Goal: Information Seeking & Learning: Learn about a topic

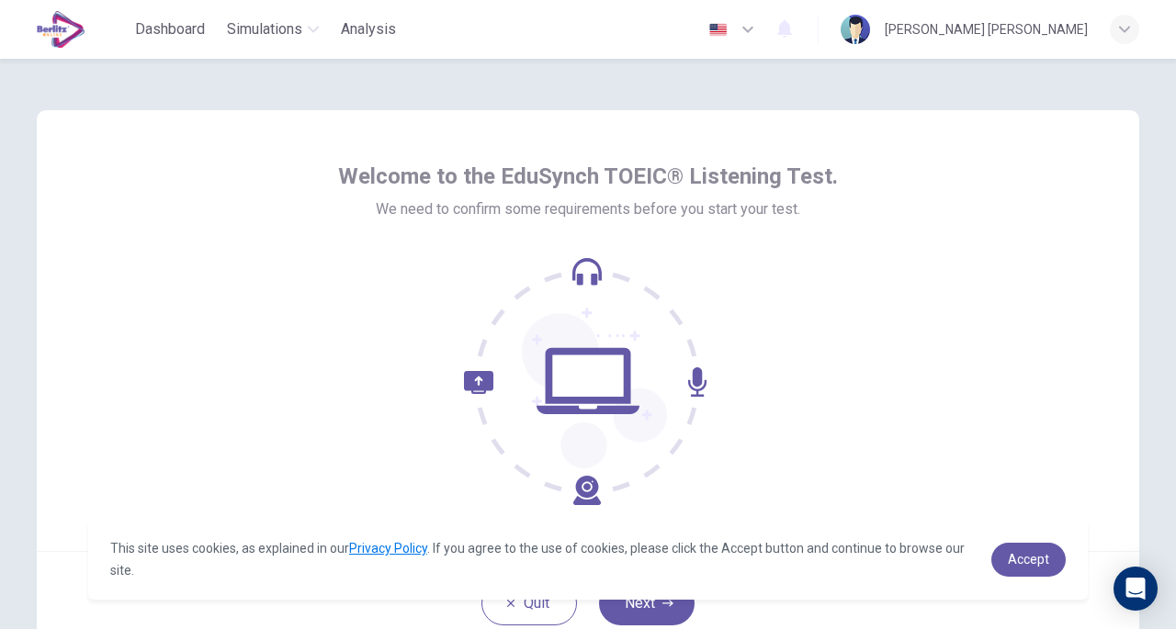
scroll to position [135, 0]
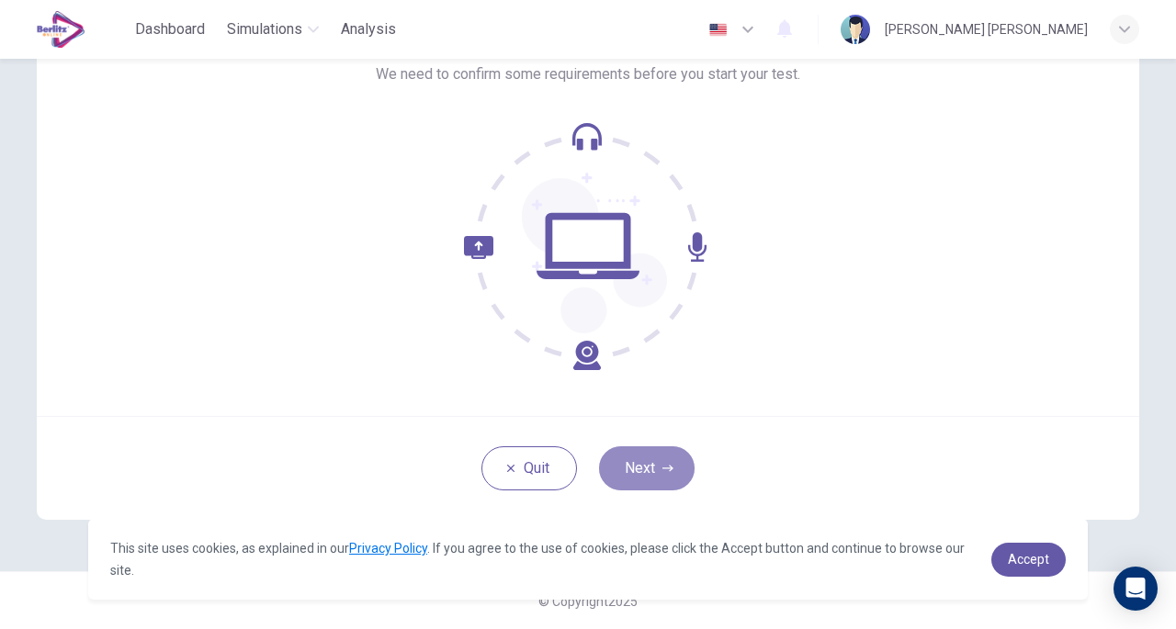
click at [649, 466] on button "Next" at bounding box center [647, 469] width 96 height 44
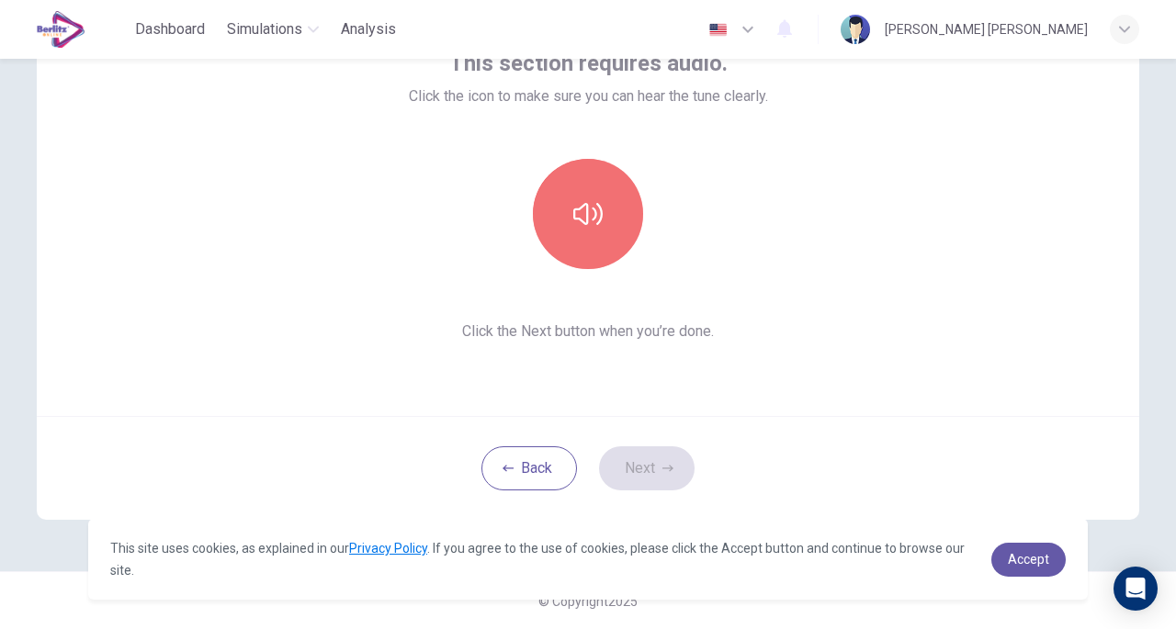
click at [594, 225] on icon "button" at bounding box center [587, 213] width 29 height 29
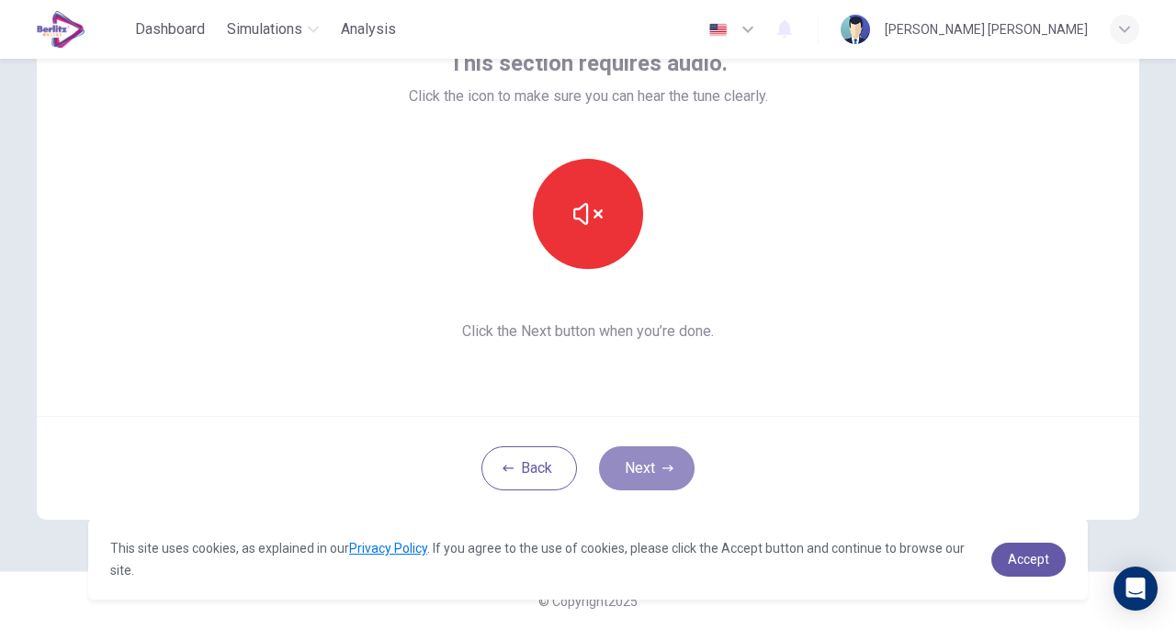
click at [660, 459] on button "Next" at bounding box center [647, 469] width 96 height 44
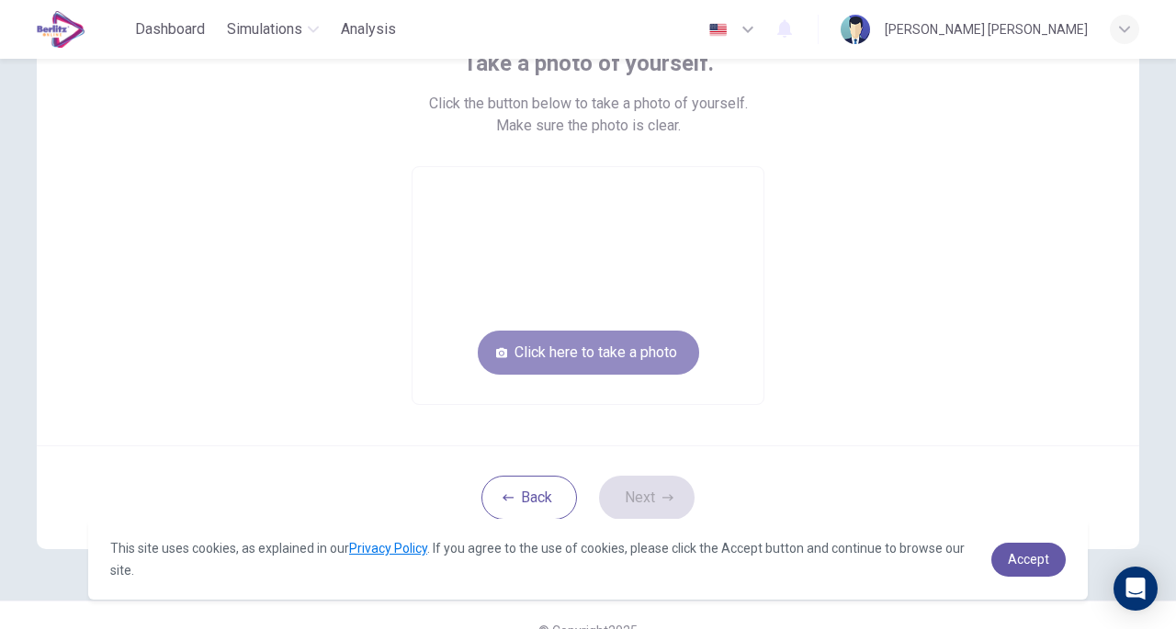
click at [647, 374] on button "Click here to take a photo" at bounding box center [588, 353] width 221 height 44
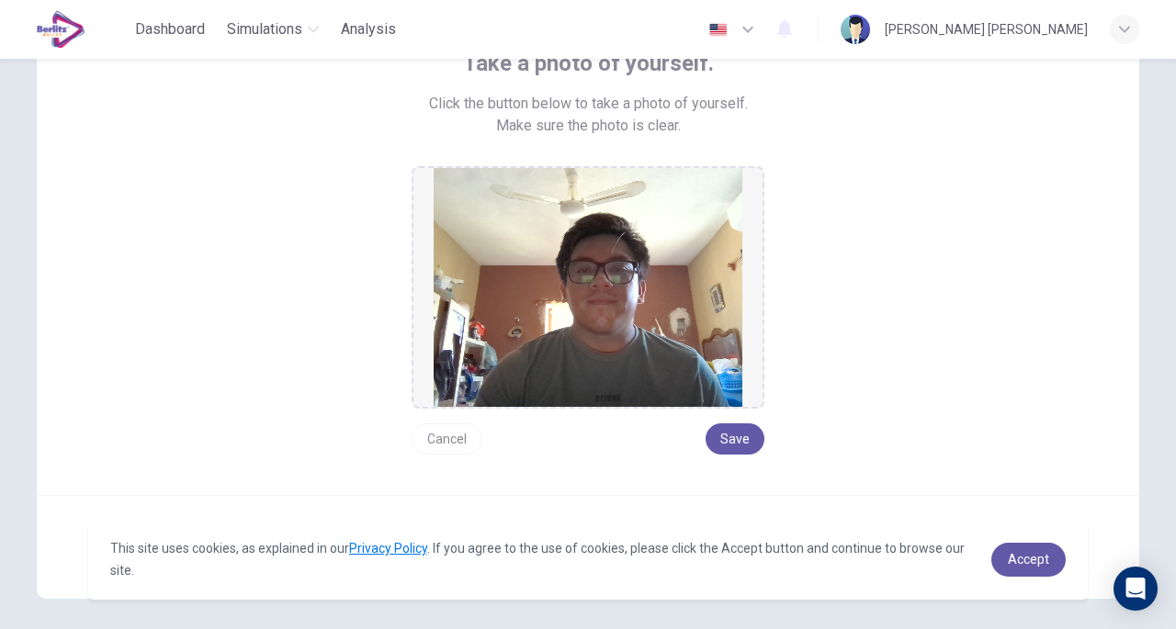
click at [457, 447] on button "Cancel" at bounding box center [447, 439] width 71 height 31
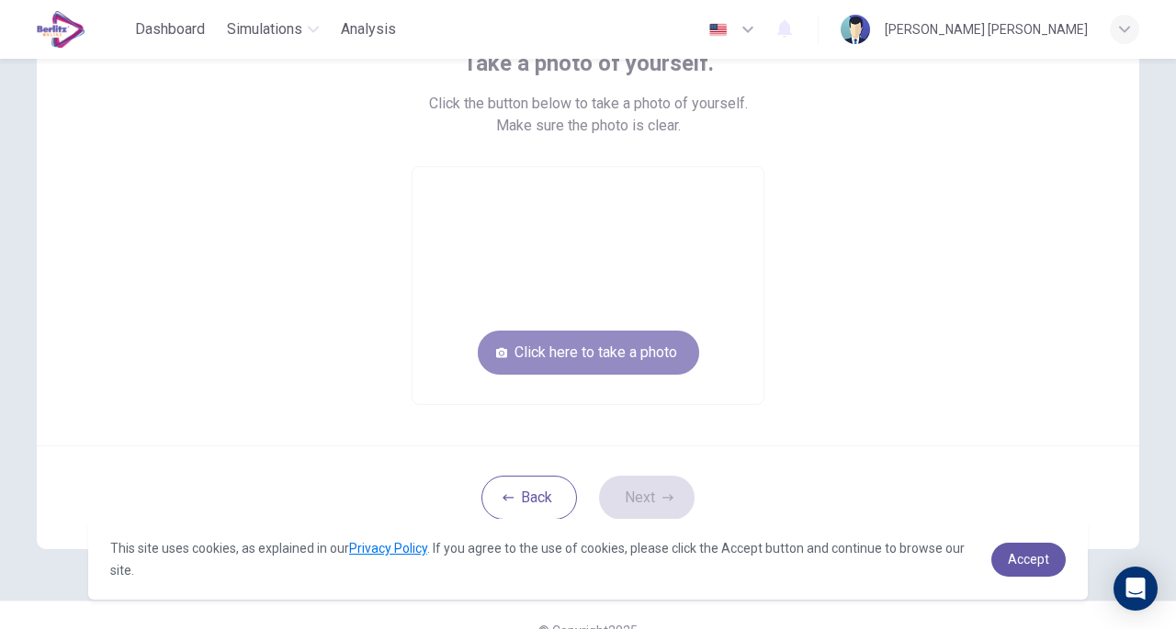
click at [576, 362] on button "Click here to take a photo" at bounding box center [588, 353] width 221 height 44
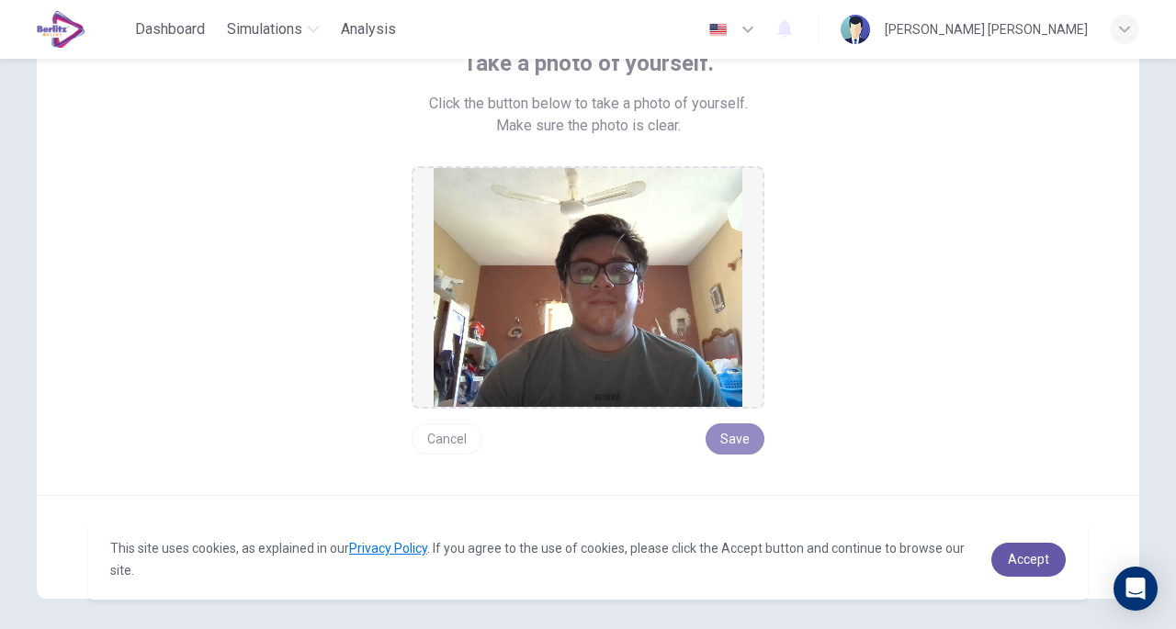
click at [728, 444] on button "Save" at bounding box center [735, 439] width 59 height 31
click at [893, 390] on div "Take a photo of yourself. Click the button below to take a photo of yourself. M…" at bounding box center [588, 252] width 831 height 406
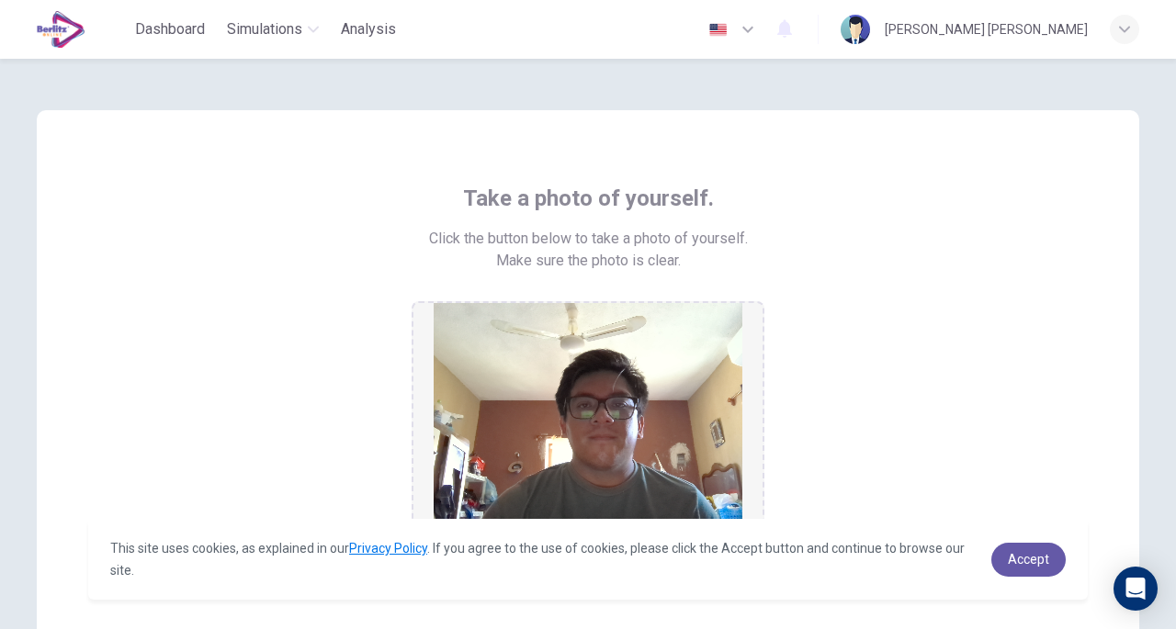
scroll to position [213, 0]
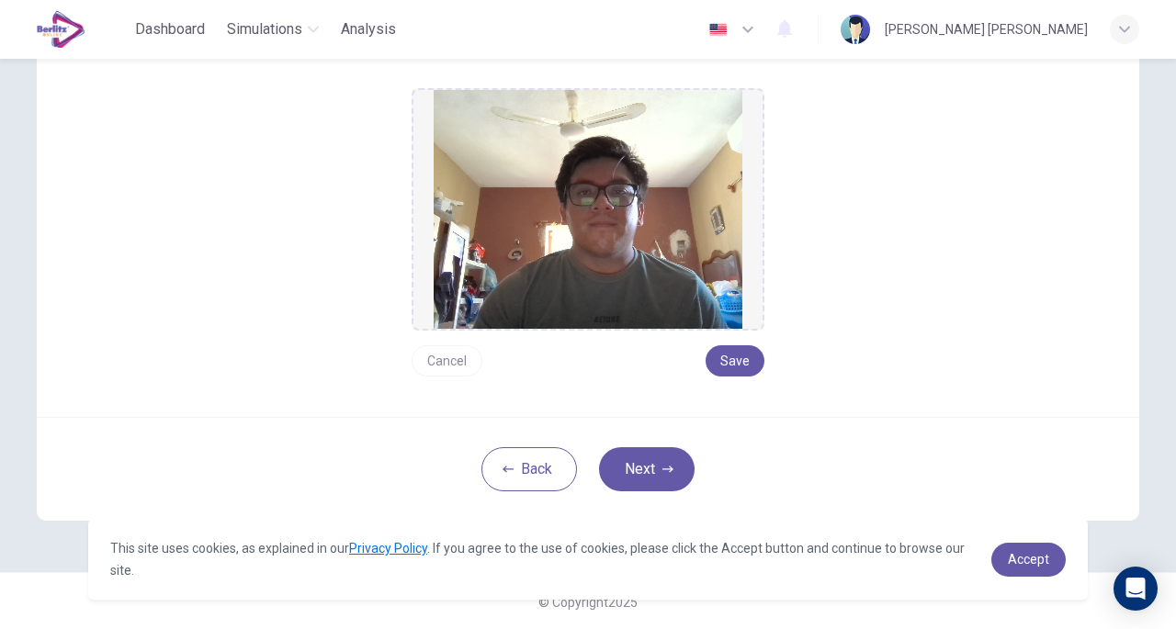
click at [744, 363] on button "Save" at bounding box center [735, 360] width 59 height 31
click at [668, 468] on icon "button" at bounding box center [668, 469] width 11 height 11
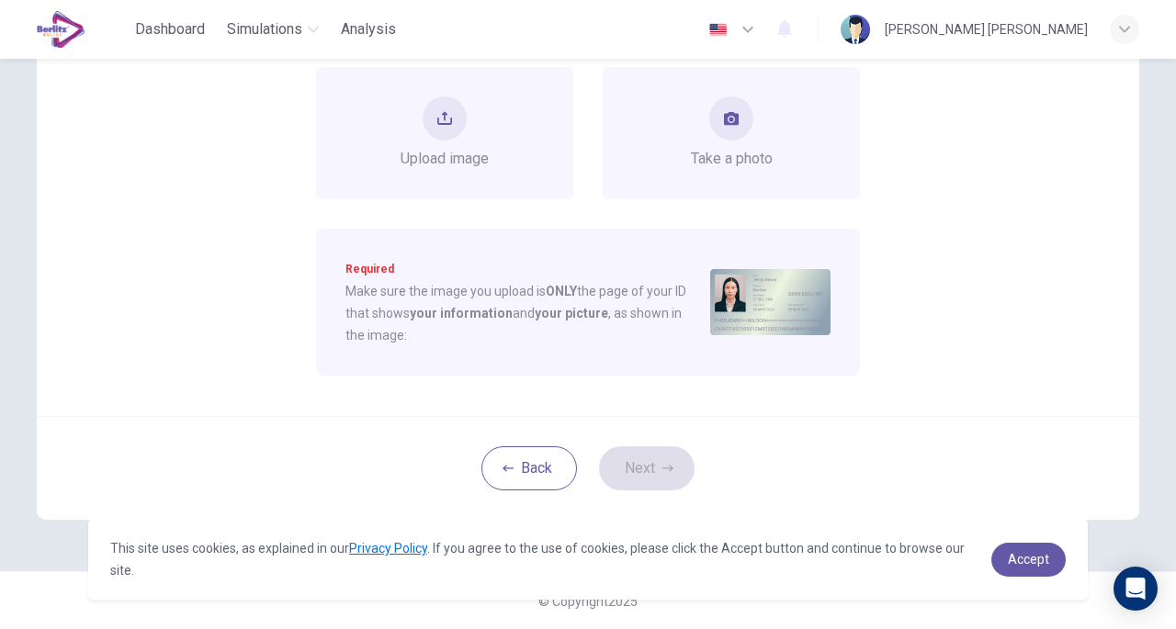
scroll to position [0, 0]
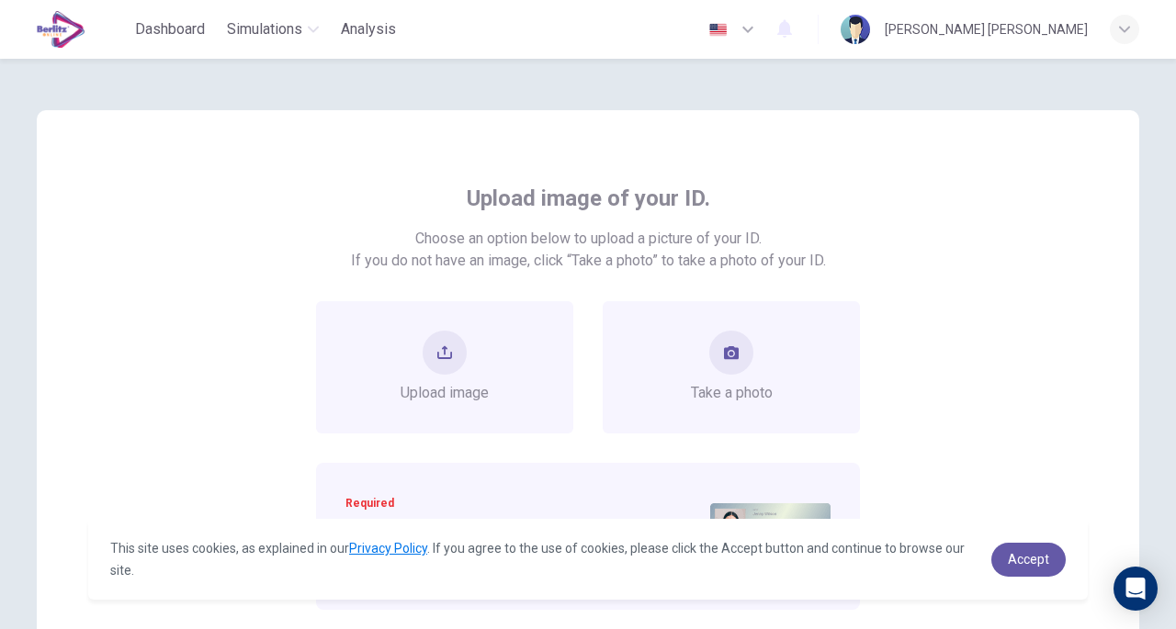
click at [741, 359] on button "take photo" at bounding box center [731, 353] width 44 height 44
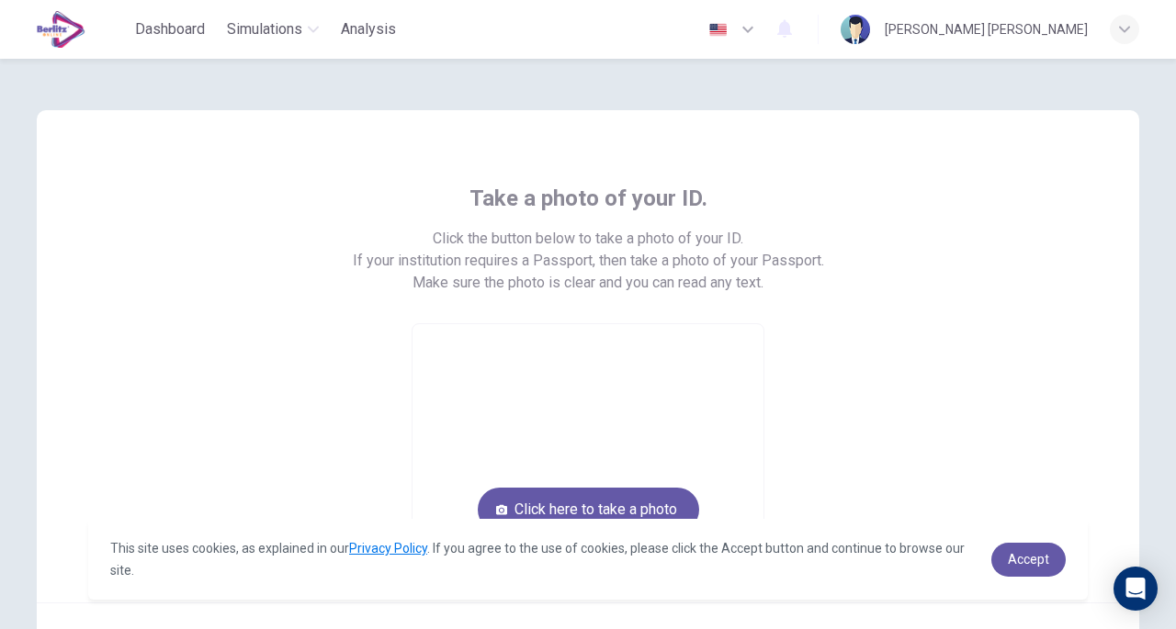
click at [584, 443] on video at bounding box center [588, 442] width 351 height 237
click at [559, 508] on button "Click here to take a photo" at bounding box center [588, 510] width 221 height 44
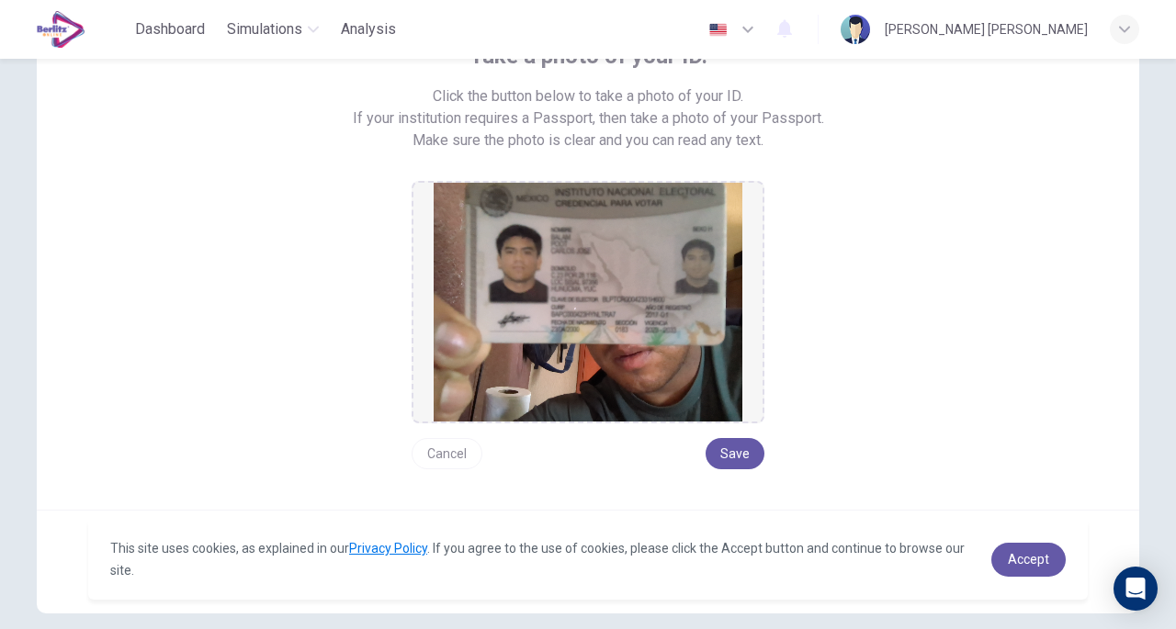
scroll to position [143, 0]
click at [437, 447] on button "Cancel" at bounding box center [447, 452] width 71 height 31
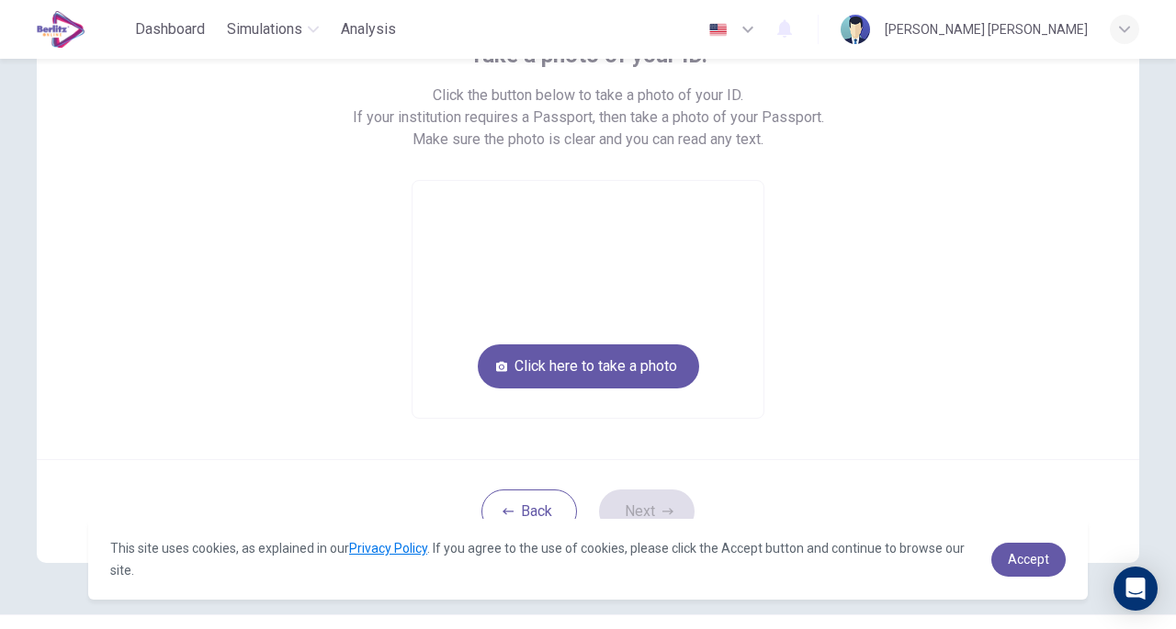
click at [540, 373] on button "Click here to take a photo" at bounding box center [588, 367] width 221 height 44
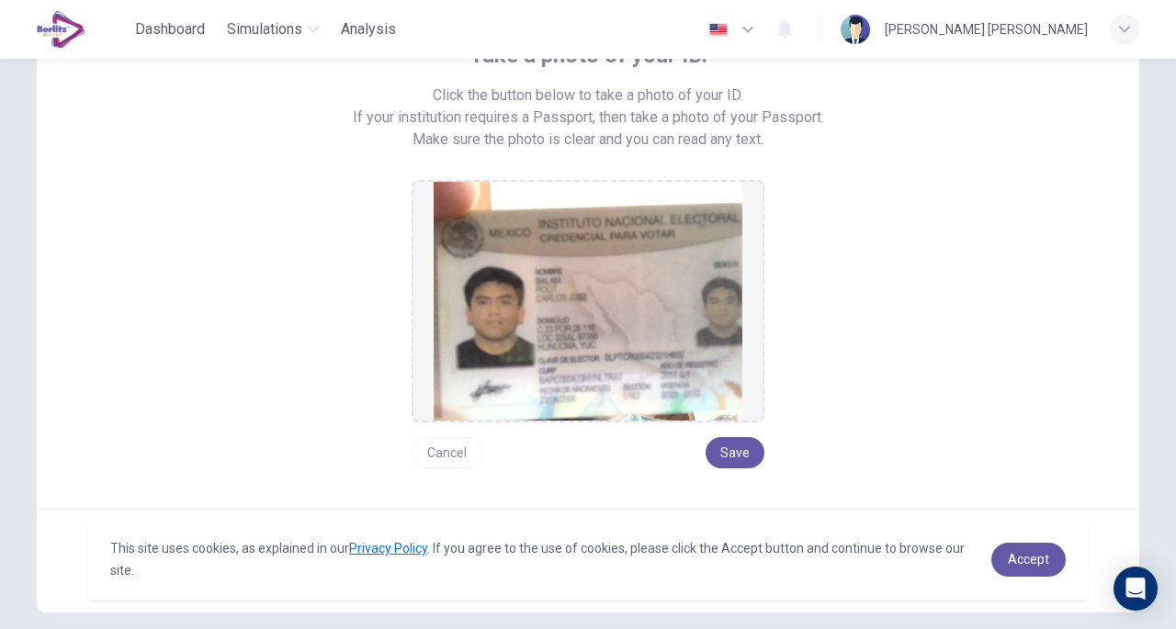
scroll to position [235, 0]
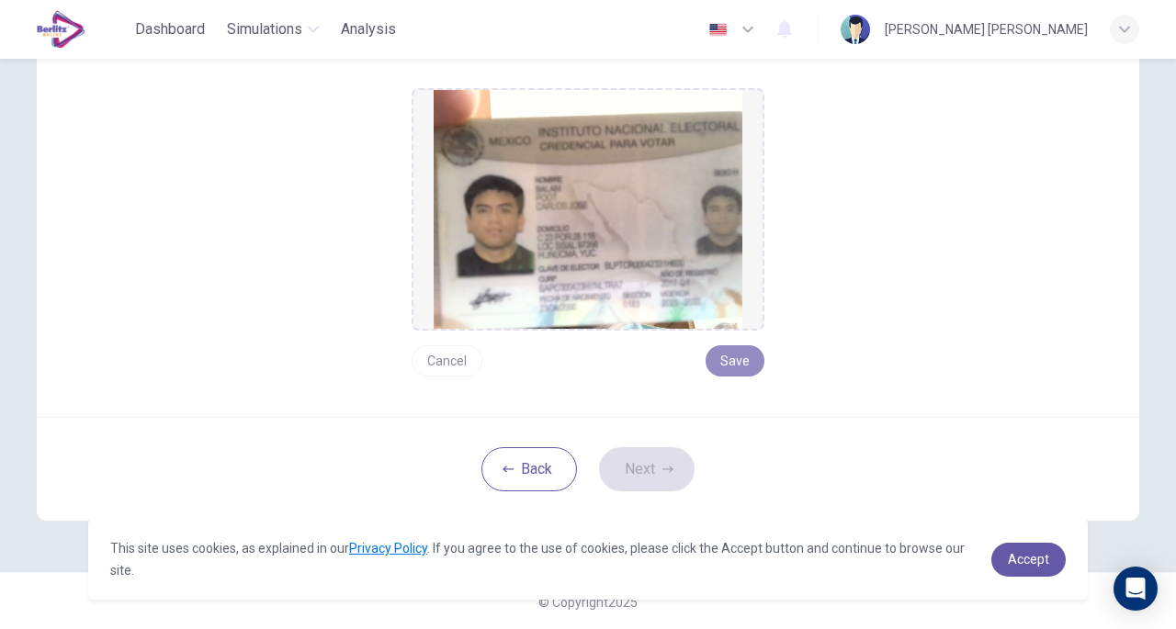
click at [734, 348] on button "Save" at bounding box center [735, 360] width 59 height 31
click at [651, 481] on button "Next" at bounding box center [647, 469] width 96 height 44
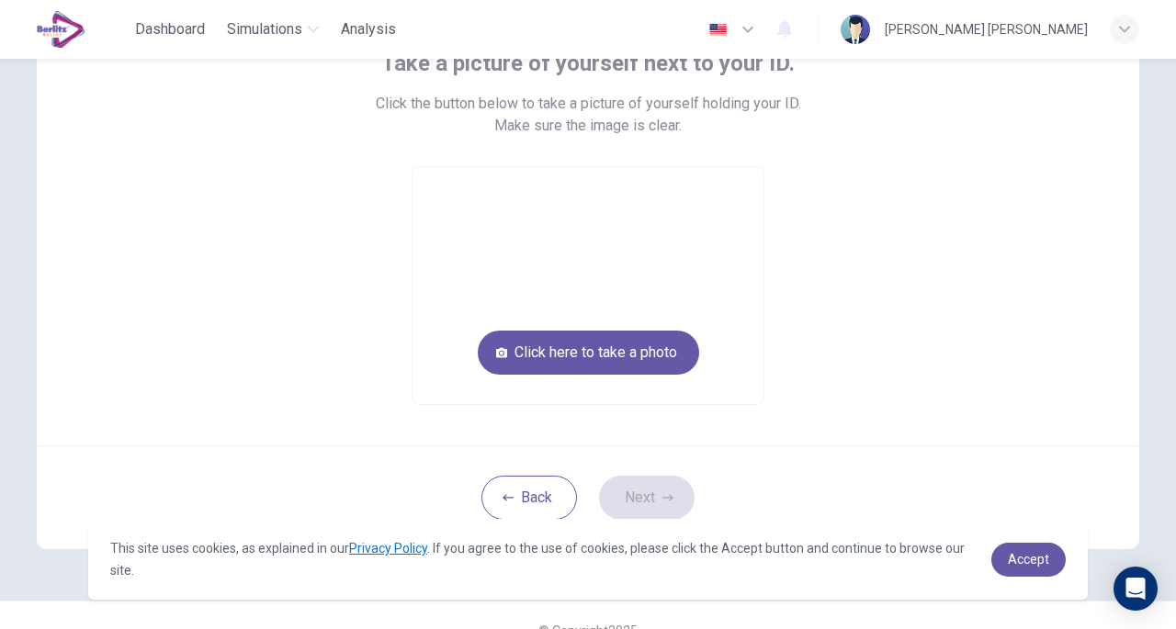
scroll to position [164, 0]
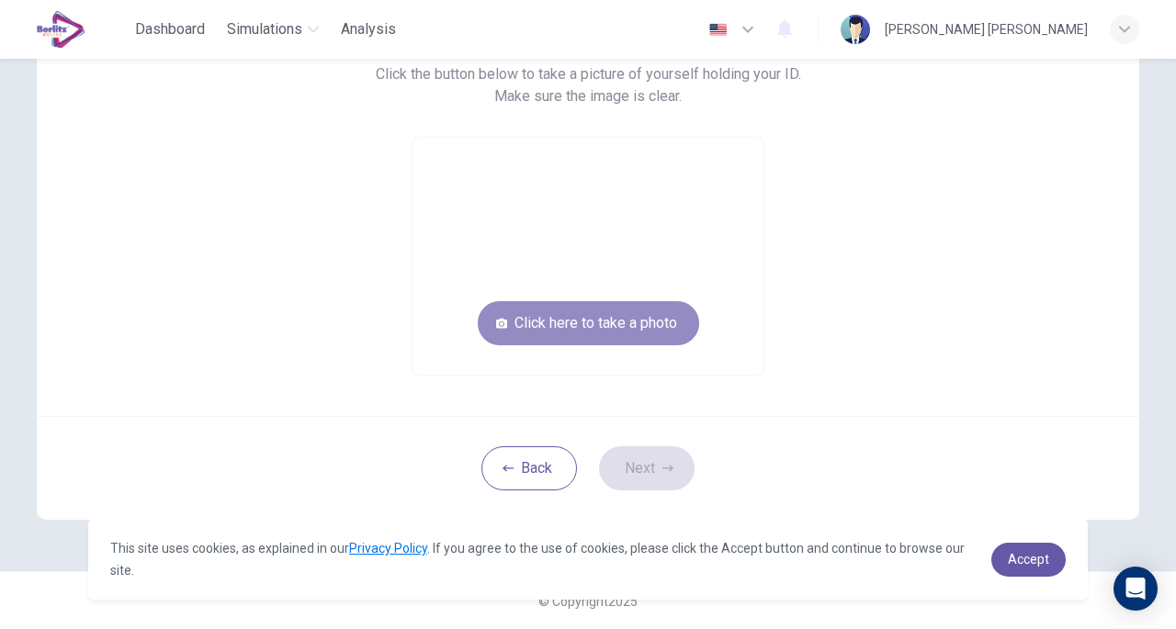
click at [684, 330] on button "Click here to take a photo" at bounding box center [588, 323] width 221 height 44
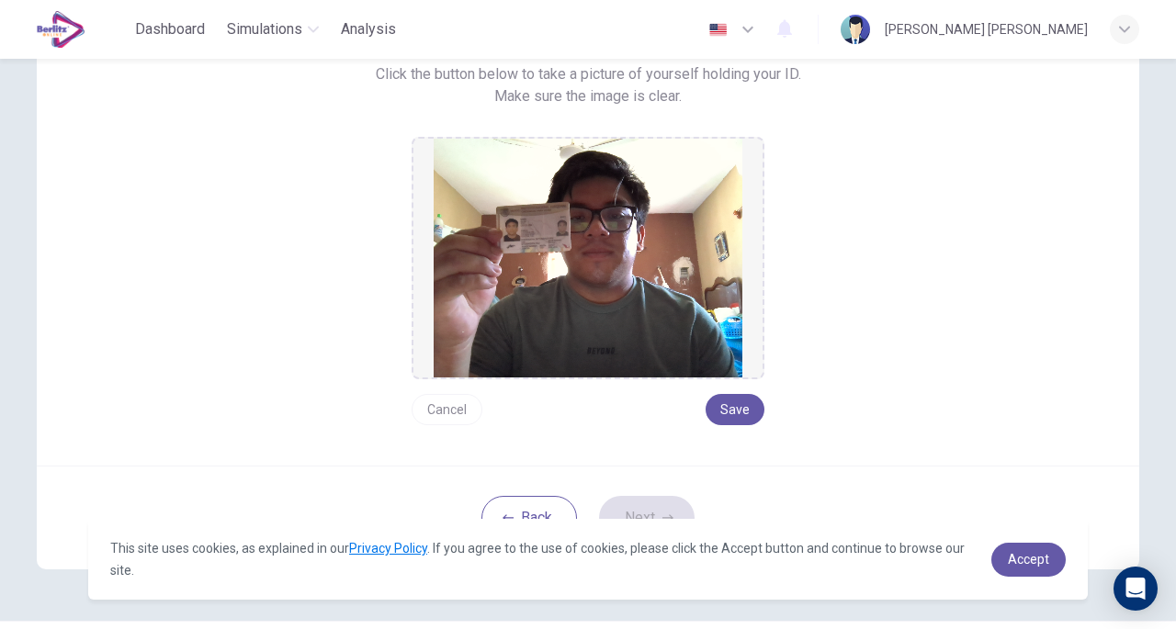
scroll to position [213, 0]
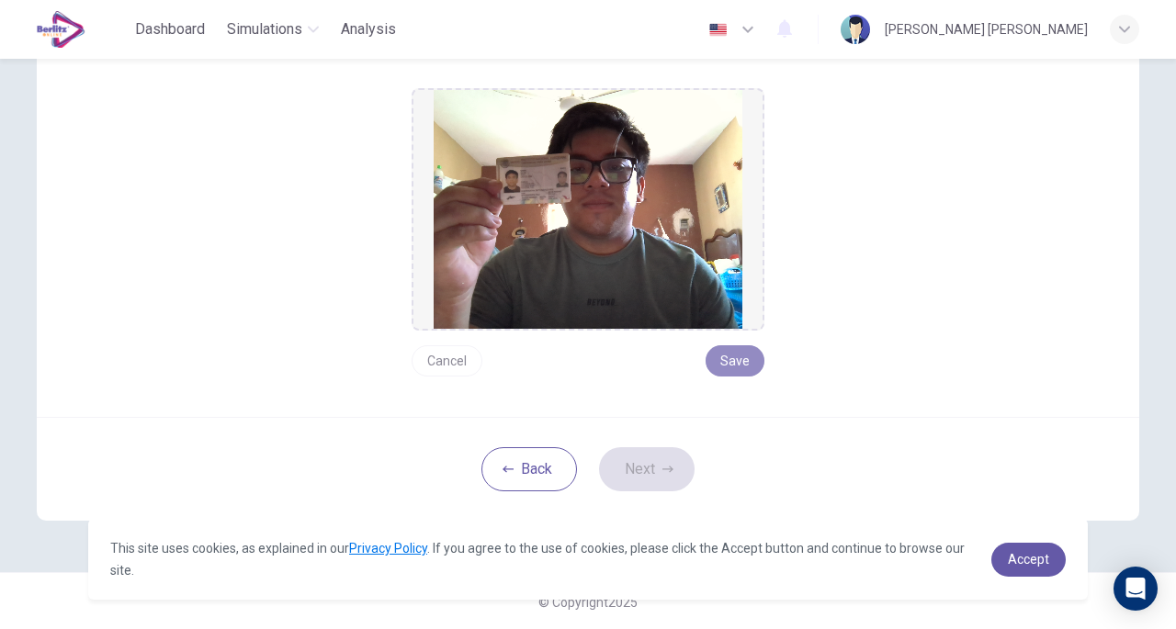
click at [736, 369] on button "Save" at bounding box center [735, 360] width 59 height 31
click at [673, 475] on button "Next" at bounding box center [647, 469] width 96 height 44
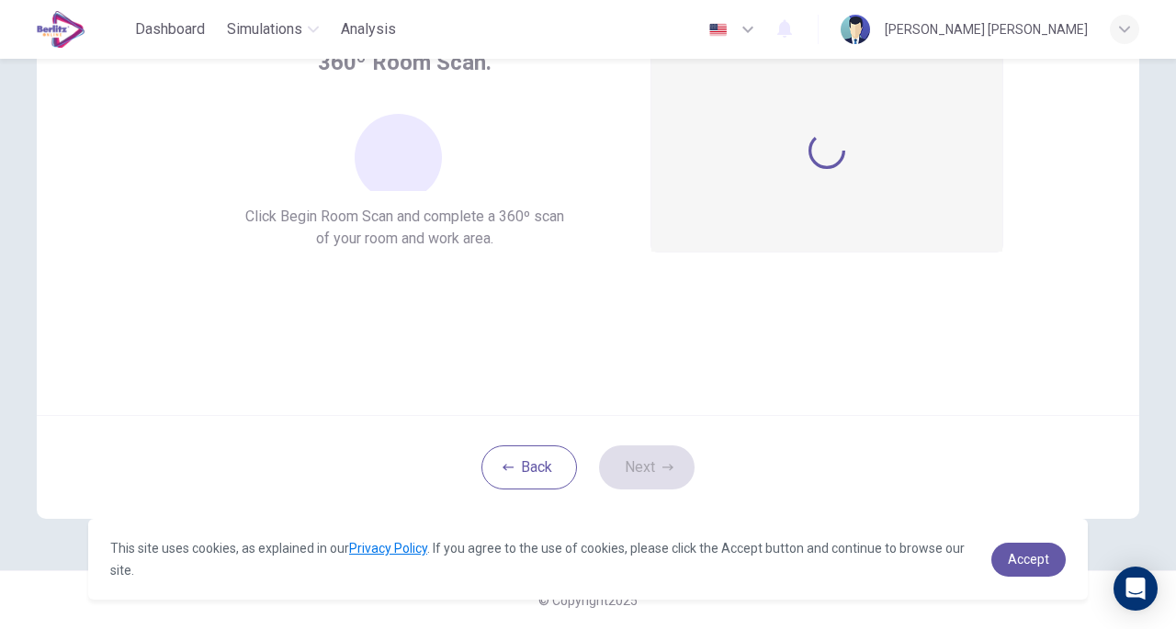
scroll to position [135, 0]
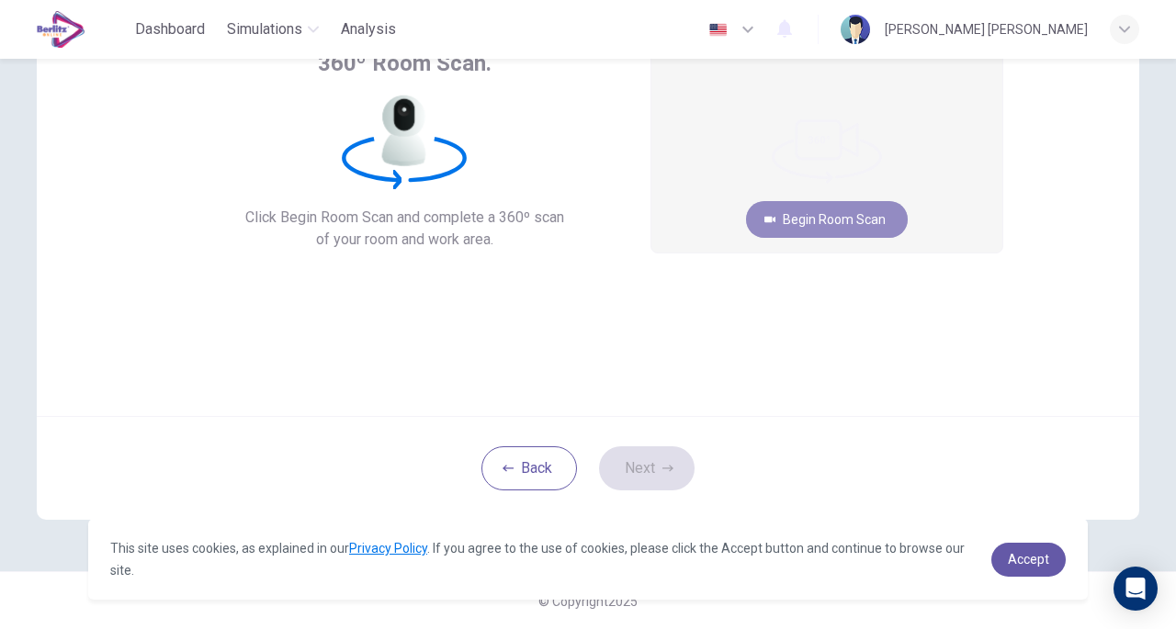
click at [820, 220] on button "Begin Room Scan" at bounding box center [827, 219] width 162 height 37
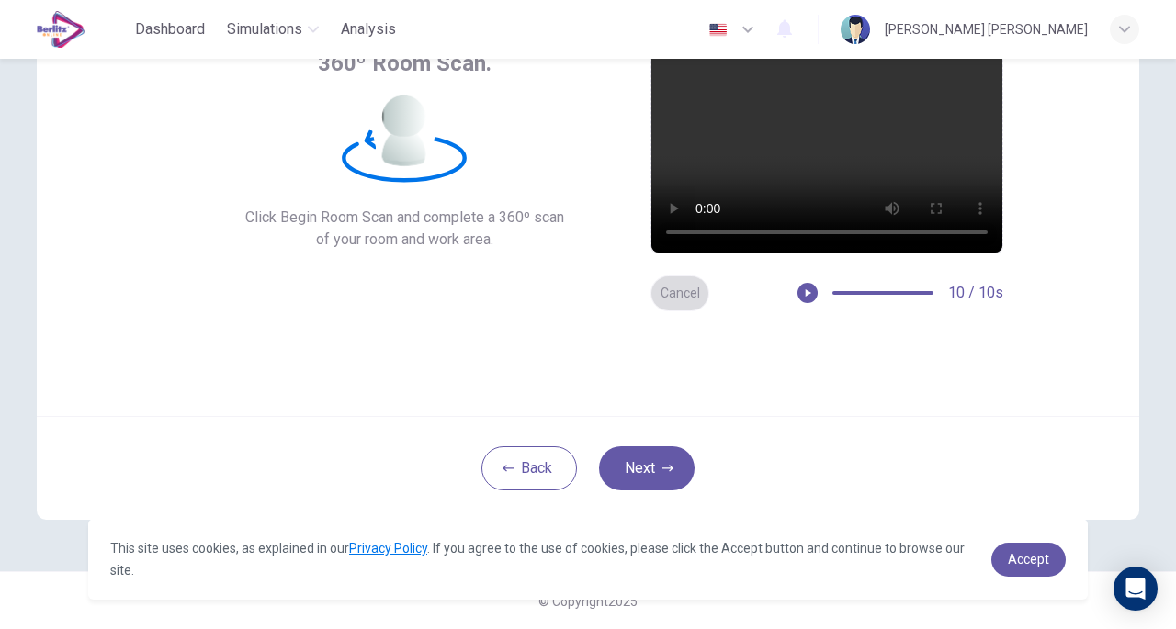
click at [680, 298] on button "Cancel" at bounding box center [680, 294] width 59 height 36
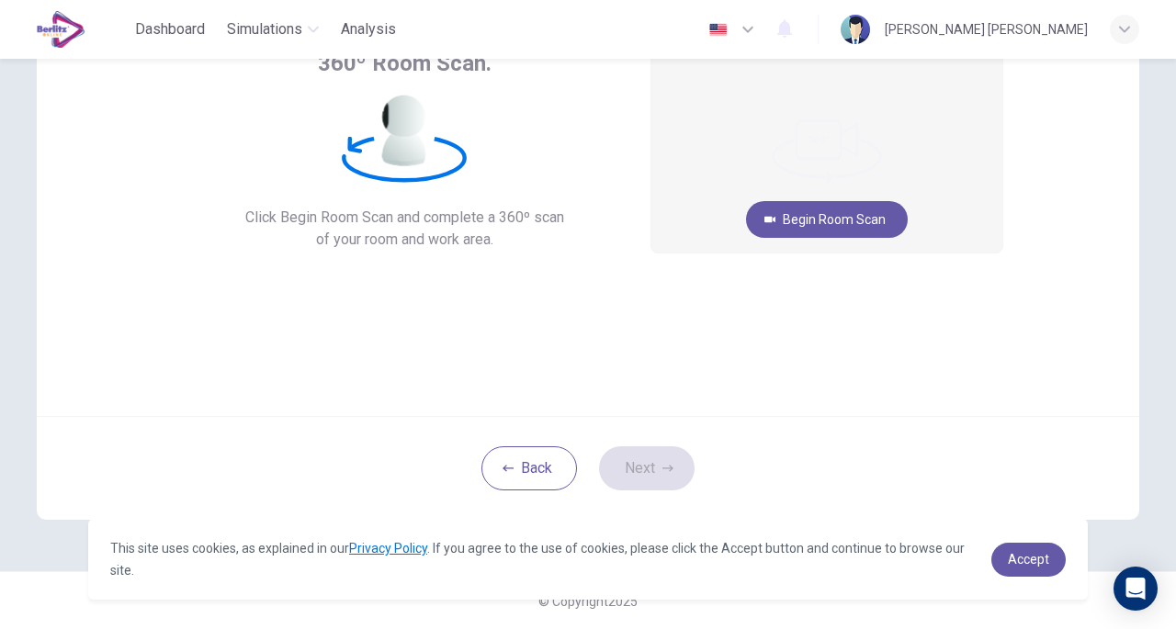
scroll to position [0, 0]
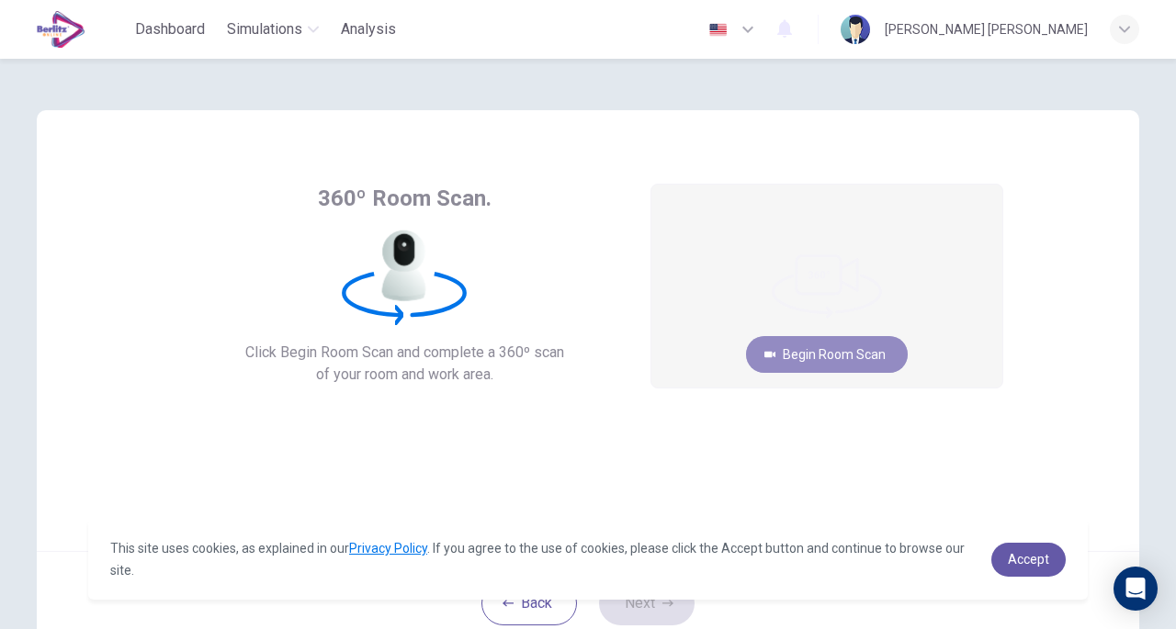
click at [826, 363] on button "Begin Room Scan" at bounding box center [827, 354] width 162 height 37
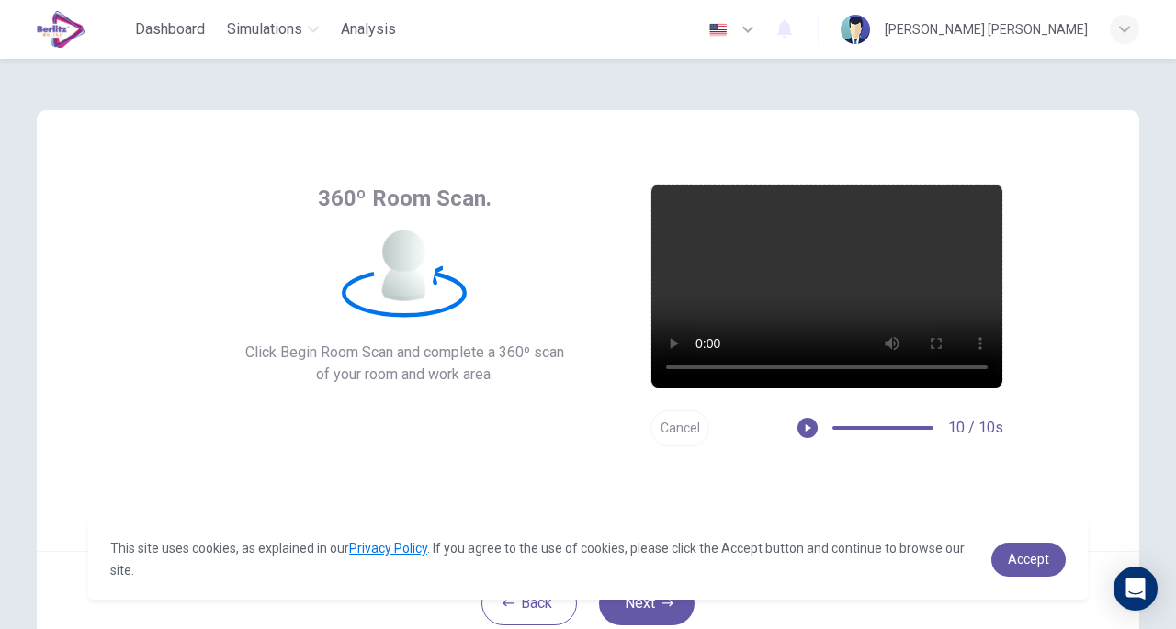
click at [680, 420] on button "Cancel" at bounding box center [680, 429] width 59 height 36
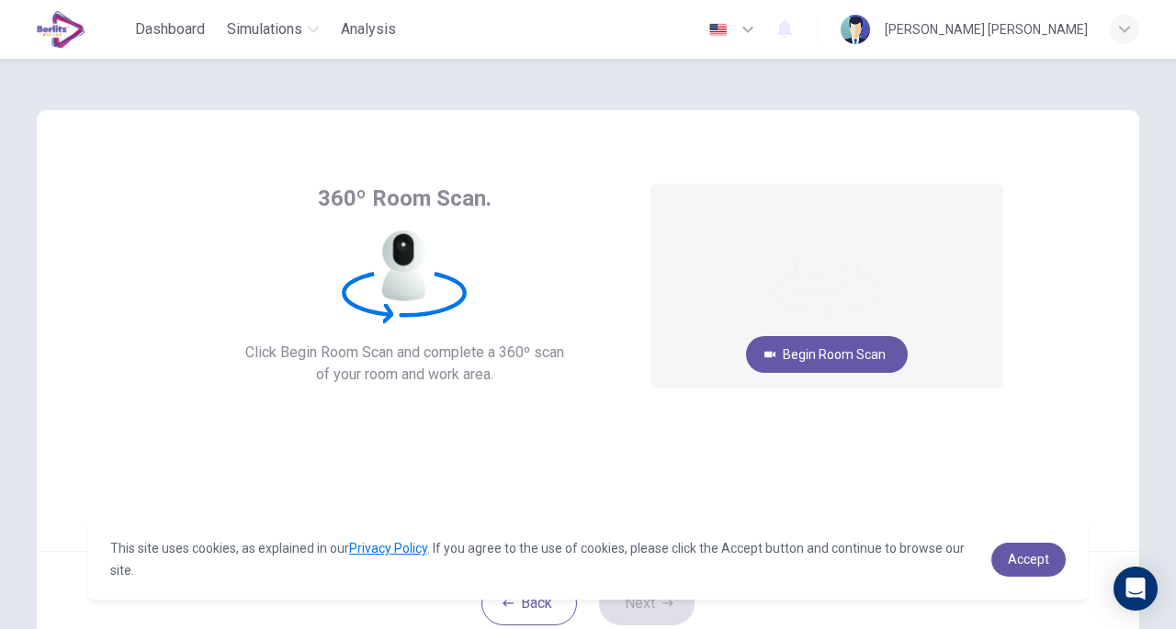
click at [802, 351] on button "Begin Room Scan" at bounding box center [827, 354] width 162 height 37
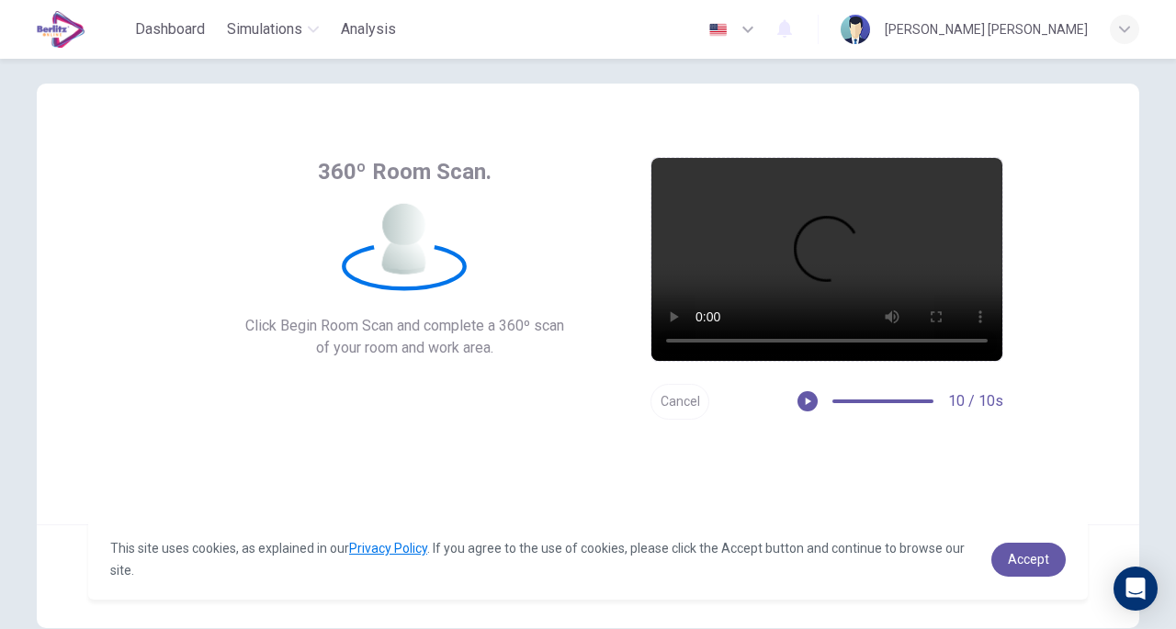
scroll to position [120, 0]
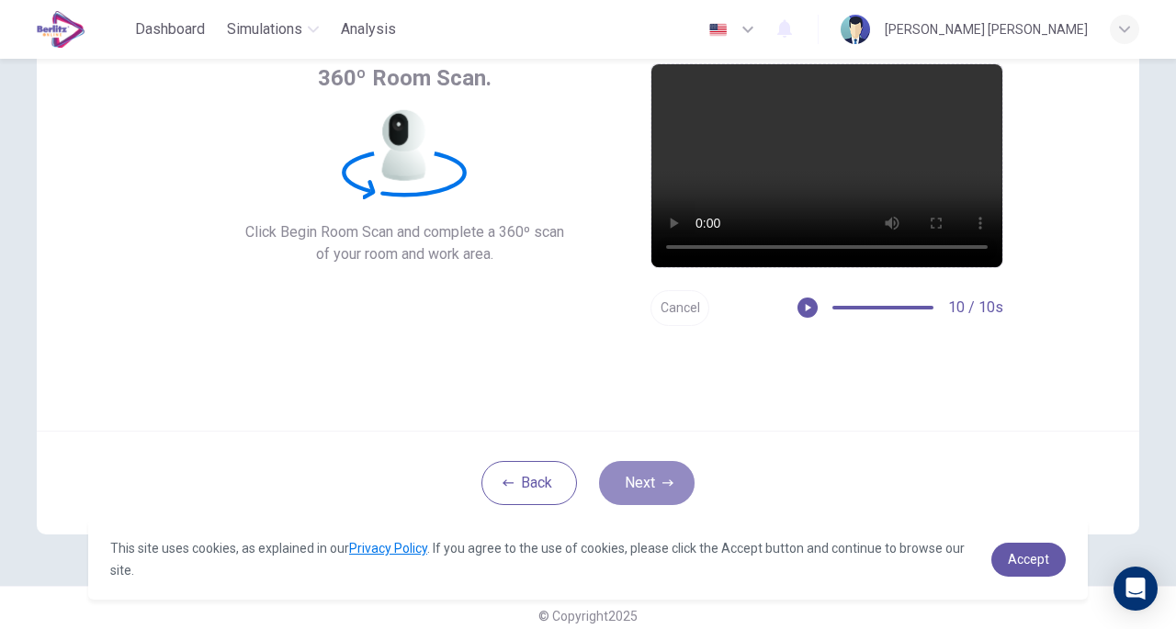
click at [627, 470] on button "Next" at bounding box center [647, 483] width 96 height 44
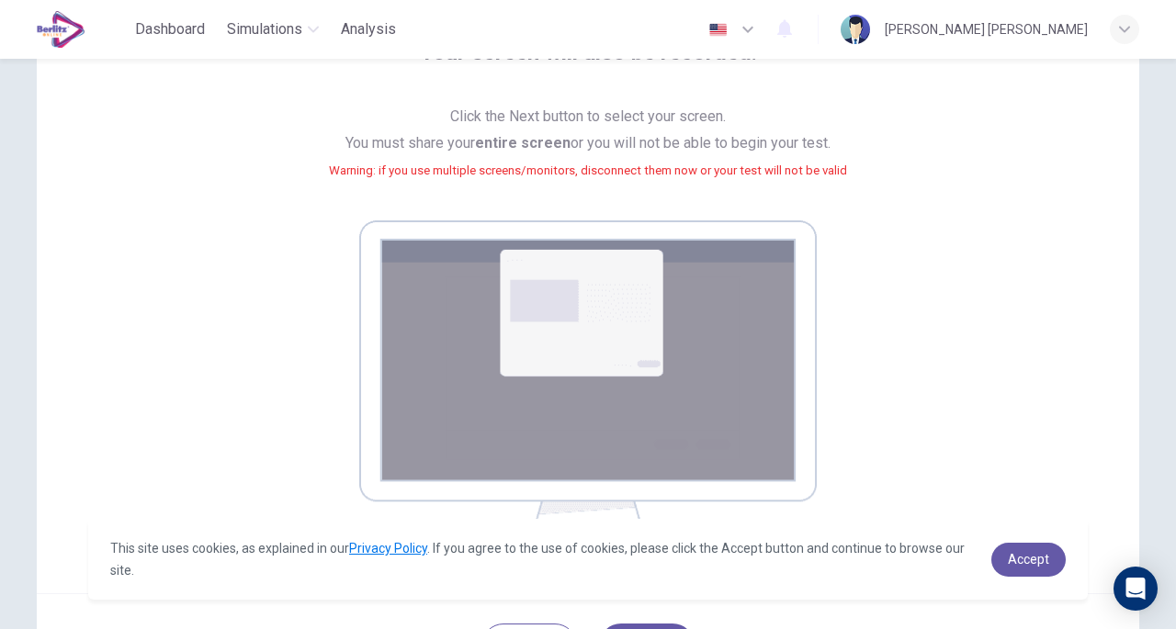
scroll to position [147, 0]
click at [1014, 549] on link "Accept" at bounding box center [1028, 560] width 74 height 34
click at [1014, 549] on div "Your screen will also be recorded. Click the Next button to select your screen.…" at bounding box center [588, 277] width 1103 height 629
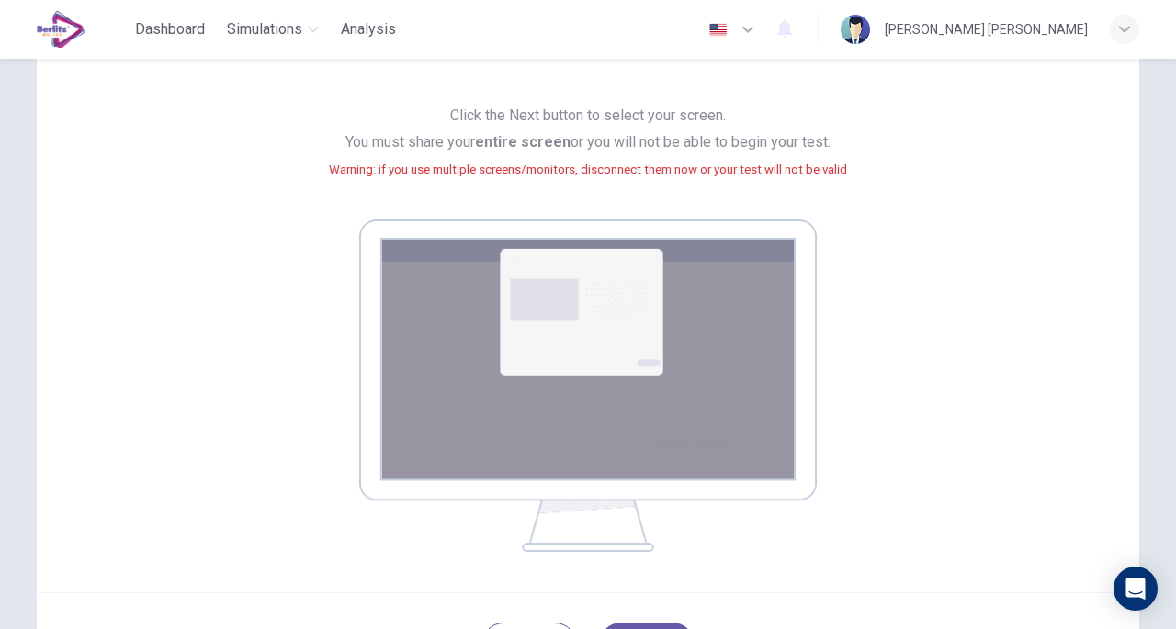
click at [1014, 549] on div "Your screen will also be recorded. Click the Next button to select your screen.…" at bounding box center [588, 277] width 1103 height 629
click at [973, 471] on div "Your screen will also be recorded. Click the Next button to select your screen.…" at bounding box center [588, 294] width 831 height 515
click at [952, 446] on div "Your screen will also be recorded. Click the Next button to select your screen.…" at bounding box center [588, 294] width 831 height 515
click at [713, 417] on img at bounding box center [588, 386] width 458 height 333
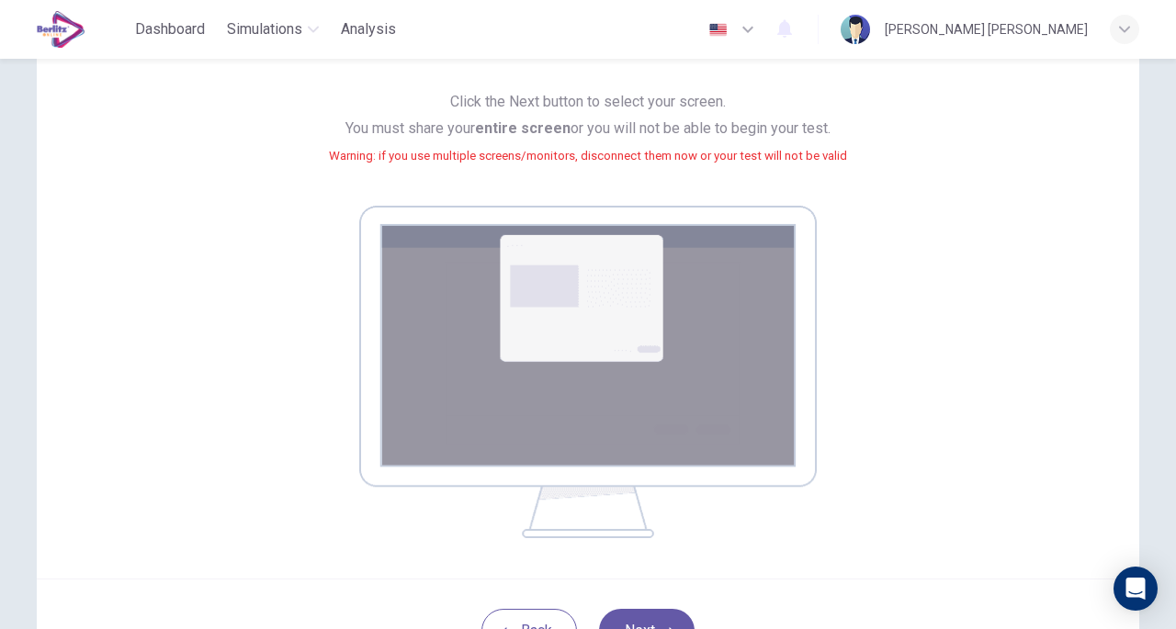
scroll to position [166, 0]
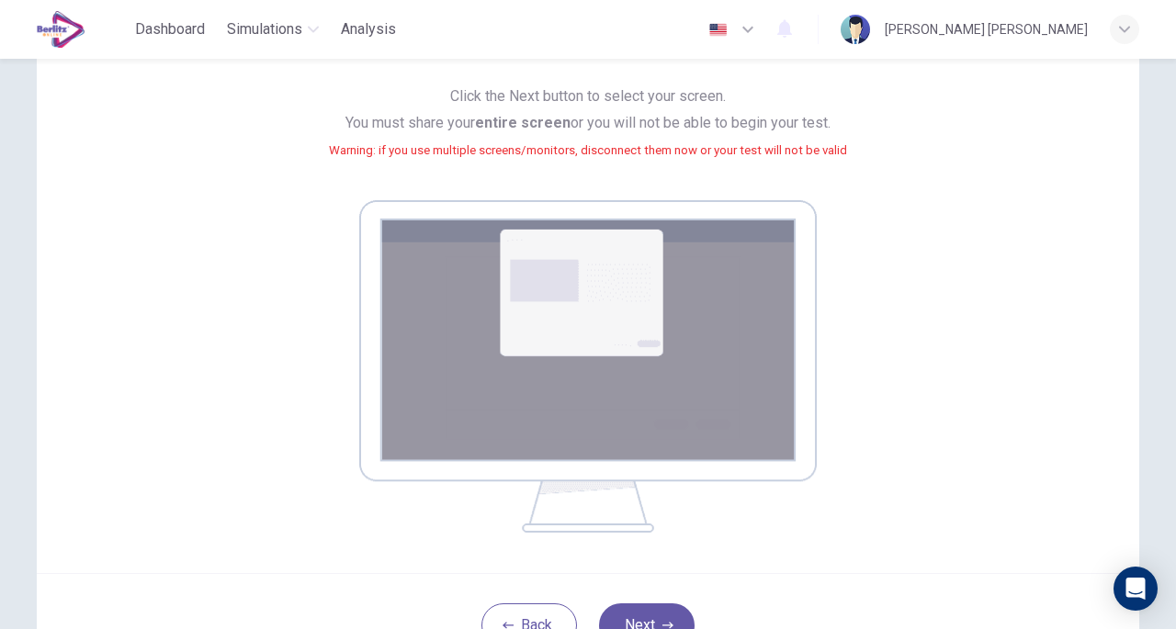
drag, startPoint x: 713, startPoint y: 417, endPoint x: 964, endPoint y: 315, distance: 270.8
click at [964, 315] on div "Your screen will also be recorded. Click the Next button to select your screen.…" at bounding box center [588, 274] width 831 height 515
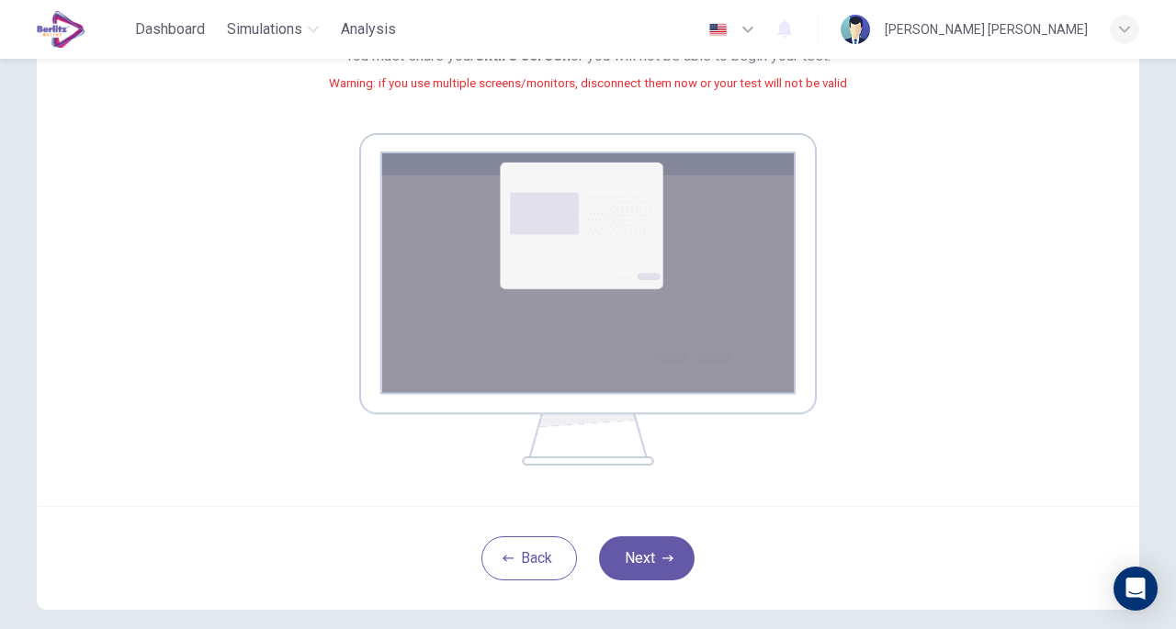
scroll to position [238, 0]
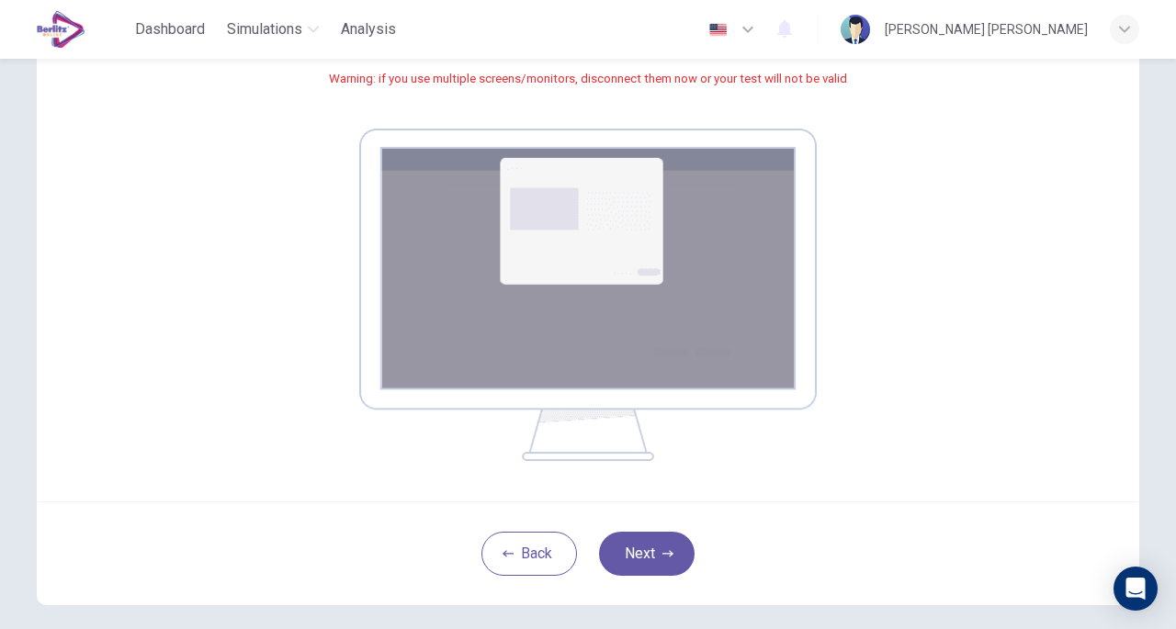
click at [610, 552] on button "Next" at bounding box center [647, 554] width 96 height 44
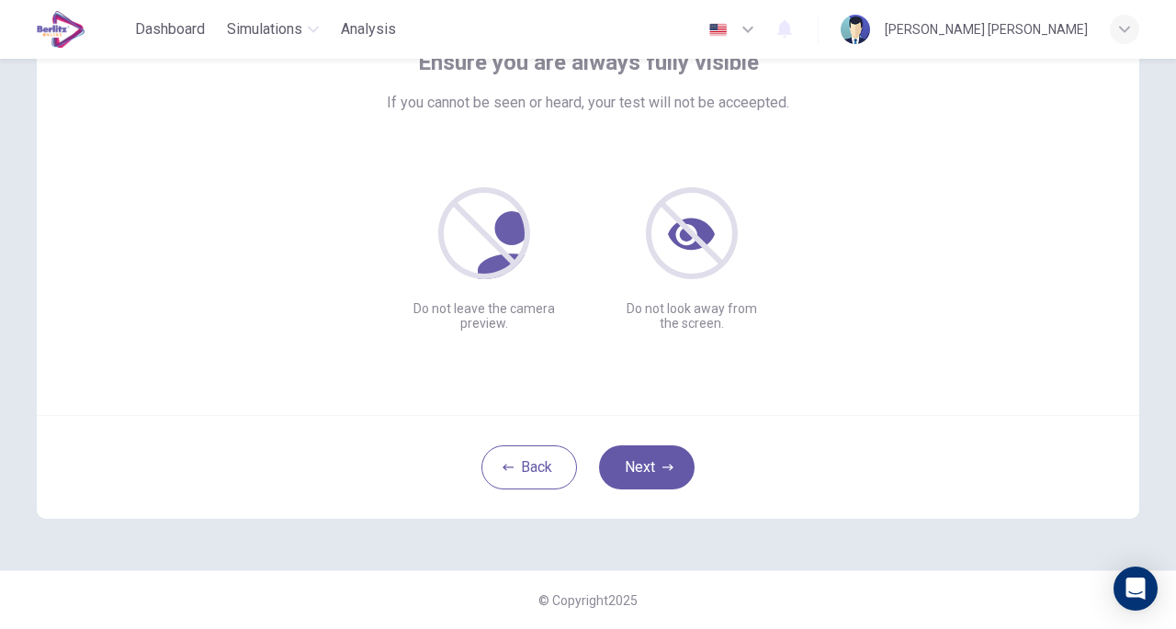
scroll to position [135, 0]
click at [632, 464] on button "Next" at bounding box center [647, 469] width 96 height 44
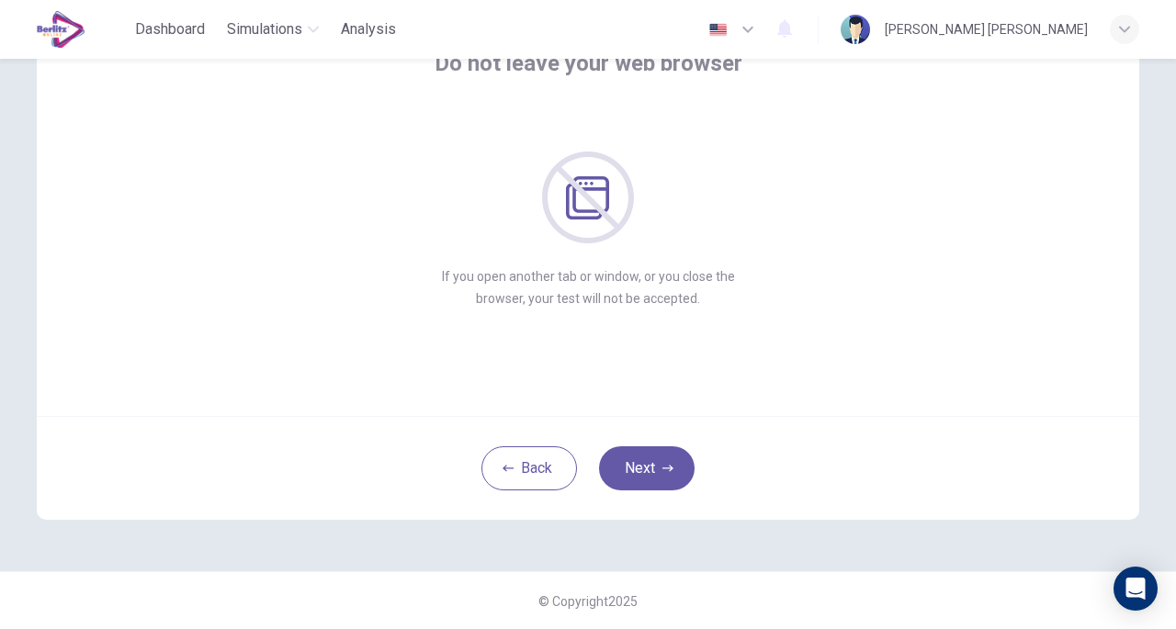
click at [632, 464] on button "Next" at bounding box center [647, 469] width 96 height 44
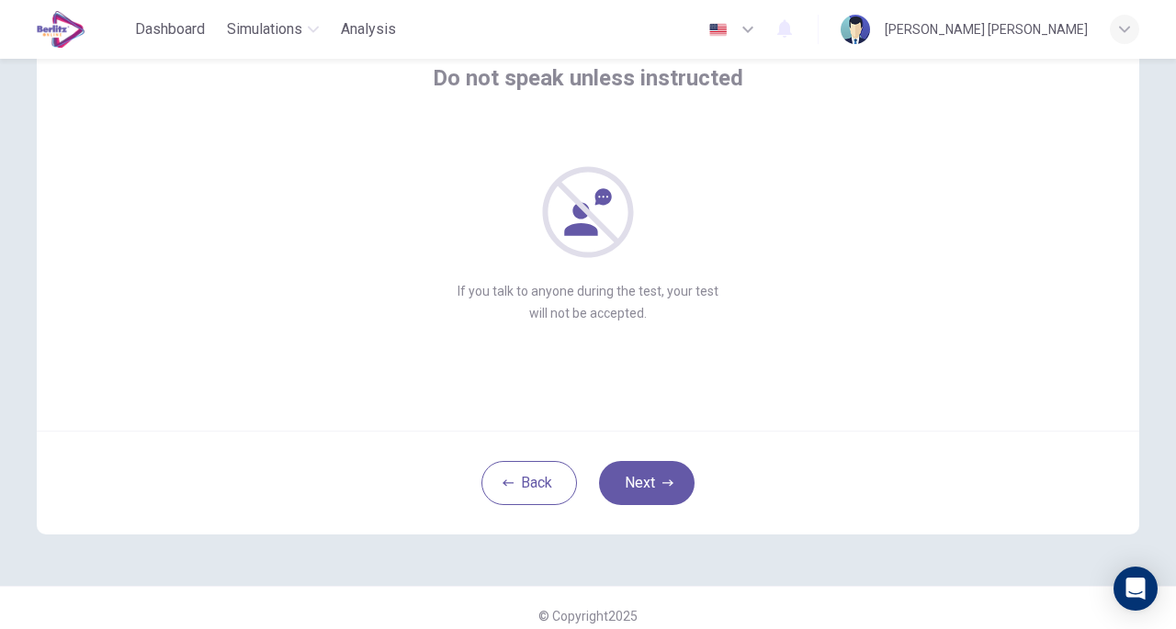
scroll to position [116, 0]
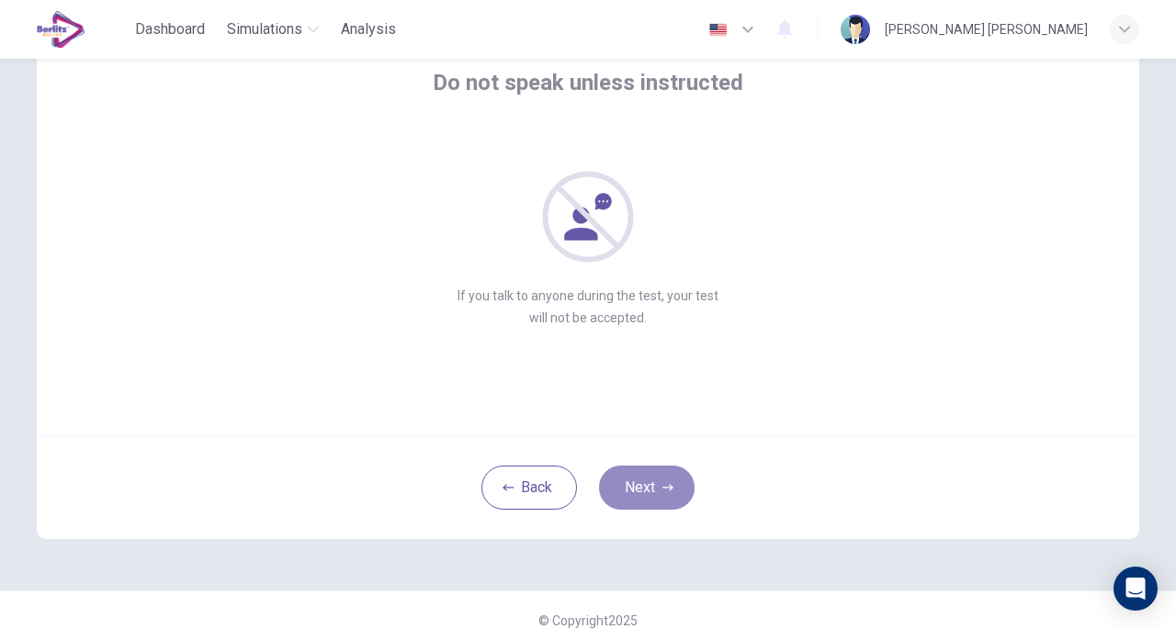
click at [644, 490] on button "Next" at bounding box center [647, 488] width 96 height 44
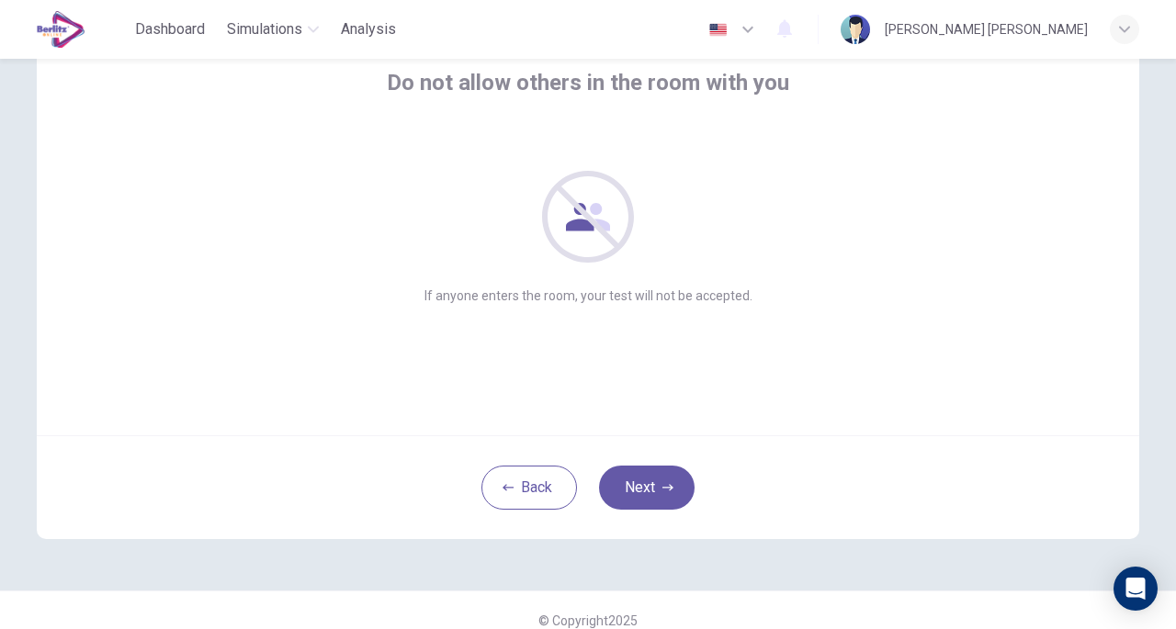
click at [644, 490] on button "Next" at bounding box center [647, 488] width 96 height 44
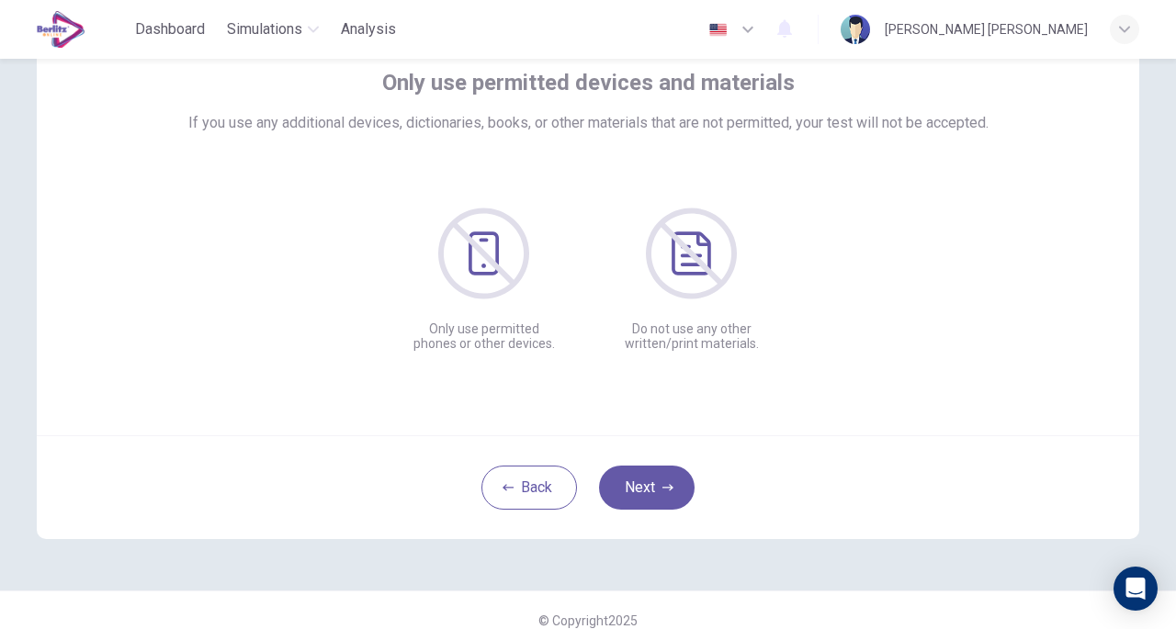
click at [644, 490] on button "Next" at bounding box center [647, 488] width 96 height 44
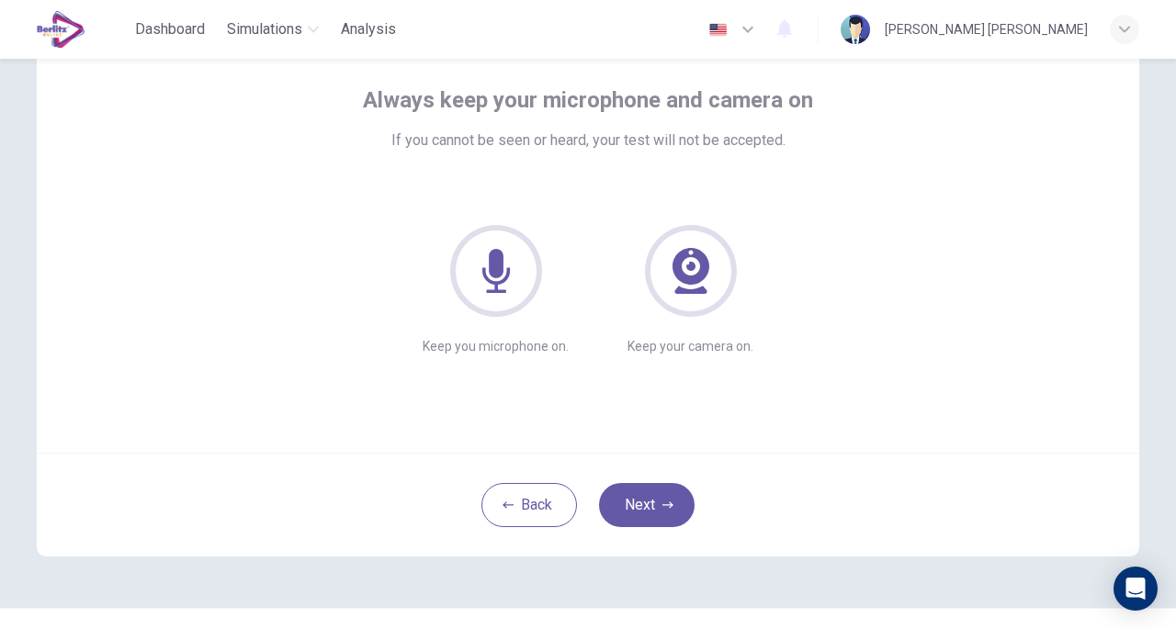
scroll to position [96, 0]
click at [648, 498] on button "Next" at bounding box center [647, 507] width 96 height 44
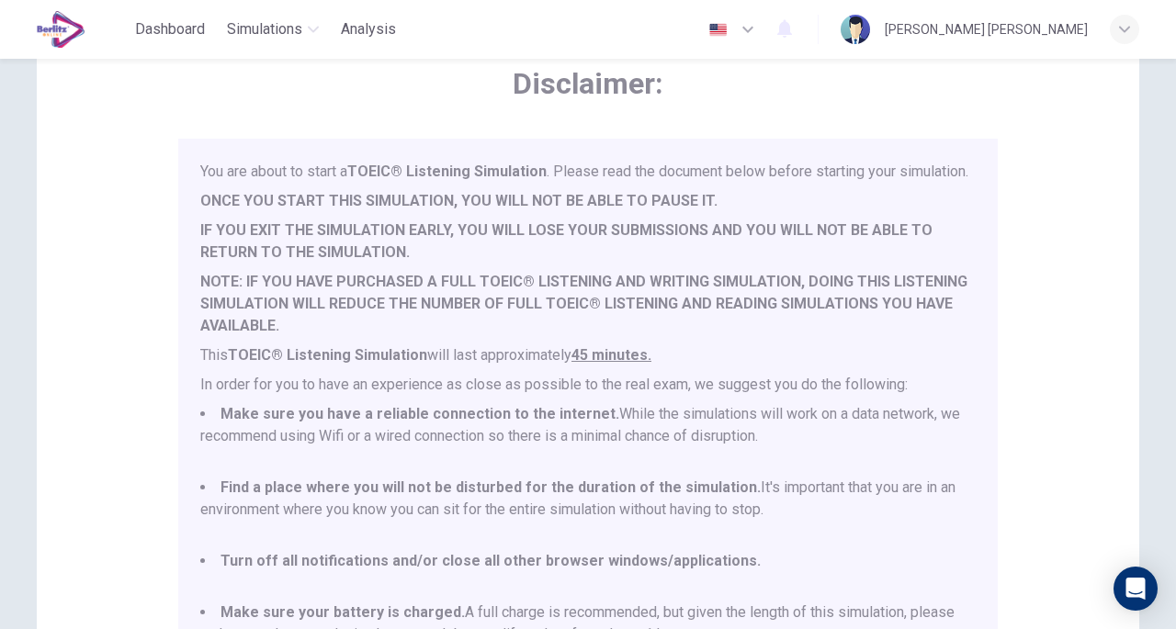
click at [106, 180] on div "Disclaimer: You are about to start a TOEIC® Listening Simulation . Please read …" at bounding box center [588, 362] width 1103 height 697
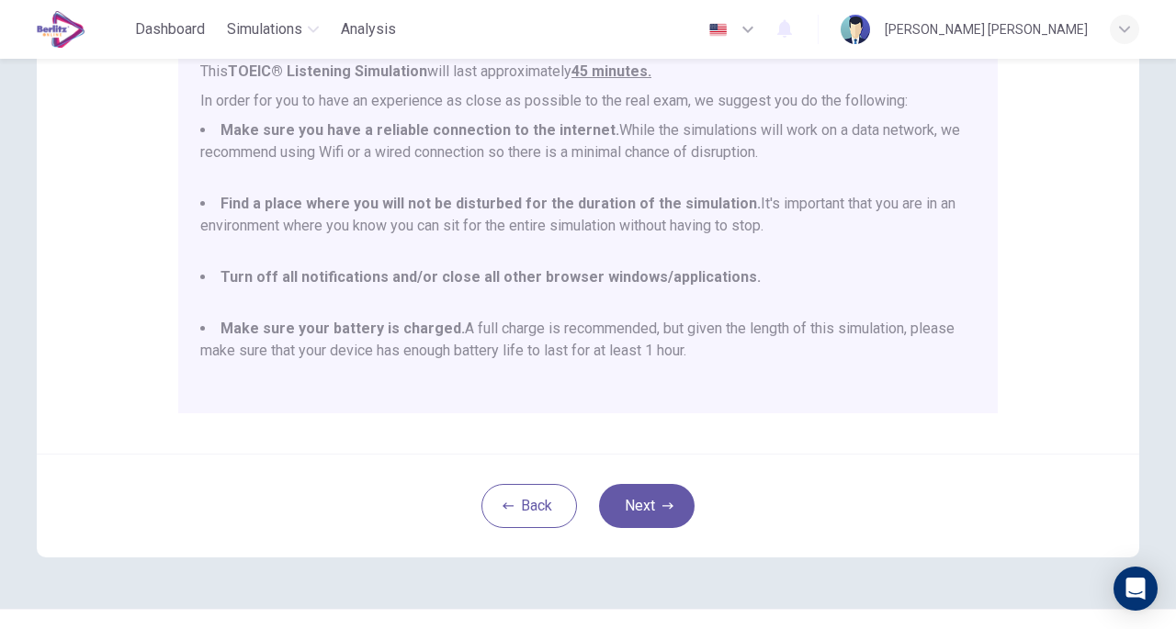
scroll to position [357, 0]
click at [752, 470] on div "Back Next" at bounding box center [588, 503] width 1103 height 104
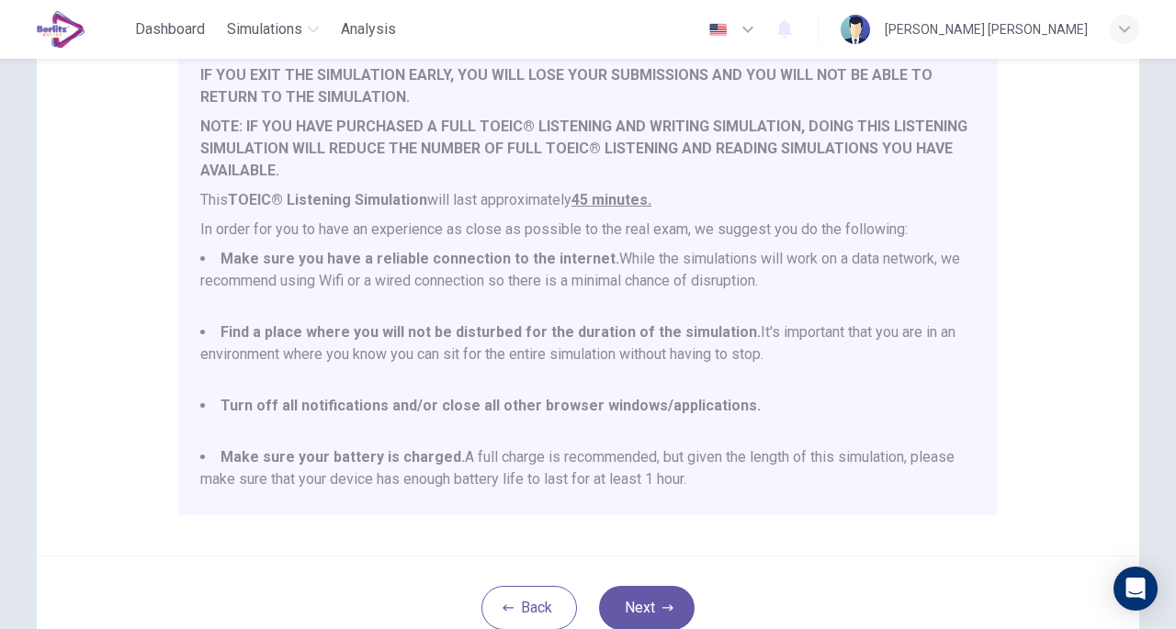
scroll to position [48, 0]
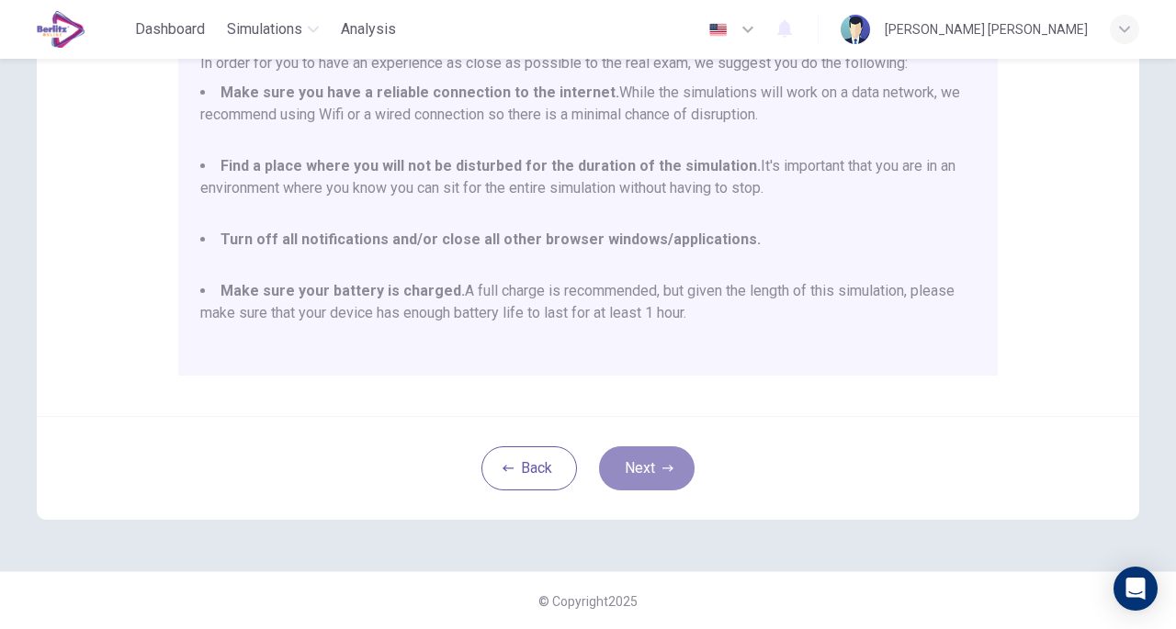
click at [663, 470] on icon "button" at bounding box center [668, 468] width 11 height 11
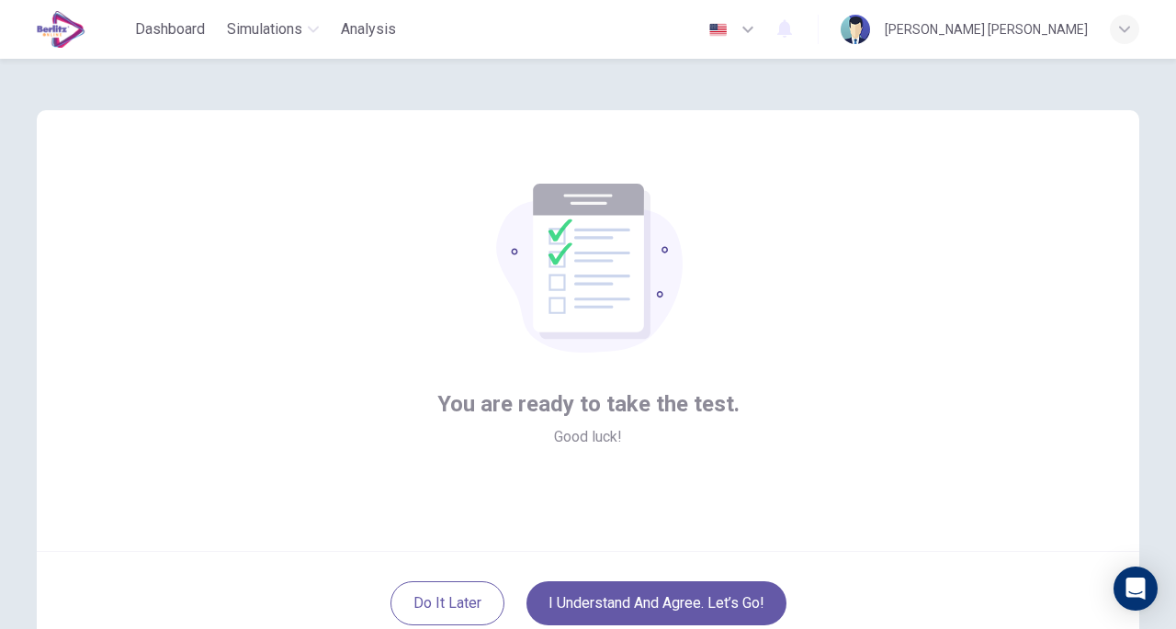
scroll to position [135, 0]
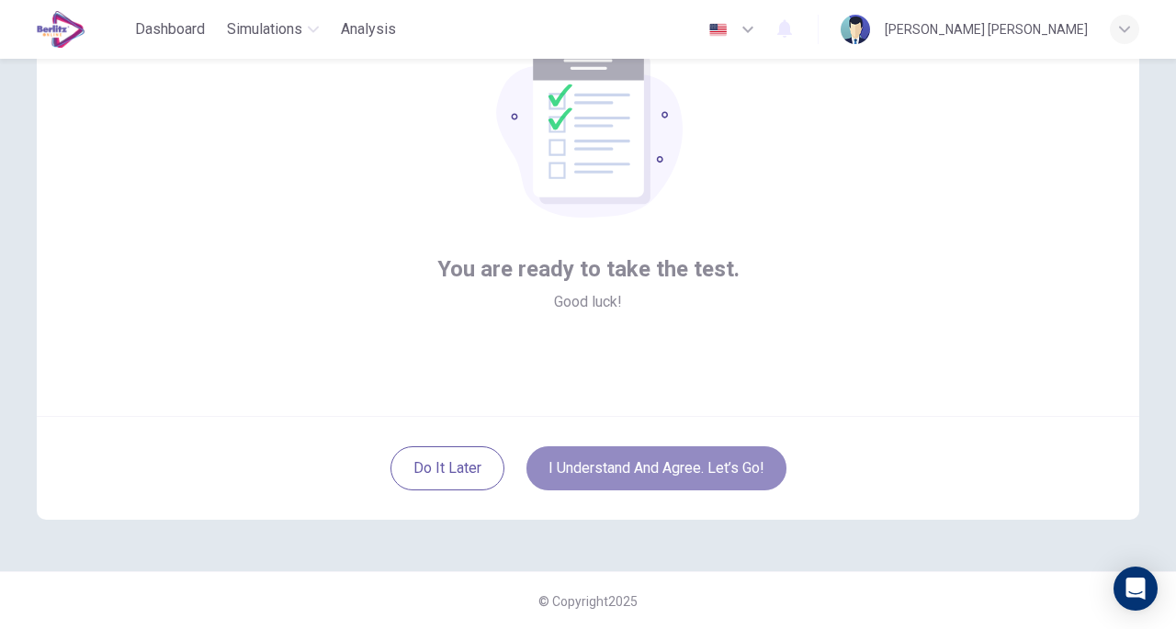
click at [645, 473] on button "I understand and agree. Let’s go!" at bounding box center [657, 469] width 260 height 44
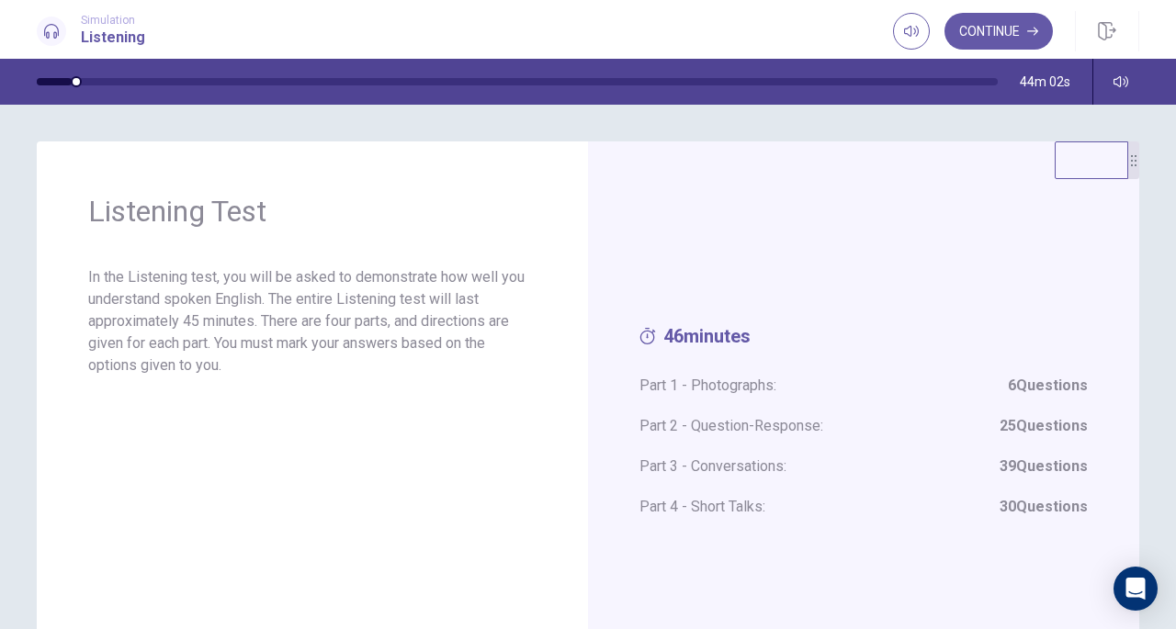
click at [1000, 24] on button "Continue" at bounding box center [999, 31] width 108 height 37
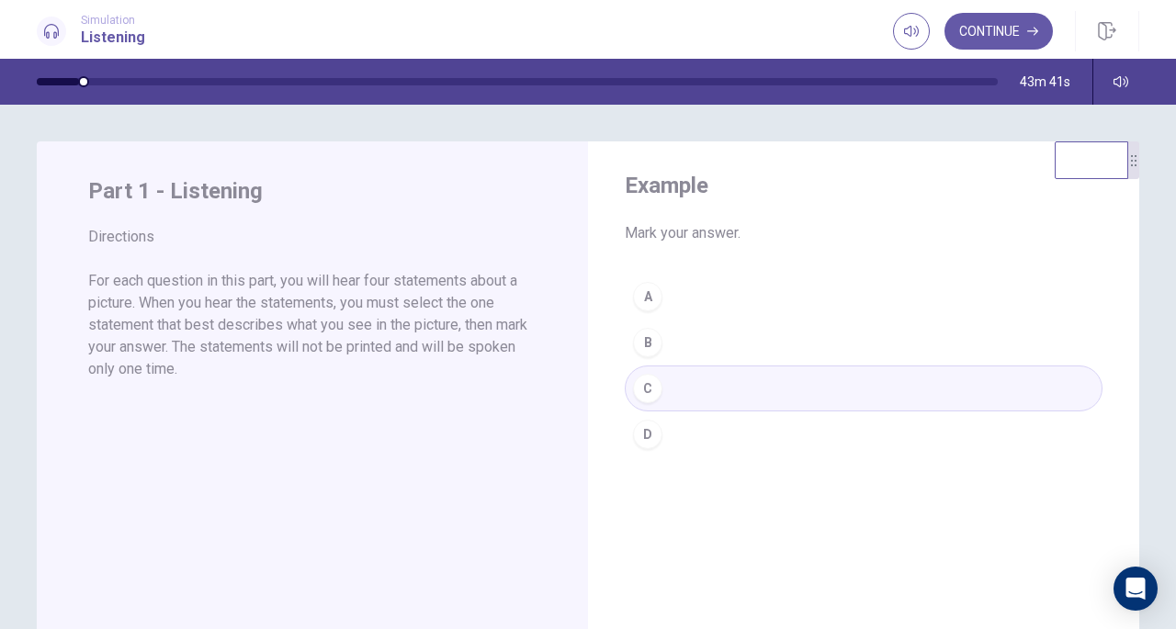
click at [643, 388] on div "A B C D" at bounding box center [864, 366] width 478 height 184
click at [1011, 30] on button "Continue" at bounding box center [999, 31] width 108 height 37
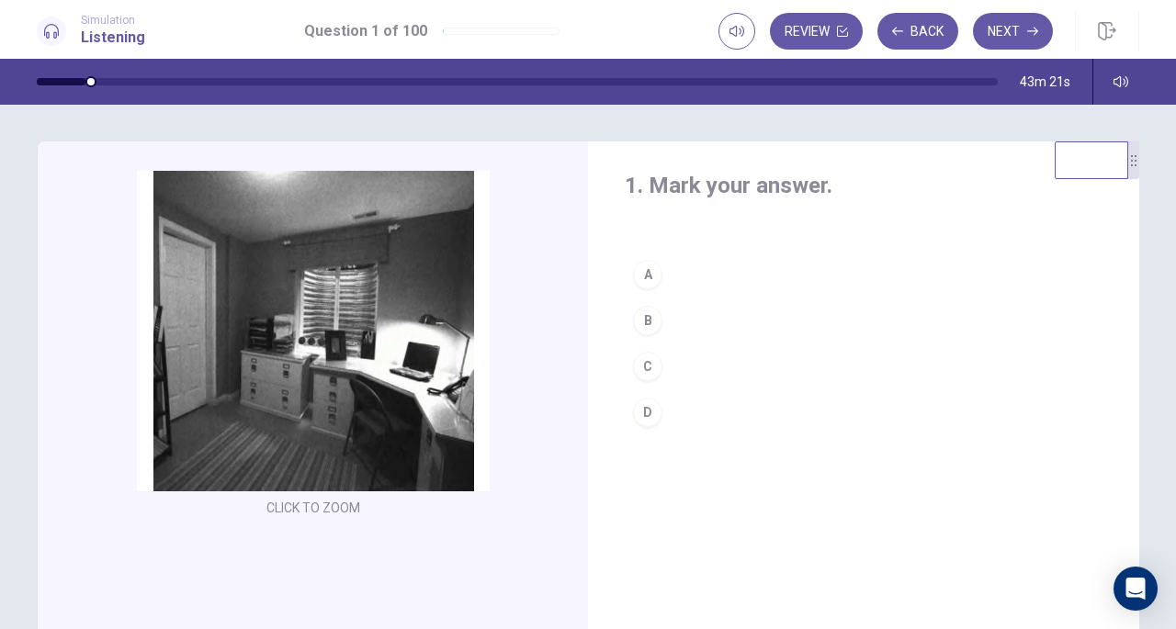
click at [647, 365] on div "C" at bounding box center [647, 366] width 29 height 29
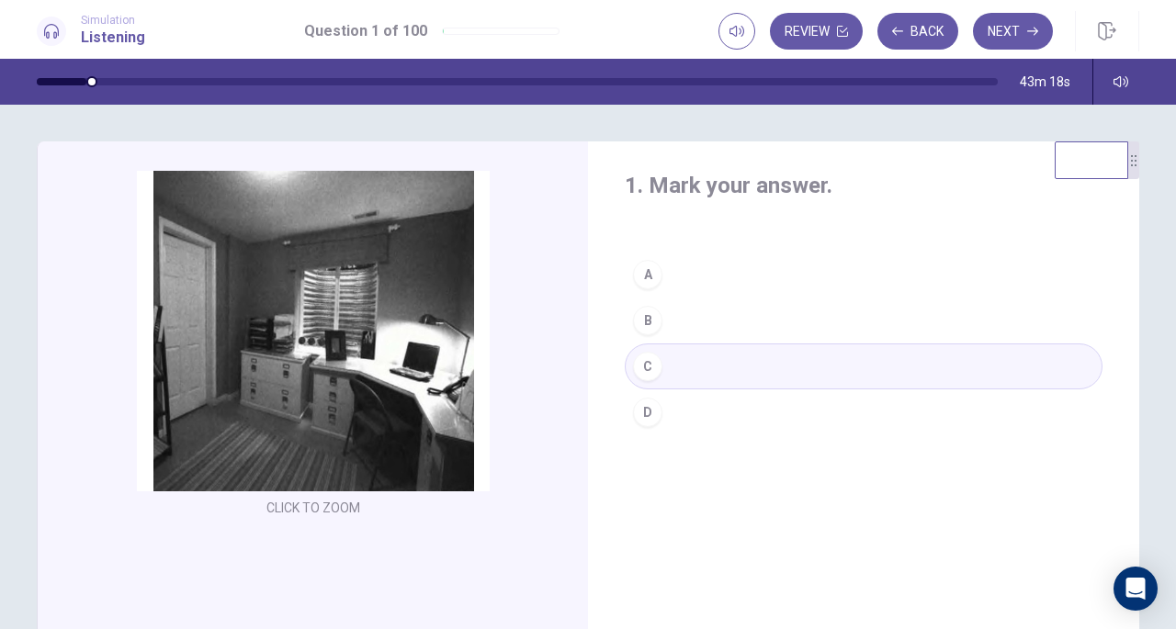
click at [996, 32] on button "Next" at bounding box center [1013, 31] width 80 height 37
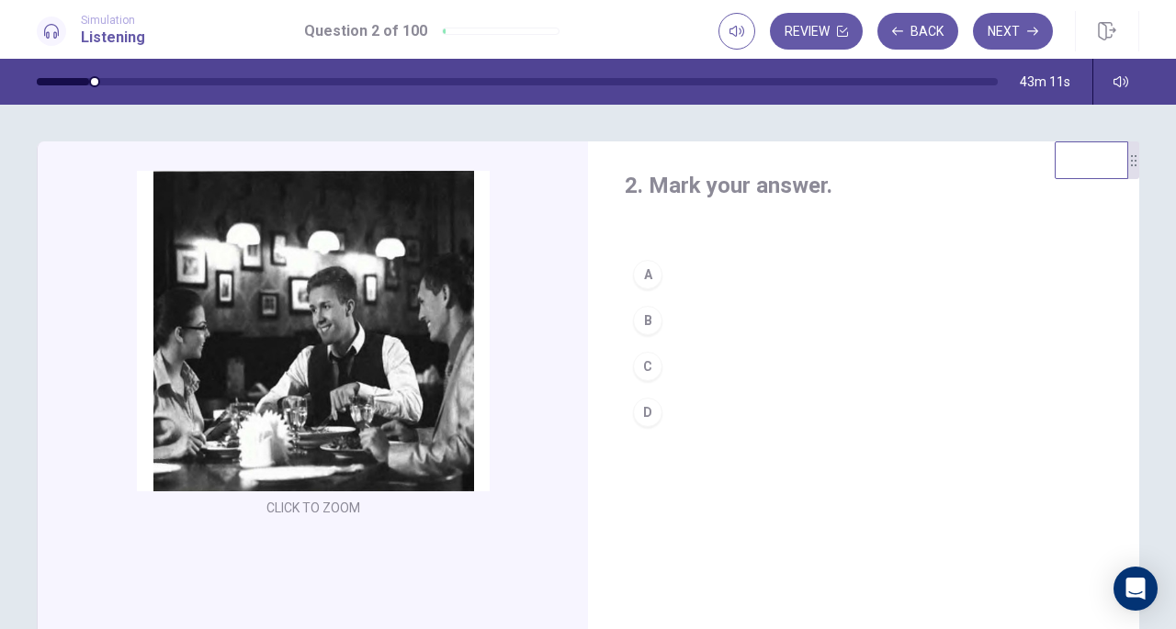
click at [644, 278] on div "A" at bounding box center [647, 274] width 29 height 29
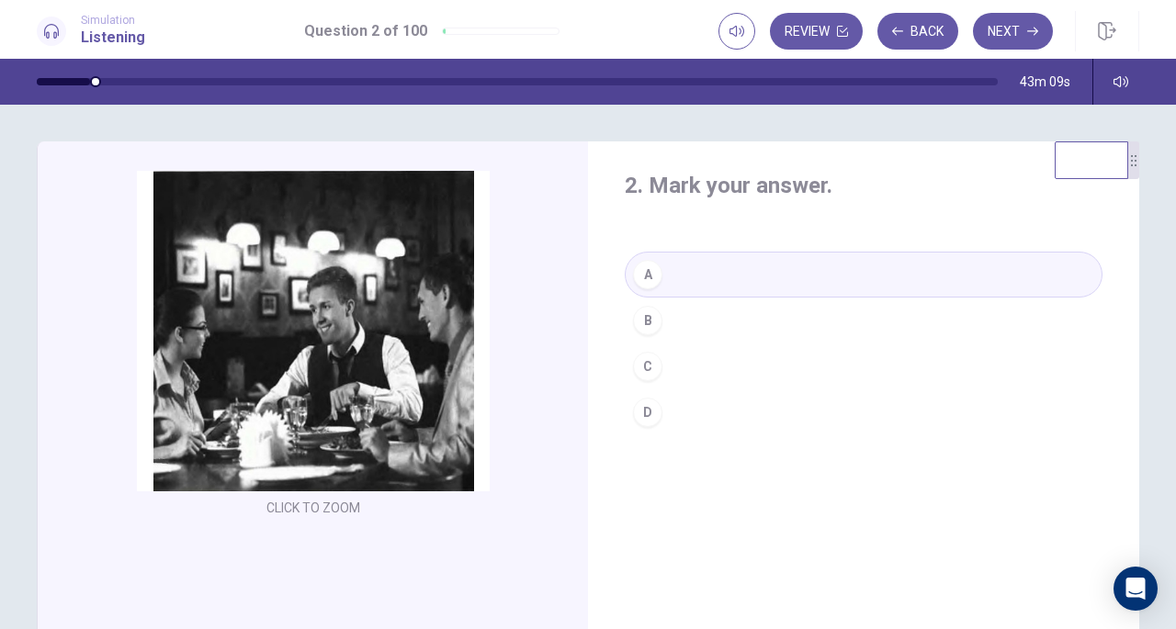
click at [998, 29] on button "Next" at bounding box center [1013, 31] width 80 height 37
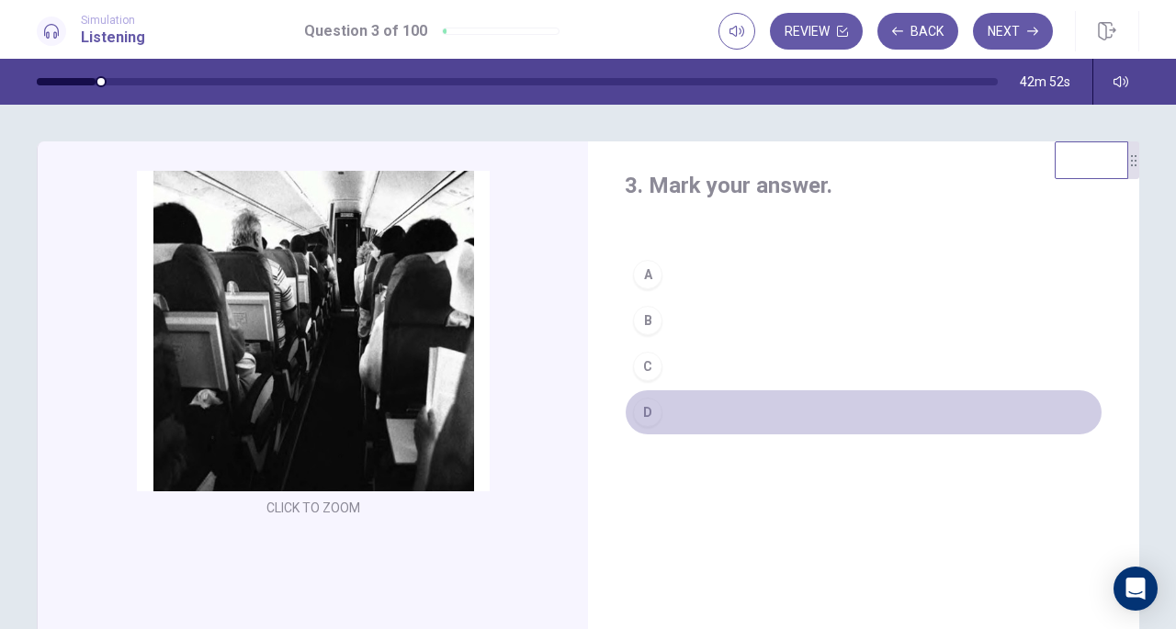
click at [651, 412] on div "D" at bounding box center [647, 412] width 29 height 29
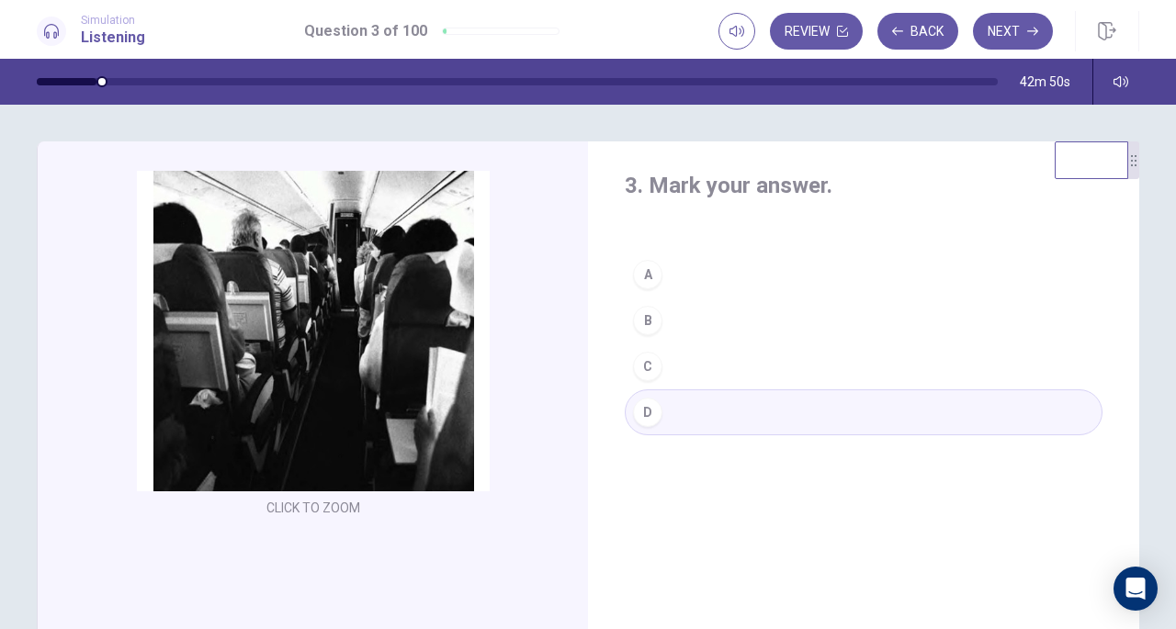
click at [989, 31] on button "Next" at bounding box center [1013, 31] width 80 height 37
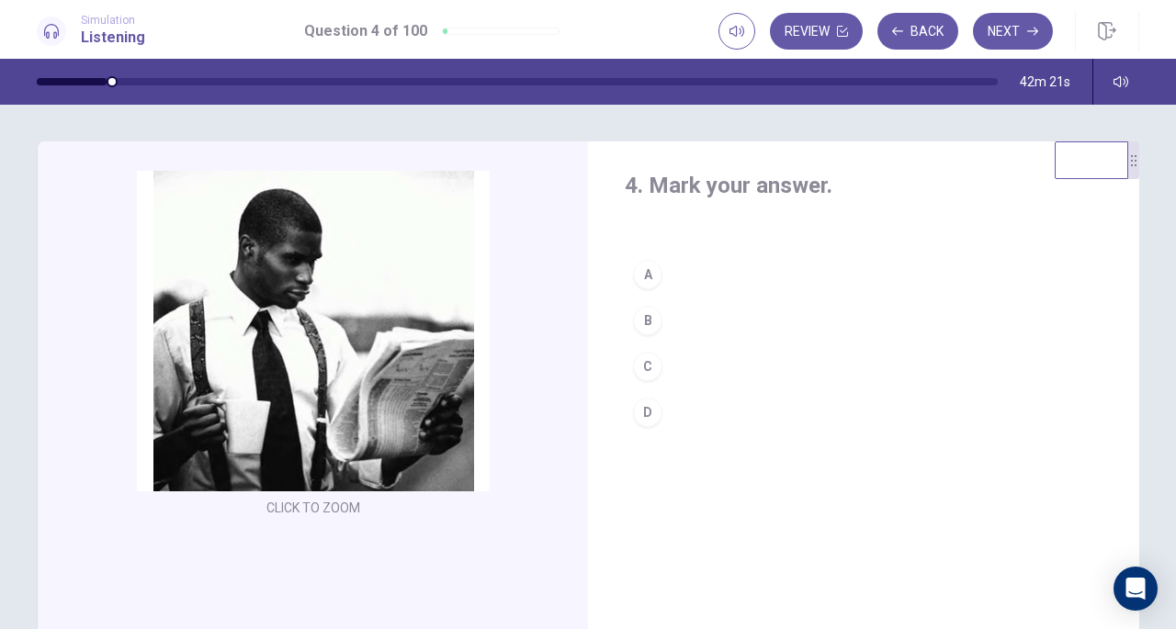
click at [649, 357] on div "C" at bounding box center [647, 366] width 29 height 29
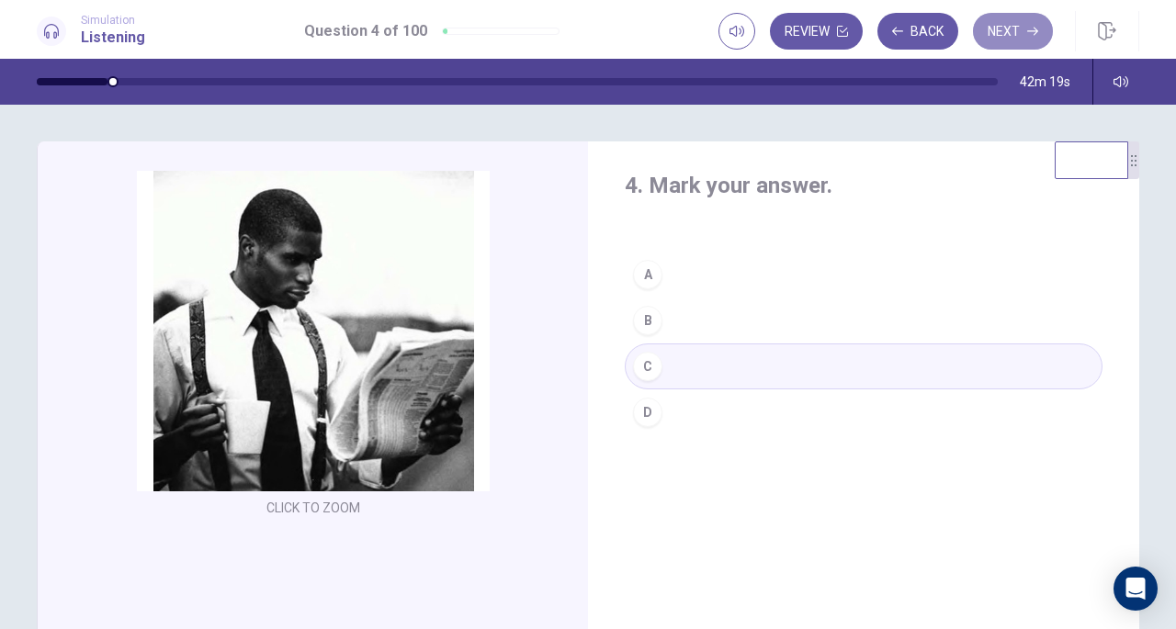
click at [1035, 27] on icon "button" at bounding box center [1032, 31] width 11 height 11
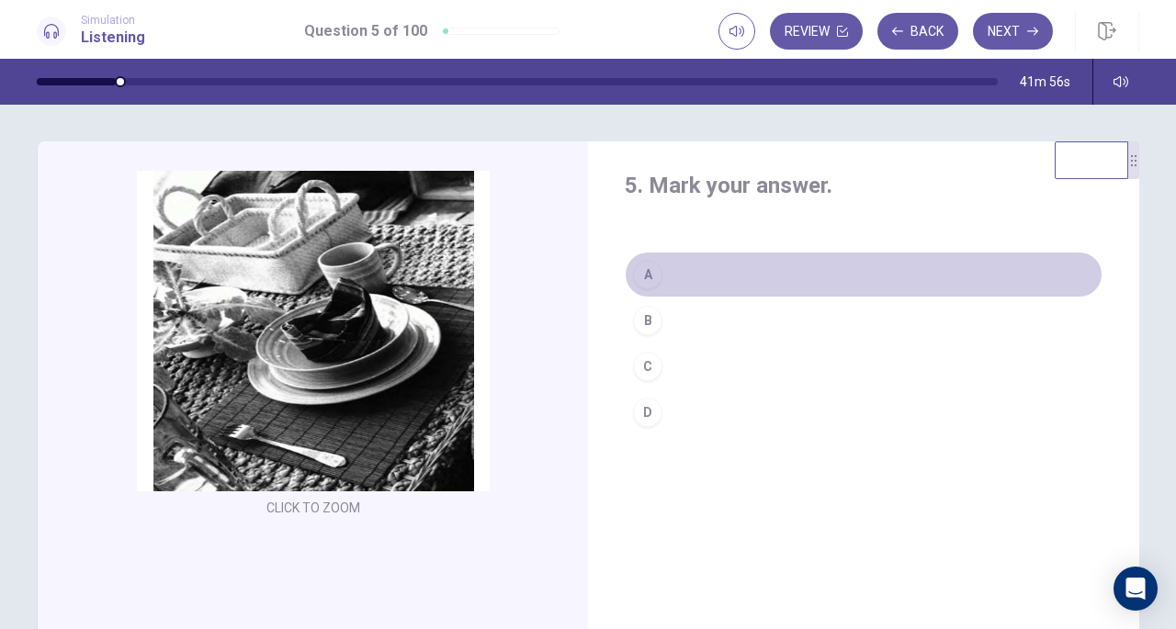
click at [657, 273] on div "A" at bounding box center [647, 274] width 29 height 29
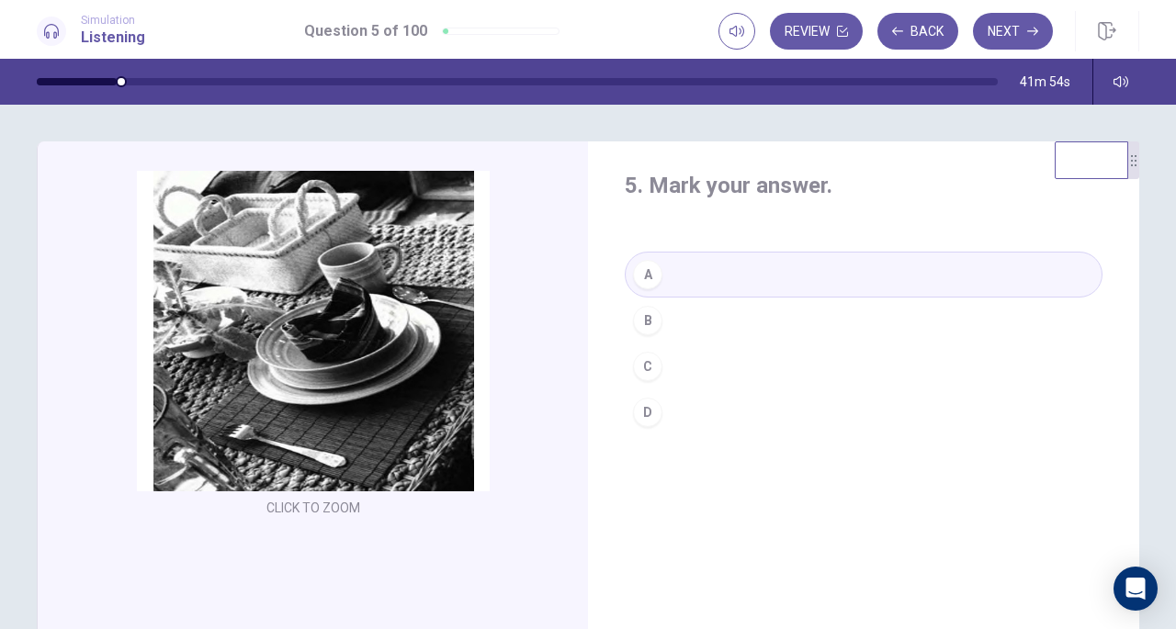
click at [998, 36] on button "Next" at bounding box center [1013, 31] width 80 height 37
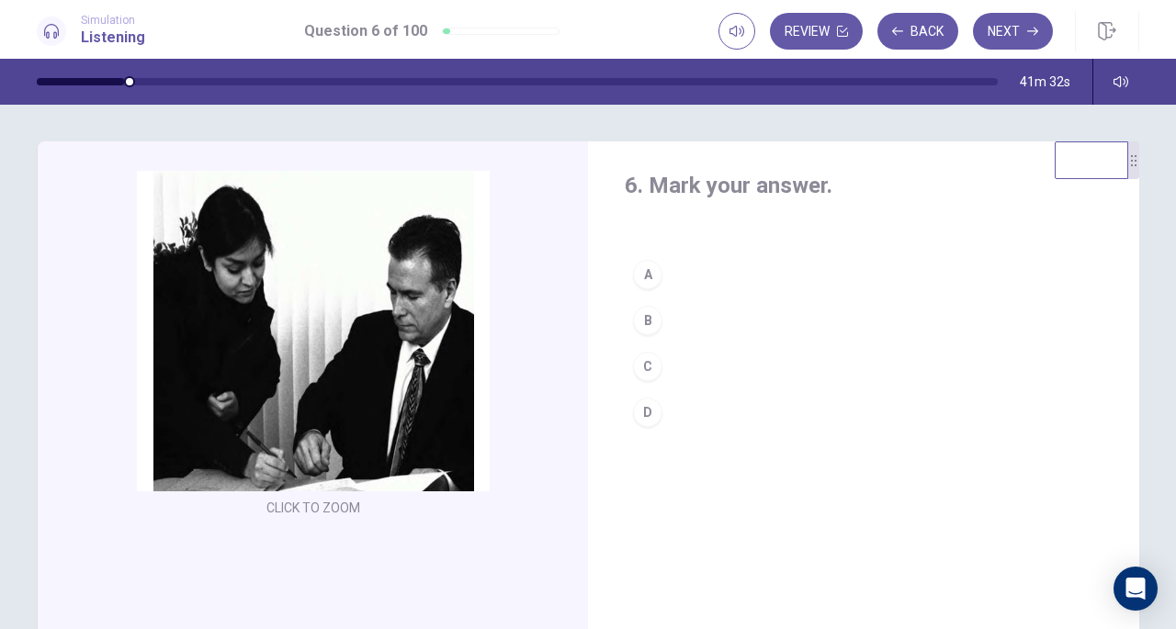
click at [651, 357] on div "C" at bounding box center [647, 366] width 29 height 29
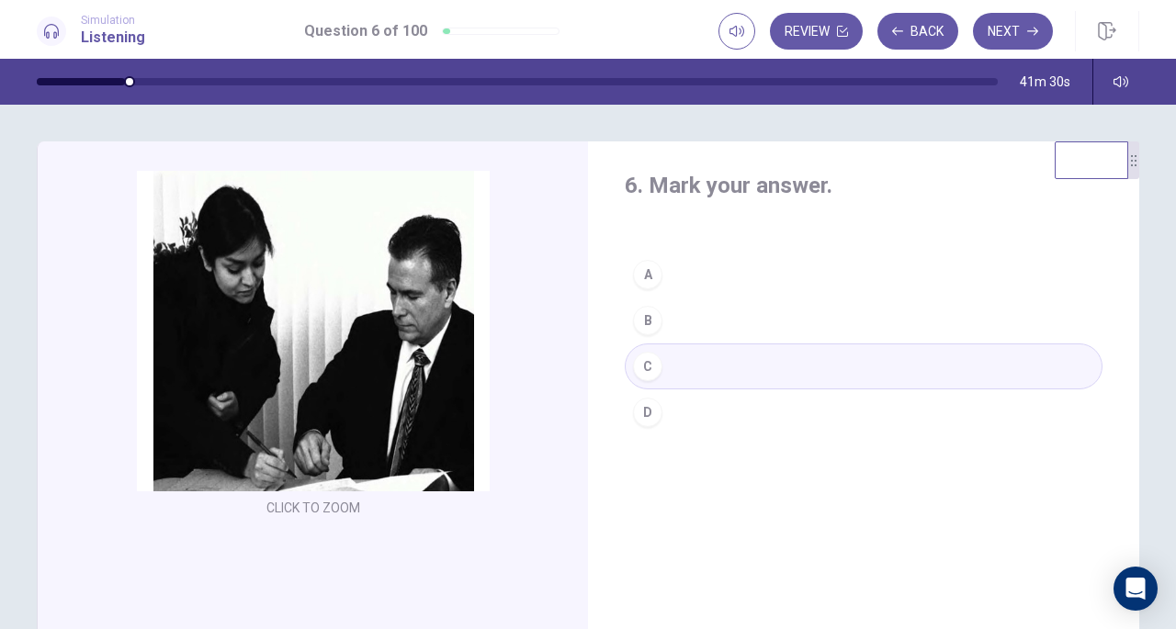
click at [1013, 11] on div "Review Back Next" at bounding box center [929, 31] width 421 height 40
click at [1014, 27] on button "Next" at bounding box center [1013, 31] width 80 height 37
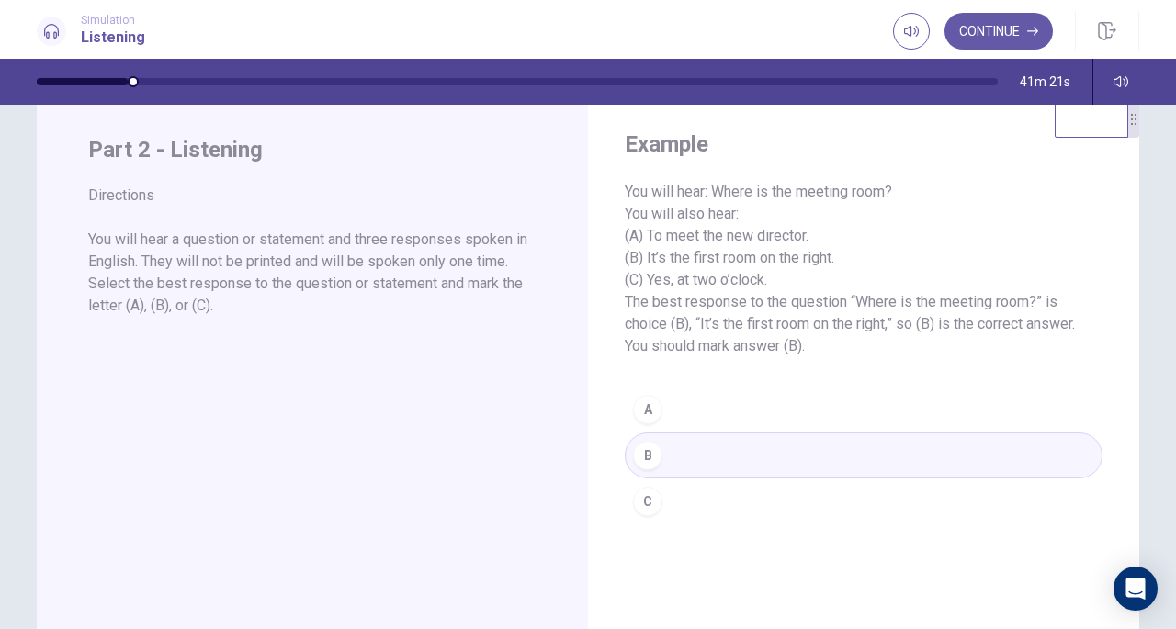
scroll to position [47, 0]
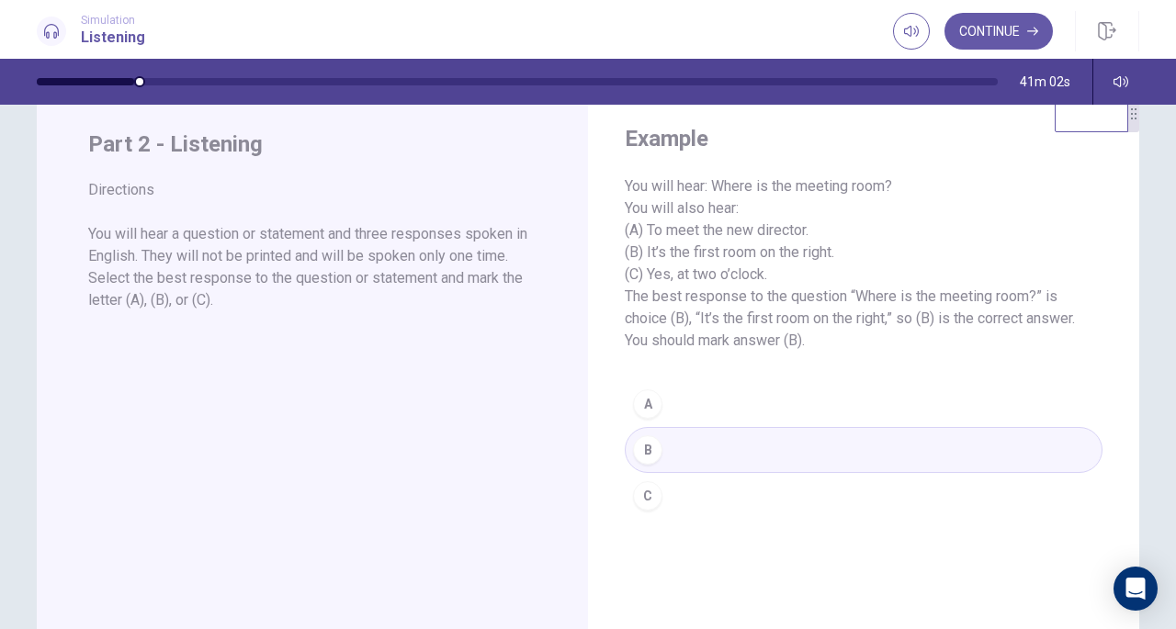
click at [1012, 33] on button "Continue" at bounding box center [999, 31] width 108 height 37
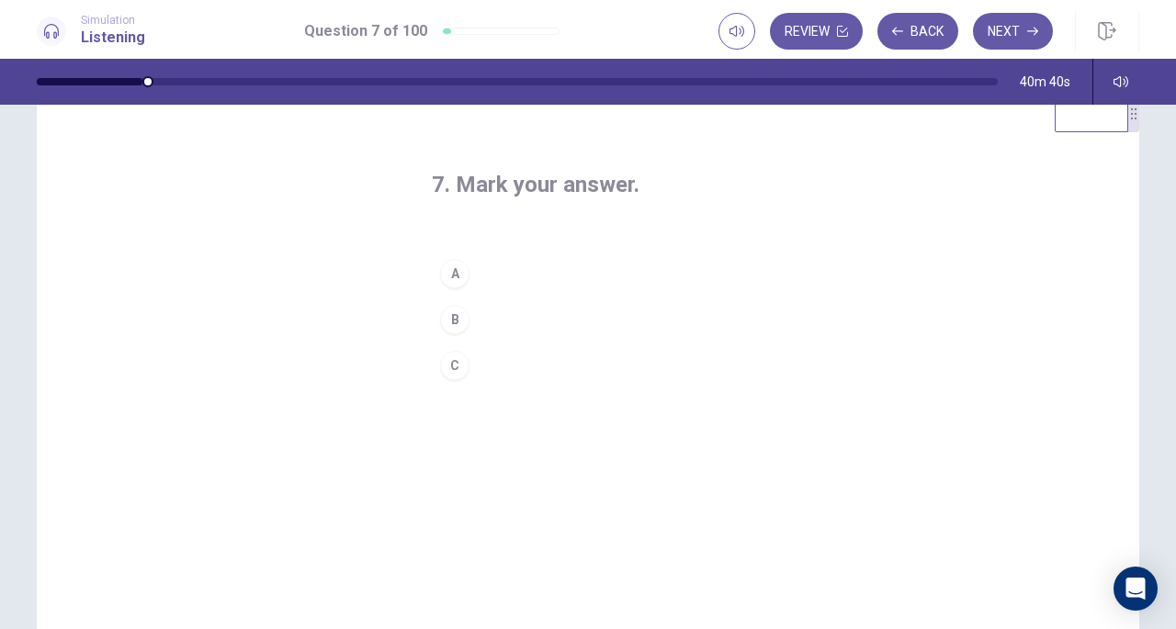
click at [448, 363] on div "C" at bounding box center [454, 365] width 29 height 29
click at [1030, 14] on button "Next" at bounding box center [1013, 31] width 80 height 37
click at [454, 316] on div "B" at bounding box center [454, 319] width 29 height 29
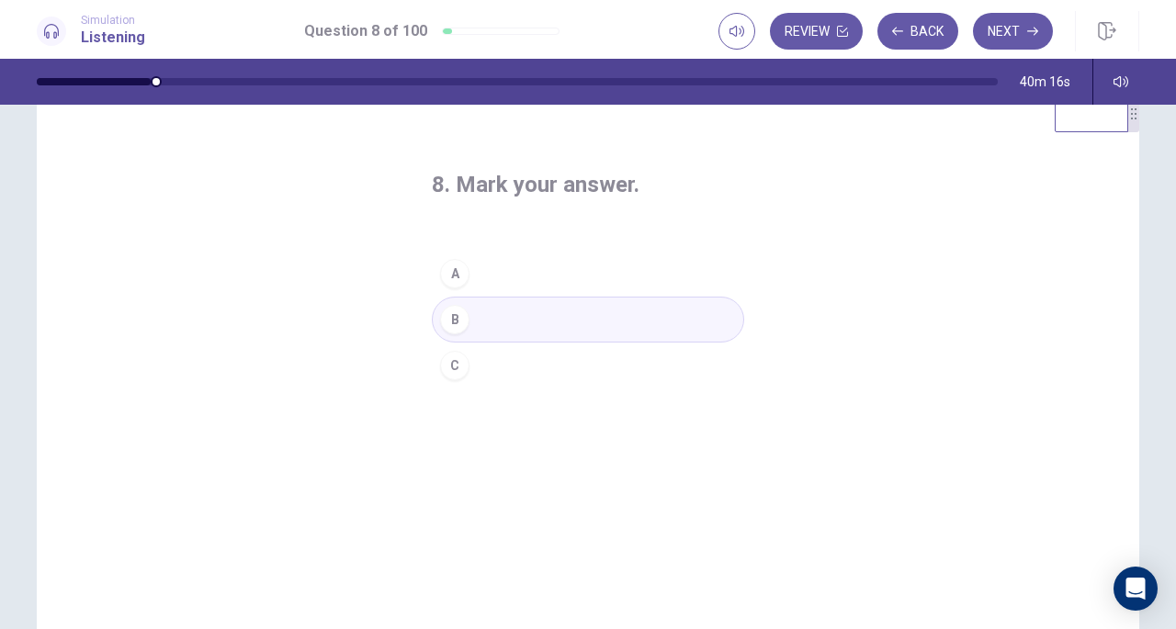
click at [1016, 30] on button "Next" at bounding box center [1013, 31] width 80 height 37
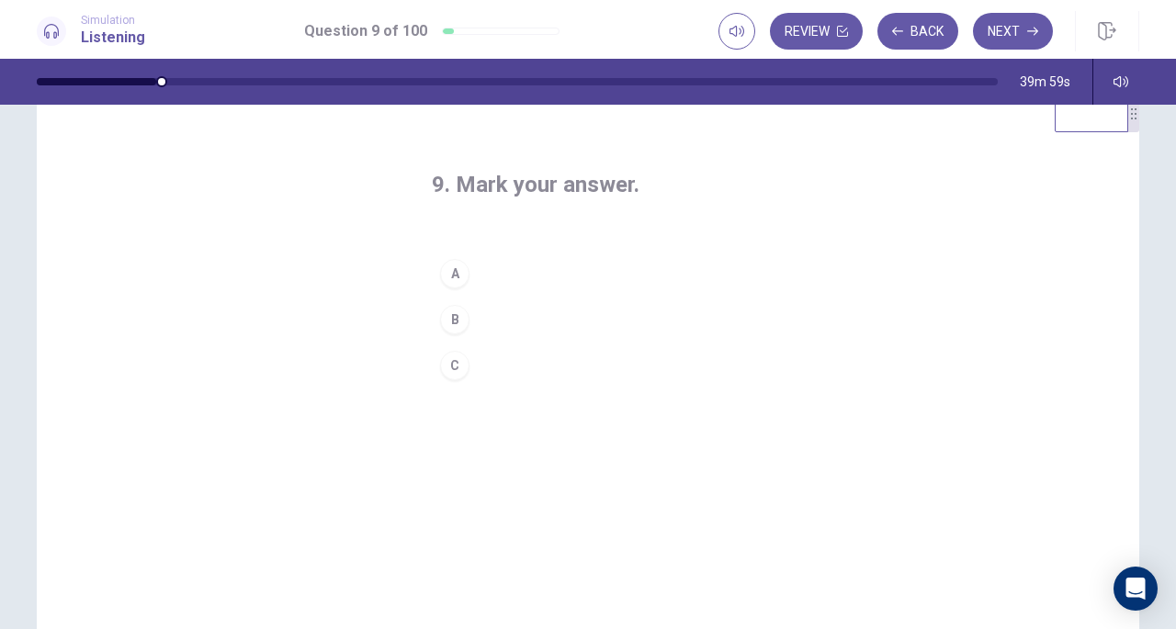
click at [441, 278] on div "A" at bounding box center [454, 273] width 29 height 29
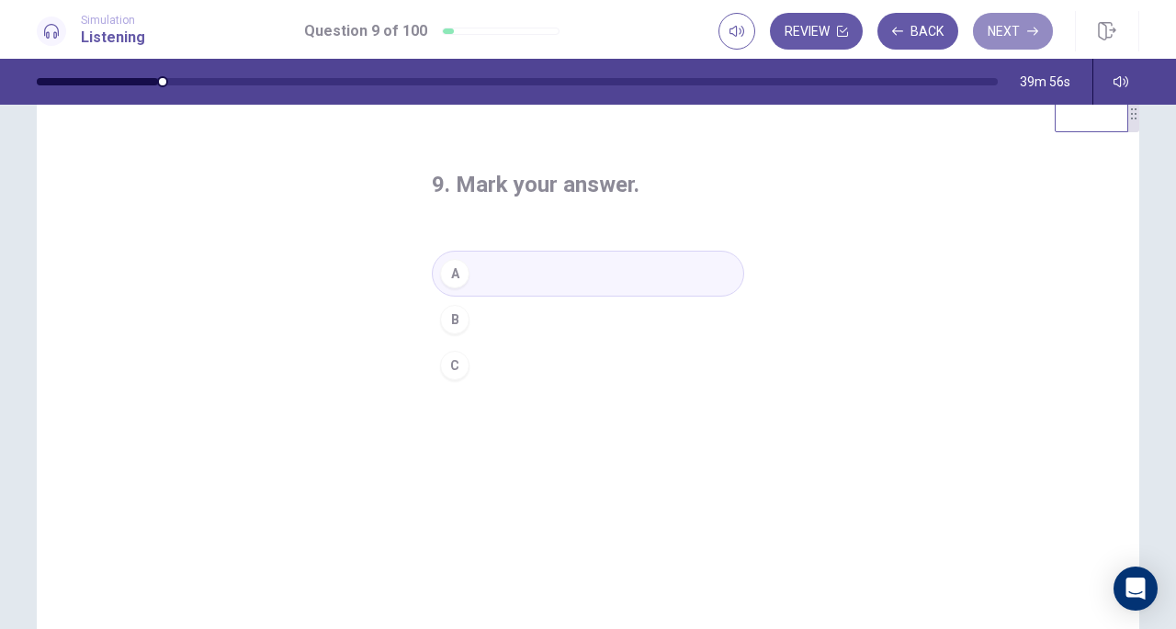
click at [1014, 34] on button "Next" at bounding box center [1013, 31] width 80 height 37
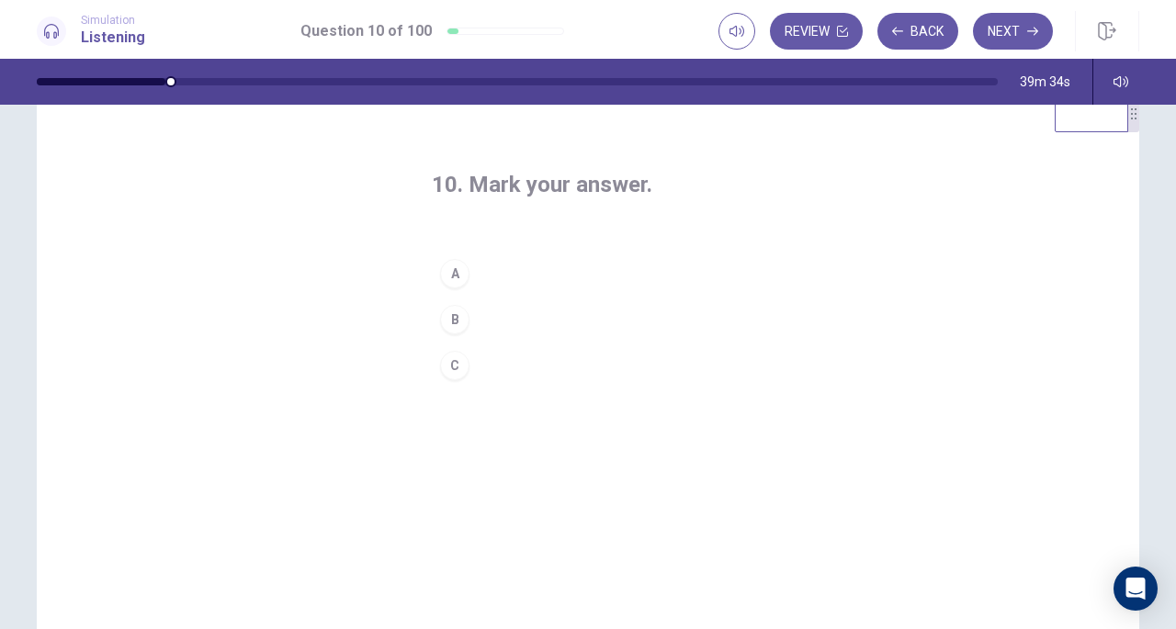
click at [447, 310] on div "B" at bounding box center [454, 319] width 29 height 29
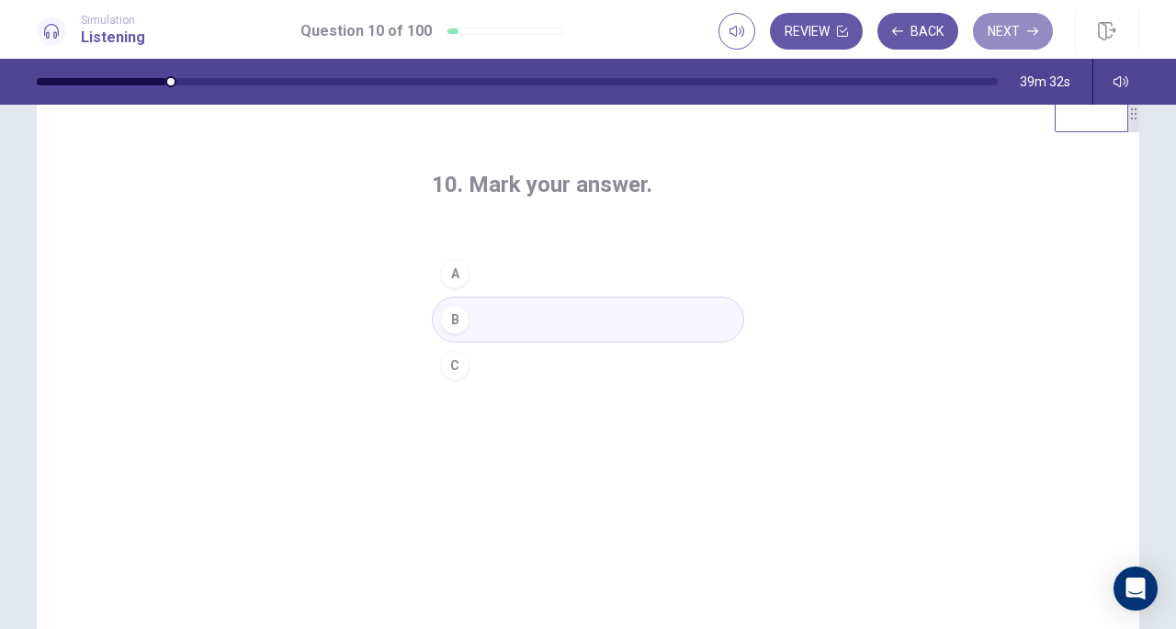
click at [1026, 28] on button "Next" at bounding box center [1013, 31] width 80 height 37
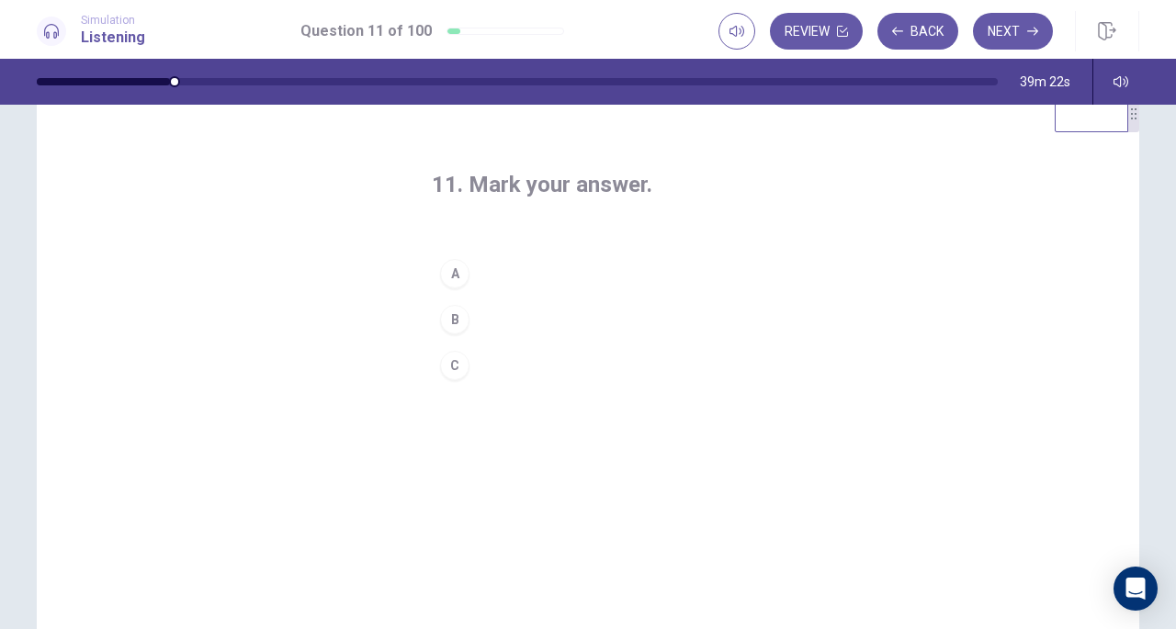
click at [447, 321] on div "B" at bounding box center [454, 319] width 29 height 29
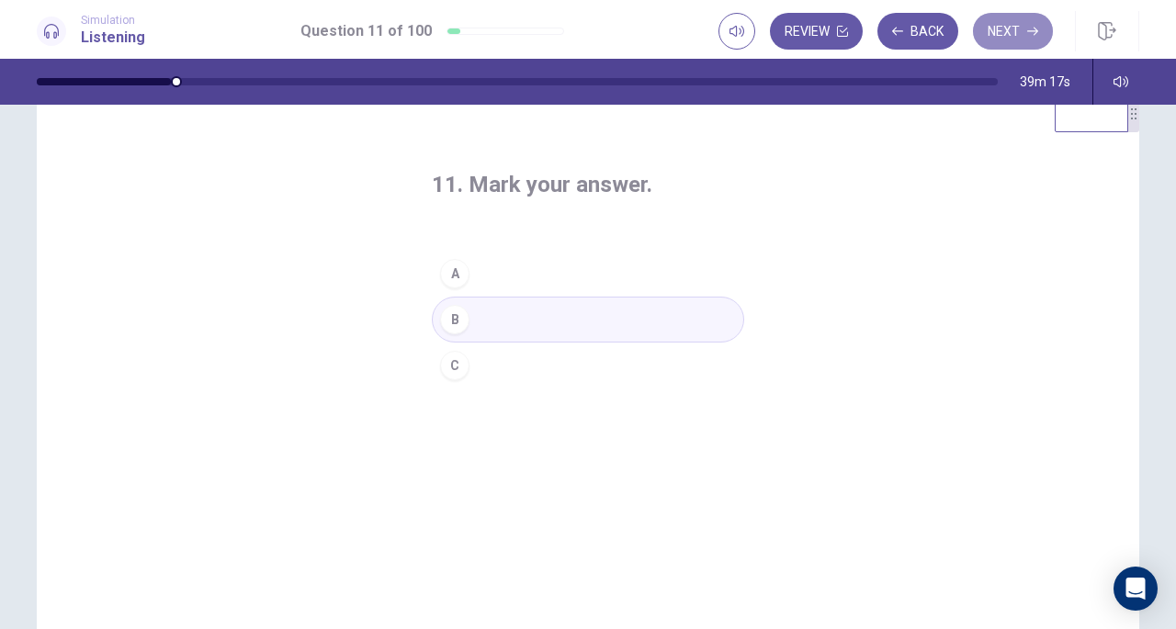
click at [1000, 25] on button "Next" at bounding box center [1013, 31] width 80 height 37
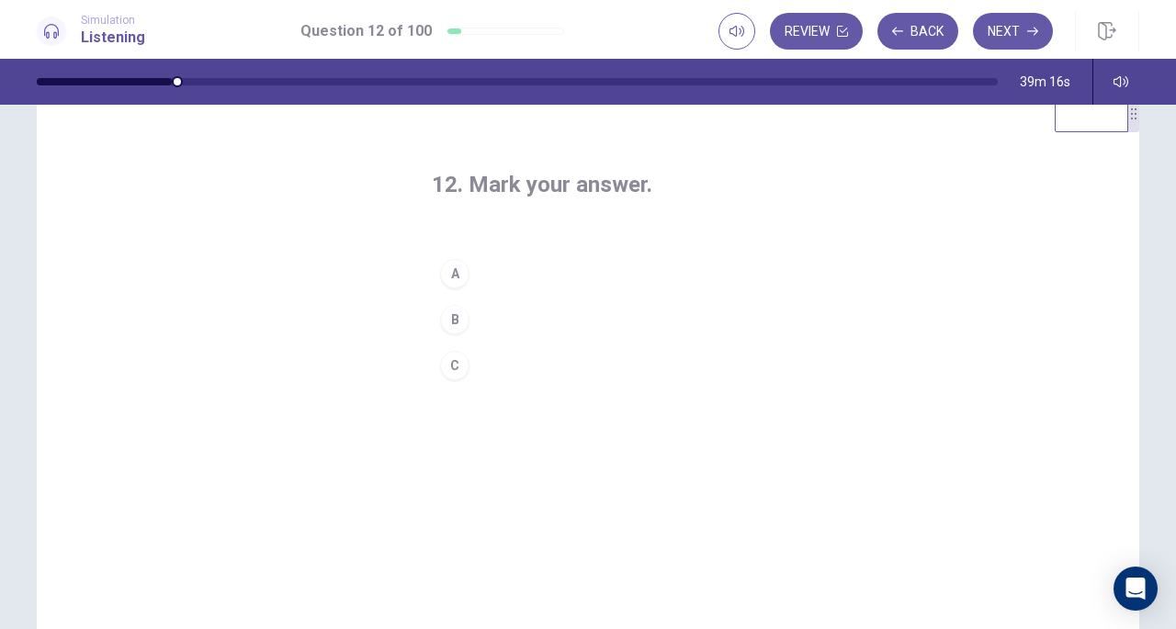
click at [591, 188] on h4 "12. Mark your answer." at bounding box center [588, 184] width 312 height 29
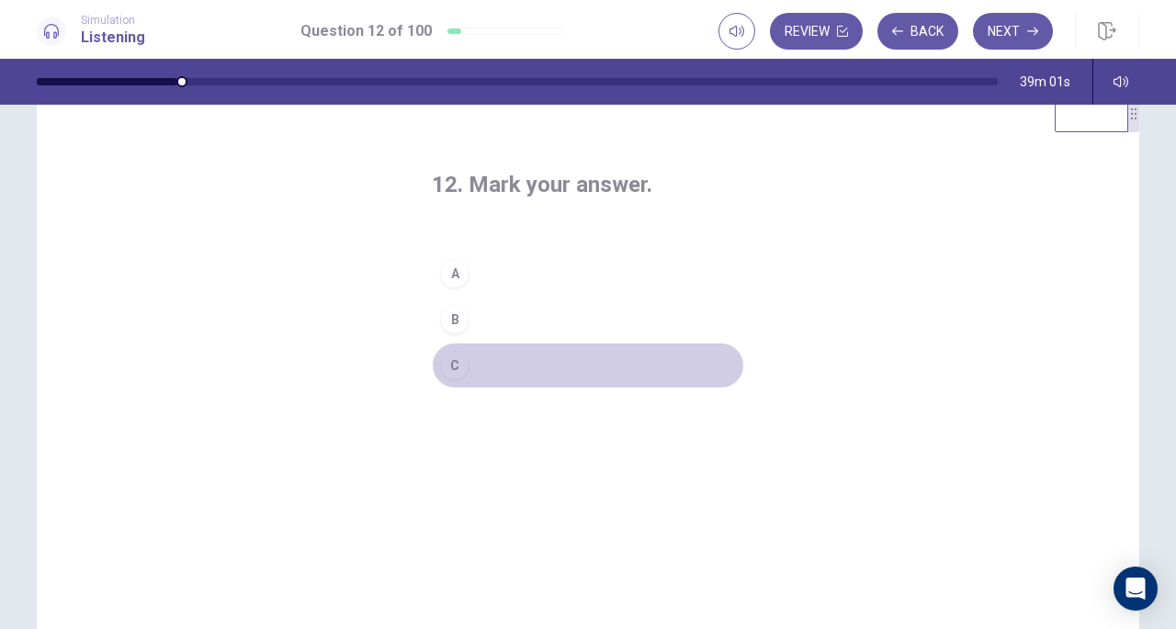
click at [454, 372] on div "C" at bounding box center [454, 365] width 29 height 29
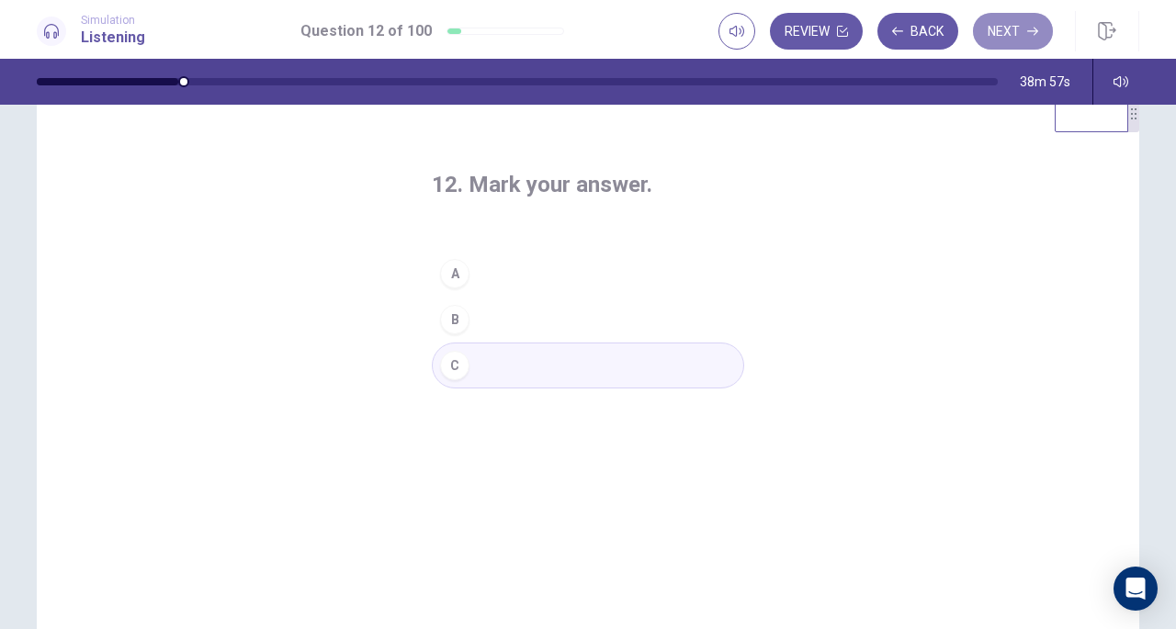
click at [1024, 29] on button "Next" at bounding box center [1013, 31] width 80 height 37
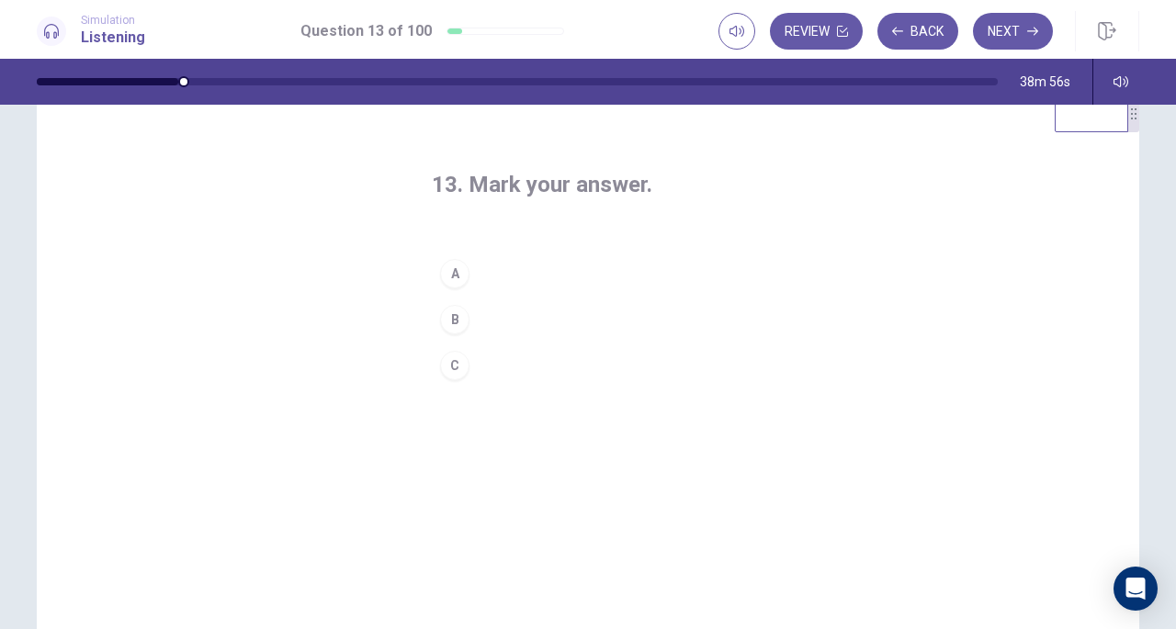
click at [564, 198] on h4 "13. Mark your answer." at bounding box center [588, 184] width 312 height 29
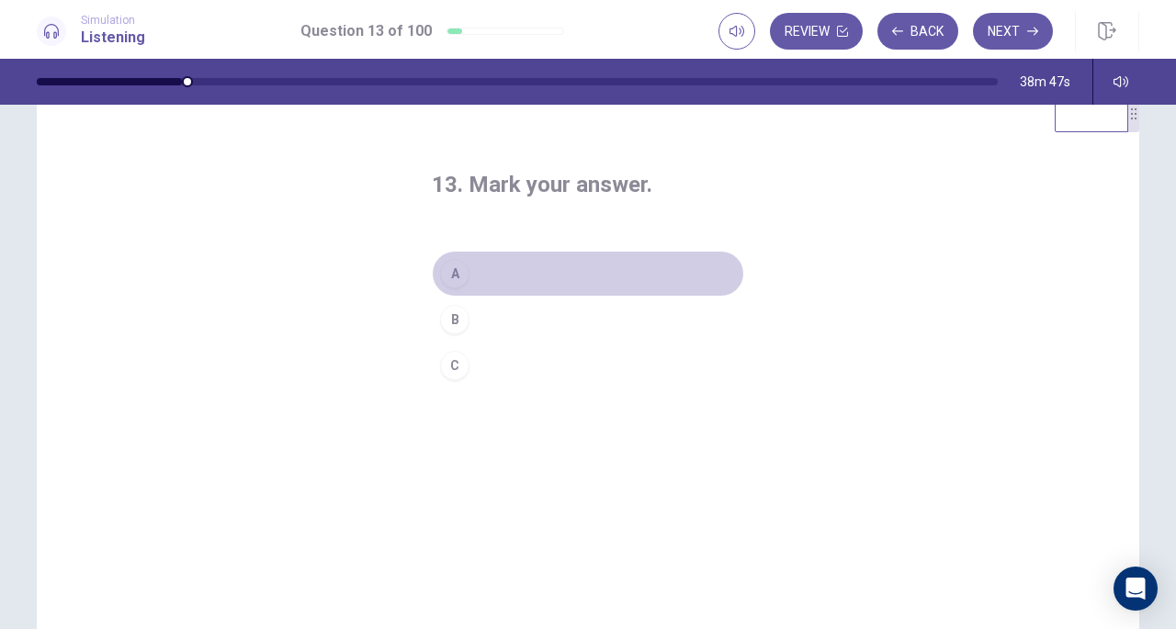
click at [459, 271] on div "A" at bounding box center [454, 273] width 29 height 29
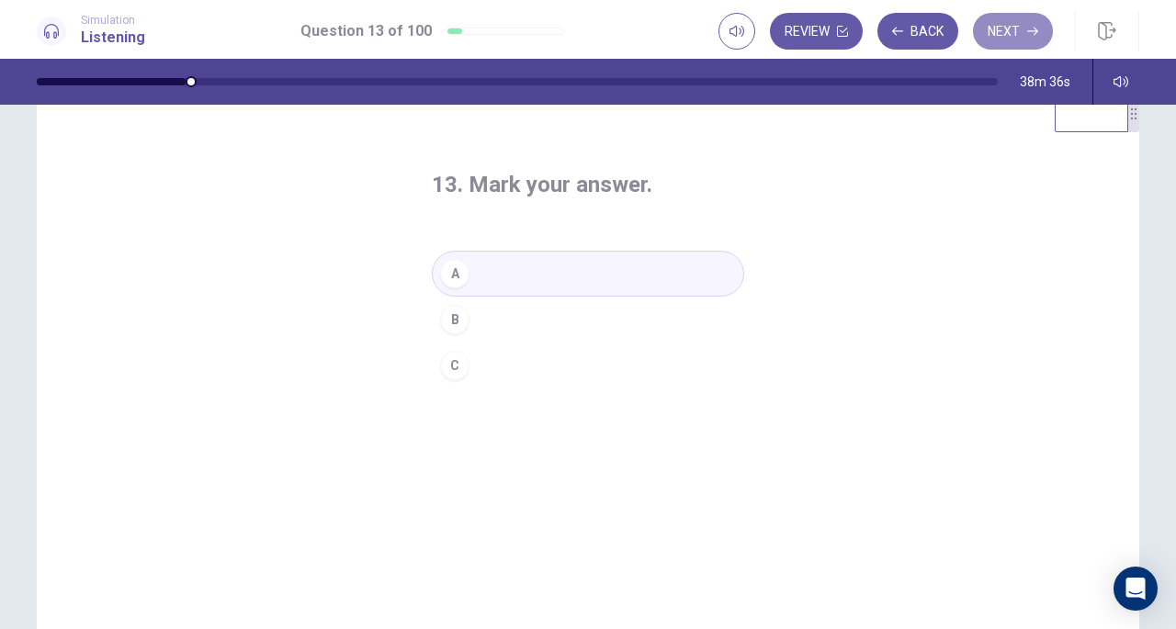
click at [1027, 30] on icon "button" at bounding box center [1032, 31] width 11 height 11
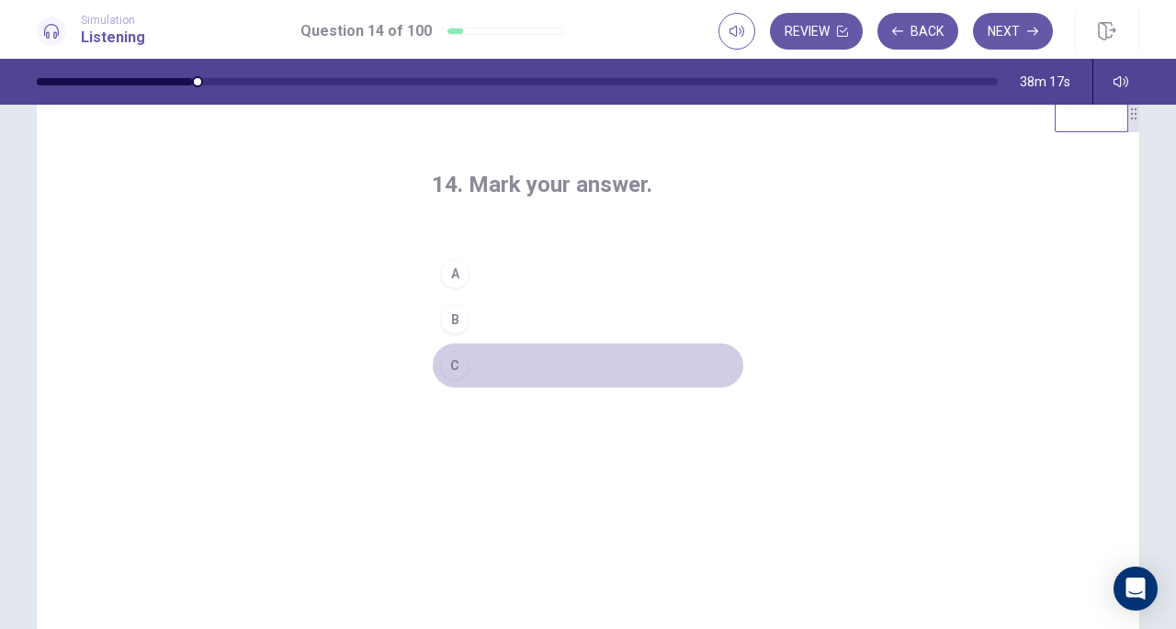
click at [450, 363] on div "C" at bounding box center [454, 365] width 29 height 29
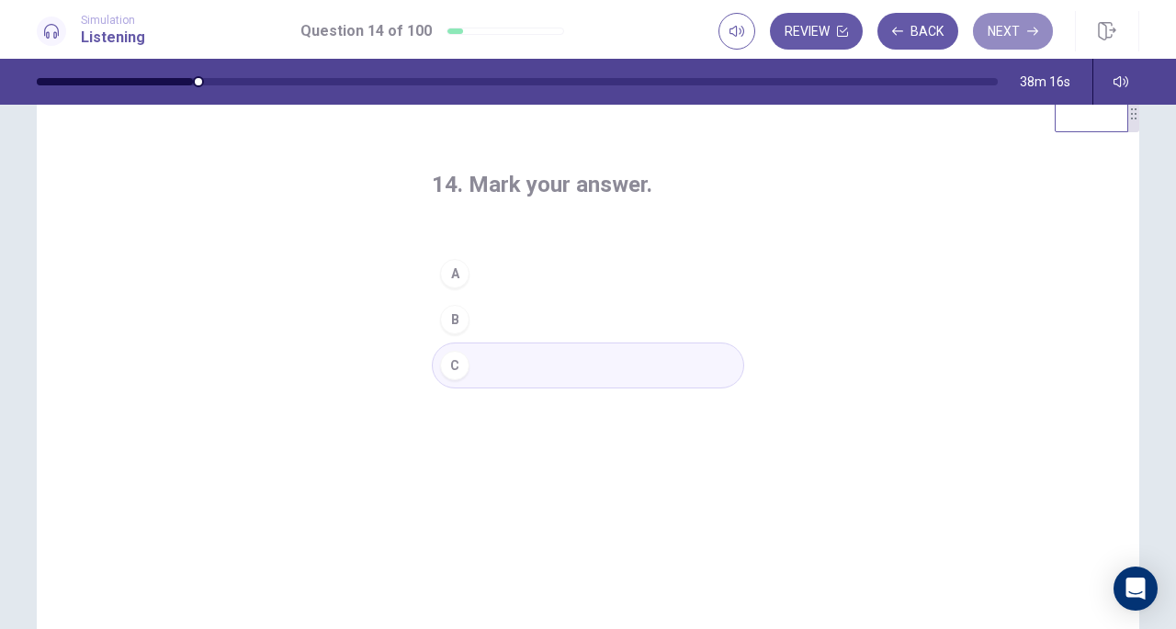
click at [1025, 35] on button "Next" at bounding box center [1013, 31] width 80 height 37
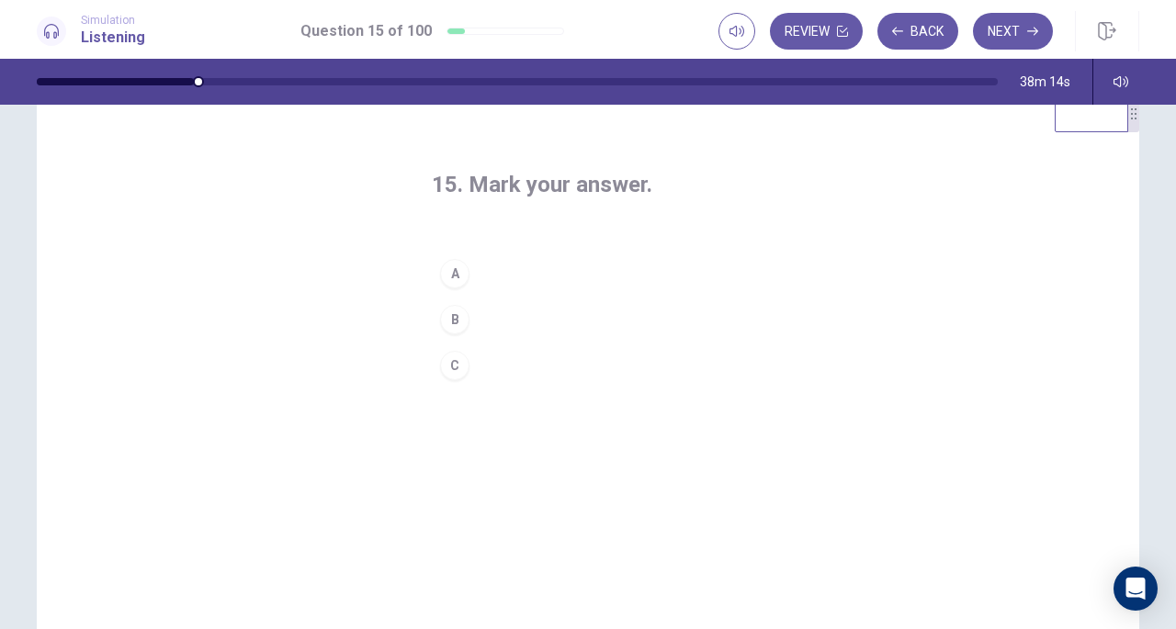
click at [587, 181] on h4 "15. Mark your answer." at bounding box center [588, 184] width 312 height 29
click at [454, 313] on div "B" at bounding box center [454, 319] width 29 height 29
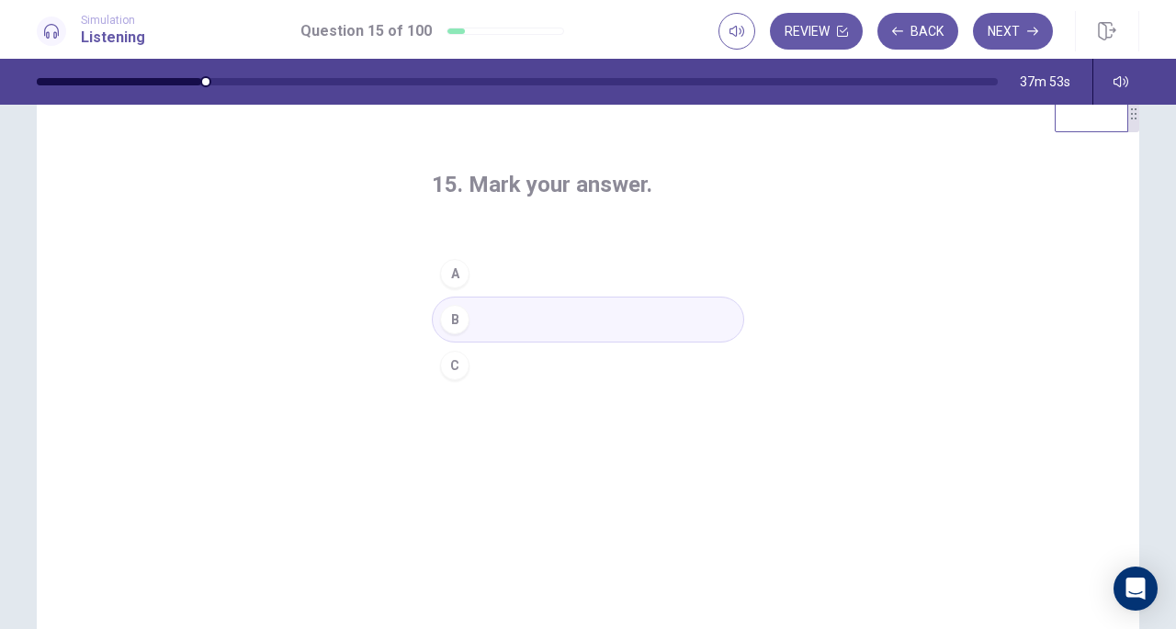
click at [1036, 19] on button "Next" at bounding box center [1013, 31] width 80 height 37
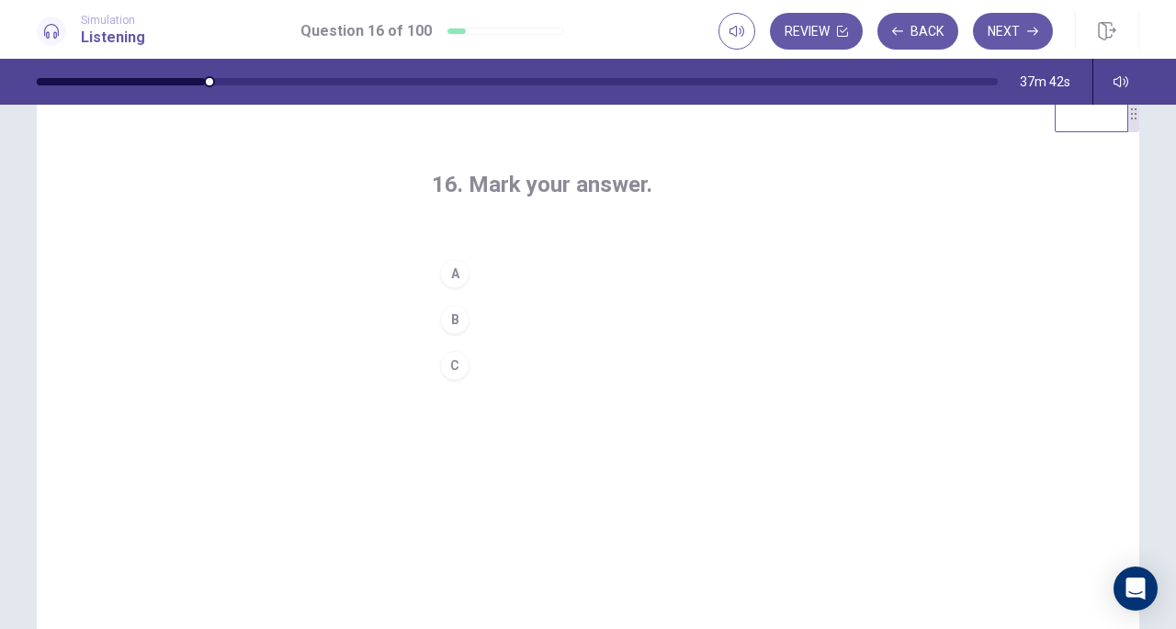
click at [461, 274] on div "A" at bounding box center [454, 273] width 29 height 29
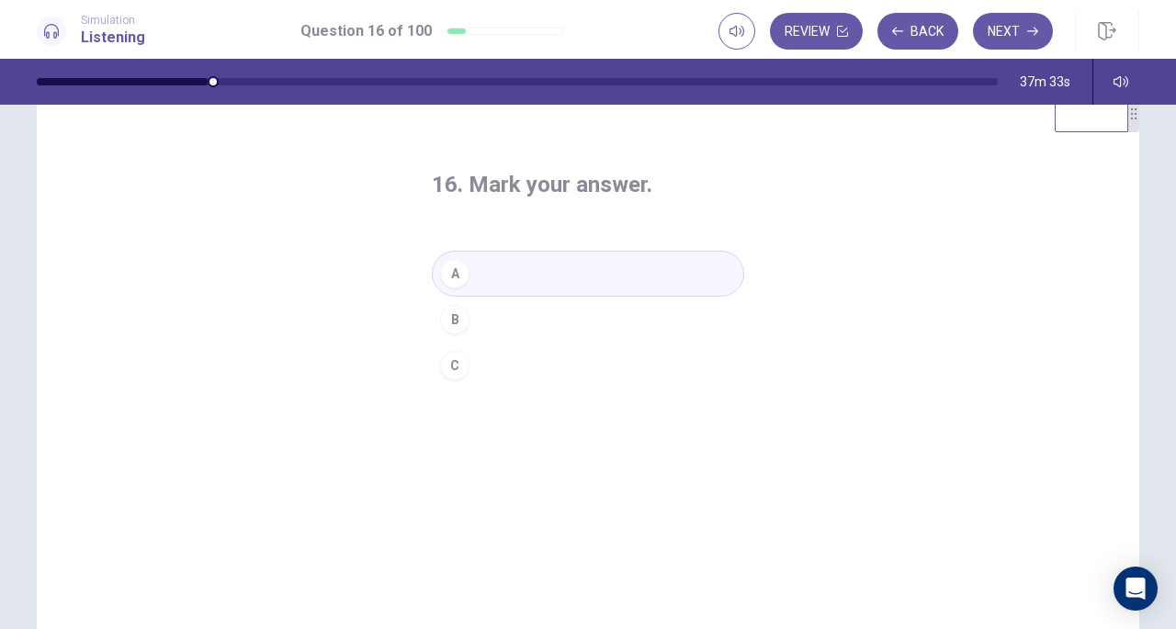
click at [1005, 31] on button "Next" at bounding box center [1013, 31] width 80 height 37
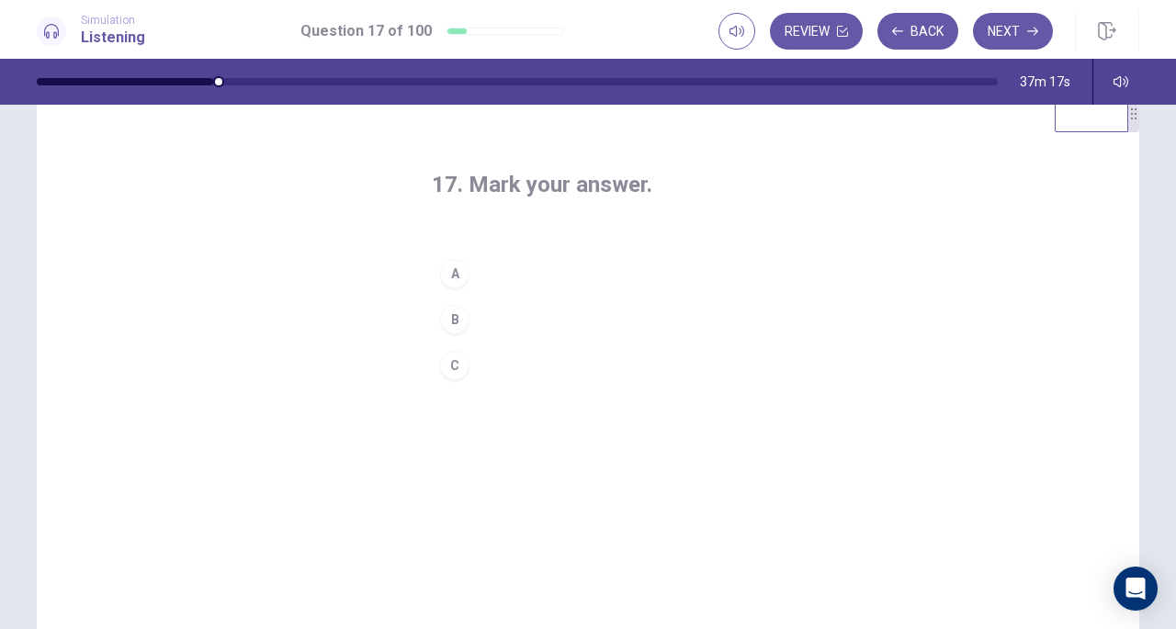
click at [470, 315] on button "B" at bounding box center [588, 320] width 312 height 46
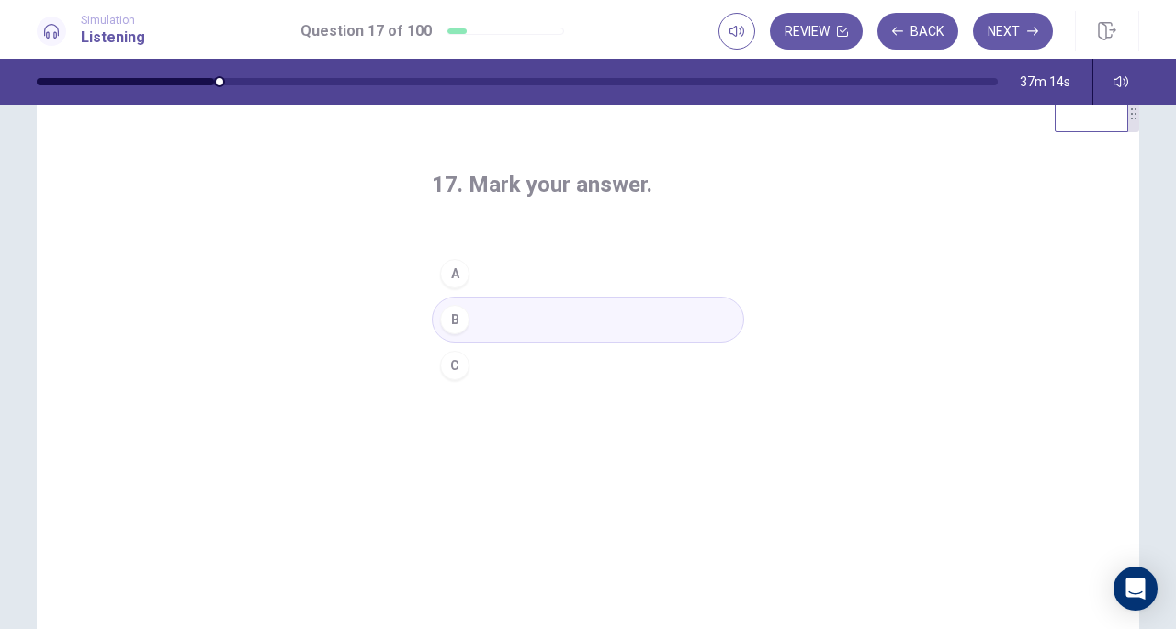
click at [456, 375] on div "C" at bounding box center [454, 365] width 29 height 29
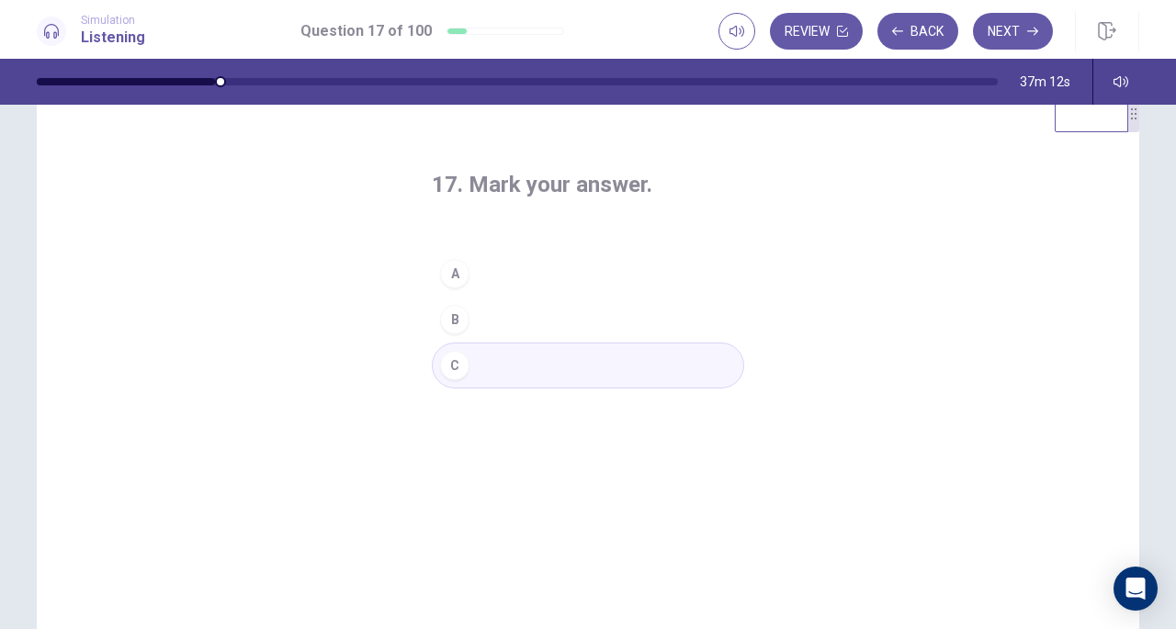
click at [1031, 40] on button "Next" at bounding box center [1013, 31] width 80 height 37
click at [598, 192] on h4 "18. Mark your answer." at bounding box center [588, 184] width 312 height 29
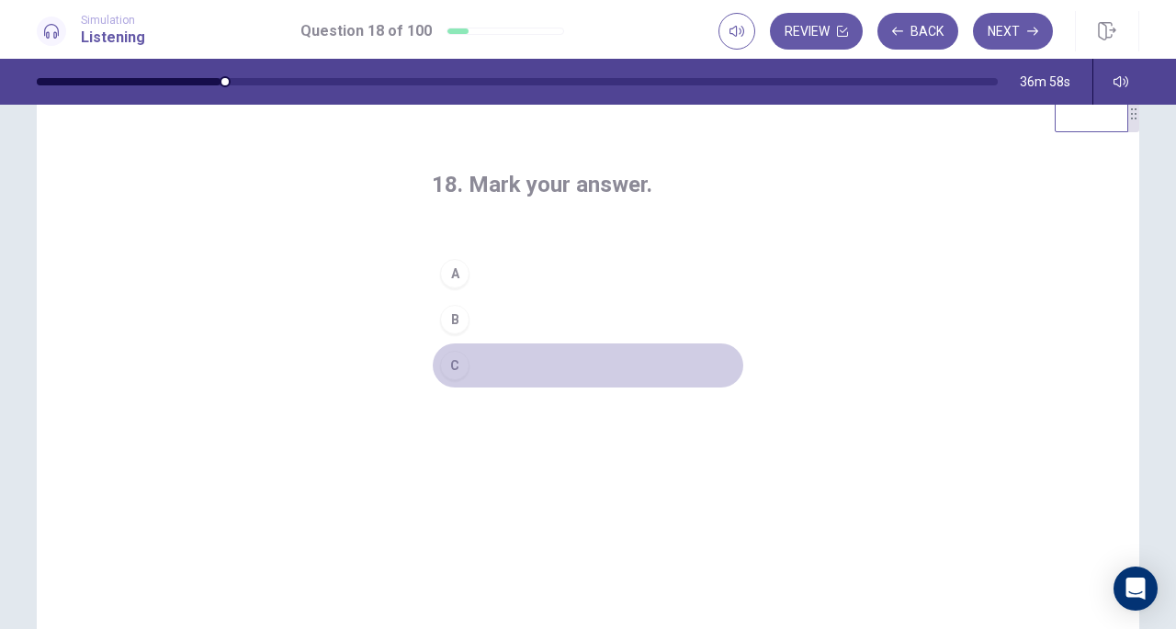
click at [459, 346] on button "C" at bounding box center [588, 366] width 312 height 46
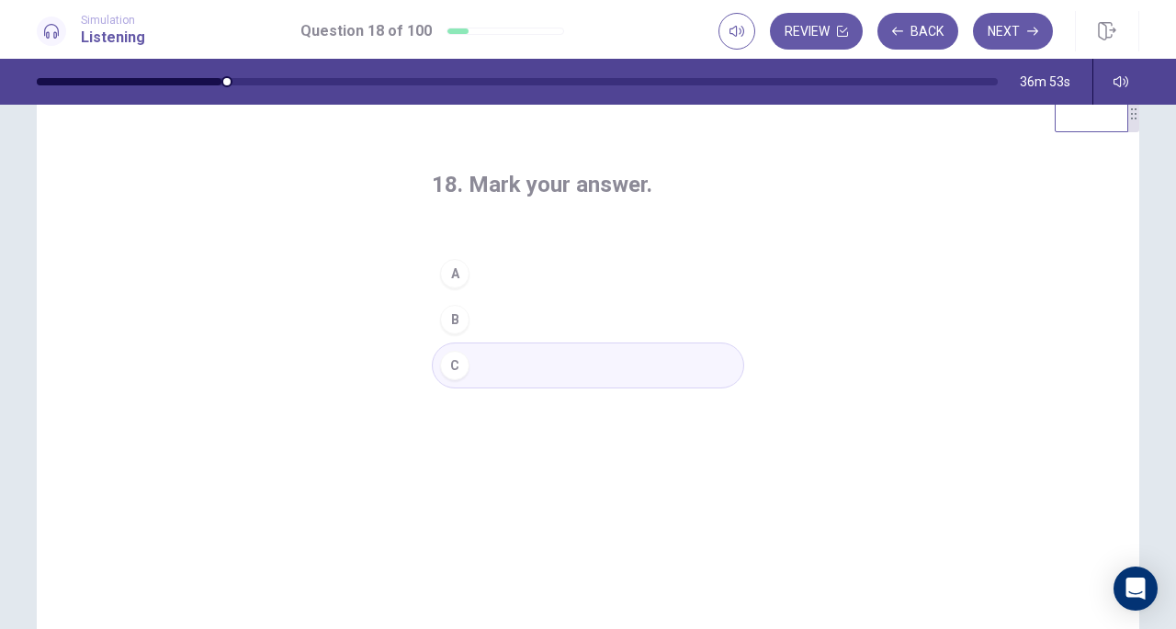
click at [1008, 22] on button "Next" at bounding box center [1013, 31] width 80 height 37
click at [586, 187] on h4 "19. Mark your answer." at bounding box center [588, 184] width 312 height 29
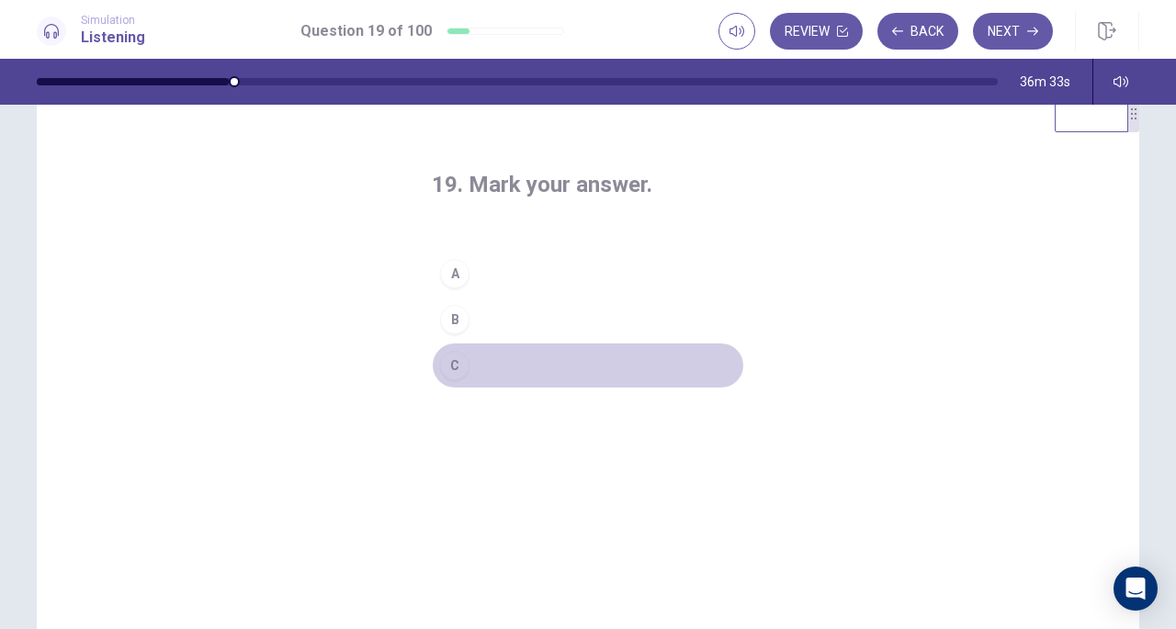
click at [457, 359] on div "C" at bounding box center [454, 365] width 29 height 29
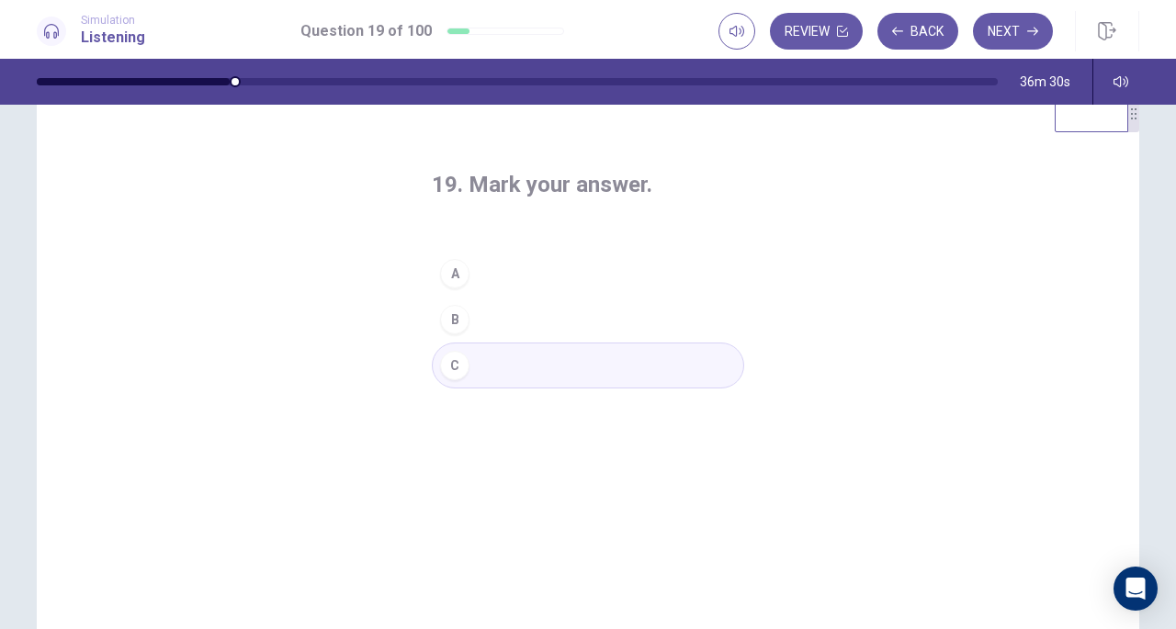
click at [1003, 40] on button "Next" at bounding box center [1013, 31] width 80 height 37
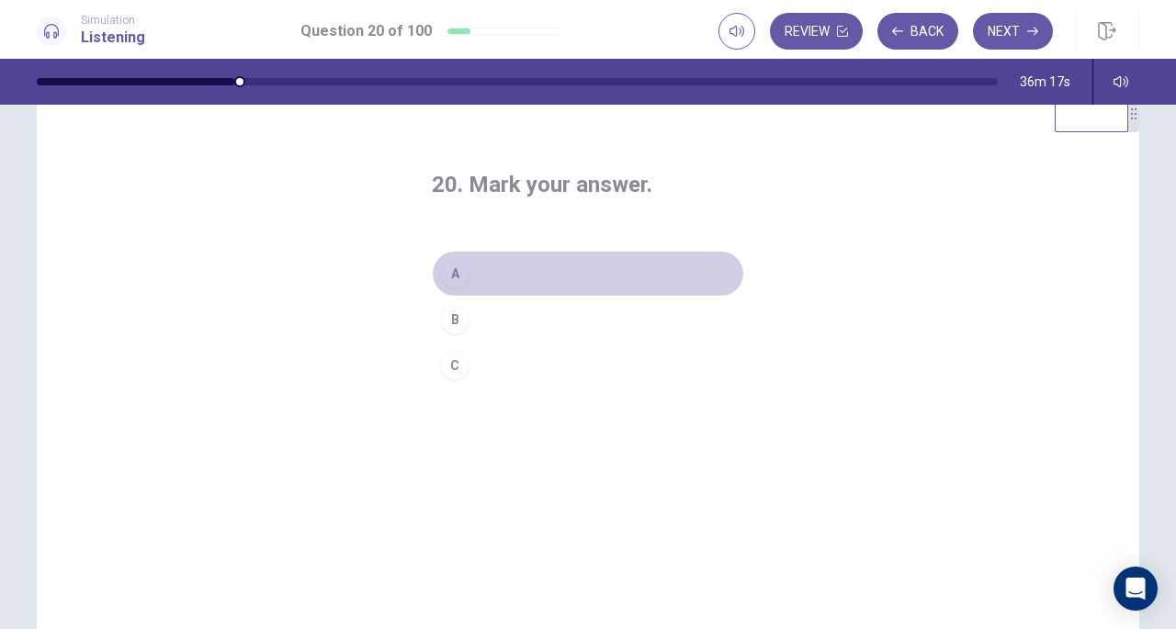
click at [459, 270] on div "A" at bounding box center [454, 273] width 29 height 29
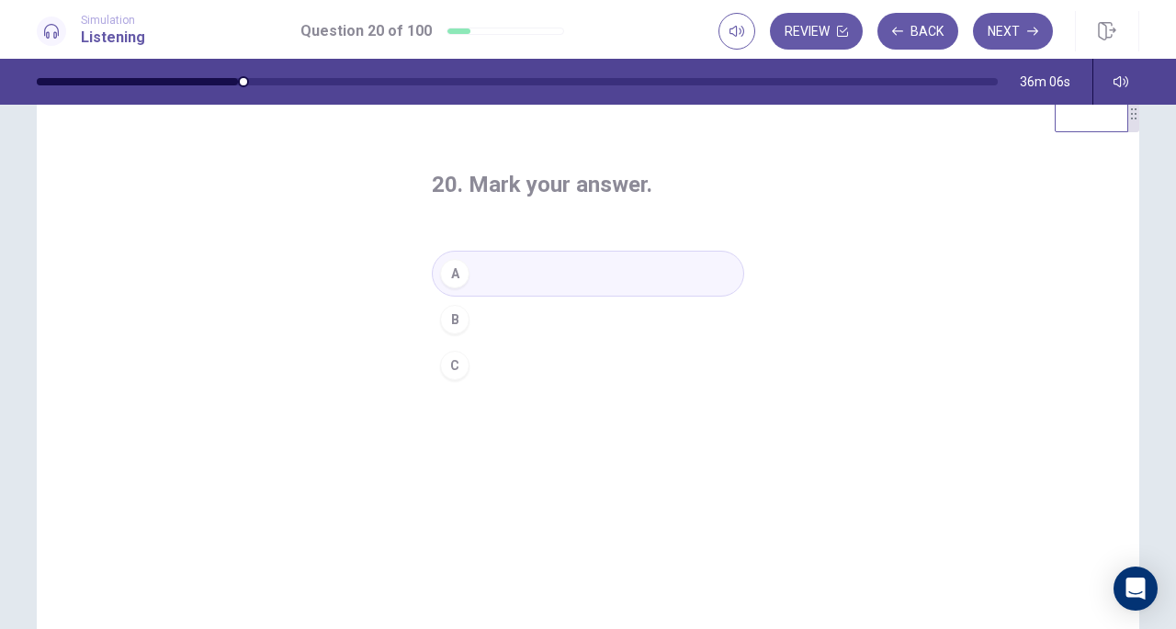
click at [1016, 27] on button "Next" at bounding box center [1013, 31] width 80 height 37
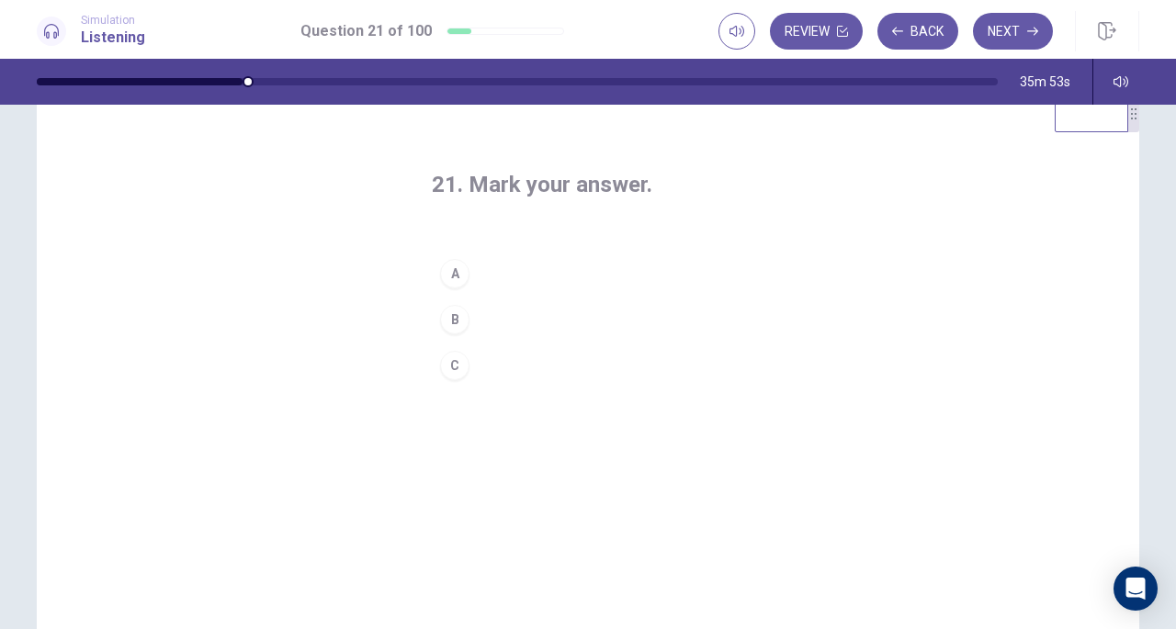
click at [454, 312] on div "B" at bounding box center [454, 319] width 29 height 29
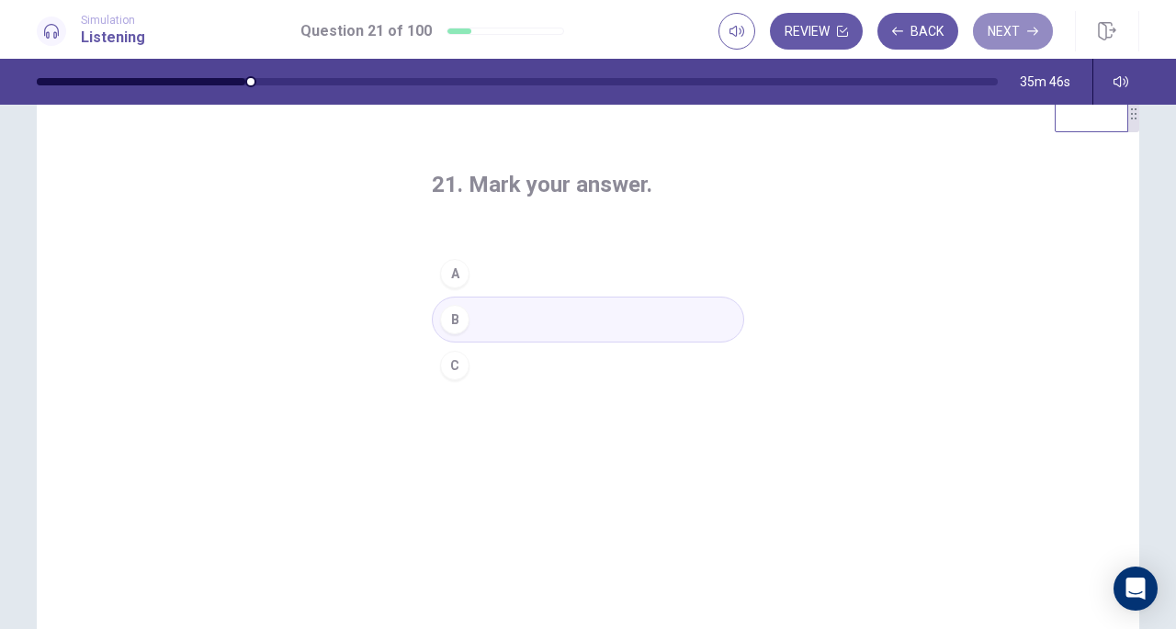
click at [1017, 28] on button "Next" at bounding box center [1013, 31] width 80 height 37
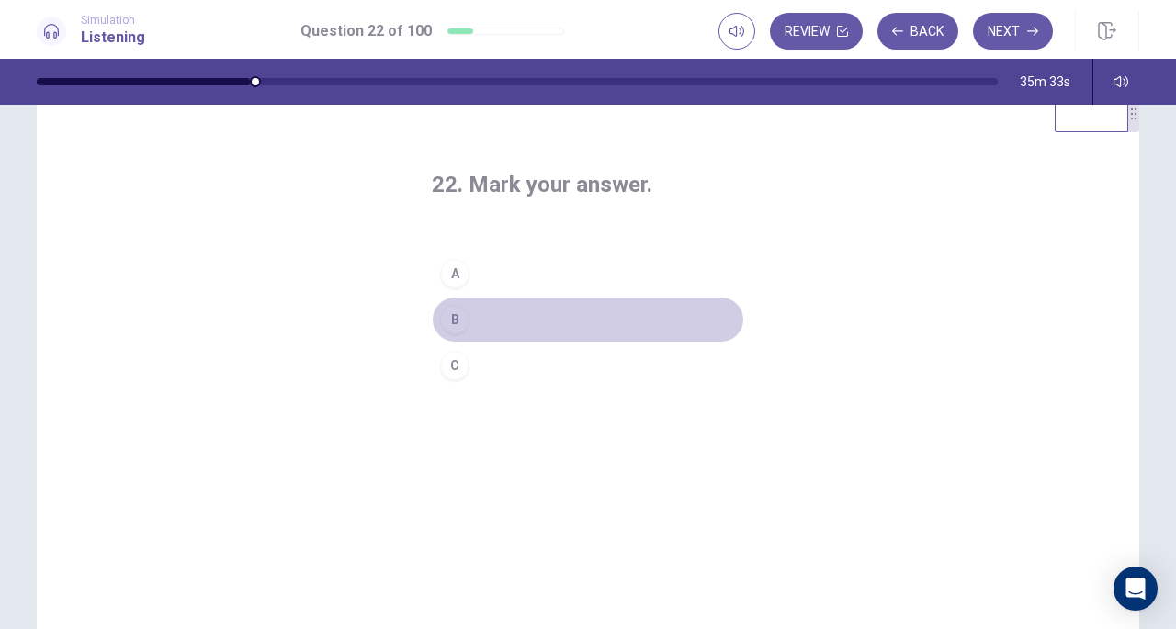
click at [456, 321] on div "B" at bounding box center [454, 319] width 29 height 29
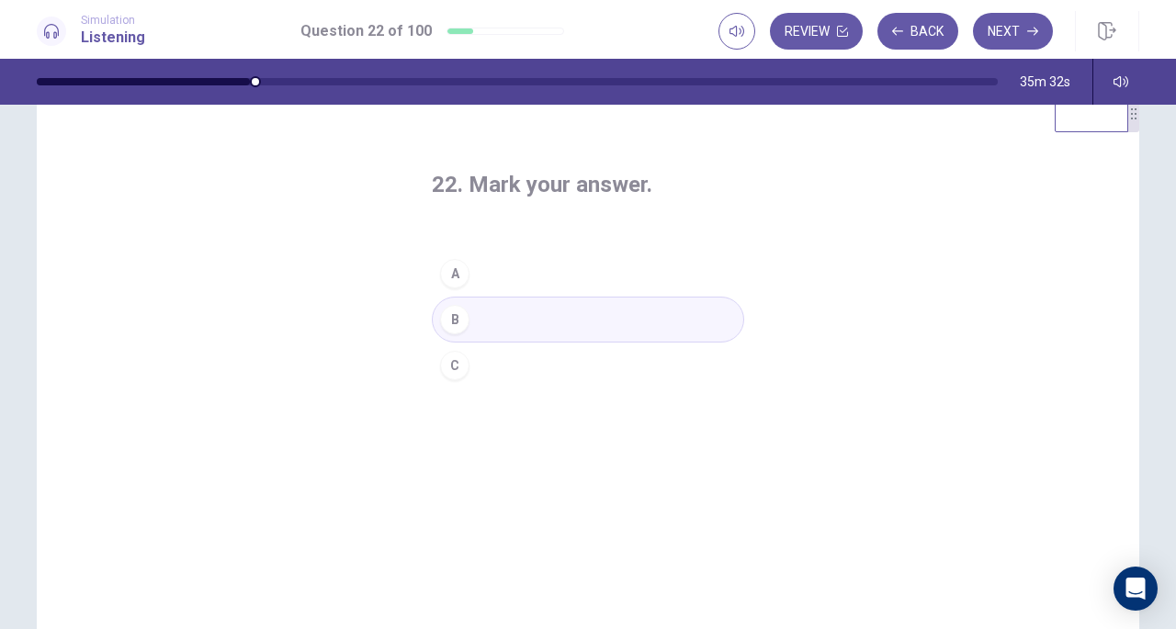
click at [463, 411] on div "22. Mark your answer. A B C" at bounding box center [588, 280] width 386 height 278
click at [1008, 23] on button "Next" at bounding box center [1013, 31] width 80 height 37
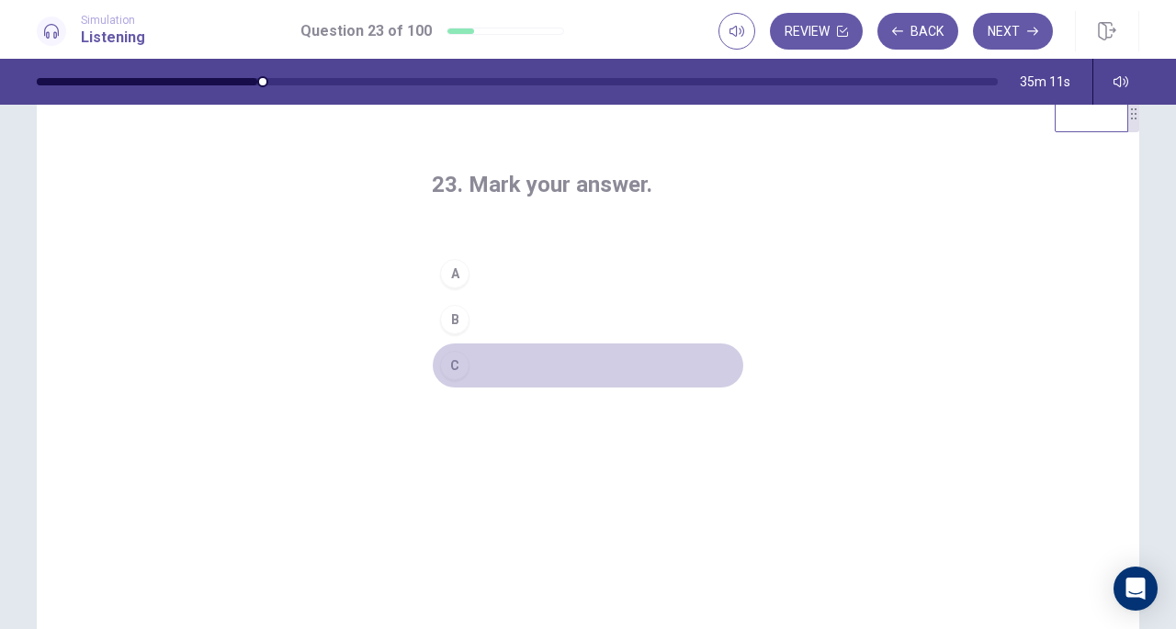
click at [452, 379] on button "C" at bounding box center [588, 366] width 312 height 46
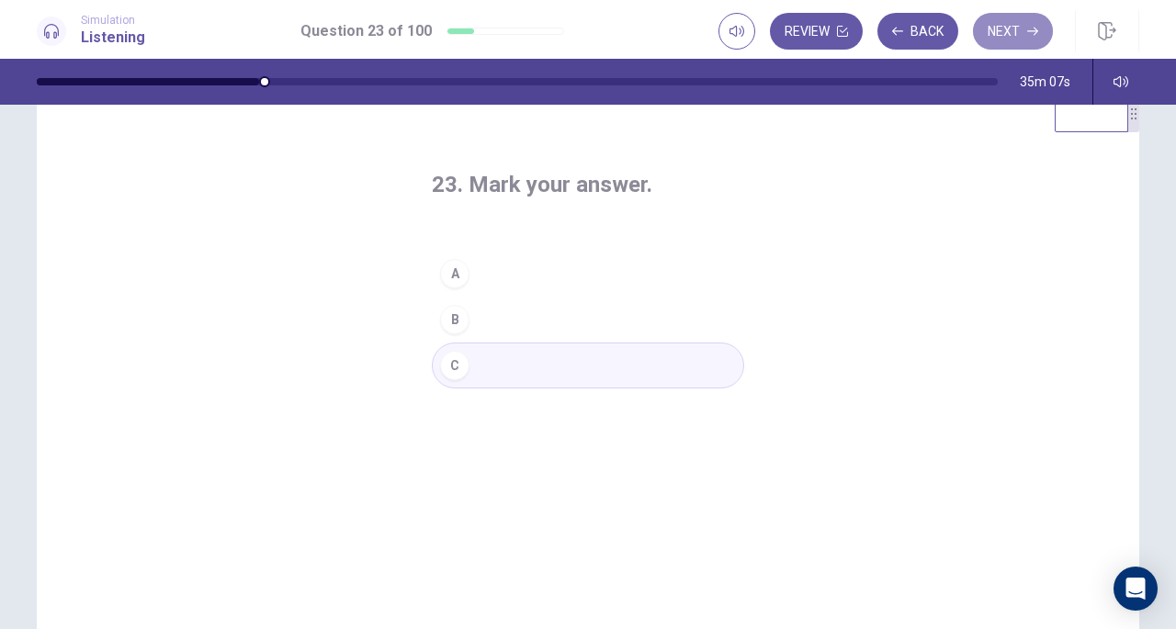
click at [1031, 30] on icon "button" at bounding box center [1032, 32] width 11 height 8
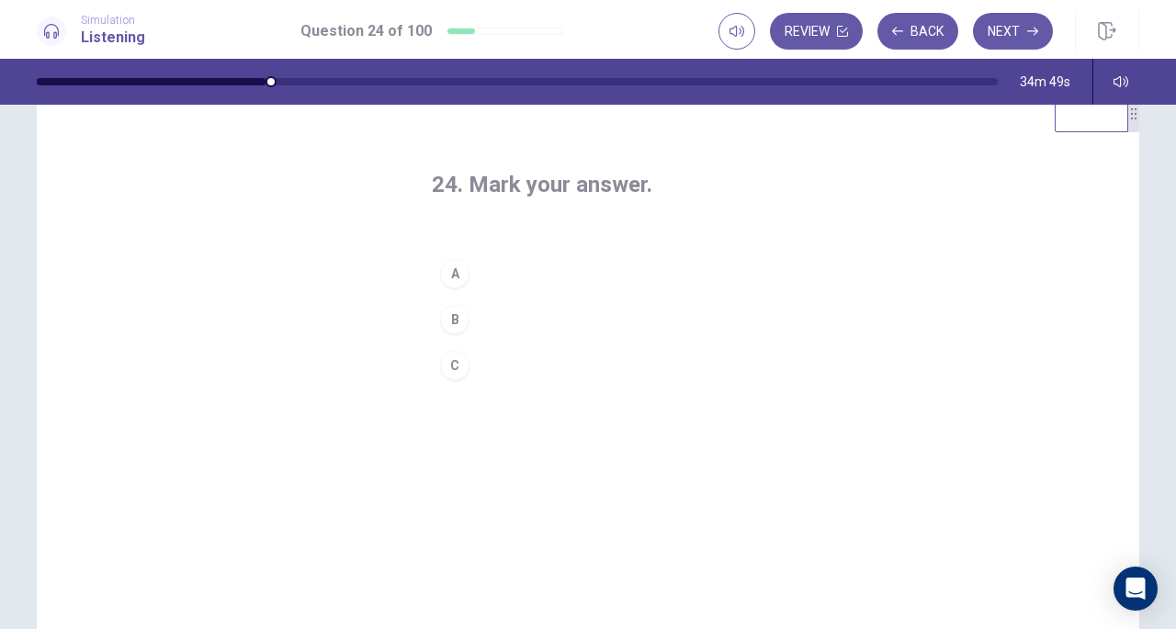
click at [450, 312] on div "B" at bounding box center [454, 319] width 29 height 29
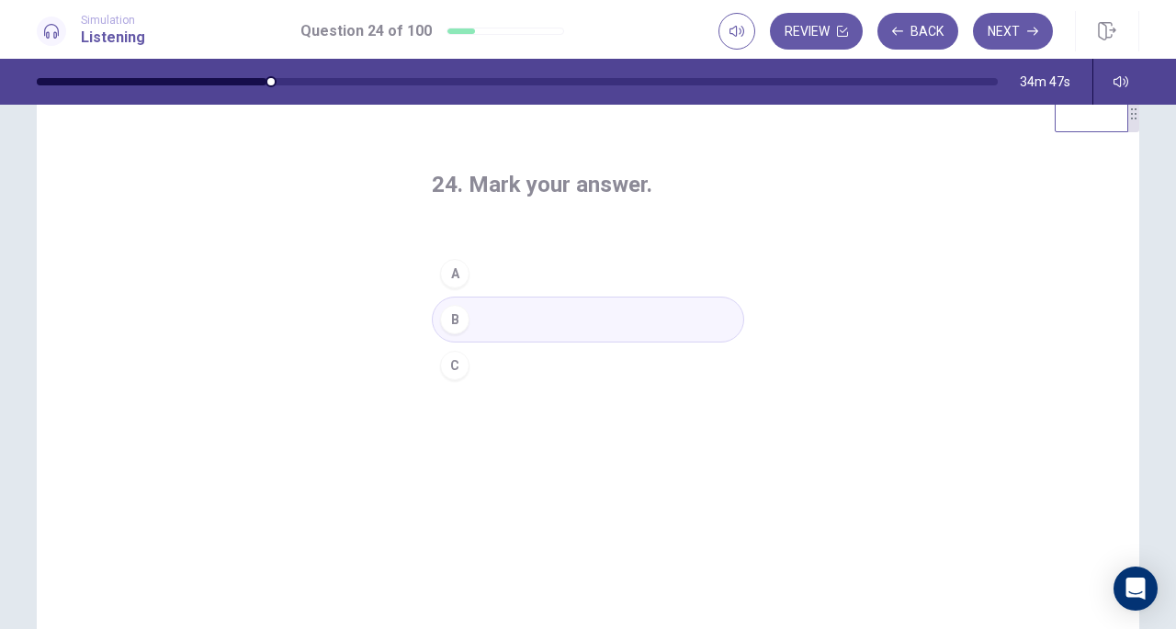
click at [538, 442] on div "24. Mark your answer. A B C" at bounding box center [588, 437] width 386 height 593
click at [1003, 28] on button "Next" at bounding box center [1013, 31] width 80 height 37
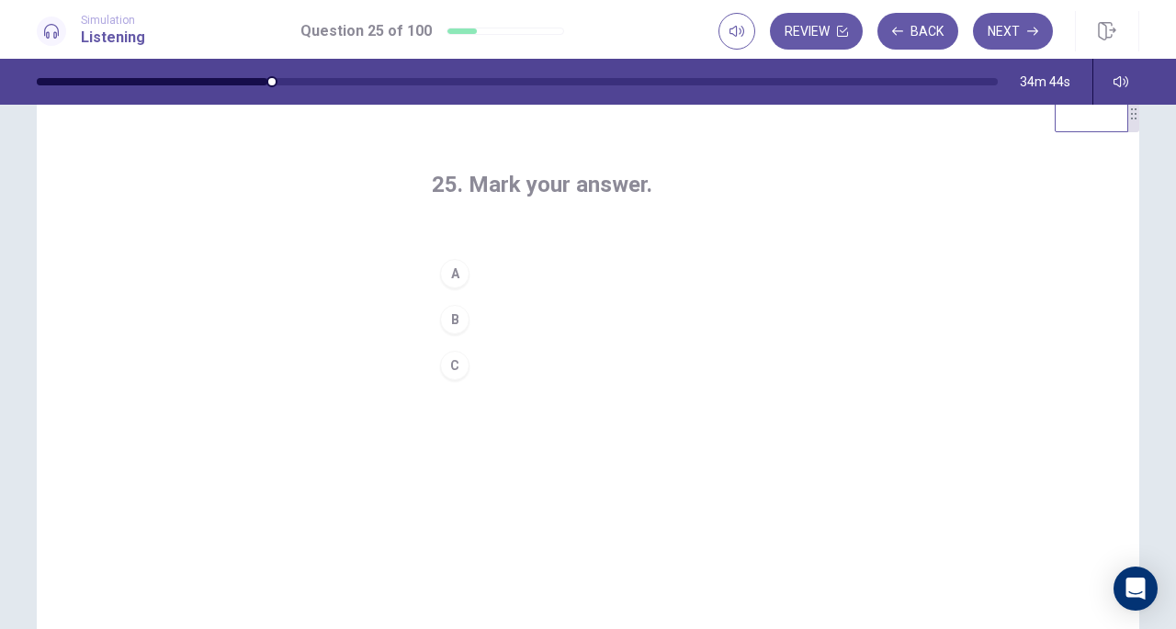
click at [545, 187] on h4 "25. Mark your answer." at bounding box center [588, 184] width 312 height 29
click at [451, 275] on div "A" at bounding box center [454, 273] width 29 height 29
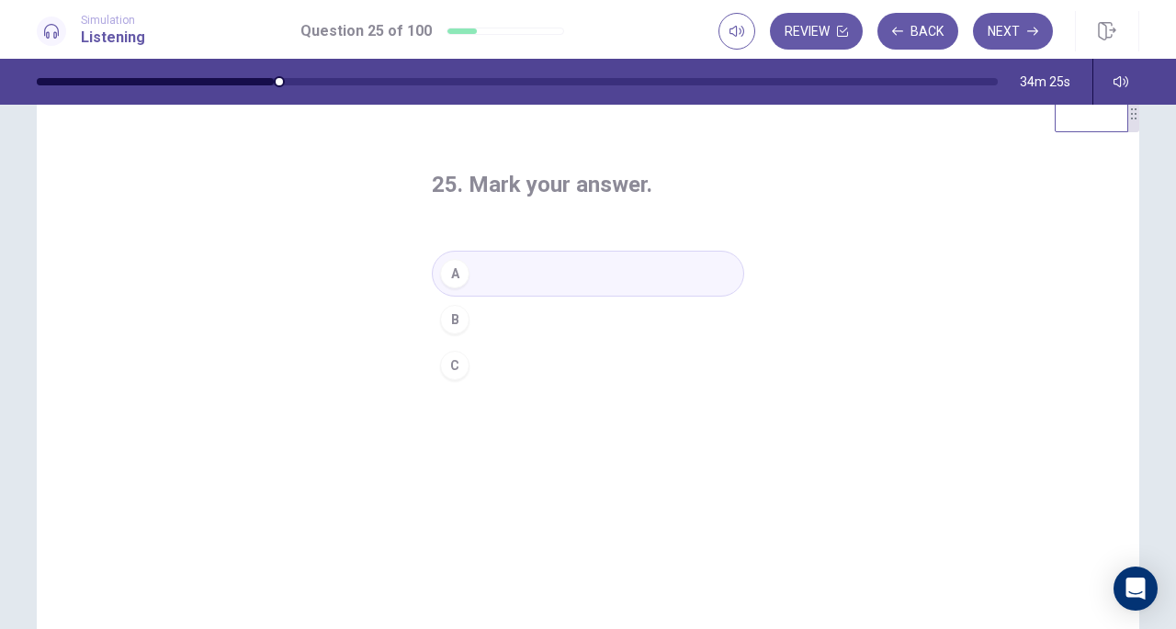
click at [1009, 29] on button "Next" at bounding box center [1013, 31] width 80 height 37
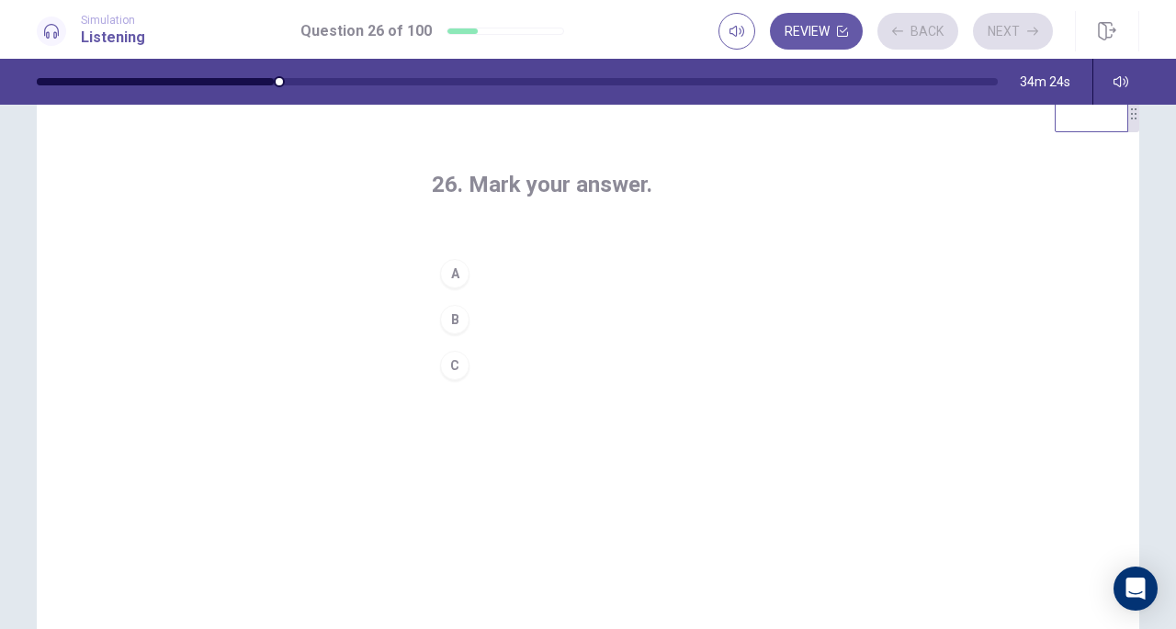
click at [564, 188] on h4 "26. Mark your answer." at bounding box center [588, 184] width 312 height 29
click at [453, 374] on div "C" at bounding box center [454, 365] width 29 height 29
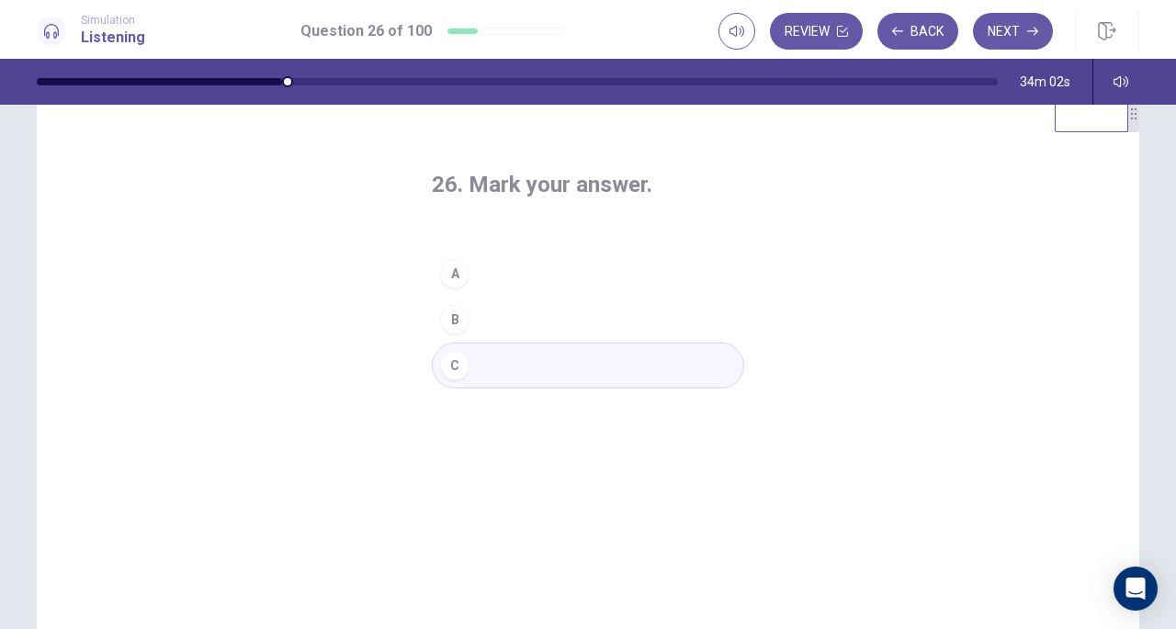
click at [1018, 33] on button "Next" at bounding box center [1013, 31] width 80 height 37
click at [463, 359] on div "C" at bounding box center [454, 365] width 29 height 29
click at [1007, 28] on button "Next" at bounding box center [1013, 31] width 80 height 37
click at [459, 264] on div "A" at bounding box center [454, 273] width 29 height 29
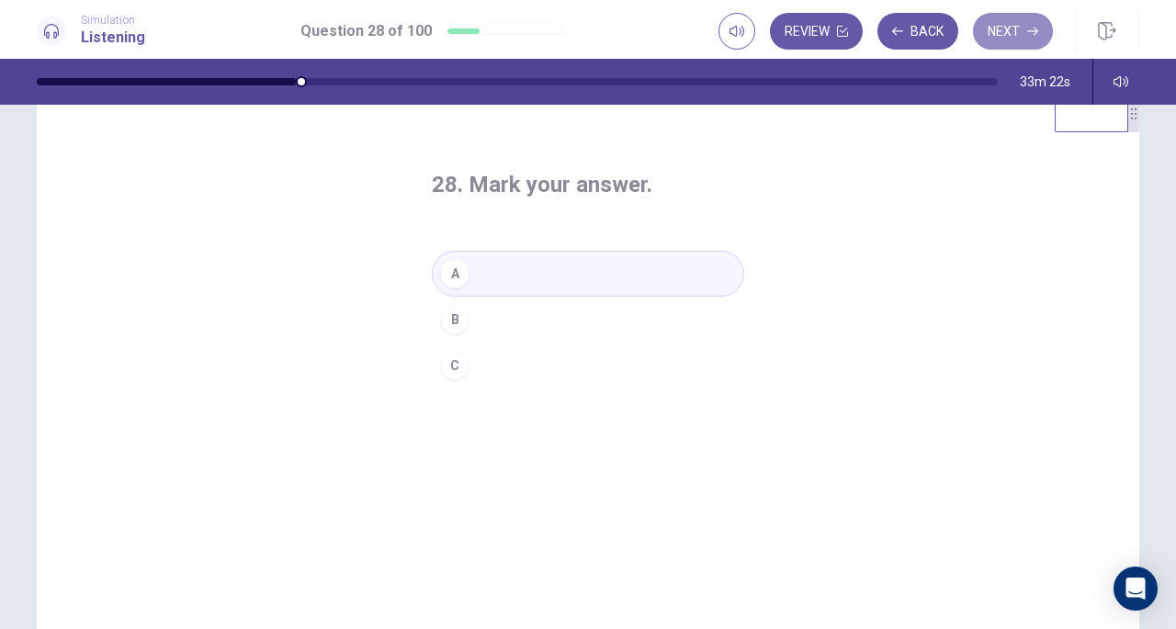
click at [1007, 21] on button "Next" at bounding box center [1013, 31] width 80 height 37
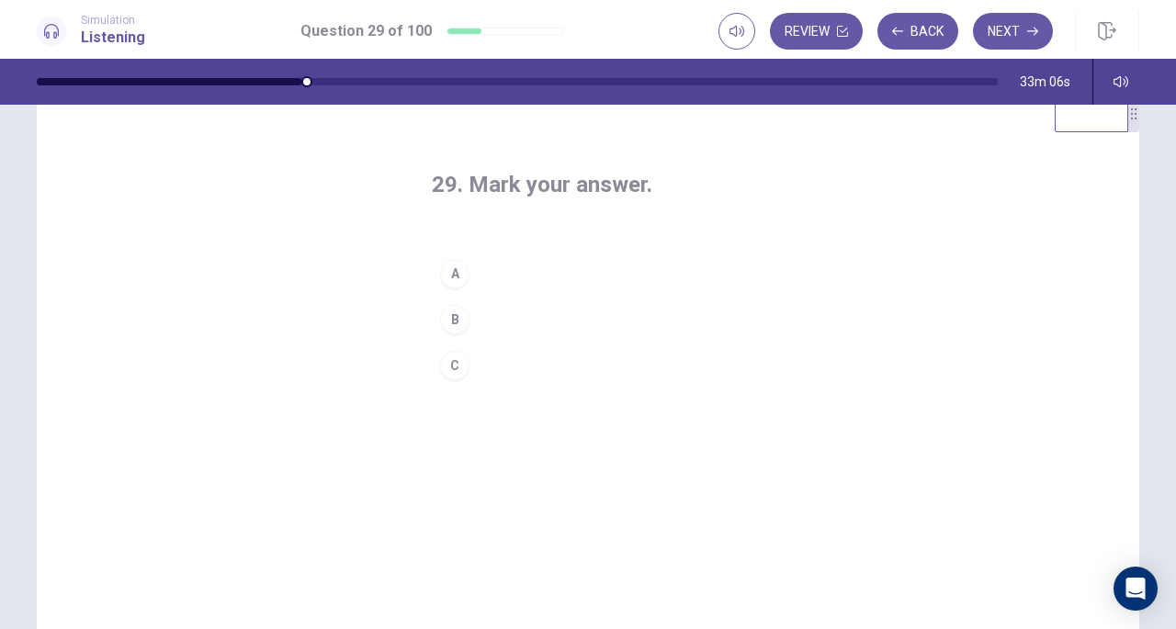
click at [461, 319] on div "B" at bounding box center [454, 319] width 29 height 29
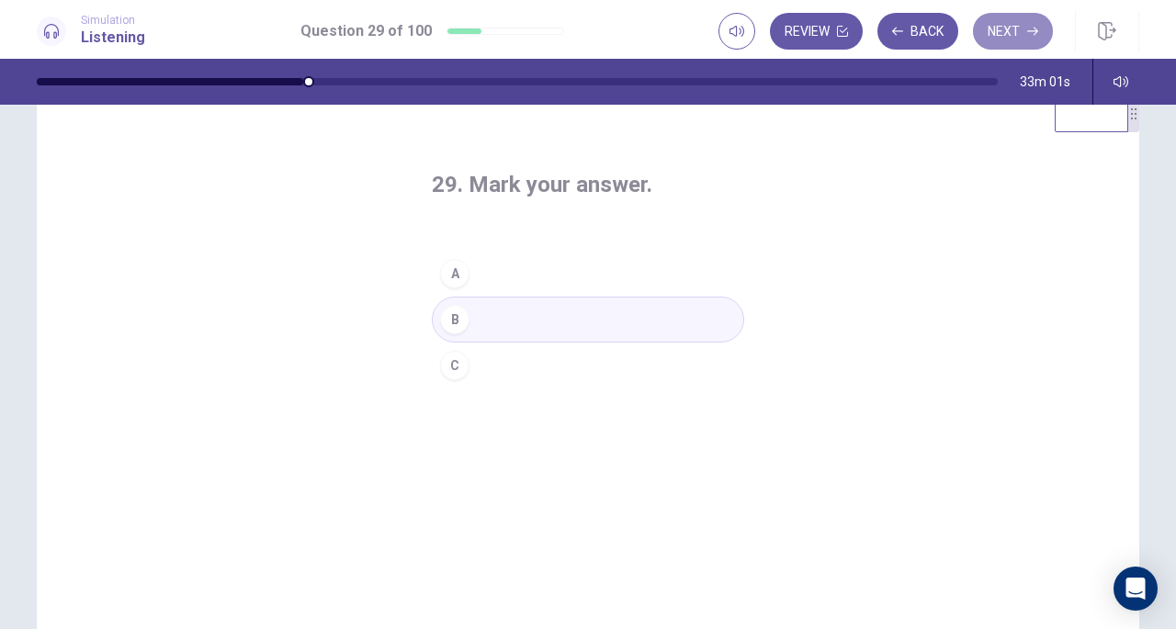
click at [1010, 29] on button "Next" at bounding box center [1013, 31] width 80 height 37
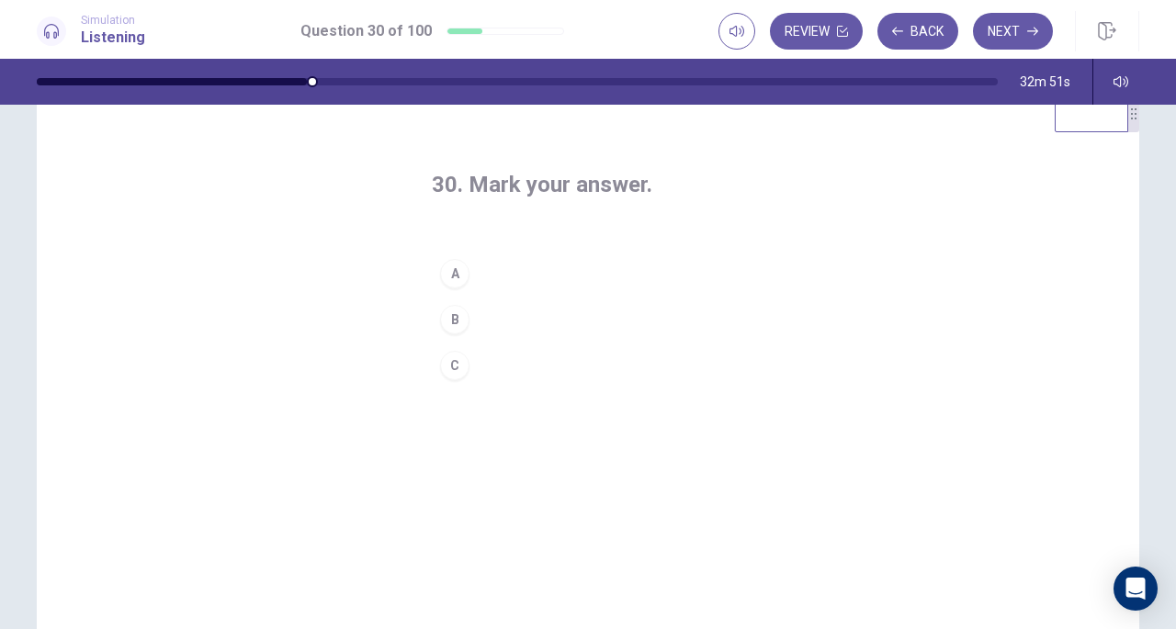
click at [468, 269] on button "A" at bounding box center [588, 274] width 312 height 46
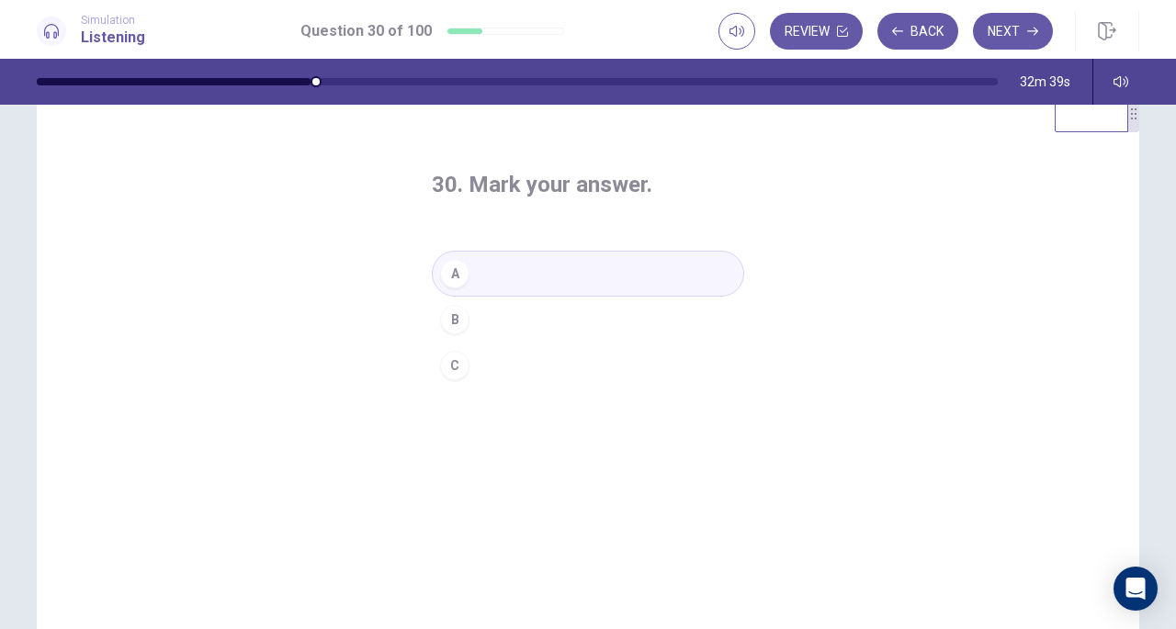
click at [1001, 32] on button "Next" at bounding box center [1013, 31] width 80 height 37
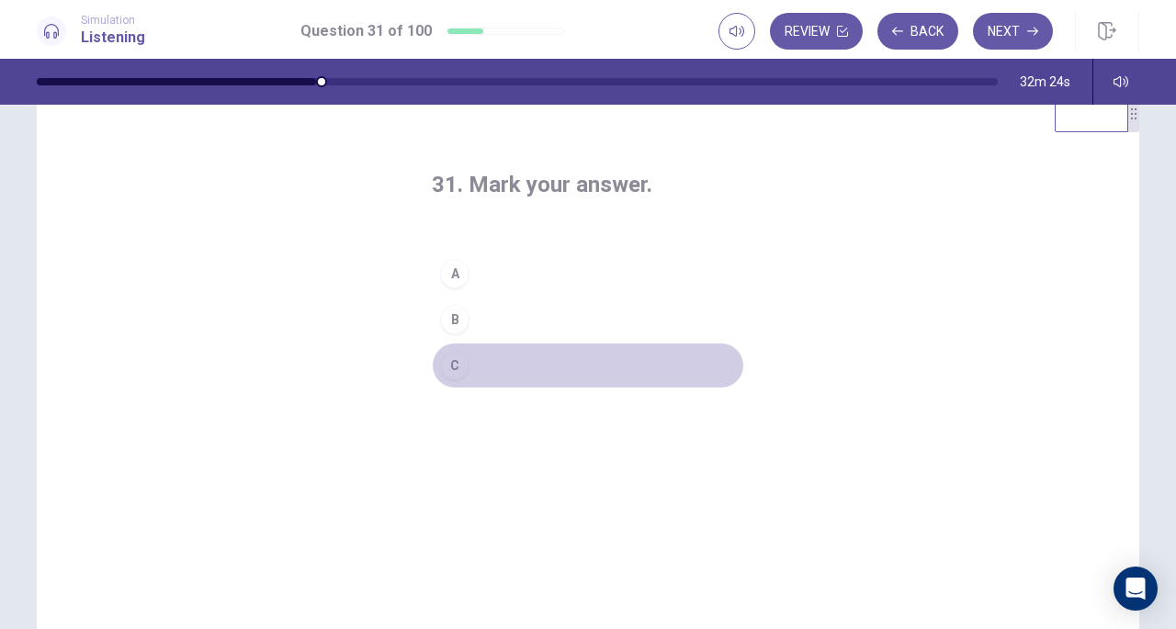
click at [461, 378] on button "C" at bounding box center [588, 366] width 312 height 46
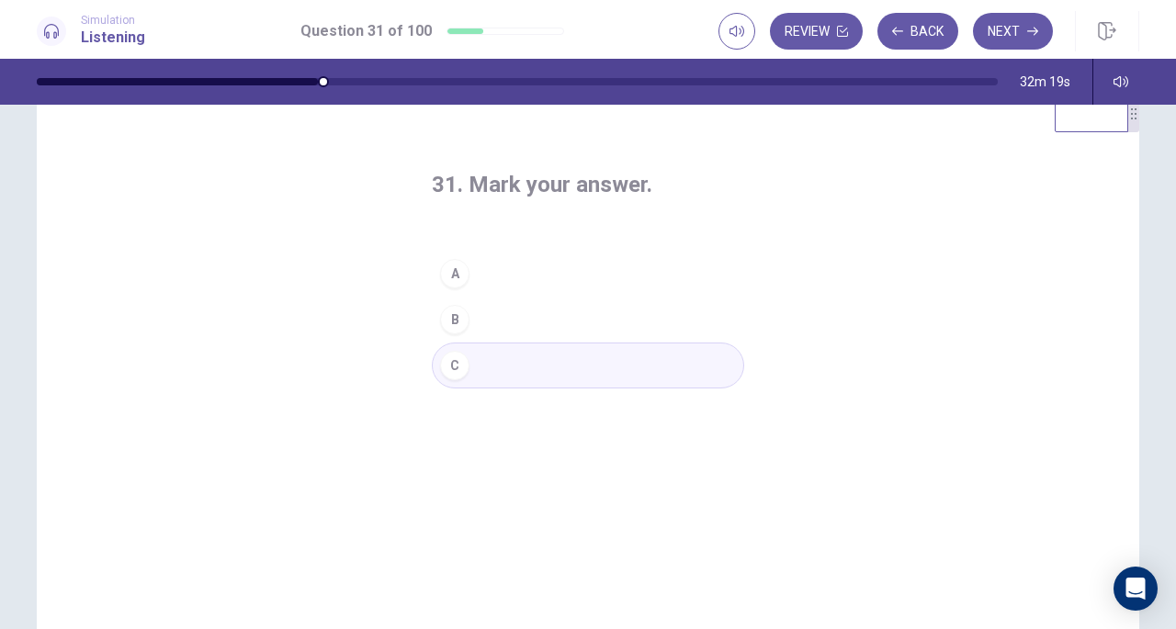
click at [1013, 30] on button "Next" at bounding box center [1013, 31] width 80 height 37
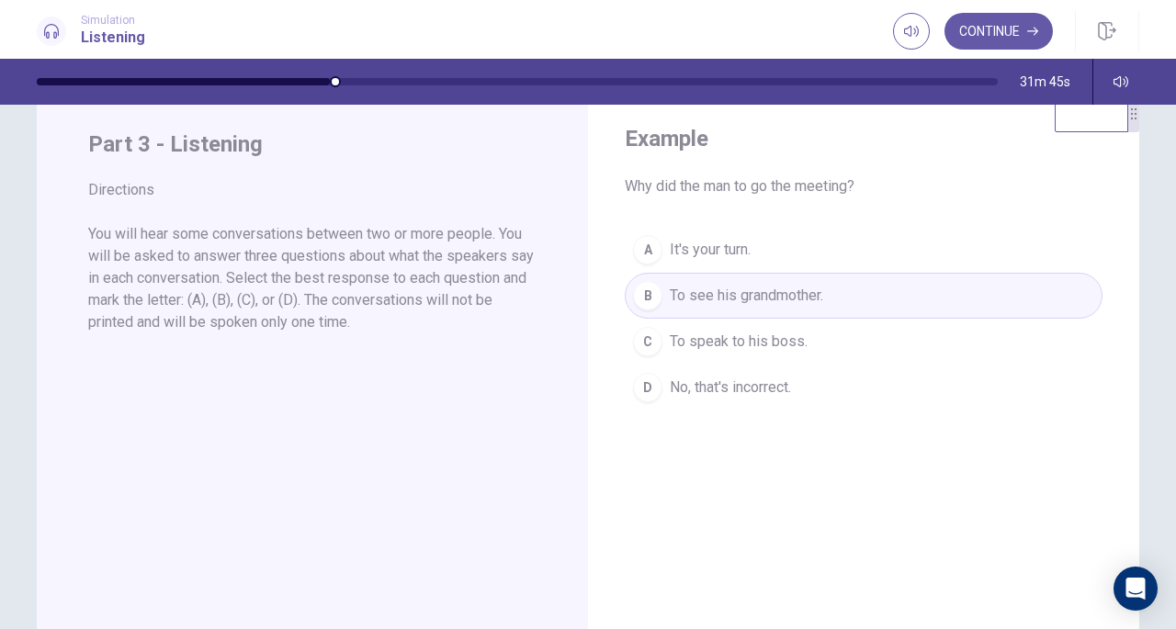
click at [1002, 28] on button "Continue" at bounding box center [999, 31] width 108 height 37
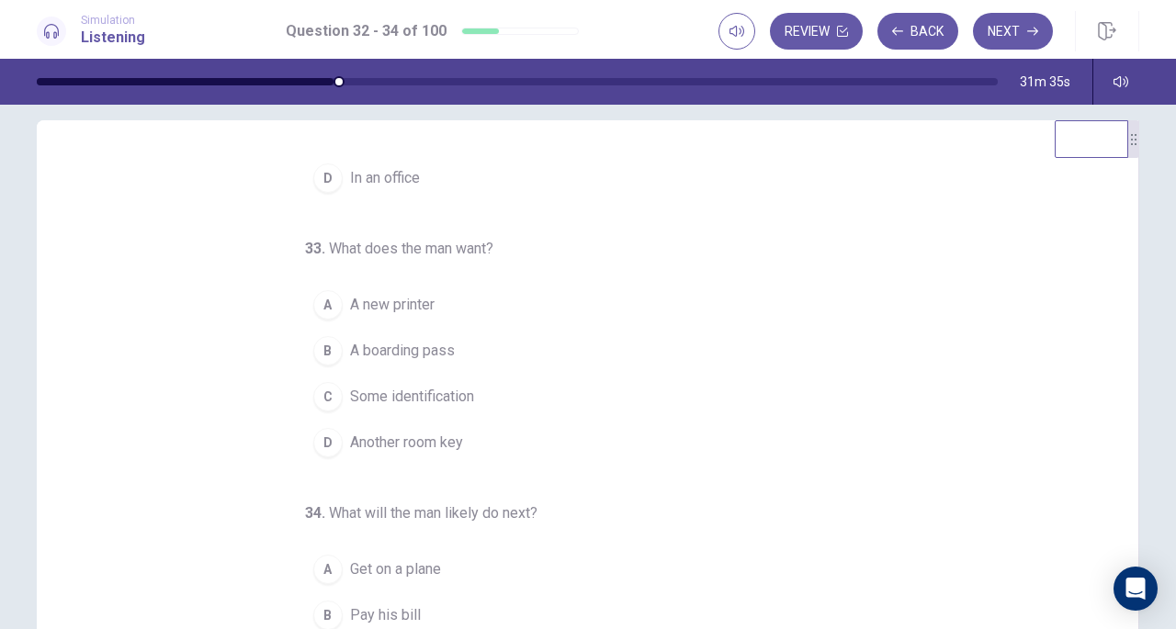
scroll to position [0, 0]
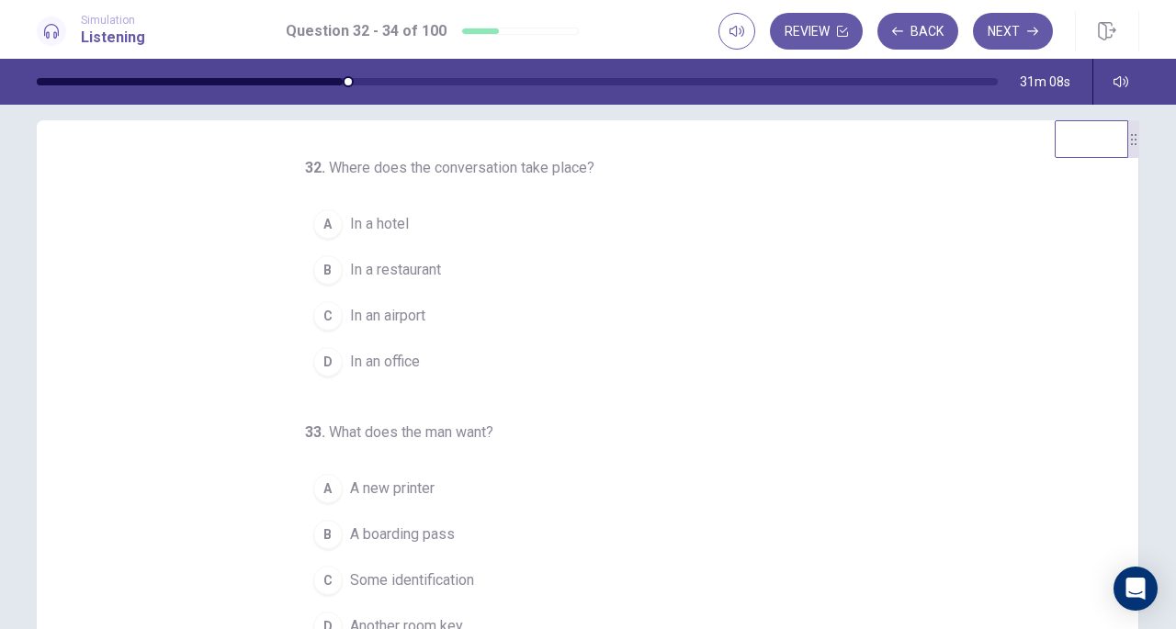
click at [330, 312] on div "C" at bounding box center [327, 315] width 29 height 29
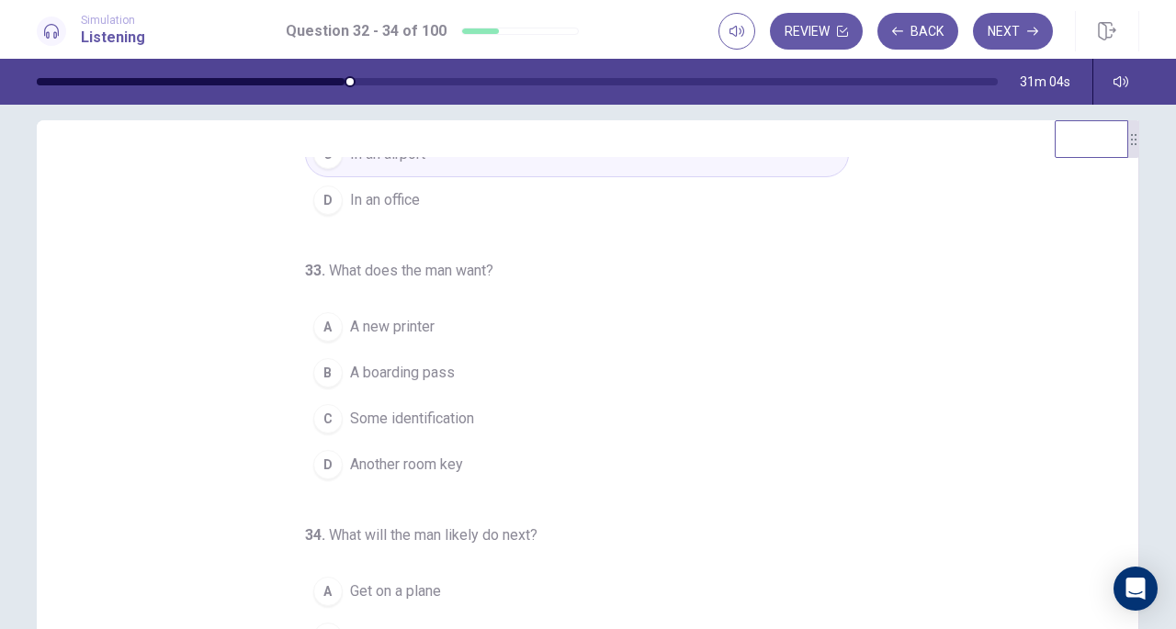
scroll to position [184, 0]
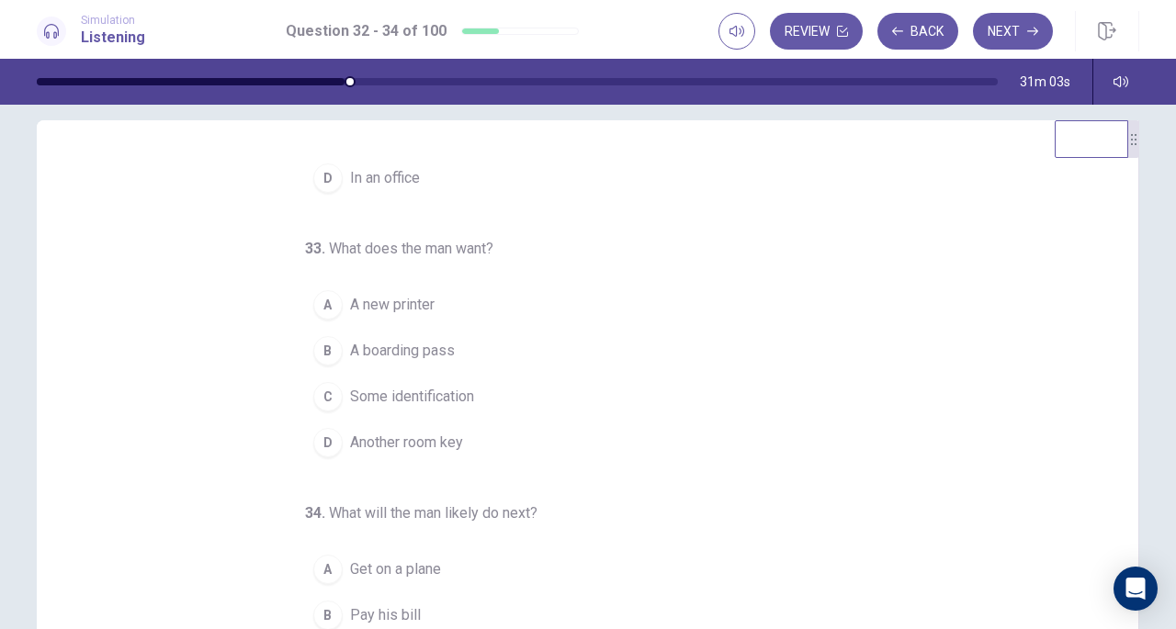
click at [397, 348] on span "A boarding pass" at bounding box center [402, 351] width 105 height 22
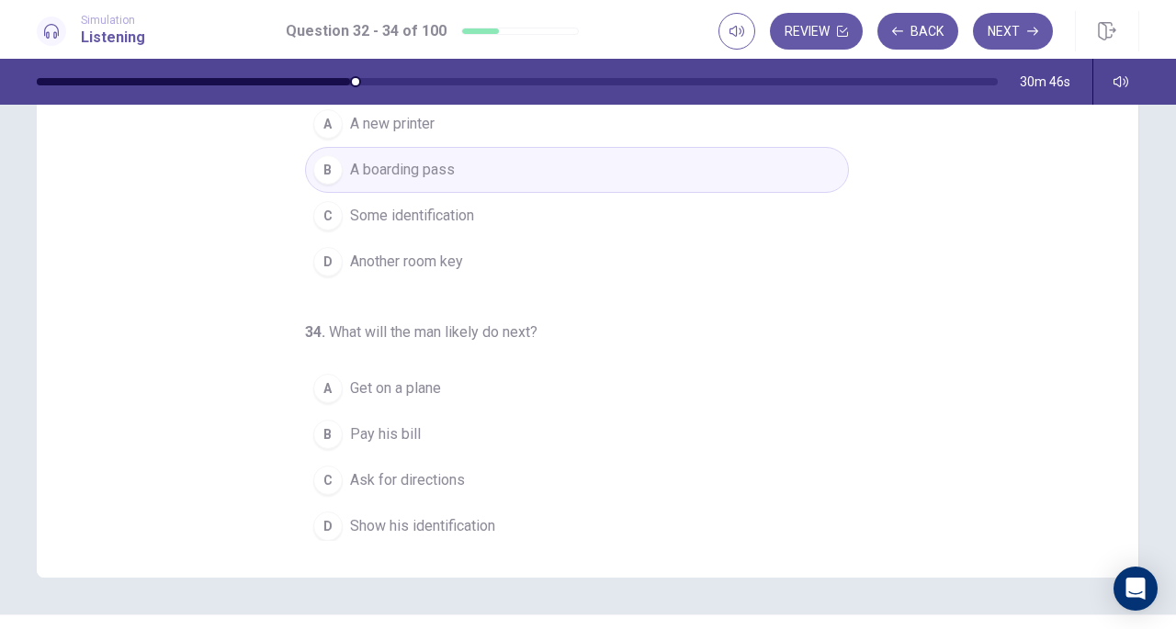
click at [390, 515] on span "Show his identification" at bounding box center [422, 526] width 145 height 22
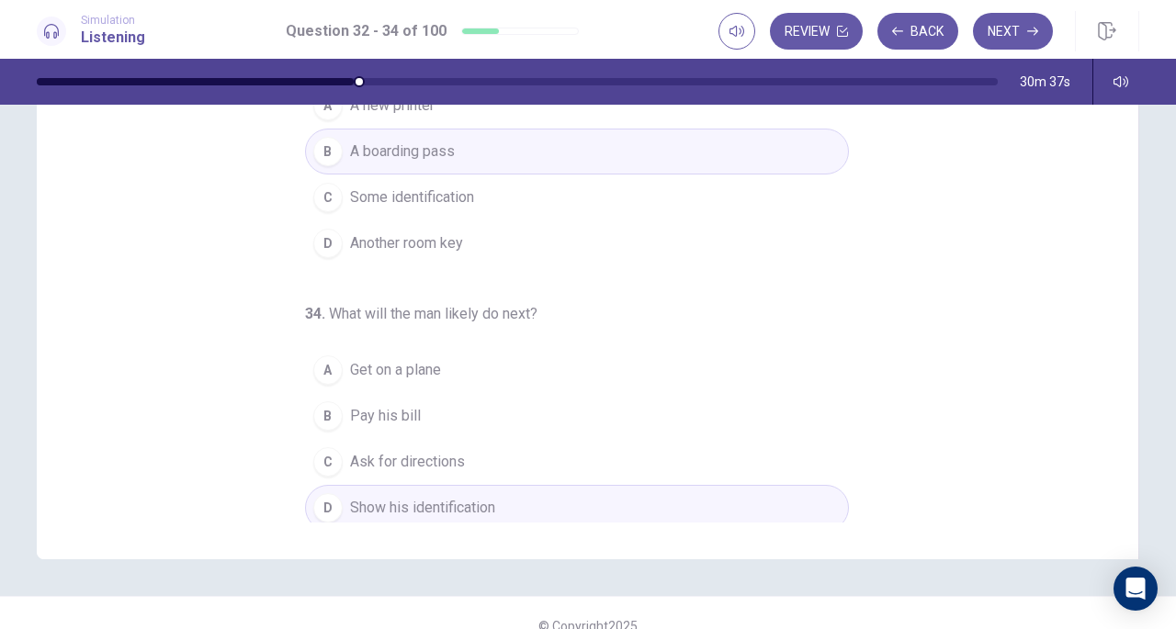
scroll to position [227, 0]
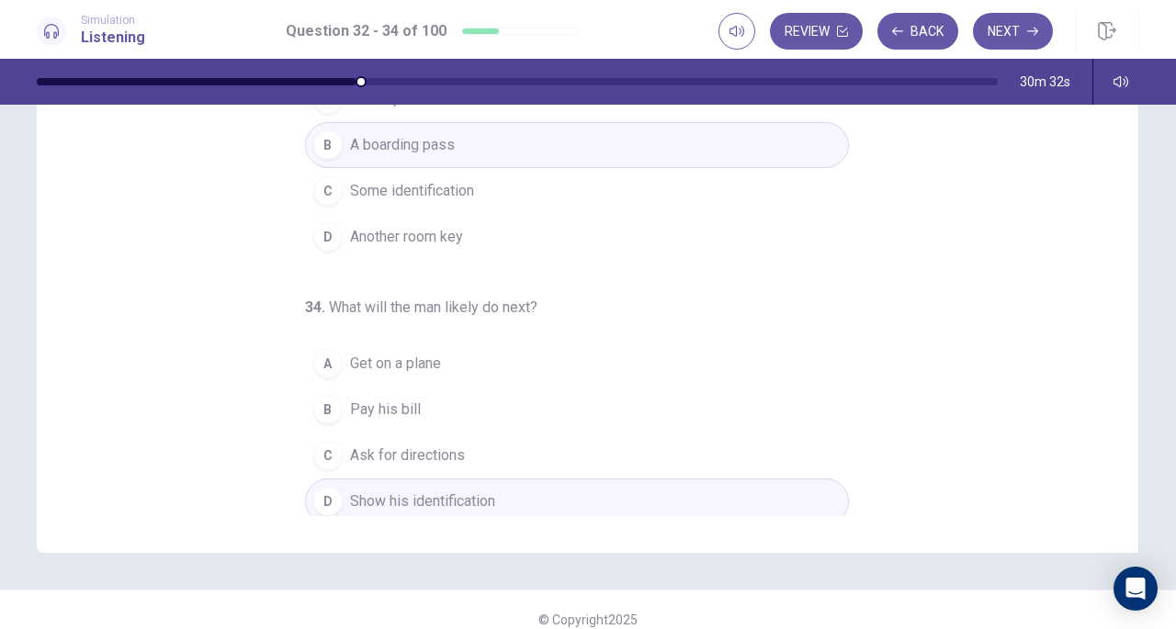
click at [1009, 28] on button "Next" at bounding box center [1013, 31] width 80 height 37
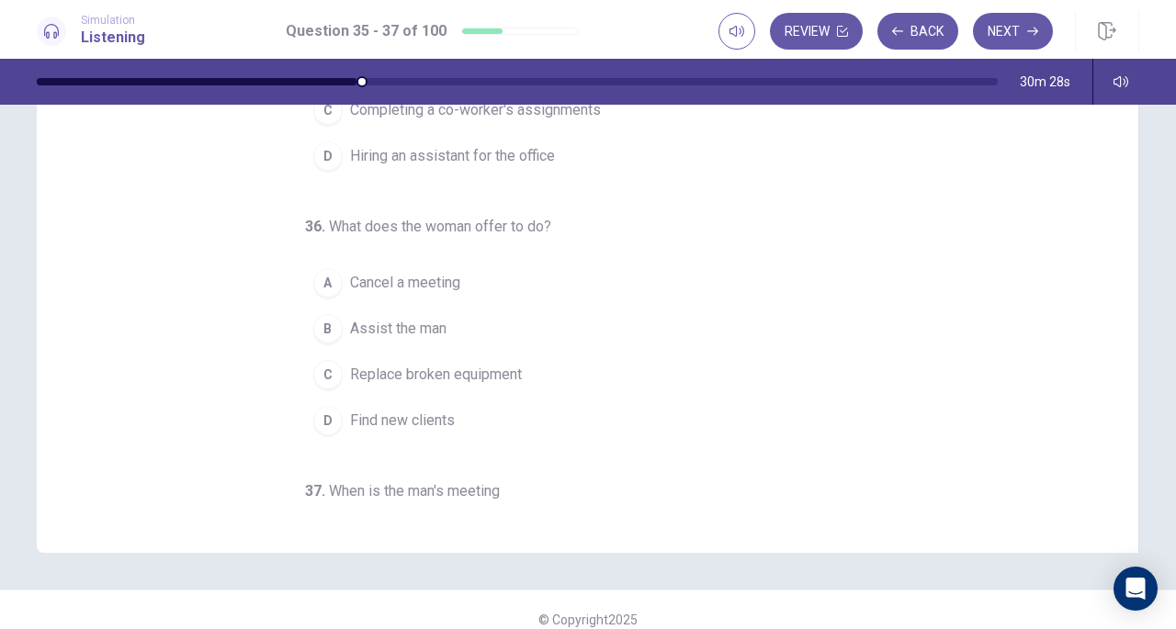
scroll to position [0, 0]
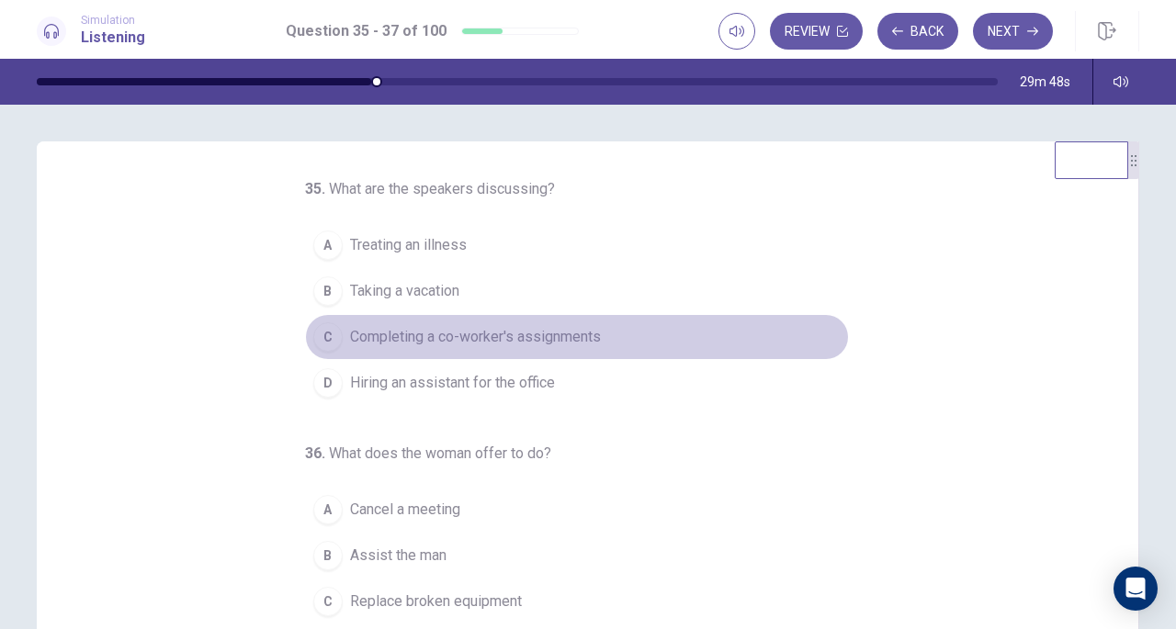
click at [493, 337] on span "Completing a co-worker's assignments" at bounding box center [475, 337] width 251 height 22
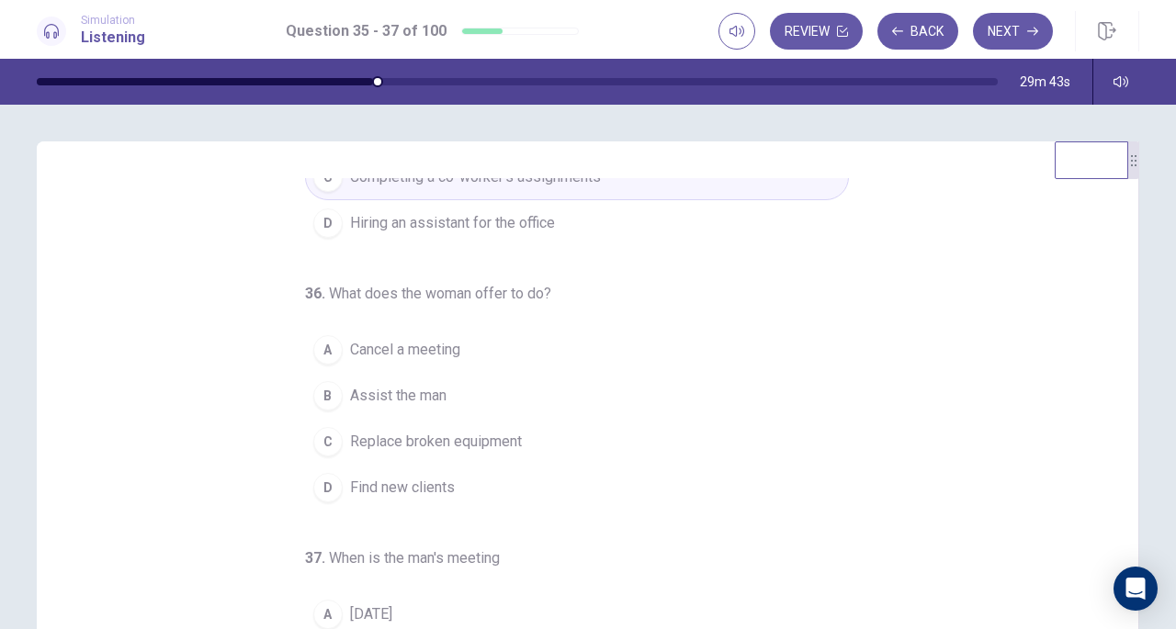
scroll to position [163, 0]
click at [402, 405] on button "B Assist the man" at bounding box center [577, 393] width 544 height 46
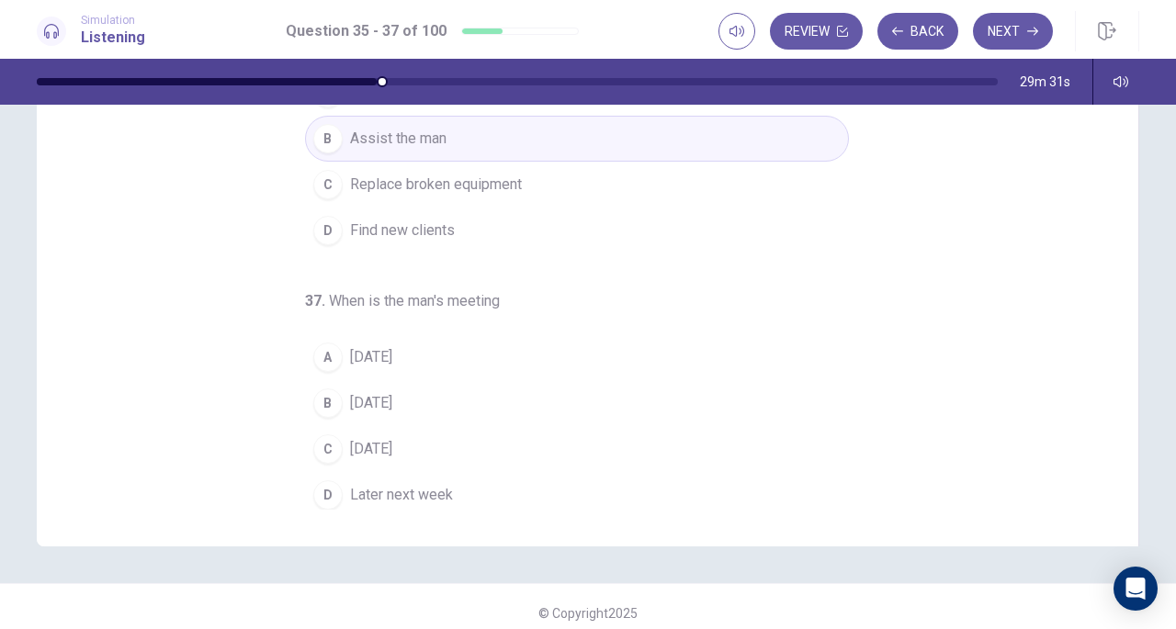
scroll to position [237, 0]
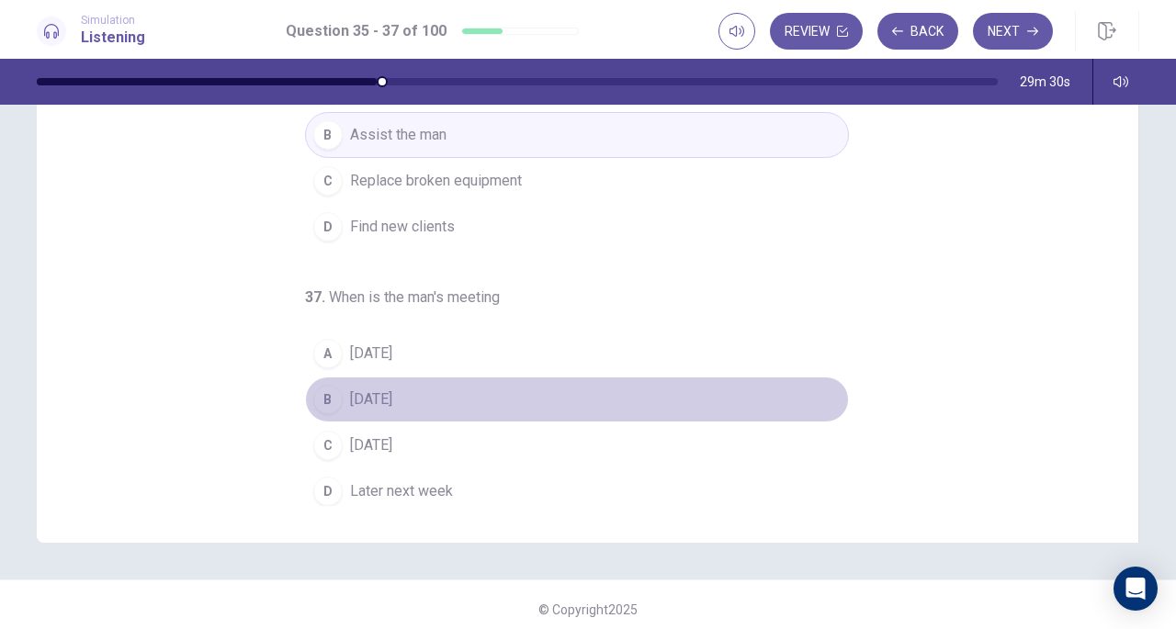
click at [388, 398] on span "Wednesday" at bounding box center [371, 400] width 42 height 22
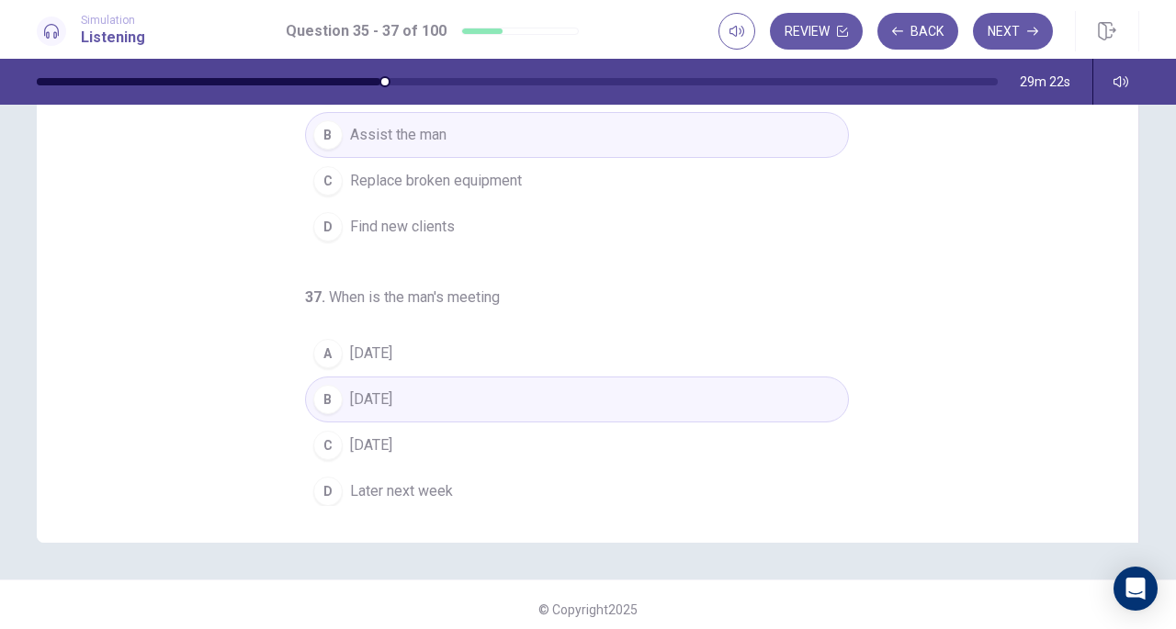
click at [1016, 28] on button "Next" at bounding box center [1013, 31] width 80 height 37
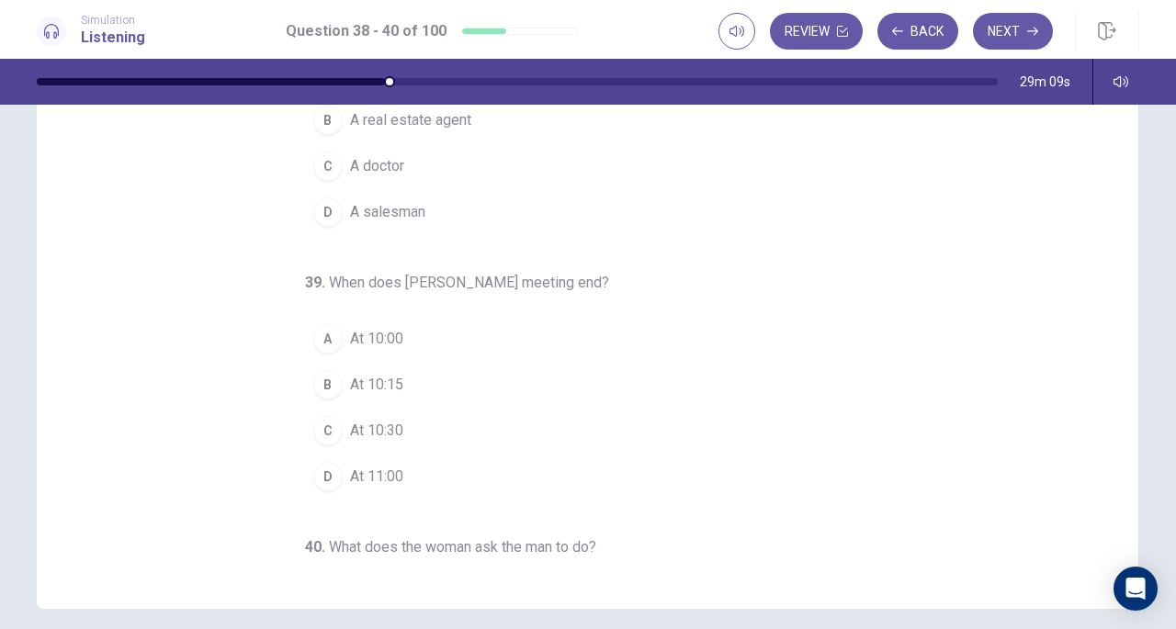
scroll to position [0, 0]
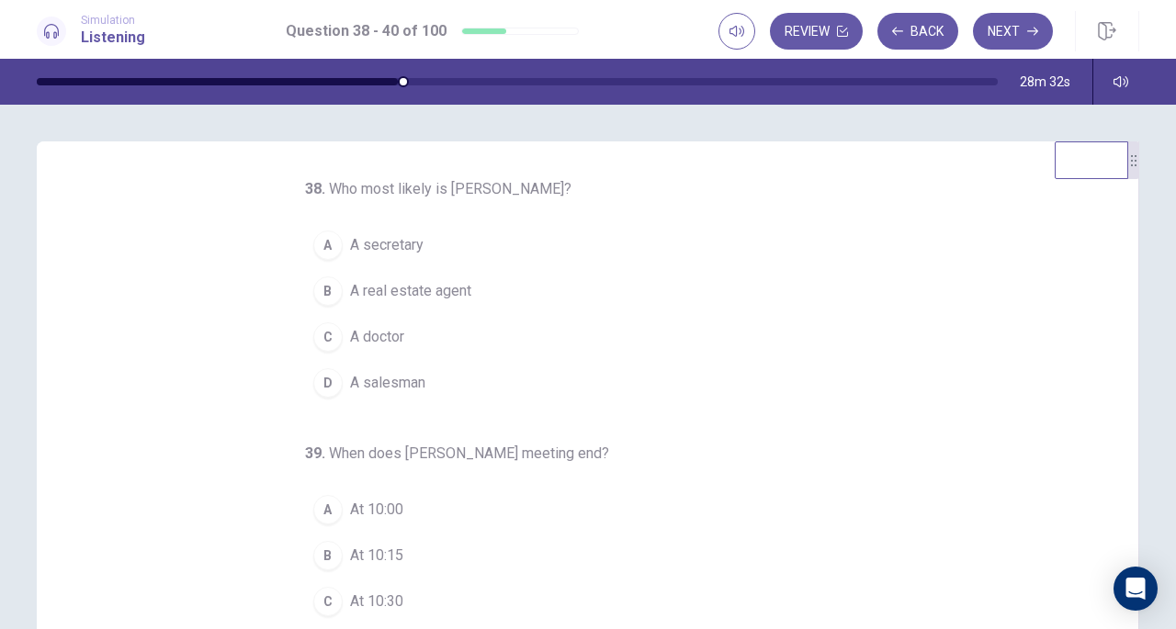
click at [380, 379] on span "A salesman" at bounding box center [387, 383] width 75 height 22
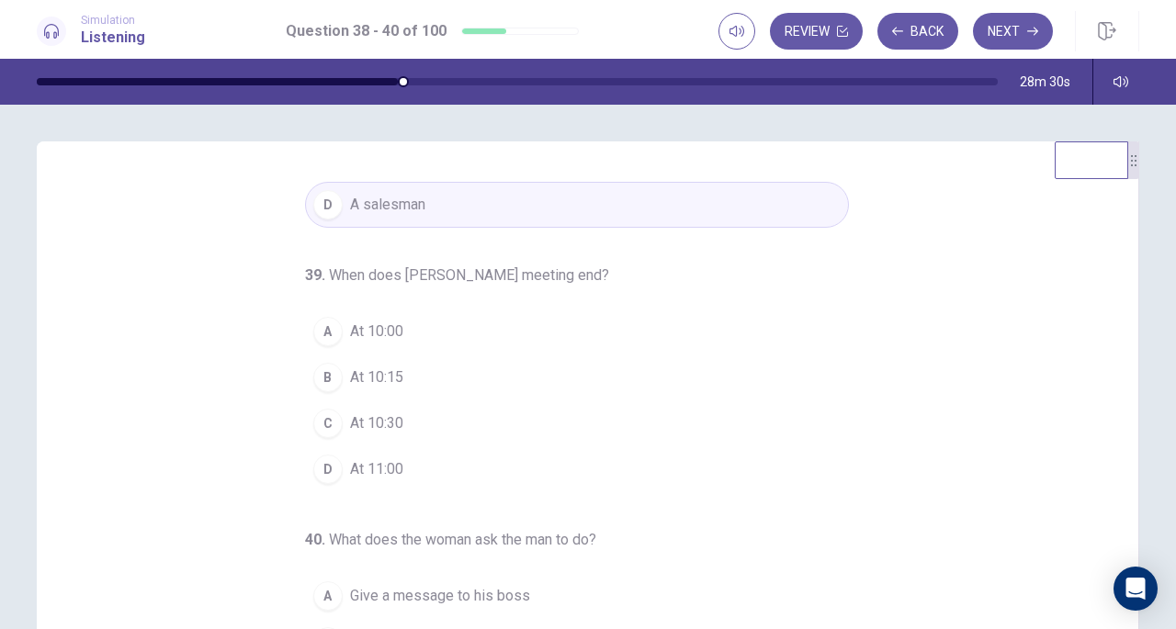
scroll to position [184, 0]
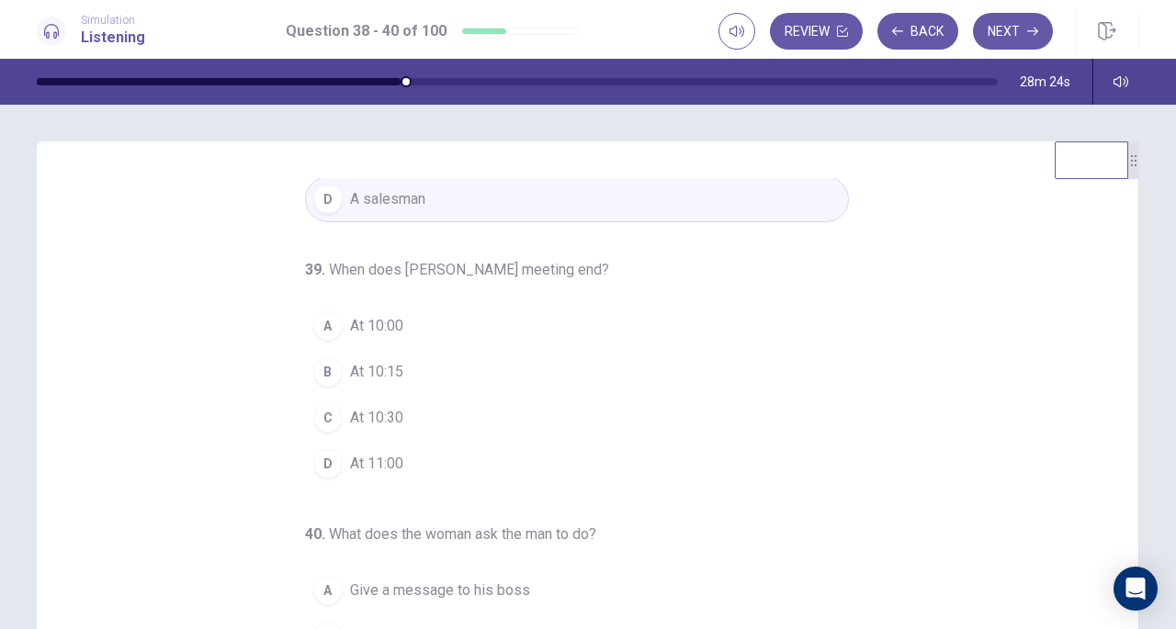
click at [320, 365] on div "B" at bounding box center [327, 371] width 29 height 29
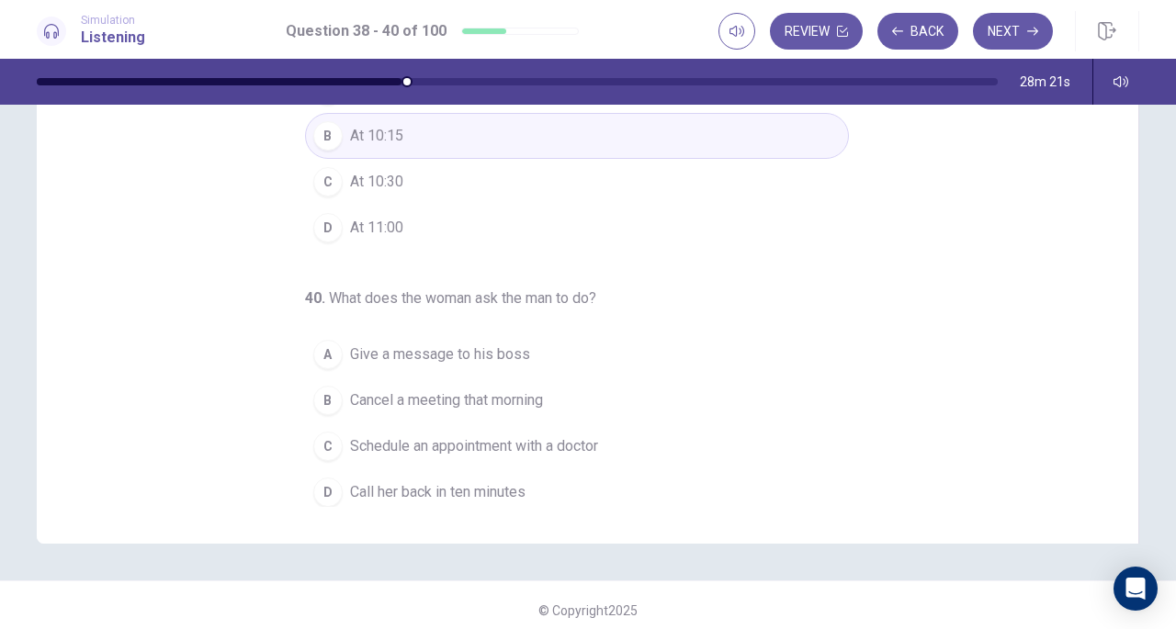
scroll to position [245, 0]
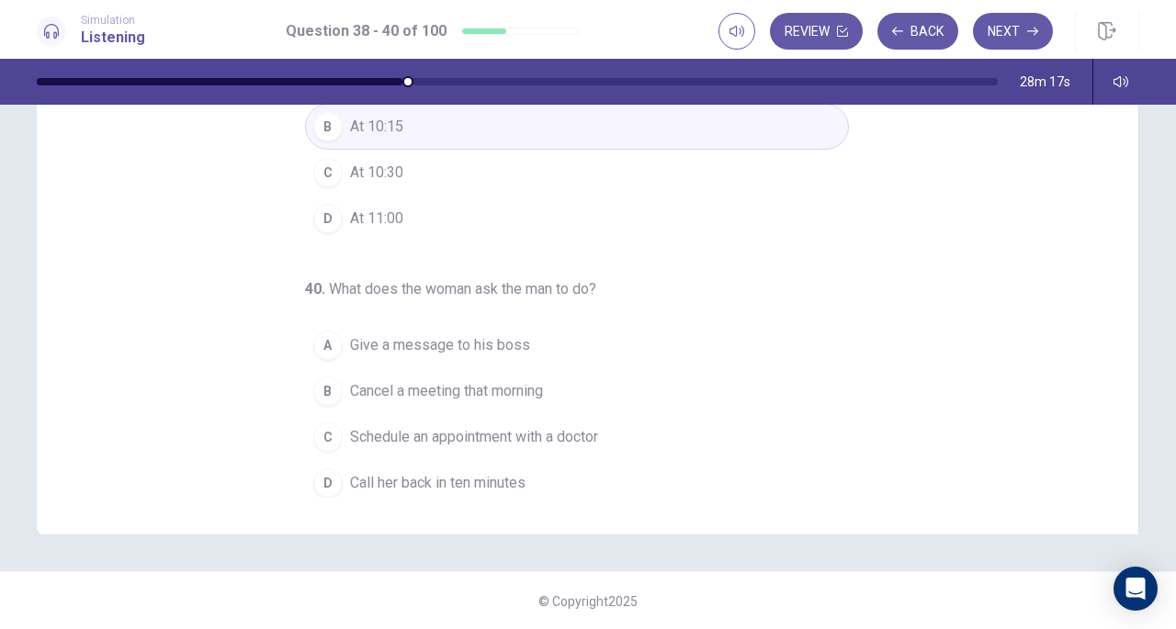
click at [422, 345] on span "Give a message to his boss" at bounding box center [440, 345] width 180 height 22
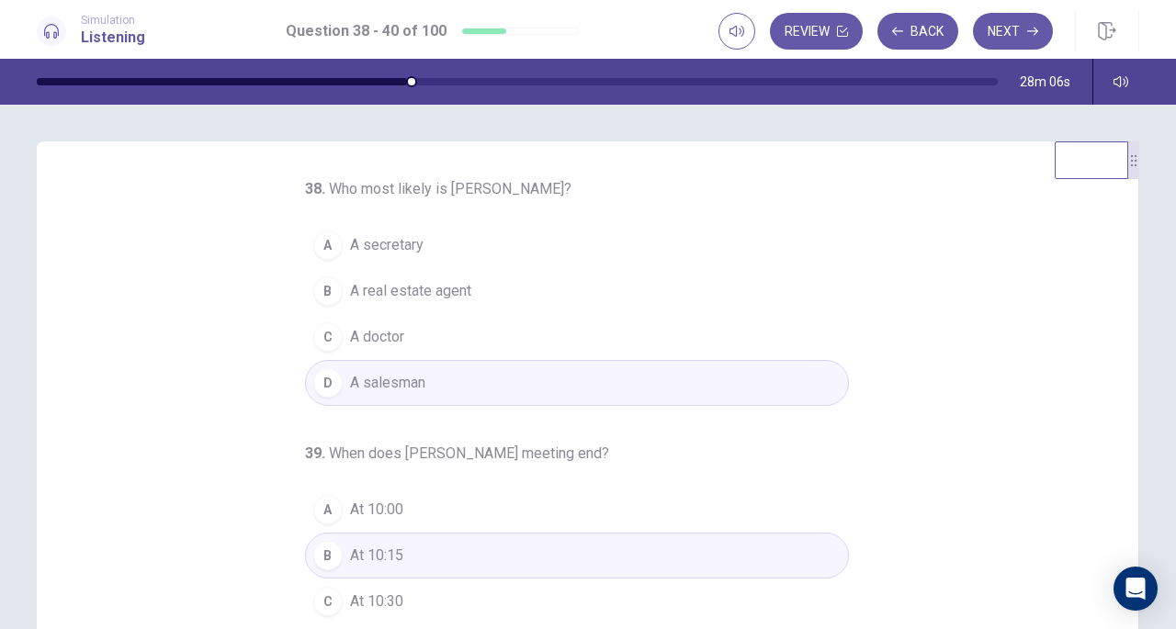
scroll to position [184, 0]
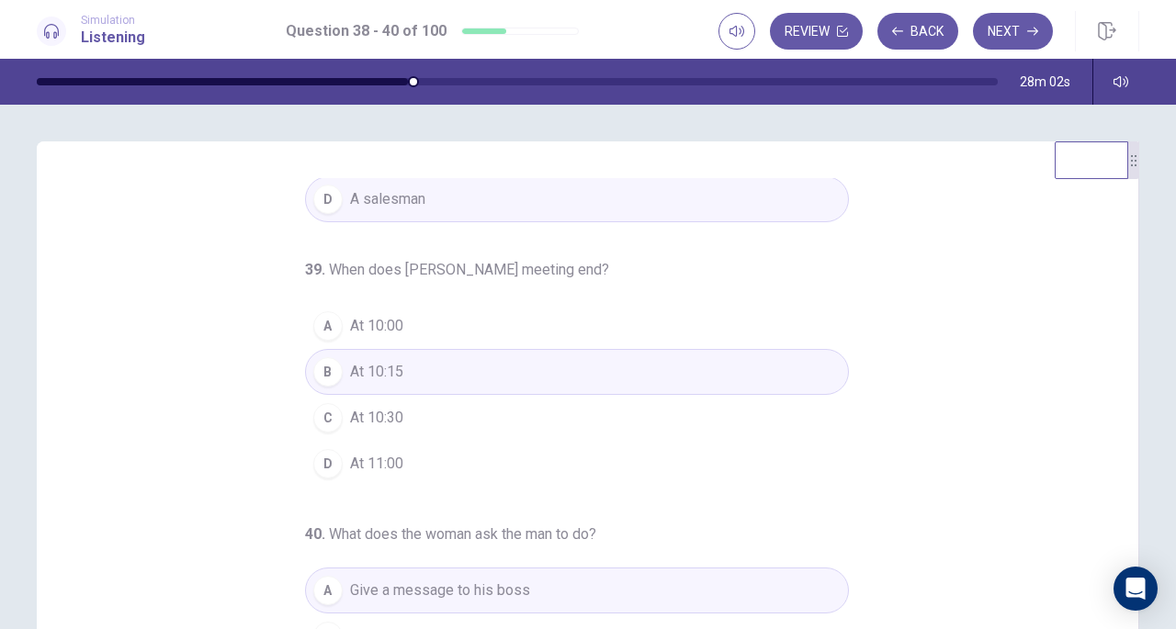
click at [1005, 28] on button "Next" at bounding box center [1013, 31] width 80 height 37
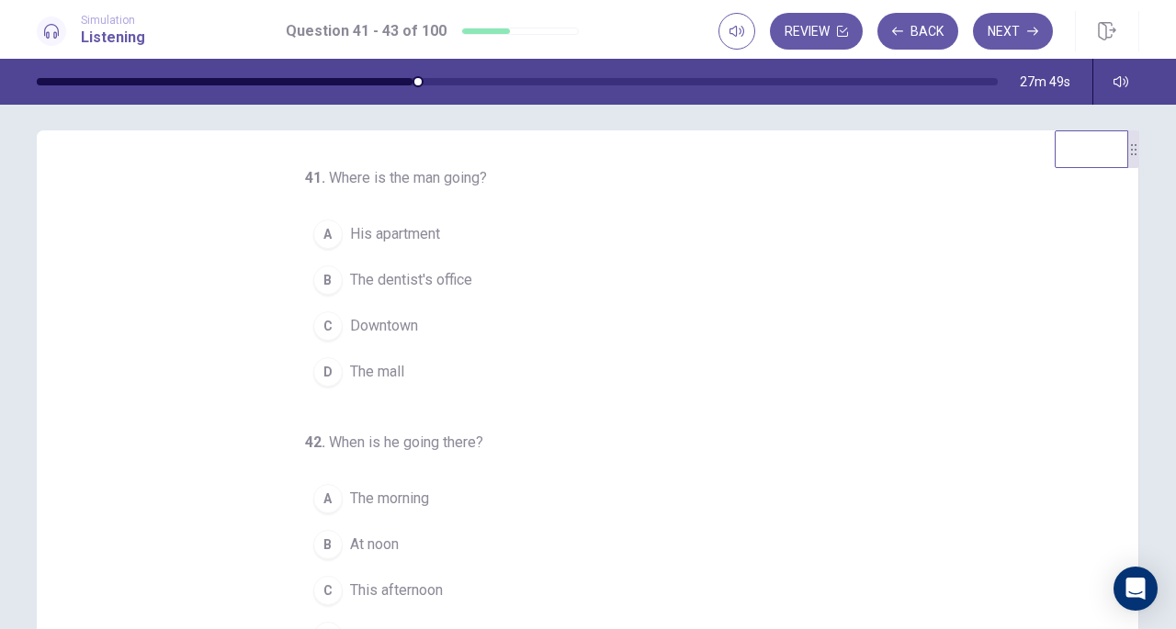
scroll to position [1, 0]
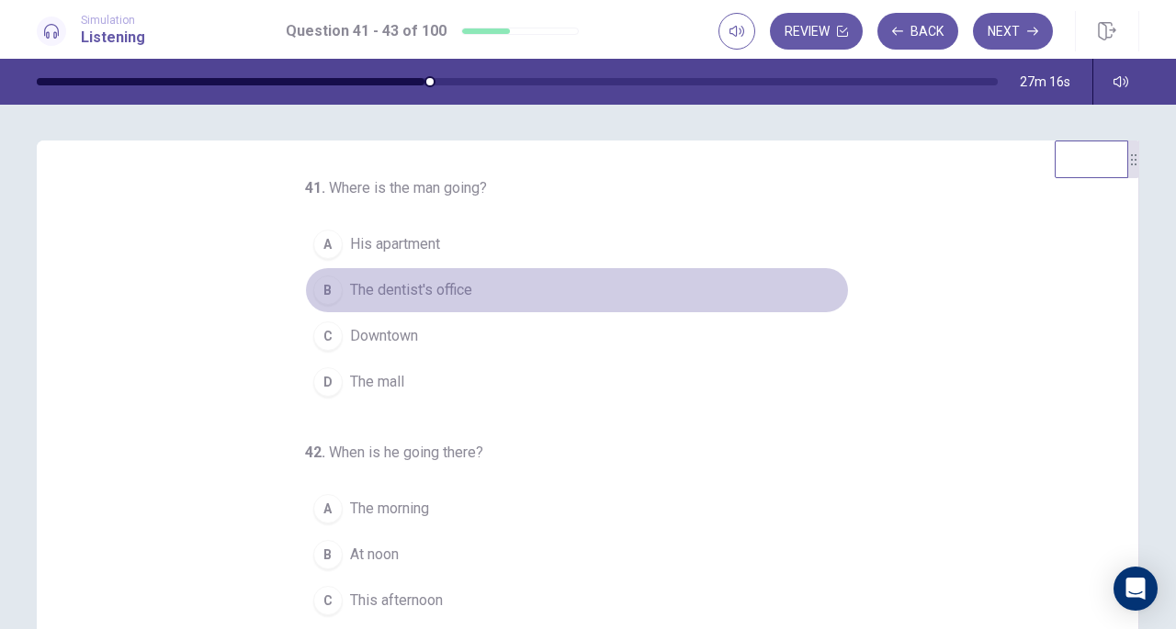
click at [412, 284] on span "The dentist's office" at bounding box center [411, 290] width 122 height 22
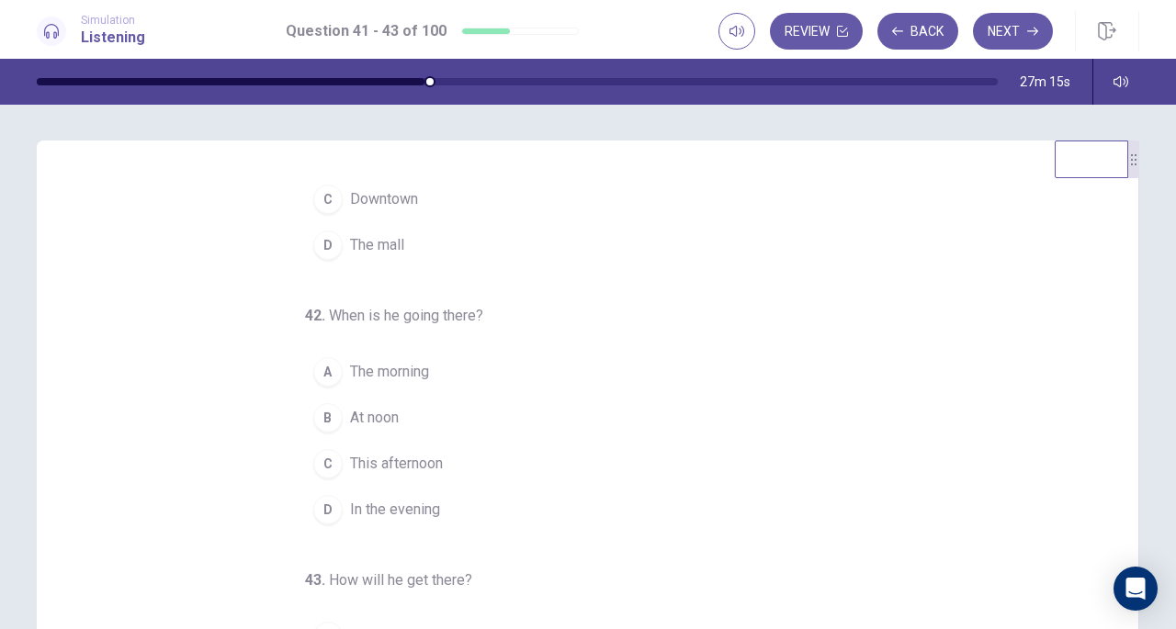
scroll to position [142, 0]
click at [386, 457] on span "This afternoon" at bounding box center [396, 459] width 93 height 22
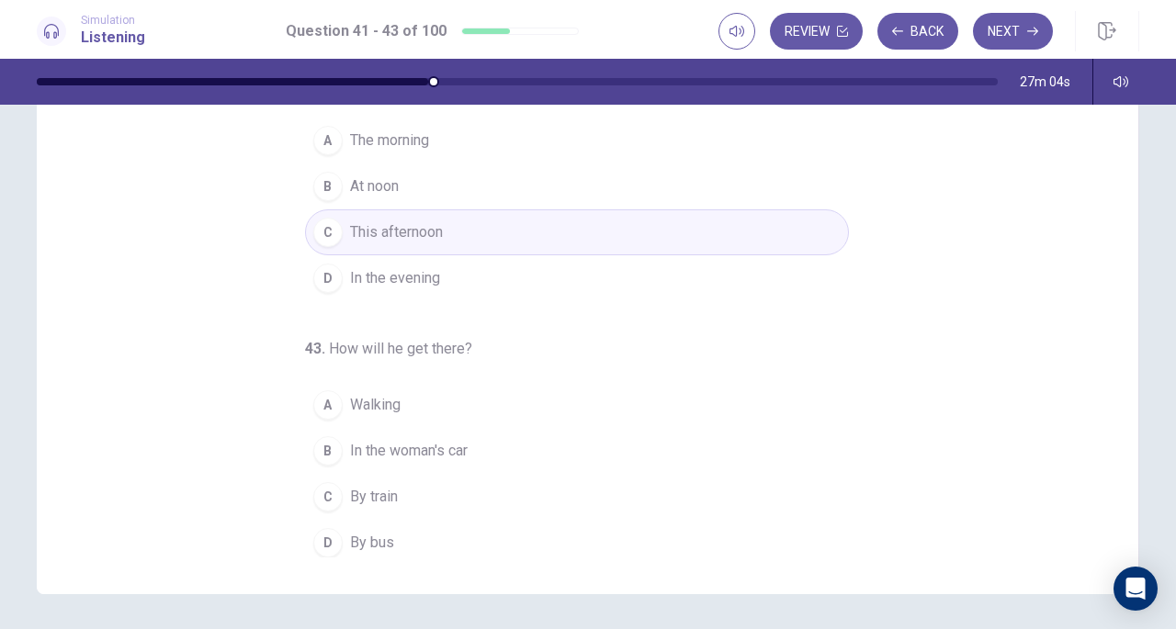
scroll to position [187, 0]
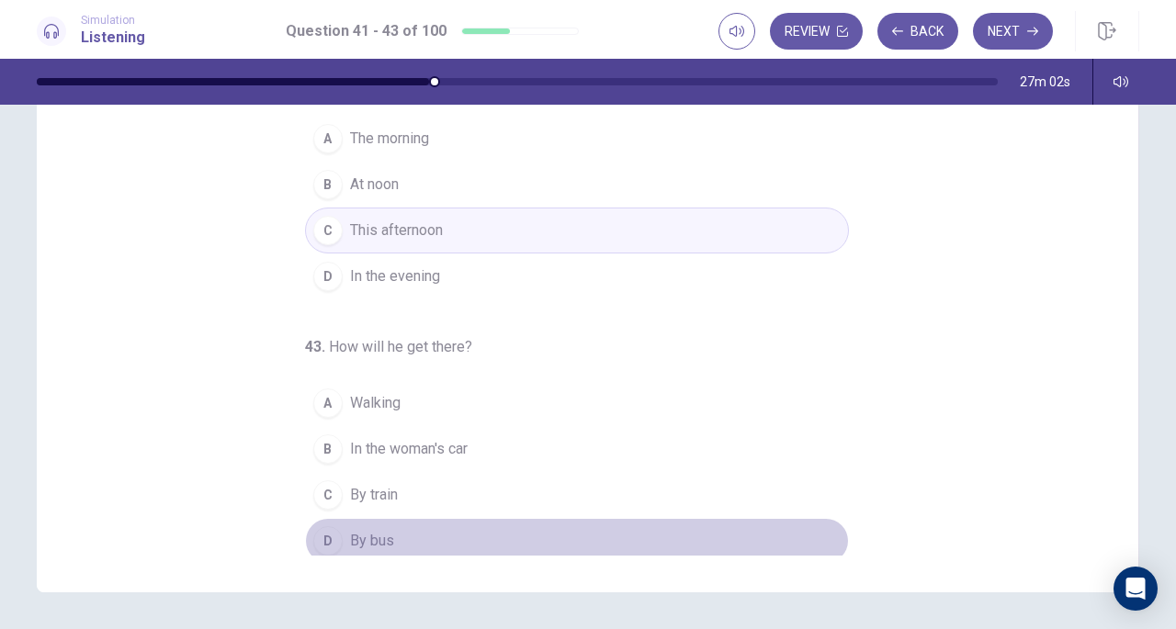
click at [367, 533] on span "By bus" at bounding box center [372, 541] width 44 height 22
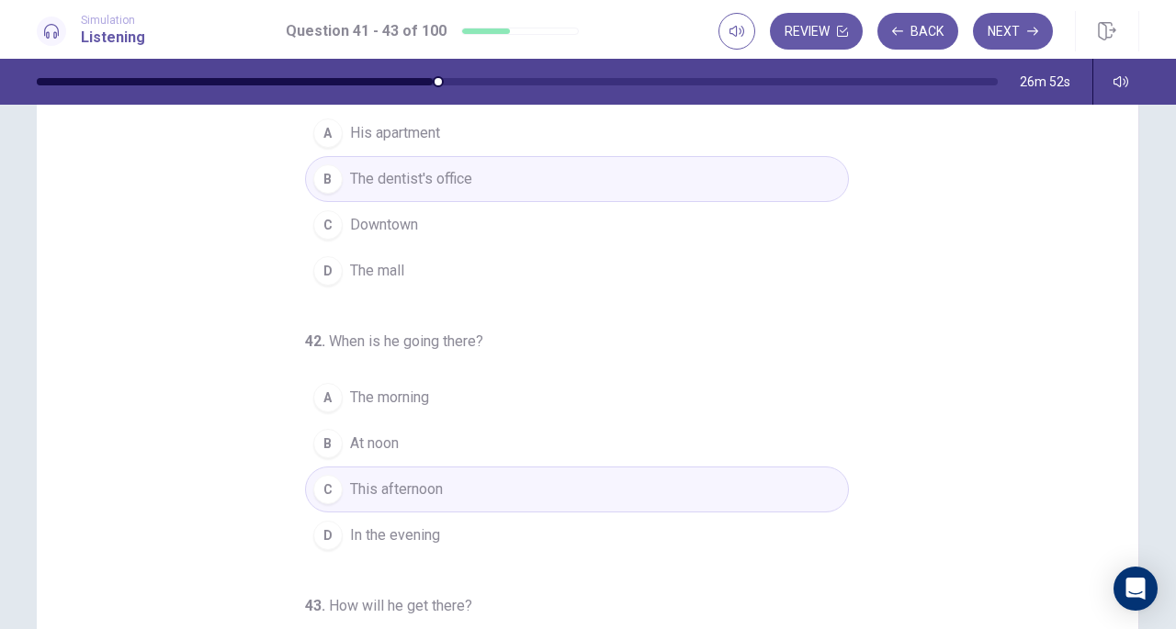
scroll to position [110, 0]
click at [1024, 18] on button "Next" at bounding box center [1013, 31] width 80 height 37
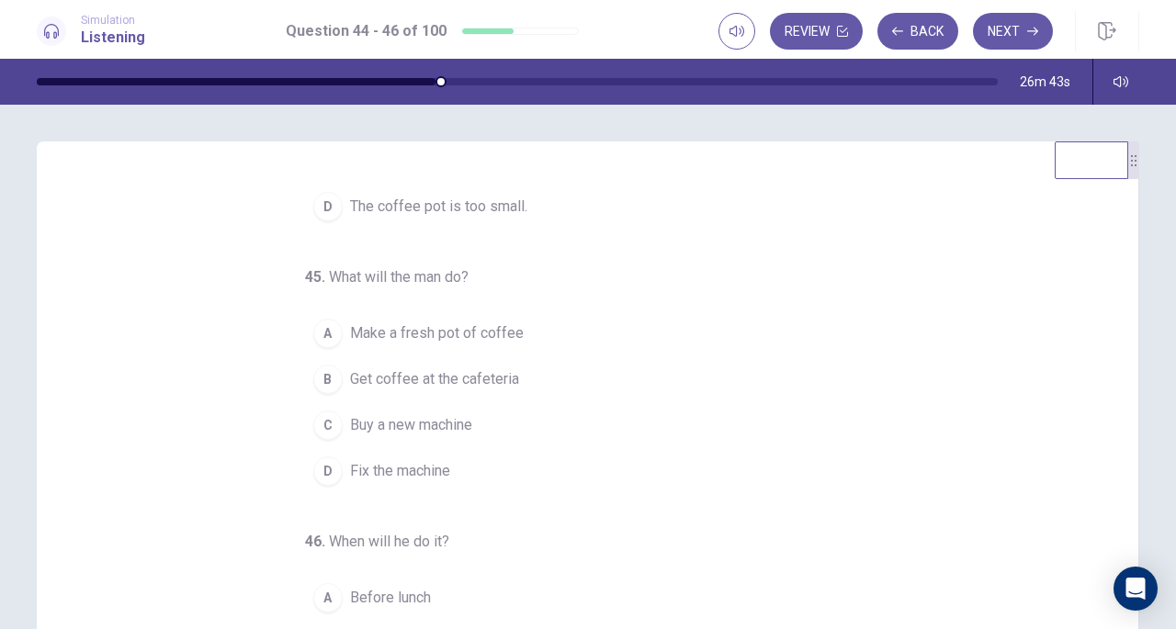
scroll to position [0, 0]
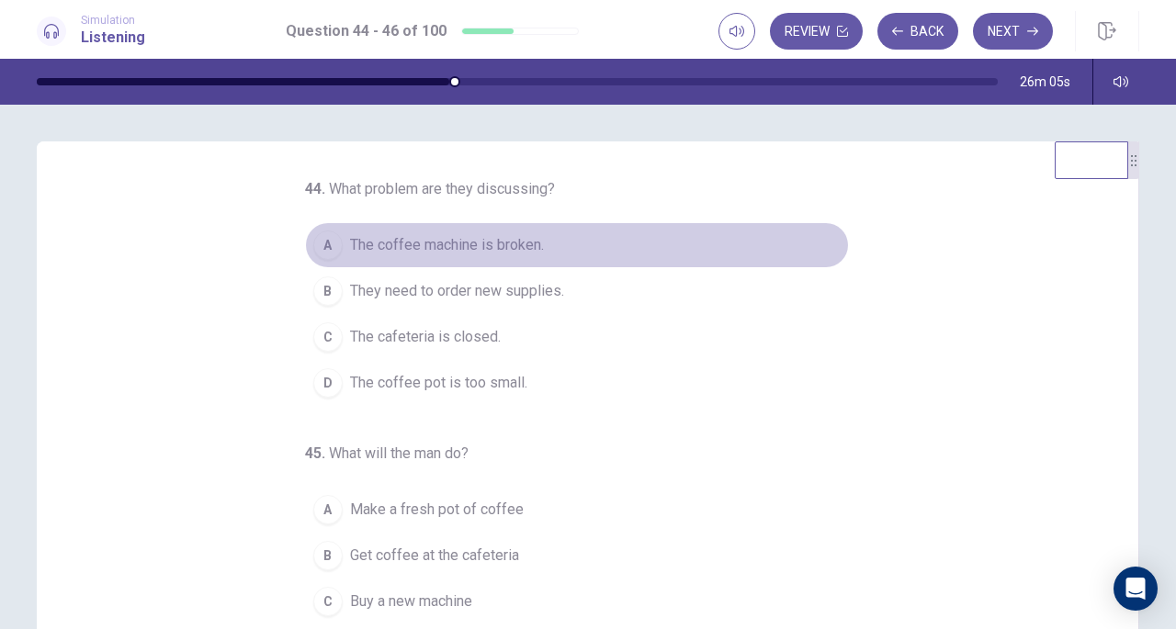
click at [459, 255] on span "The coffee machine is broken." at bounding box center [447, 245] width 194 height 22
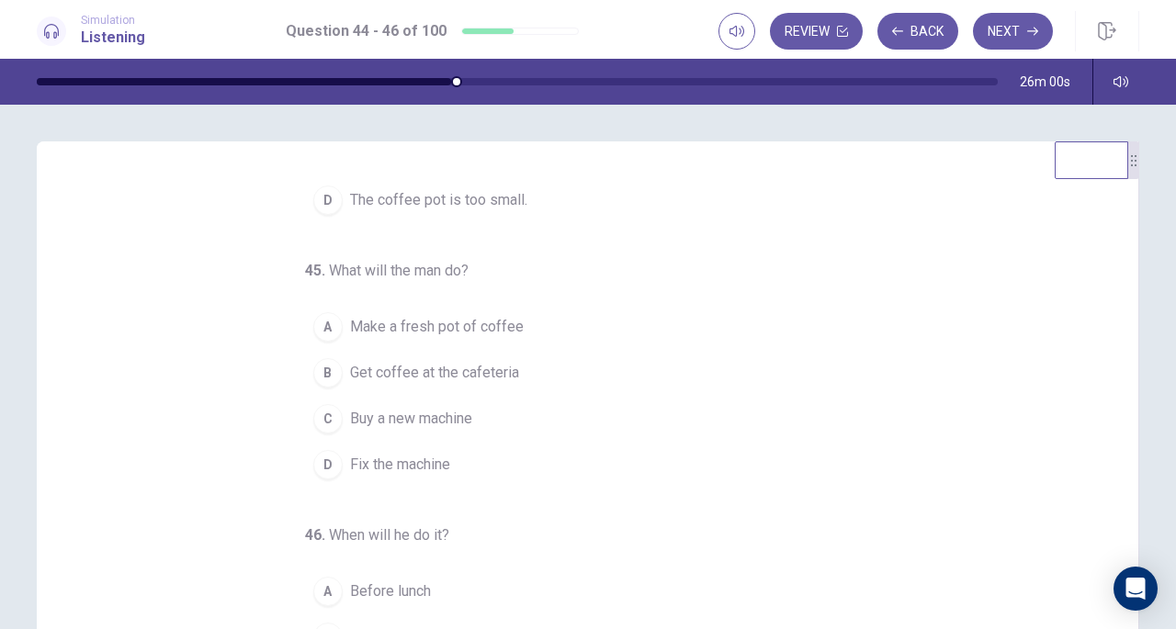
scroll to position [184, 0]
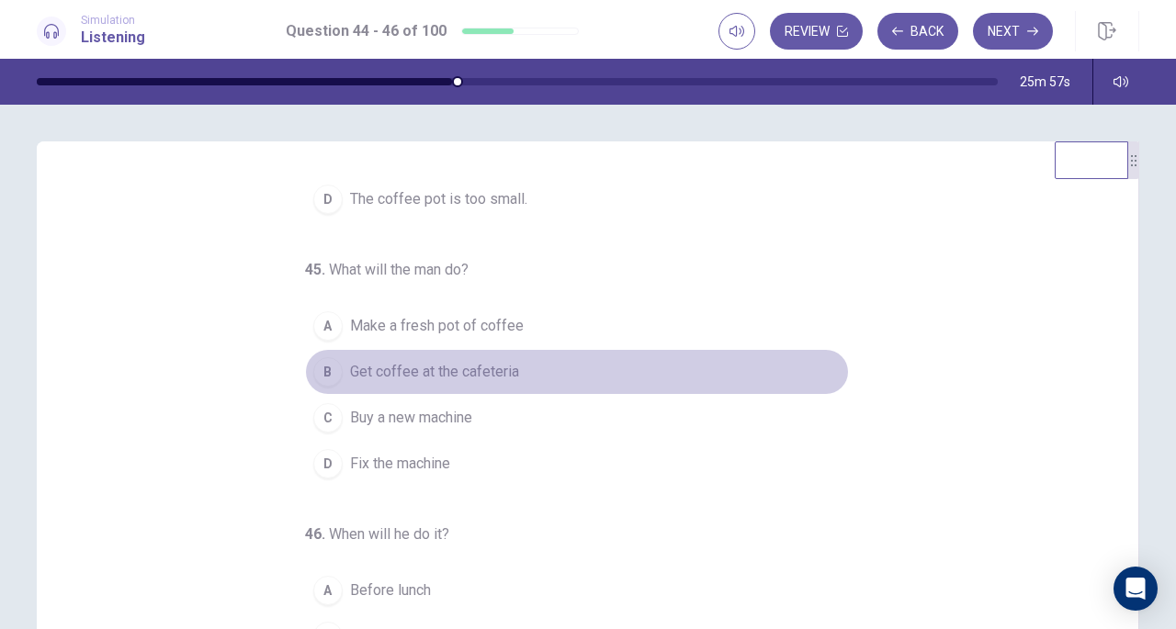
click at [427, 363] on span "Get coffee at the cafeteria" at bounding box center [434, 372] width 169 height 22
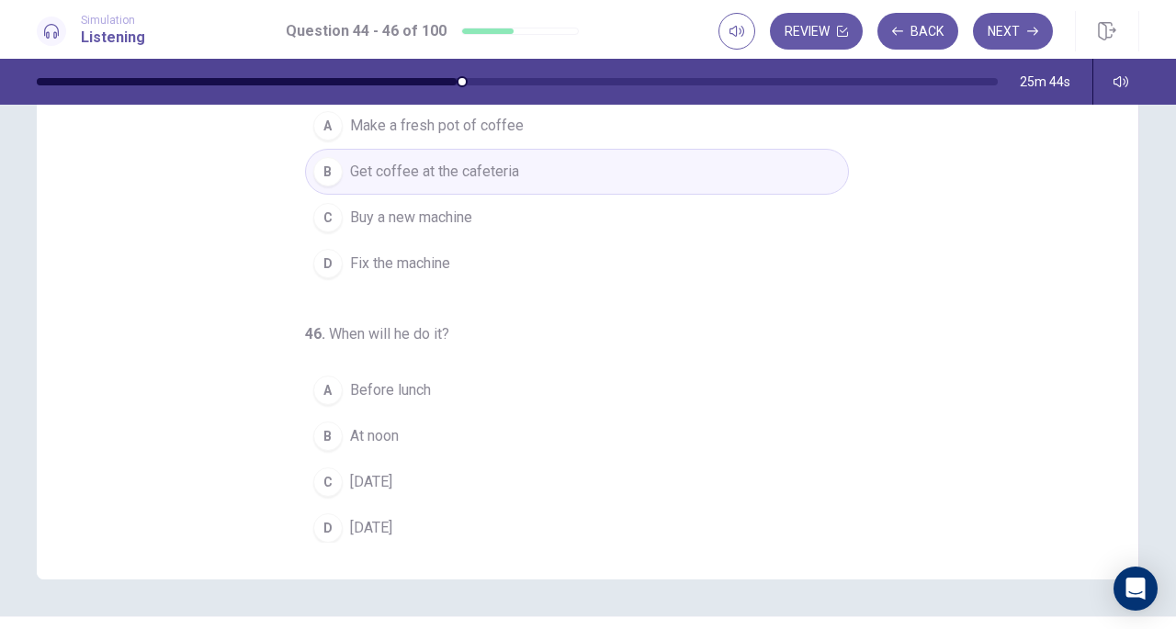
scroll to position [246, 0]
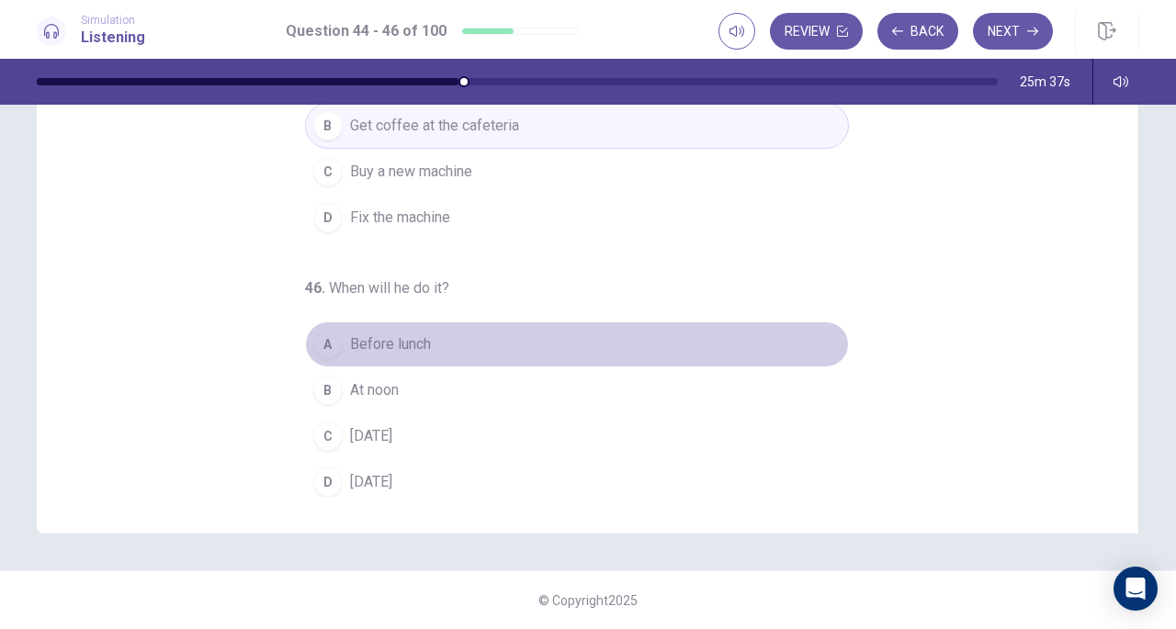
click at [379, 335] on span "Before lunch" at bounding box center [390, 345] width 81 height 22
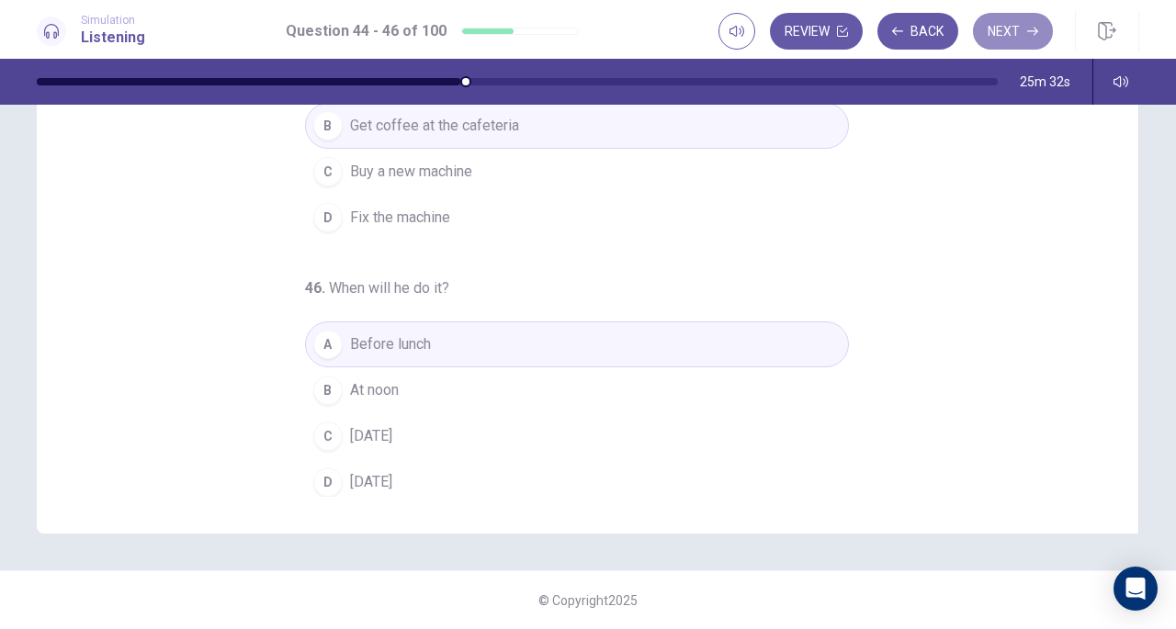
click at [1031, 28] on icon "button" at bounding box center [1032, 31] width 11 height 11
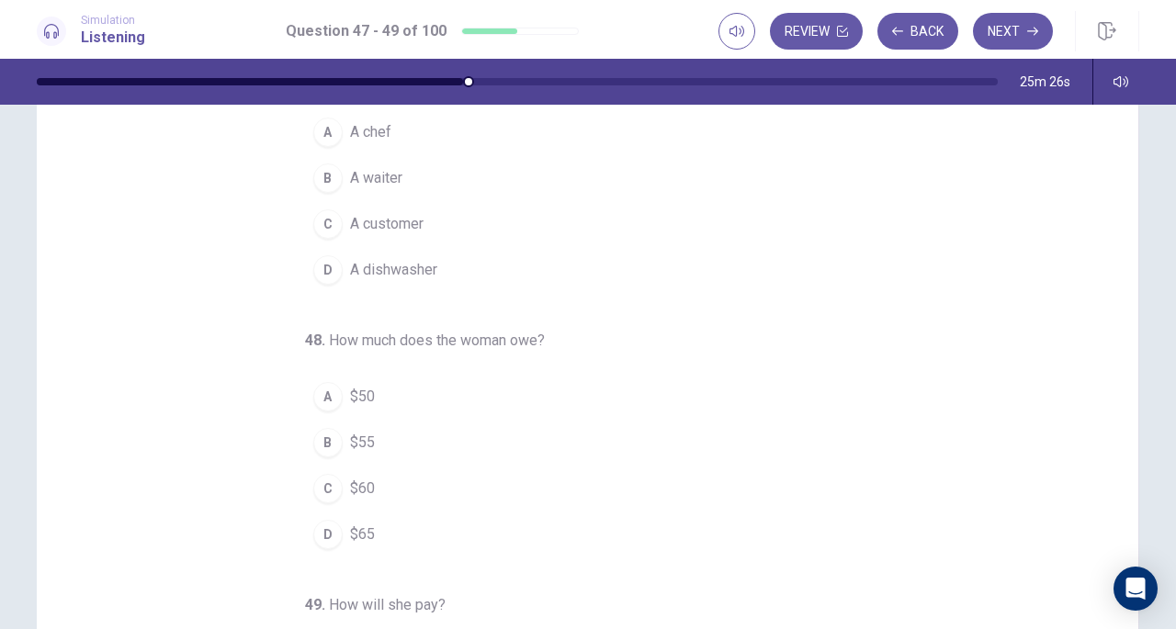
scroll to position [0, 0]
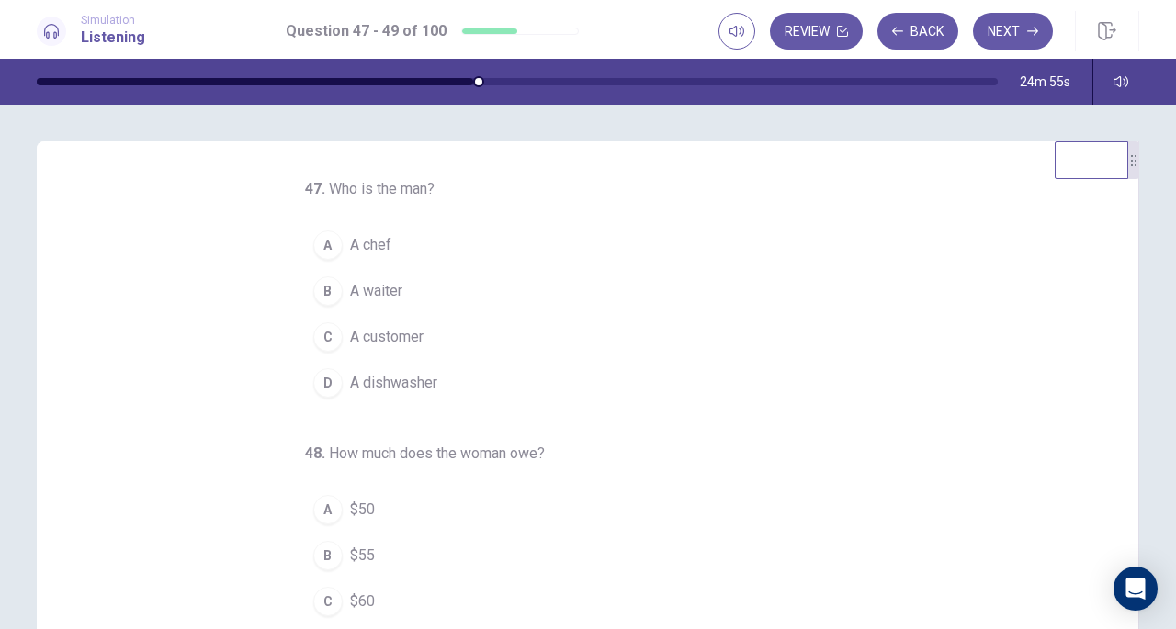
click at [319, 289] on div "B" at bounding box center [327, 291] width 29 height 29
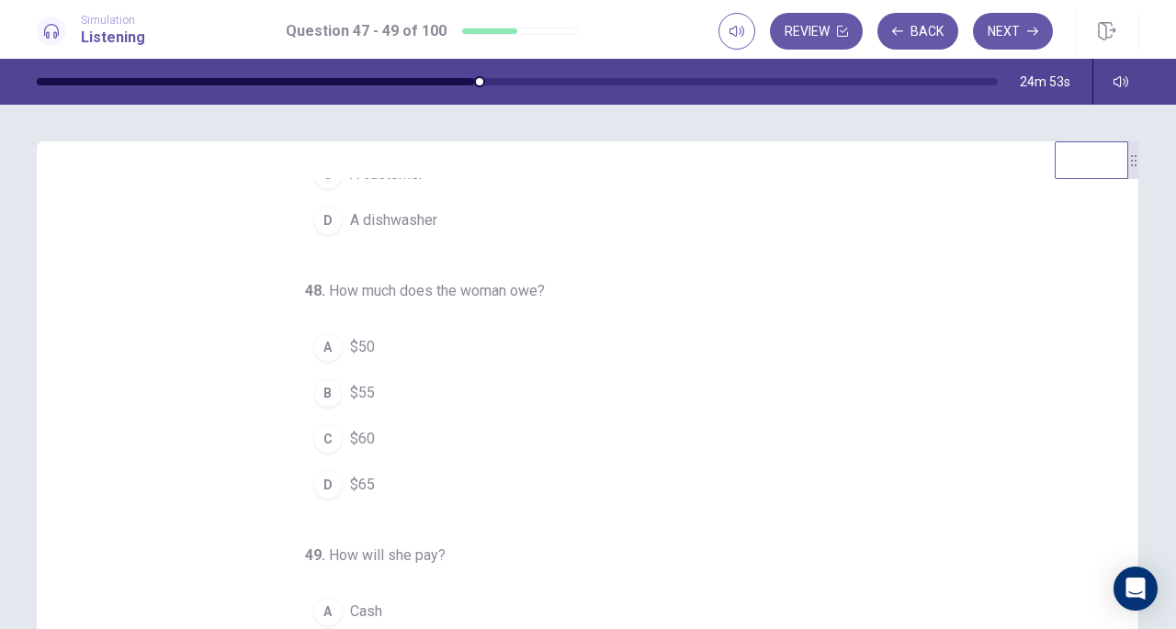
scroll to position [164, 0]
click at [323, 461] on button "D $65" at bounding box center [577, 484] width 544 height 46
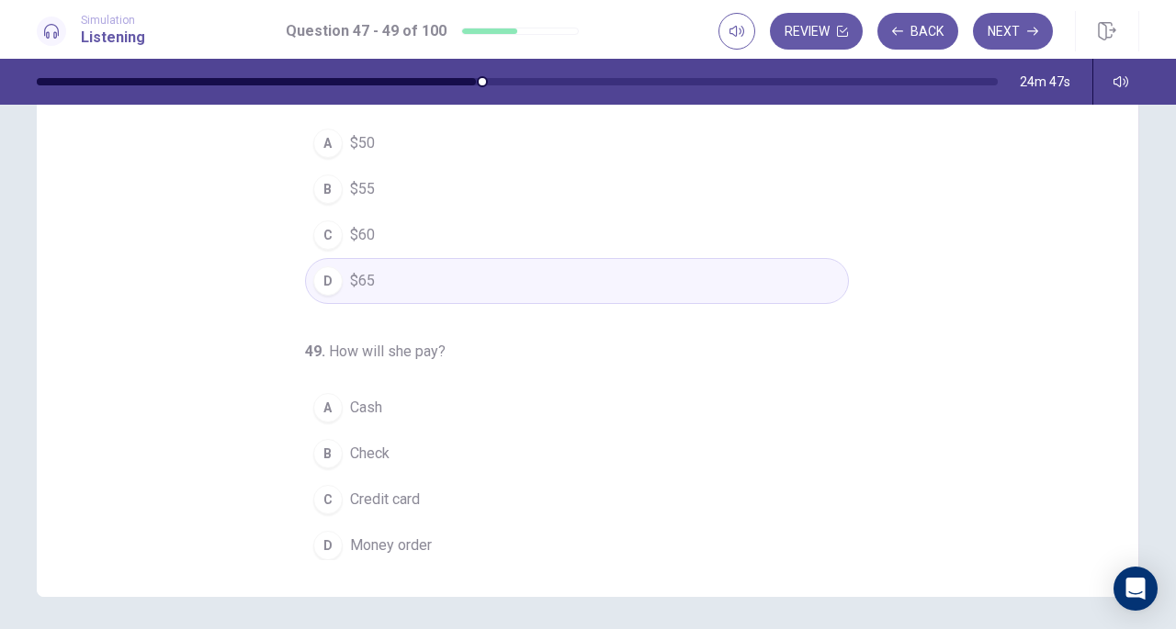
scroll to position [184, 0]
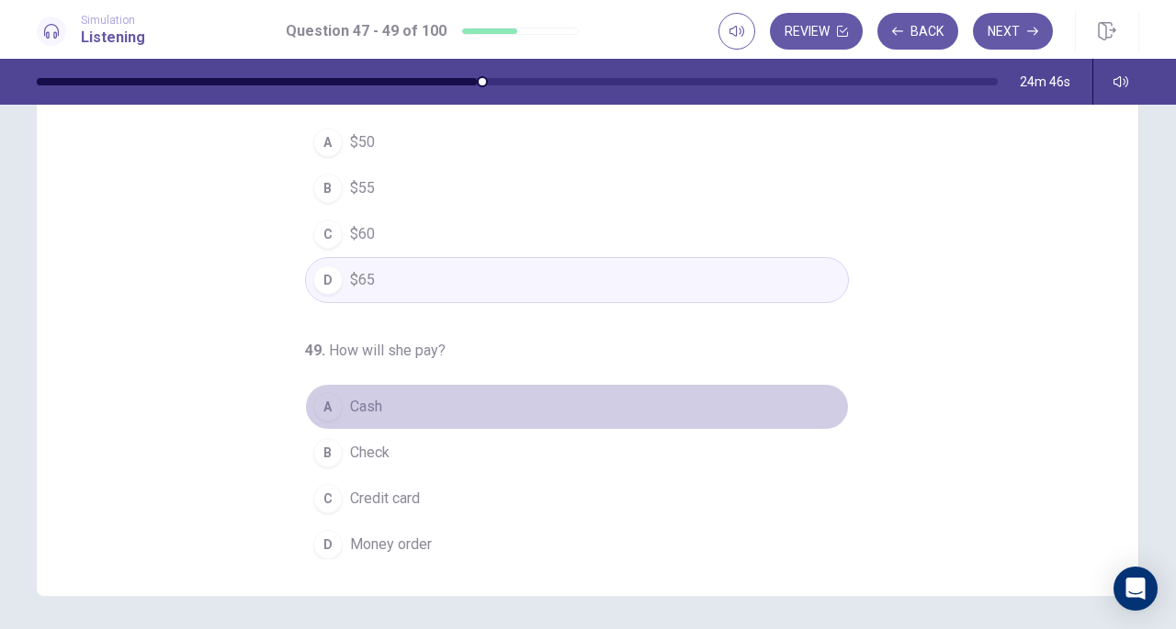
click at [333, 394] on button "A Cash" at bounding box center [577, 407] width 544 height 46
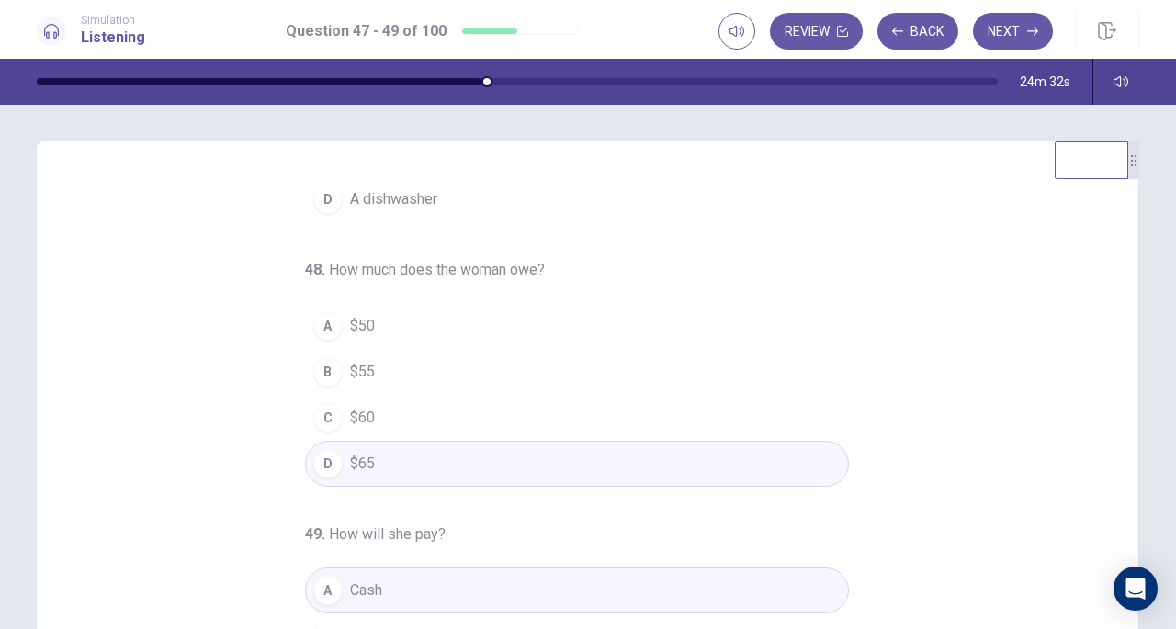
scroll to position [0, 0]
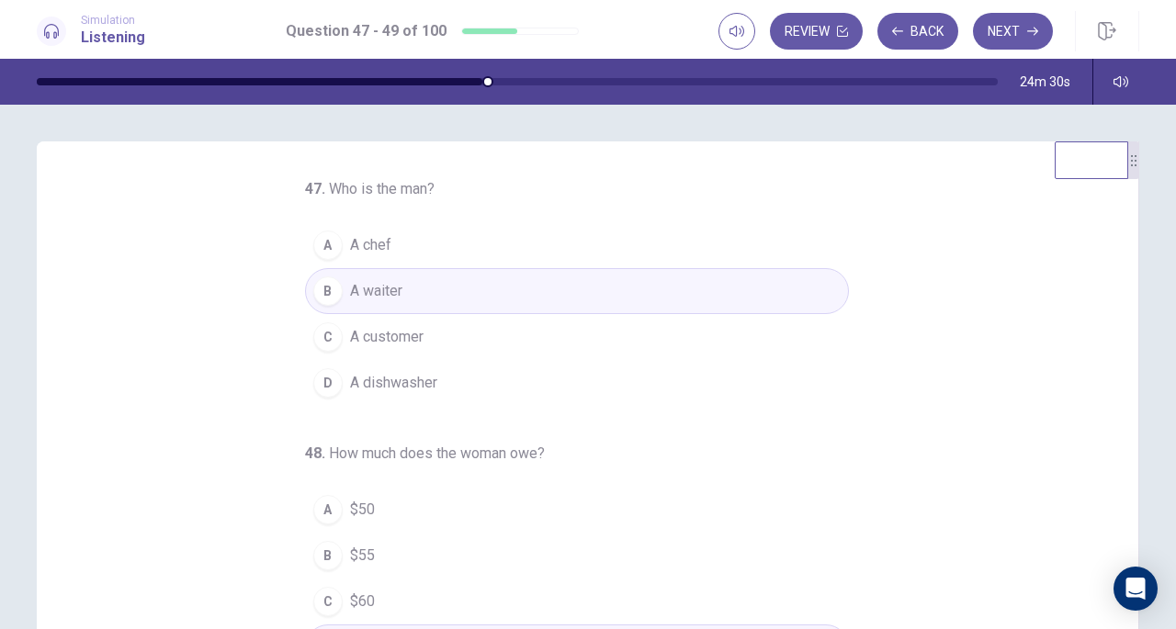
click at [1005, 28] on button "Next" at bounding box center [1013, 31] width 80 height 37
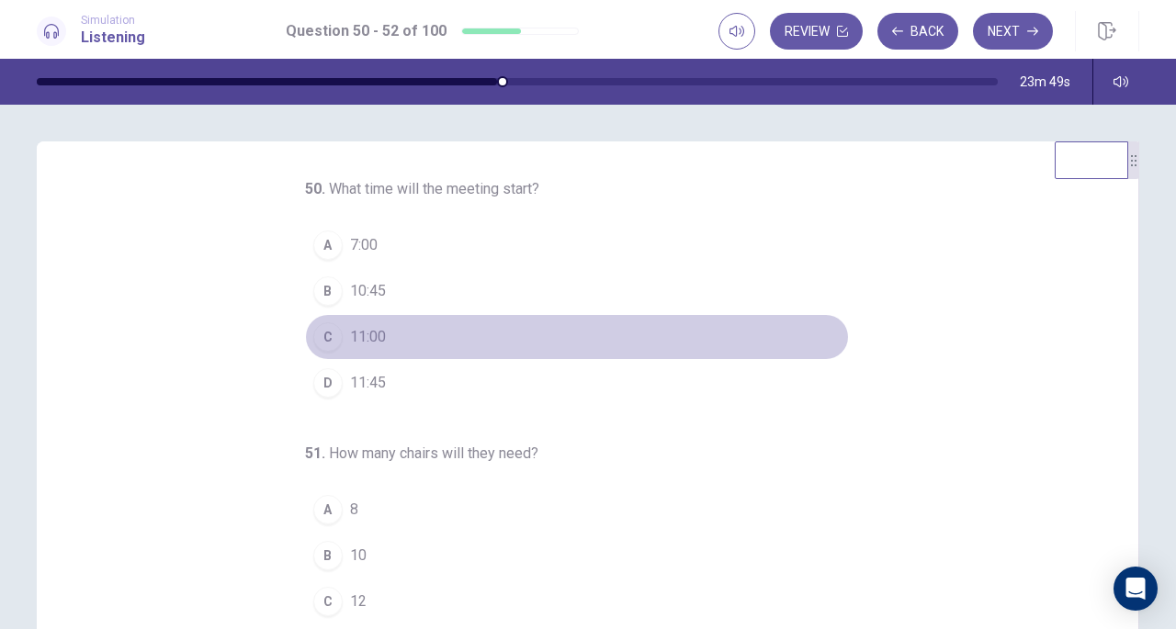
click at [319, 337] on div "C" at bounding box center [327, 337] width 29 height 29
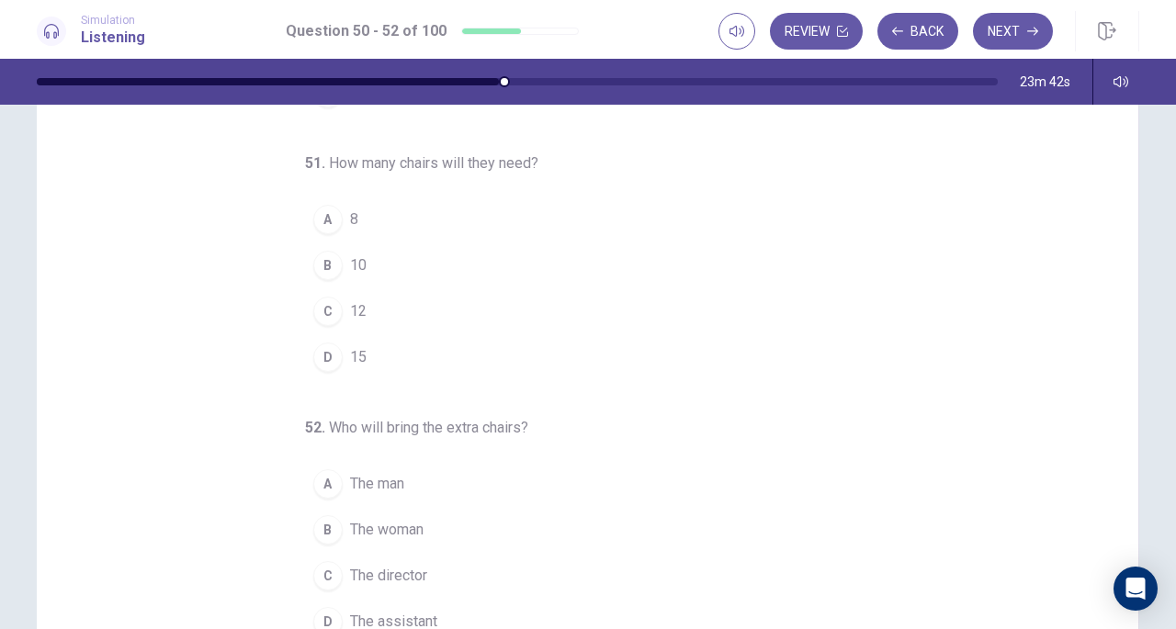
scroll to position [108, 0]
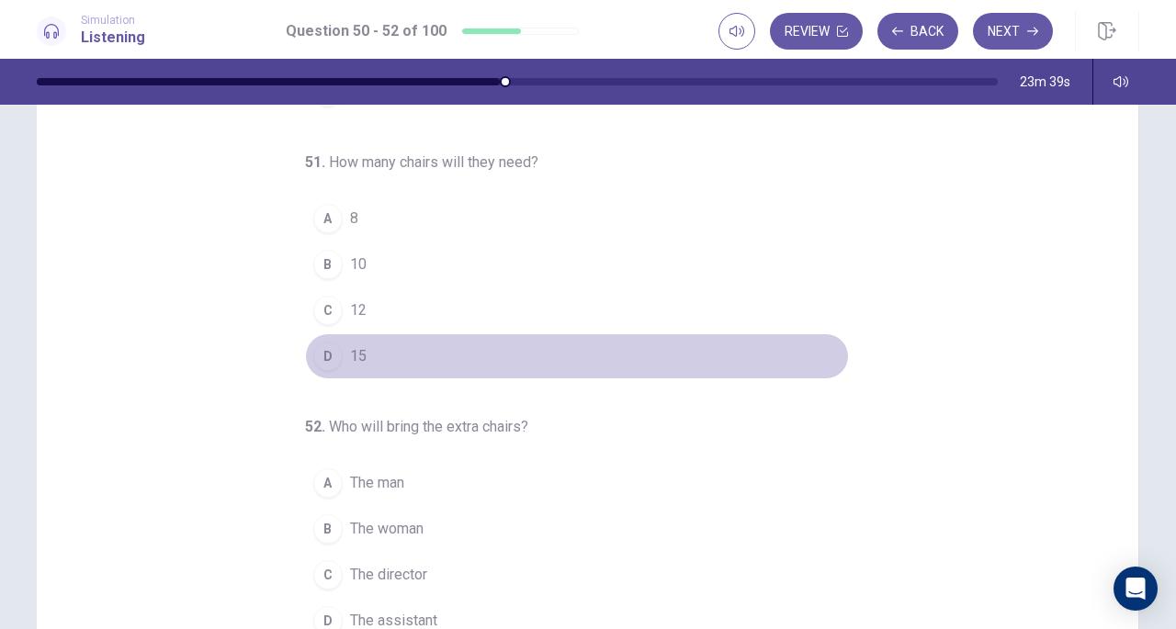
click at [321, 354] on div "D" at bounding box center [327, 356] width 29 height 29
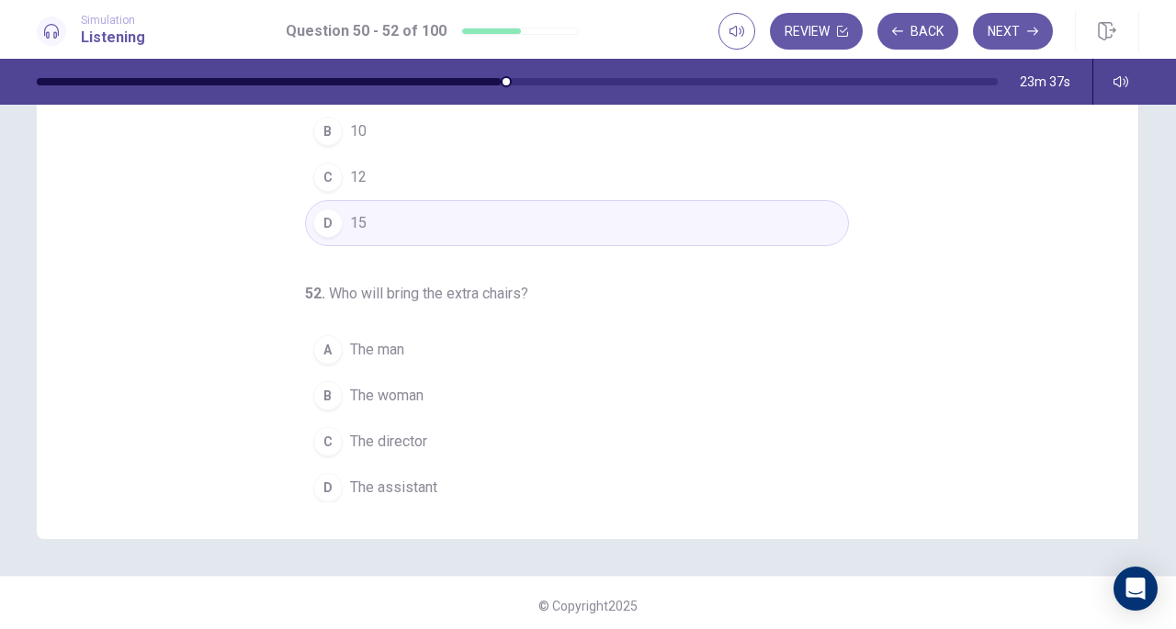
scroll to position [242, 0]
click at [323, 472] on div "D" at bounding box center [327, 486] width 29 height 29
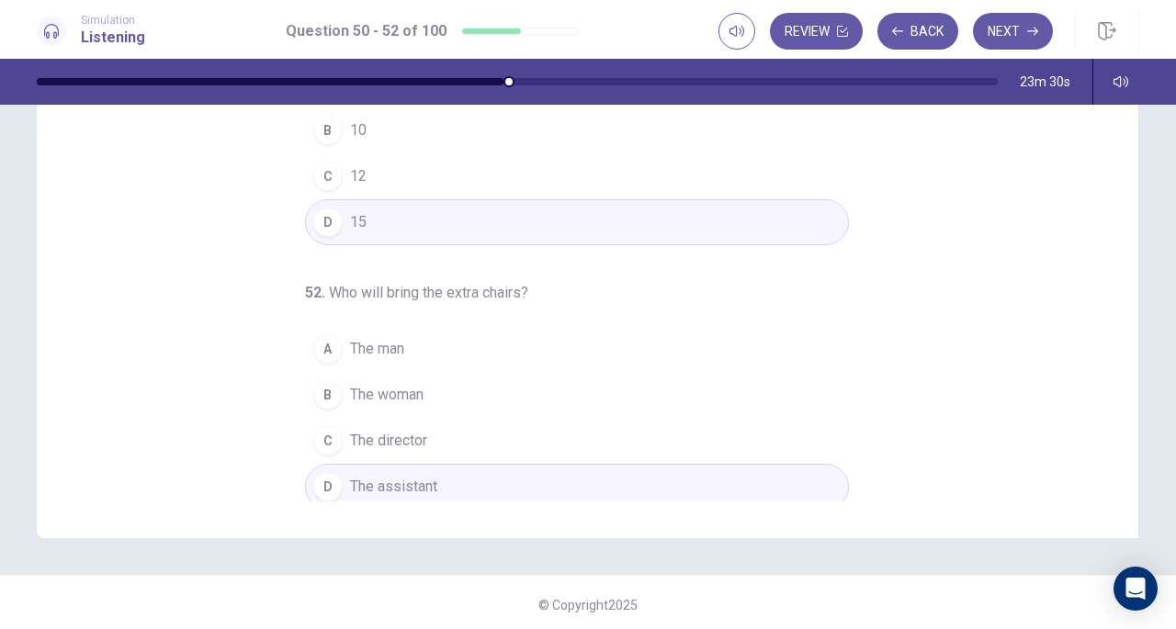
scroll to position [184, 0]
click at [1016, 34] on button "Next" at bounding box center [1013, 31] width 80 height 37
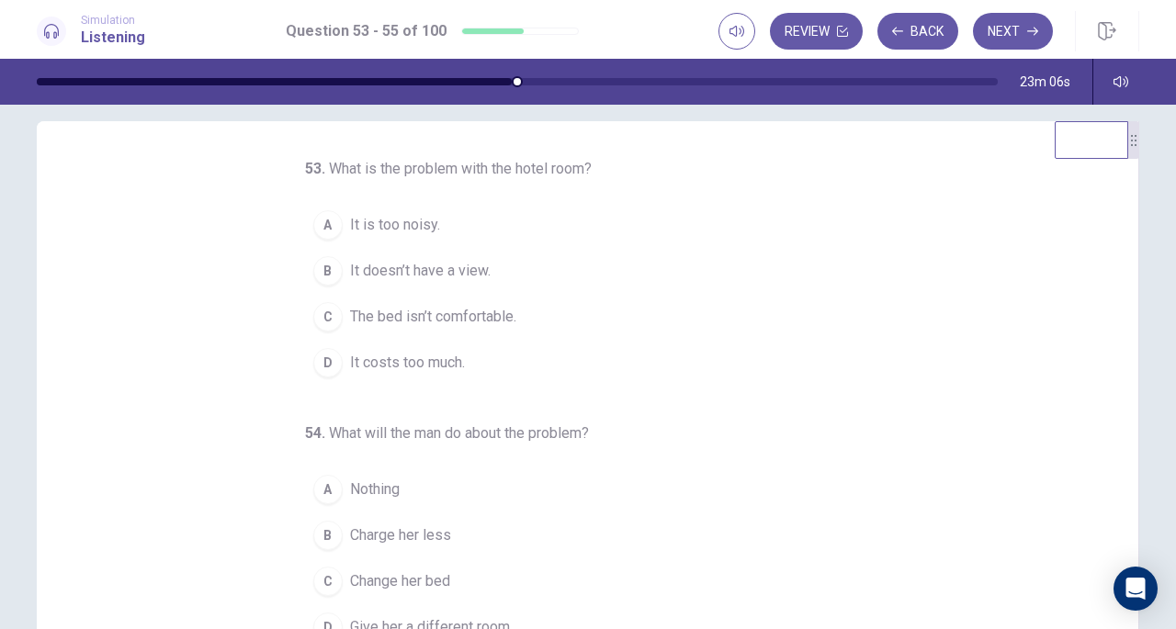
scroll to position [0, 0]
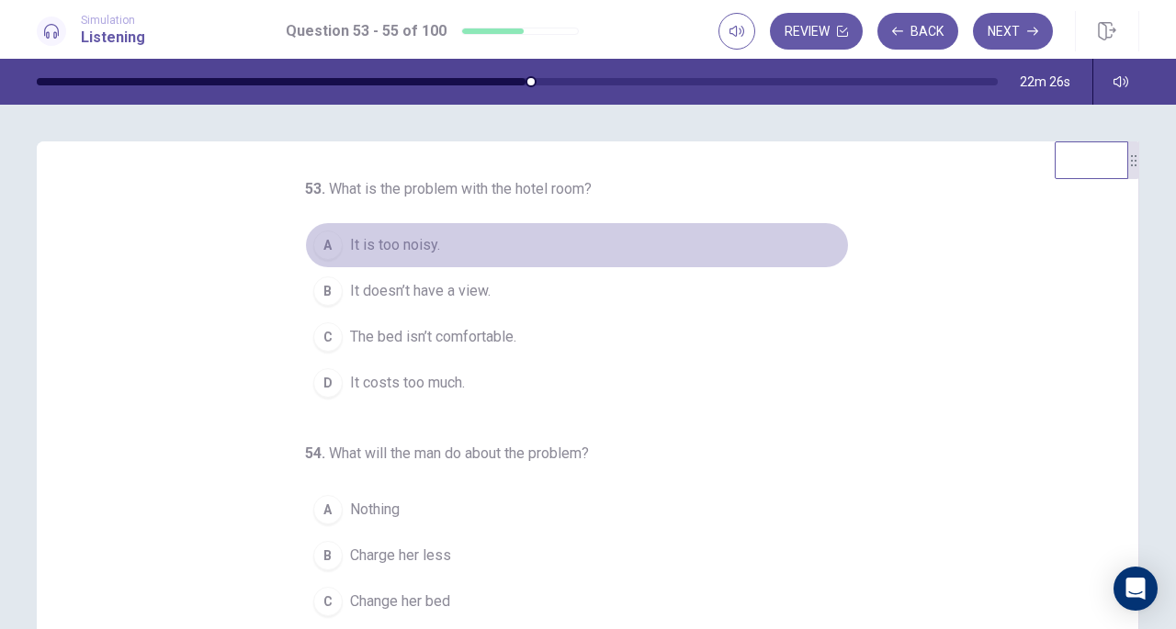
click at [415, 239] on span "It is too noisy." at bounding box center [395, 245] width 90 height 22
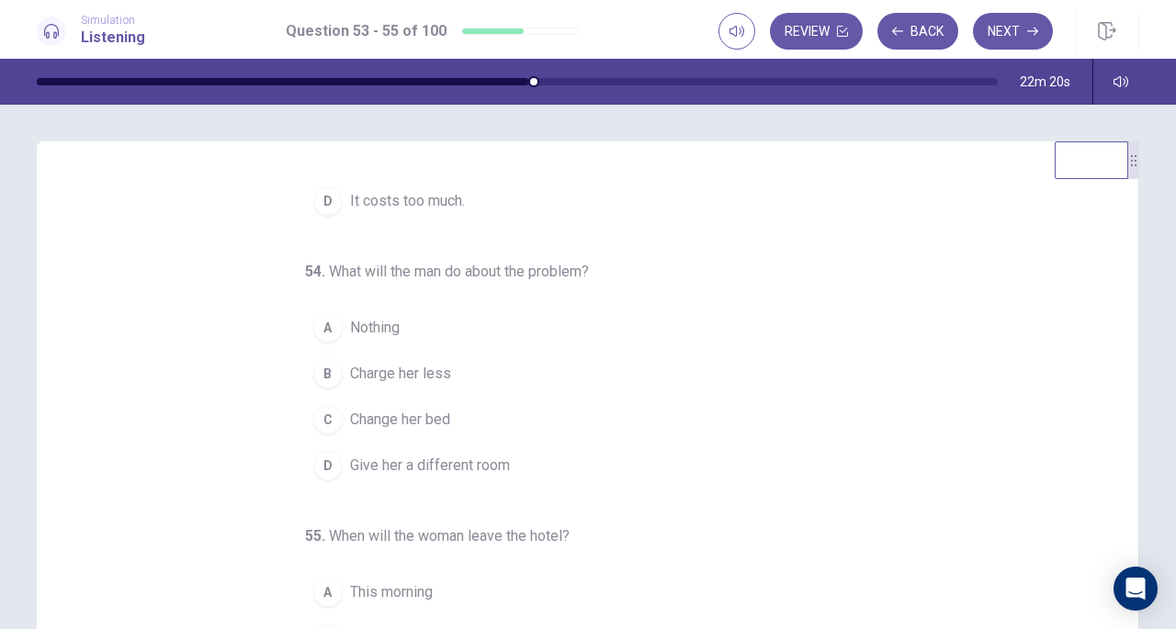
scroll to position [184, 0]
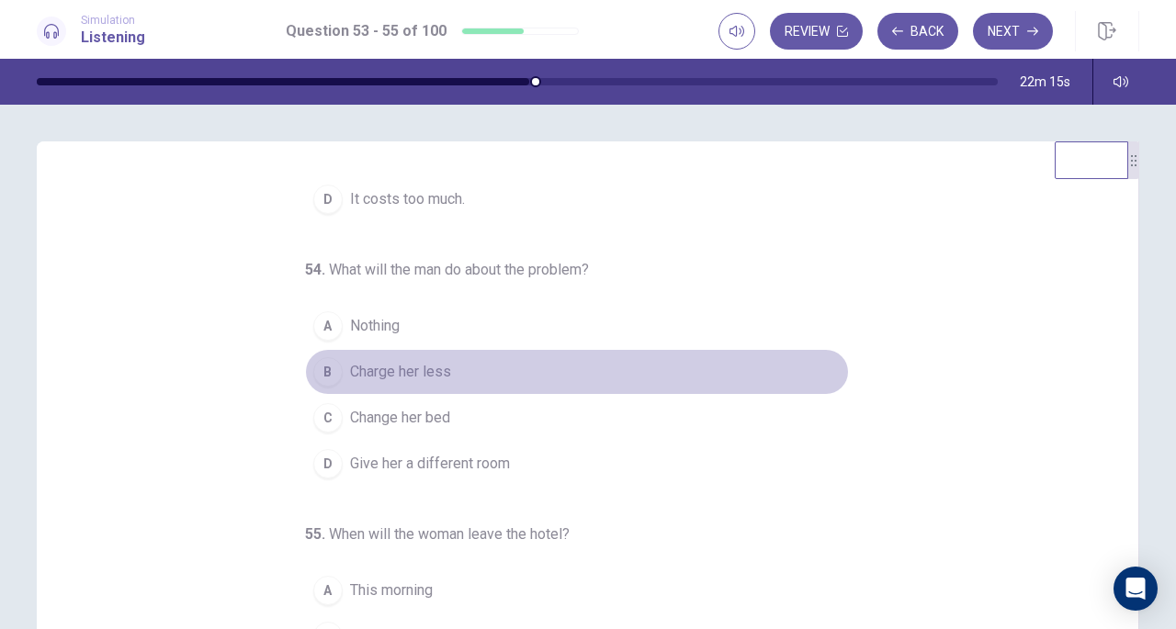
click at [325, 367] on div "B" at bounding box center [327, 371] width 29 height 29
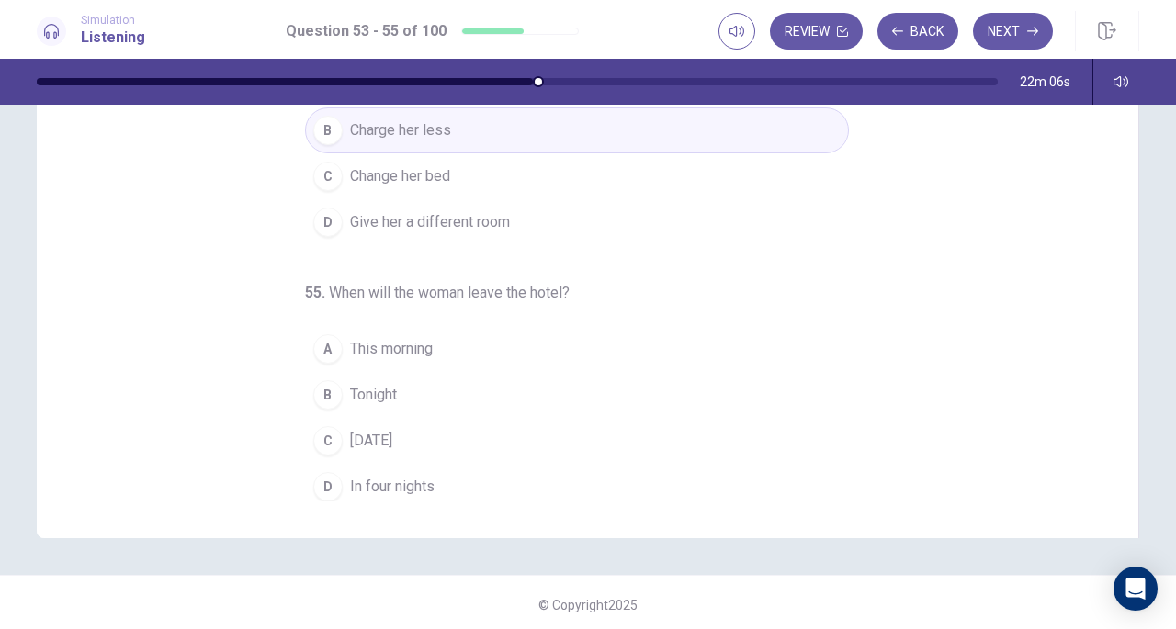
scroll to position [243, 0]
click at [325, 436] on div "C" at bounding box center [327, 439] width 29 height 29
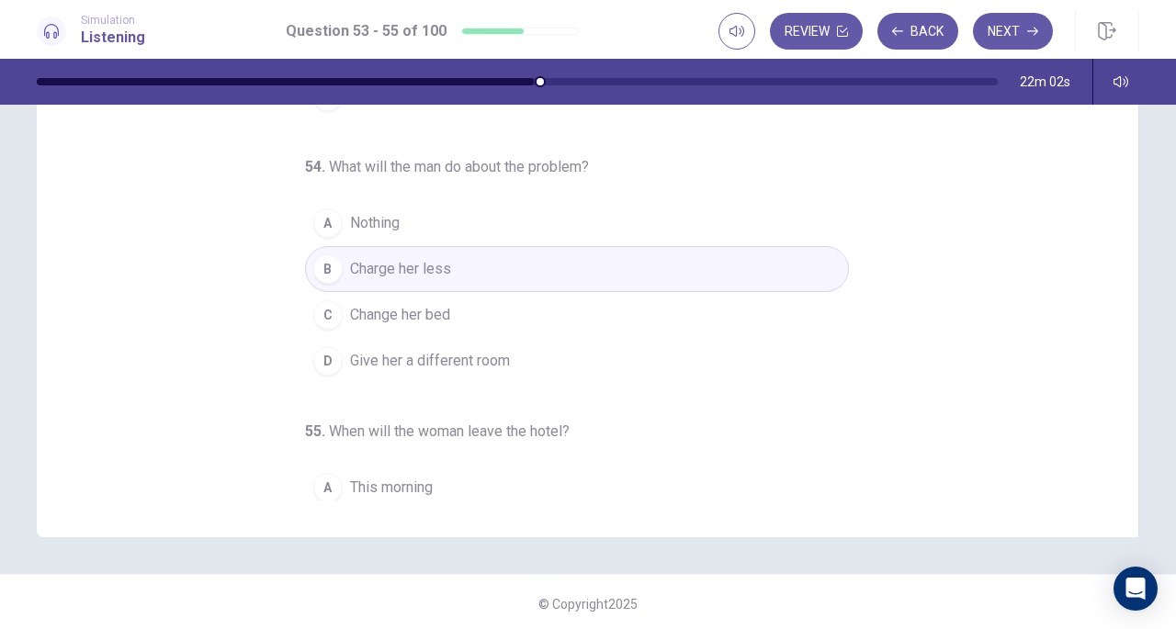
scroll to position [40, 0]
click at [1020, 42] on button "Next" at bounding box center [1013, 31] width 80 height 37
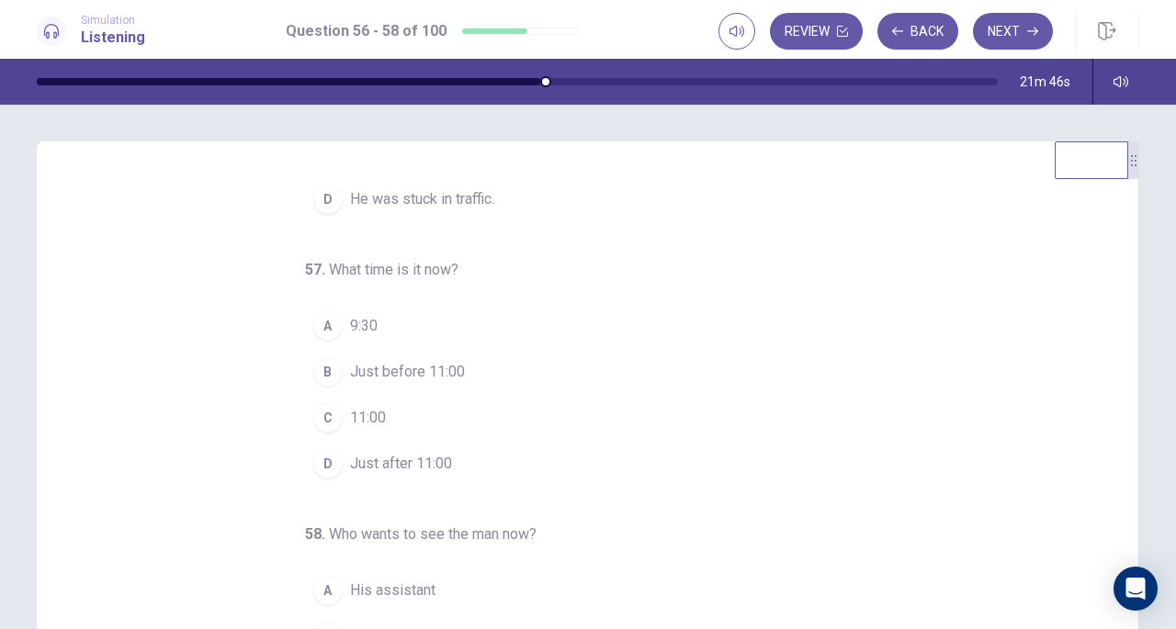
scroll to position [0, 0]
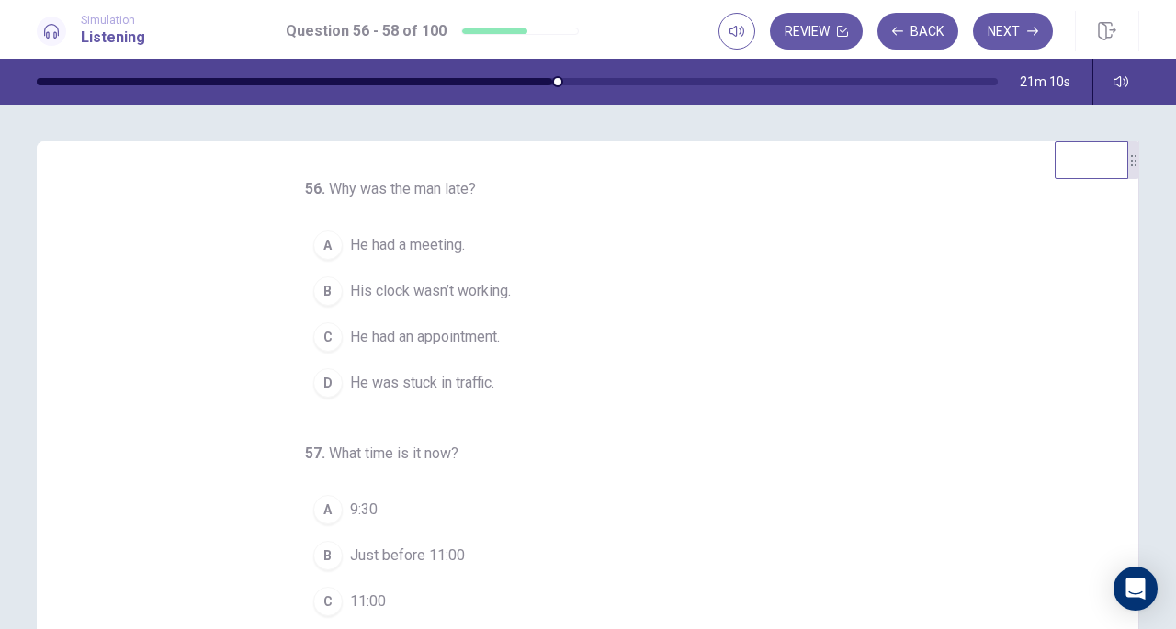
click at [424, 286] on span "His clock wasn’t working." at bounding box center [430, 291] width 161 height 22
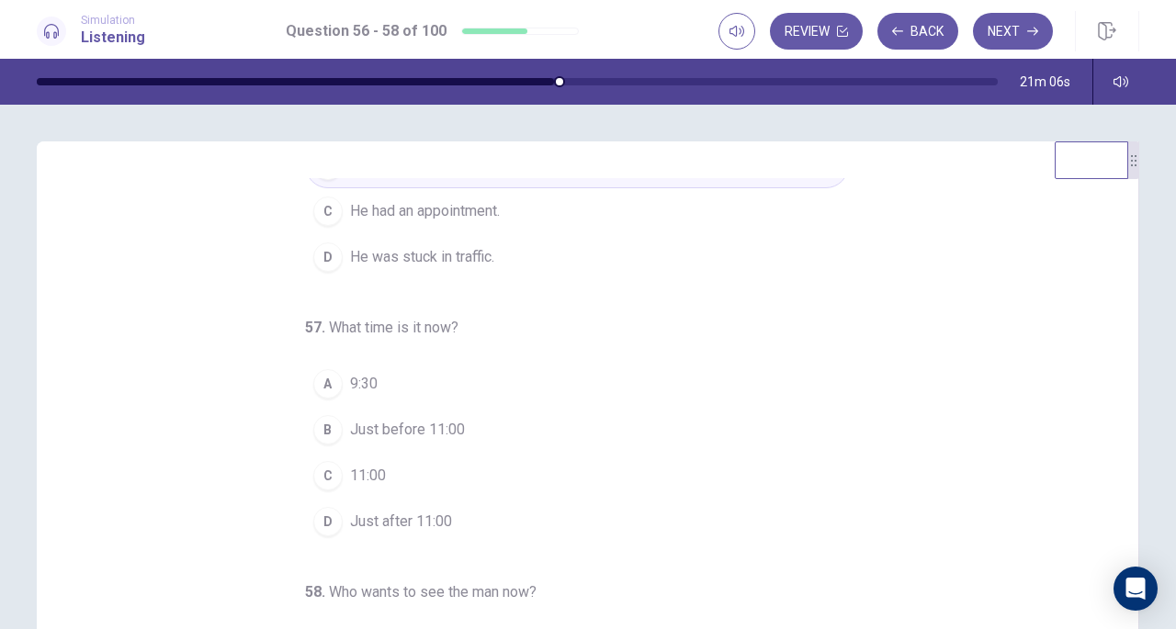
scroll to position [127, 0]
click at [370, 423] on span "Just before 11:00" at bounding box center [407, 429] width 115 height 22
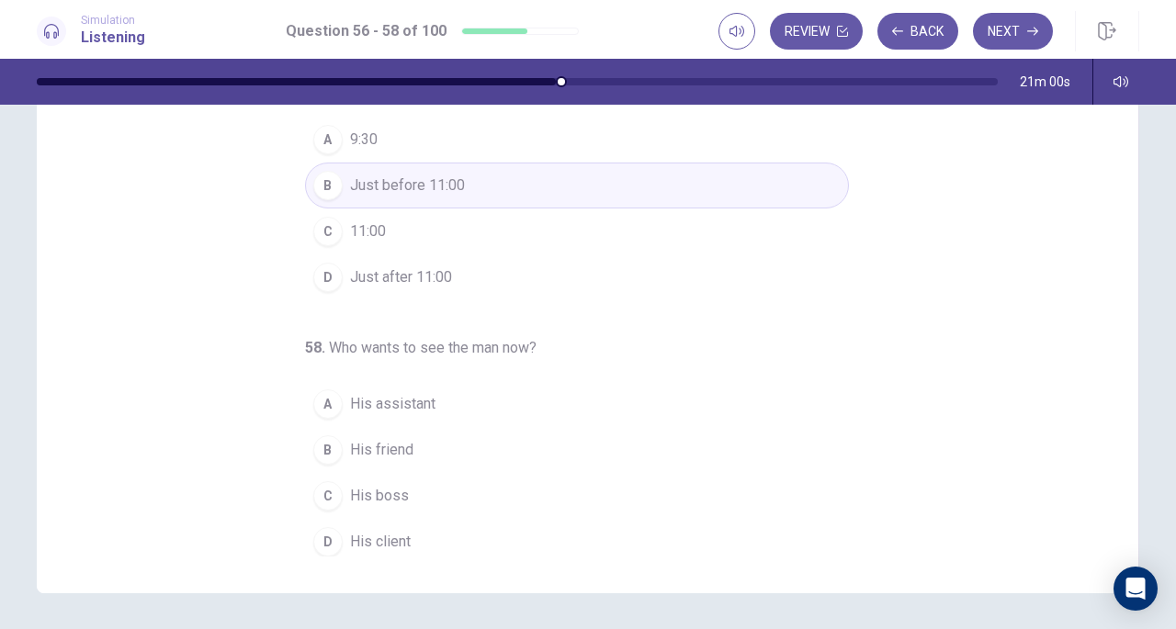
scroll to position [187, 0]
click at [335, 525] on button "D His client" at bounding box center [577, 541] width 544 height 46
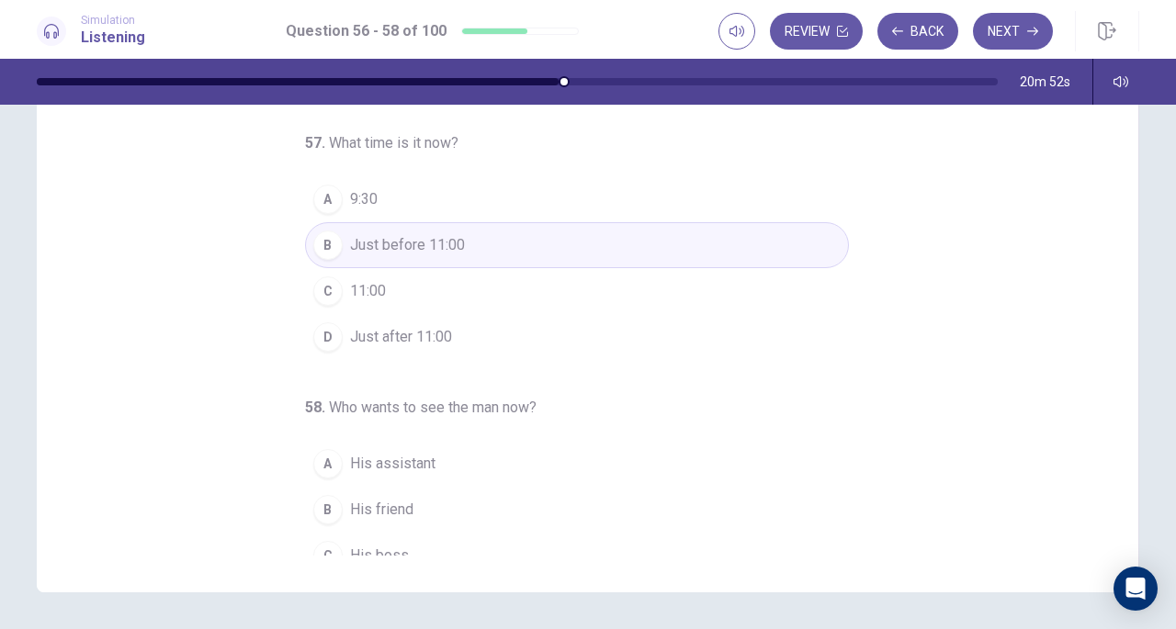
scroll to position [121, 0]
click at [1018, 34] on button "Next" at bounding box center [1013, 31] width 80 height 37
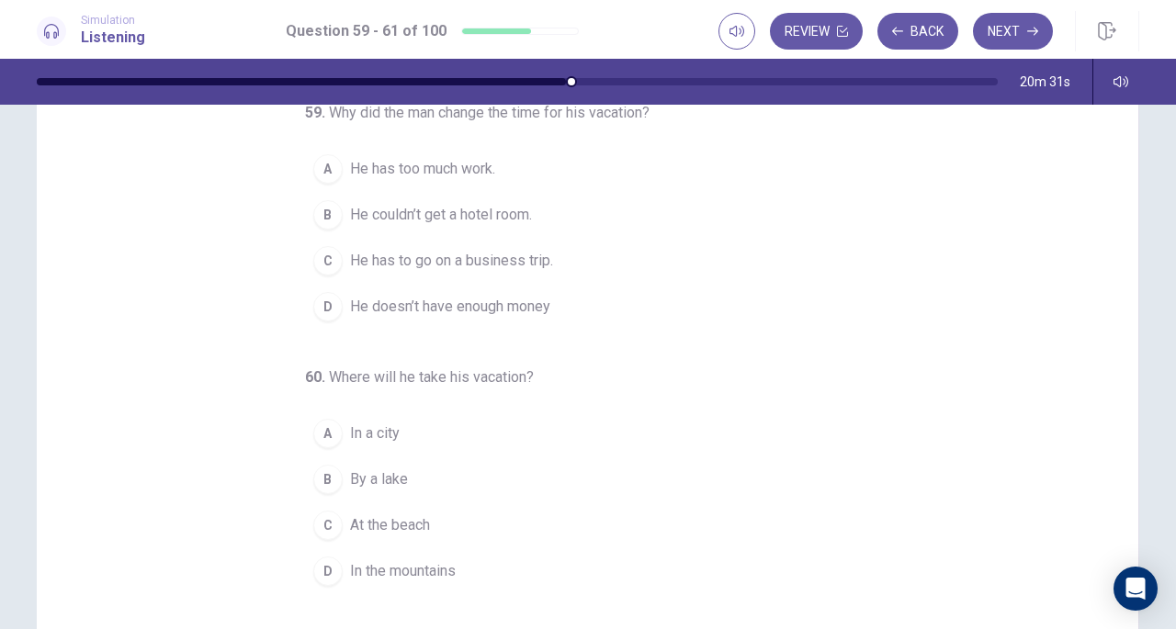
scroll to position [0, 0]
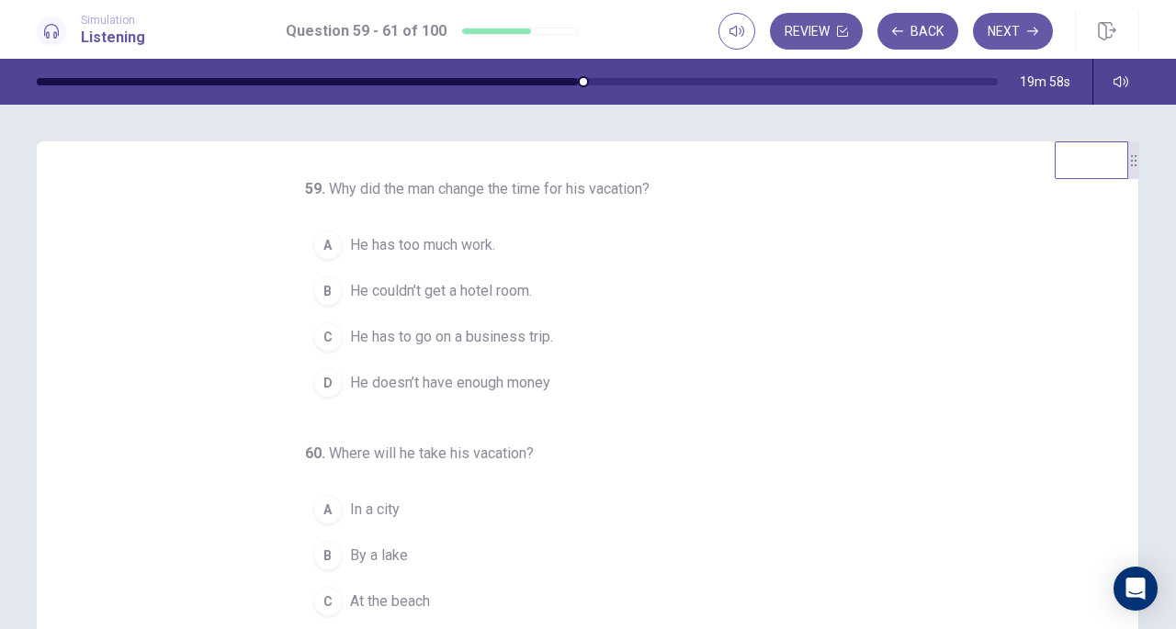
click at [485, 302] on span "He couldn’t get a hotel room." at bounding box center [441, 291] width 182 height 22
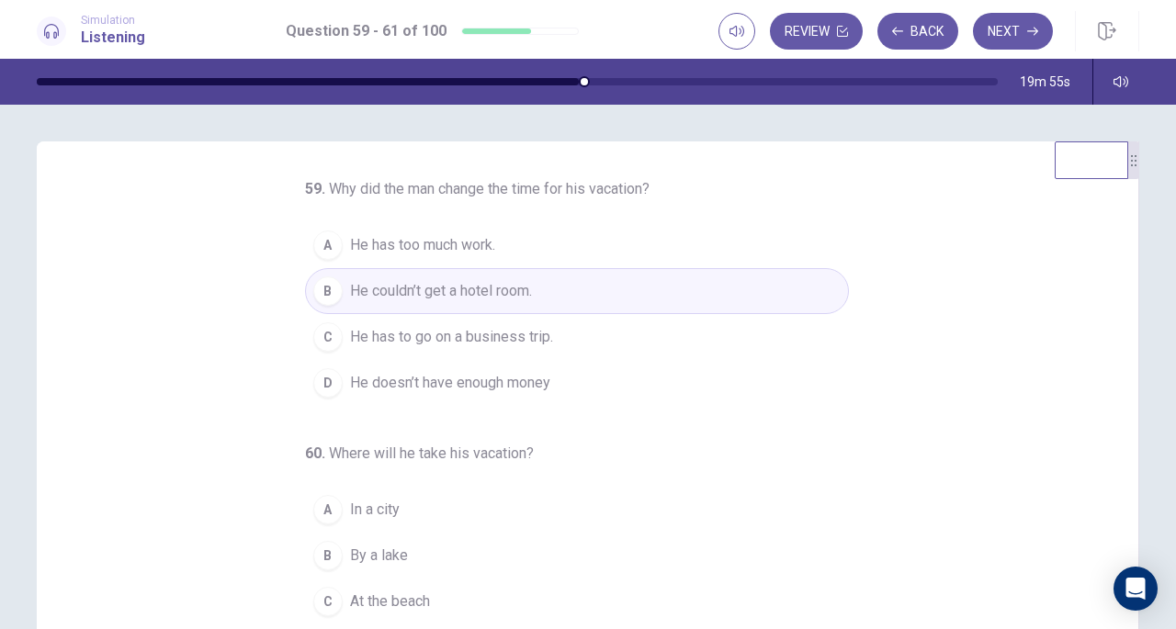
click at [223, 452] on div "59 . Why did the man change the time for his vacation? A He has too much work. …" at bounding box center [595, 460] width 1058 height 565
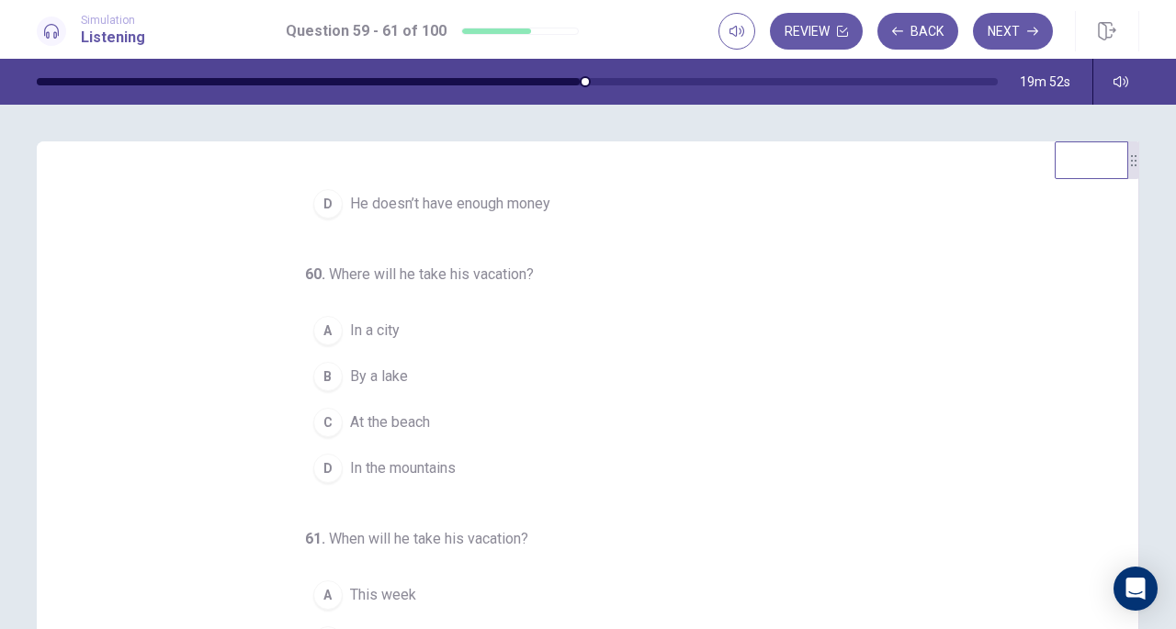
scroll to position [188, 0]
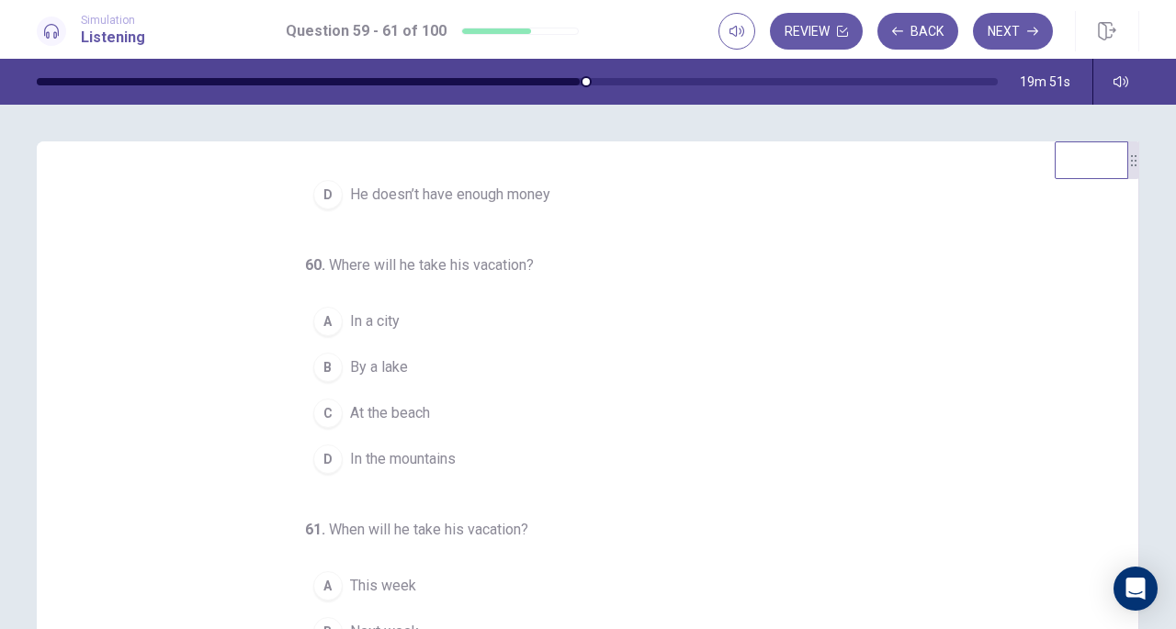
click at [395, 470] on span "In the mountains" at bounding box center [403, 459] width 106 height 22
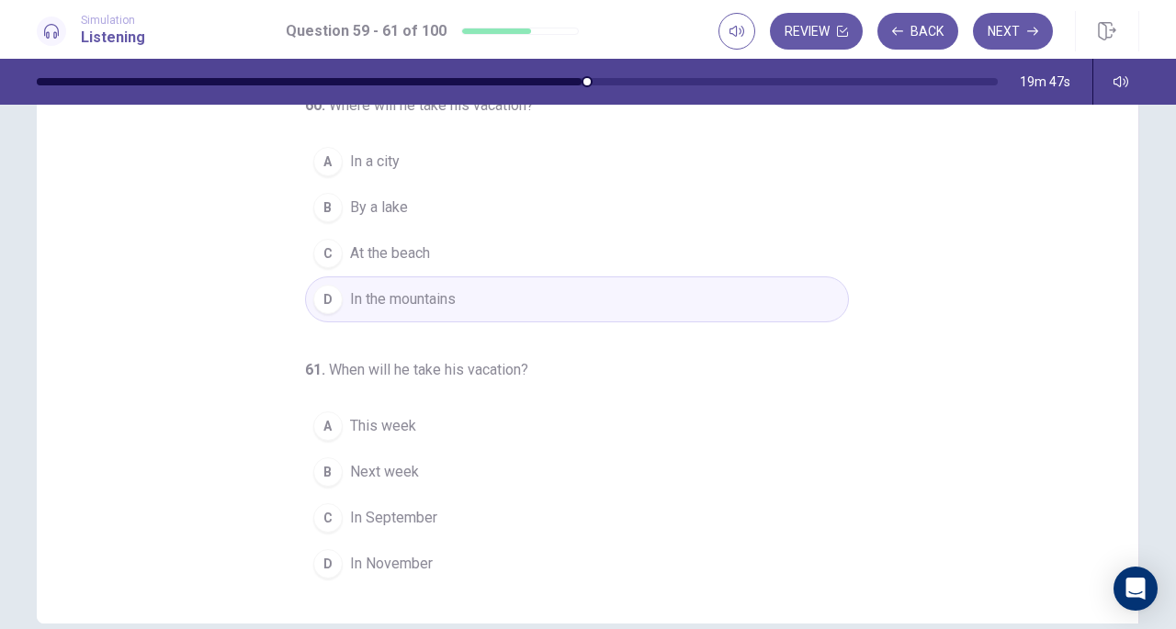
scroll to position [162, 0]
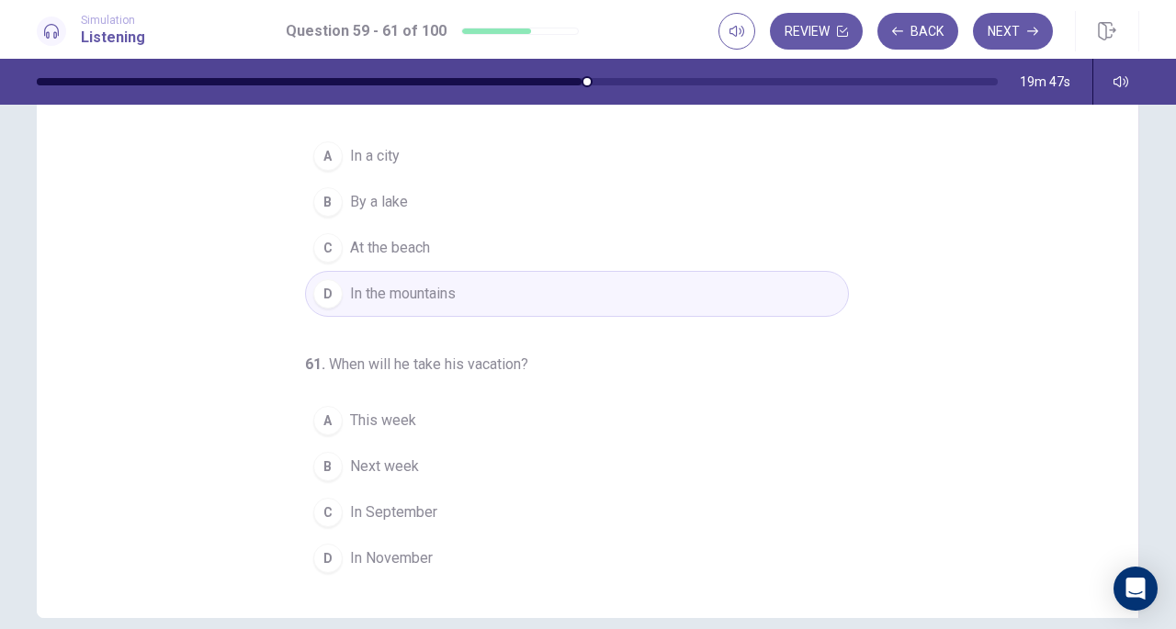
click at [324, 519] on div "C" at bounding box center [327, 512] width 29 height 29
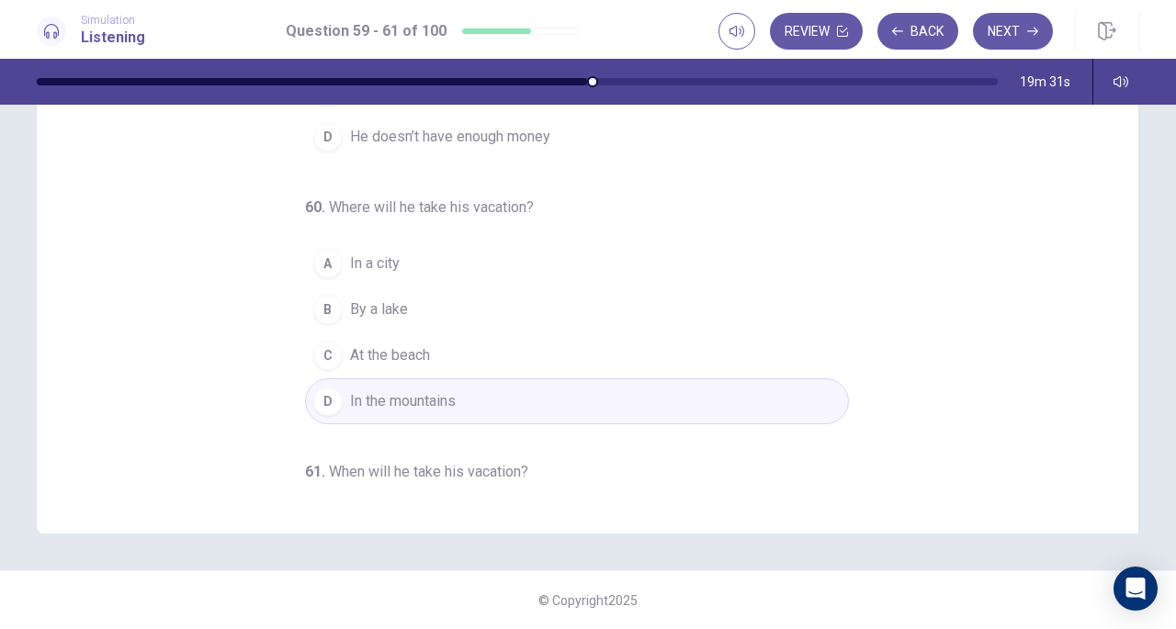
scroll to position [0, 0]
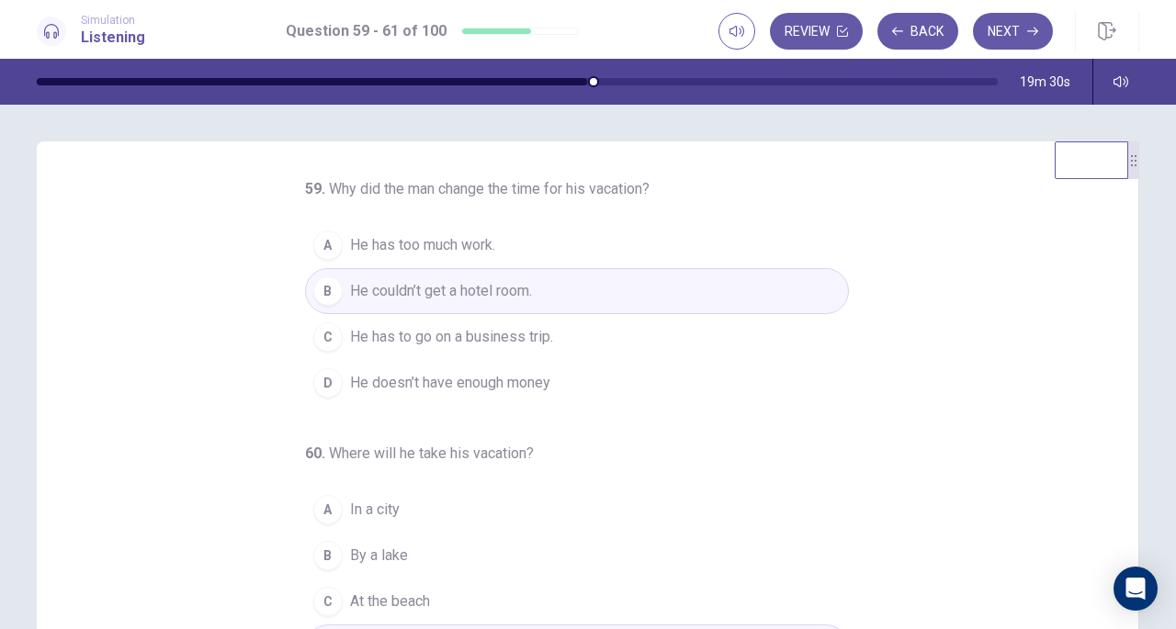
click at [1016, 18] on button "Next" at bounding box center [1013, 31] width 80 height 37
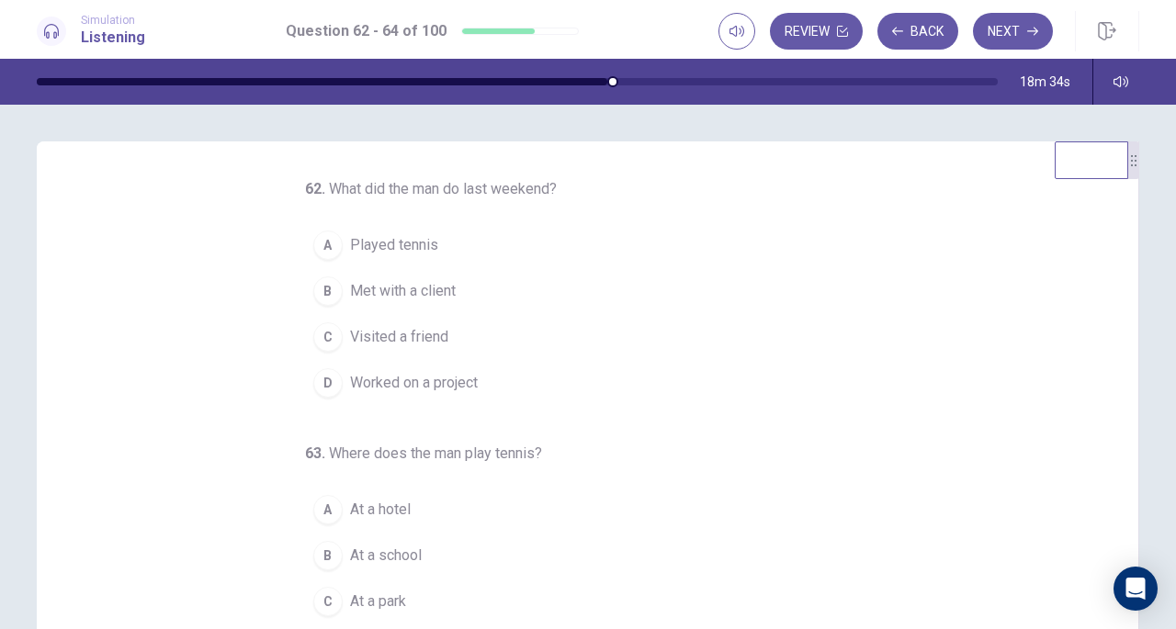
click at [320, 375] on div "D" at bounding box center [327, 382] width 29 height 29
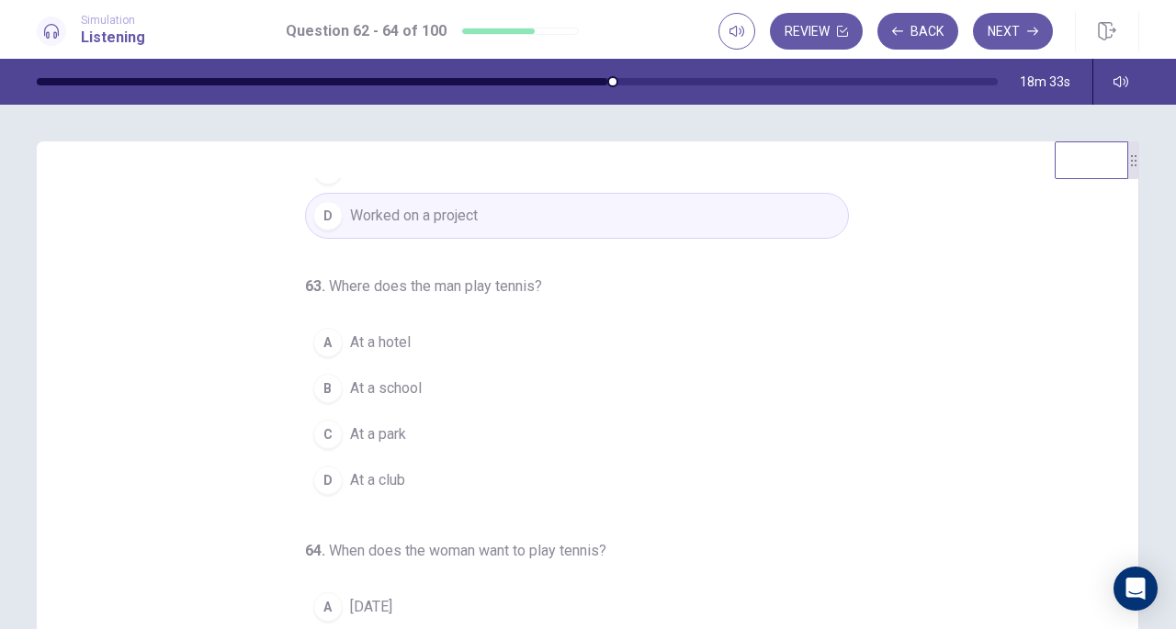
scroll to position [184, 0]
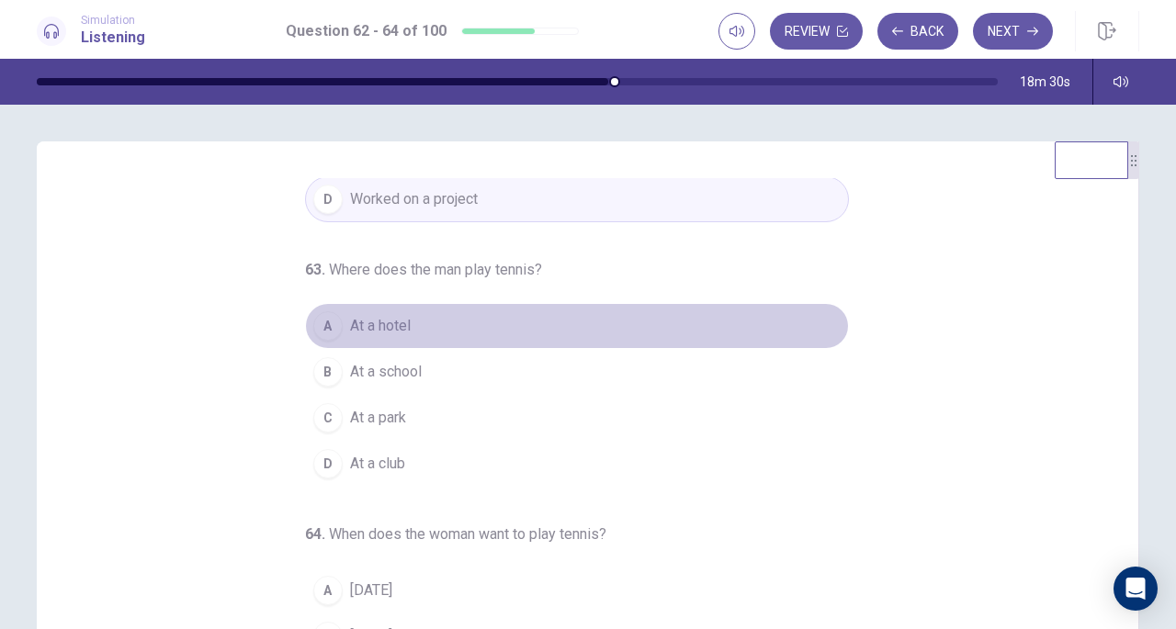
click at [370, 319] on span "At a hotel" at bounding box center [380, 326] width 61 height 22
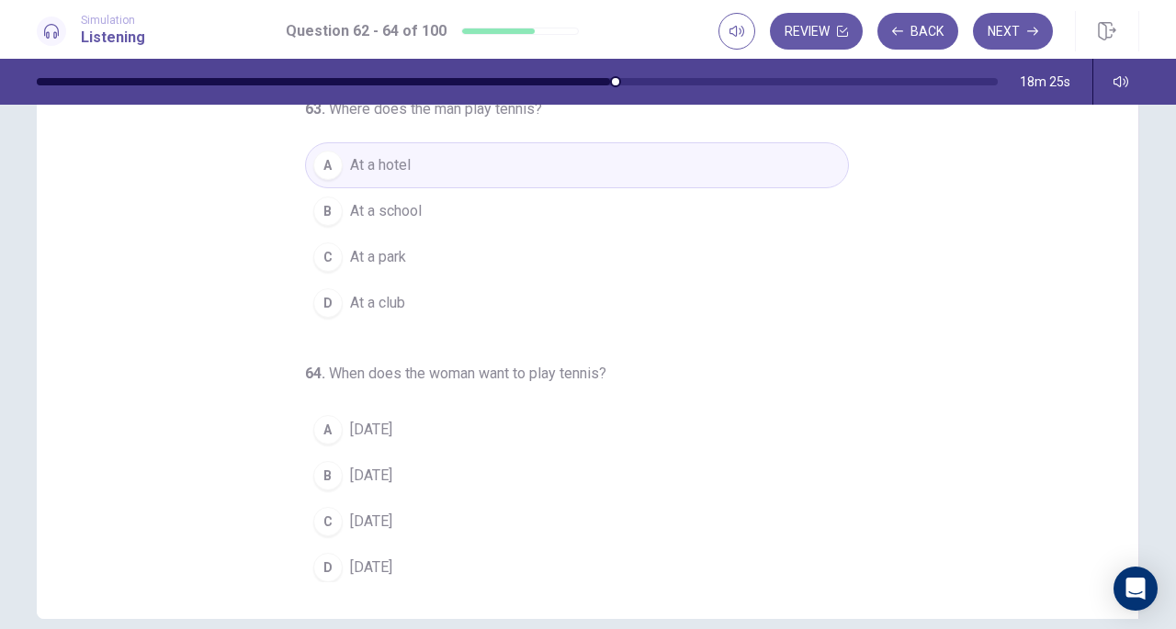
scroll to position [186, 0]
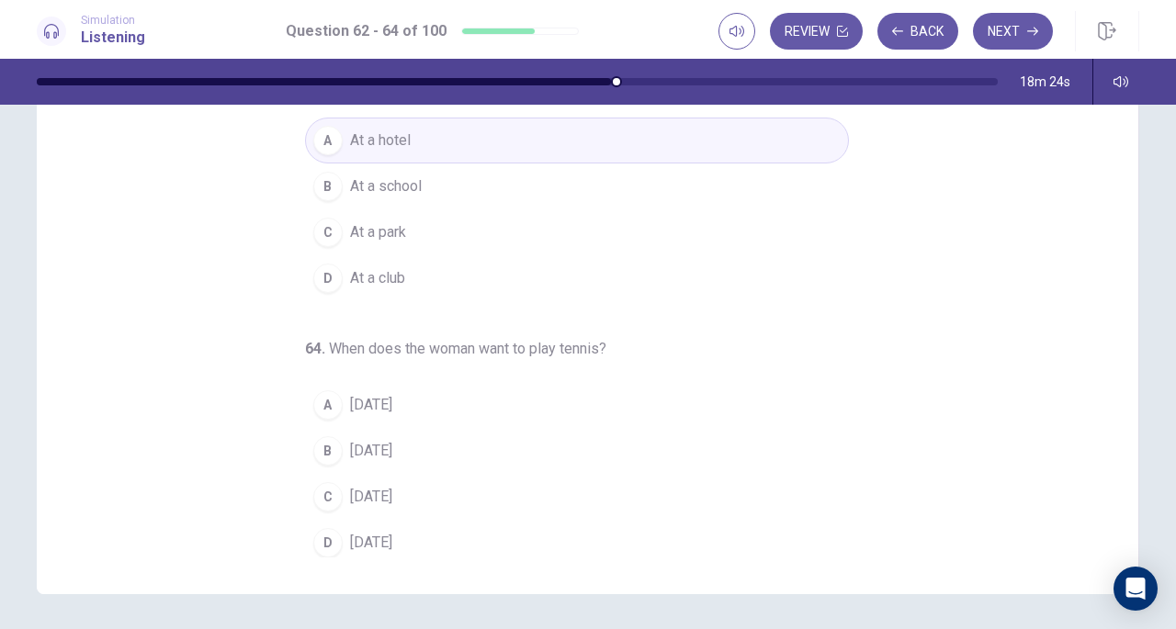
click at [323, 541] on div "D" at bounding box center [327, 542] width 29 height 29
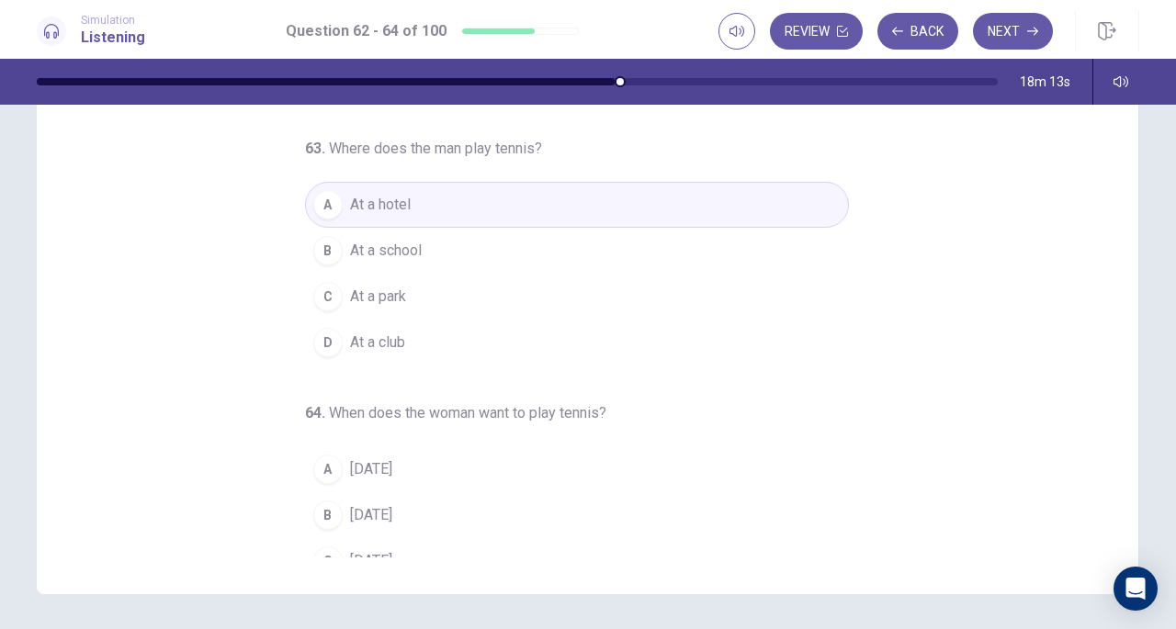
scroll to position [0, 0]
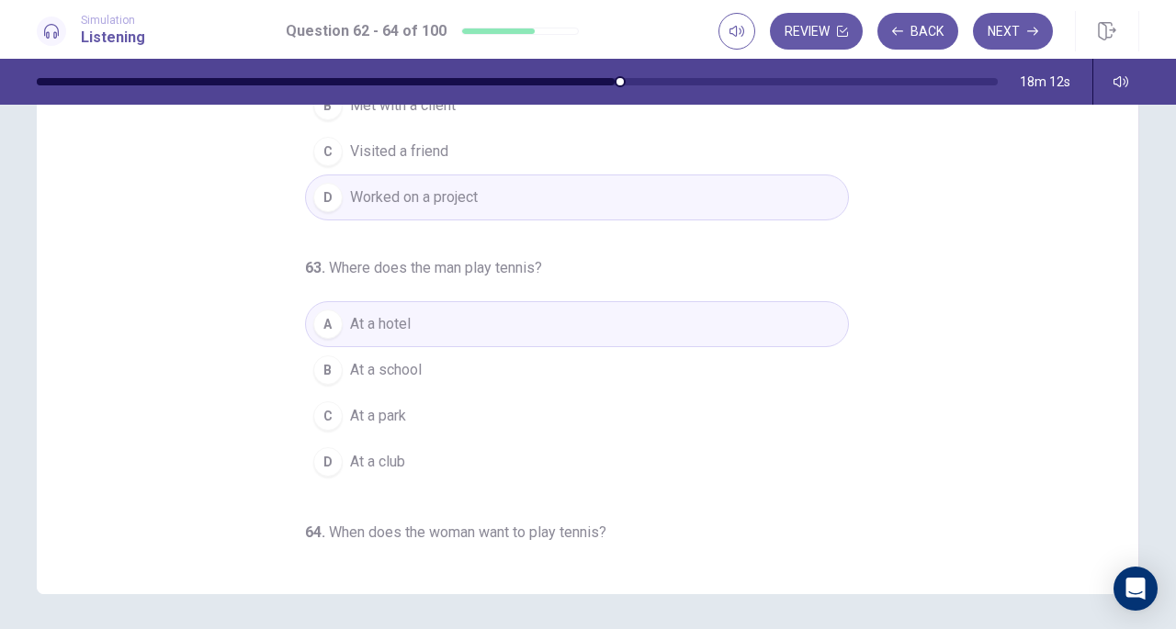
click at [1029, 47] on button "Next" at bounding box center [1013, 31] width 80 height 37
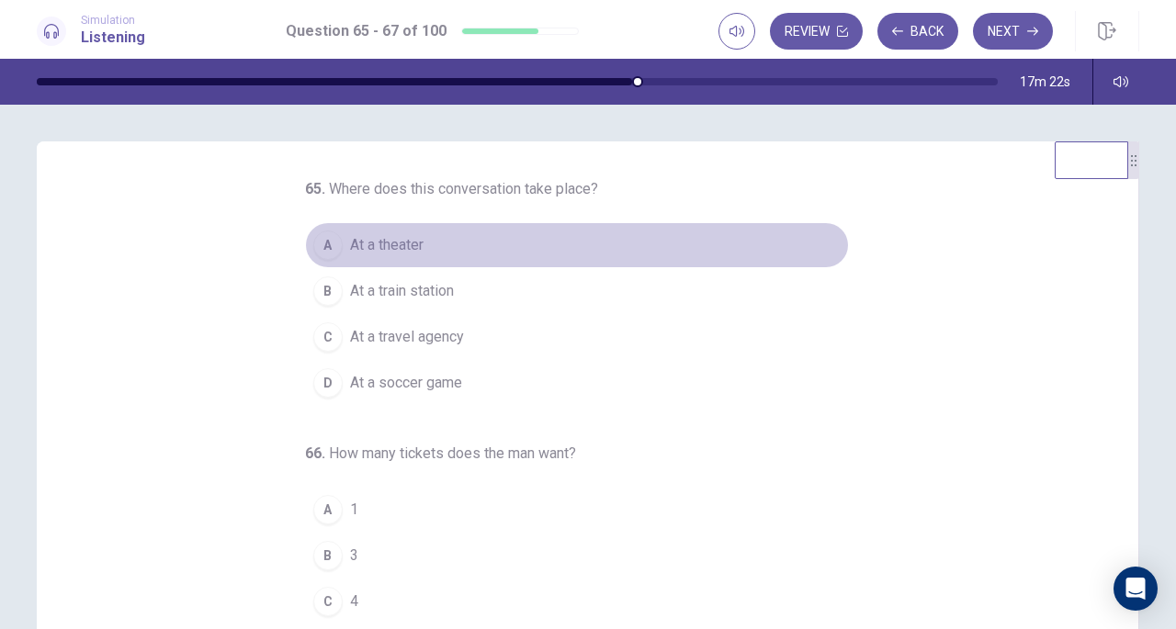
click at [392, 240] on span "At a theater" at bounding box center [387, 245] width 74 height 22
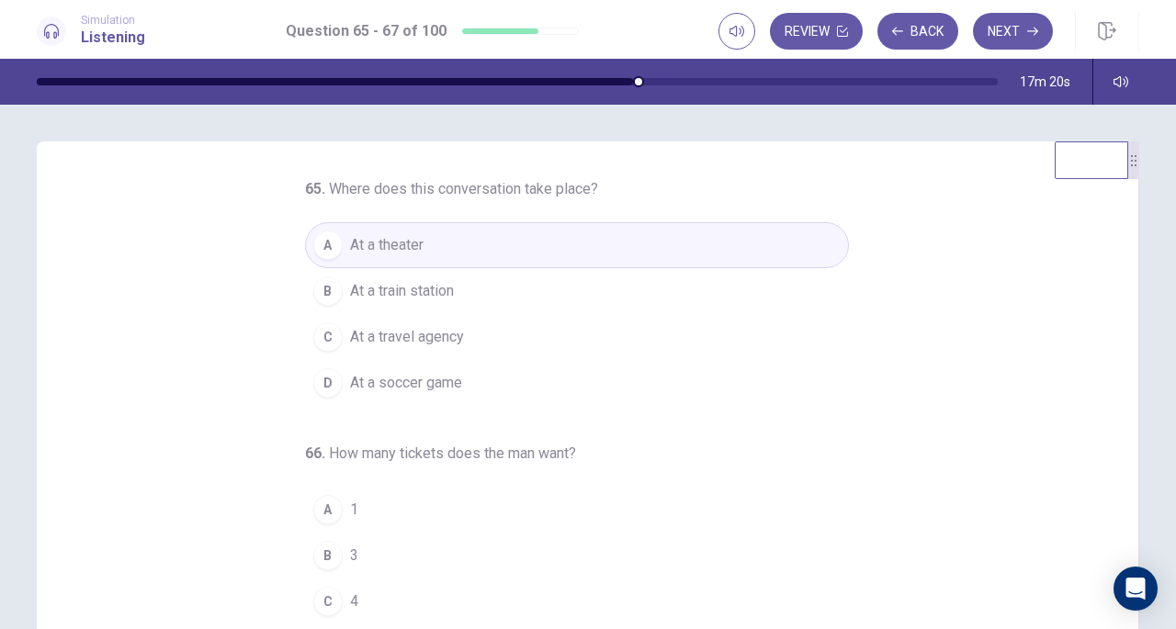
click at [136, 280] on div "65 . Where does this conversation take place? A At a theater B At a train stati…" at bounding box center [595, 460] width 1058 height 565
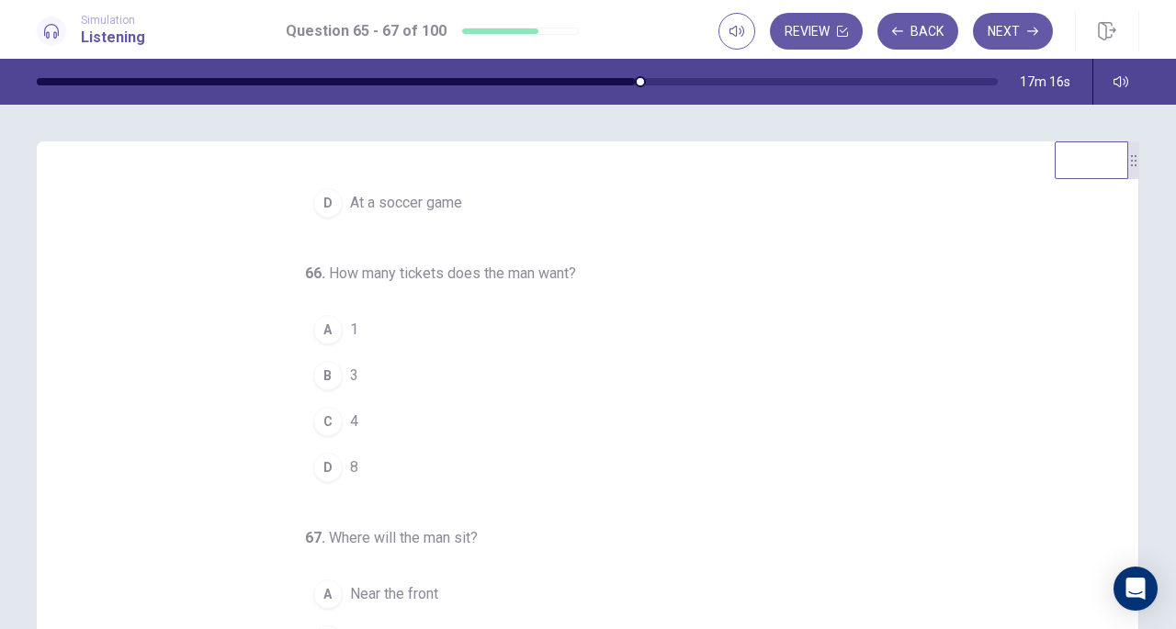
scroll to position [184, 0]
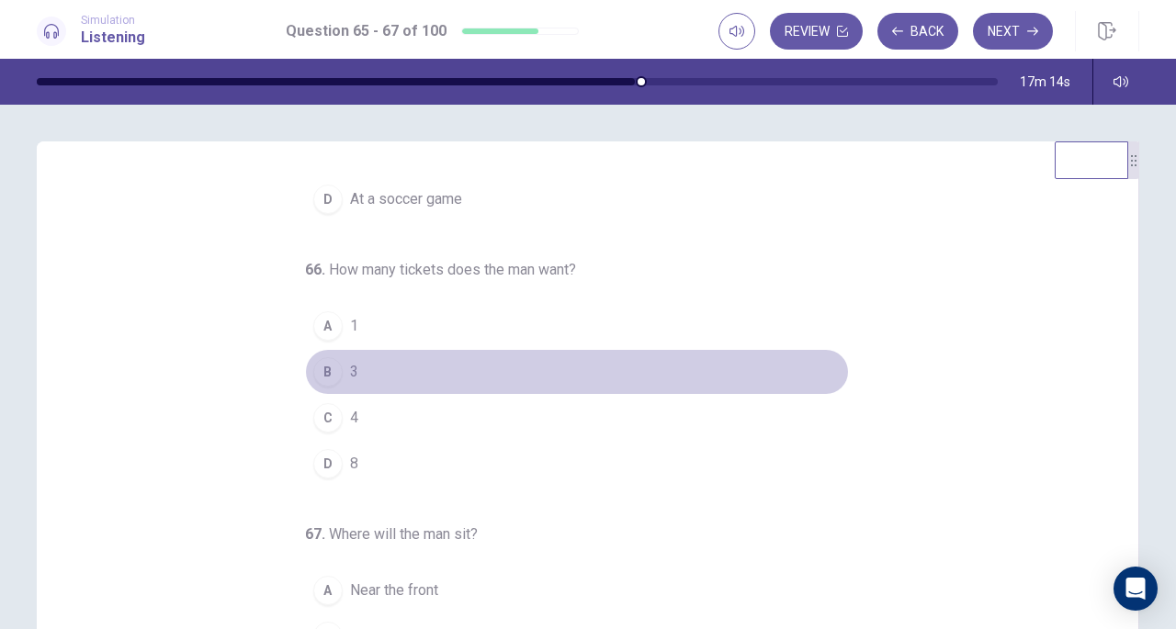
click at [323, 361] on div "B" at bounding box center [327, 371] width 29 height 29
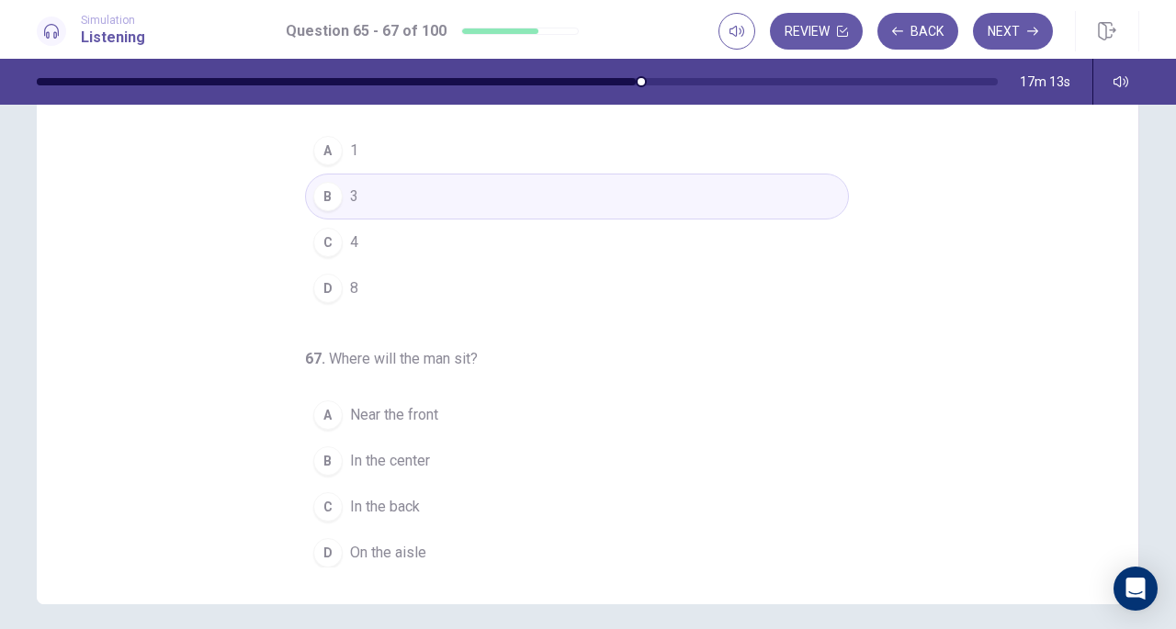
scroll to position [176, 0]
click at [320, 503] on div "C" at bounding box center [327, 506] width 29 height 29
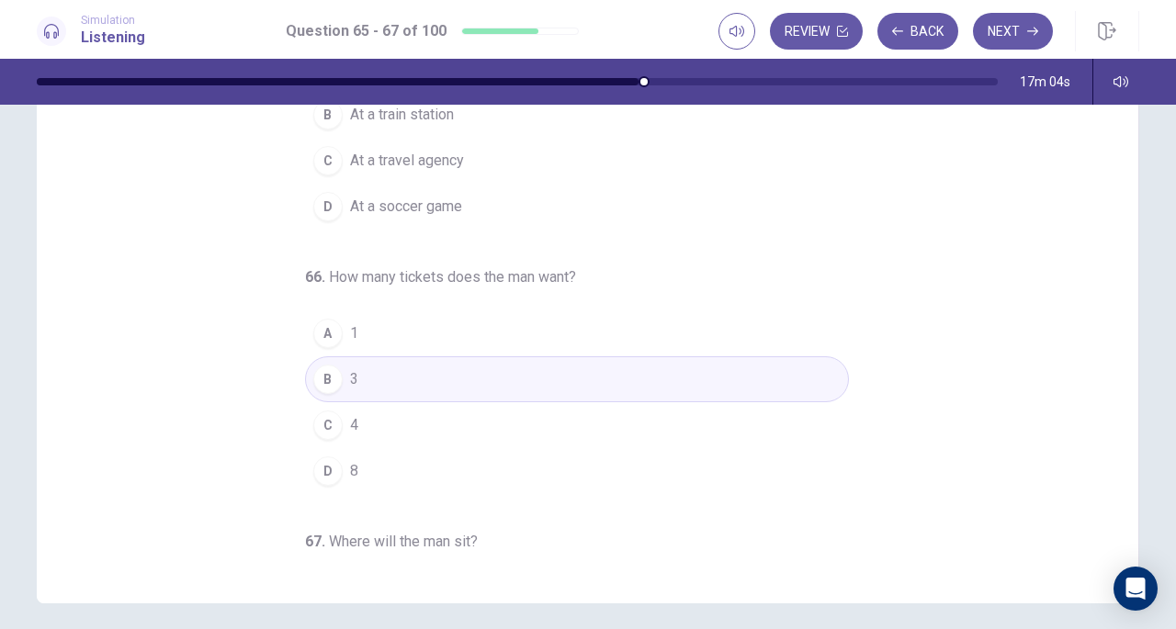
scroll to position [0, 0]
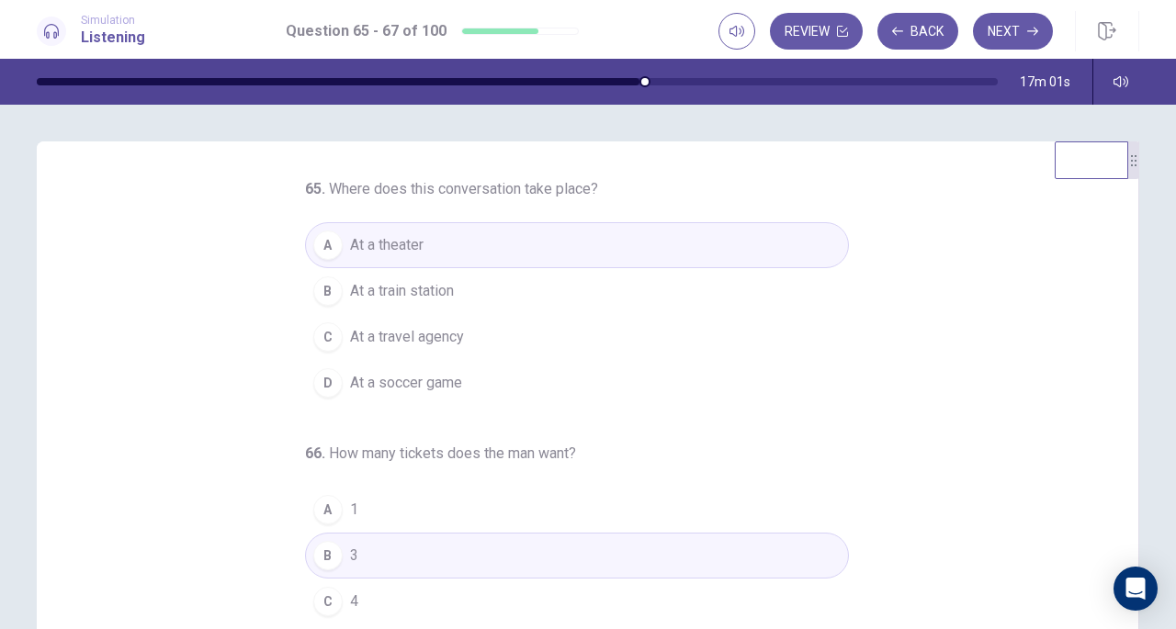
click at [1015, 31] on button "Next" at bounding box center [1013, 31] width 80 height 37
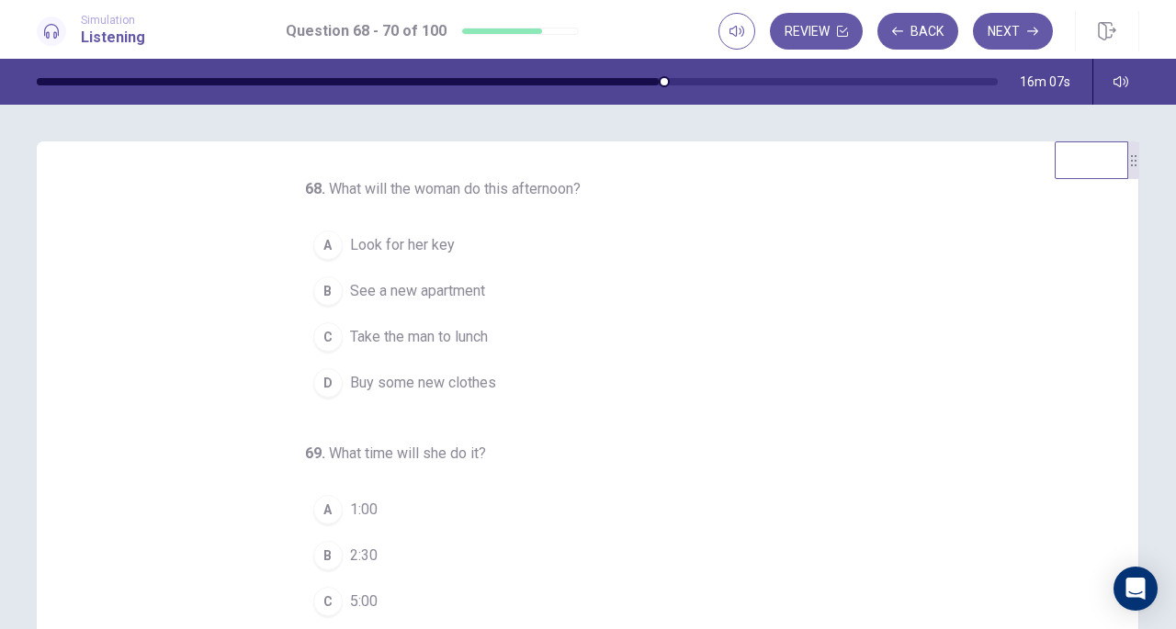
click at [386, 284] on span "See a new apartment" at bounding box center [417, 291] width 135 height 22
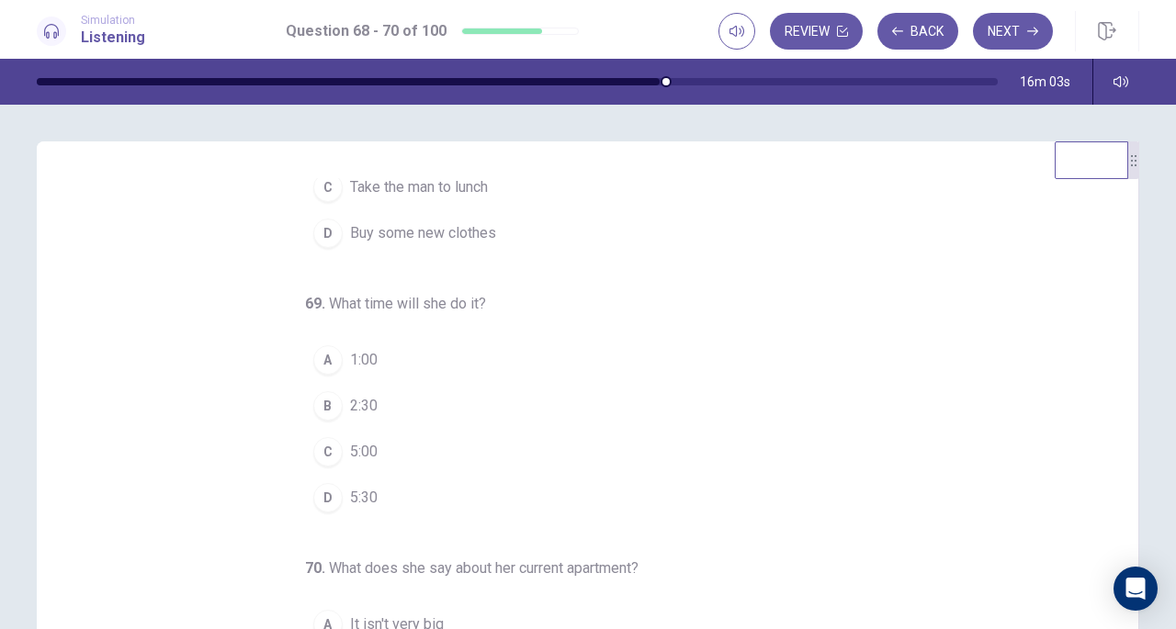
scroll to position [151, 0]
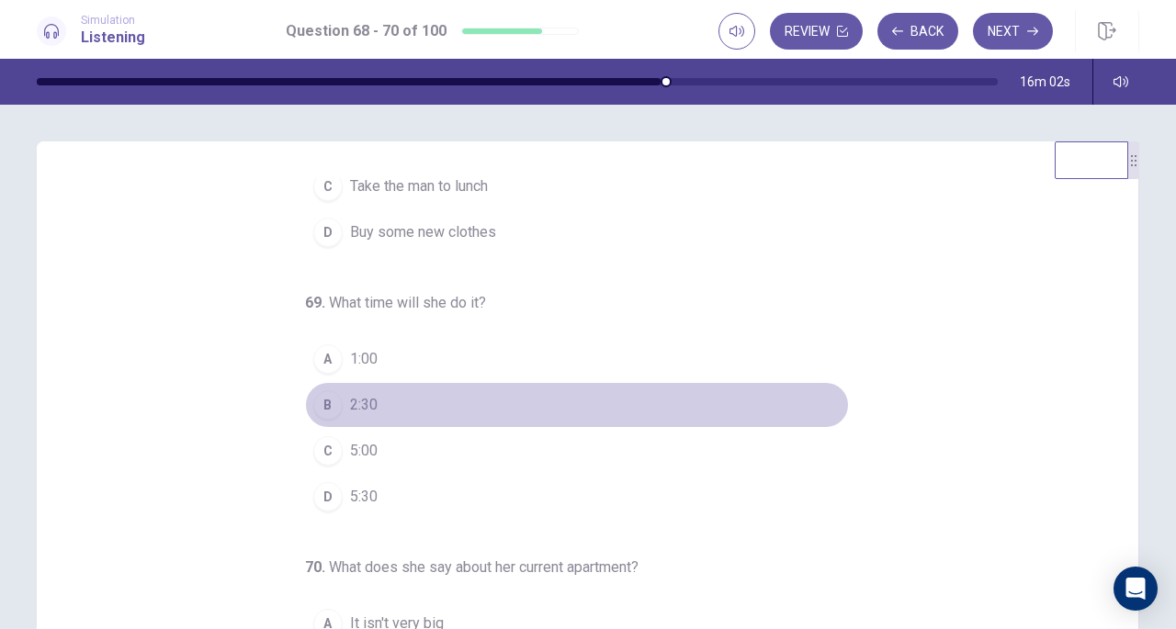
click at [328, 411] on div "B" at bounding box center [327, 405] width 29 height 29
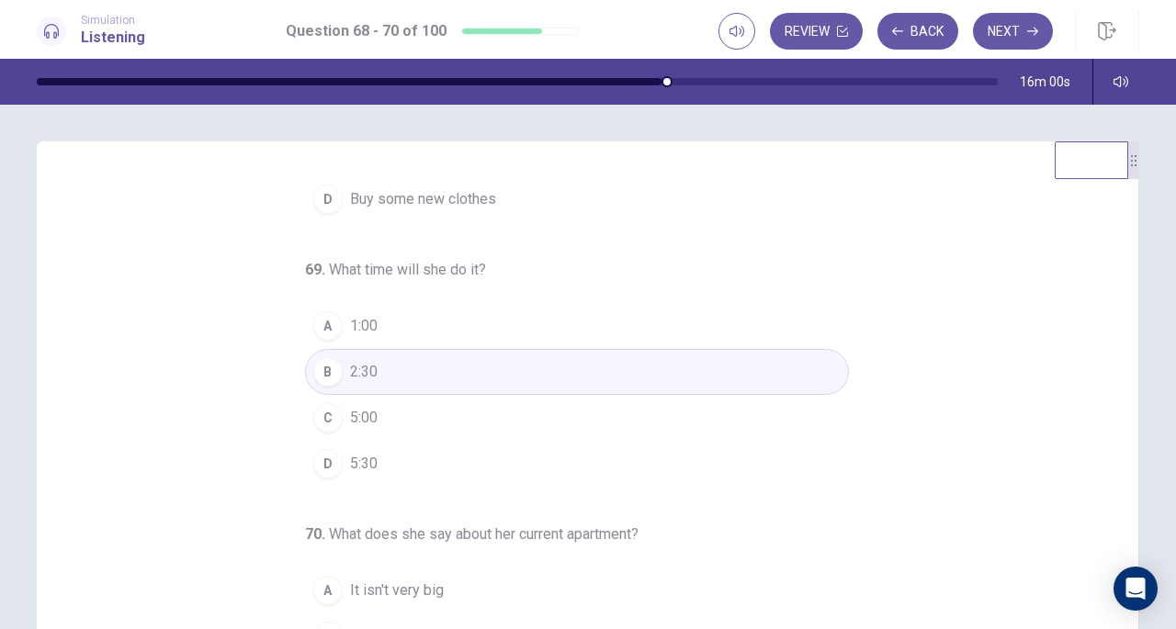
scroll to position [246, 0]
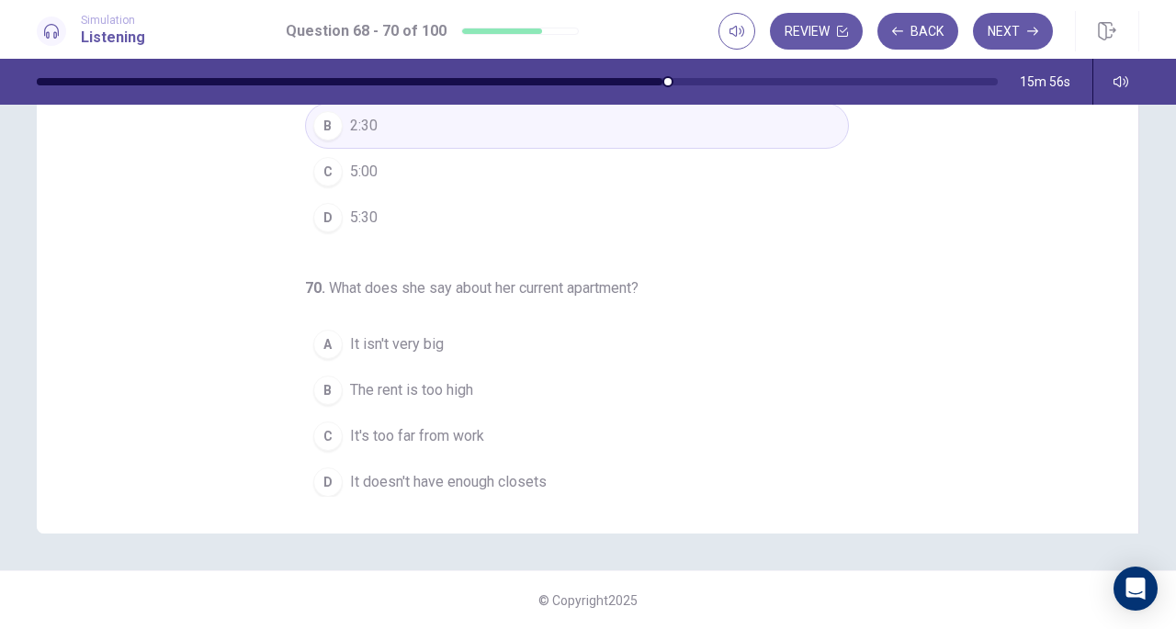
click at [379, 428] on span "It's too far from work" at bounding box center [417, 436] width 134 height 22
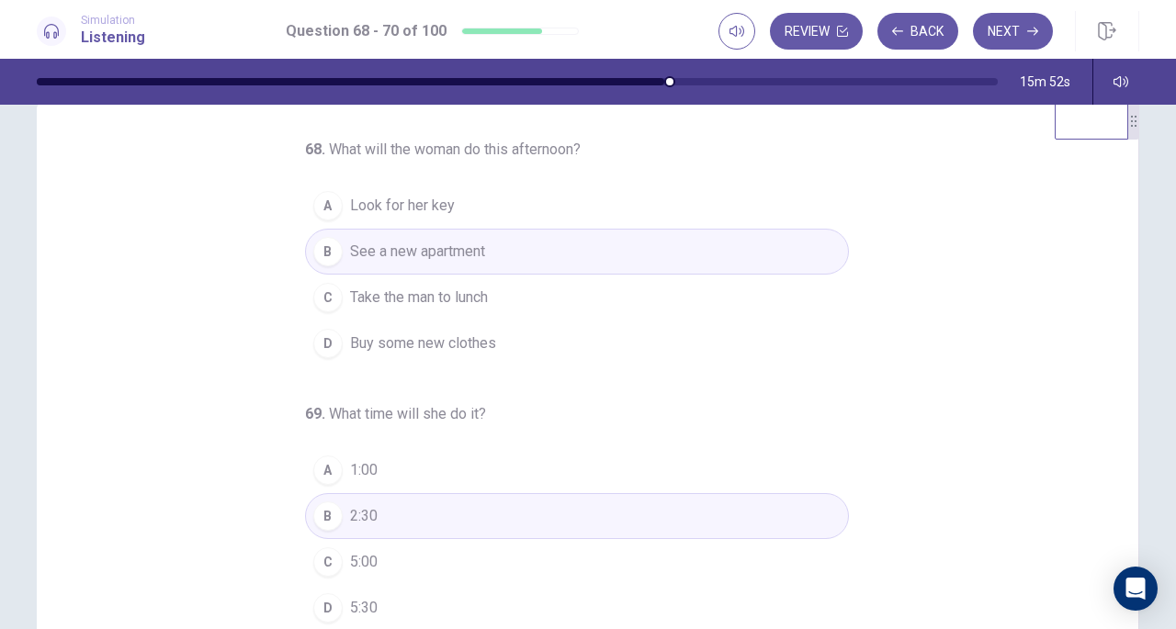
scroll to position [0, 0]
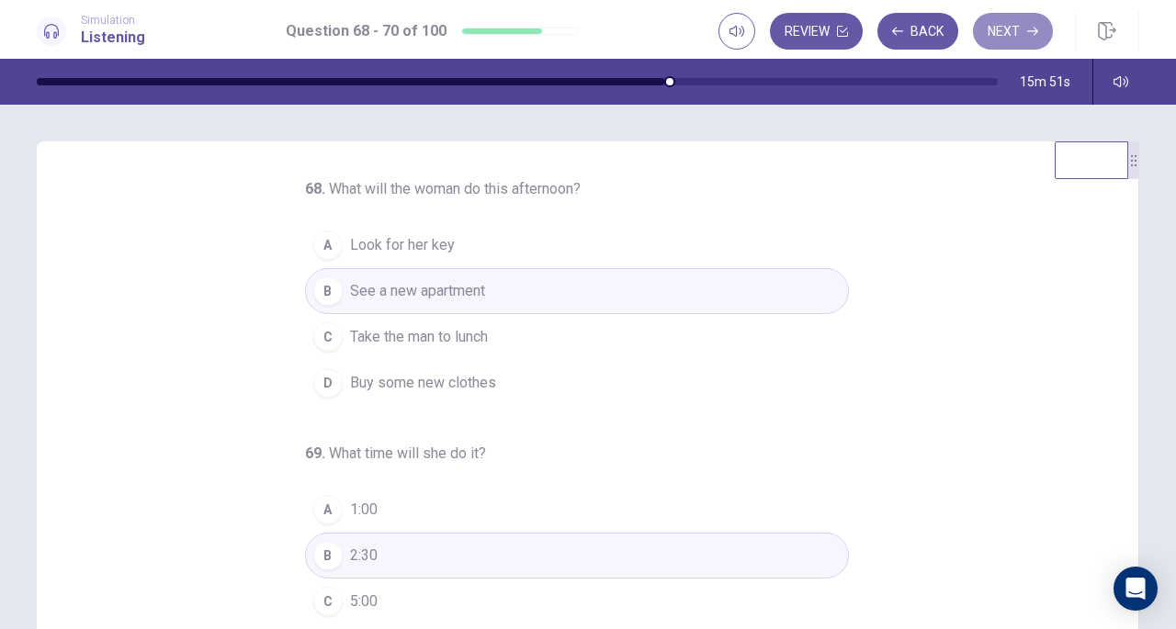
click at [1021, 27] on button "Next" at bounding box center [1013, 31] width 80 height 37
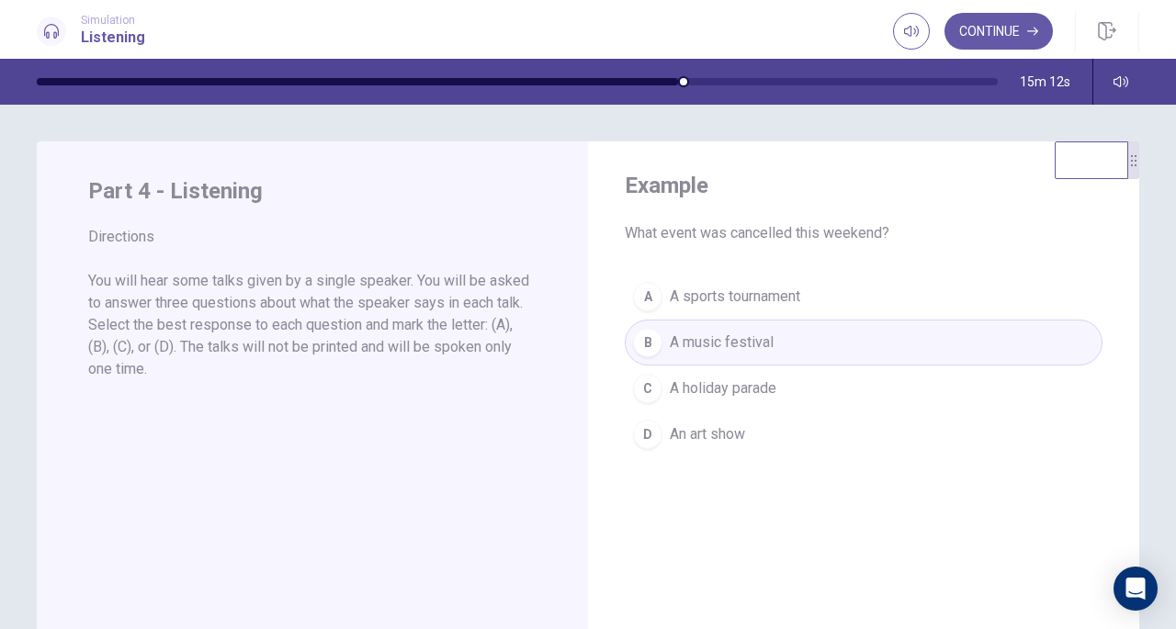
click at [988, 24] on button "Continue" at bounding box center [999, 31] width 108 height 37
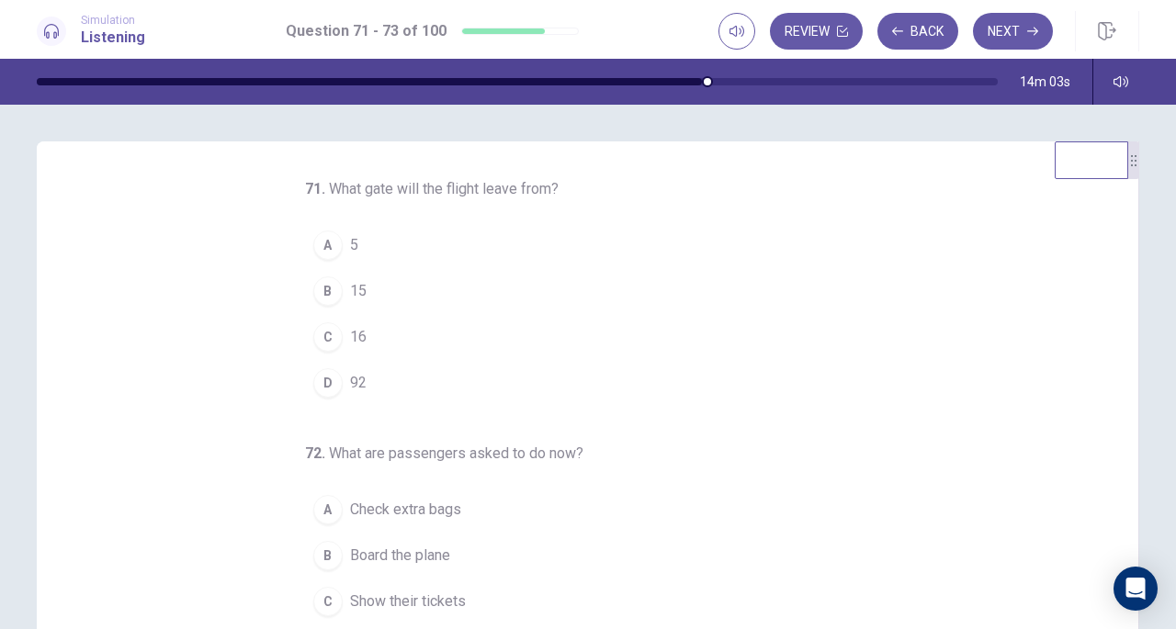
click at [326, 239] on div "A" at bounding box center [327, 245] width 29 height 29
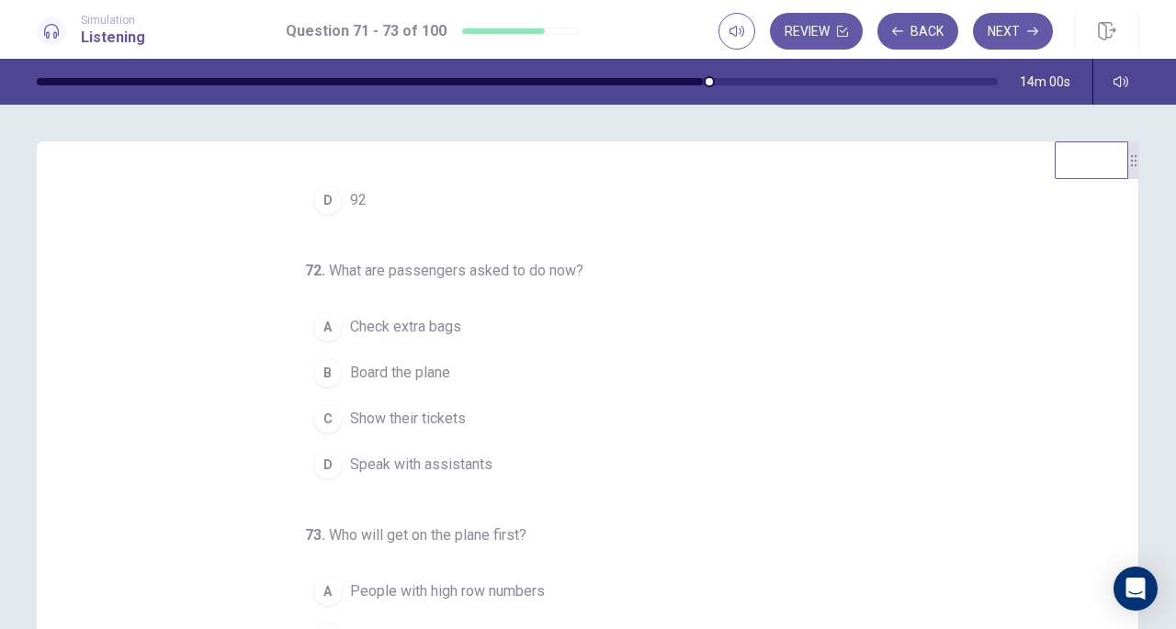
scroll to position [184, 0]
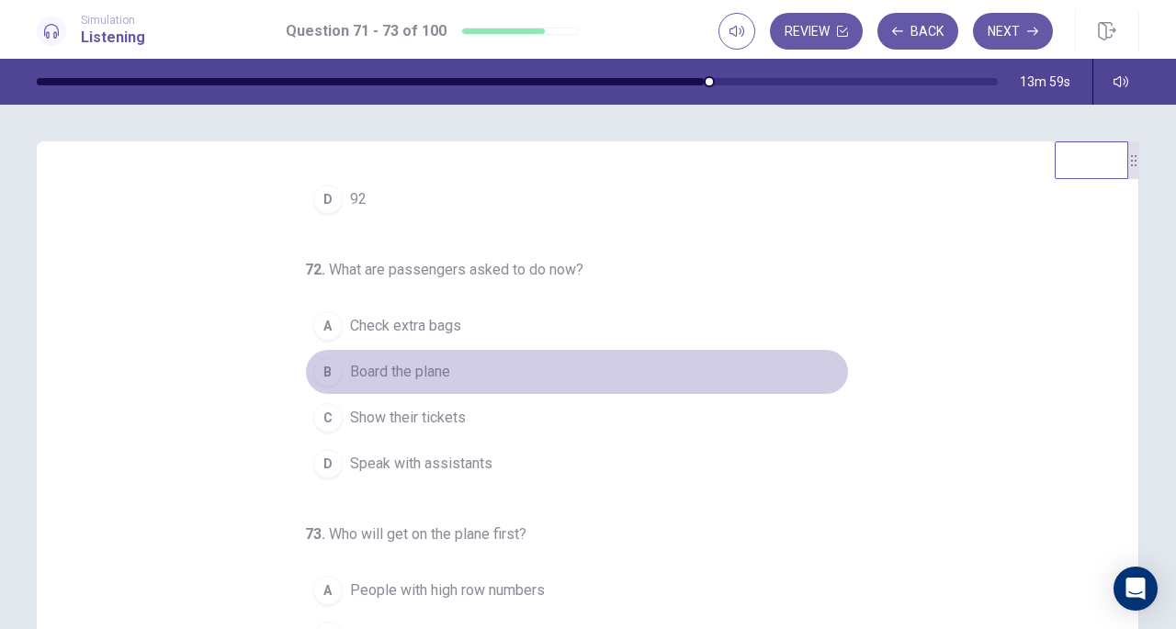
click at [333, 363] on button "B Board the plane" at bounding box center [577, 372] width 544 height 46
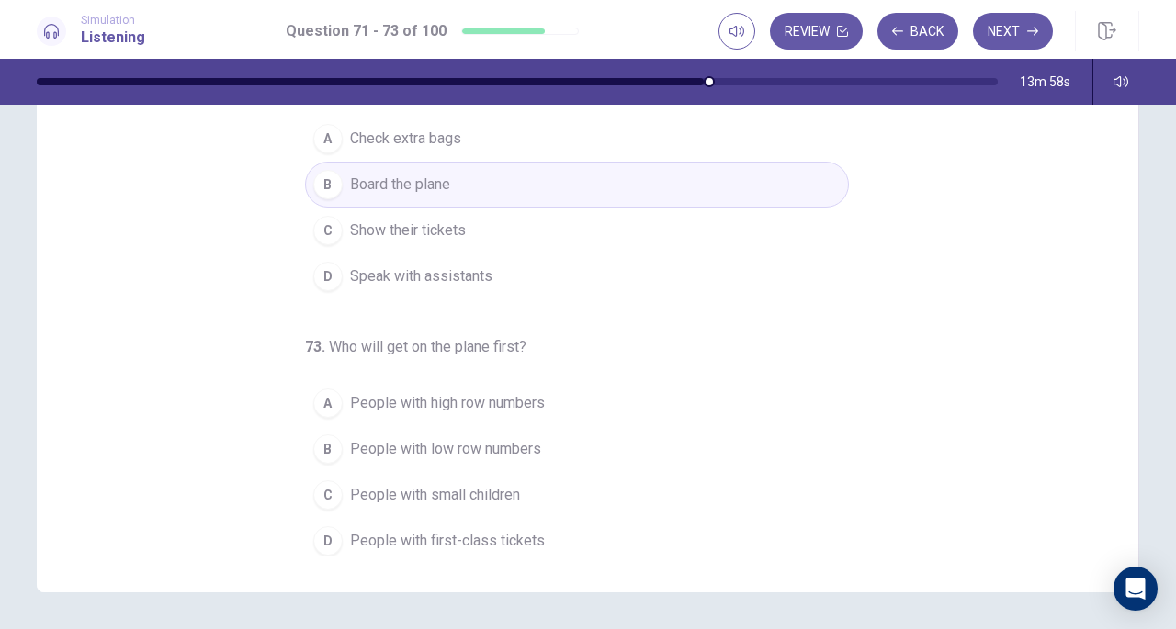
scroll to position [189, 0]
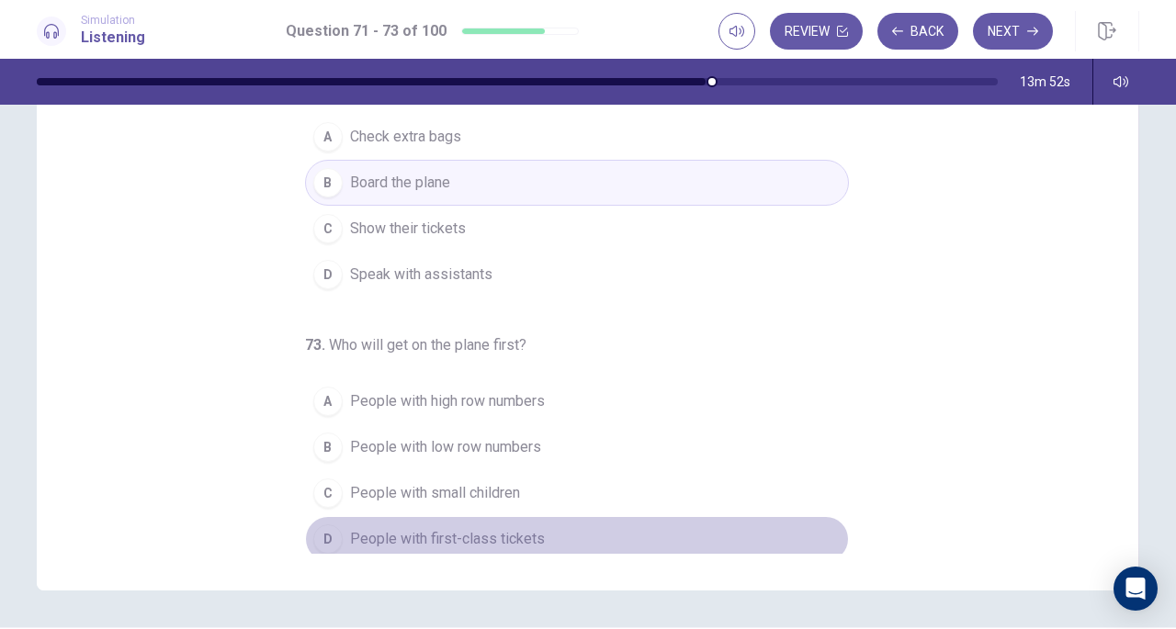
click at [440, 516] on button "D People with first-class tickets" at bounding box center [577, 539] width 544 height 46
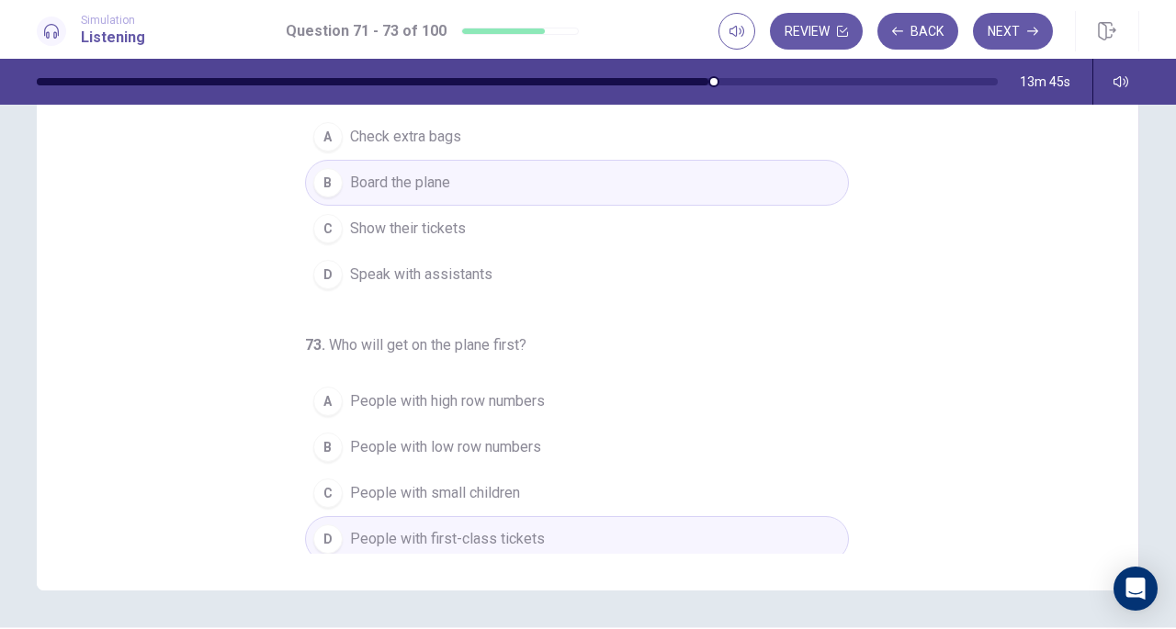
click at [488, 486] on span "People with small children" at bounding box center [435, 493] width 170 height 22
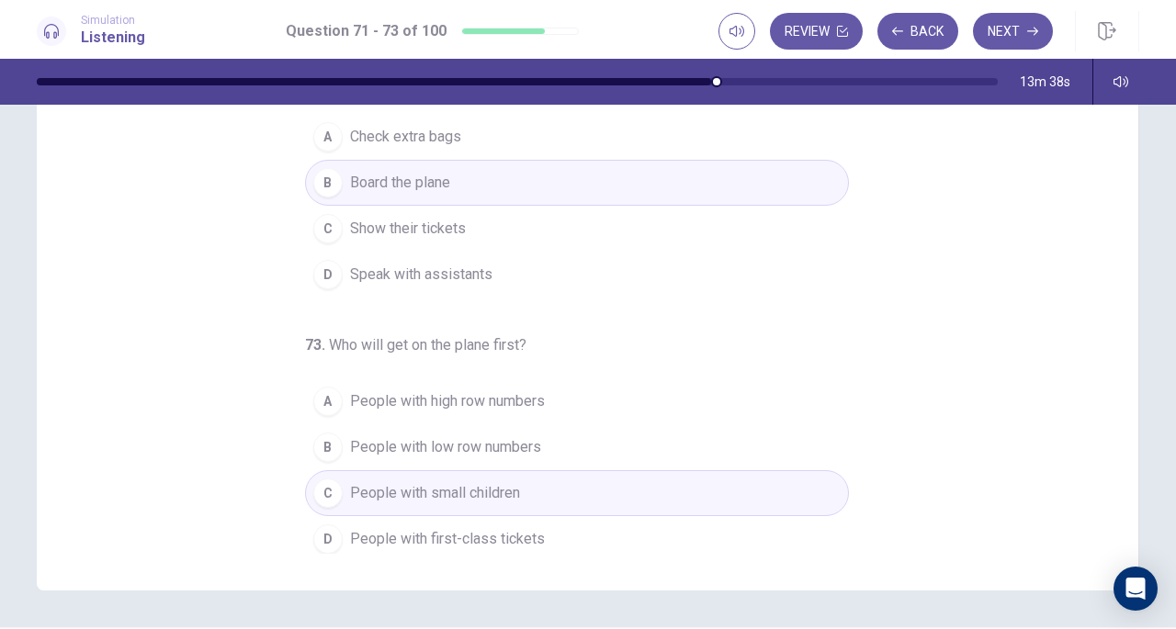
scroll to position [0, 0]
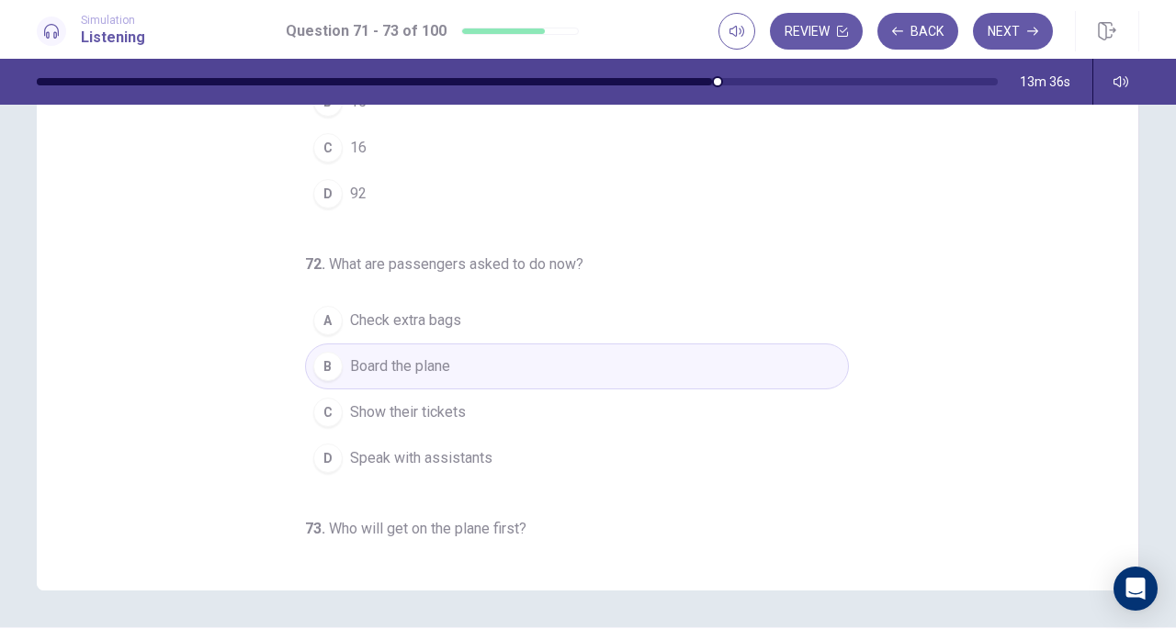
click at [1017, 34] on button "Next" at bounding box center [1013, 31] width 80 height 37
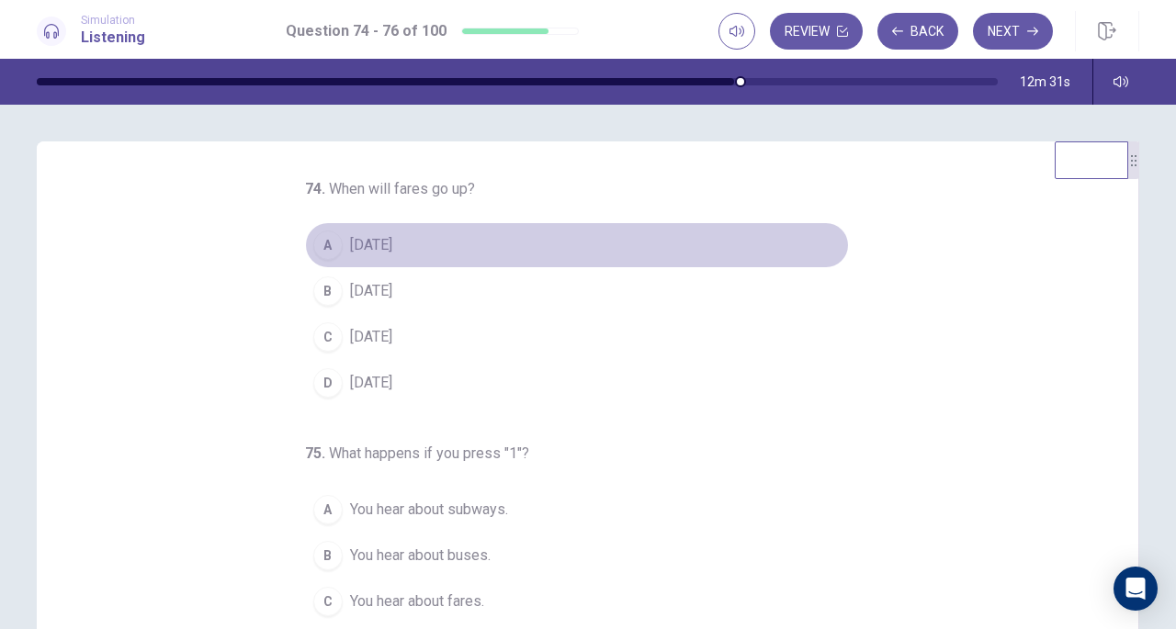
click at [360, 244] on span "September 1" at bounding box center [371, 245] width 42 height 22
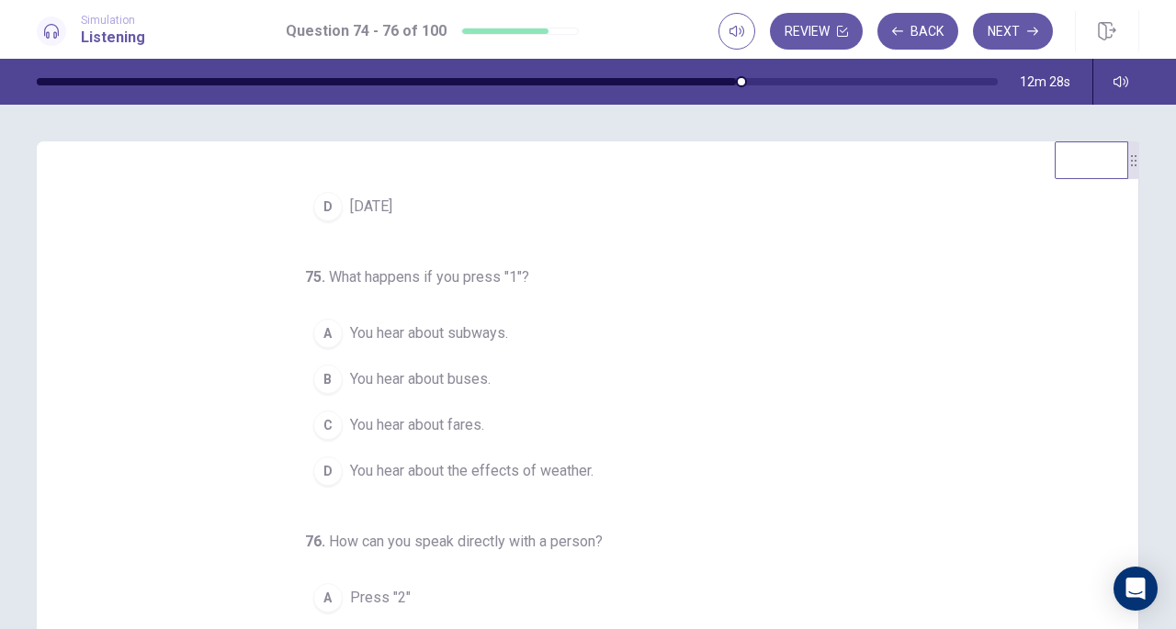
scroll to position [184, 0]
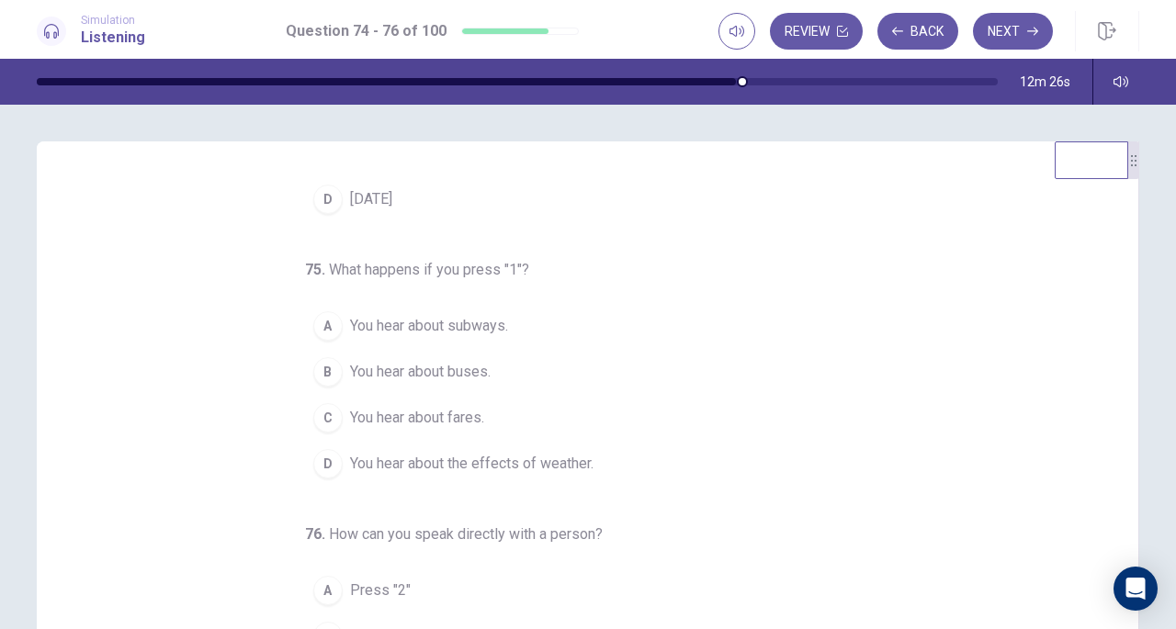
click at [377, 368] on span "You hear about buses." at bounding box center [420, 372] width 141 height 22
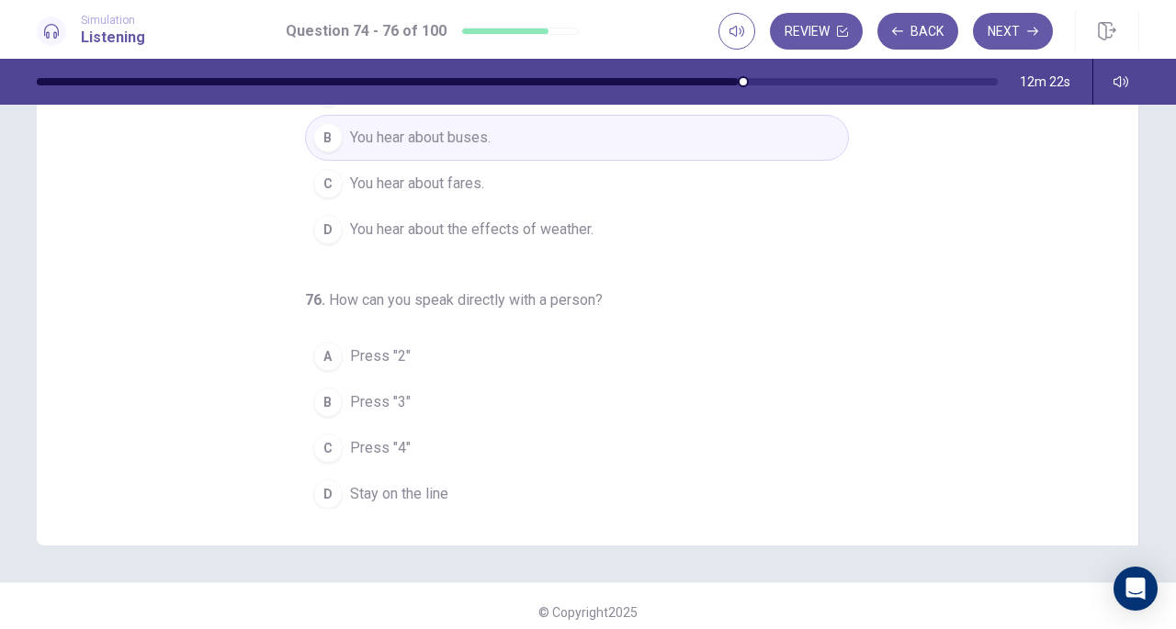
scroll to position [237, 0]
click at [401, 481] on span "Stay on the line" at bounding box center [399, 492] width 98 height 22
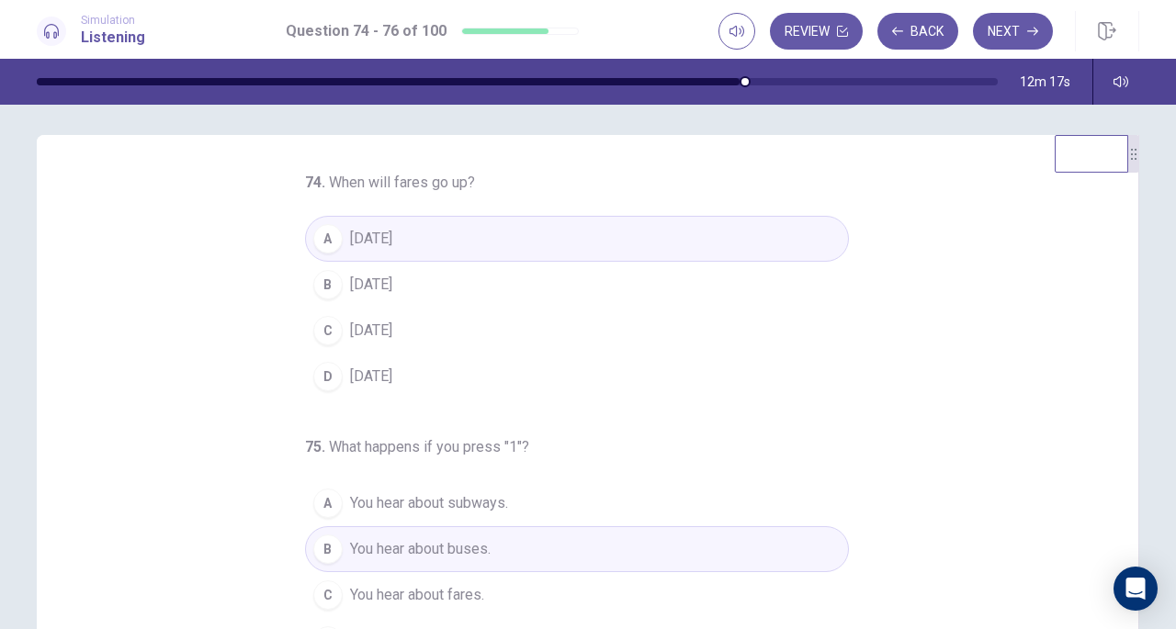
scroll to position [0, 0]
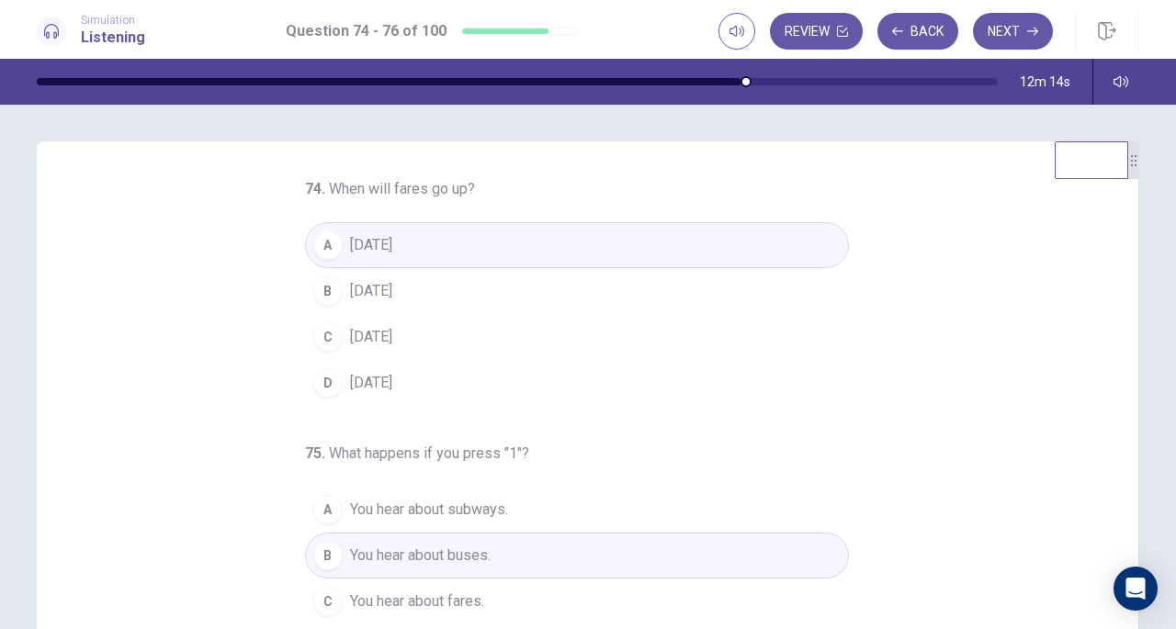
click at [1005, 30] on button "Next" at bounding box center [1013, 31] width 80 height 37
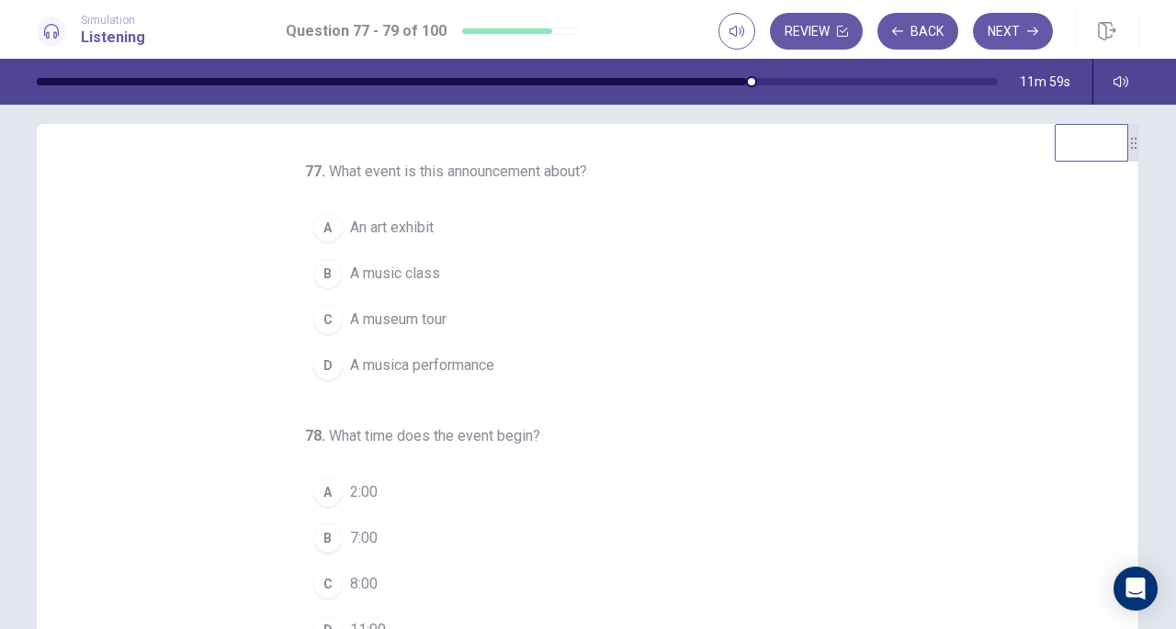
scroll to position [2, 0]
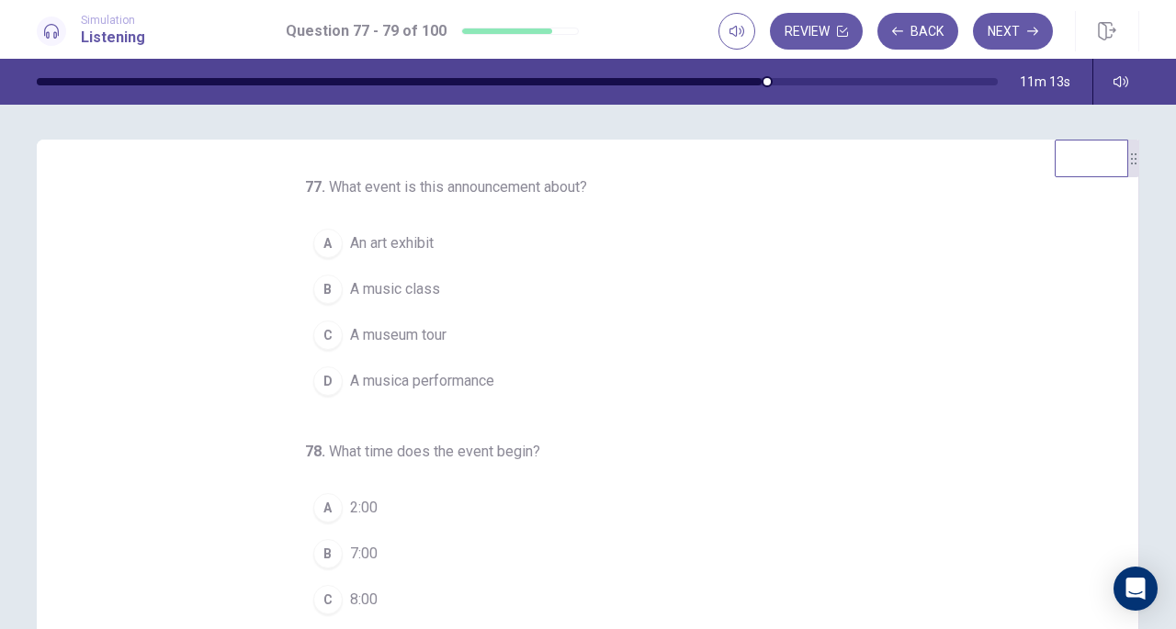
click at [402, 280] on span "A music class" at bounding box center [395, 289] width 90 height 22
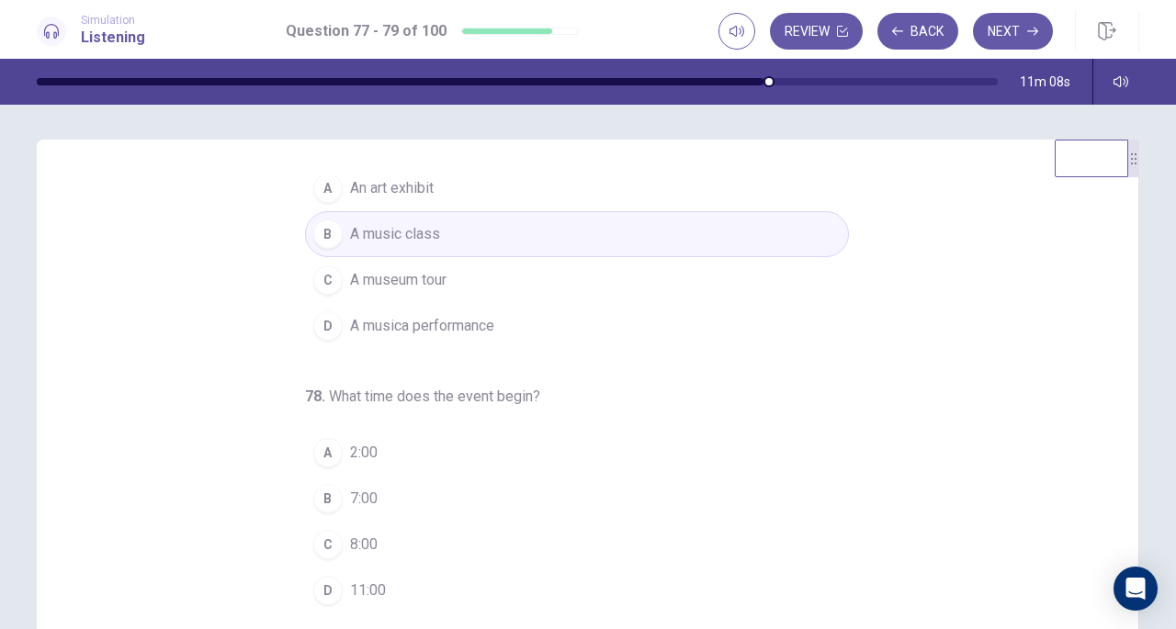
scroll to position [62, 0]
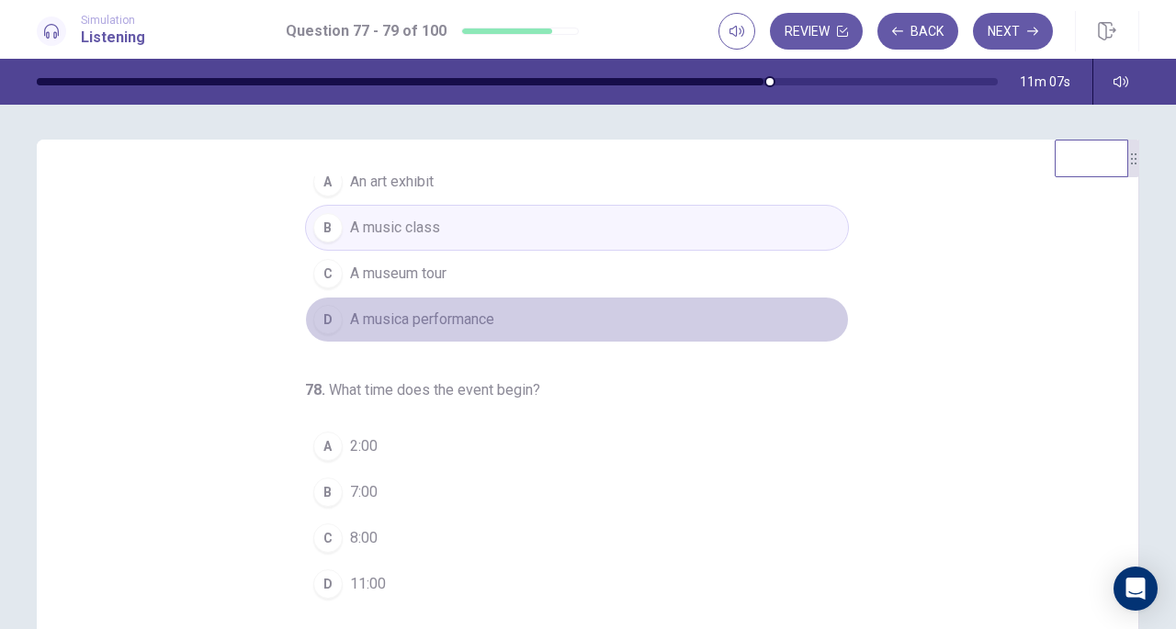
click at [399, 327] on span "A musica performance" at bounding box center [422, 320] width 144 height 22
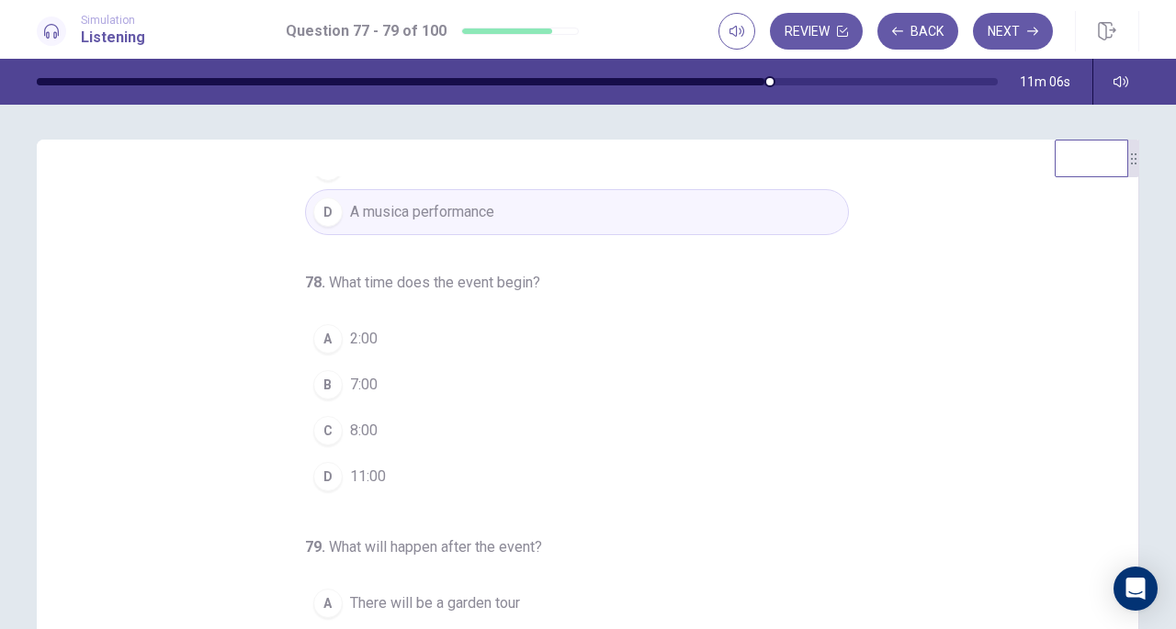
scroll to position [184, 0]
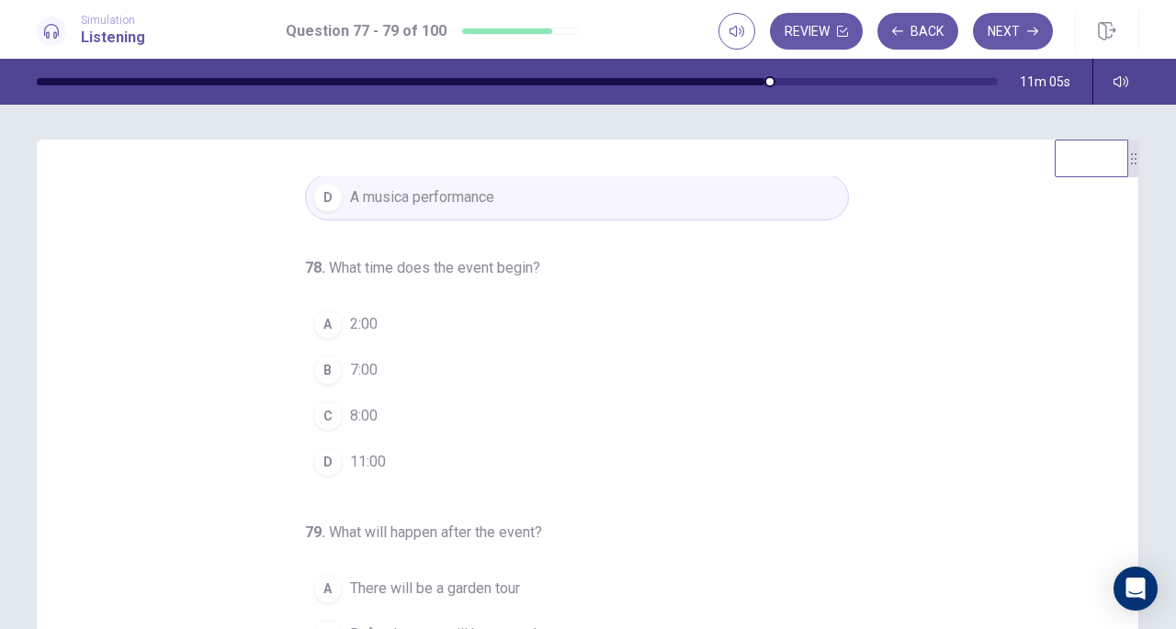
click at [350, 368] on span "7:00" at bounding box center [364, 370] width 28 height 22
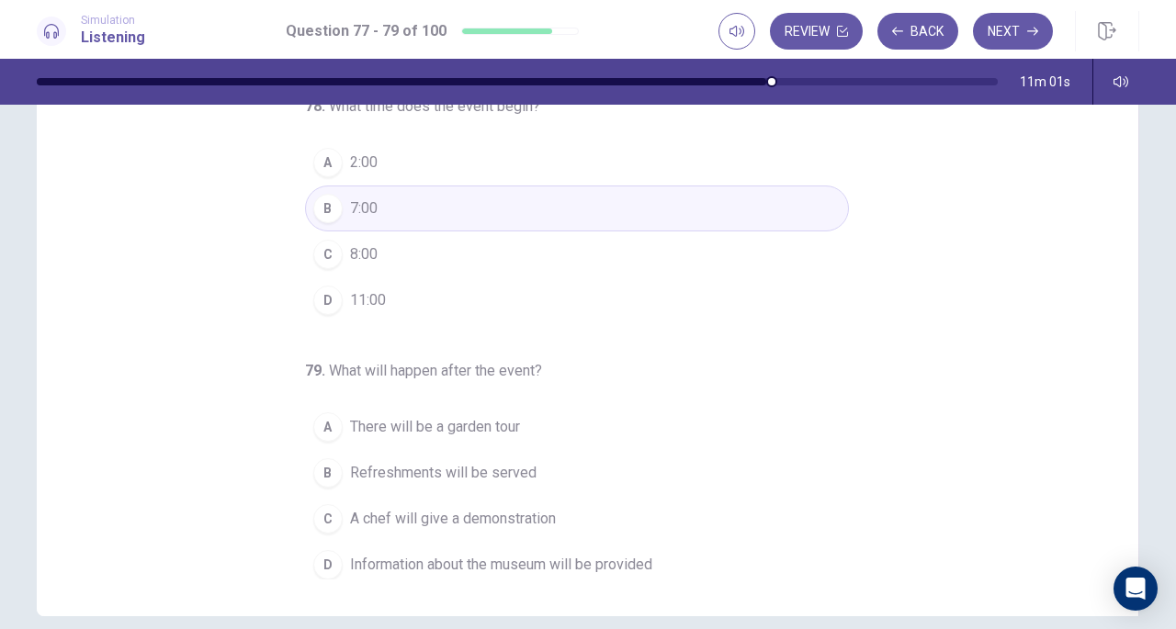
scroll to position [224, 0]
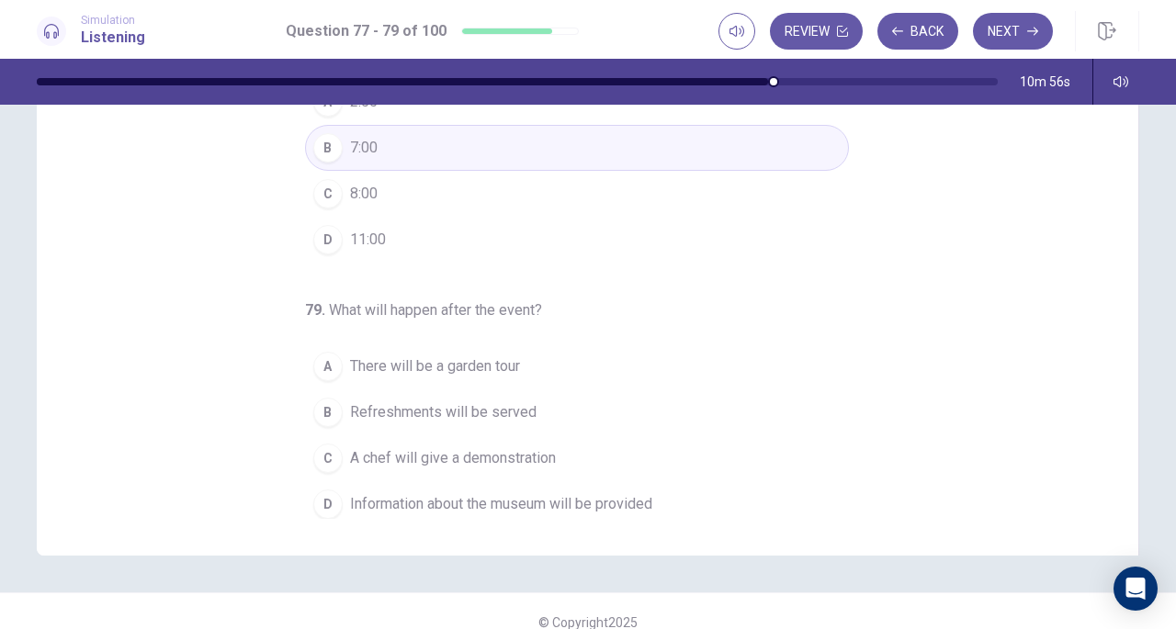
click at [417, 402] on span "Refreshments will be served" at bounding box center [443, 413] width 187 height 22
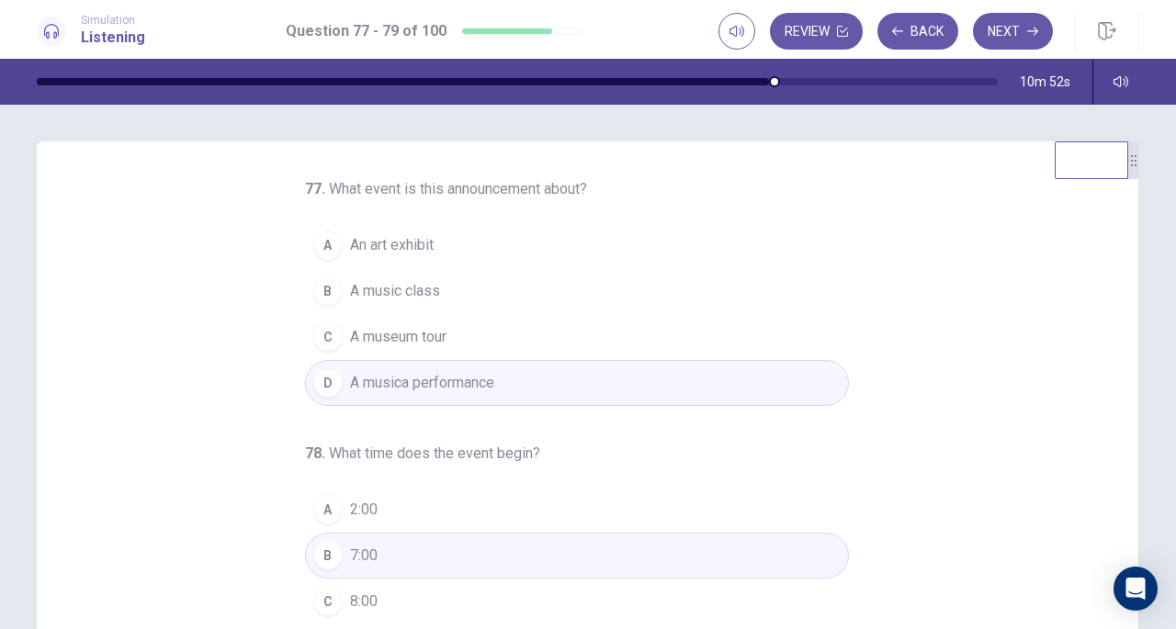
scroll to position [62, 0]
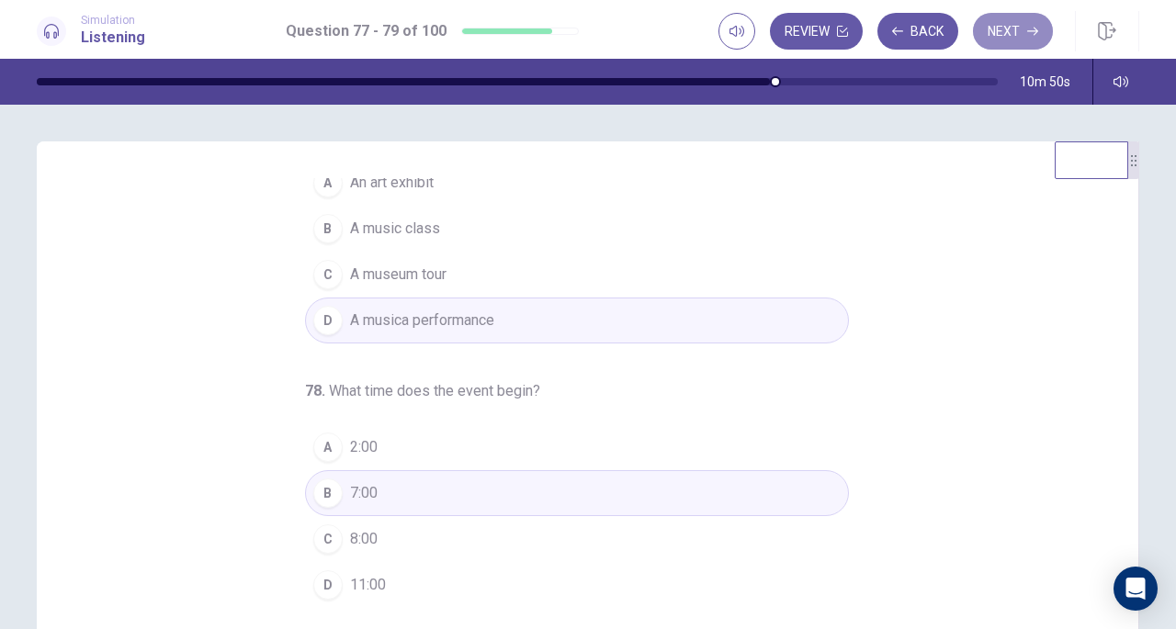
click at [1022, 33] on button "Next" at bounding box center [1013, 31] width 80 height 37
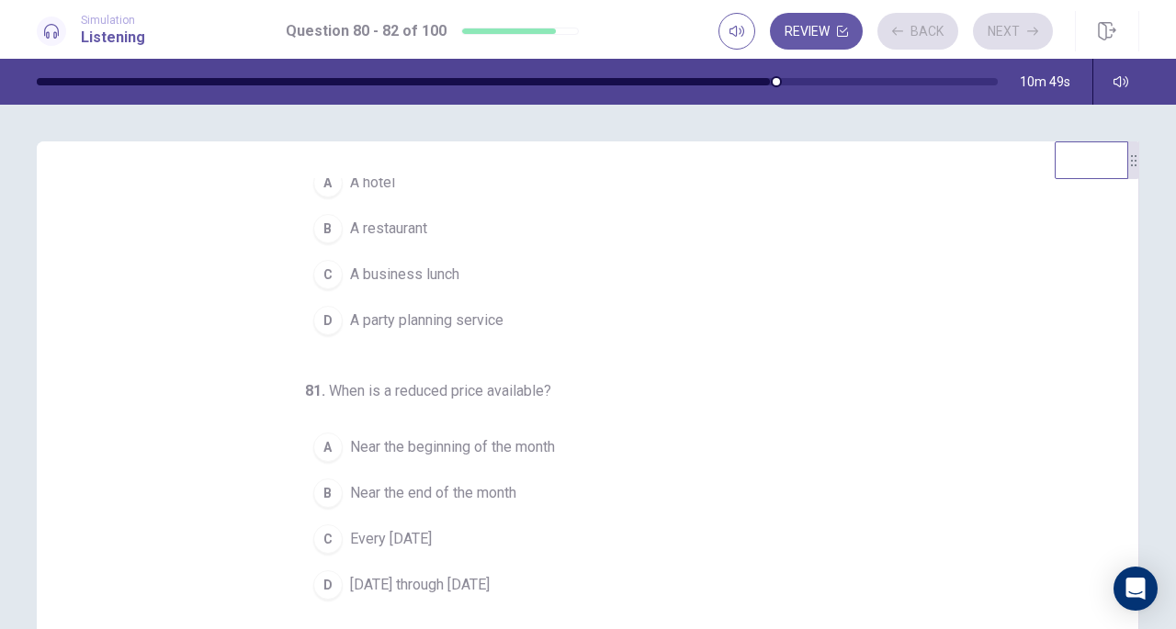
scroll to position [0, 0]
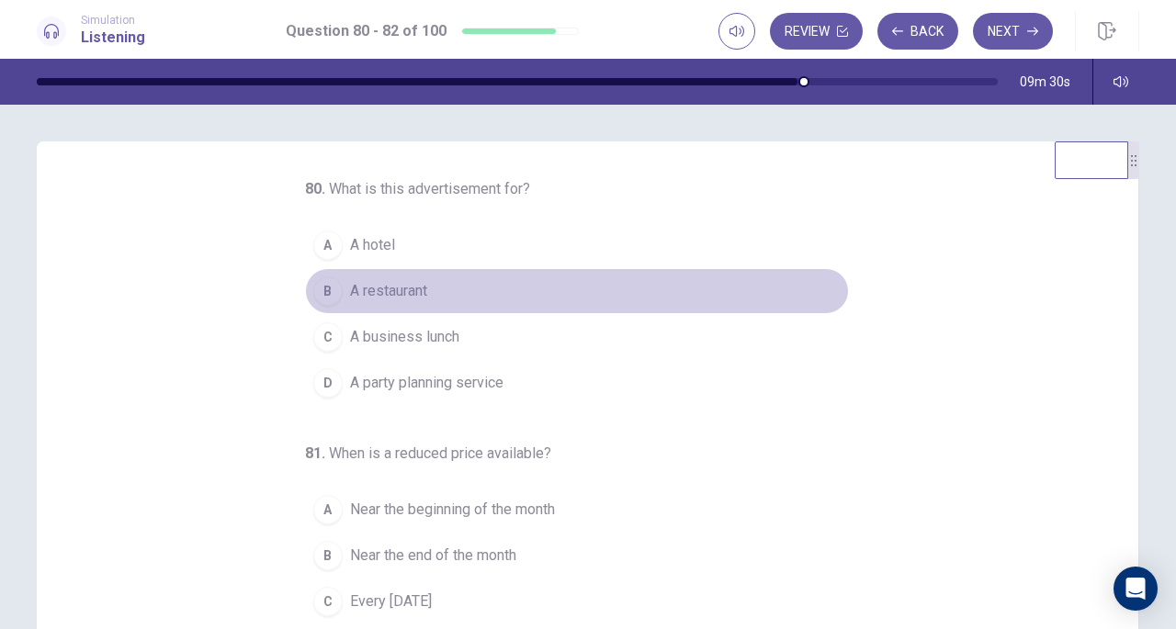
click at [364, 293] on span "A restaurant" at bounding box center [388, 291] width 77 height 22
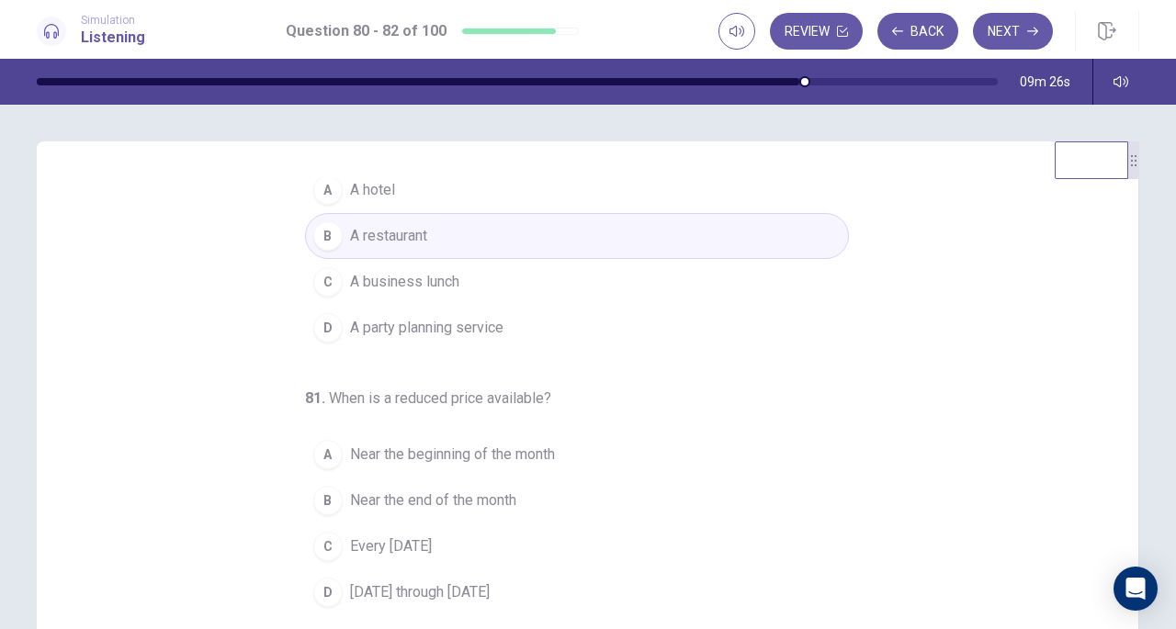
scroll to position [66, 0]
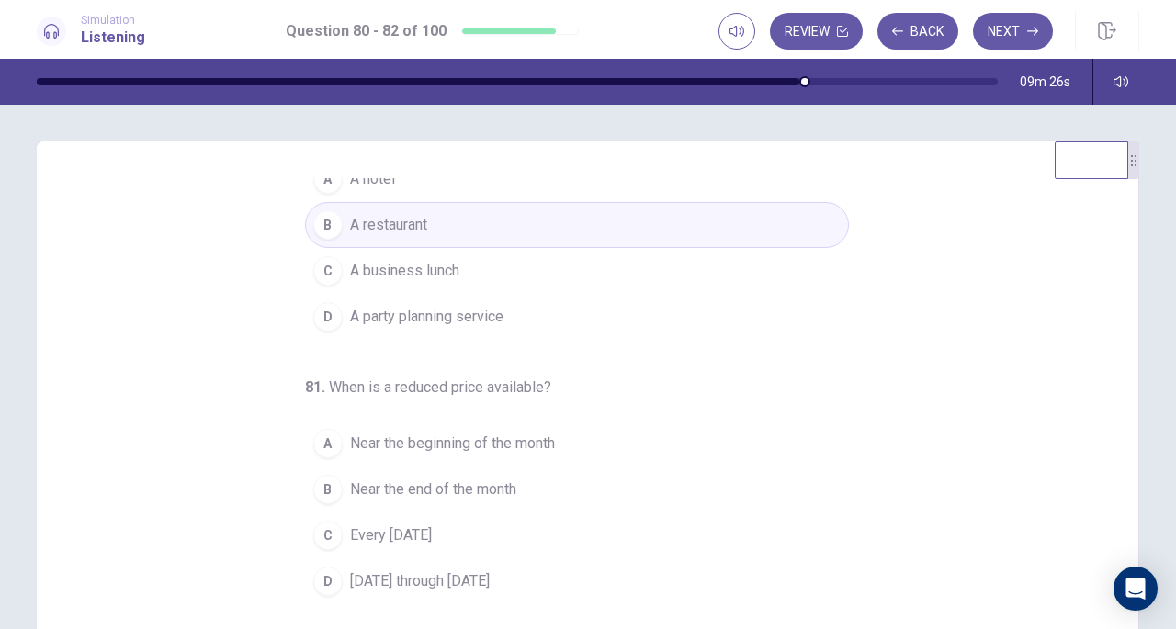
click at [350, 278] on span "A business lunch" at bounding box center [404, 271] width 109 height 22
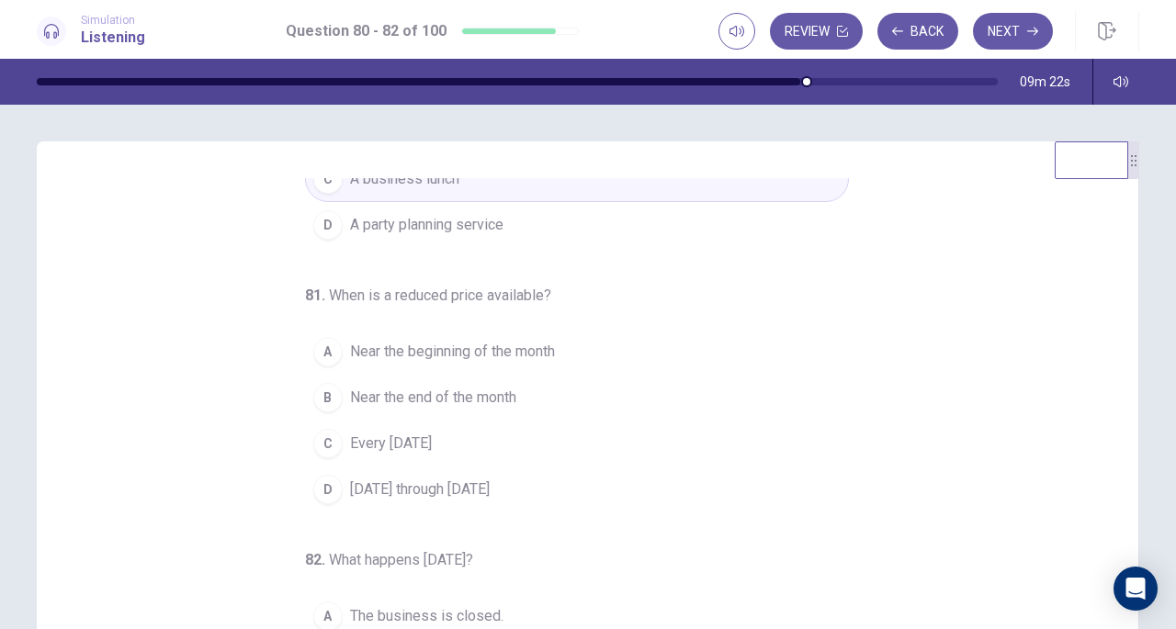
scroll to position [184, 0]
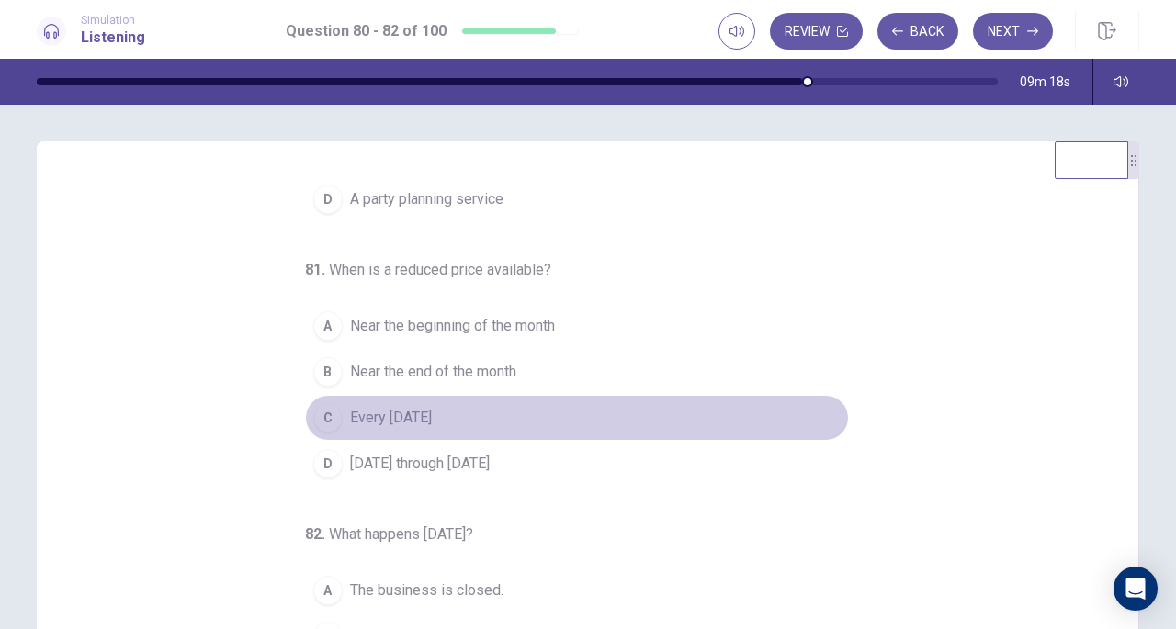
click at [351, 409] on span "Every Wednesday" at bounding box center [391, 418] width 82 height 22
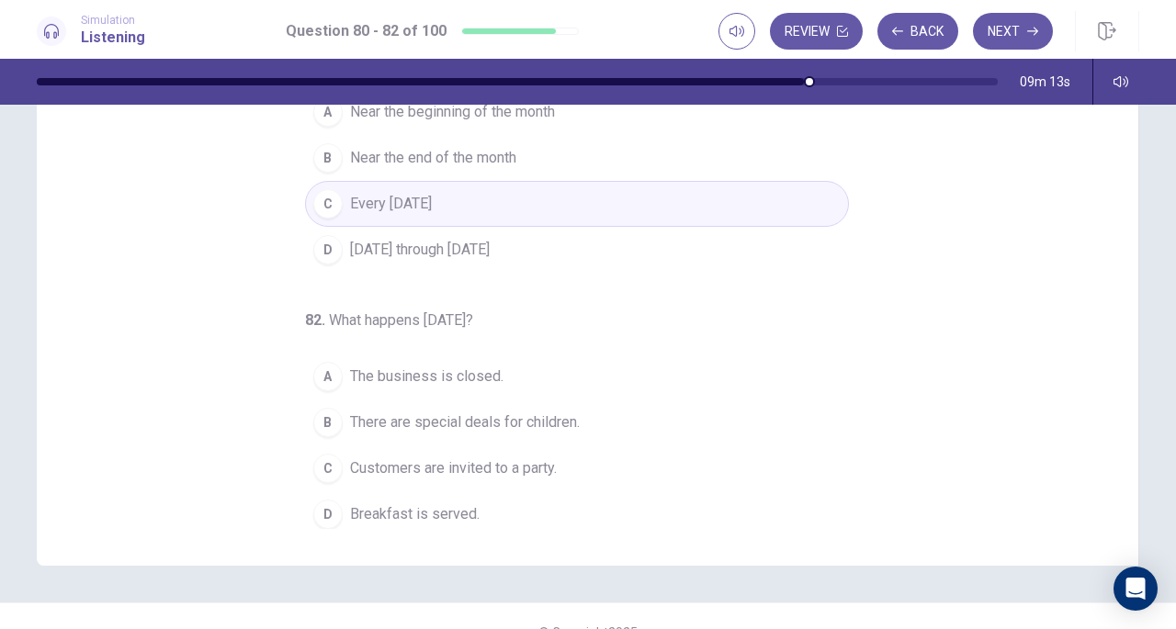
scroll to position [246, 0]
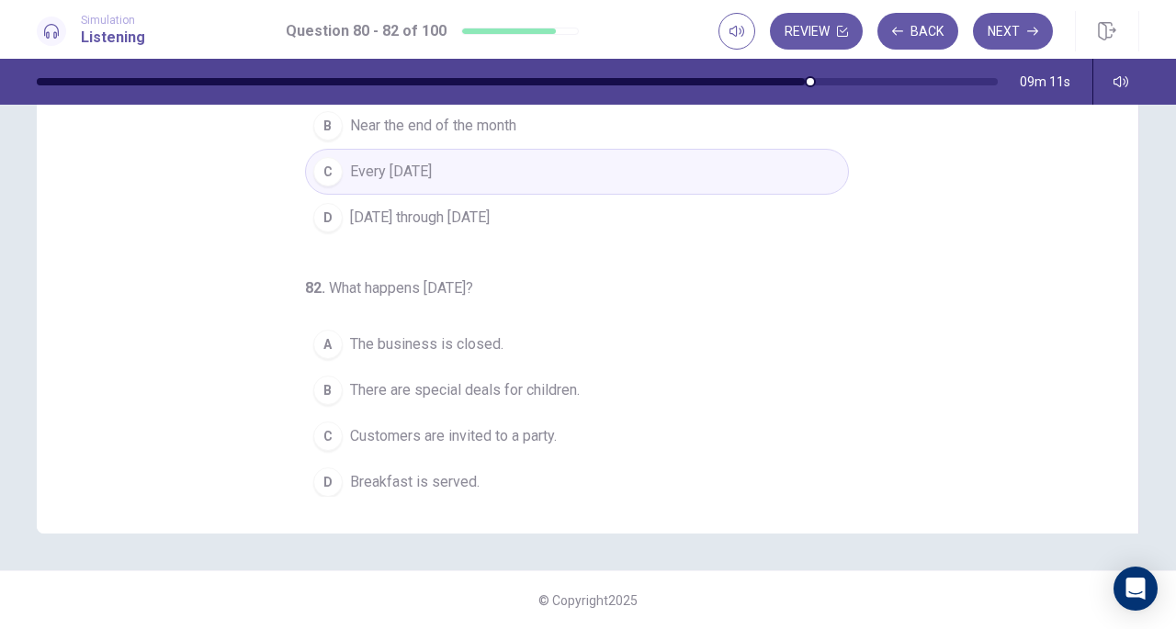
click at [374, 337] on span "The business is closed." at bounding box center [426, 345] width 153 height 22
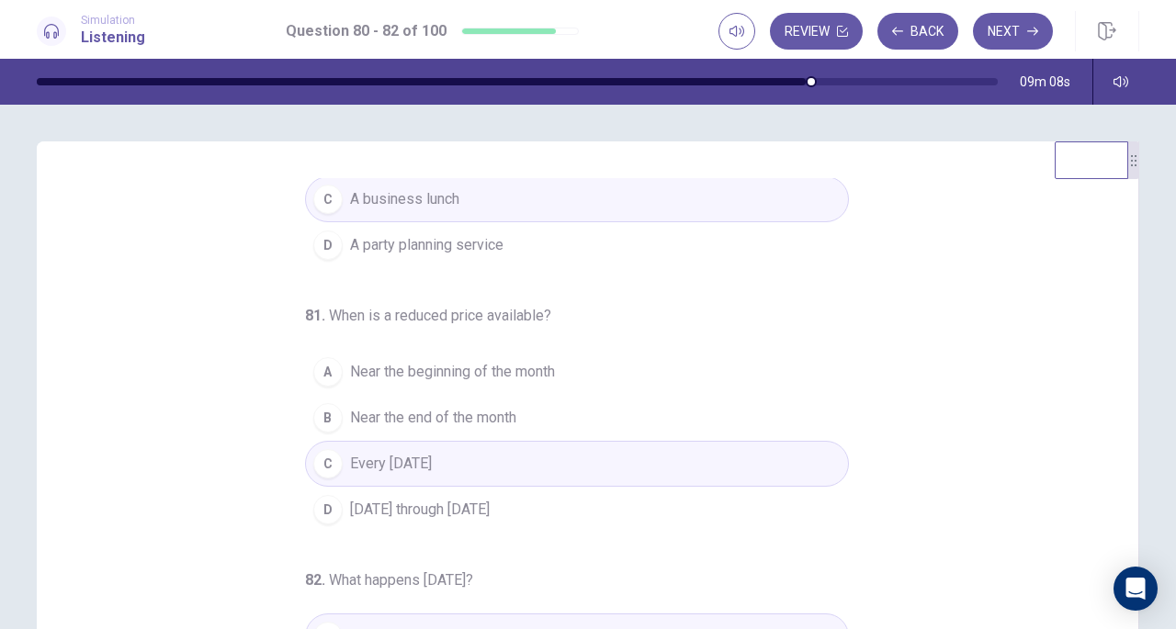
scroll to position [142, 0]
click at [1021, 26] on button "Next" at bounding box center [1013, 31] width 80 height 37
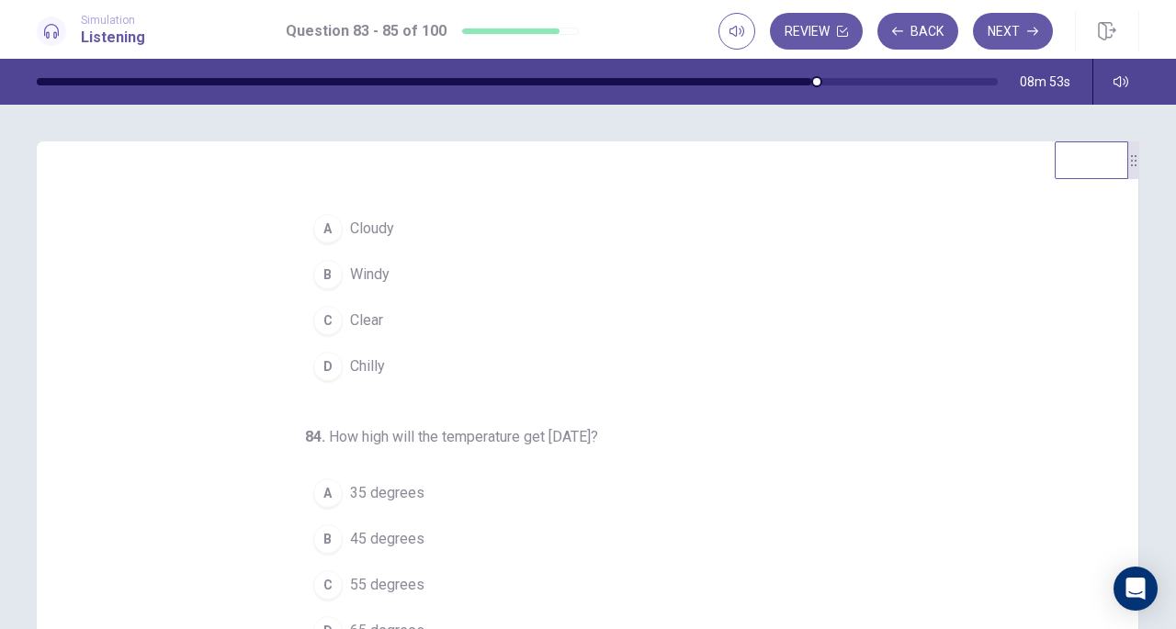
scroll to position [0, 0]
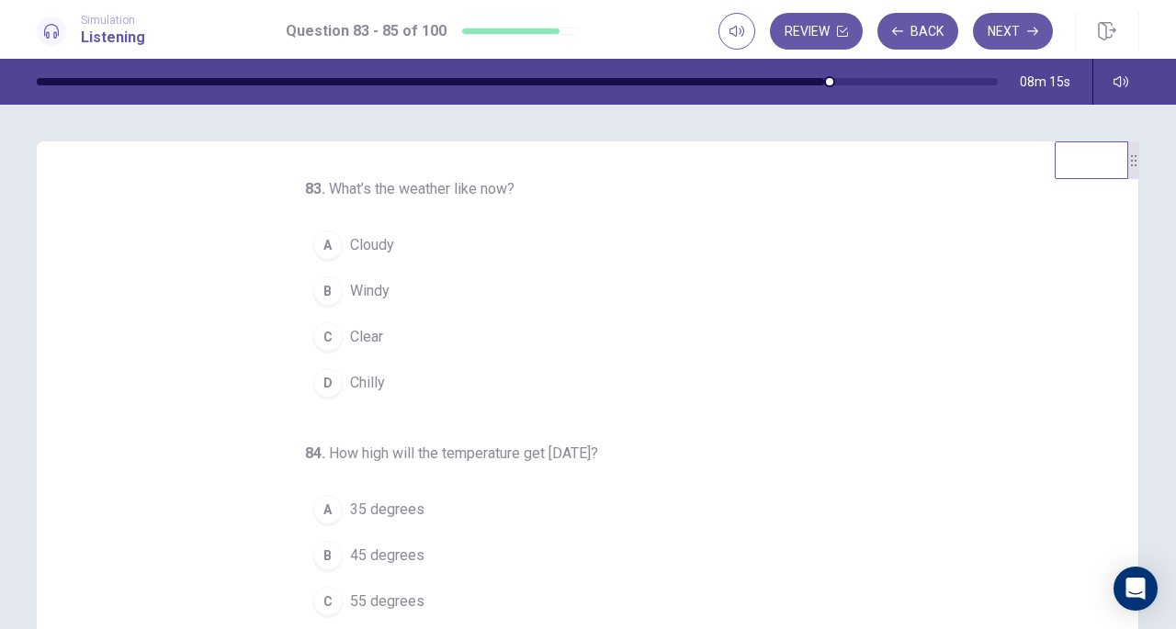
click at [339, 248] on button "A Cloudy" at bounding box center [577, 245] width 544 height 46
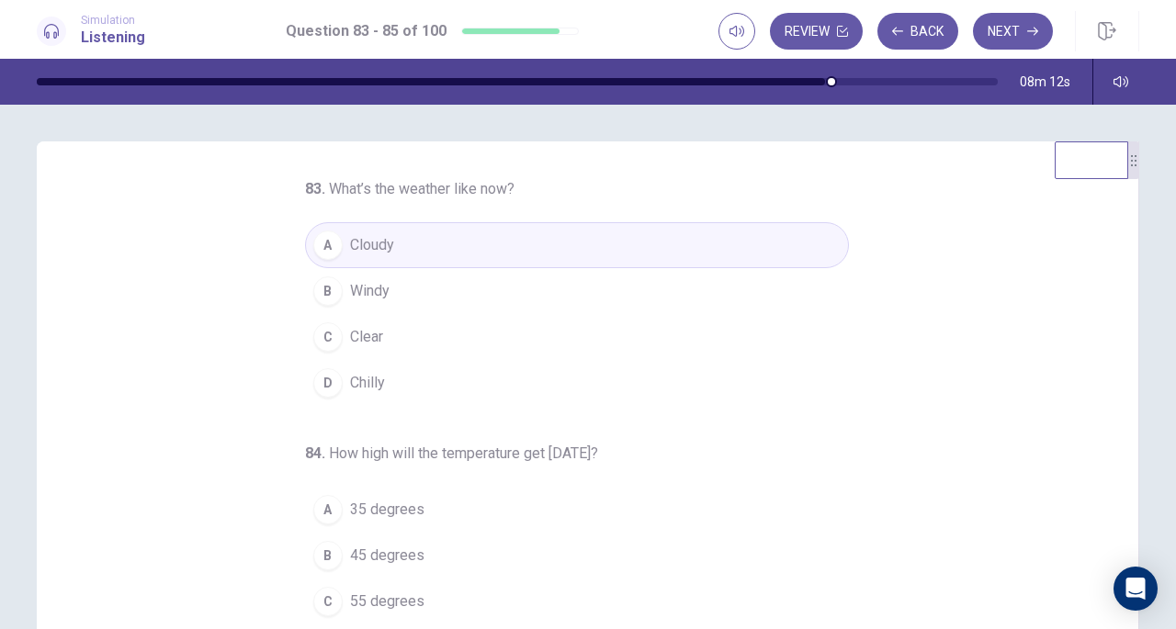
click at [319, 338] on div "C" at bounding box center [327, 337] width 29 height 29
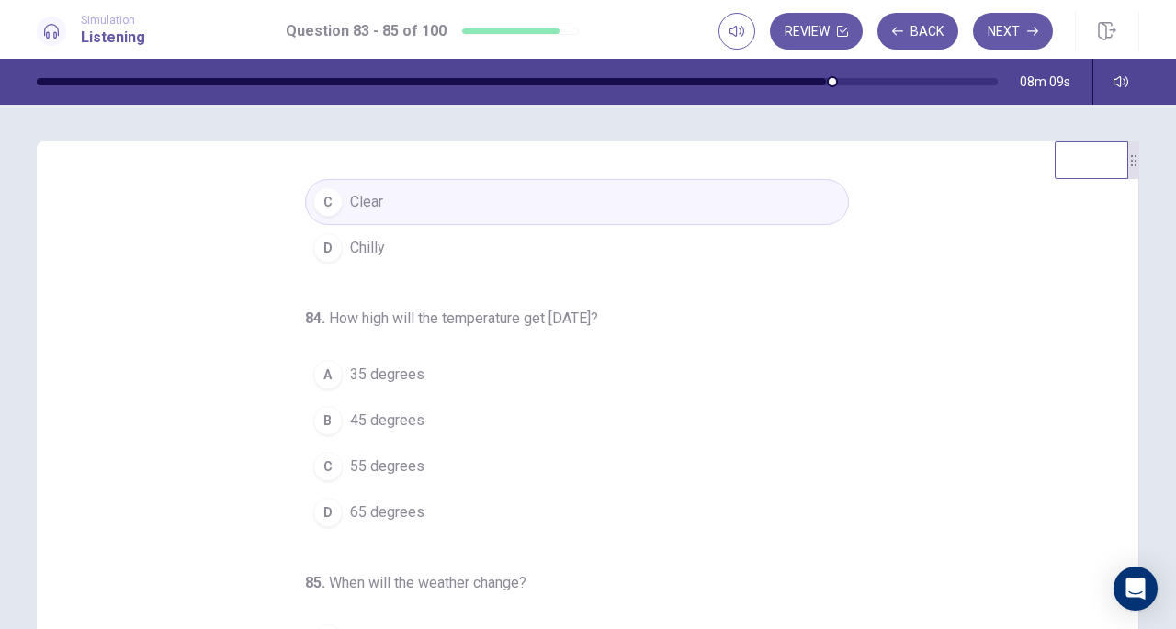
scroll to position [144, 0]
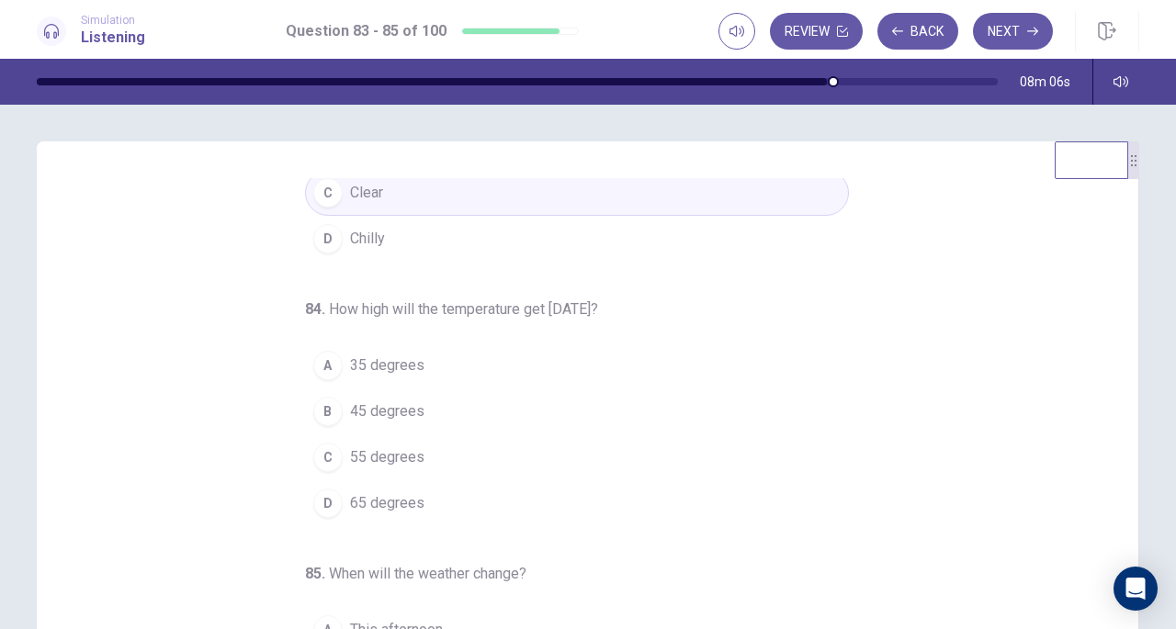
click at [316, 460] on div "C" at bounding box center [327, 457] width 29 height 29
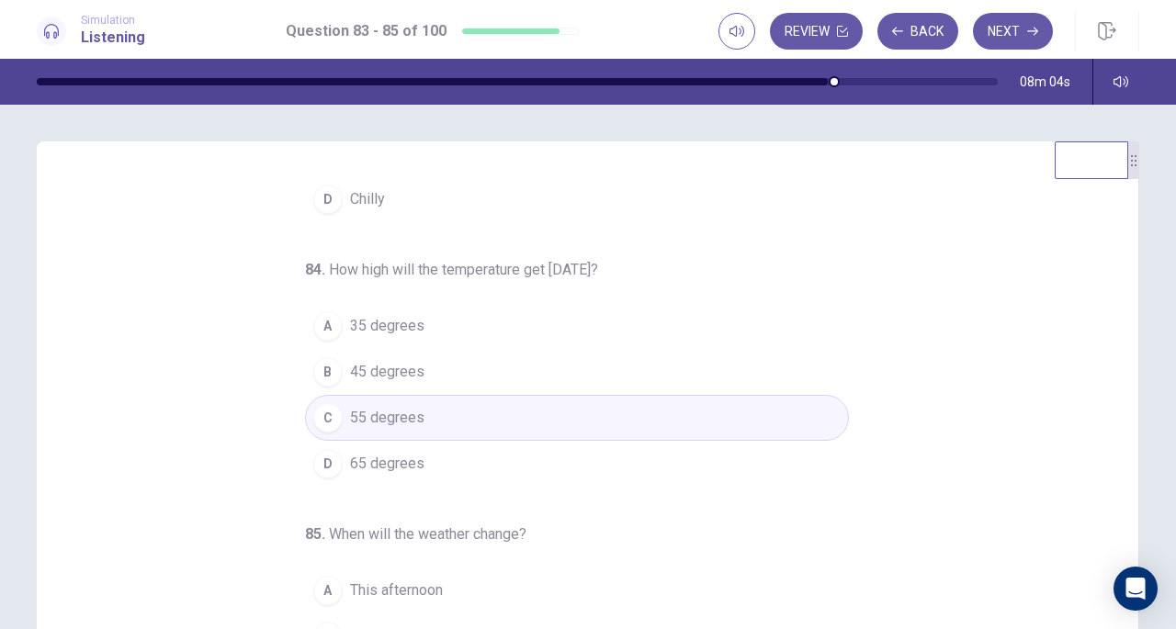
scroll to position [246, 0]
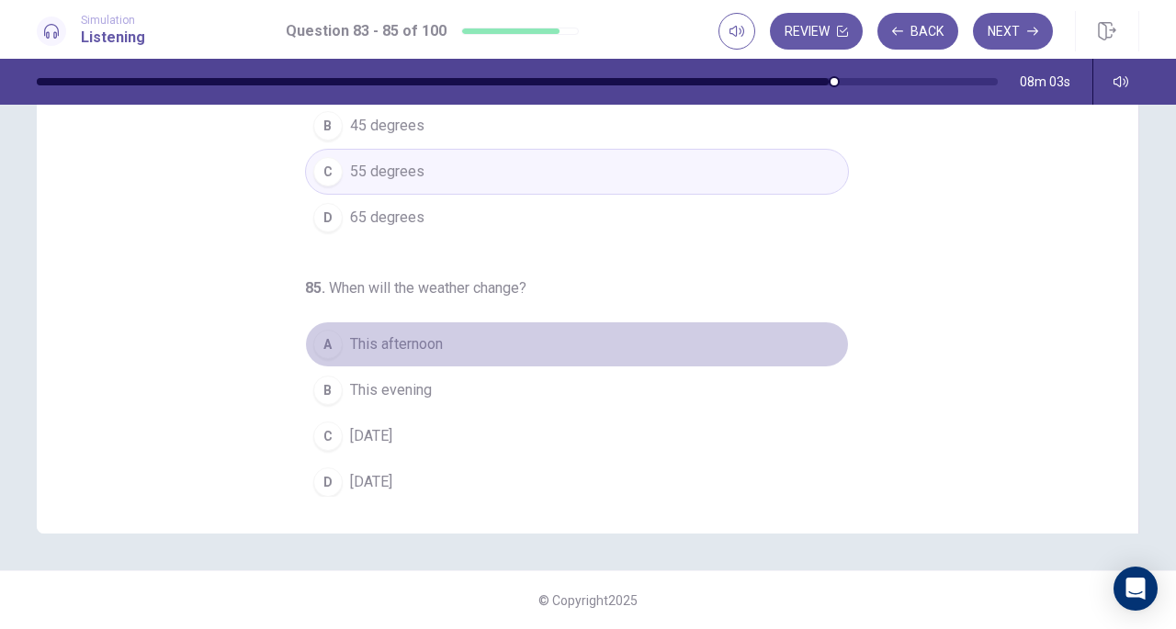
click at [413, 347] on span "This afternoon" at bounding box center [396, 345] width 93 height 22
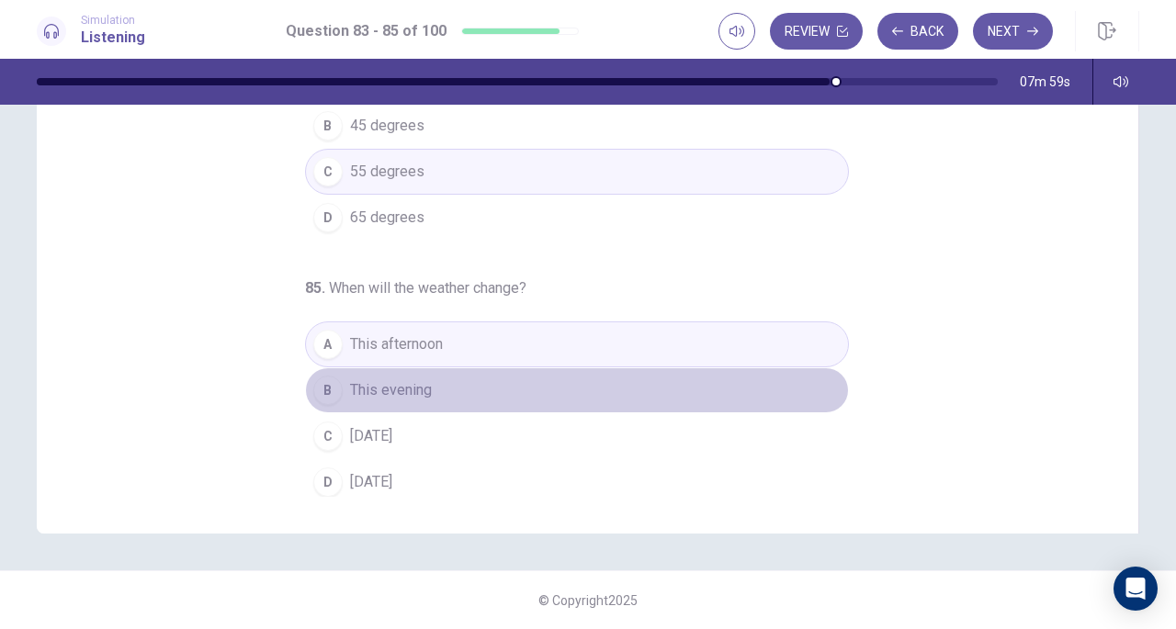
click at [380, 382] on span "This evening" at bounding box center [391, 390] width 82 height 22
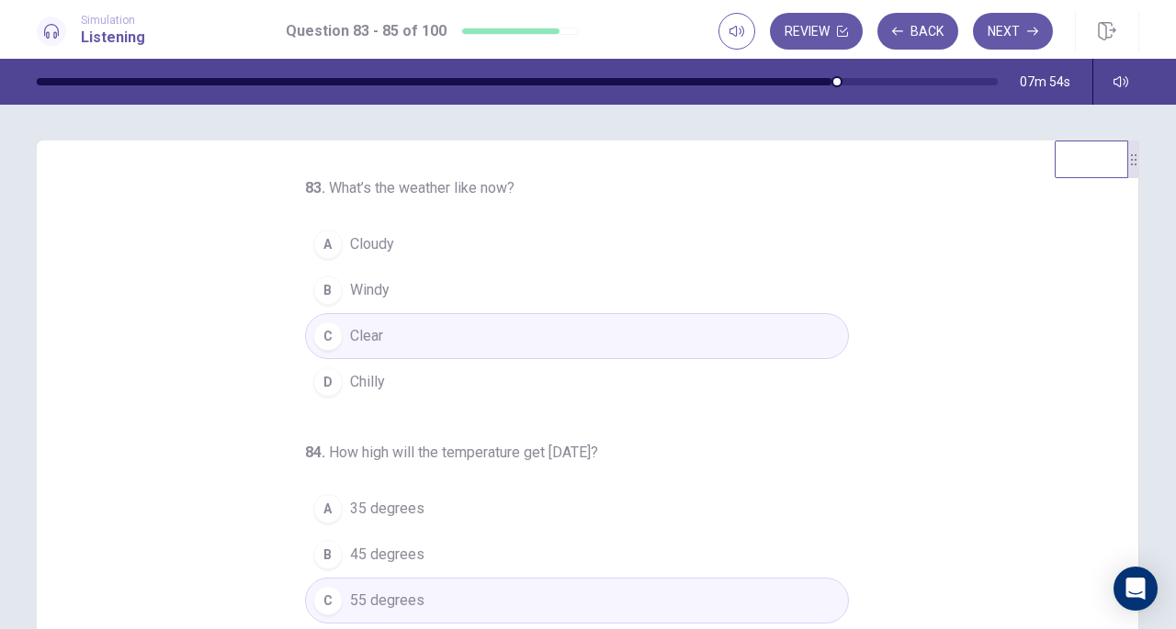
scroll to position [0, 0]
click at [1013, 27] on button "Next" at bounding box center [1013, 31] width 80 height 37
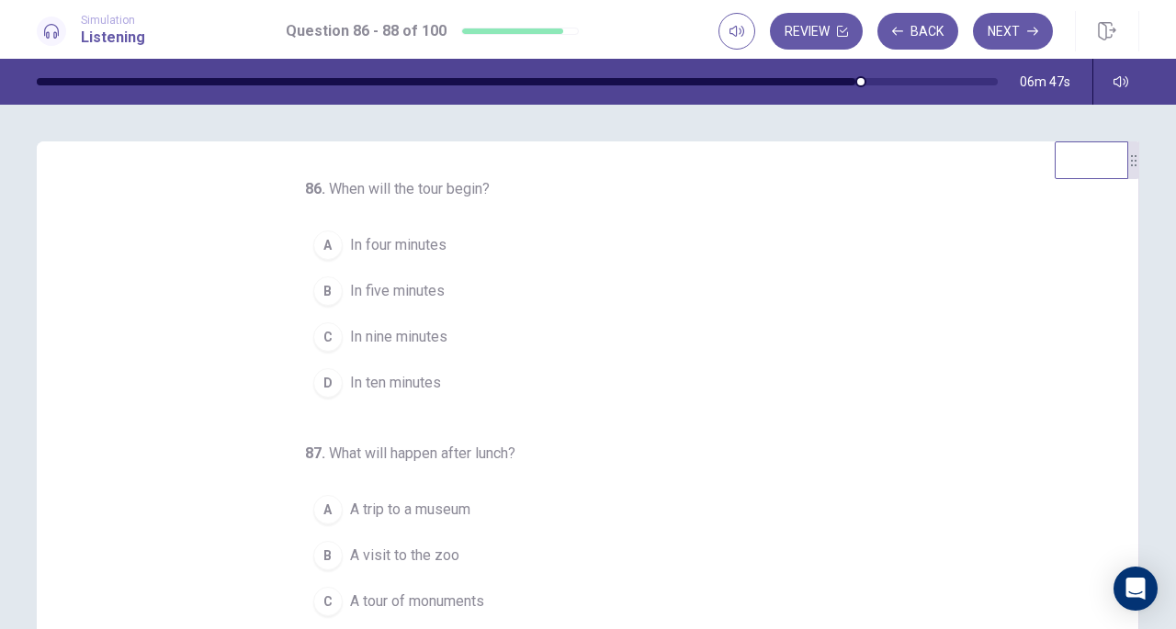
click at [327, 379] on div "D" at bounding box center [327, 382] width 29 height 29
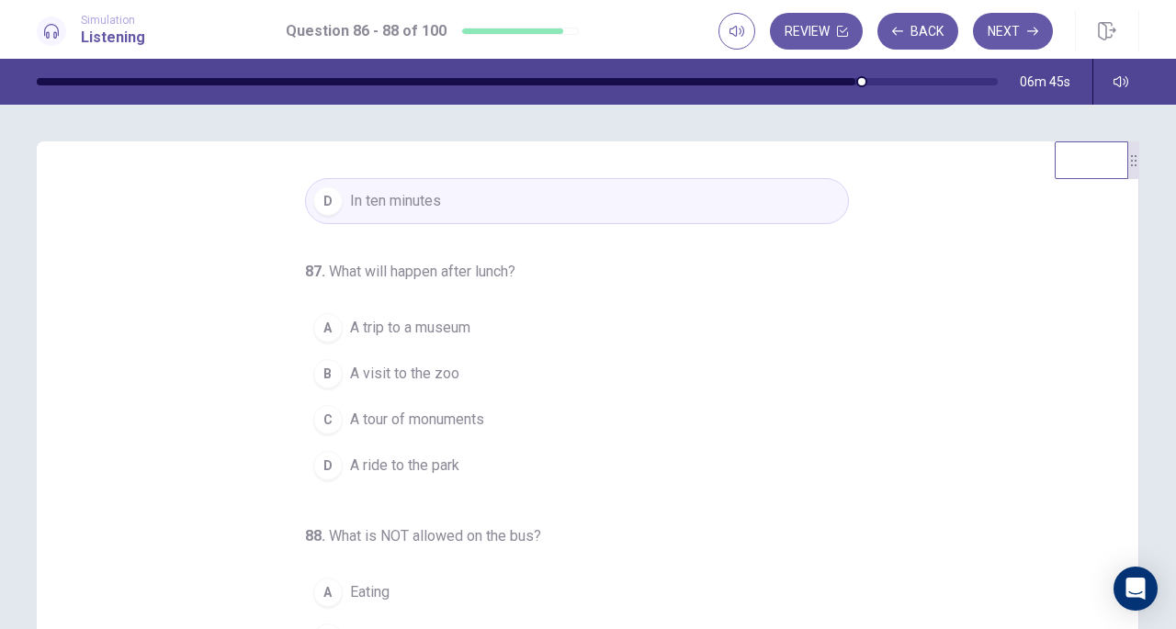
scroll to position [184, 0]
click at [320, 322] on div "A" at bounding box center [327, 326] width 29 height 29
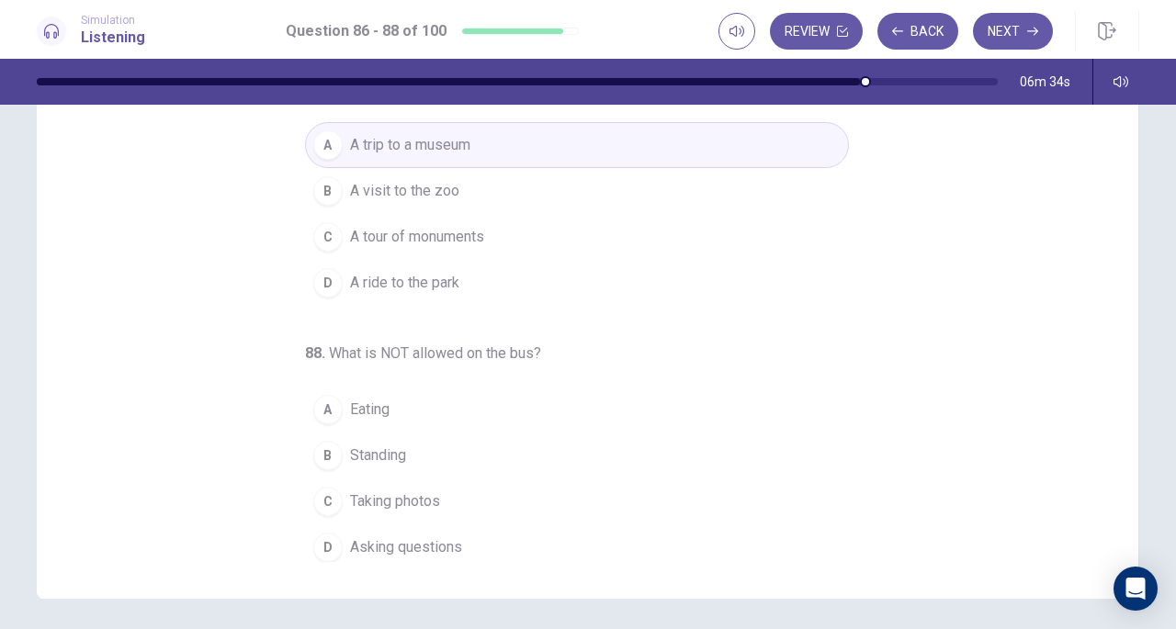
scroll to position [182, 0]
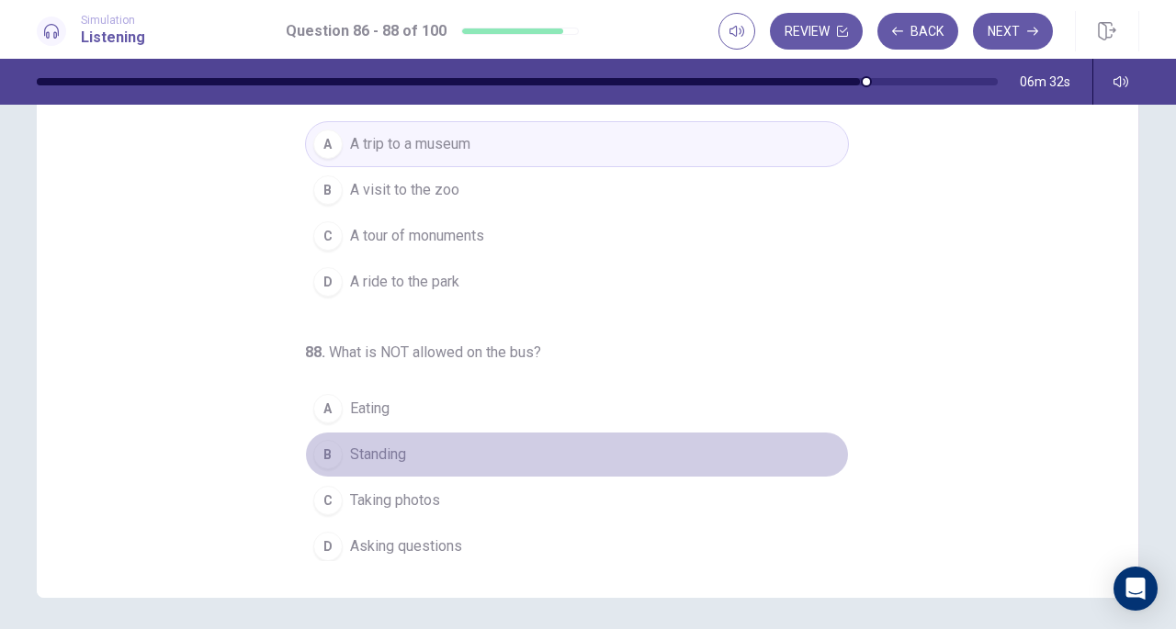
click at [350, 448] on span "Standing" at bounding box center [378, 455] width 56 height 22
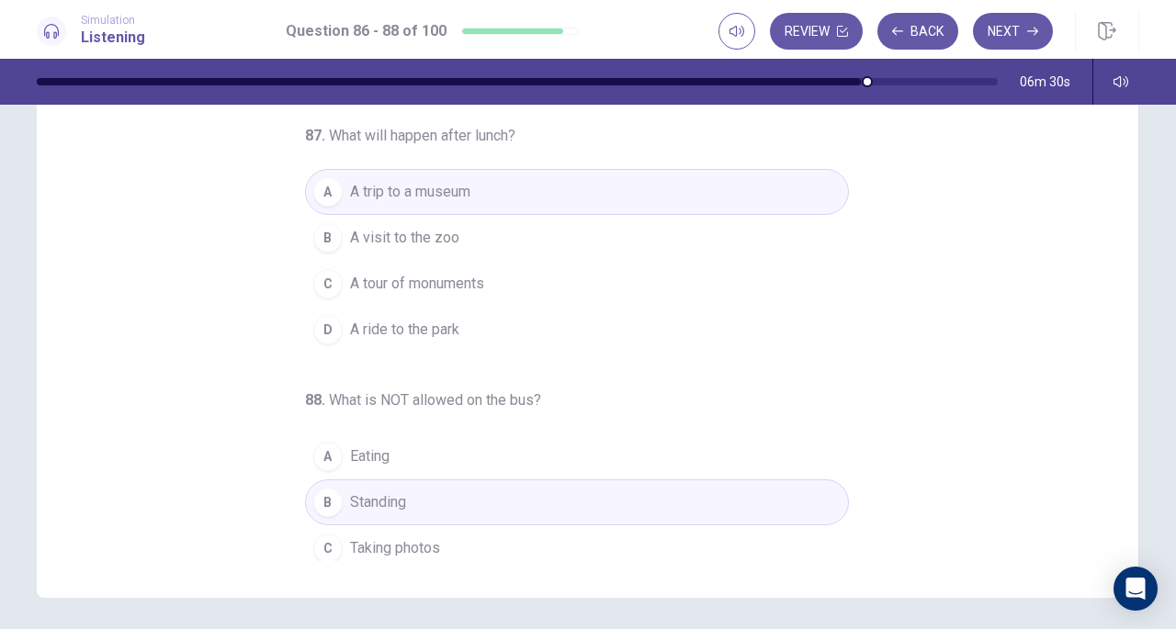
scroll to position [64, 0]
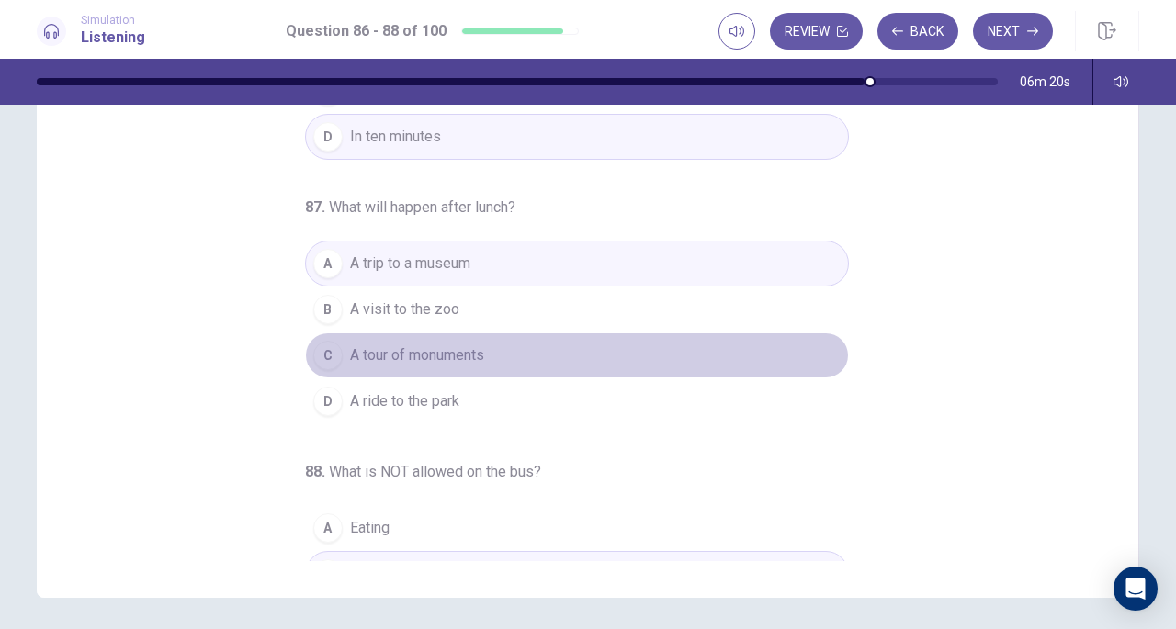
click at [400, 351] on span "A tour of monuments" at bounding box center [417, 356] width 134 height 22
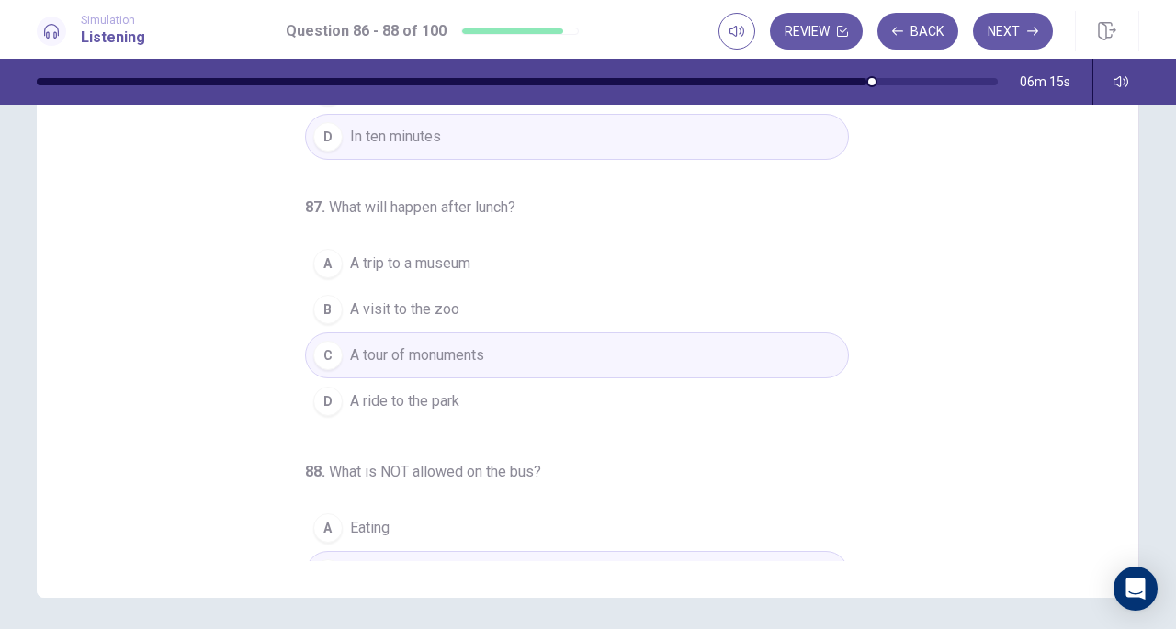
click at [425, 255] on span "A trip to a museum" at bounding box center [410, 264] width 120 height 22
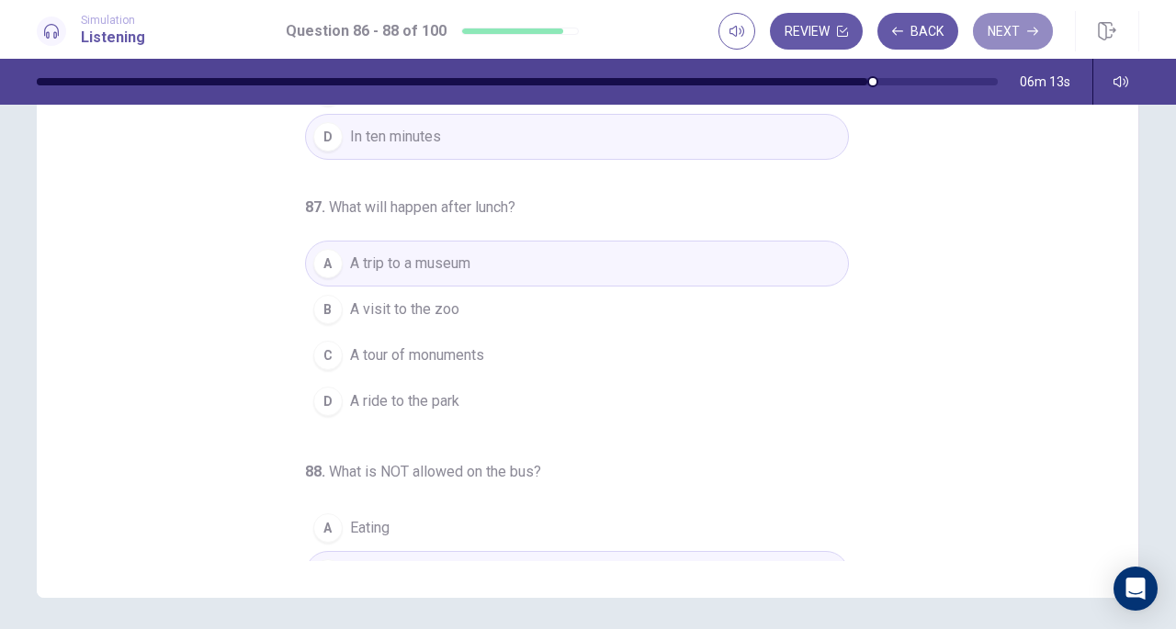
click at [1019, 26] on button "Next" at bounding box center [1013, 31] width 80 height 37
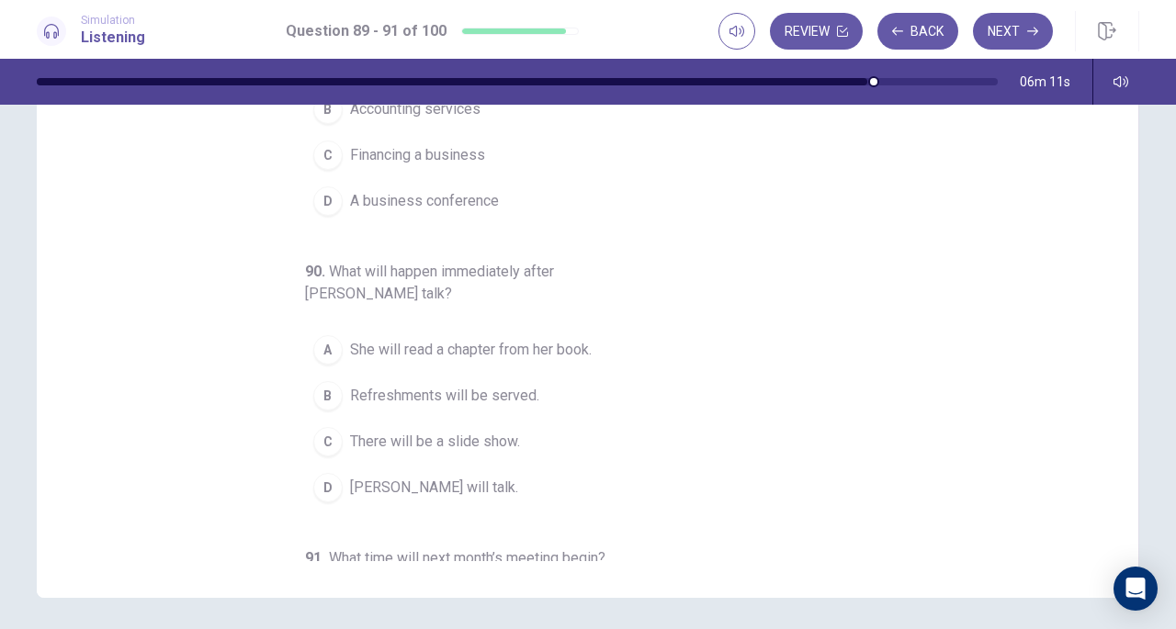
scroll to position [0, 0]
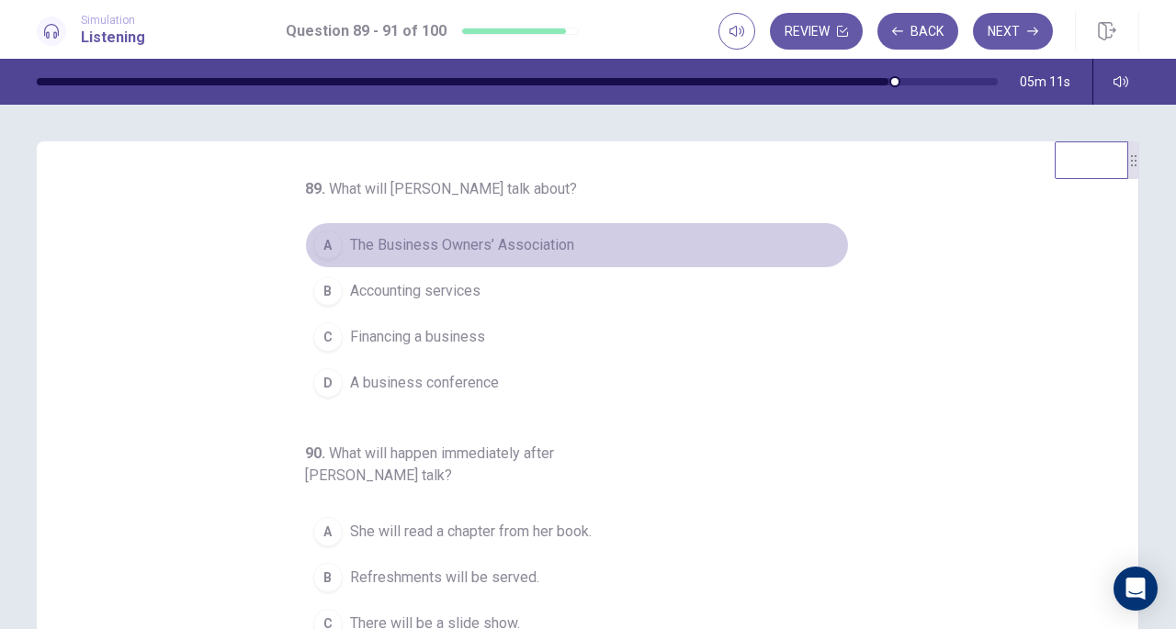
click at [387, 238] on span "The Business Owners’ Association" at bounding box center [462, 245] width 224 height 22
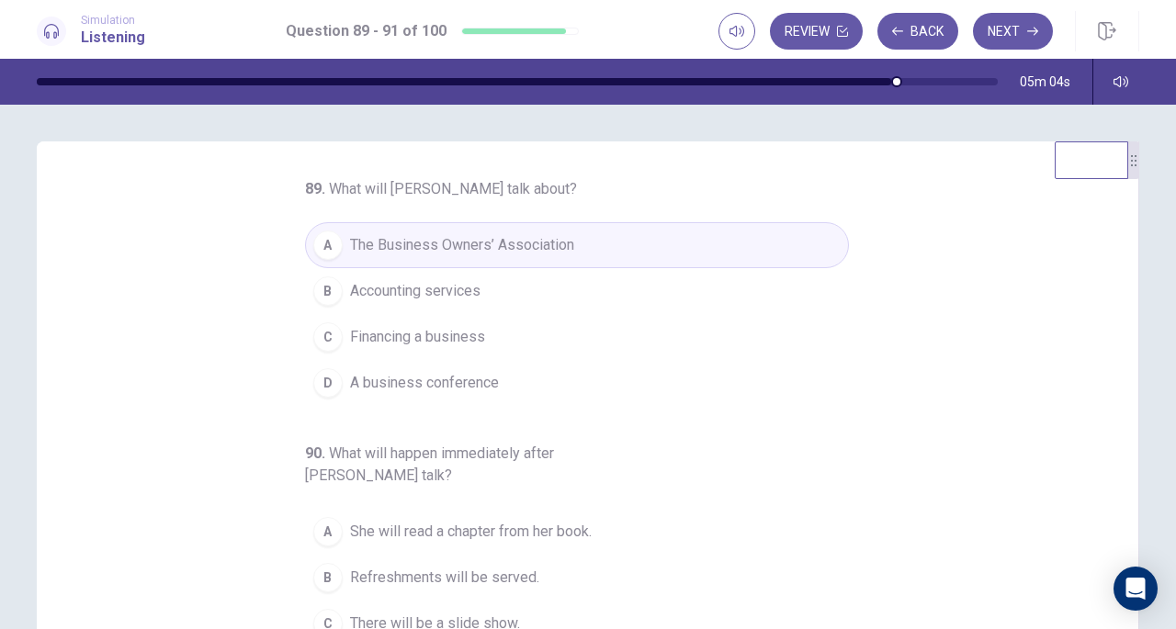
click at [409, 288] on span "Accounting services" at bounding box center [415, 291] width 130 height 22
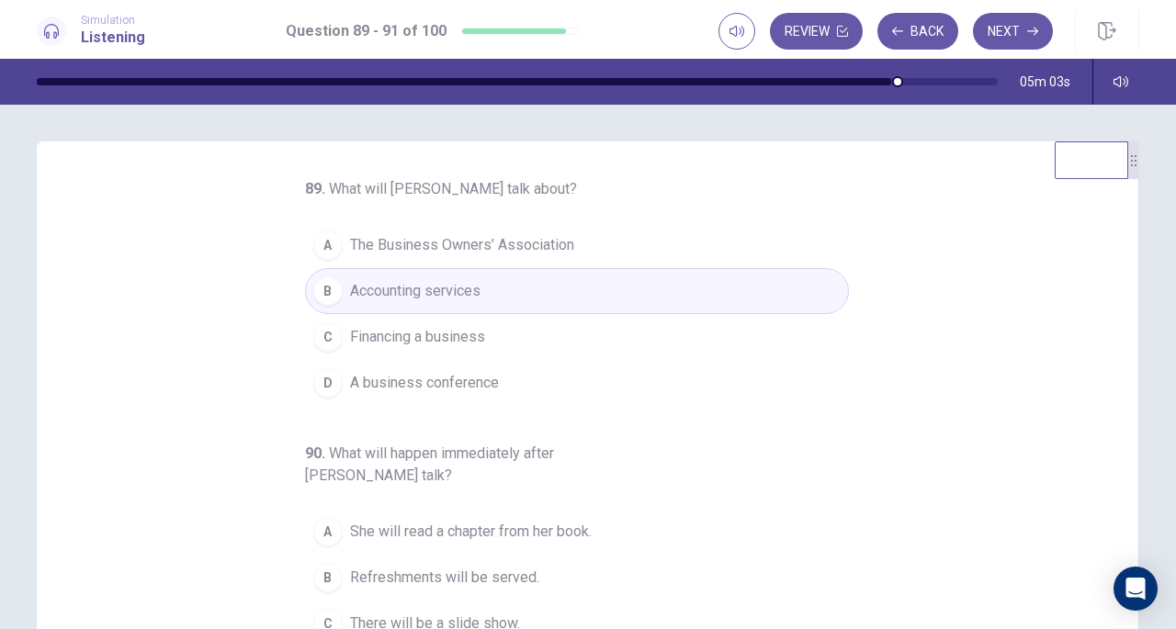
click at [411, 331] on span "Financing a business" at bounding box center [417, 337] width 135 height 22
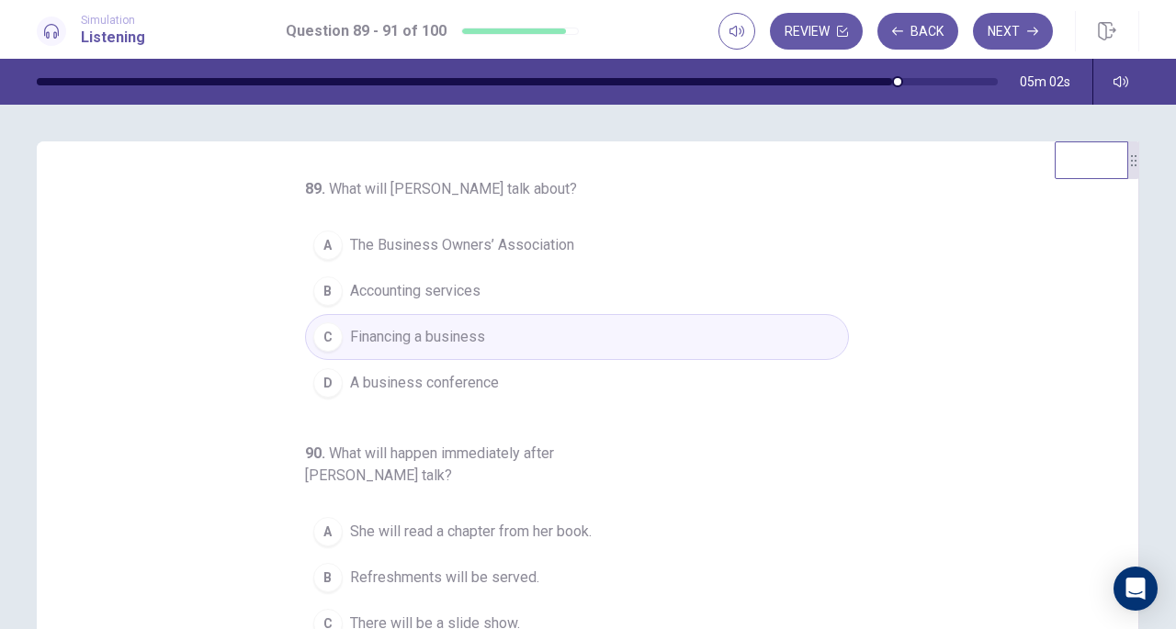
click at [415, 374] on span "A business conference" at bounding box center [424, 383] width 149 height 22
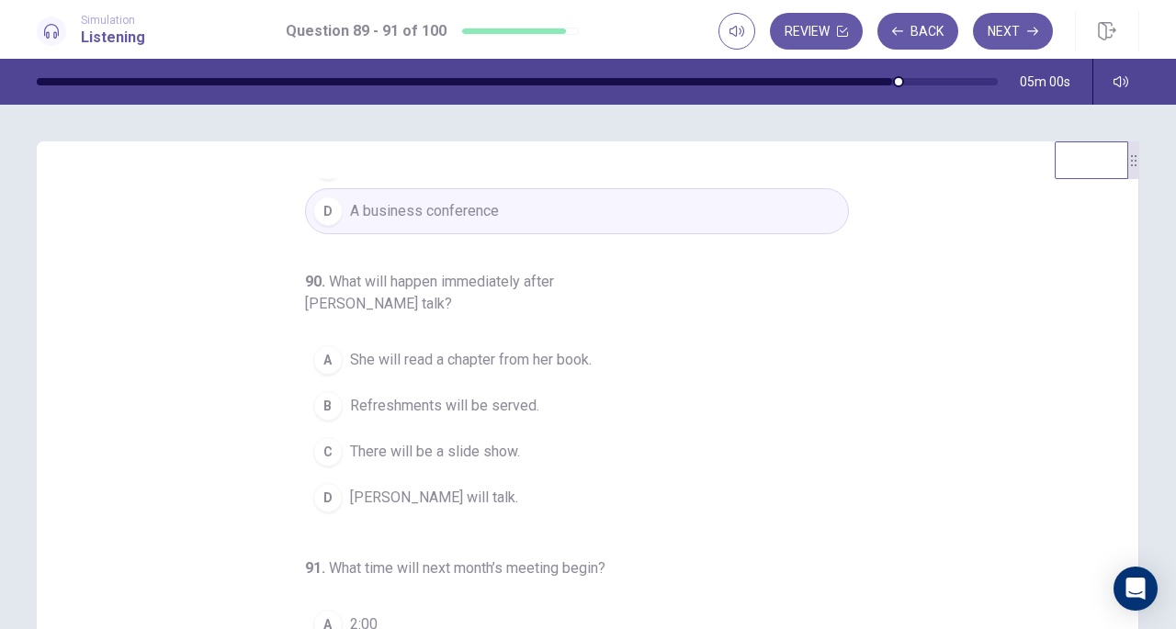
scroll to position [173, 0]
click at [441, 353] on span "She will read a chapter from her book." at bounding box center [471, 359] width 242 height 22
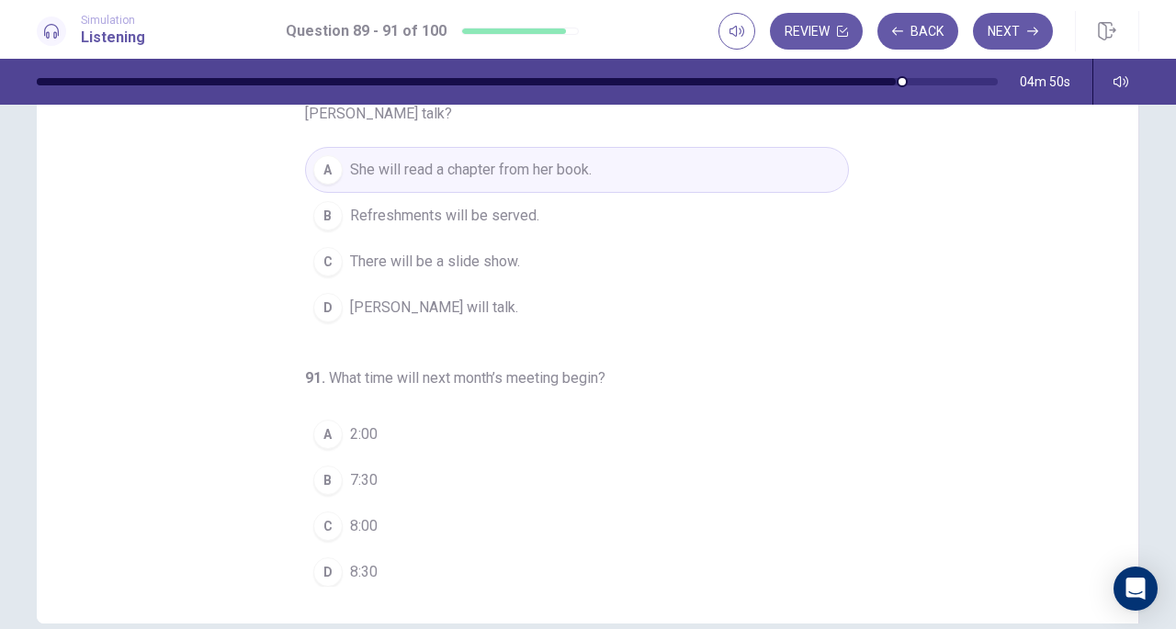
scroll to position [175, 0]
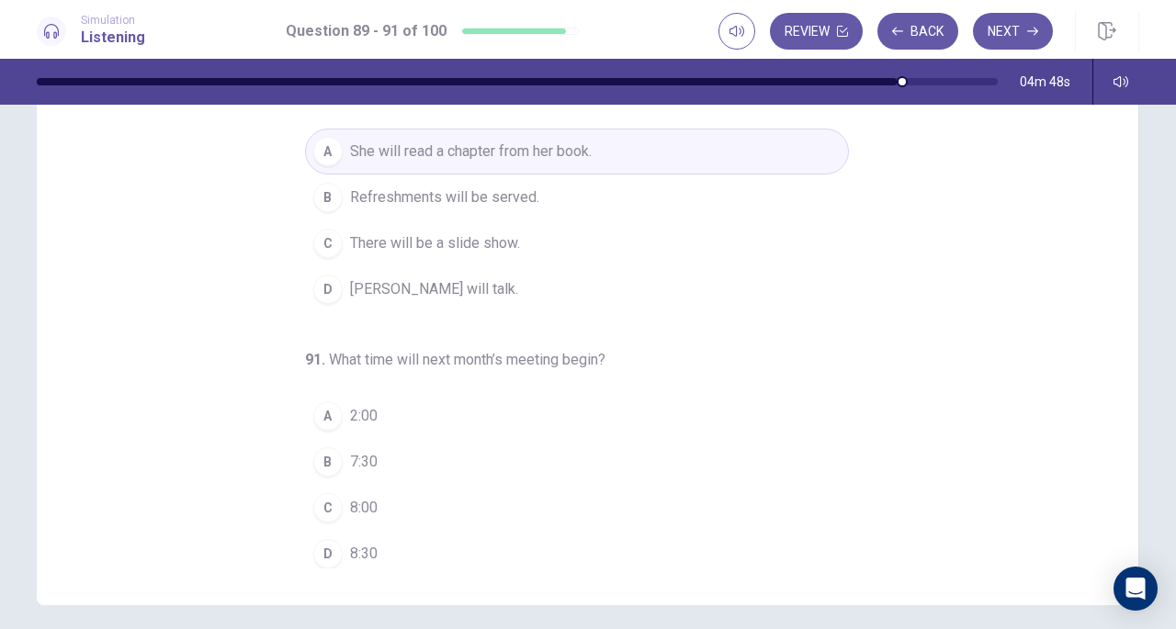
click at [315, 459] on div "B" at bounding box center [327, 461] width 29 height 29
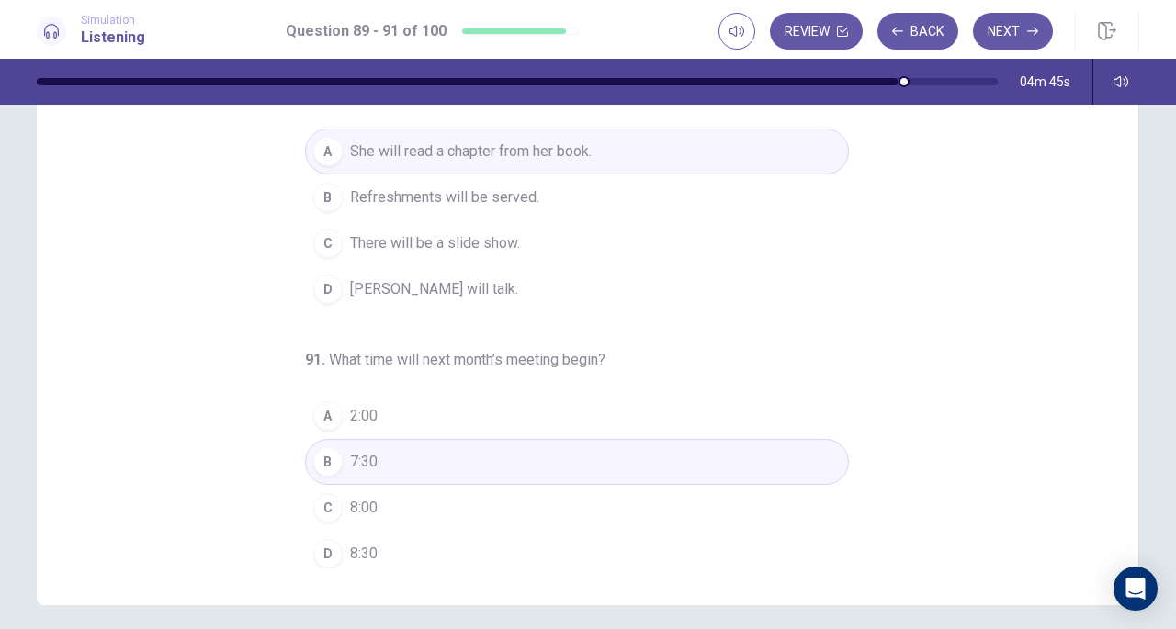
scroll to position [0, 0]
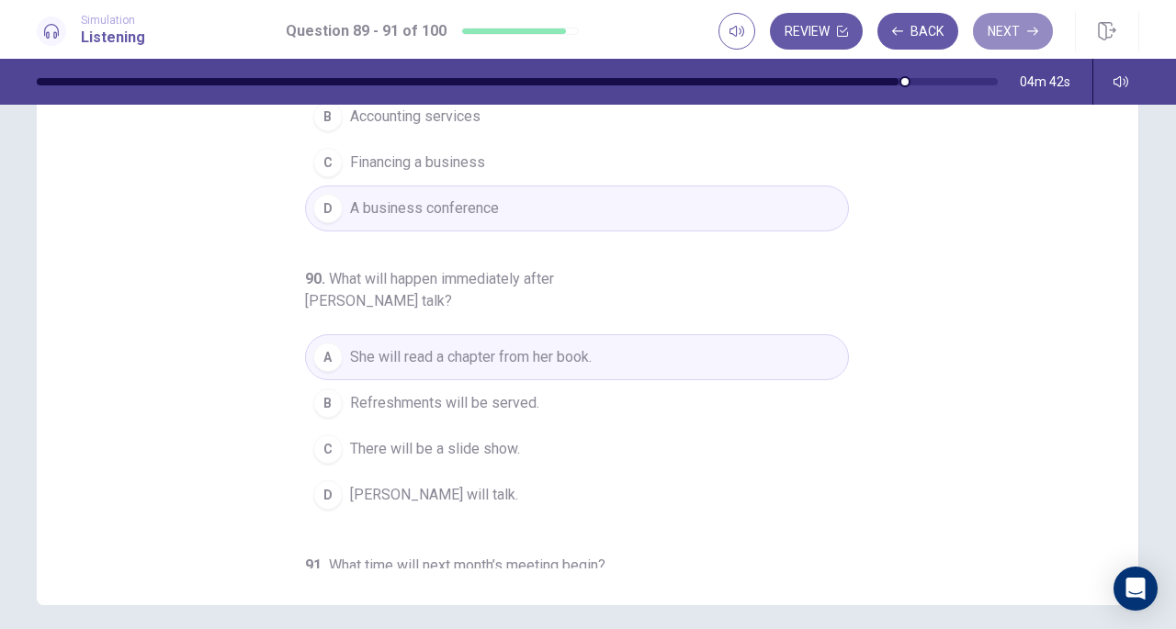
click at [1031, 40] on button "Next" at bounding box center [1013, 31] width 80 height 37
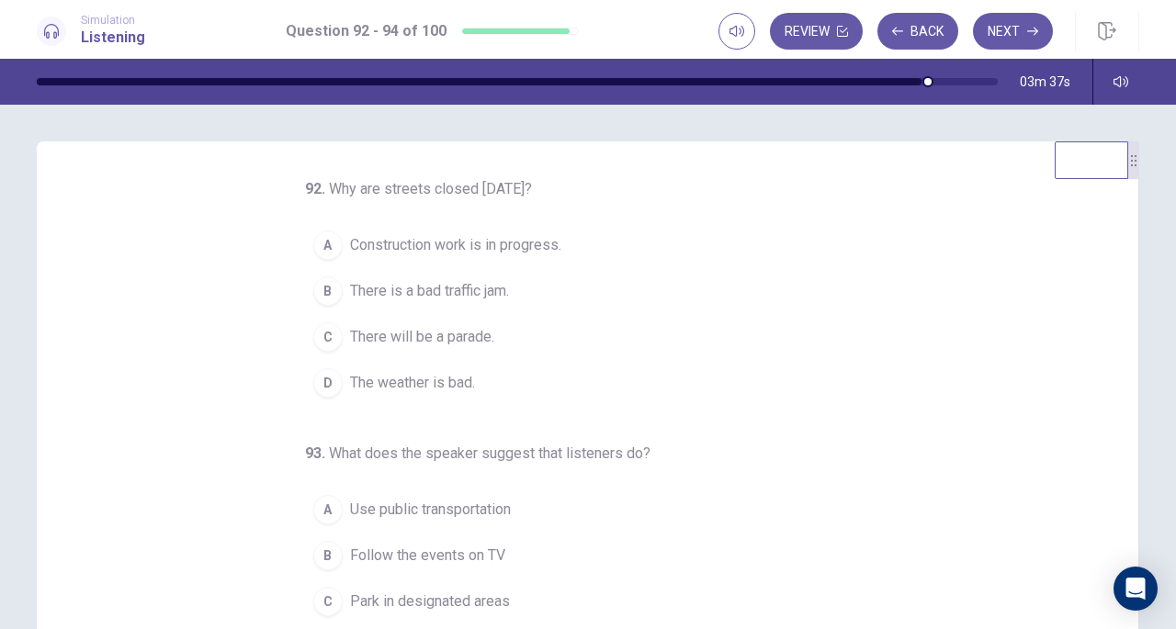
click at [358, 334] on span "There will be a parade." at bounding box center [422, 337] width 144 height 22
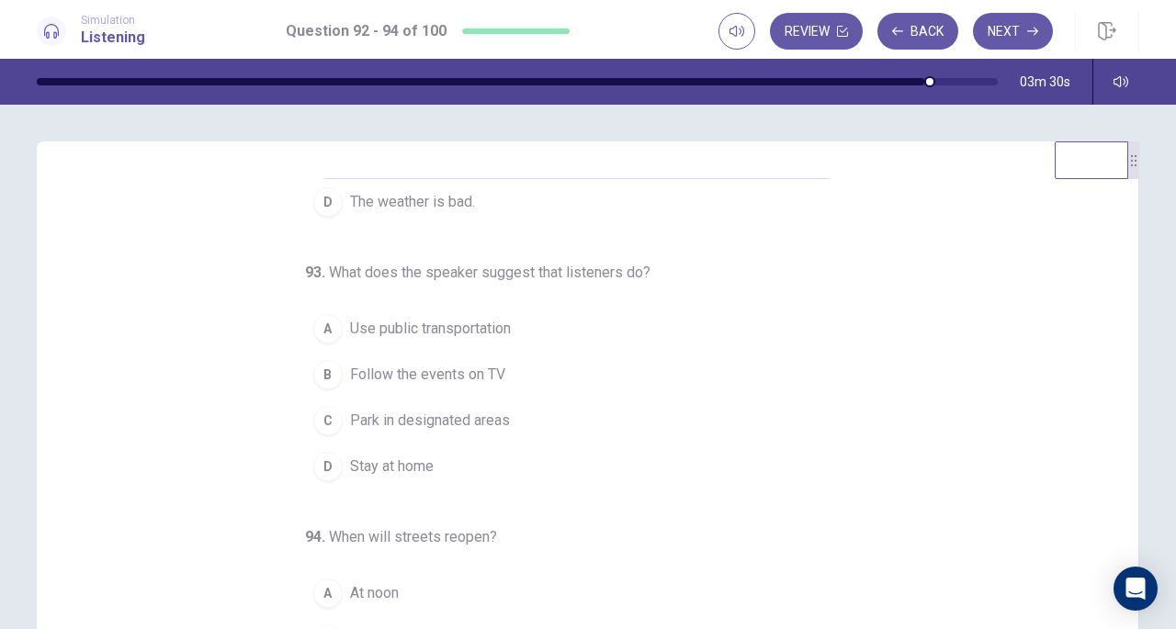
scroll to position [184, 0]
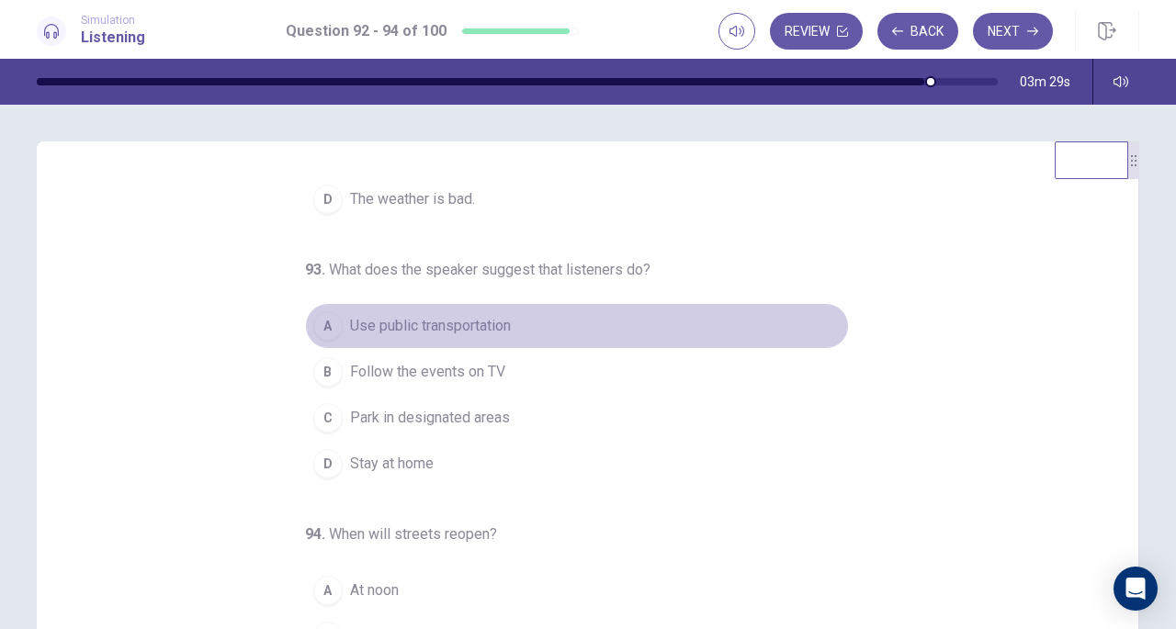
click at [455, 310] on button "A Use public transportation" at bounding box center [577, 326] width 544 height 46
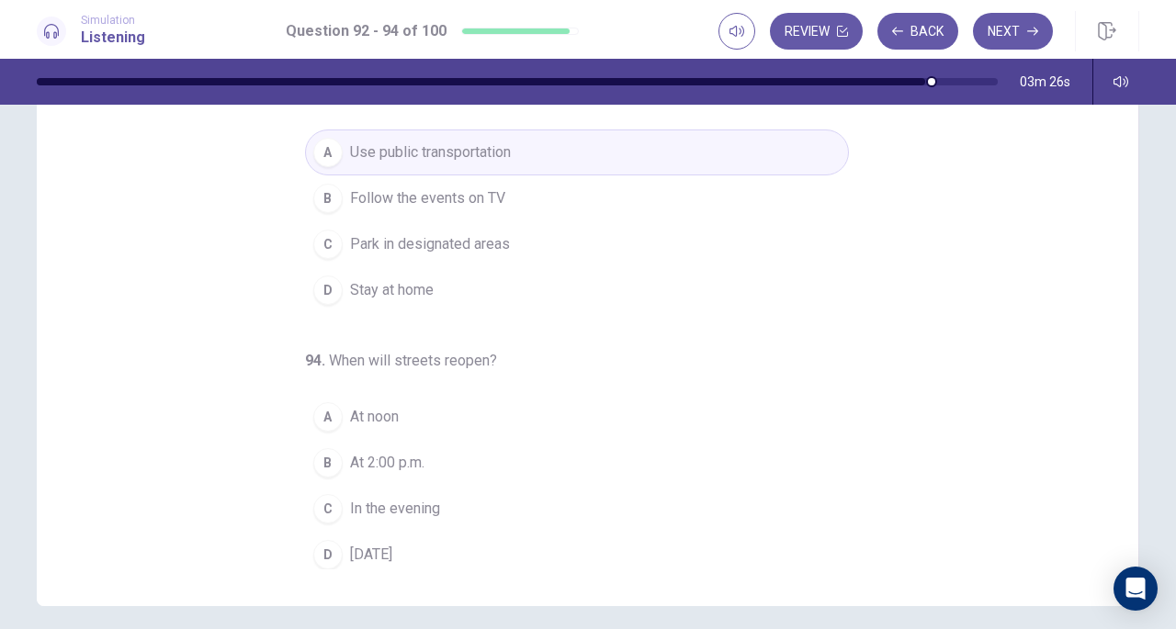
scroll to position [175, 0]
click at [364, 543] on span "Tomorrow" at bounding box center [371, 554] width 42 height 22
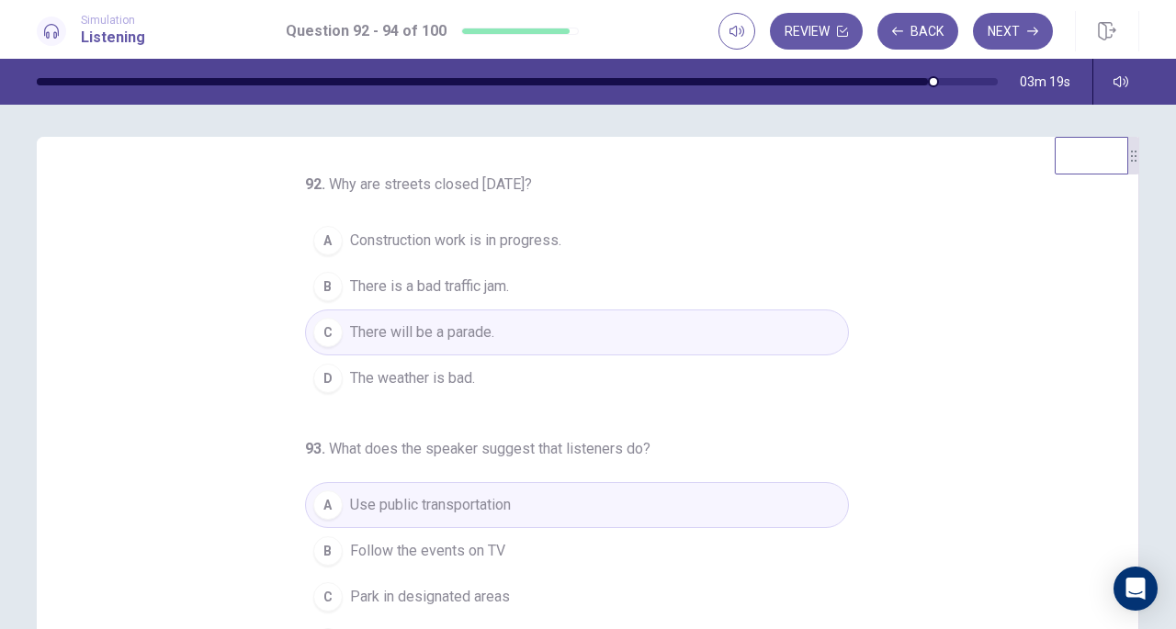
scroll to position [2, 0]
click at [1008, 22] on button "Next" at bounding box center [1013, 31] width 80 height 37
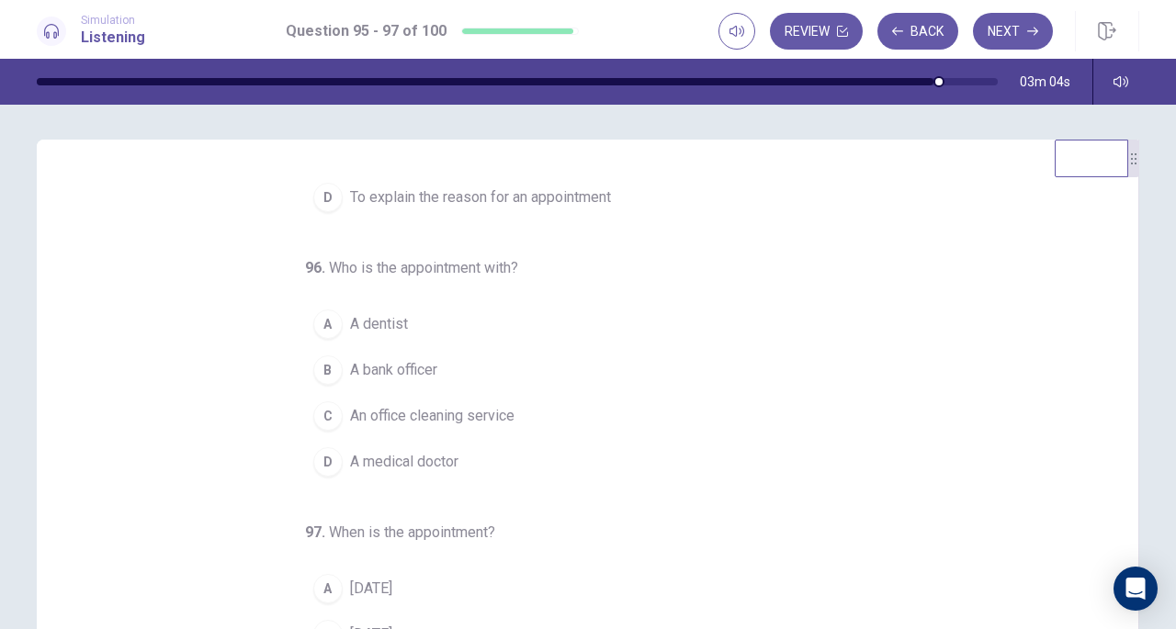
scroll to position [0, 0]
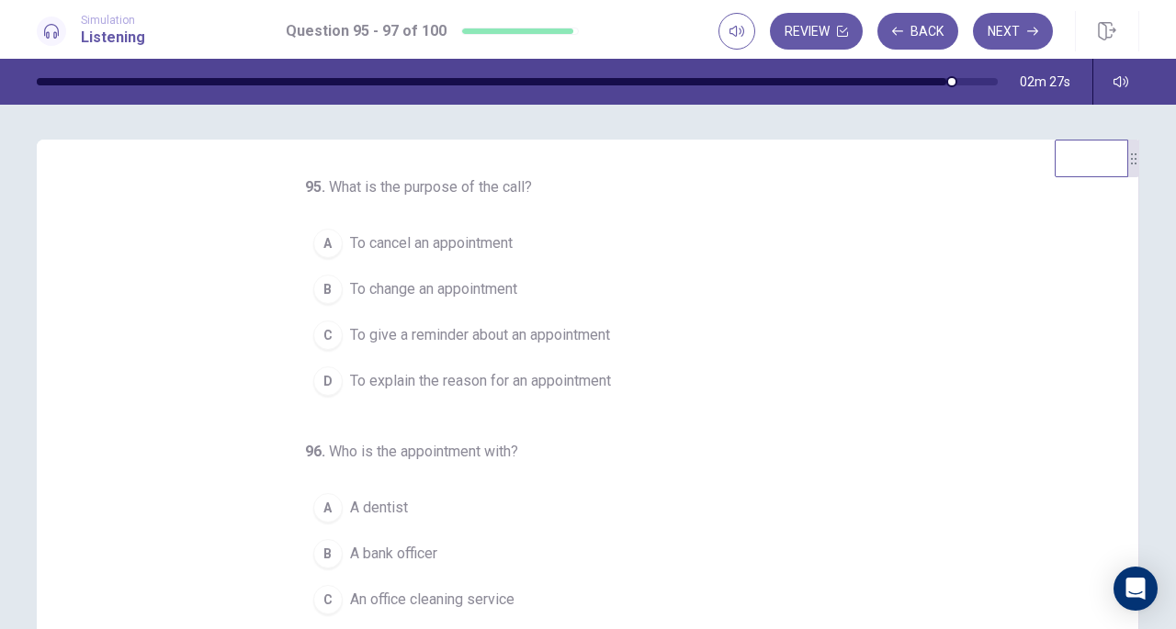
click at [426, 337] on span "To give a reminder about an appointment" at bounding box center [480, 335] width 260 height 22
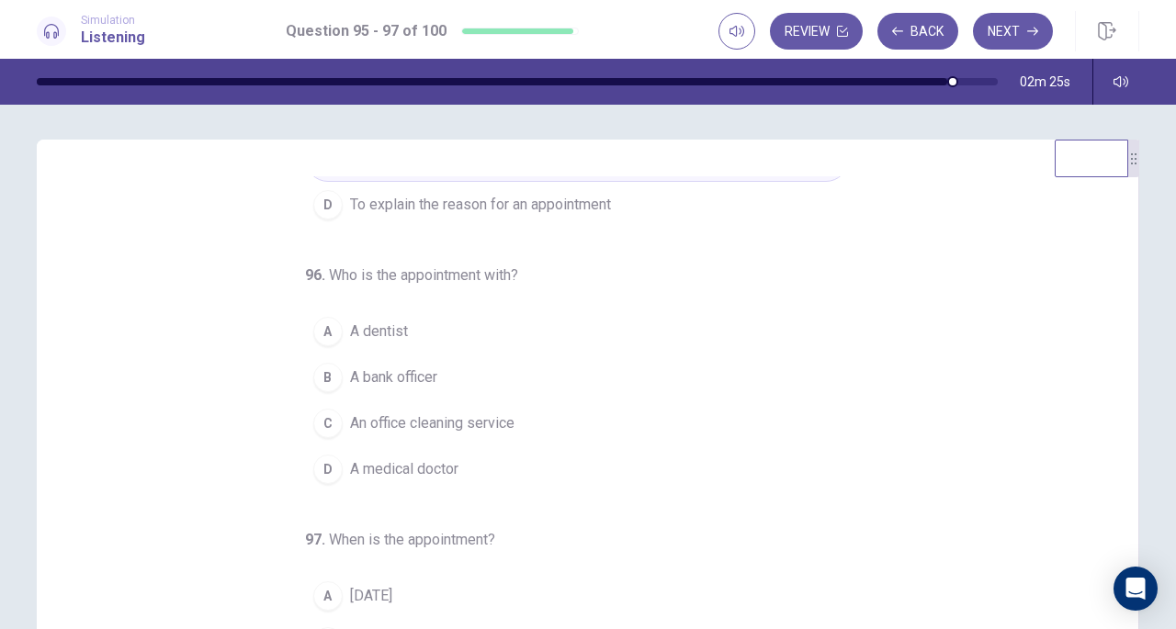
scroll to position [180, 0]
click at [379, 325] on span "A dentist" at bounding box center [379, 328] width 58 height 22
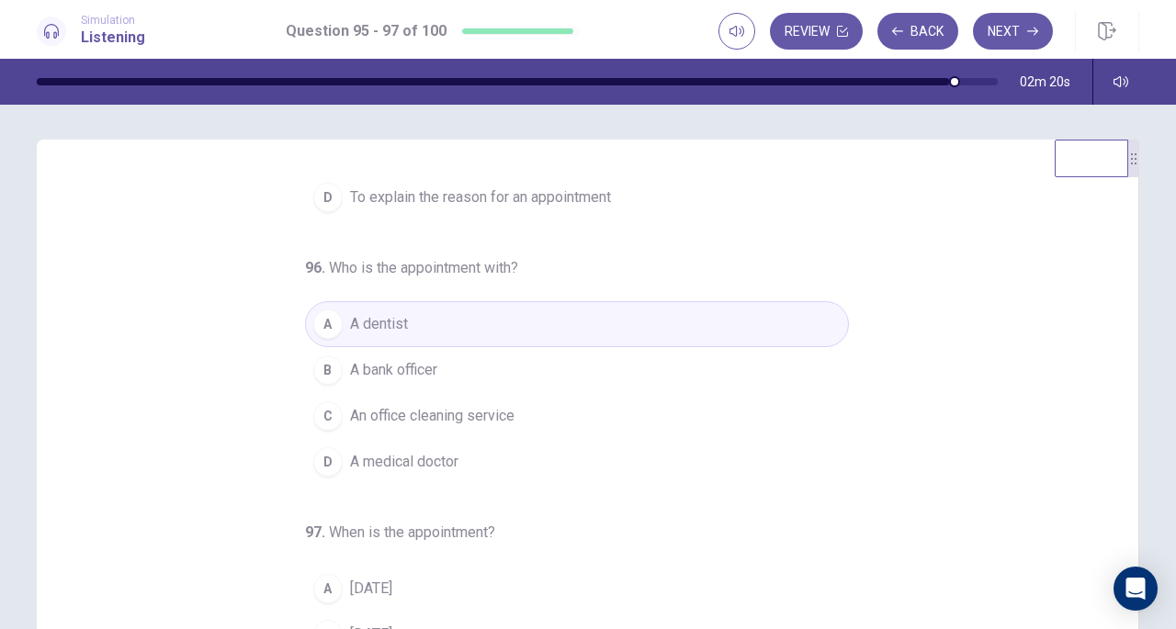
scroll to position [246, 0]
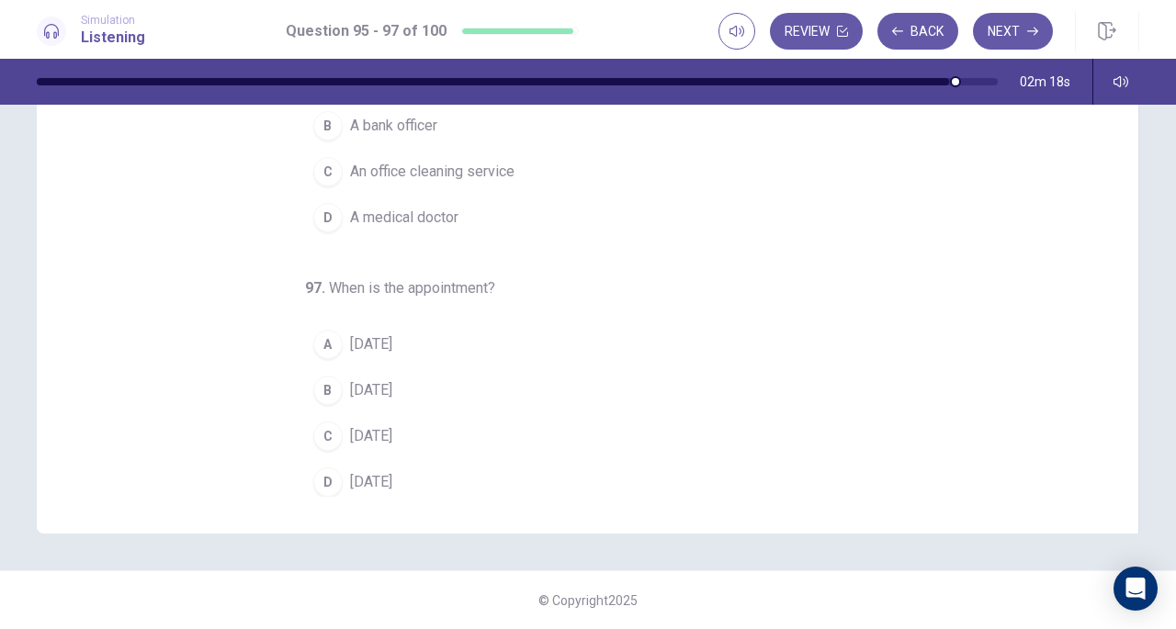
click at [382, 379] on span "Monday" at bounding box center [371, 390] width 42 height 22
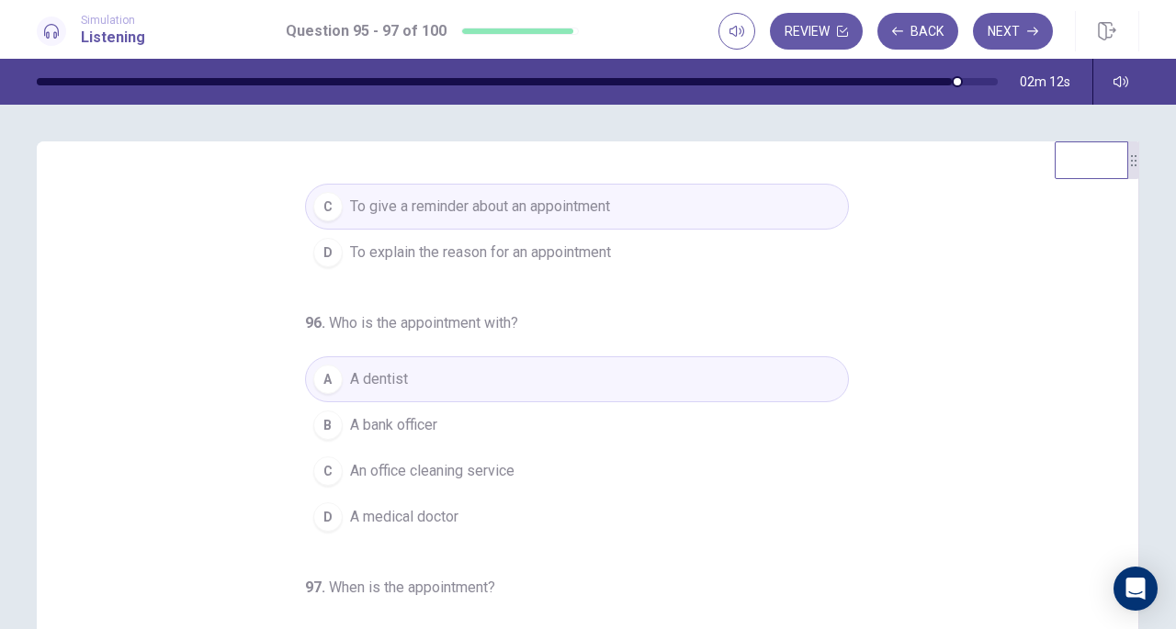
scroll to position [135, 0]
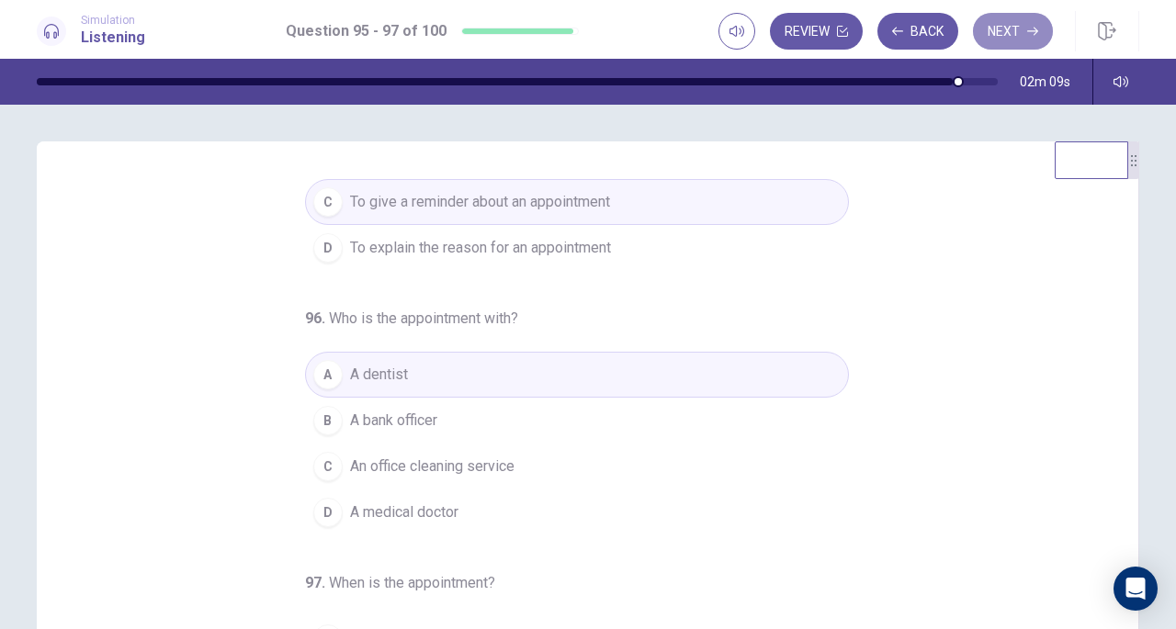
click at [1022, 33] on button "Next" at bounding box center [1013, 31] width 80 height 37
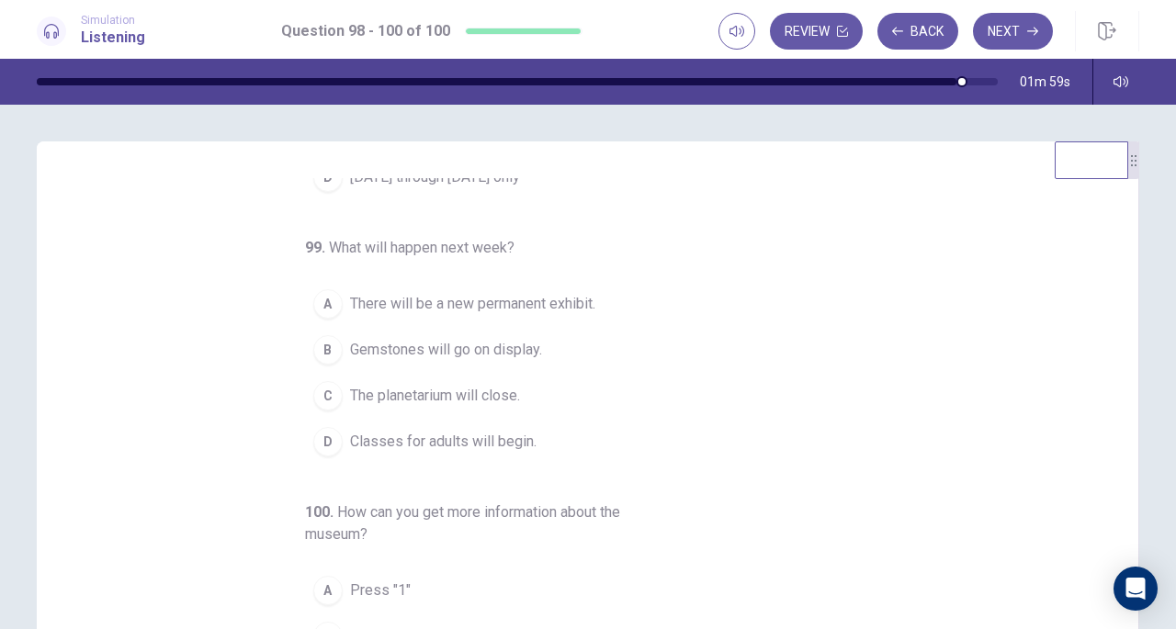
scroll to position [0, 0]
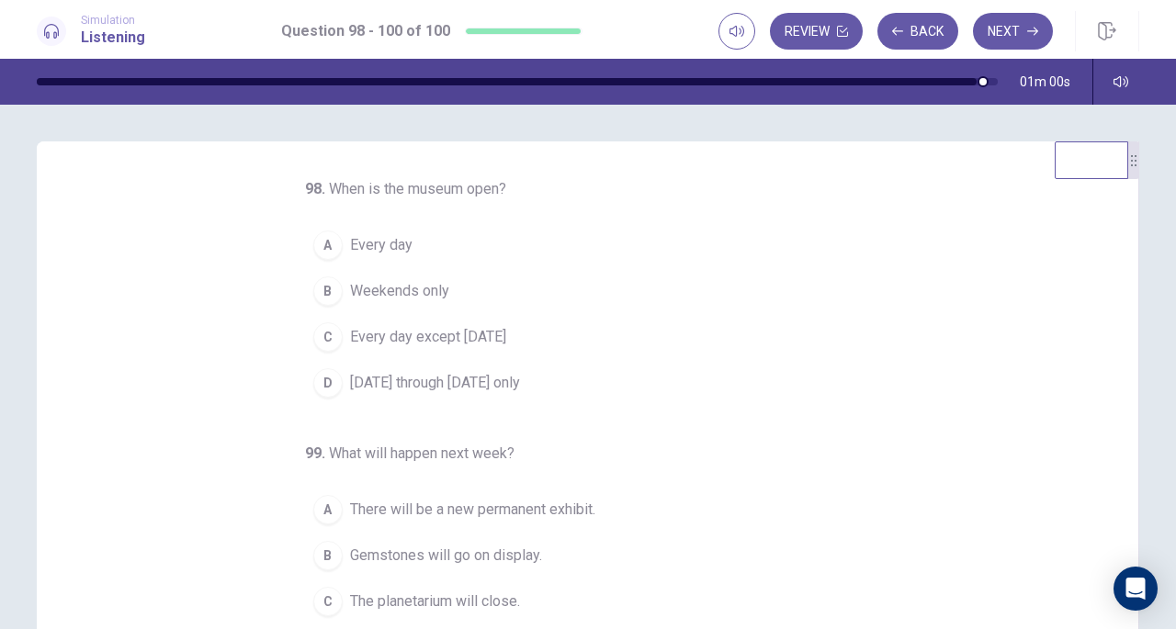
click at [313, 242] on div "A" at bounding box center [327, 245] width 29 height 29
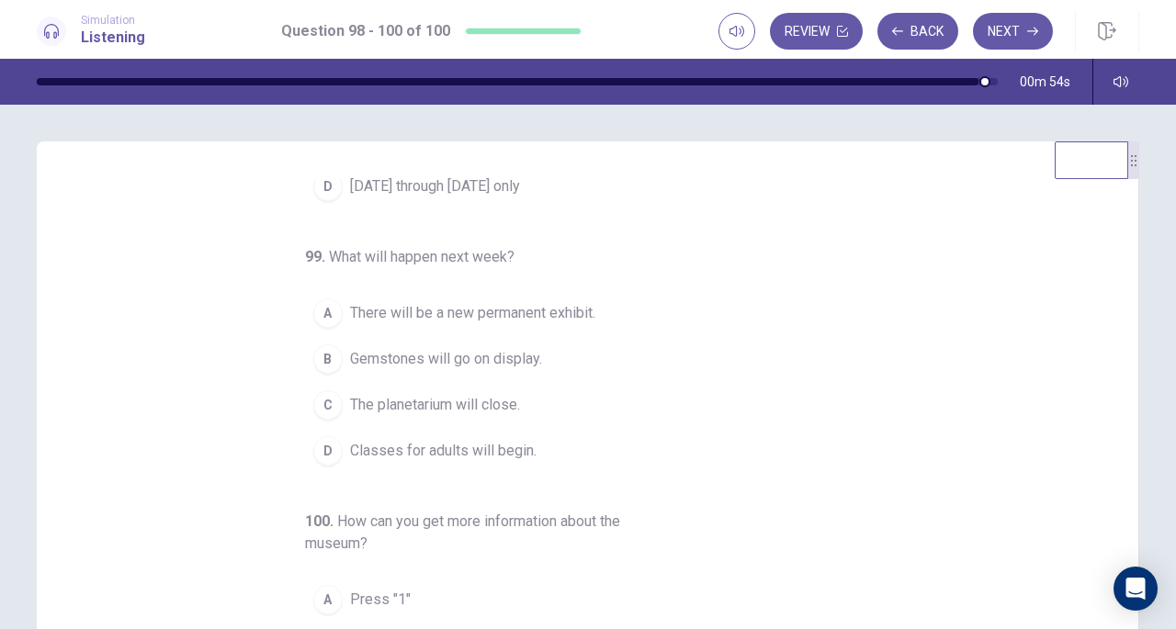
scroll to position [206, 0]
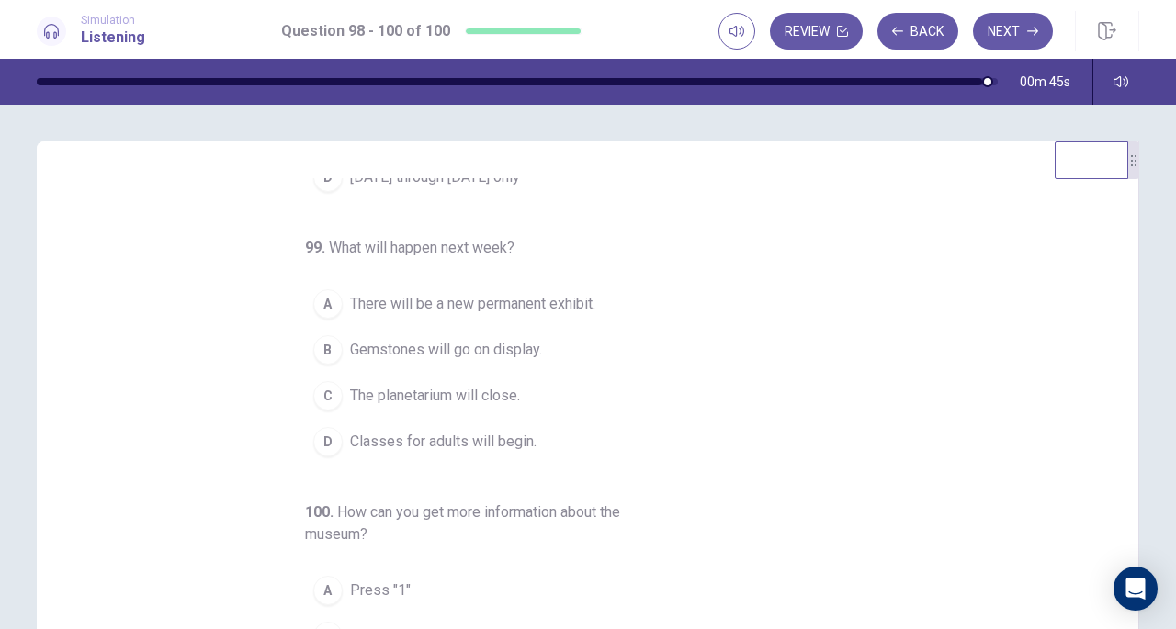
click at [376, 304] on span "There will be a new permanent exhibit." at bounding box center [472, 304] width 245 height 22
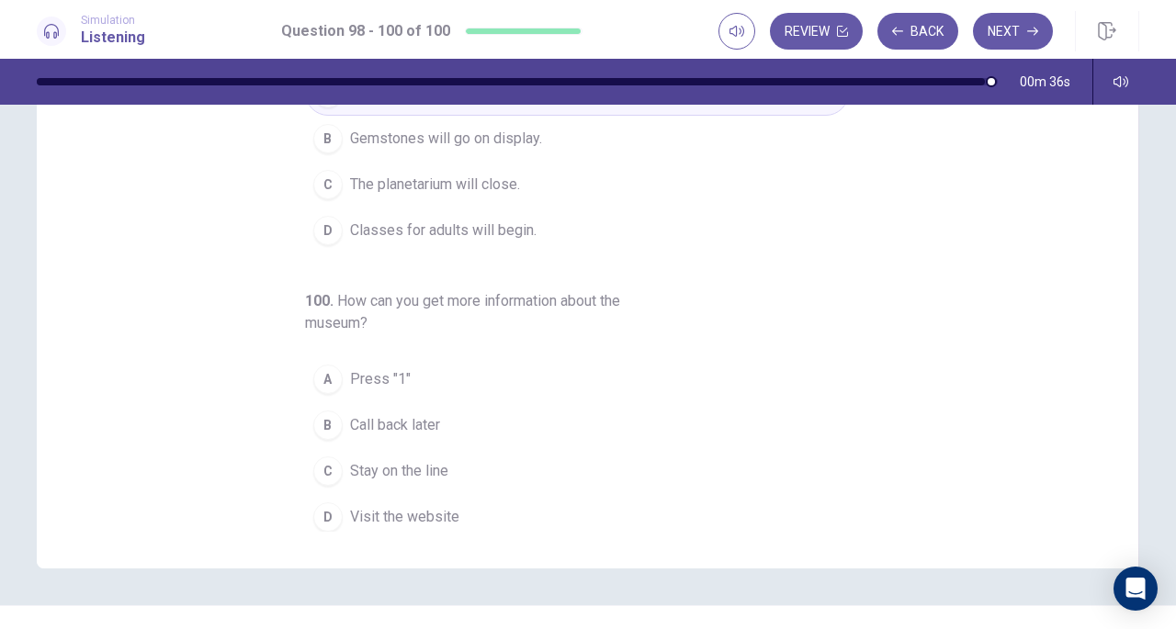
scroll to position [221, 0]
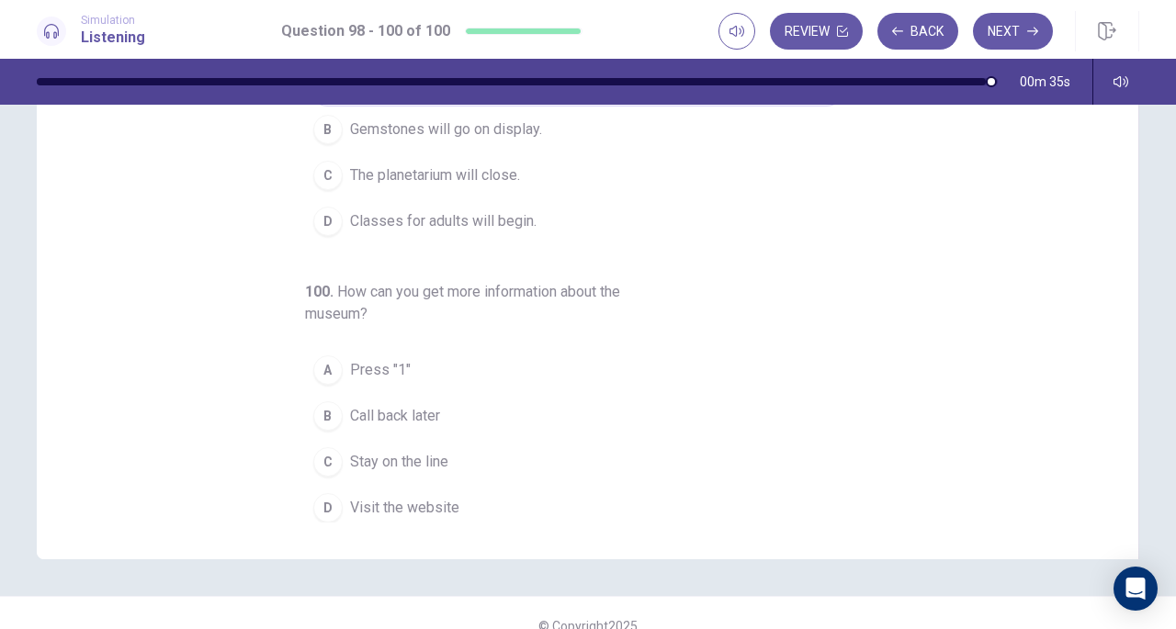
click at [371, 459] on span "Stay on the line" at bounding box center [399, 462] width 98 height 22
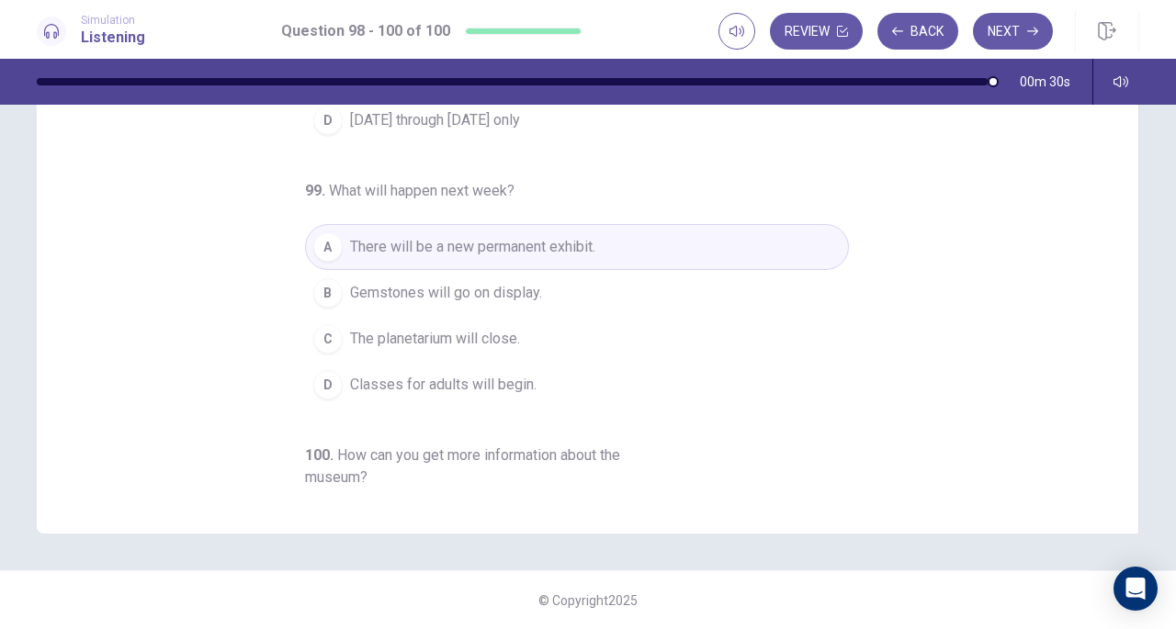
scroll to position [0, 0]
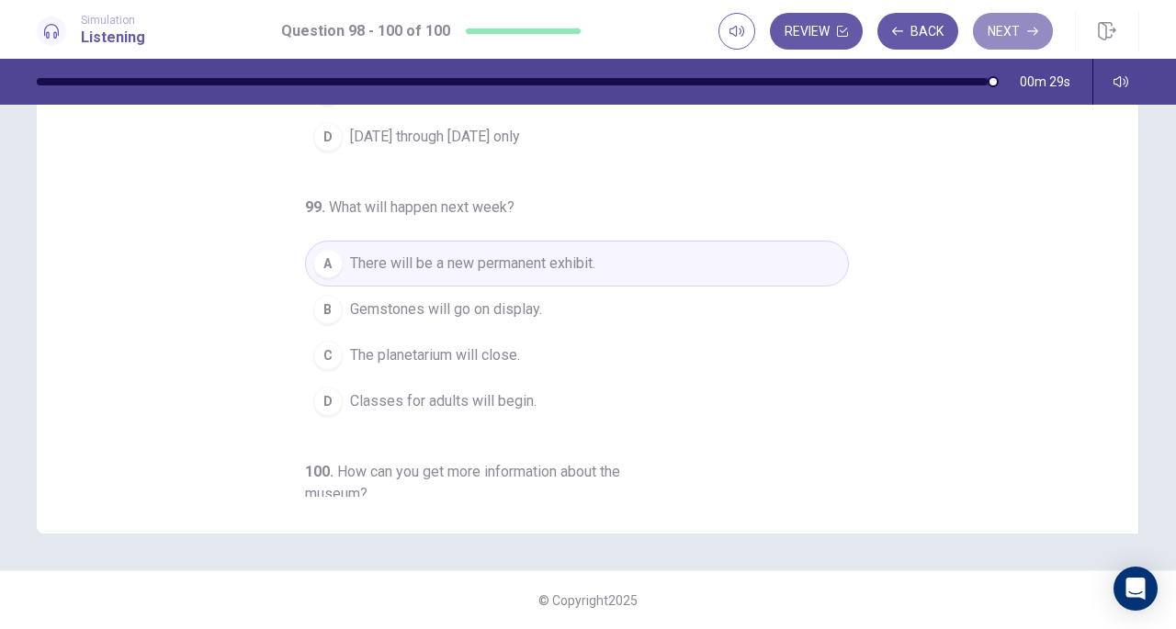
click at [1013, 27] on button "Next" at bounding box center [1013, 31] width 80 height 37
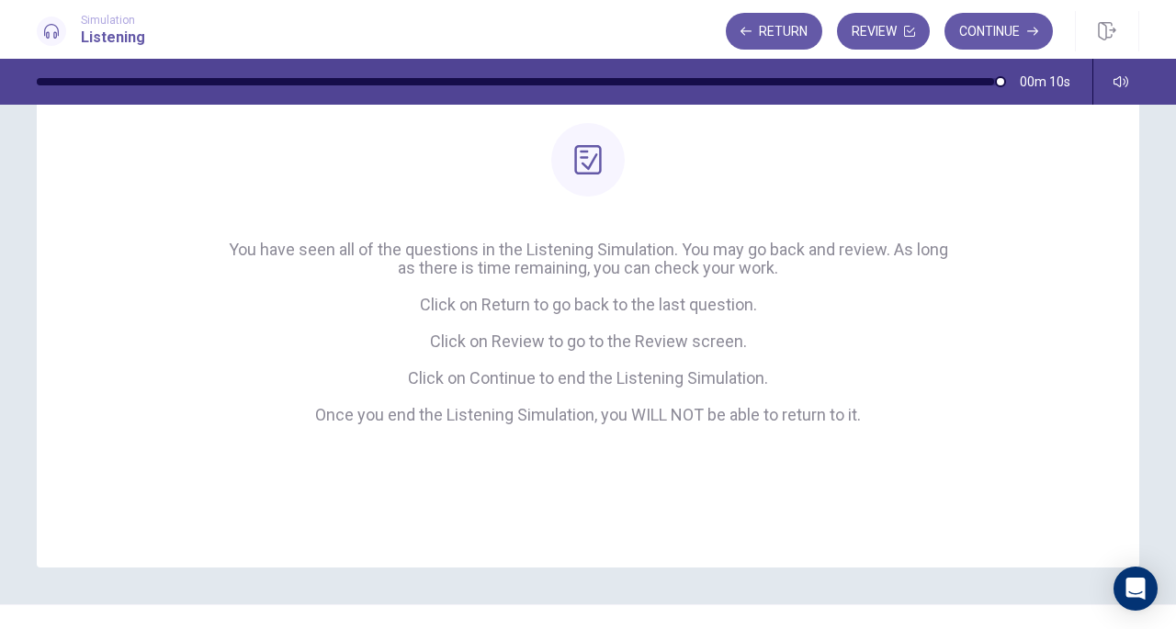
scroll to position [160, 0]
click at [985, 34] on button "Continue" at bounding box center [999, 31] width 108 height 37
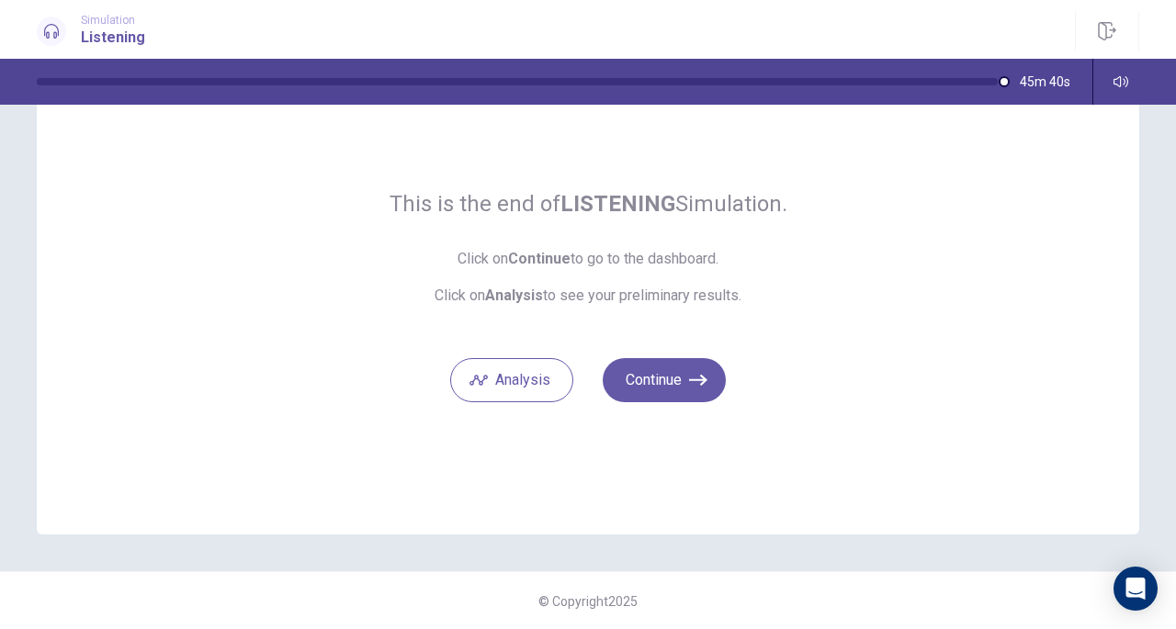
click at [522, 375] on button "Analysis" at bounding box center [511, 380] width 123 height 44
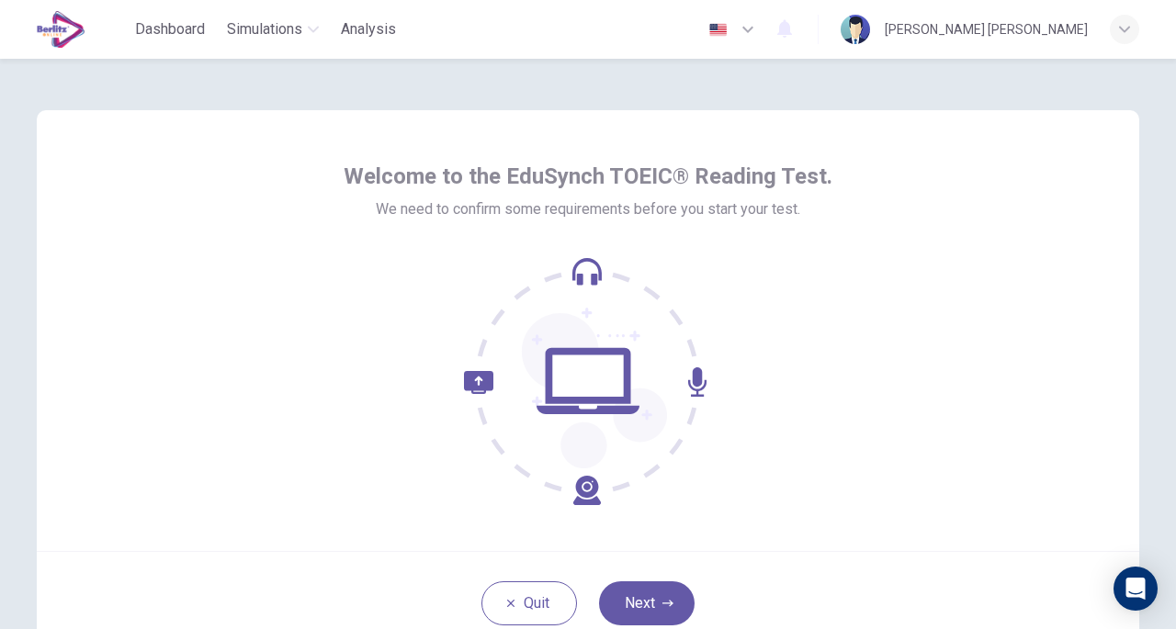
scroll to position [115, 0]
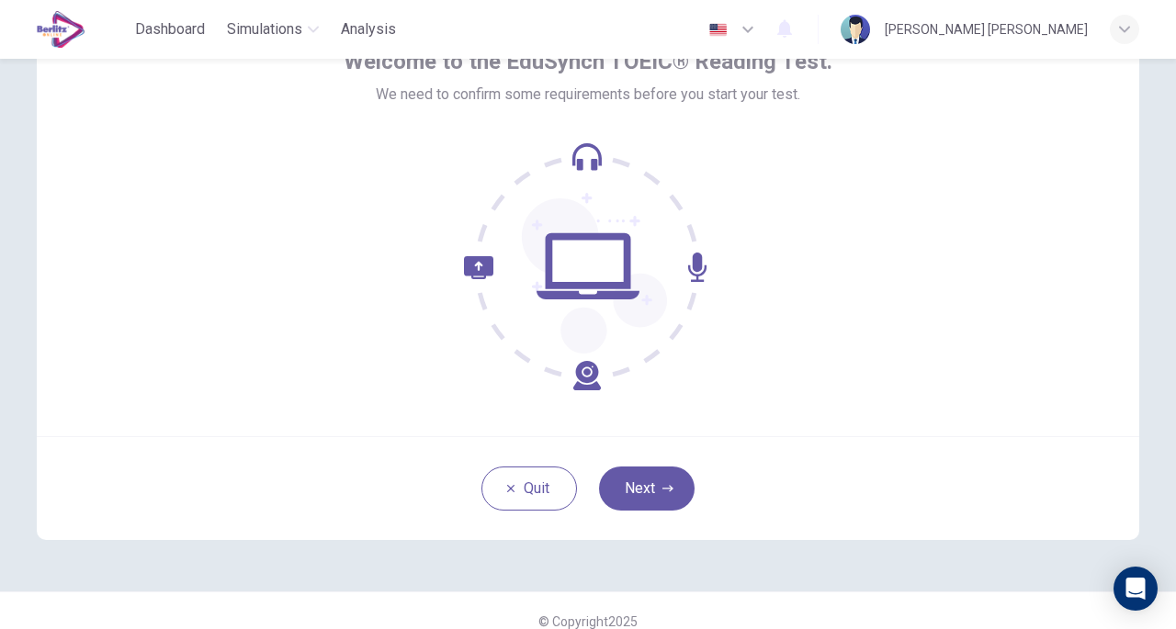
click at [655, 490] on button "Next" at bounding box center [647, 489] width 96 height 44
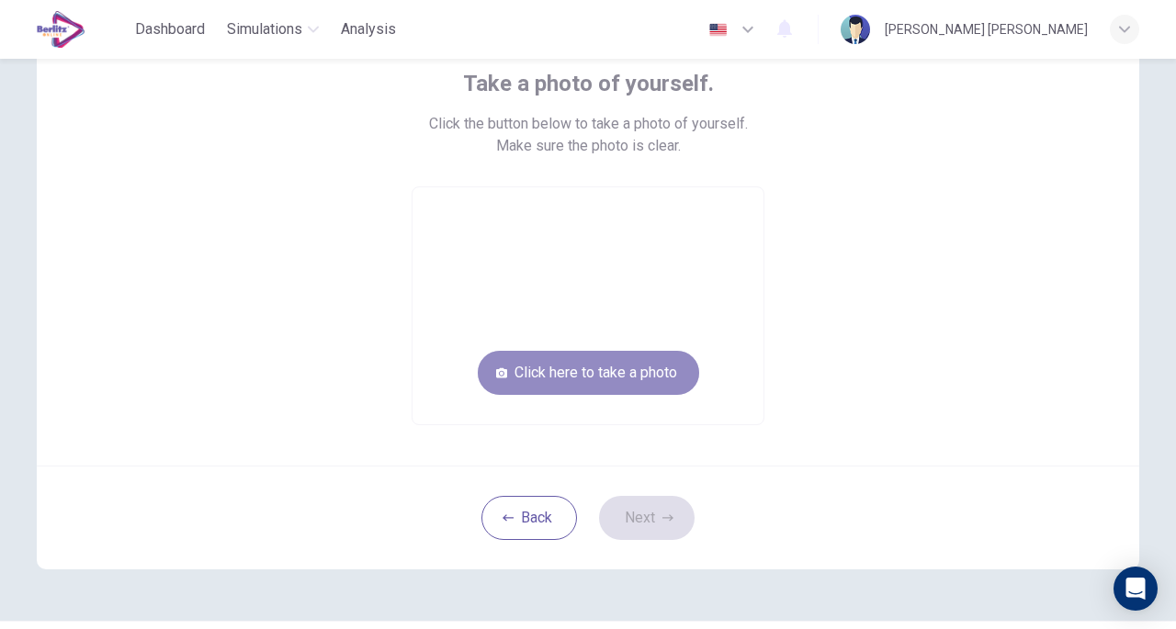
click at [619, 381] on button "Click here to take a photo" at bounding box center [588, 373] width 221 height 44
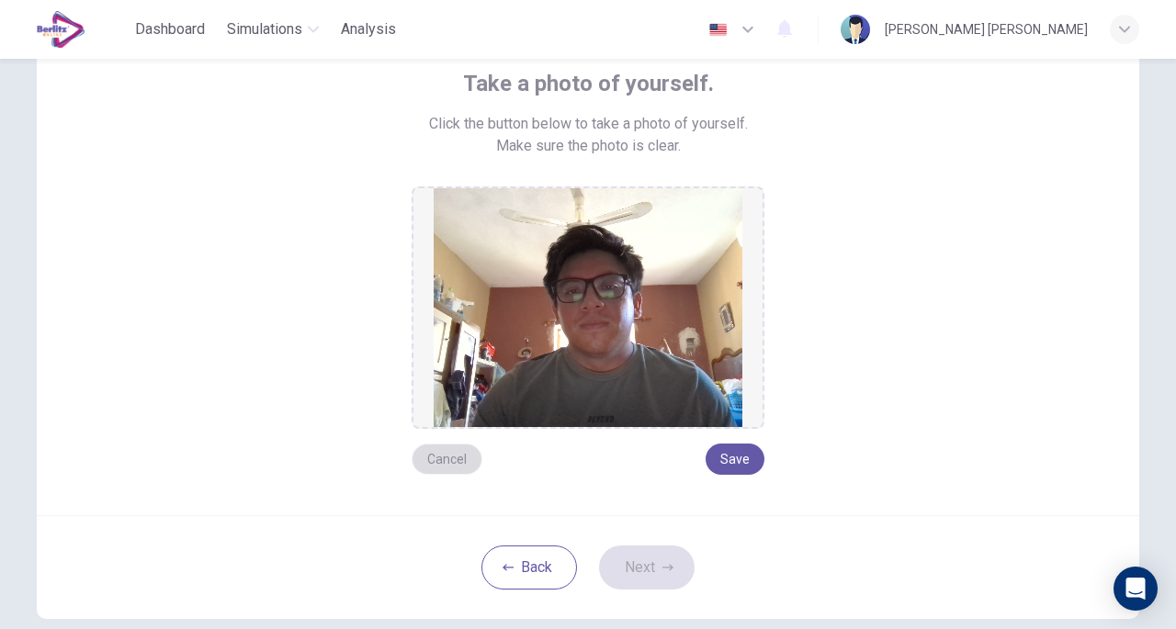
click at [437, 461] on button "Cancel" at bounding box center [447, 459] width 71 height 31
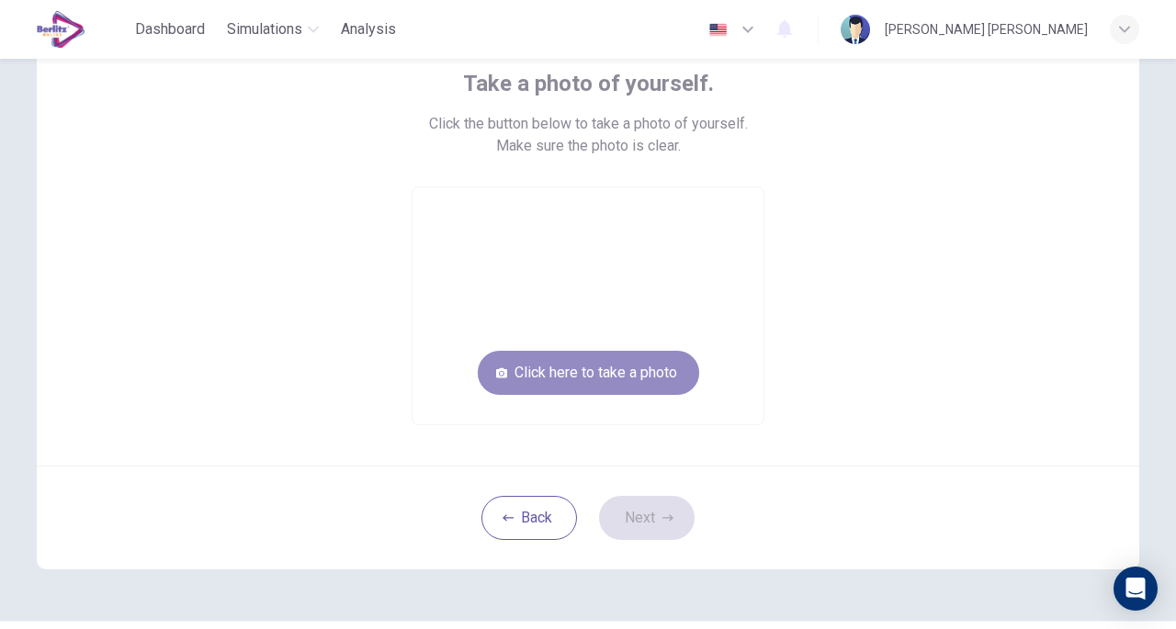
click at [647, 367] on button "Click here to take a photo" at bounding box center [588, 373] width 221 height 44
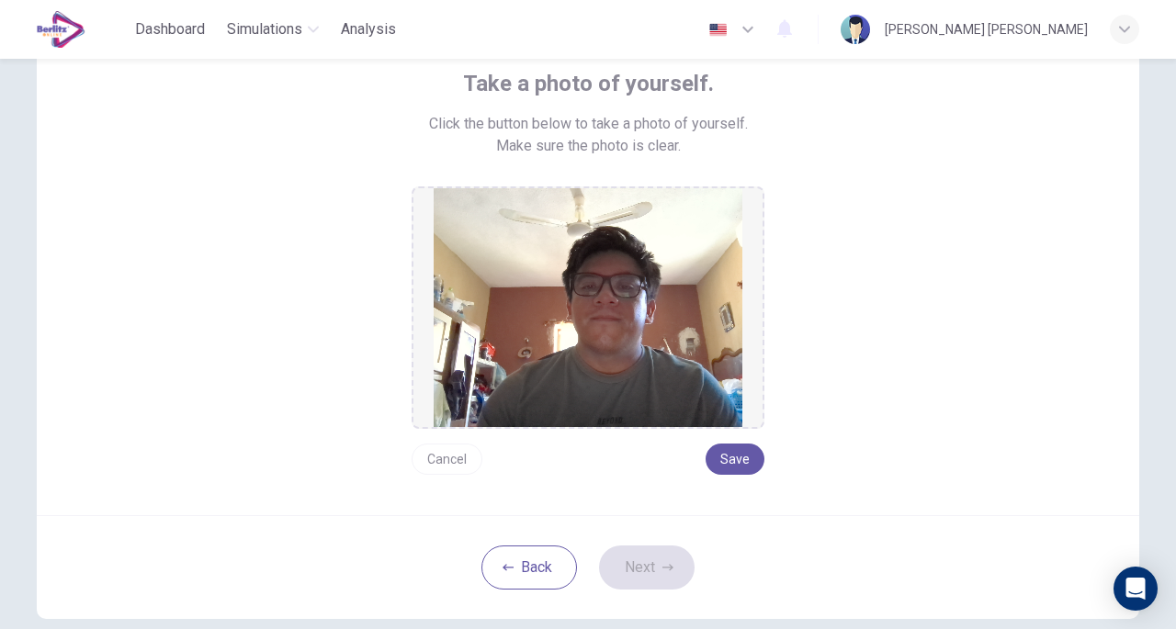
click at [724, 442] on div "Cancel Save" at bounding box center [588, 452] width 353 height 46
click at [723, 456] on button "Save" at bounding box center [735, 459] width 59 height 31
click at [641, 580] on button "Next" at bounding box center [647, 568] width 96 height 44
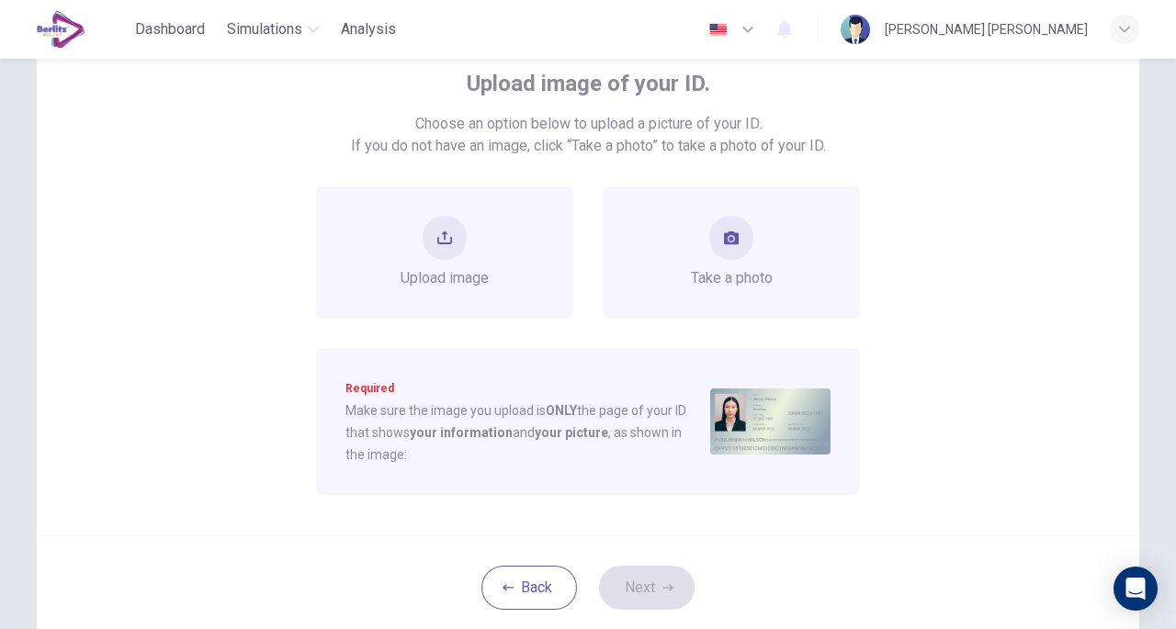
click at [762, 249] on div "Take a photo" at bounding box center [732, 253] width 82 height 74
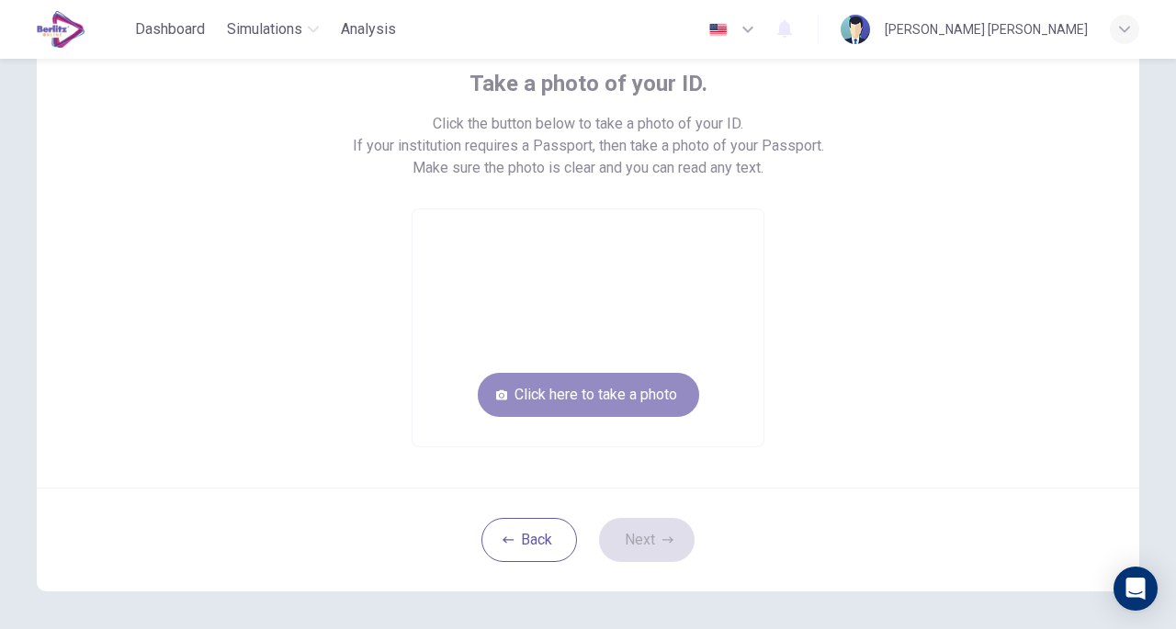
click at [645, 394] on button "Click here to take a photo" at bounding box center [588, 395] width 221 height 44
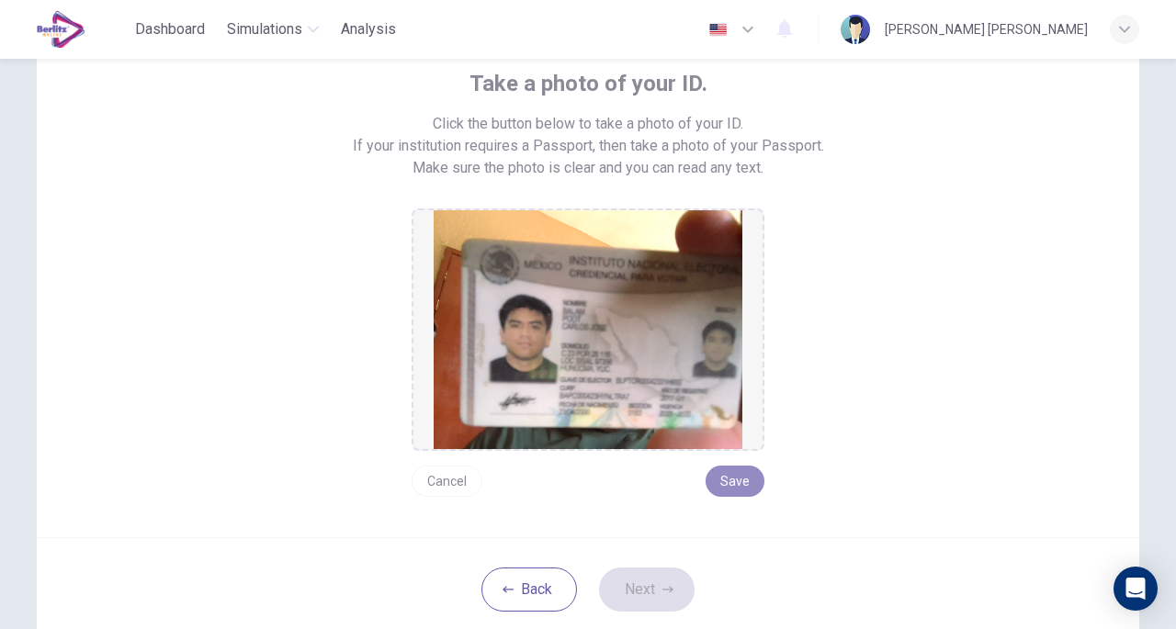
click at [733, 479] on button "Save" at bounding box center [735, 481] width 59 height 31
click at [648, 585] on button "Next" at bounding box center [647, 590] width 96 height 44
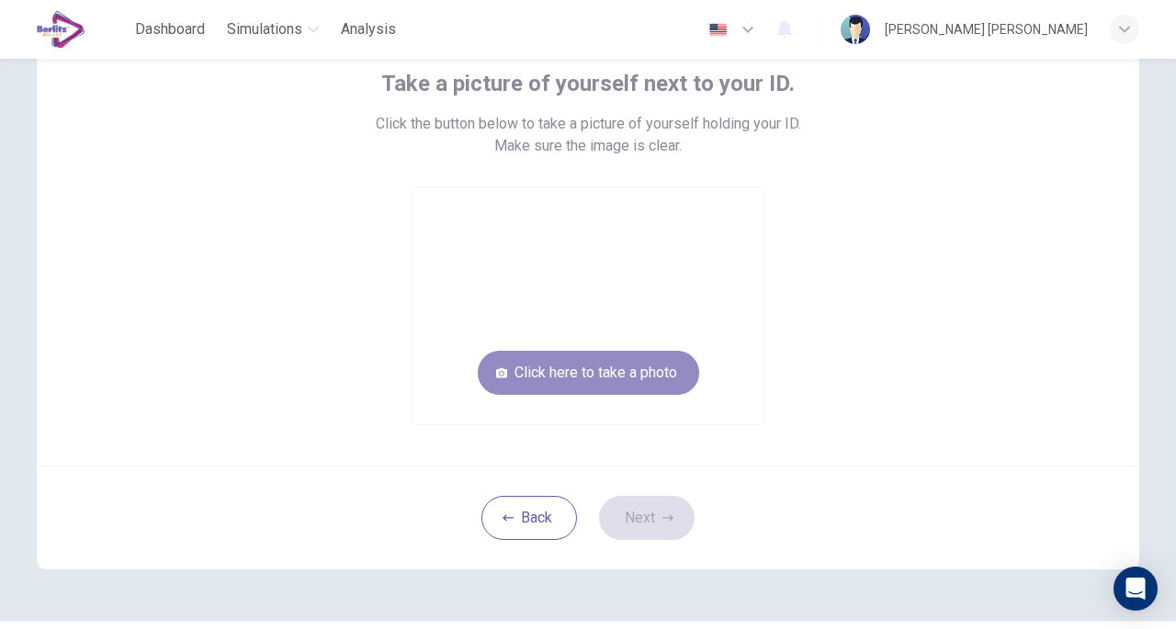
click at [629, 365] on button "Click here to take a photo" at bounding box center [588, 373] width 221 height 44
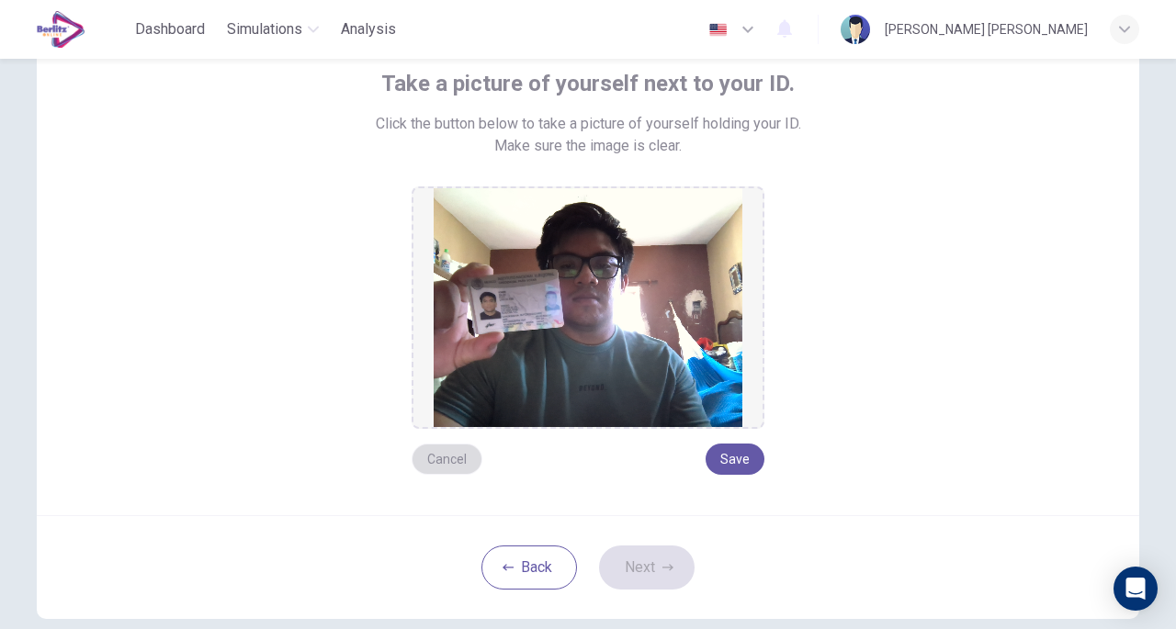
click at [440, 453] on button "Cancel" at bounding box center [447, 459] width 71 height 31
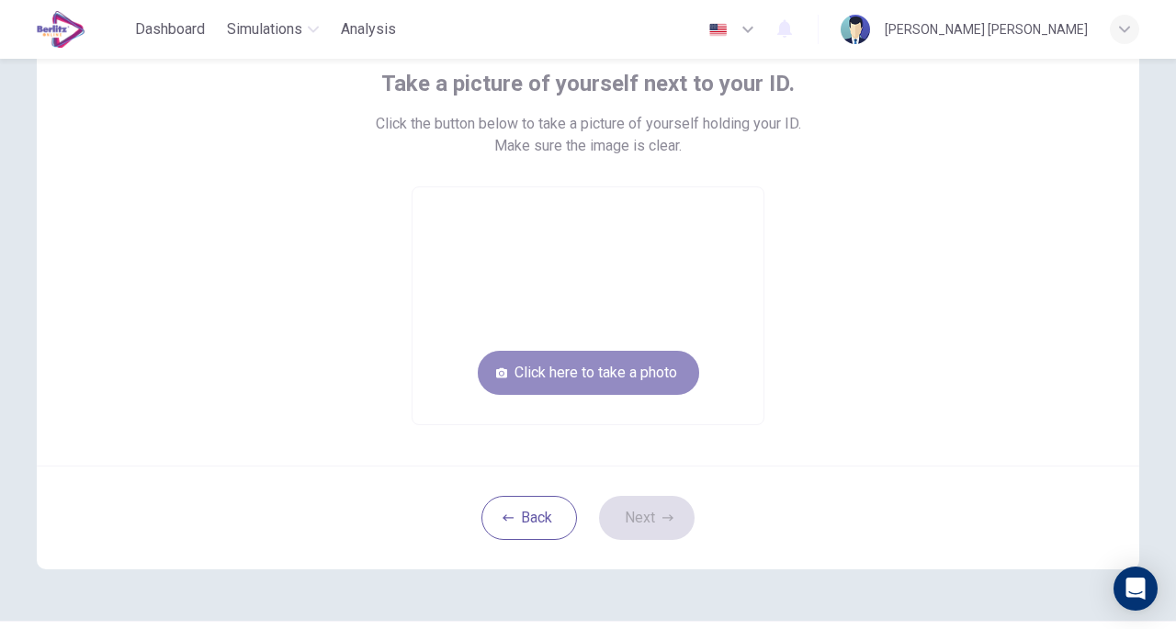
click at [536, 363] on button "Click here to take a photo" at bounding box center [588, 373] width 221 height 44
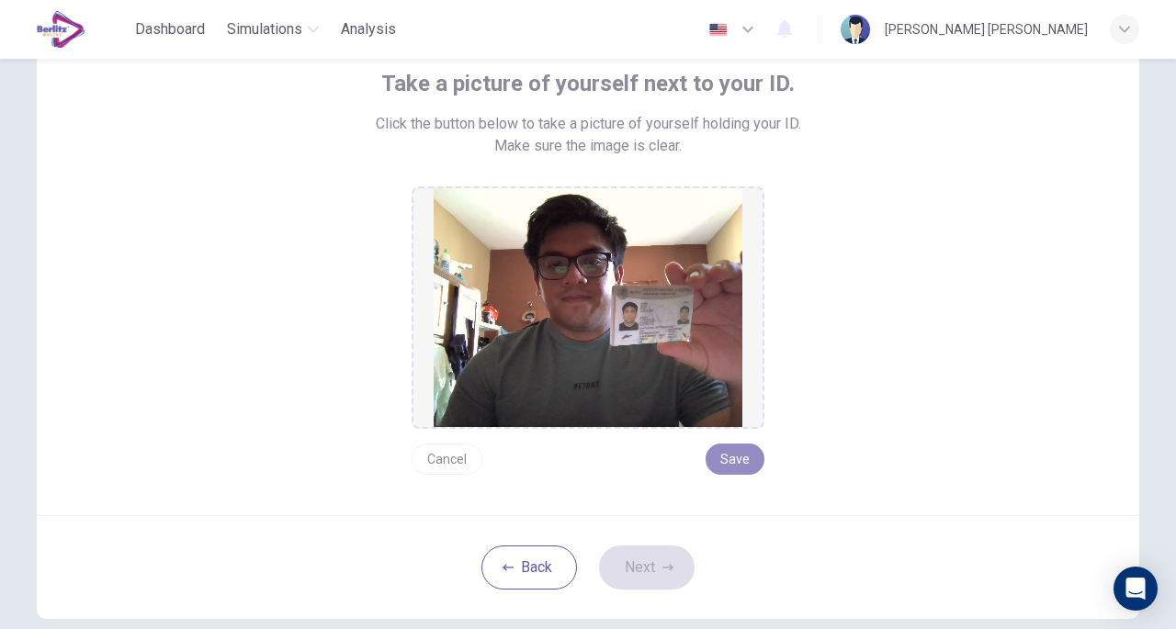
click at [722, 456] on button "Save" at bounding box center [735, 459] width 59 height 31
click at [655, 560] on button "Next" at bounding box center [647, 568] width 96 height 44
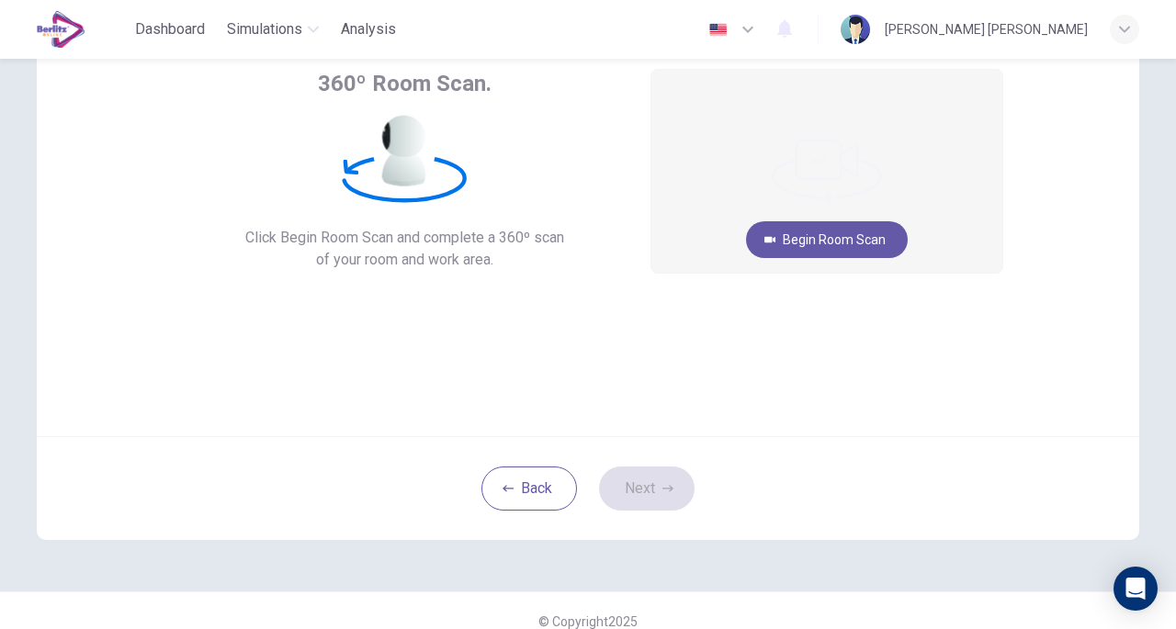
scroll to position [108, 0]
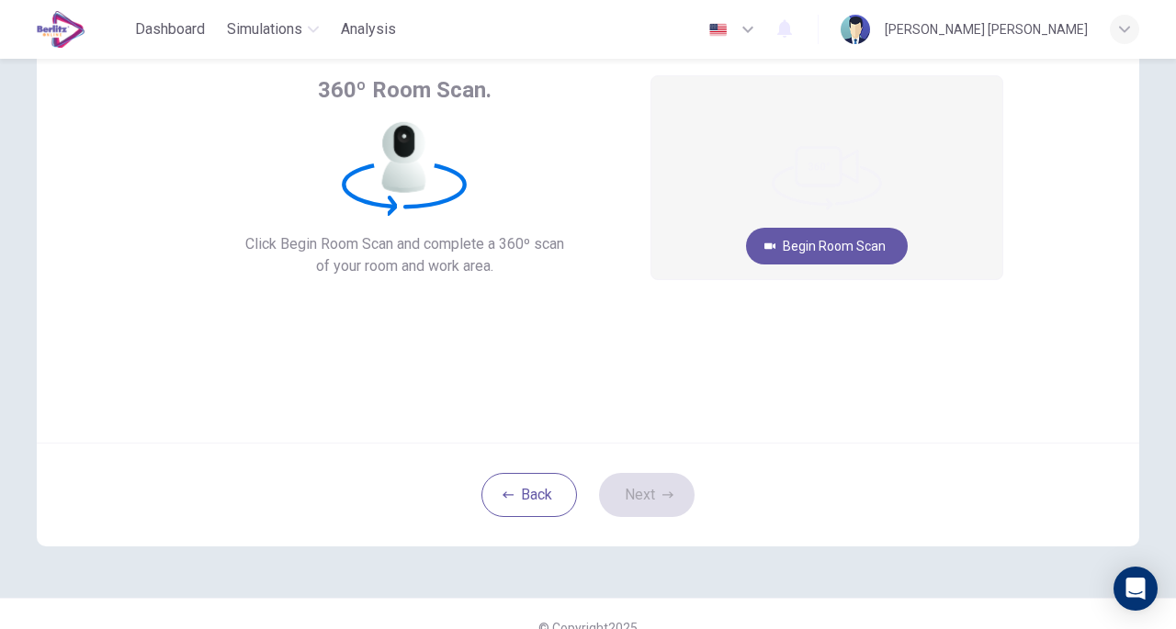
click at [869, 245] on button "Begin Room Scan" at bounding box center [827, 246] width 162 height 37
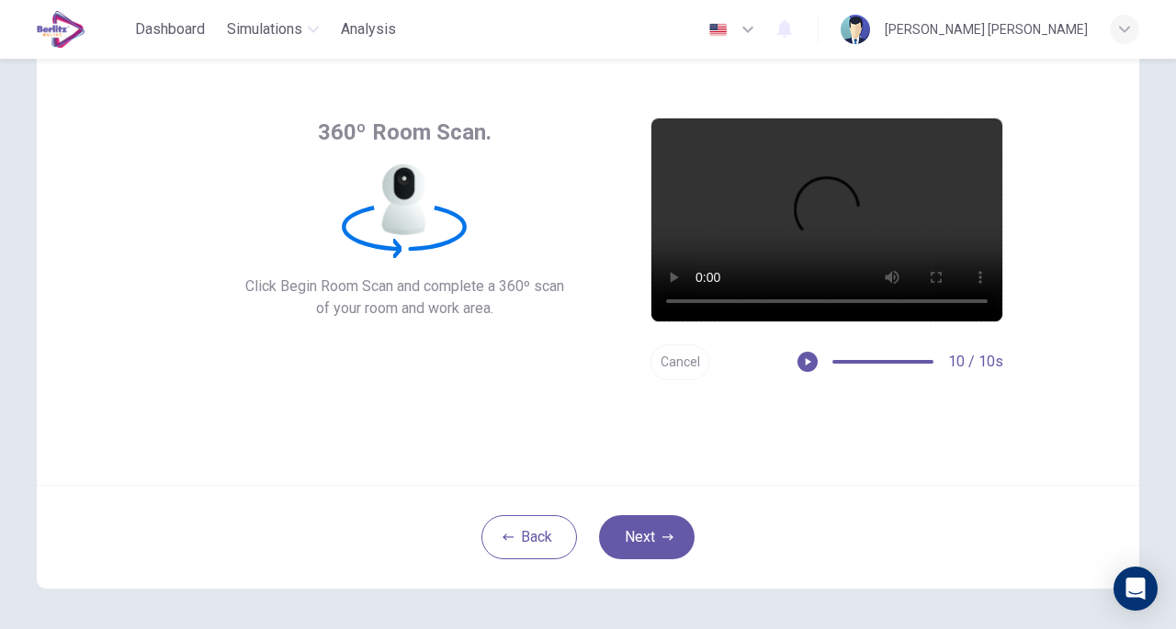
scroll to position [69, 0]
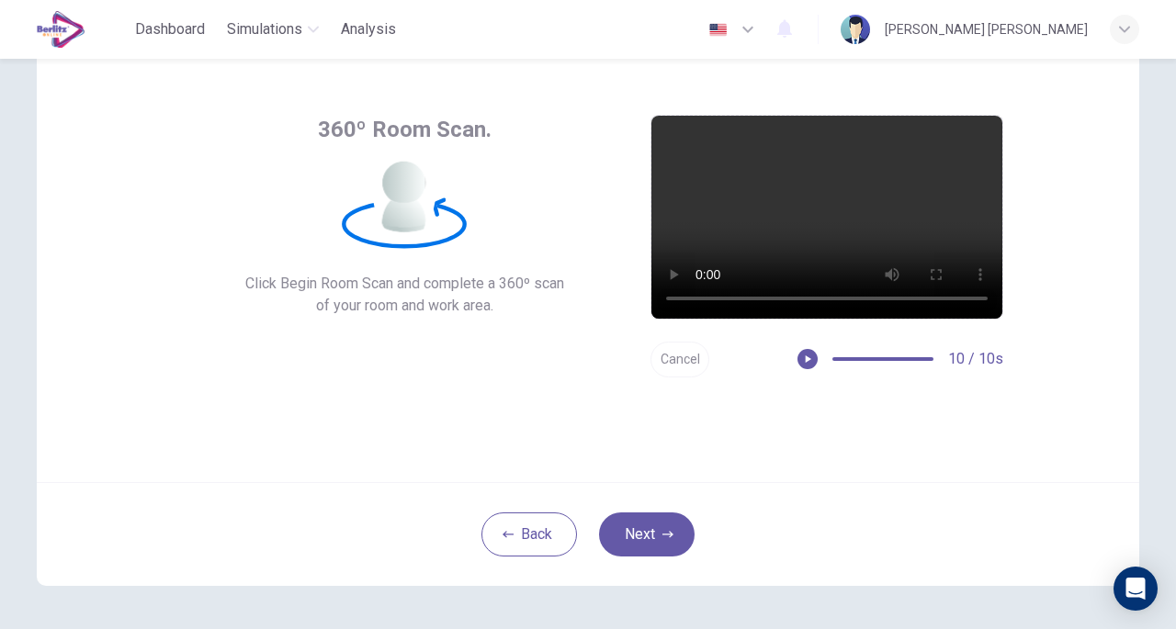
click at [647, 530] on button "Next" at bounding box center [647, 535] width 96 height 44
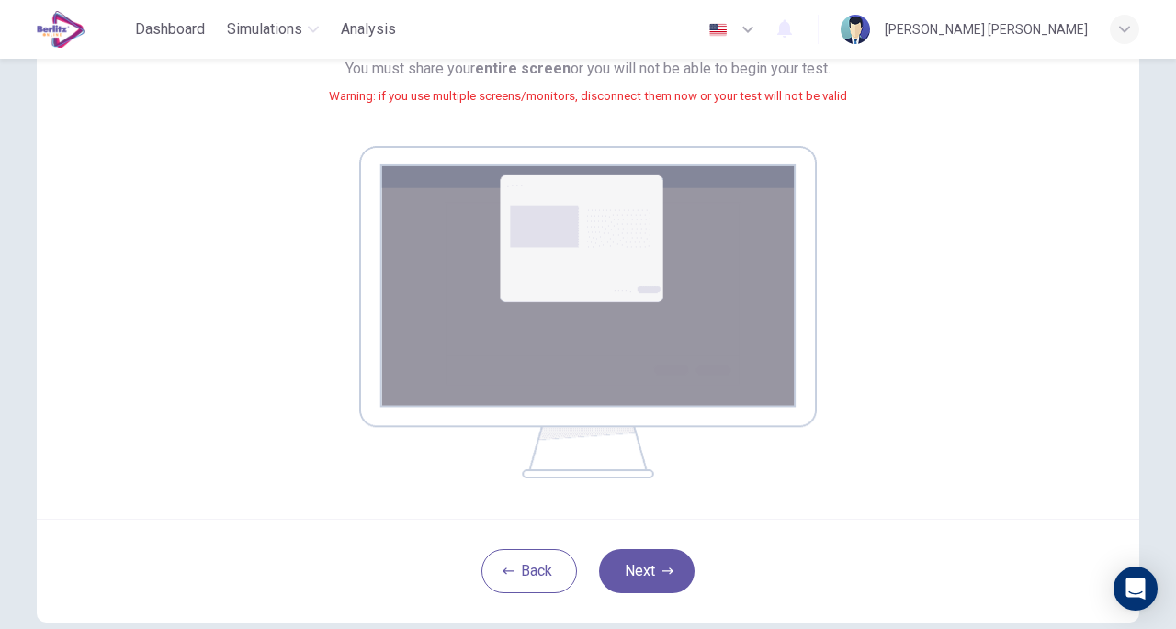
scroll to position [215, 0]
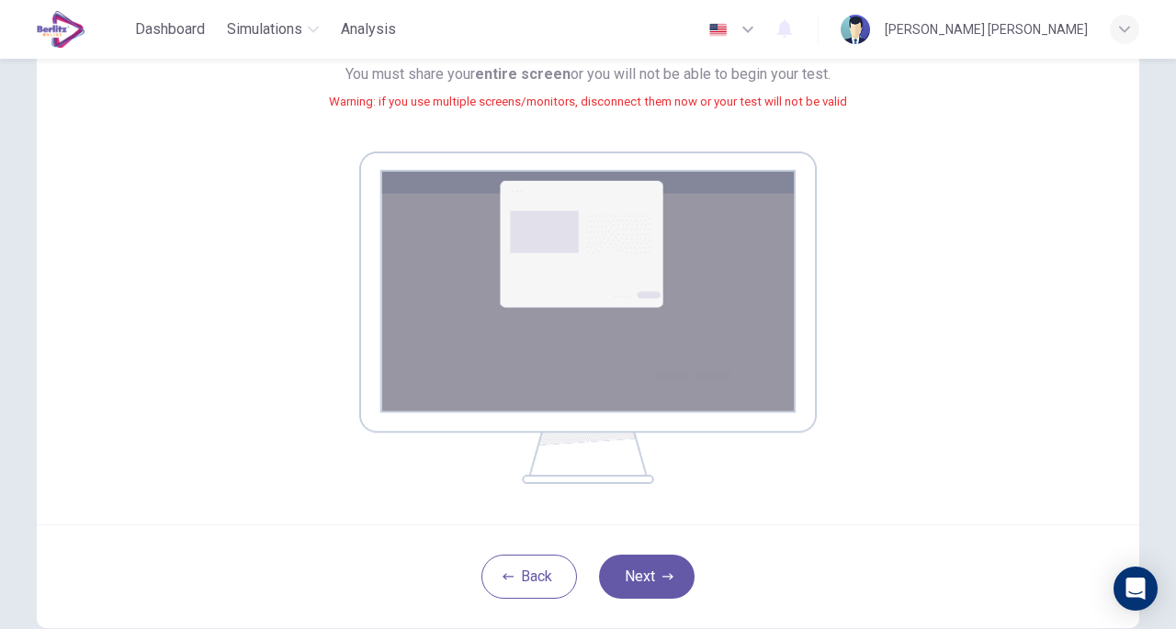
click at [1009, 413] on div "Your screen will also be recorded. Click the Next button to select your screen.…" at bounding box center [588, 209] width 1103 height 629
click at [656, 569] on button "Next" at bounding box center [647, 577] width 96 height 44
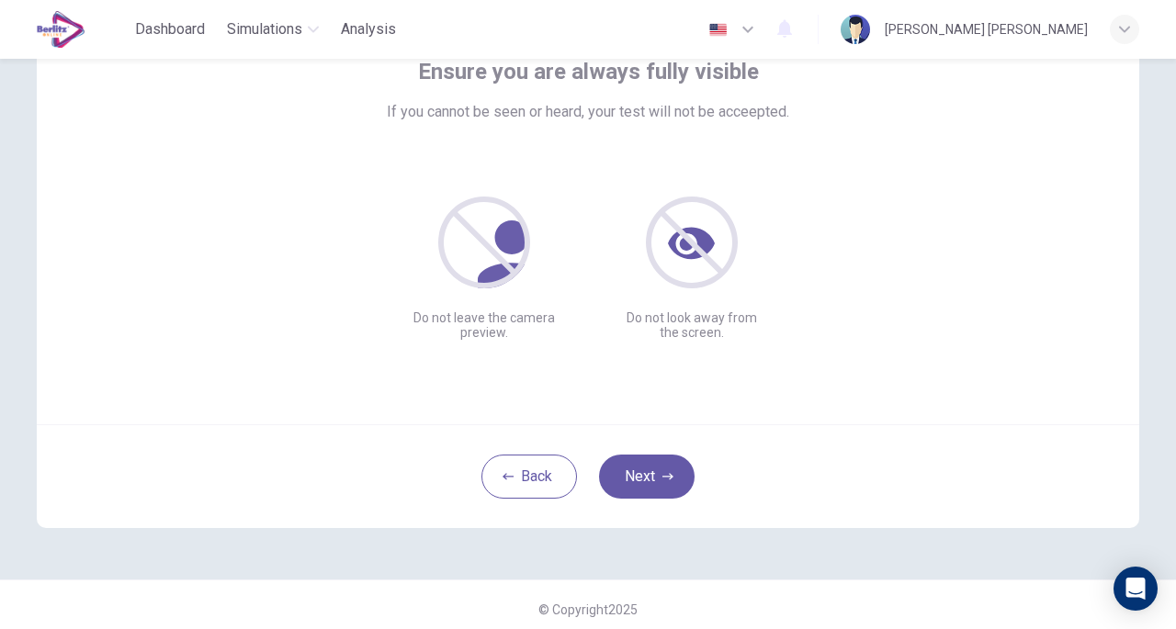
scroll to position [129, 0]
click at [665, 463] on button "Next" at bounding box center [647, 475] width 96 height 44
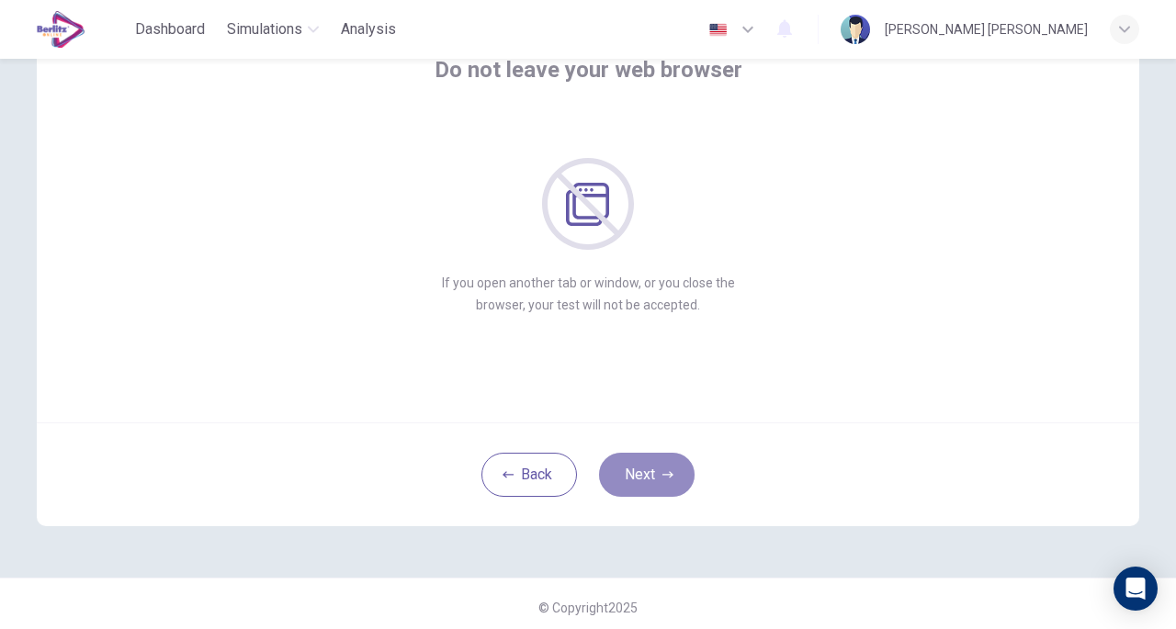
click at [665, 463] on button "Next" at bounding box center [647, 475] width 96 height 44
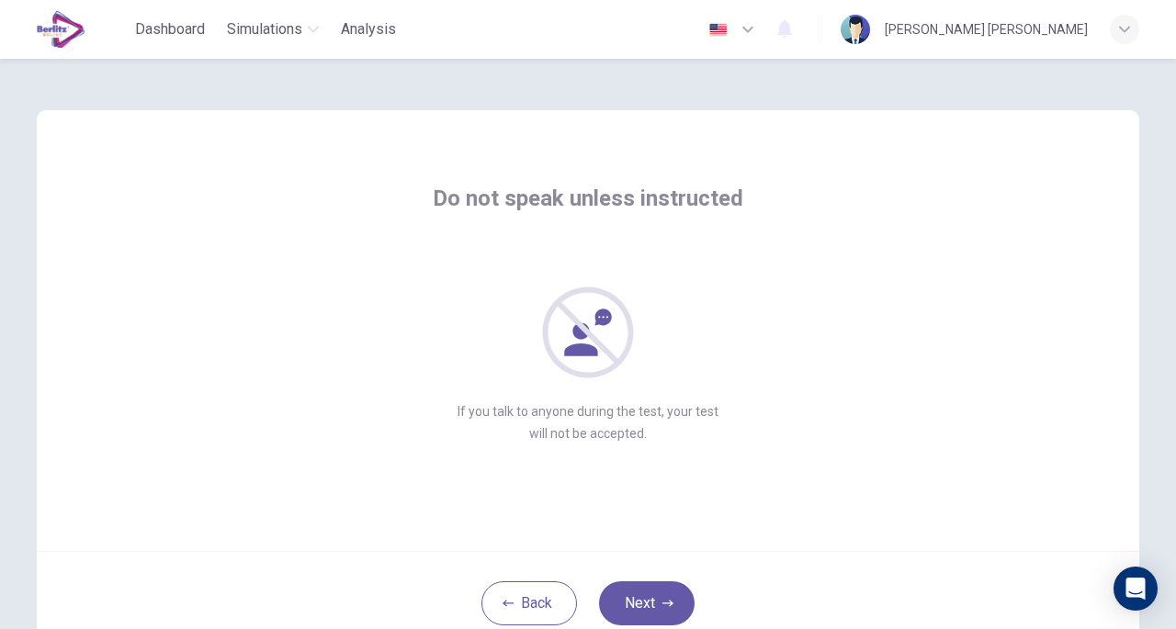
scroll to position [135, 0]
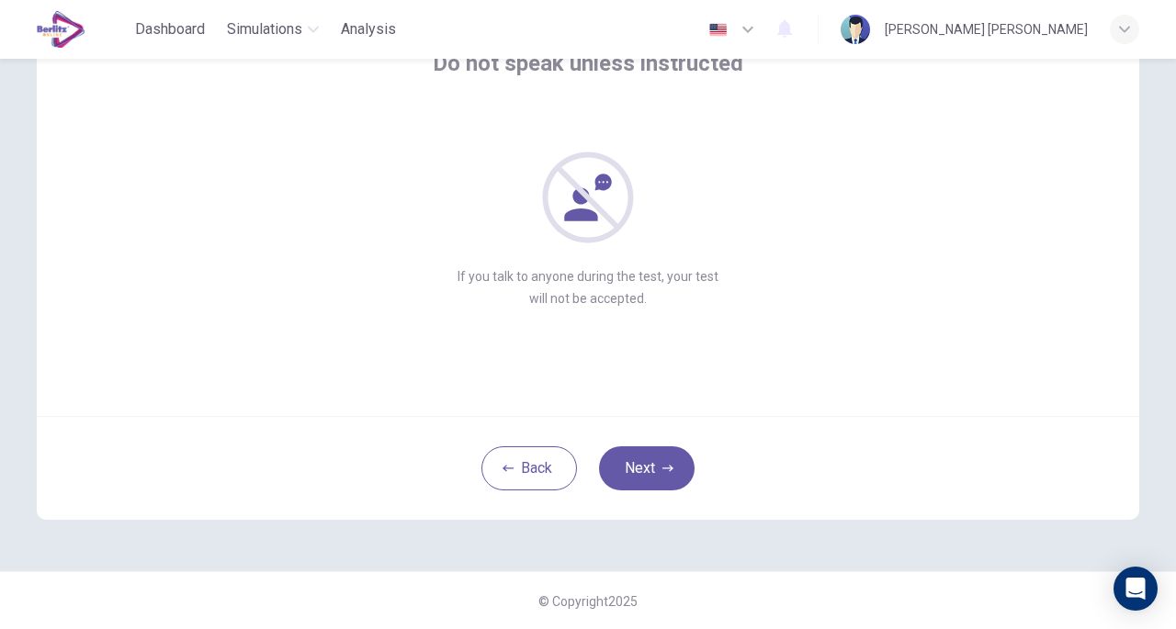
click at [656, 456] on button "Next" at bounding box center [647, 469] width 96 height 44
click at [640, 481] on button "Next" at bounding box center [647, 469] width 96 height 44
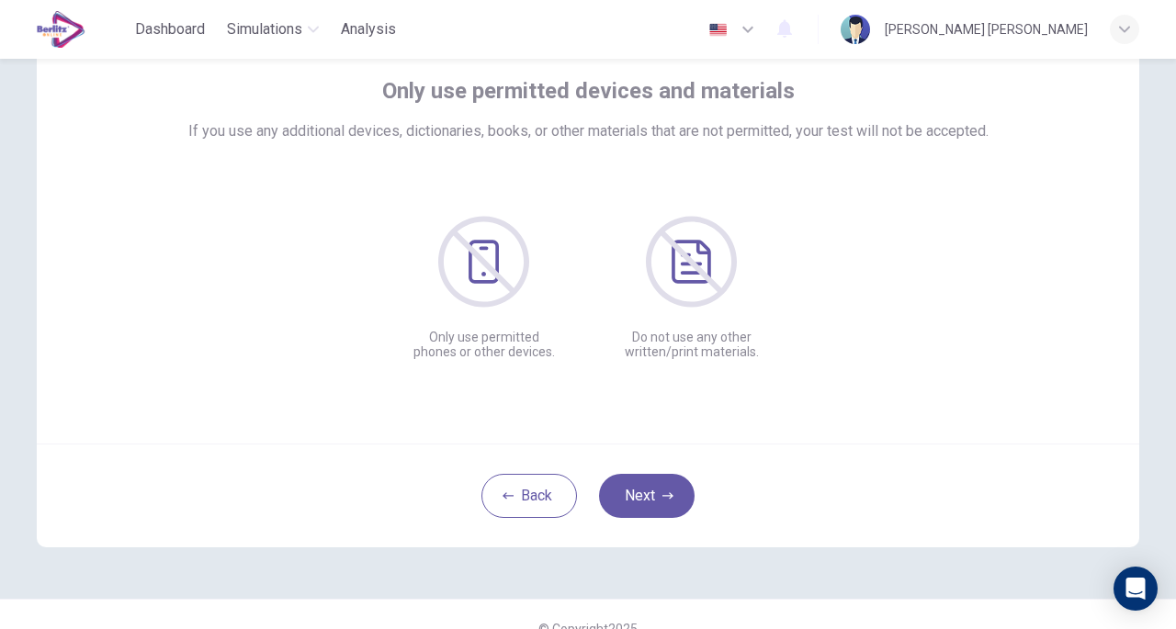
scroll to position [106, 0]
click at [671, 491] on button "Next" at bounding box center [647, 498] width 96 height 44
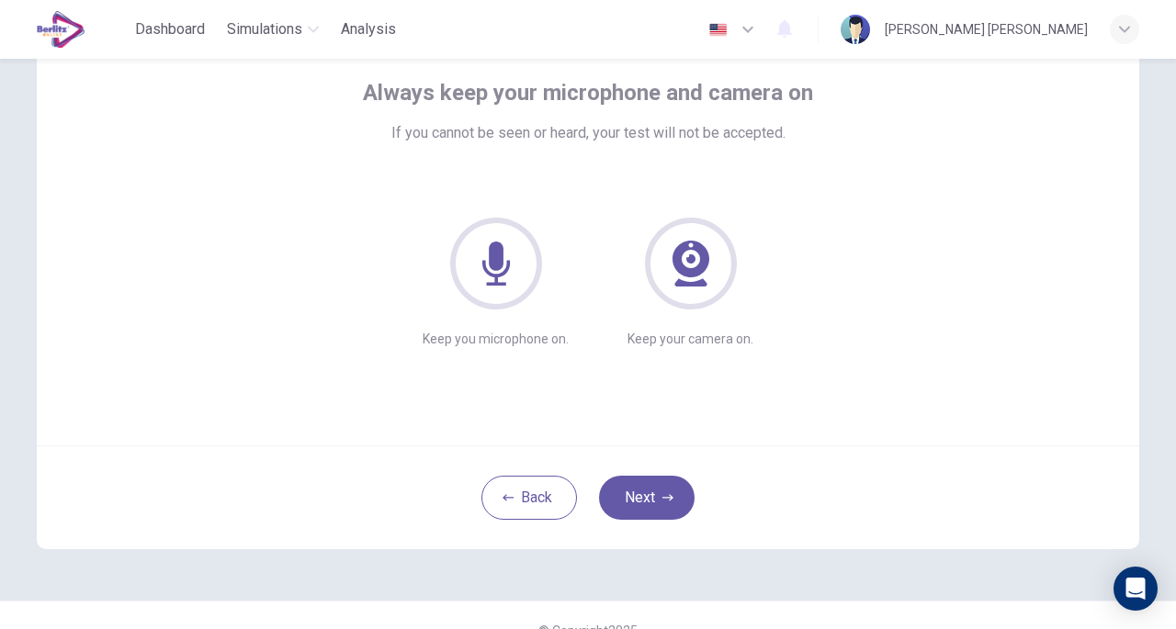
scroll to position [61, 0]
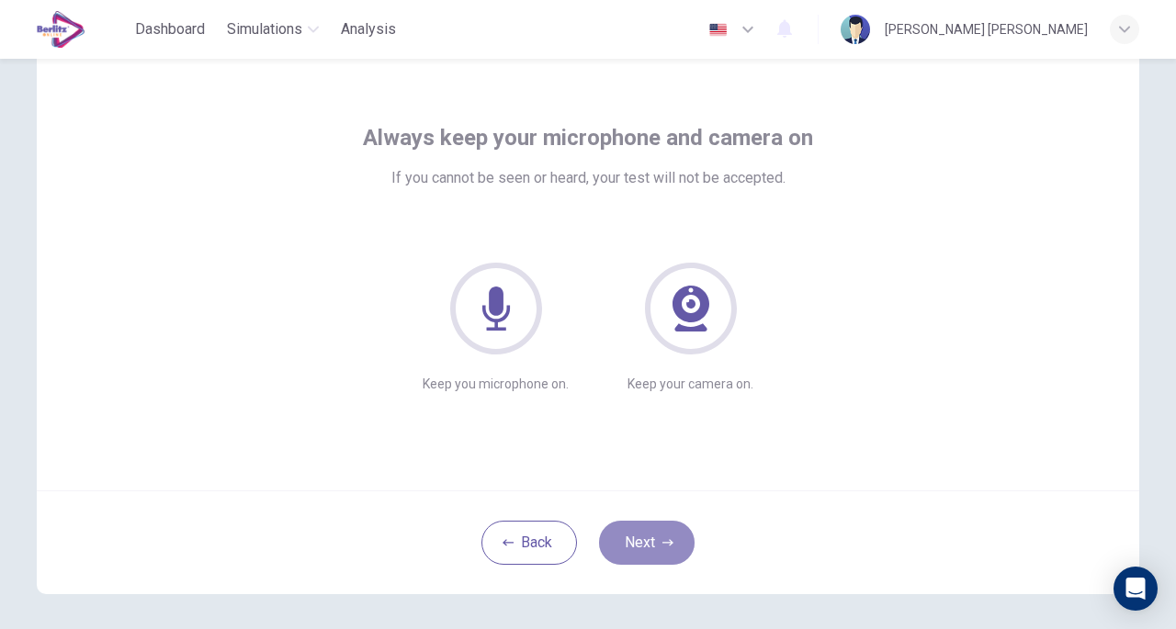
click at [658, 525] on button "Next" at bounding box center [647, 543] width 96 height 44
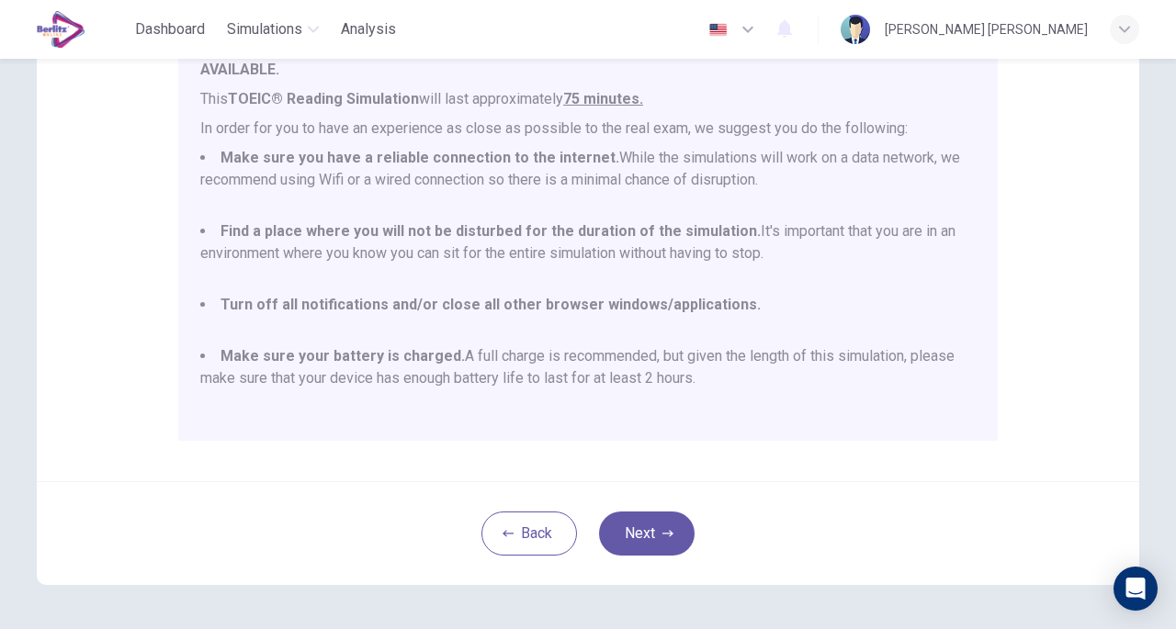
scroll to position [329, 0]
click at [1114, 208] on div "Disclaimer: You are about to start a TOEIC® Reading Simulation . Please read th…" at bounding box center [588, 129] width 1103 height 697
click at [851, 468] on div "Disclaimer: You are about to start a TOEIC® Reading Simulation . Please read th…" at bounding box center [588, 129] width 1103 height 697
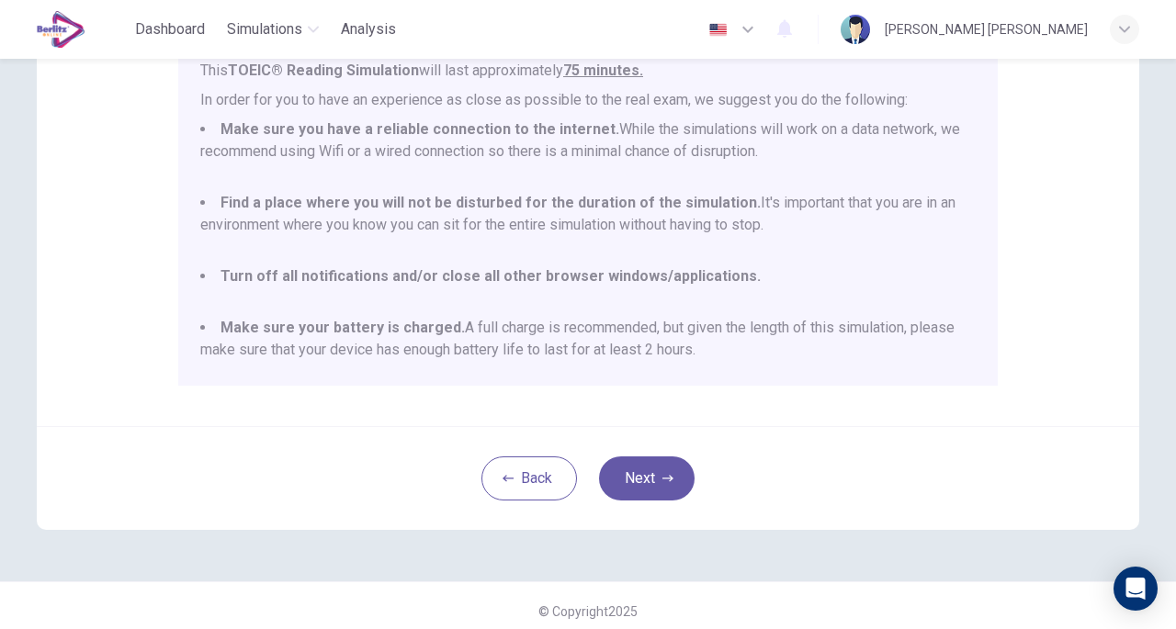
scroll to position [382, 0]
click at [646, 486] on button "Next" at bounding box center [647, 478] width 96 height 44
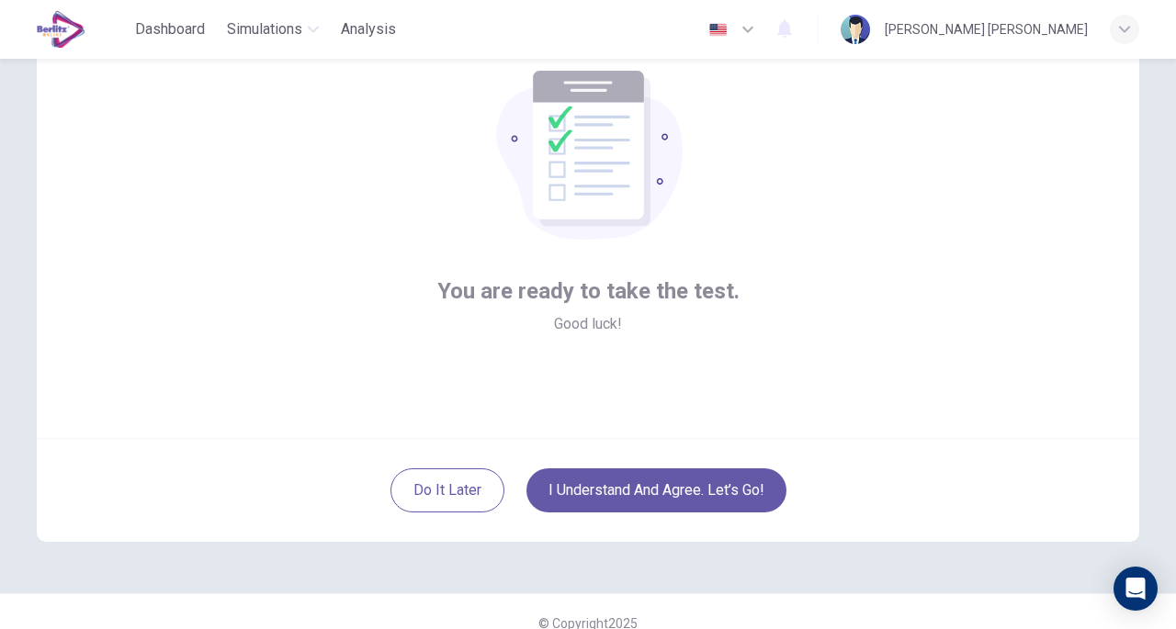
scroll to position [115, 0]
click at [720, 481] on button "I understand and agree. Let’s go!" at bounding box center [657, 489] width 260 height 44
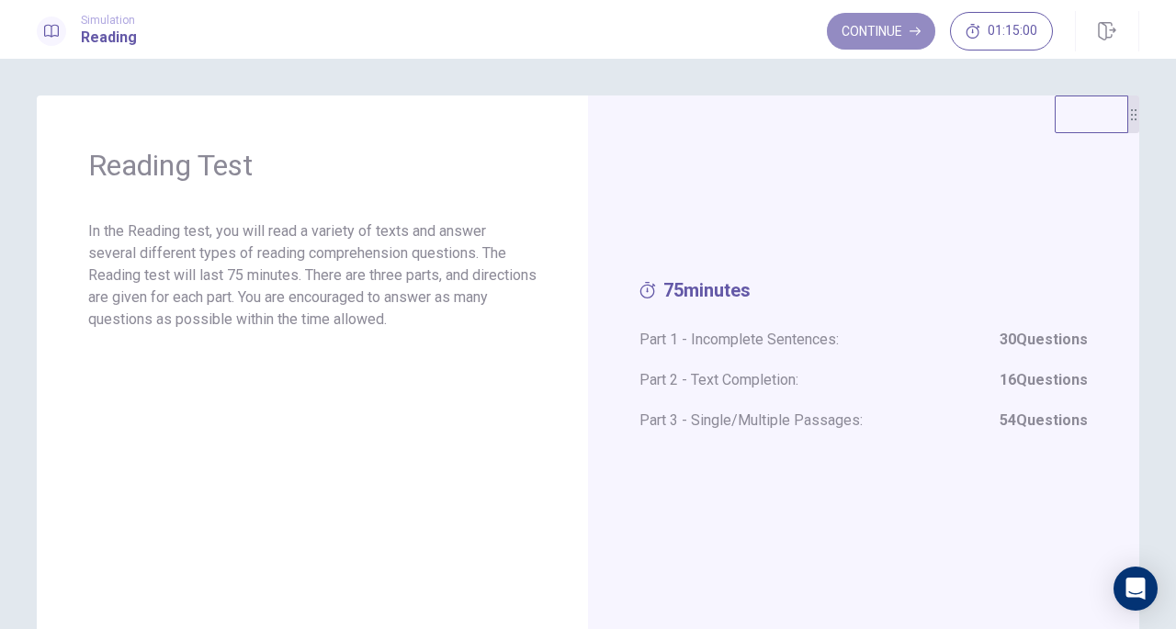
click at [884, 29] on button "Continue" at bounding box center [881, 31] width 108 height 37
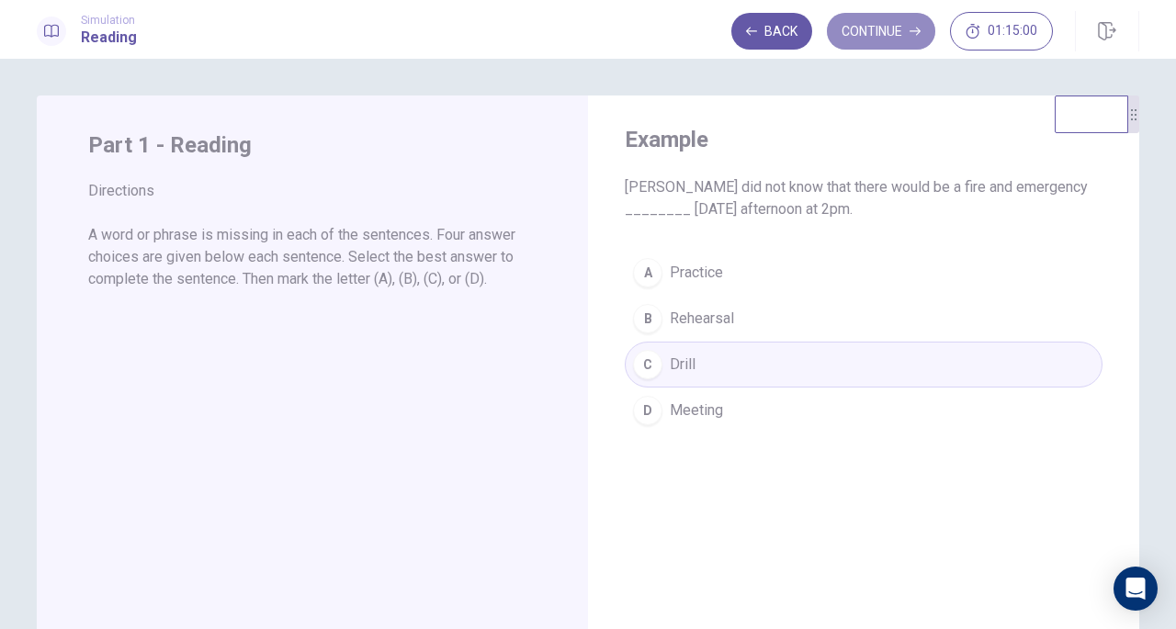
click at [880, 38] on button "Continue" at bounding box center [881, 31] width 108 height 37
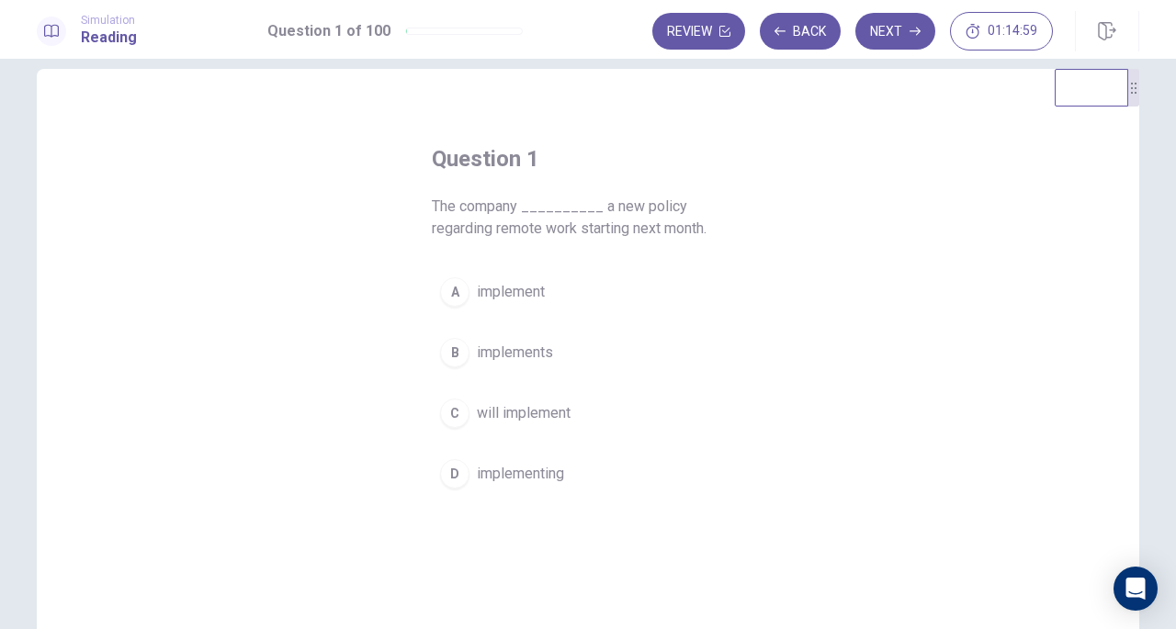
scroll to position [28, 0]
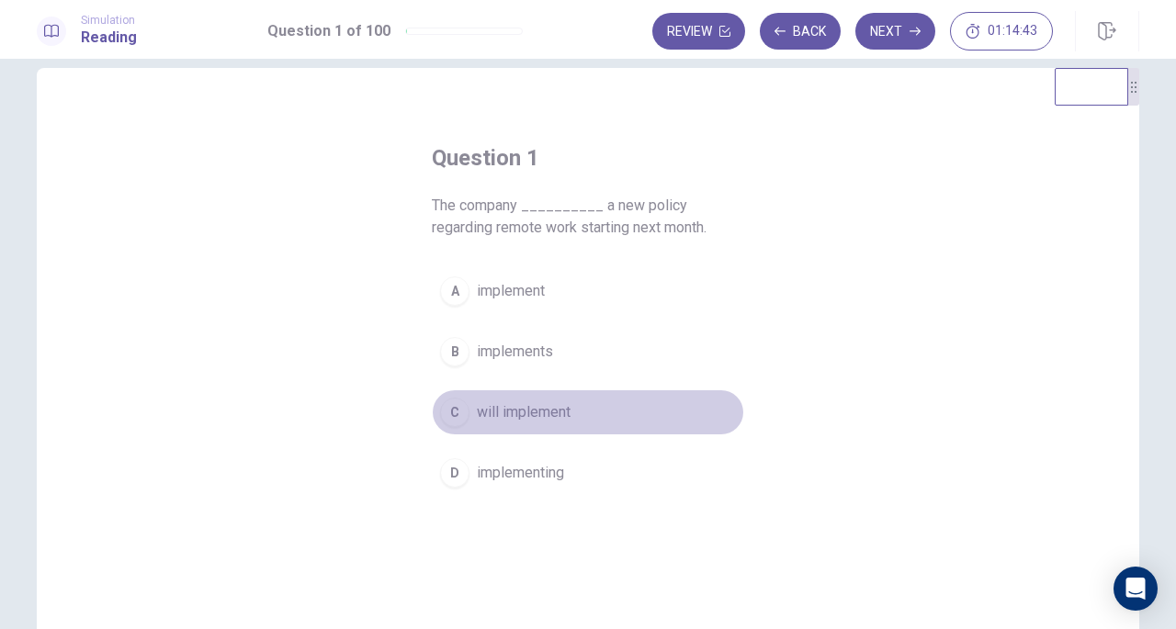
click at [520, 413] on span "will implement" at bounding box center [524, 413] width 94 height 22
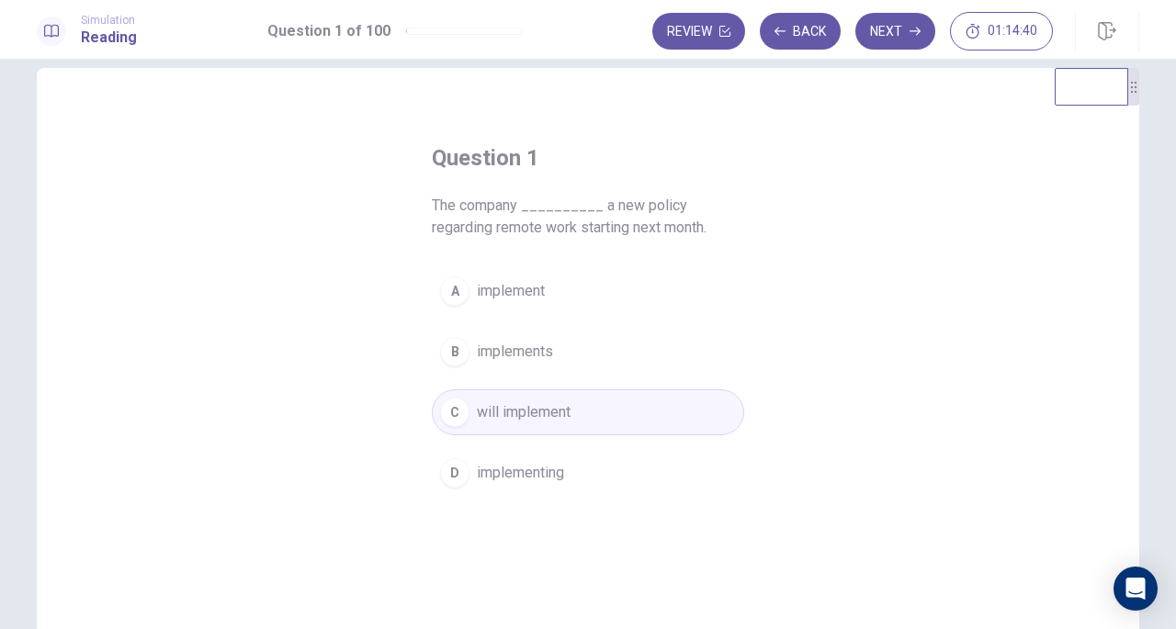
click at [889, 23] on button "Next" at bounding box center [895, 31] width 80 height 37
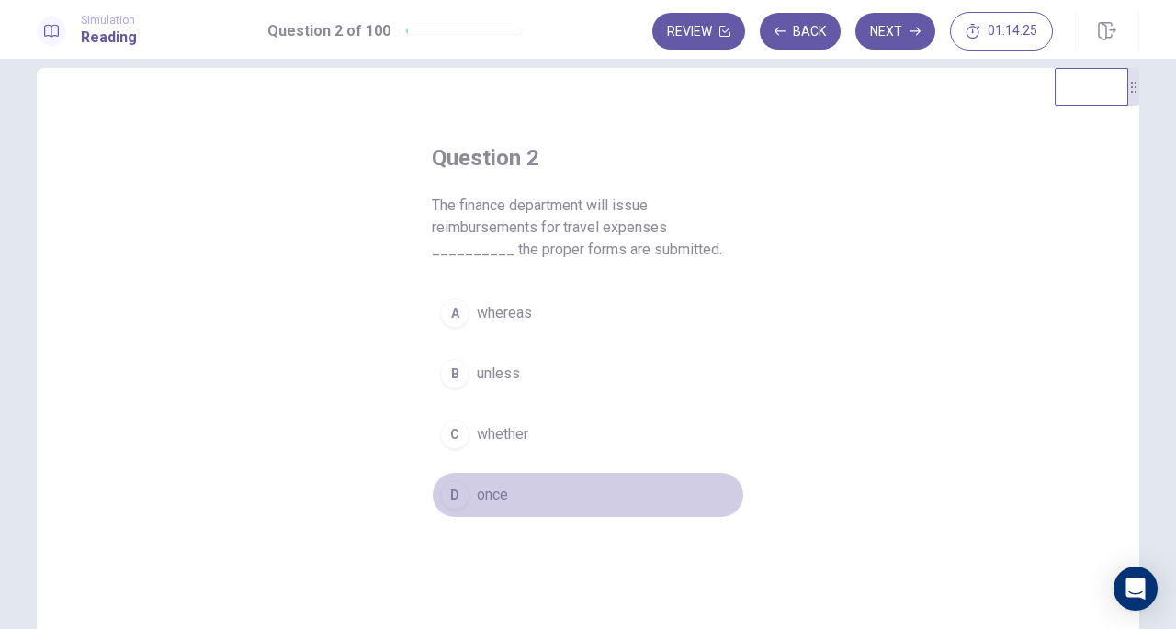
click at [485, 495] on span "once" at bounding box center [492, 495] width 31 height 22
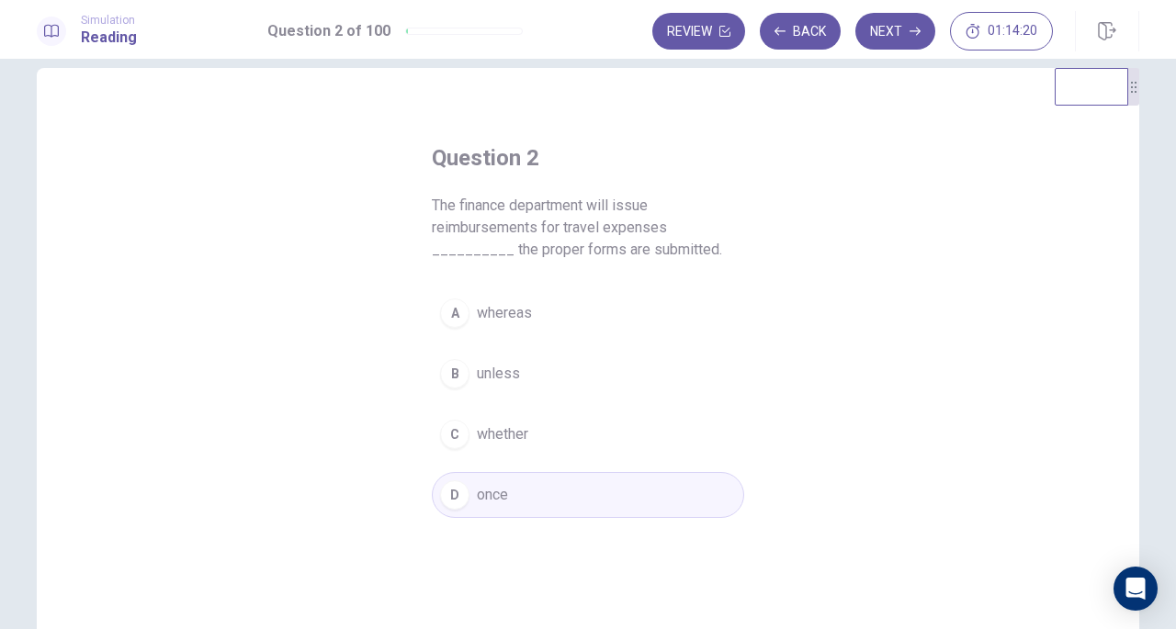
click at [884, 28] on button "Next" at bounding box center [895, 31] width 80 height 37
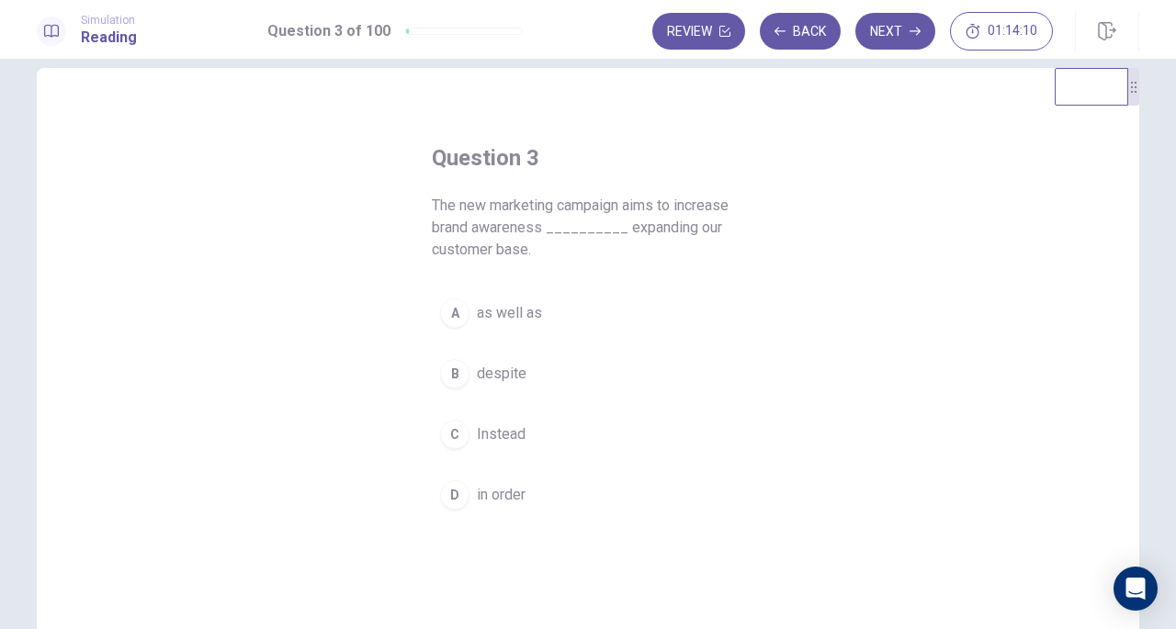
click at [490, 322] on span "as well as" at bounding box center [509, 313] width 65 height 22
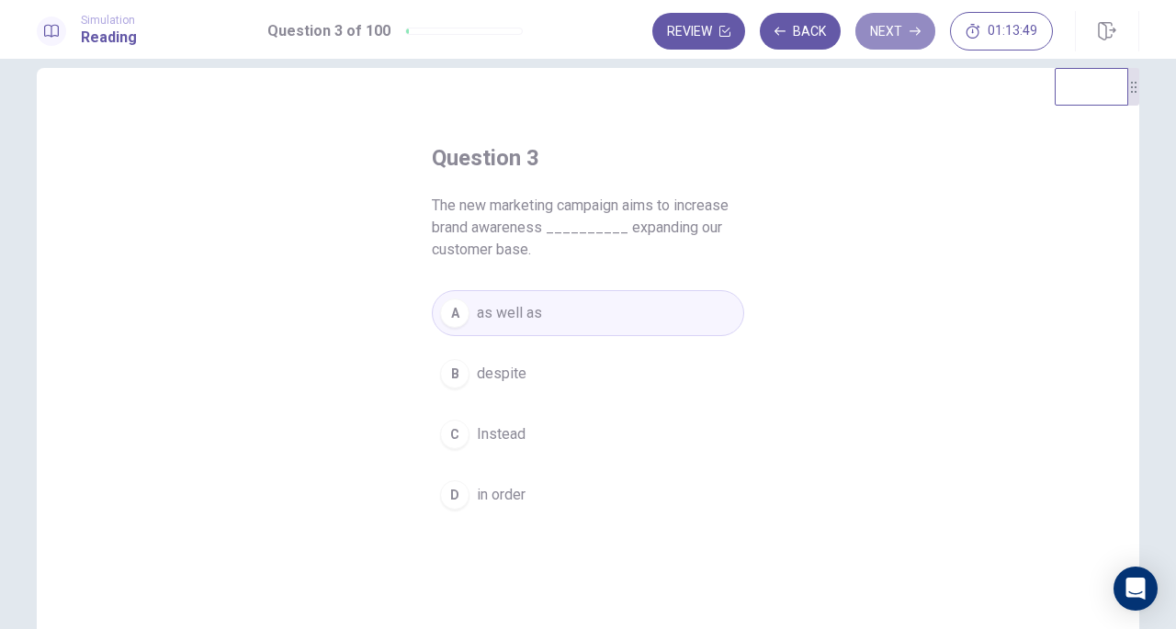
click at [889, 26] on button "Next" at bounding box center [895, 31] width 80 height 37
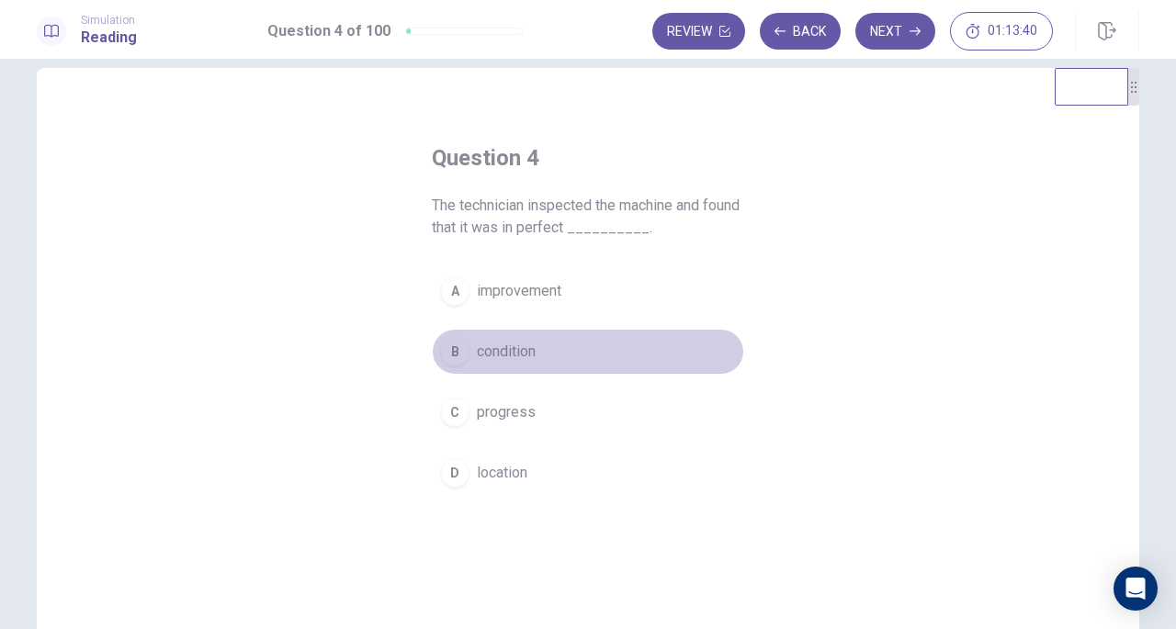
click at [515, 341] on span "condition" at bounding box center [506, 352] width 59 height 22
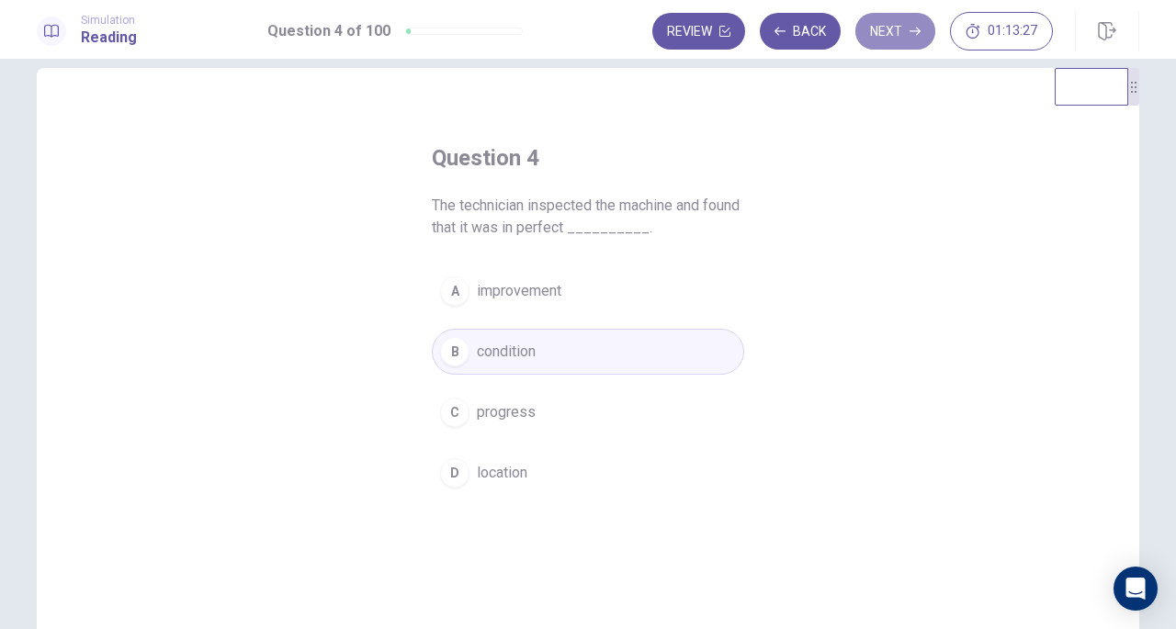
click at [889, 43] on button "Next" at bounding box center [895, 31] width 80 height 37
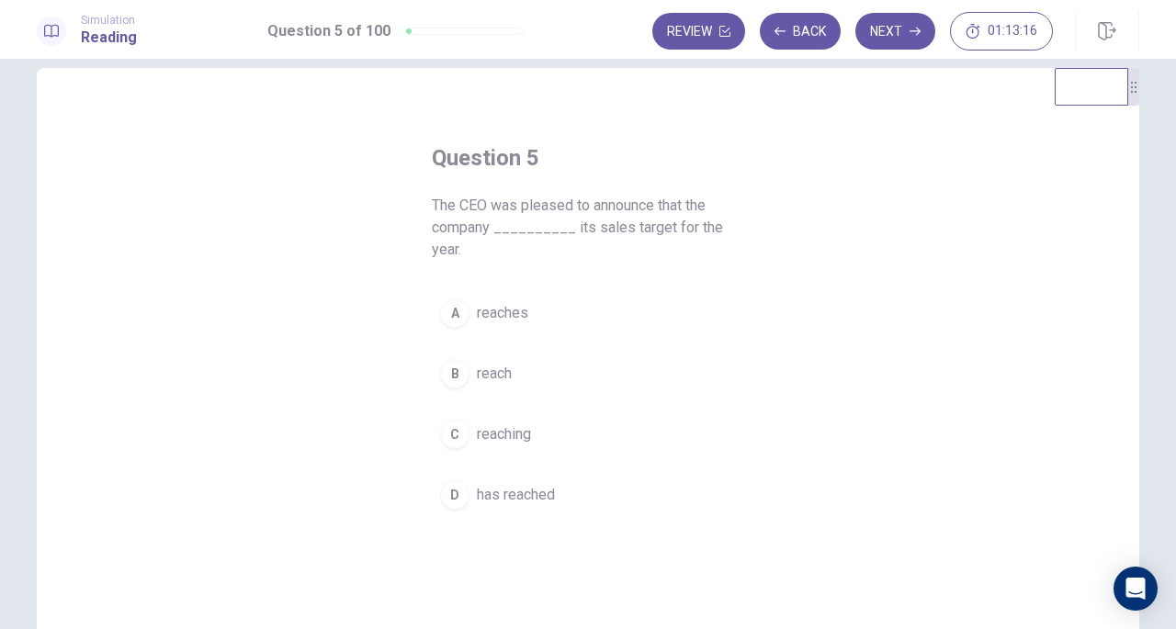
click at [503, 302] on span "reaches" at bounding box center [502, 313] width 51 height 22
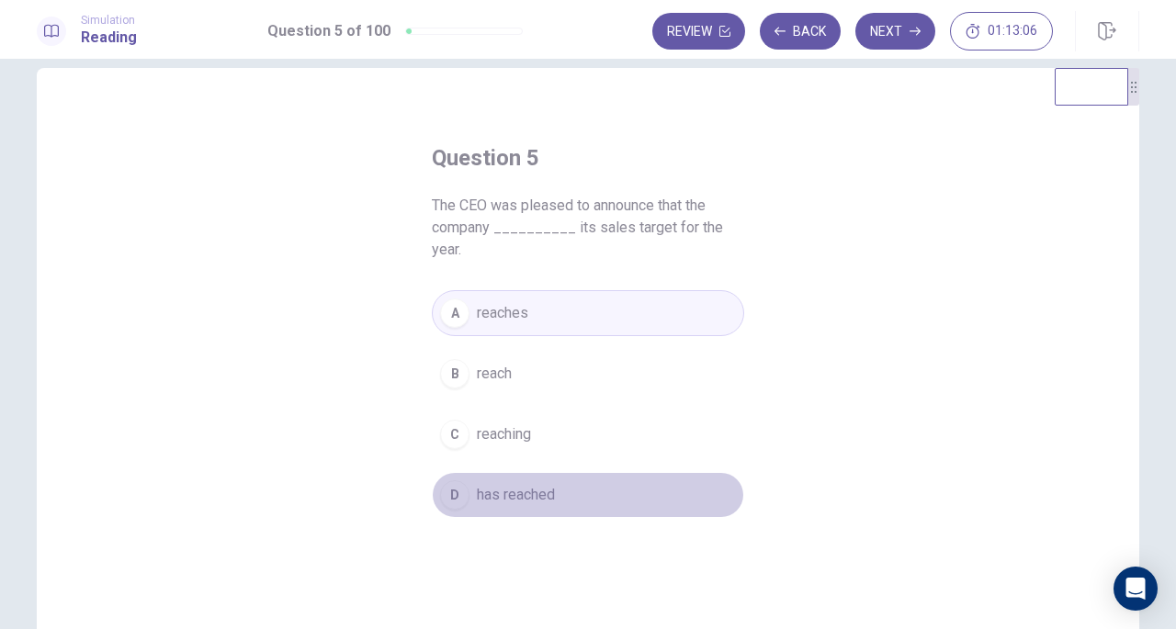
click at [526, 484] on span "has reached" at bounding box center [516, 495] width 78 height 22
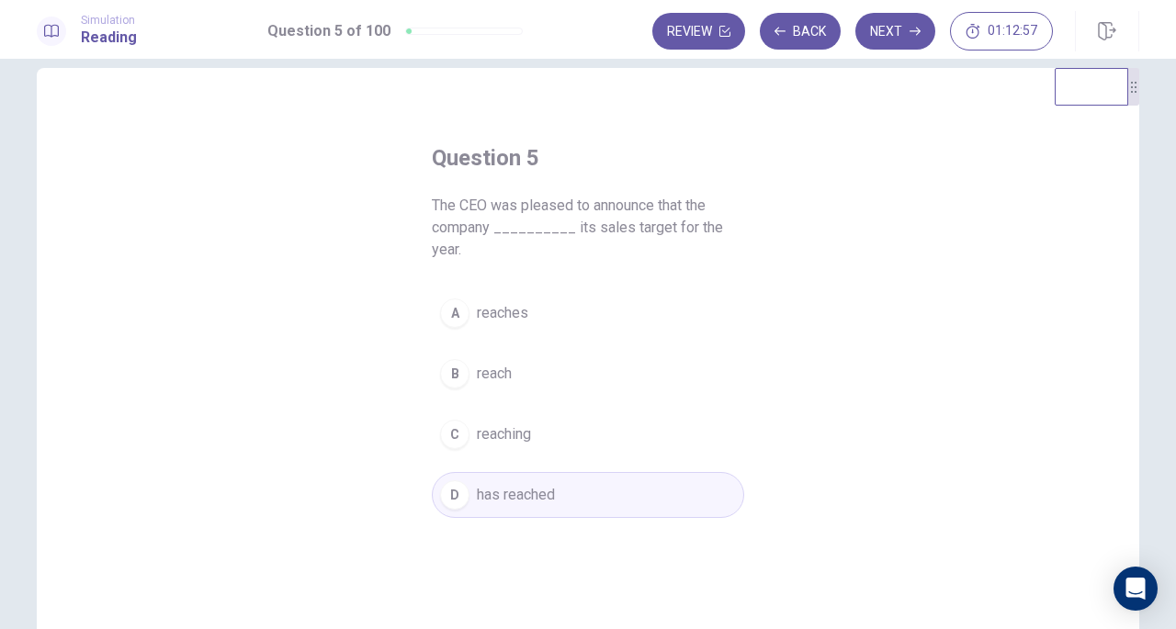
click at [898, 24] on button "Next" at bounding box center [895, 31] width 80 height 37
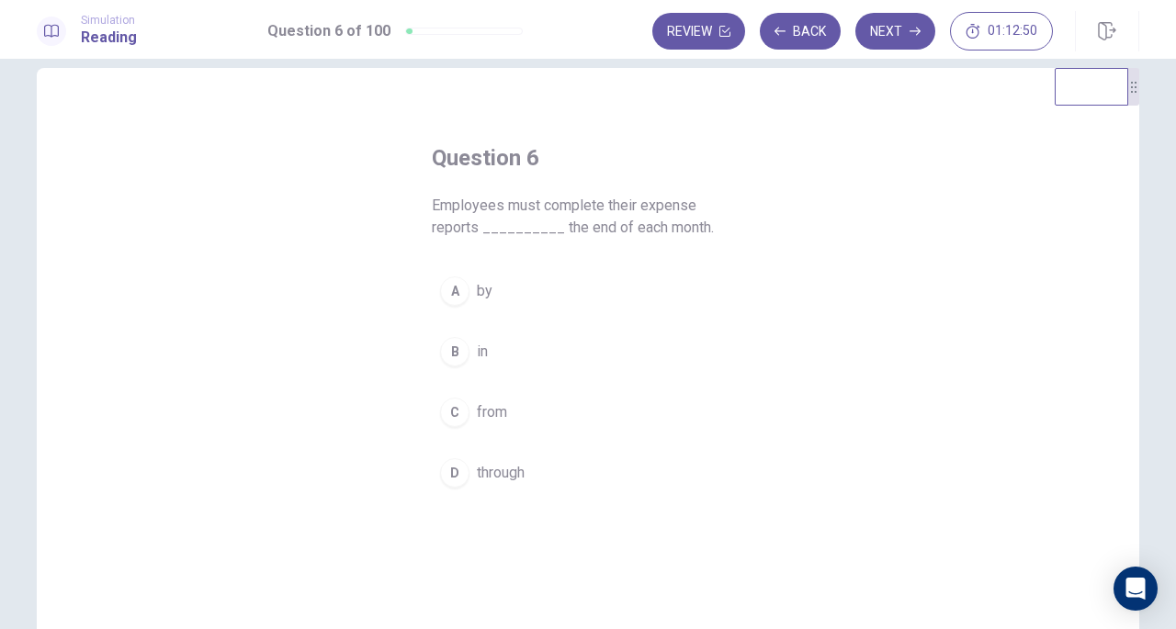
click at [468, 295] on button "A by" at bounding box center [588, 291] width 312 height 46
click at [889, 28] on button "Next" at bounding box center [895, 31] width 80 height 37
click at [493, 413] on span "frequent" at bounding box center [504, 413] width 54 height 22
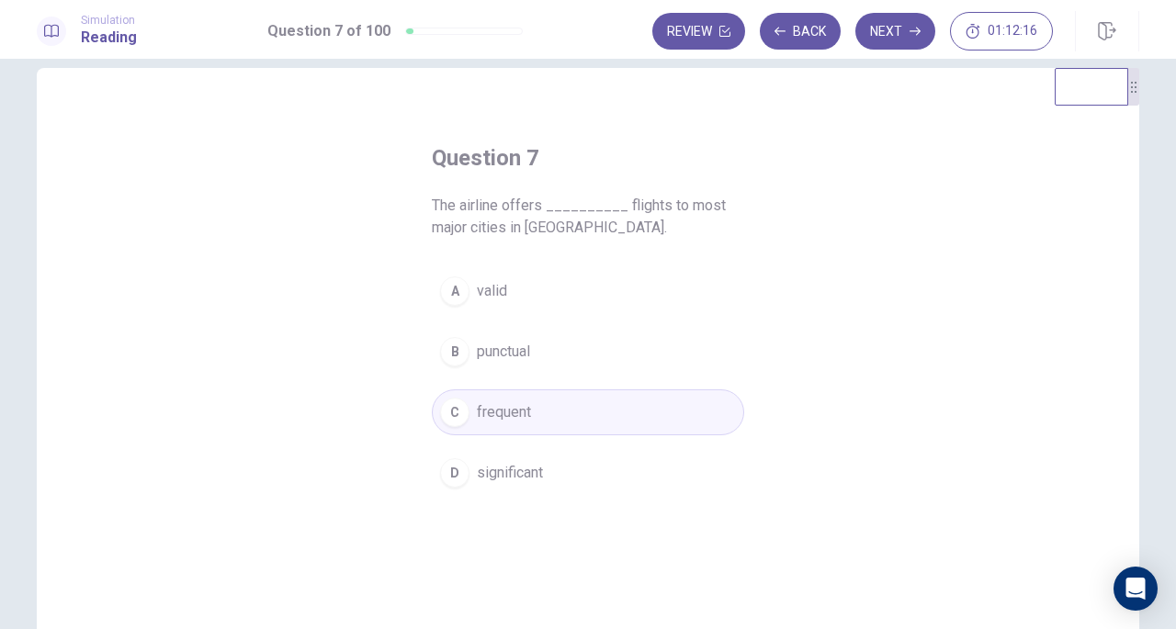
click at [895, 35] on button "Next" at bounding box center [895, 31] width 80 height 37
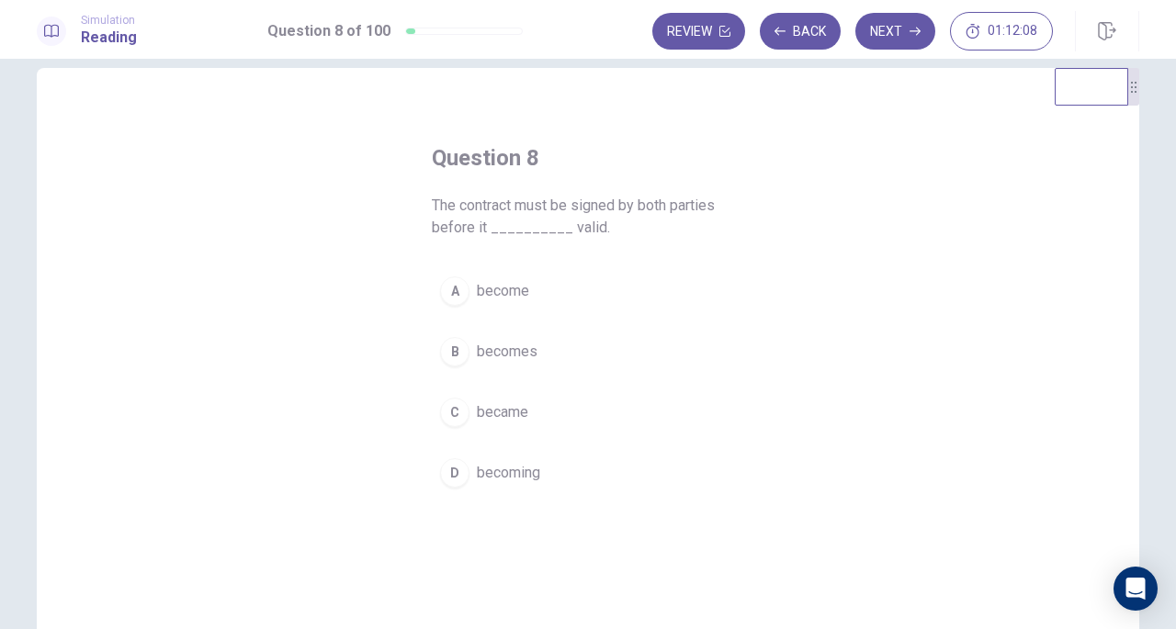
click at [515, 347] on span "becomes" at bounding box center [507, 352] width 61 height 22
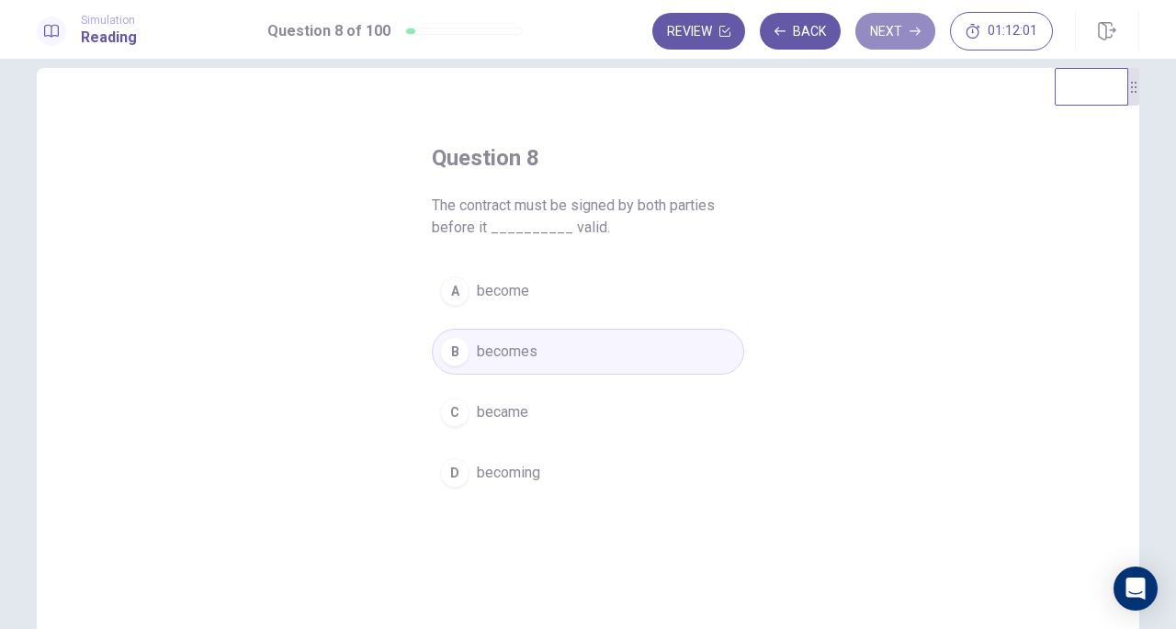
click at [892, 29] on button "Next" at bounding box center [895, 31] width 80 height 37
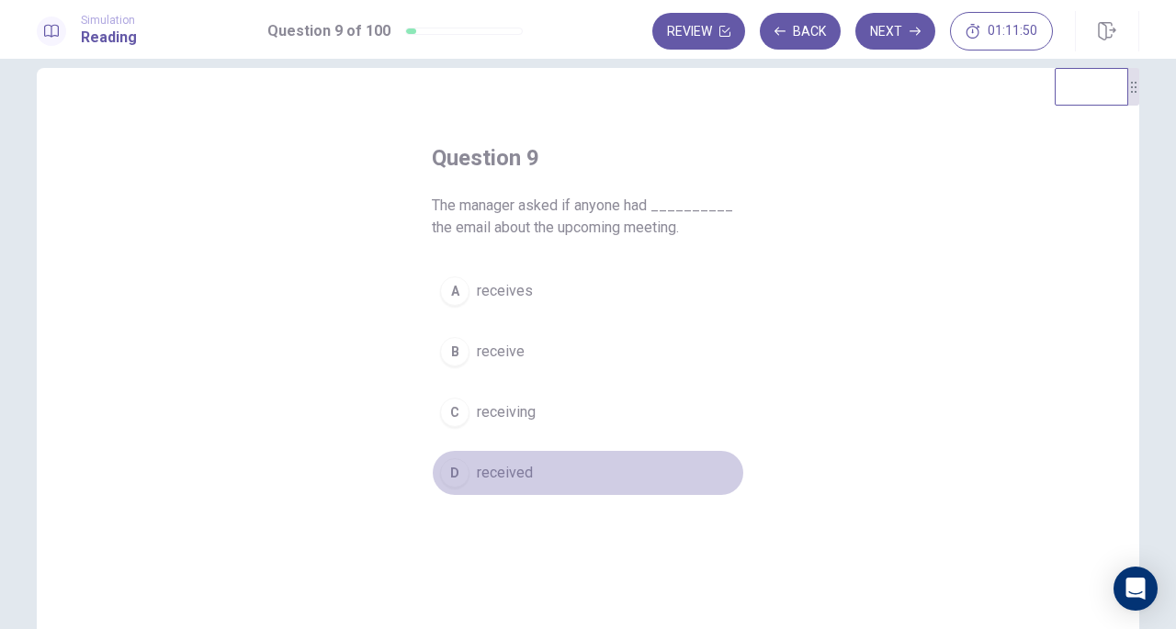
click at [500, 468] on span "received" at bounding box center [505, 473] width 56 height 22
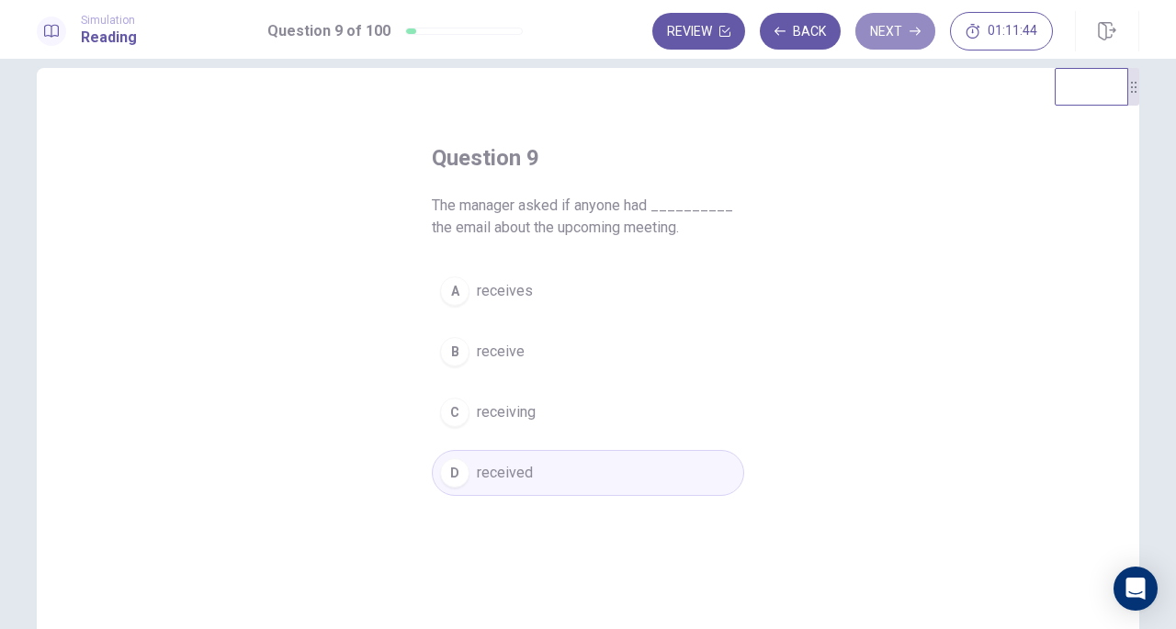
click at [894, 40] on button "Next" at bounding box center [895, 31] width 80 height 37
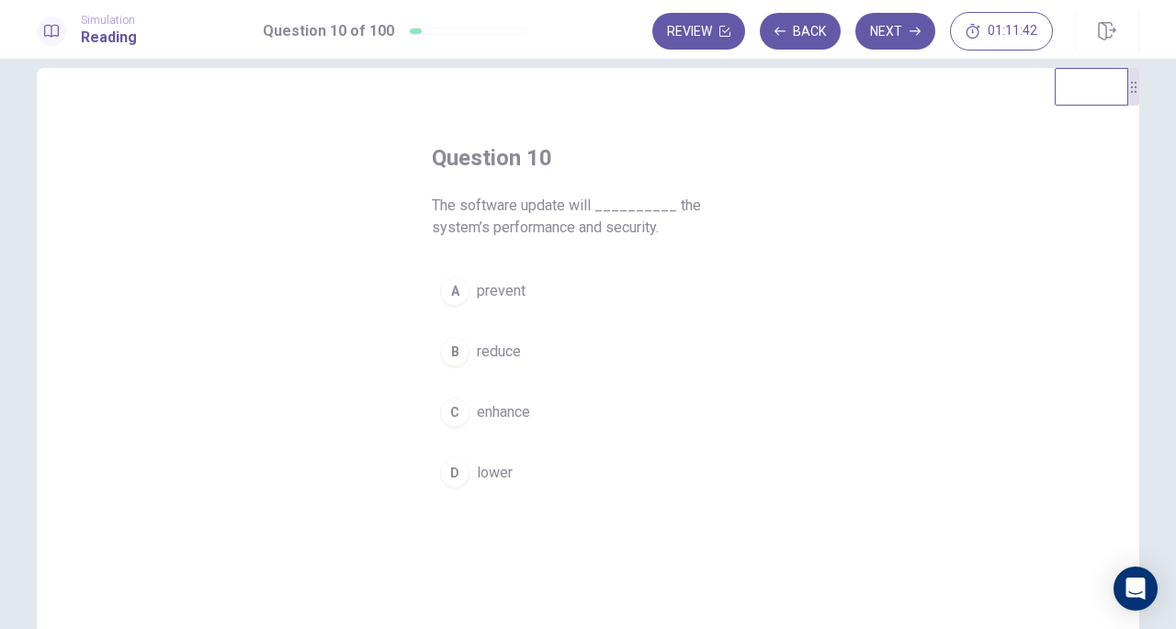
click at [506, 114] on div "Question 10 The software update will __________ the system’s performance and se…" at bounding box center [588, 320] width 386 height 412
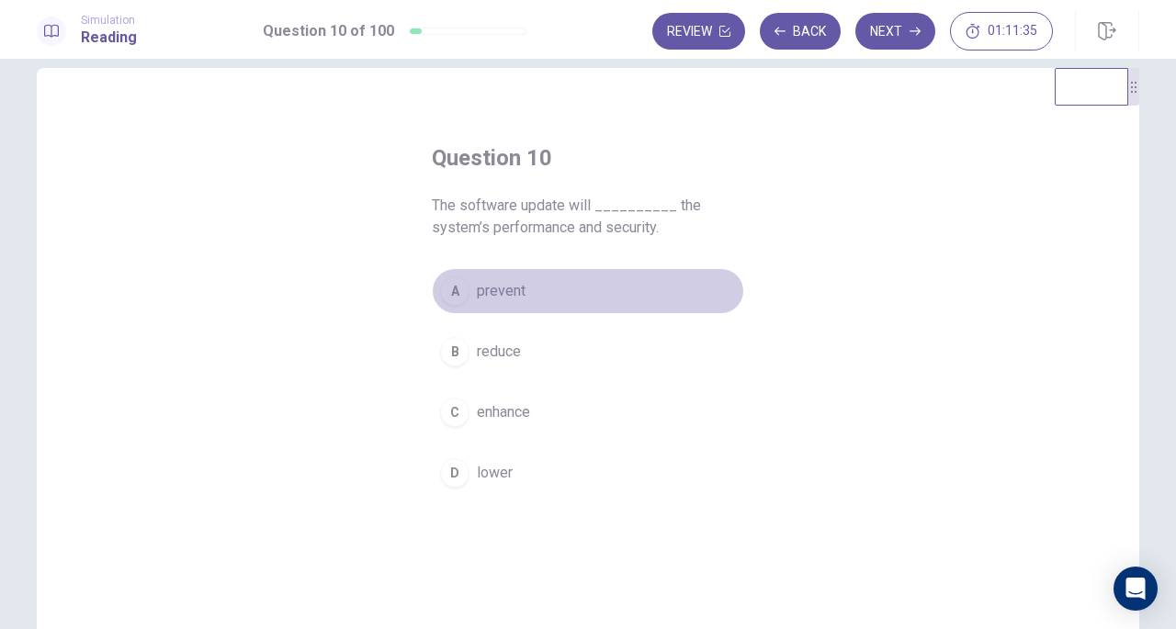
click at [491, 297] on span "prevent" at bounding box center [501, 291] width 49 height 22
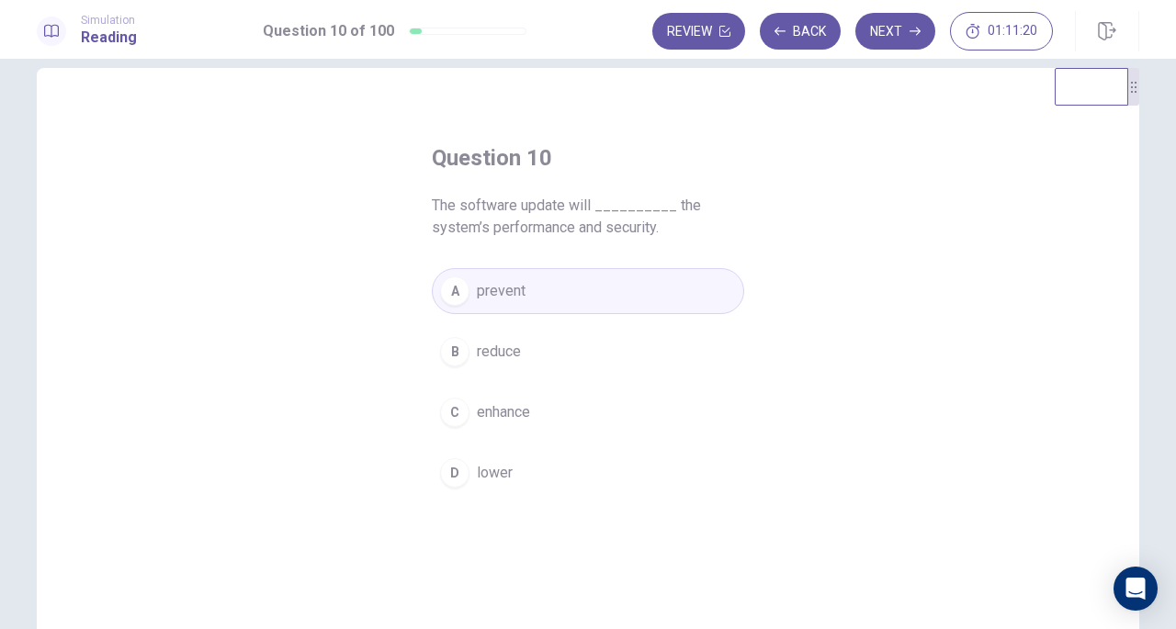
click at [494, 430] on button "C enhance" at bounding box center [588, 413] width 312 height 46
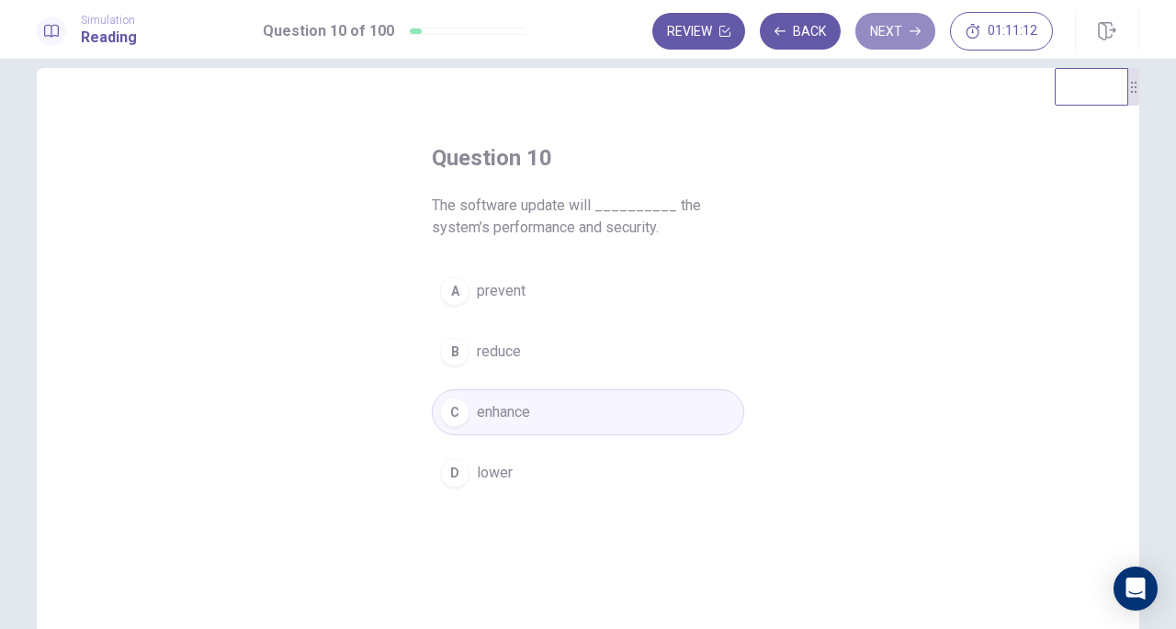
click at [909, 36] on button "Next" at bounding box center [895, 31] width 80 height 37
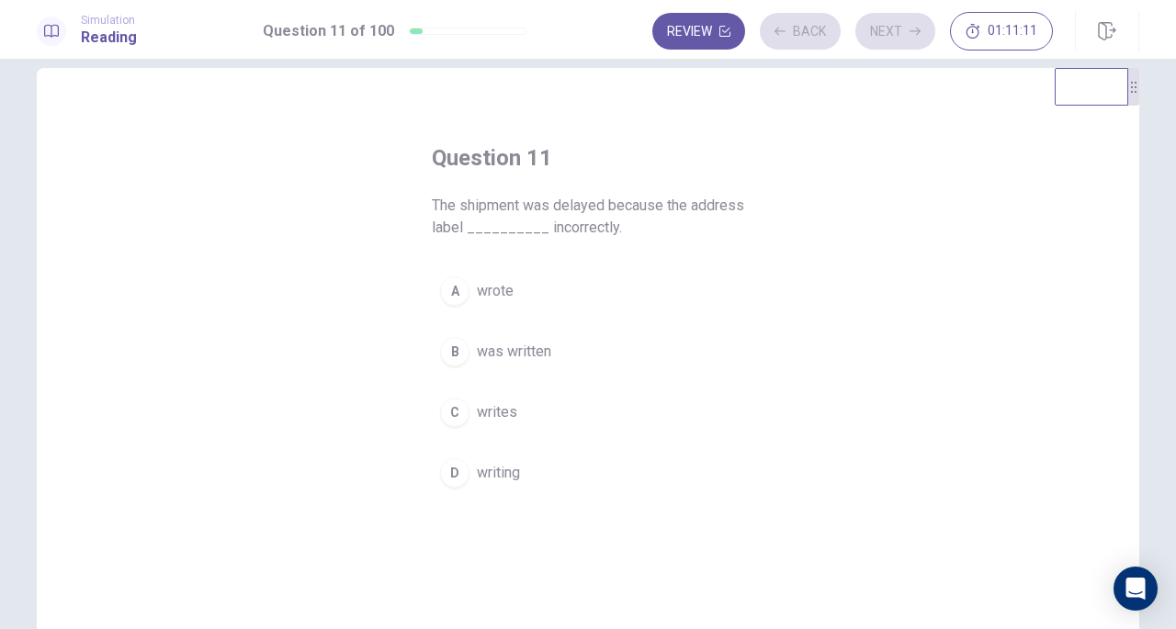
click at [503, 166] on h4 "Question 11" at bounding box center [588, 157] width 312 height 29
click at [517, 356] on span "was written" at bounding box center [514, 352] width 74 height 22
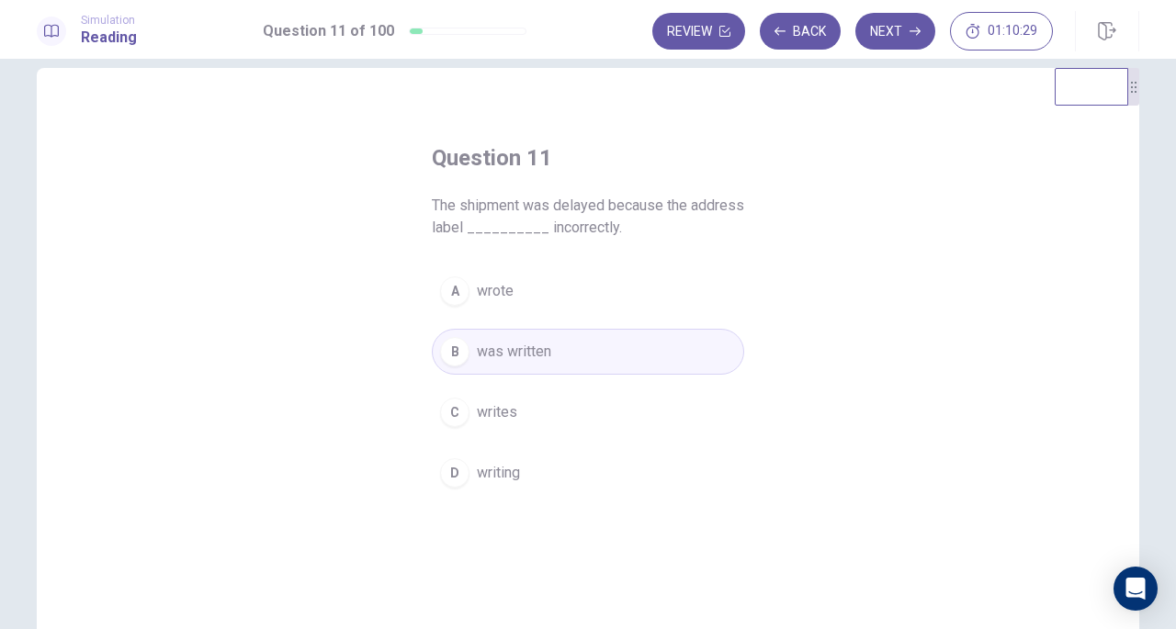
click at [904, 36] on button "Next" at bounding box center [895, 31] width 80 height 37
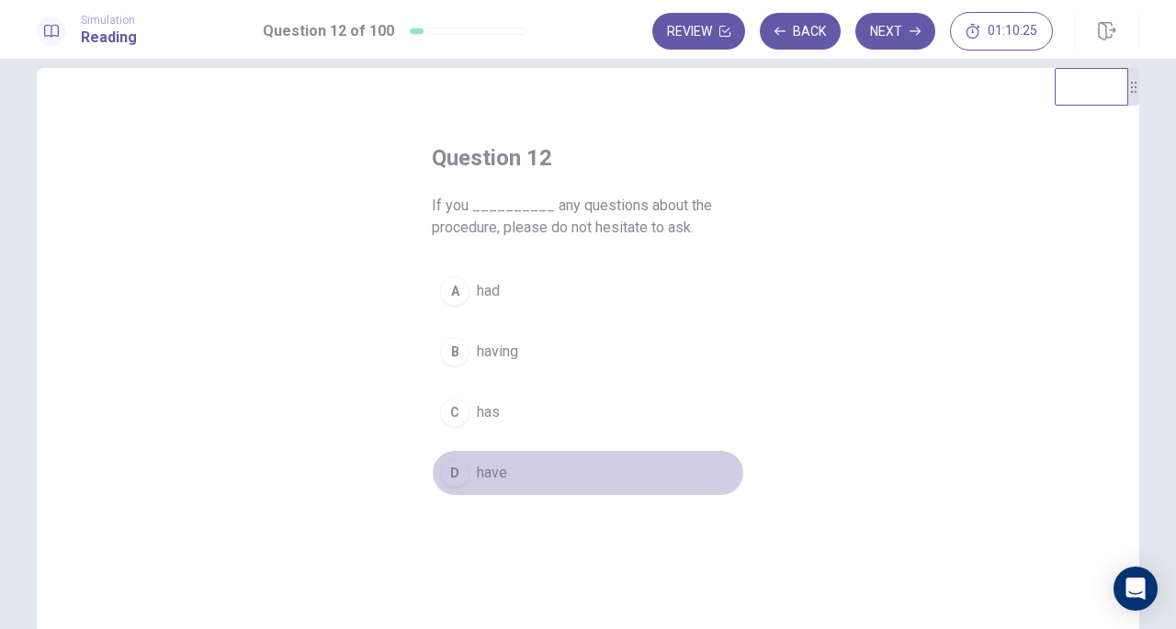
click at [482, 477] on span "have" at bounding box center [492, 473] width 30 height 22
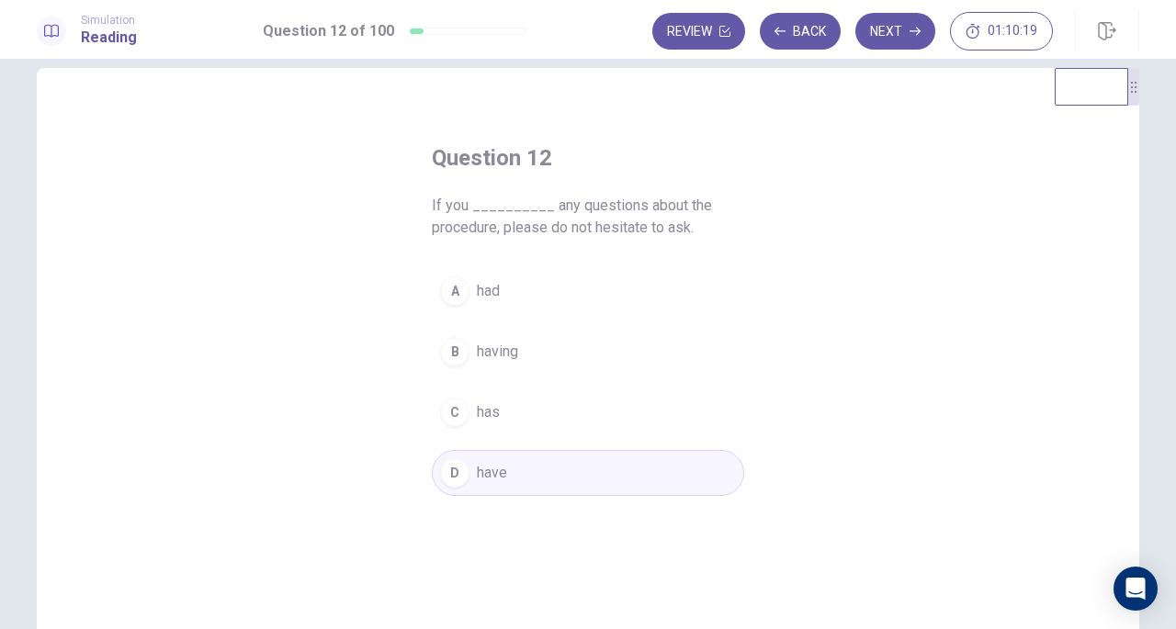
click at [892, 36] on button "Next" at bounding box center [895, 31] width 80 height 37
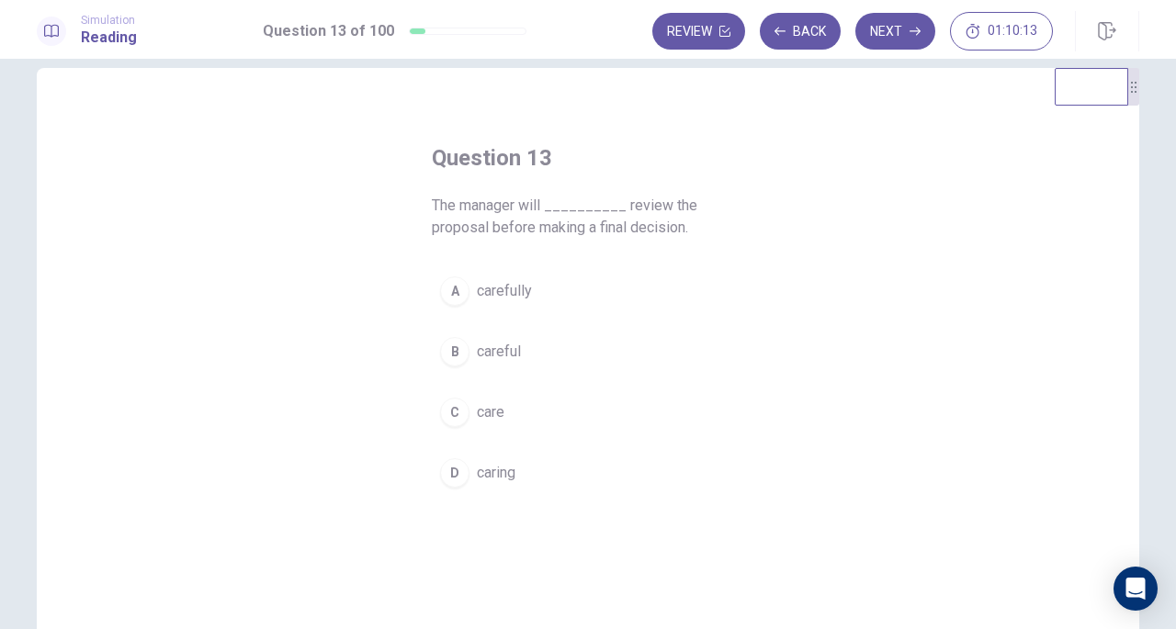
click at [506, 290] on span "carefully" at bounding box center [504, 291] width 55 height 22
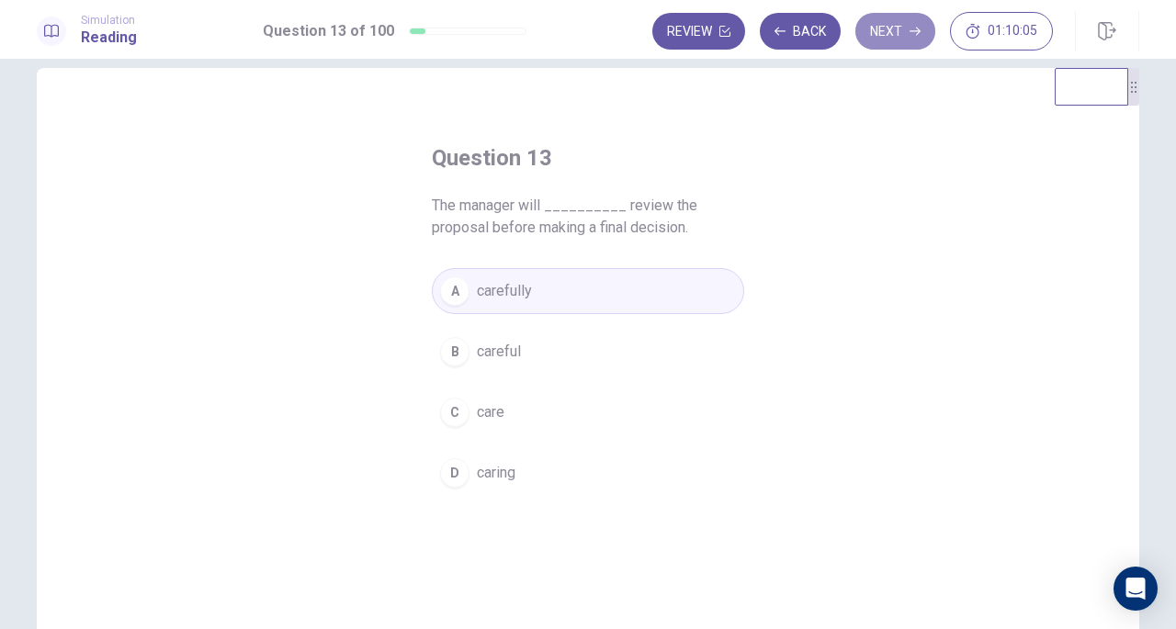
click at [892, 31] on button "Next" at bounding box center [895, 31] width 80 height 37
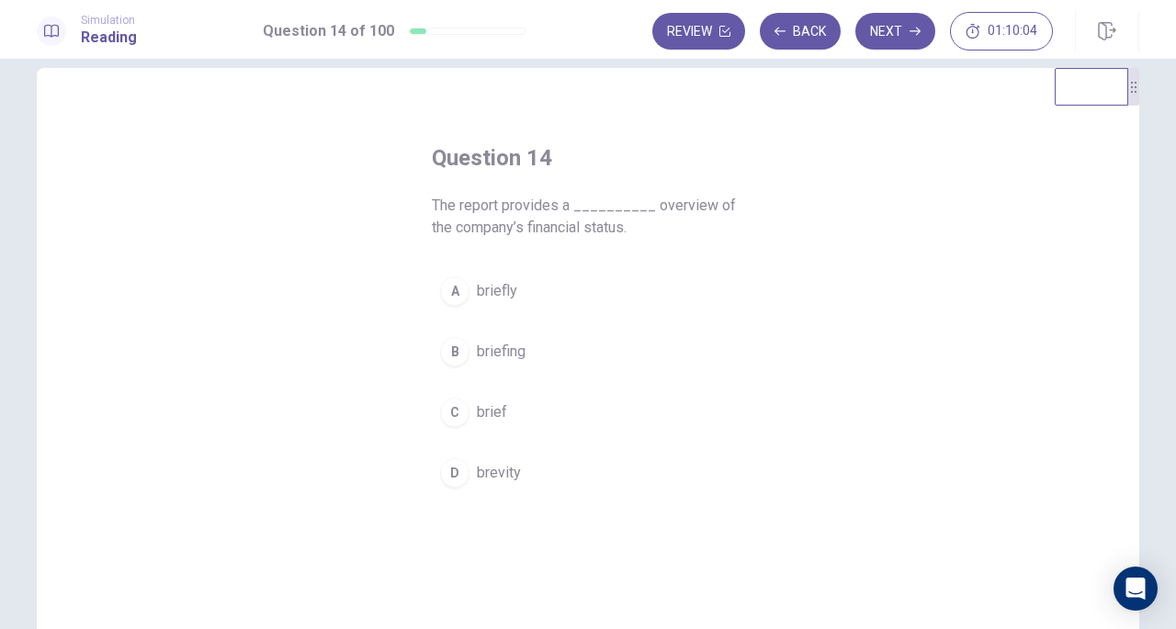
click at [486, 163] on h4 "Question 14" at bounding box center [588, 157] width 312 height 29
click at [486, 408] on span "brief" at bounding box center [492, 413] width 30 height 22
click at [909, 28] on button "Next" at bounding box center [895, 31] width 80 height 37
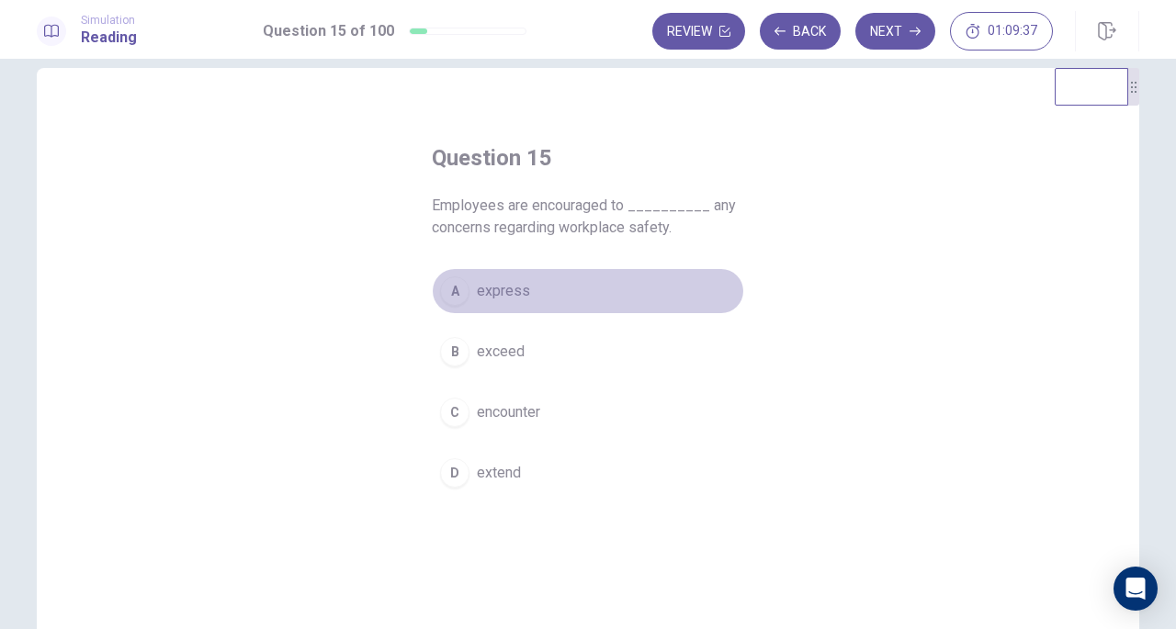
click at [467, 289] on button "A express" at bounding box center [588, 291] width 312 height 46
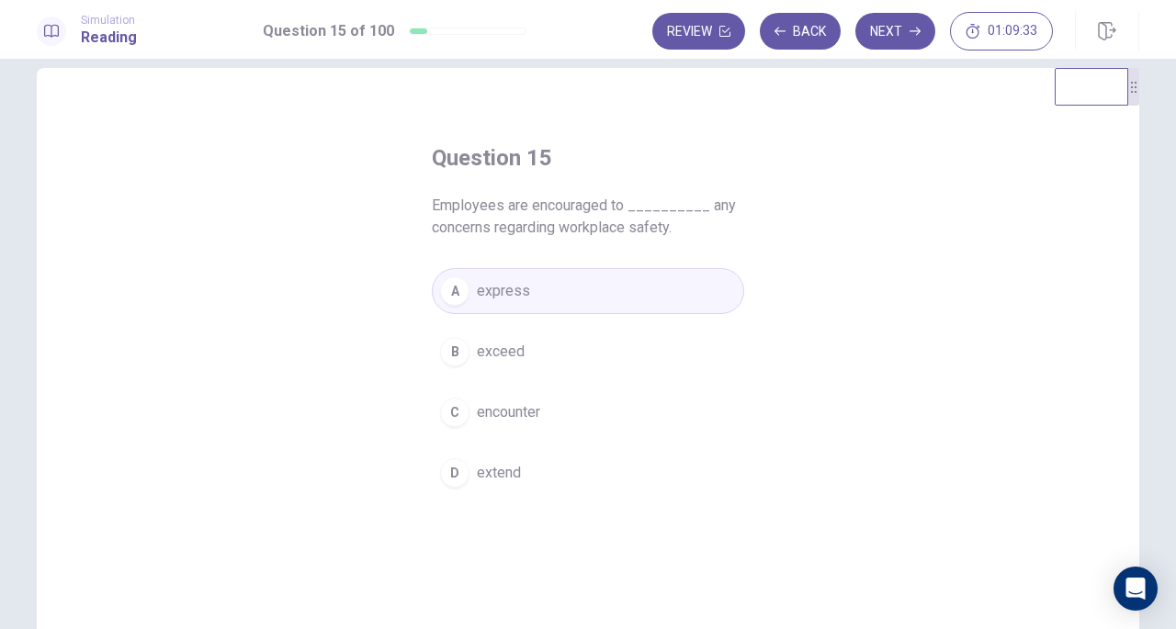
click at [891, 36] on button "Next" at bounding box center [895, 31] width 80 height 37
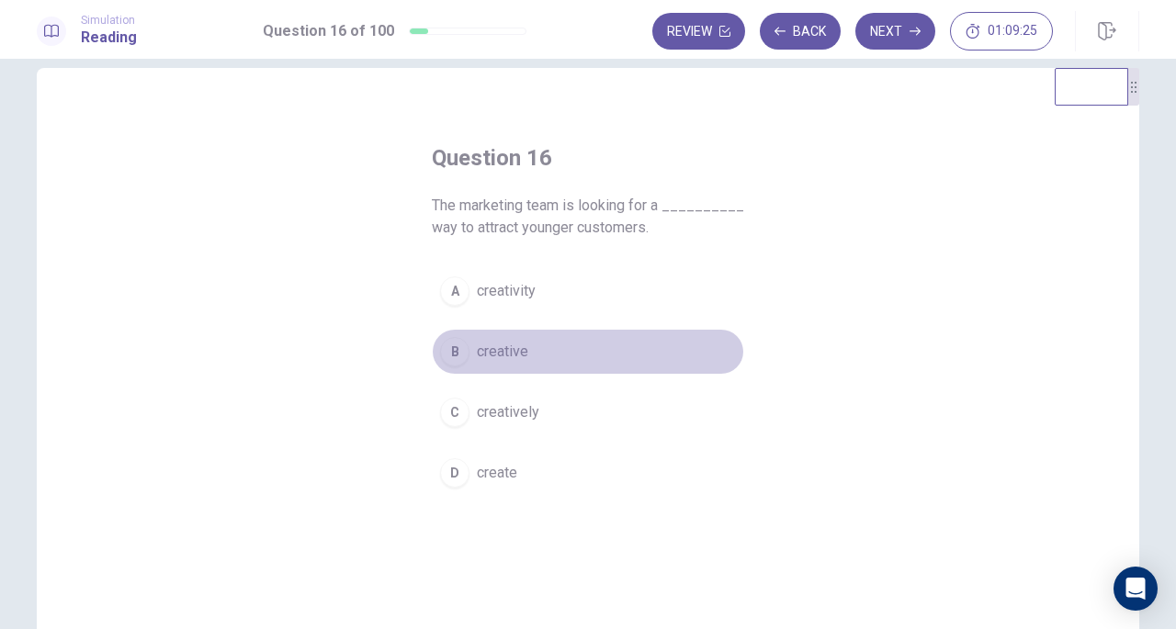
click at [478, 356] on span "creative" at bounding box center [502, 352] width 51 height 22
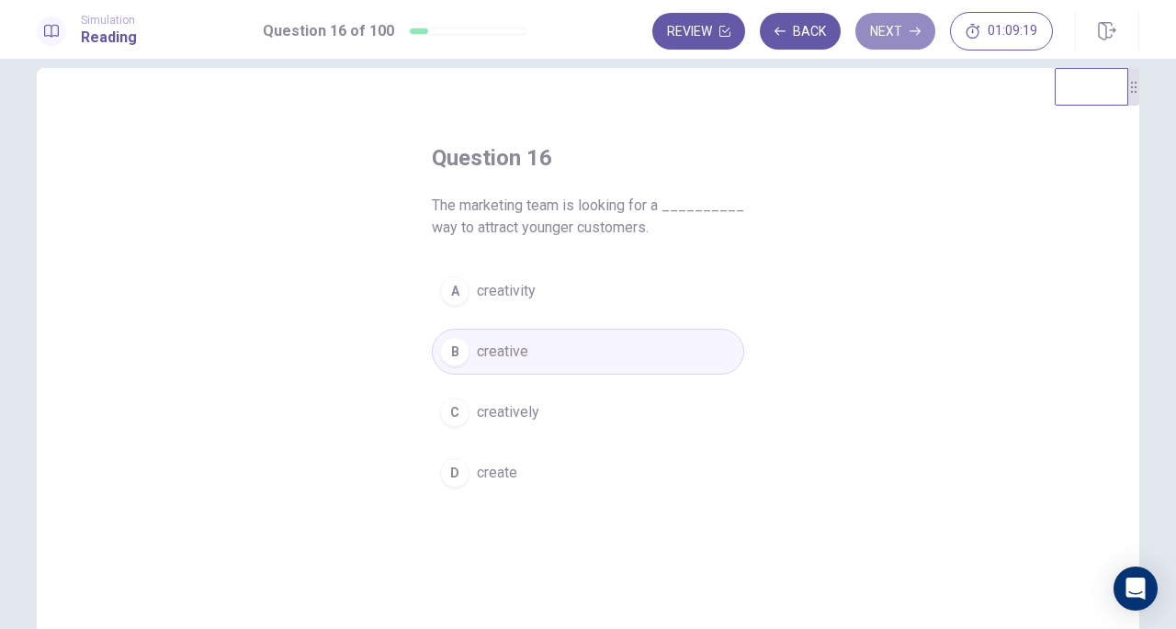
click at [889, 18] on button "Next" at bounding box center [895, 31] width 80 height 37
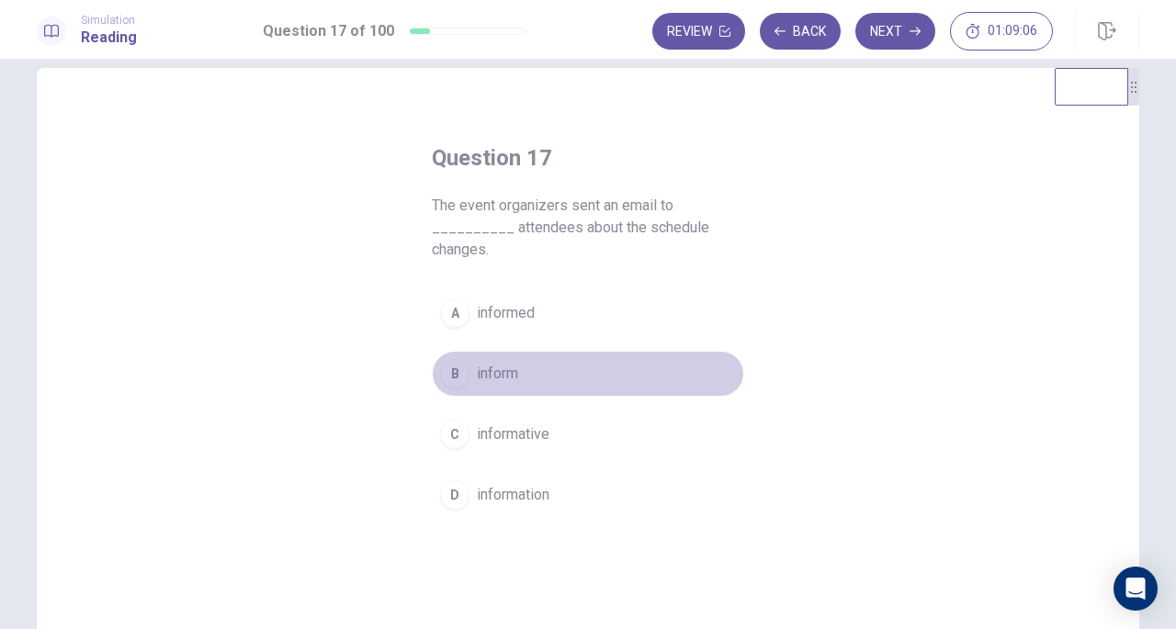
click at [487, 368] on span "inform" at bounding box center [497, 374] width 41 height 22
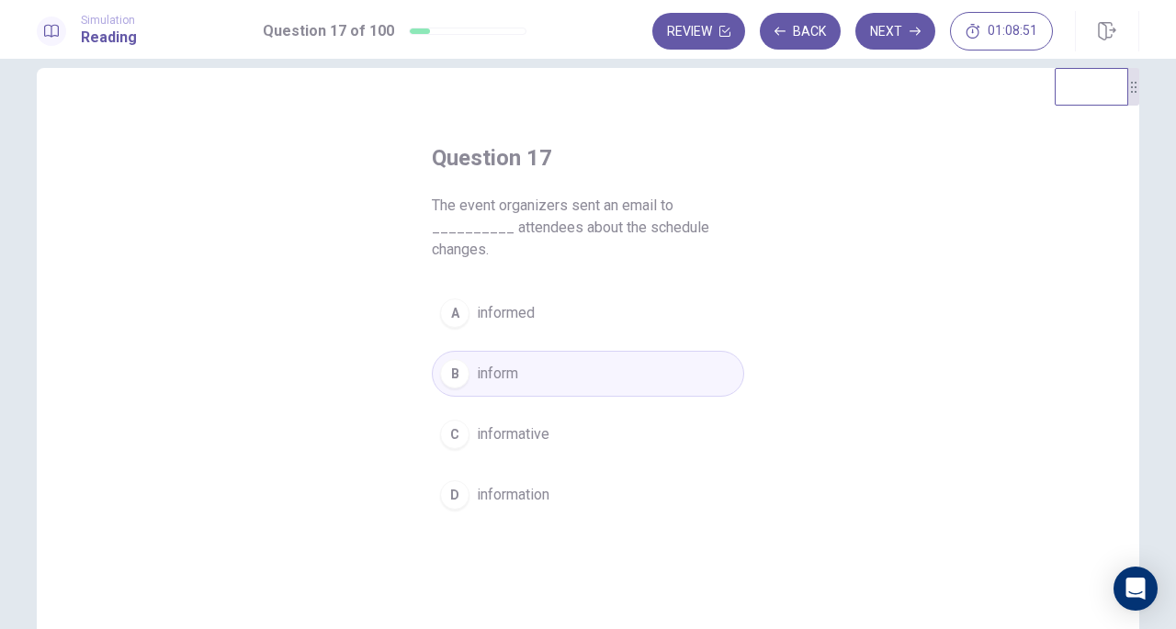
click at [902, 40] on button "Next" at bounding box center [895, 31] width 80 height 37
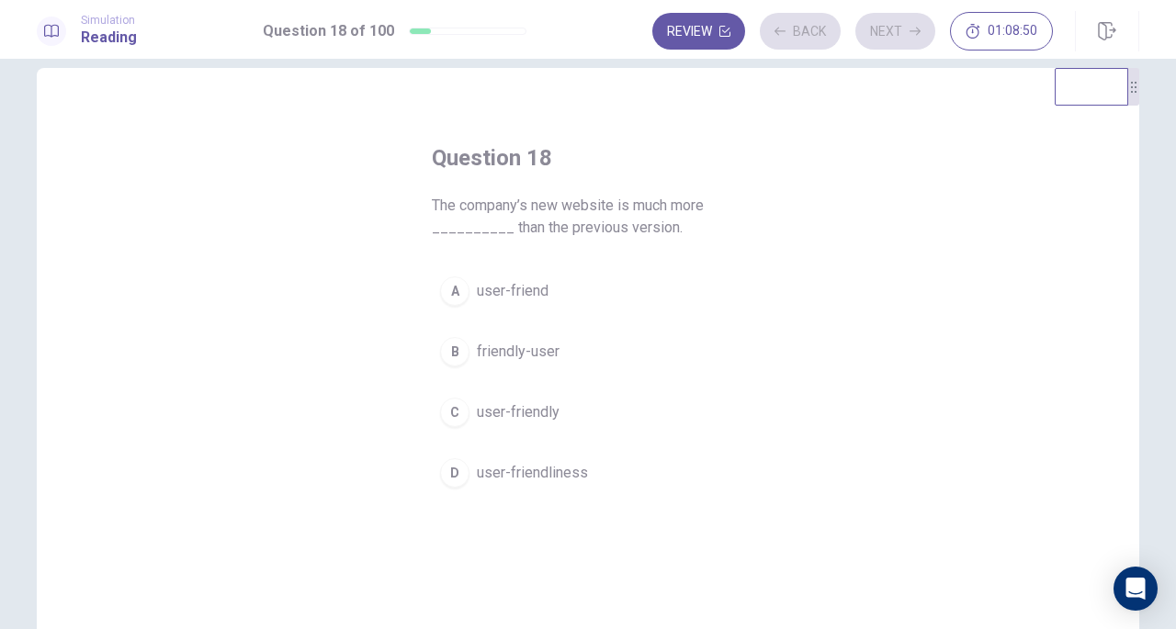
click at [585, 172] on h4 "Question 18" at bounding box center [588, 157] width 312 height 29
click at [526, 354] on span "friendly-user" at bounding box center [518, 352] width 83 height 22
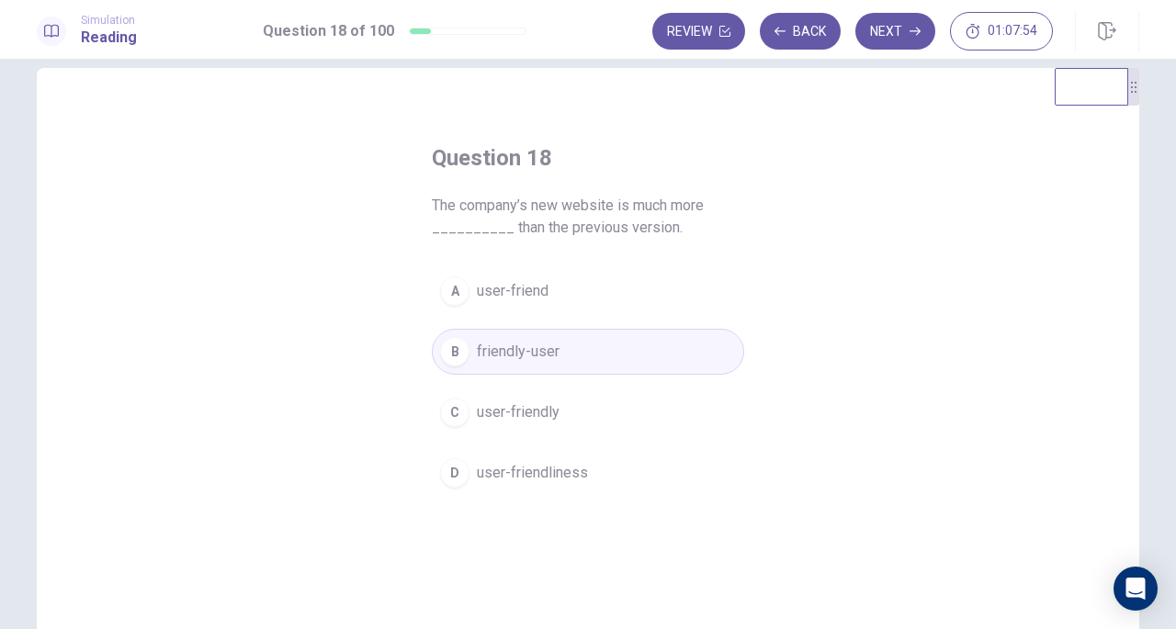
click at [891, 38] on button "Next" at bounding box center [895, 31] width 80 height 37
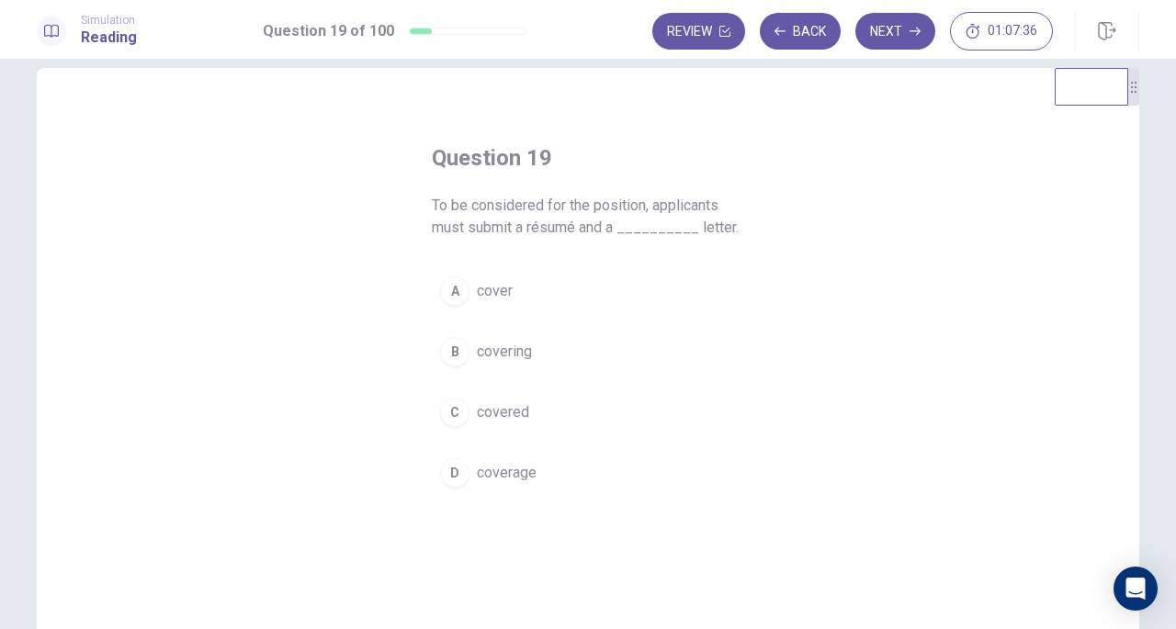
click at [477, 287] on span "cover" at bounding box center [495, 291] width 36 height 22
click at [891, 29] on button "Next" at bounding box center [895, 31] width 80 height 37
click at [508, 379] on span "advanced" at bounding box center [508, 374] width 62 height 22
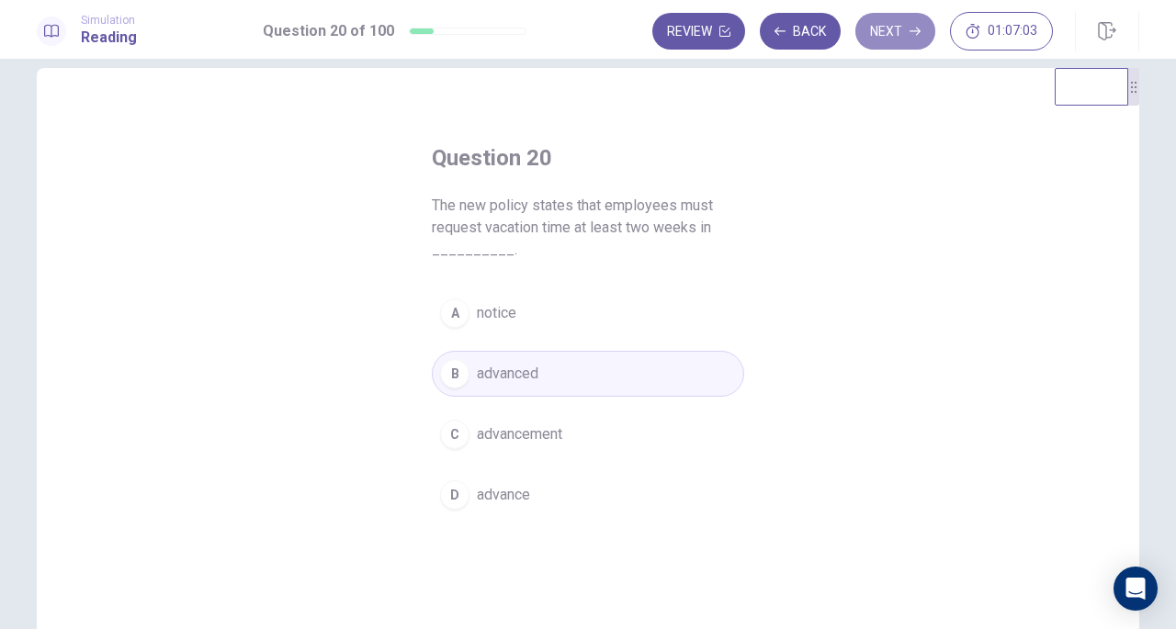
click at [877, 39] on button "Next" at bounding box center [895, 31] width 80 height 37
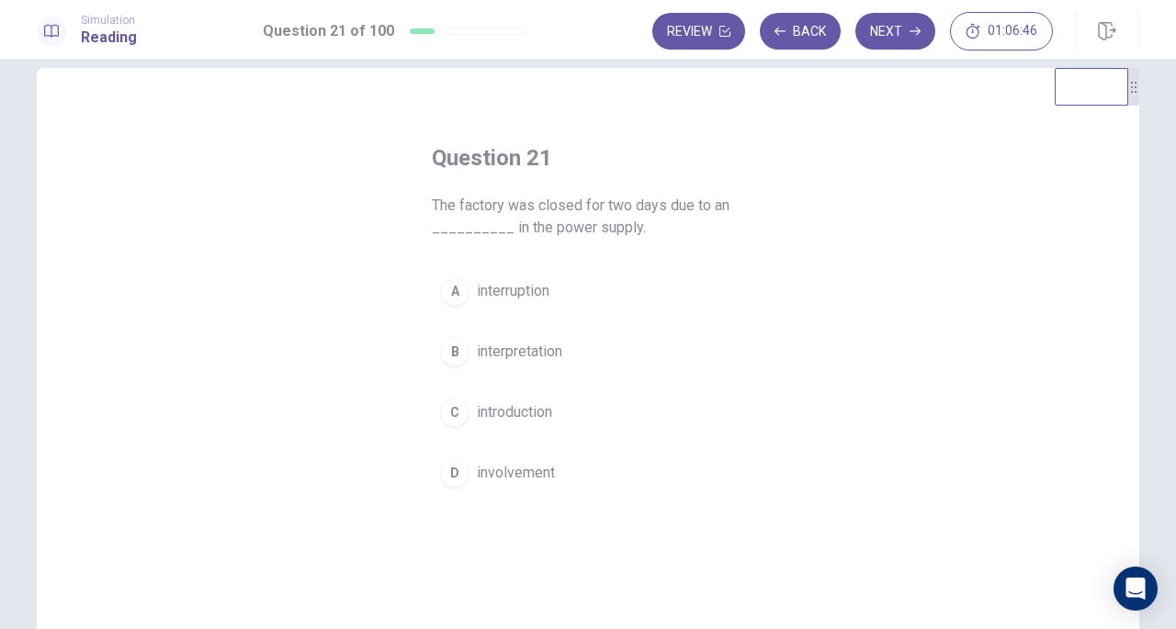
click at [498, 282] on span "interruption" at bounding box center [513, 291] width 73 height 22
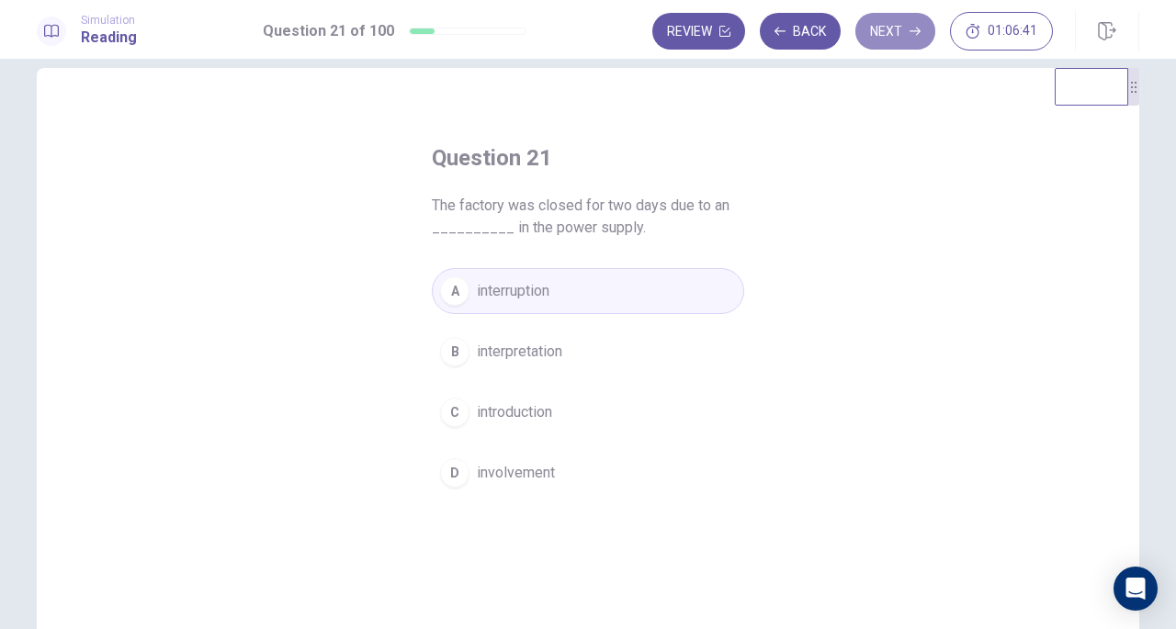
click at [879, 41] on button "Next" at bounding box center [895, 31] width 80 height 37
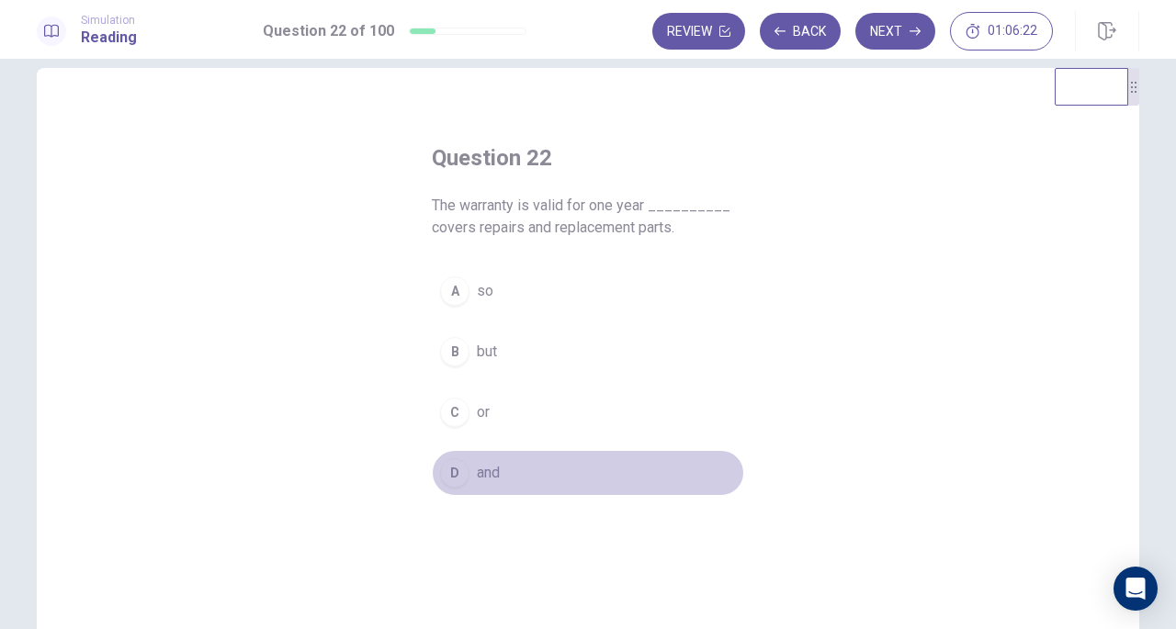
click at [467, 467] on button "D and" at bounding box center [588, 473] width 312 height 46
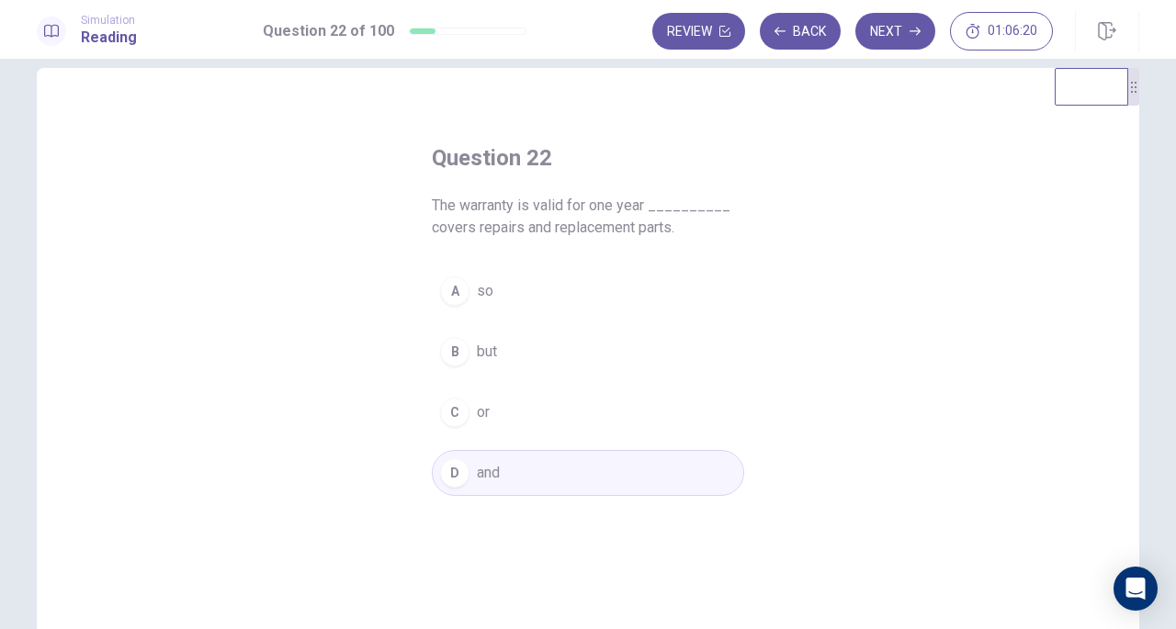
click at [503, 198] on span "The warranty is valid for one year __________ covers repairs and replacement pa…" at bounding box center [588, 217] width 312 height 44
click at [894, 43] on button "Next" at bounding box center [895, 31] width 80 height 37
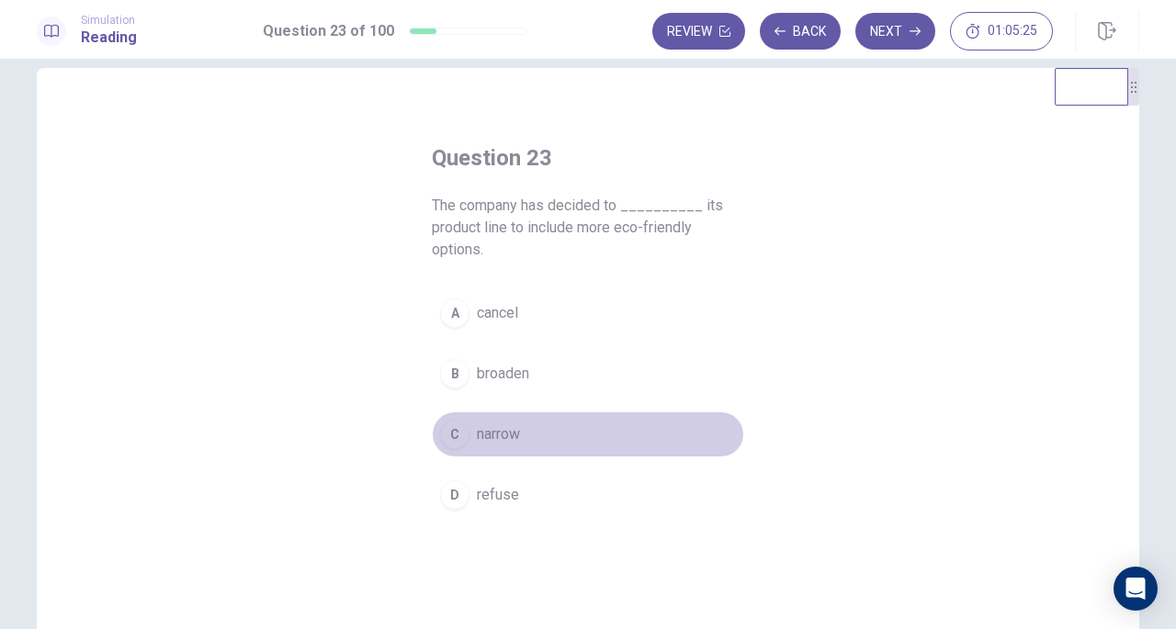
click at [459, 442] on div "C" at bounding box center [454, 434] width 29 height 29
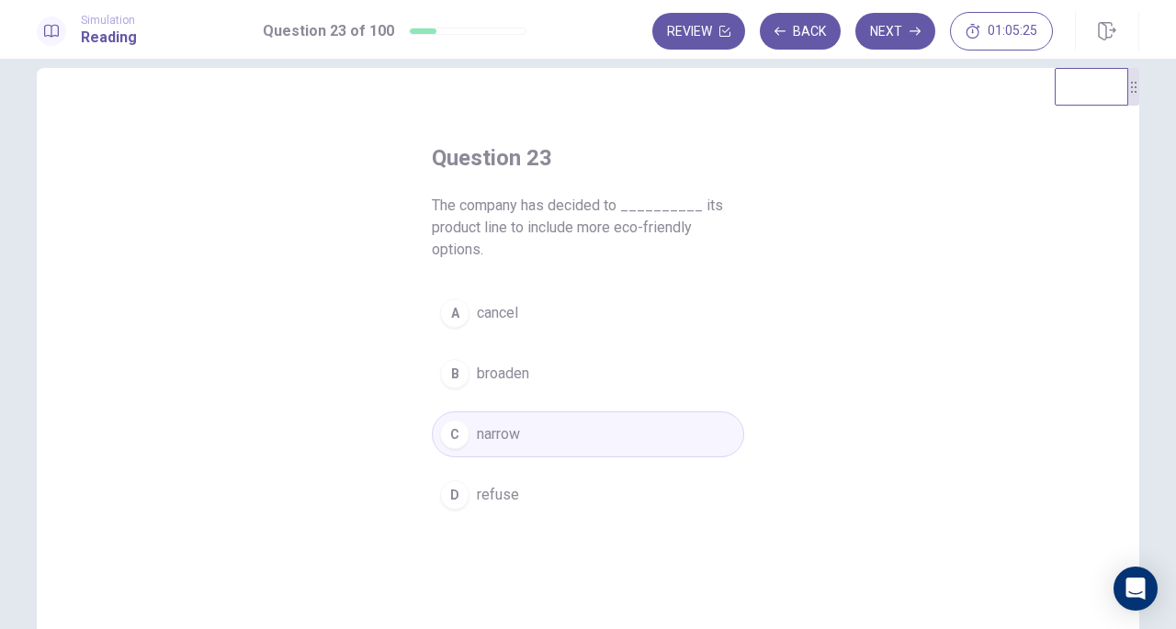
click at [906, 28] on button "Next" at bounding box center [895, 31] width 80 height 37
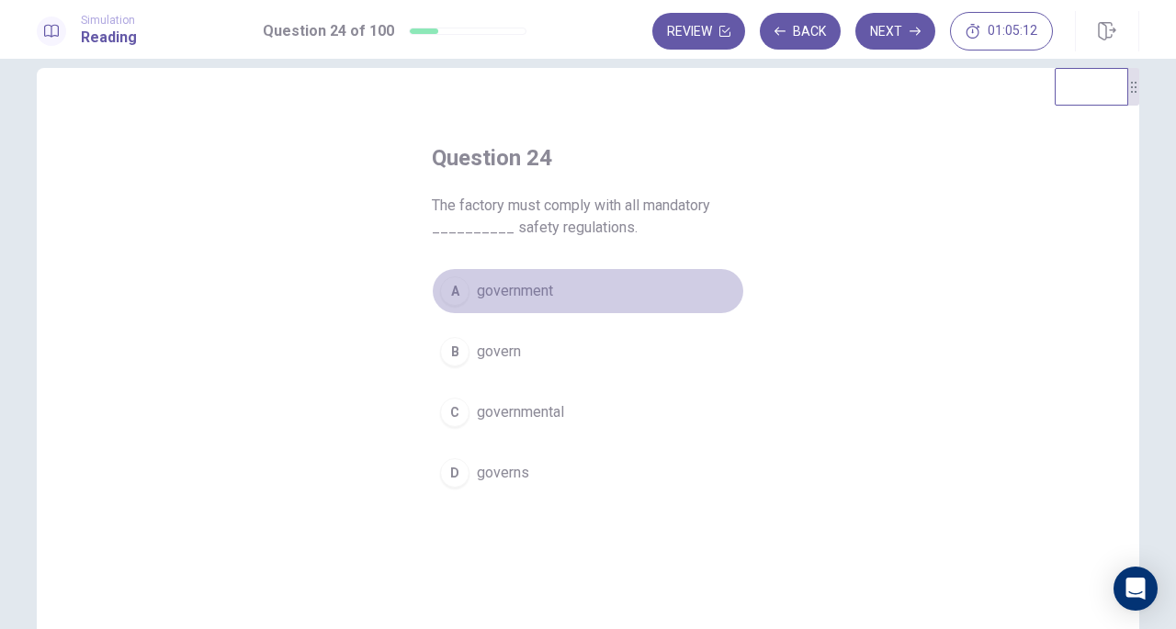
click at [485, 292] on span "government" at bounding box center [515, 291] width 76 height 22
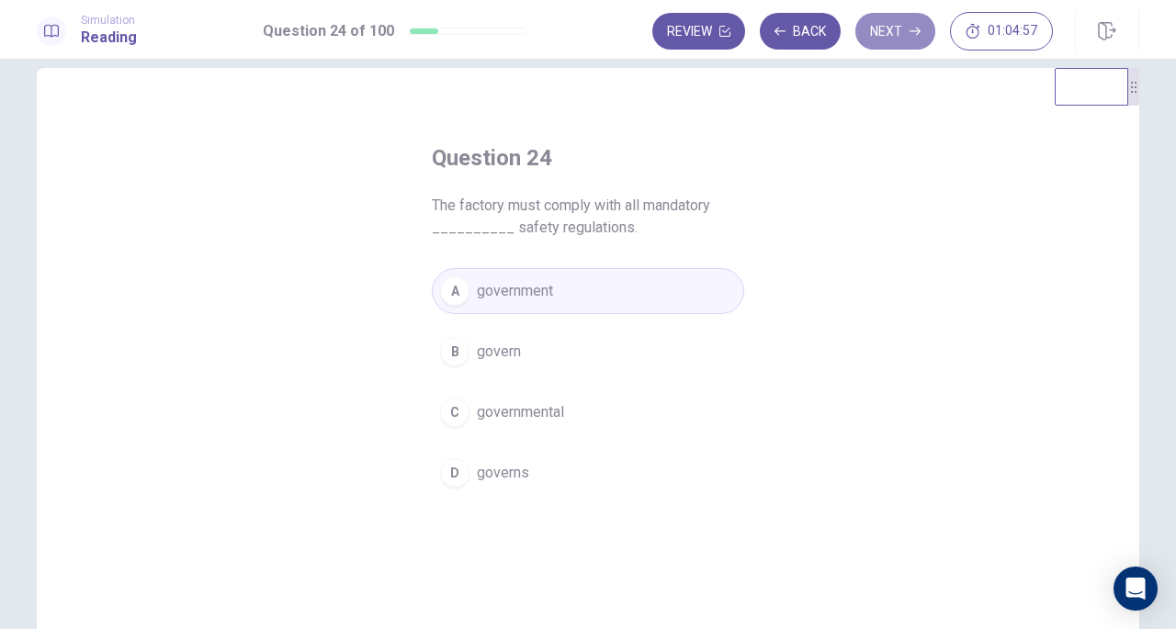
click at [881, 27] on button "Next" at bounding box center [895, 31] width 80 height 37
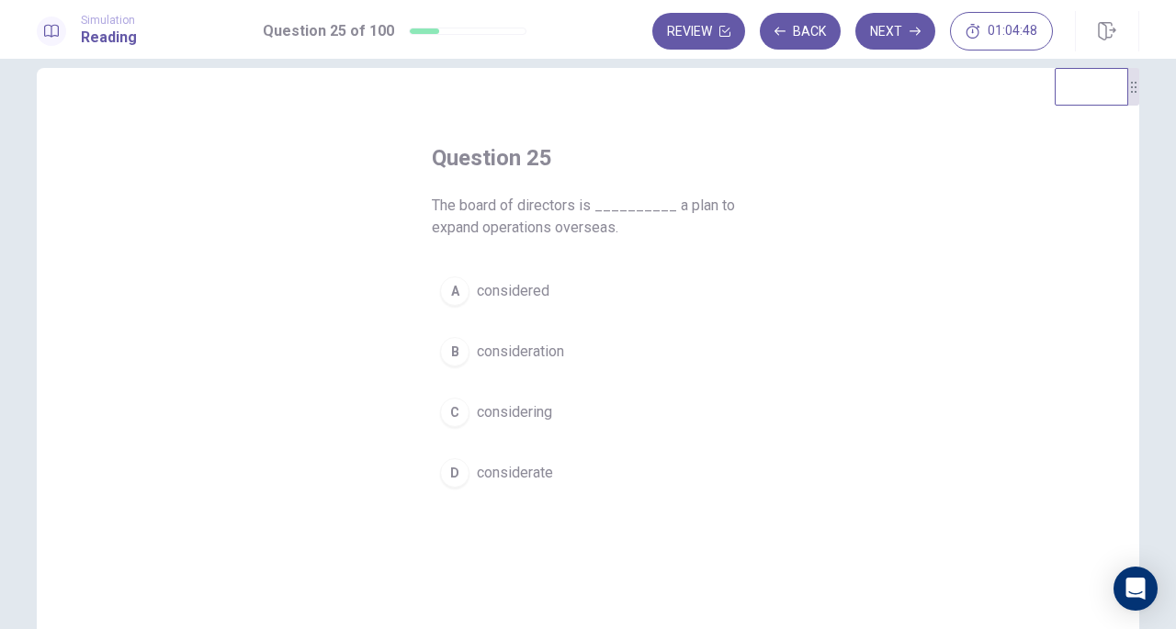
click at [470, 409] on button "C considering" at bounding box center [588, 413] width 312 height 46
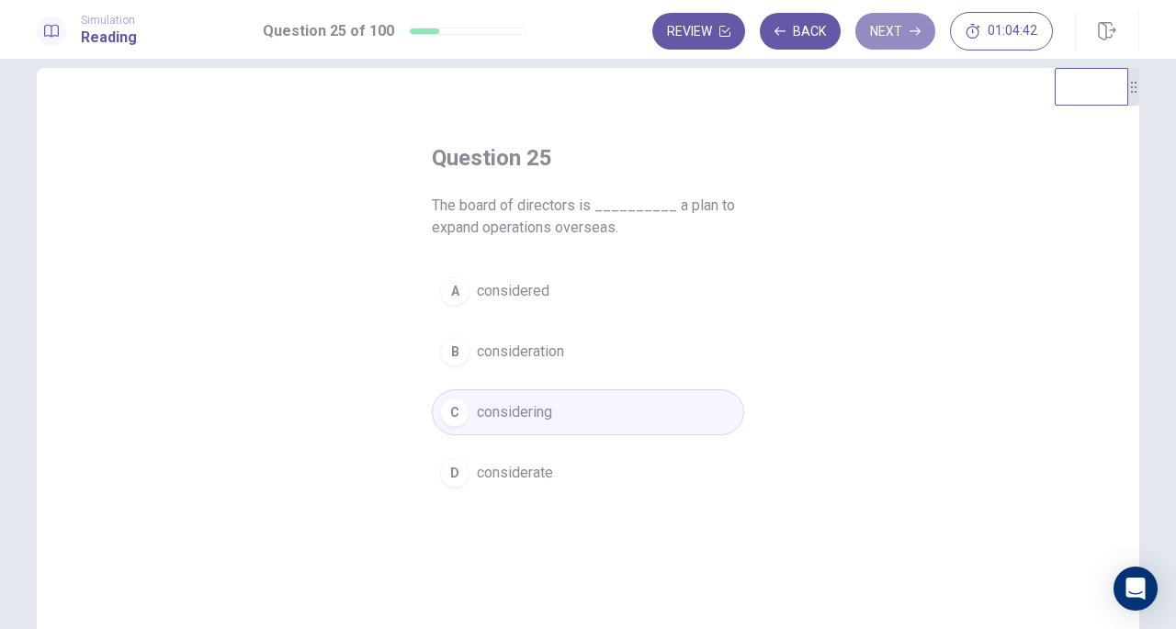
click at [910, 23] on button "Next" at bounding box center [895, 31] width 80 height 37
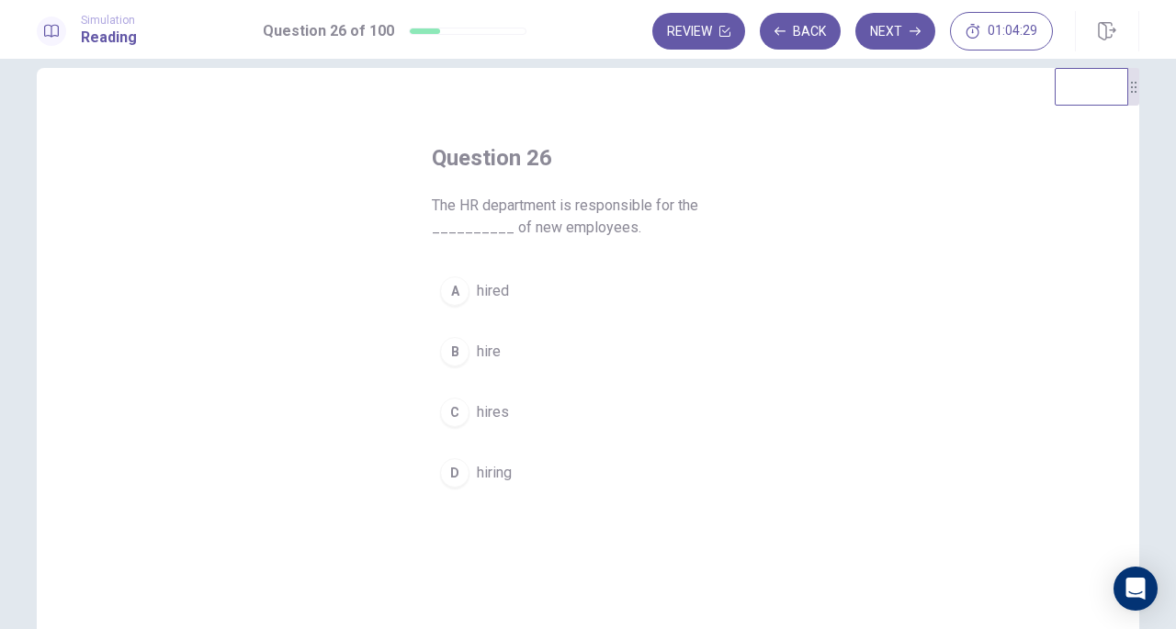
click at [490, 481] on span "hiring" at bounding box center [494, 473] width 35 height 22
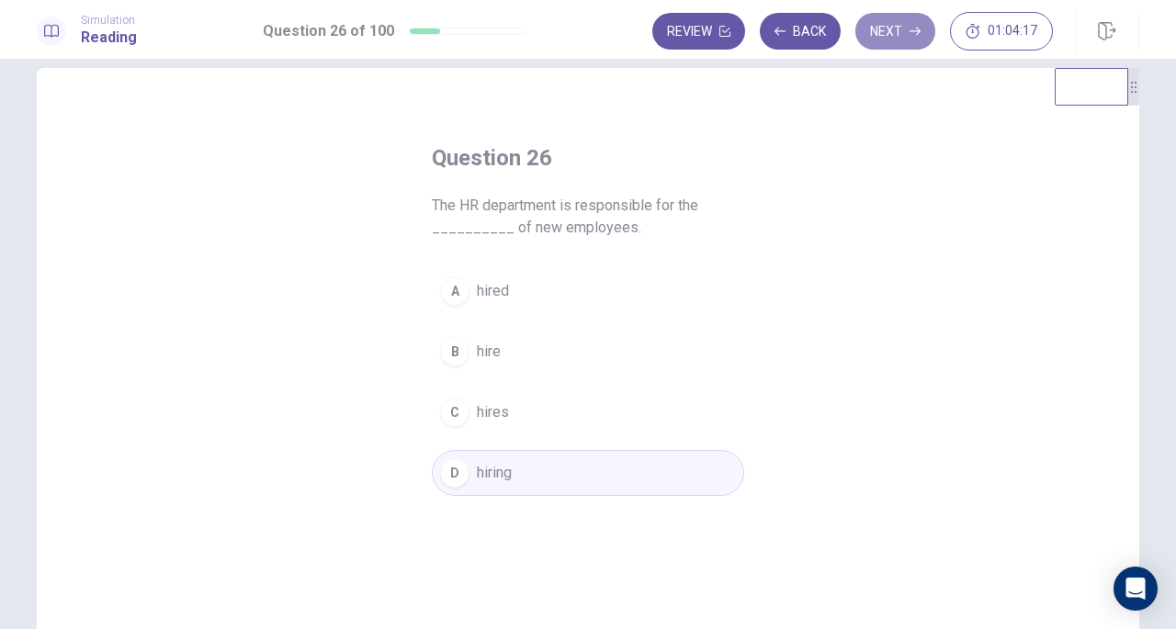
click at [889, 24] on button "Next" at bounding box center [895, 31] width 80 height 37
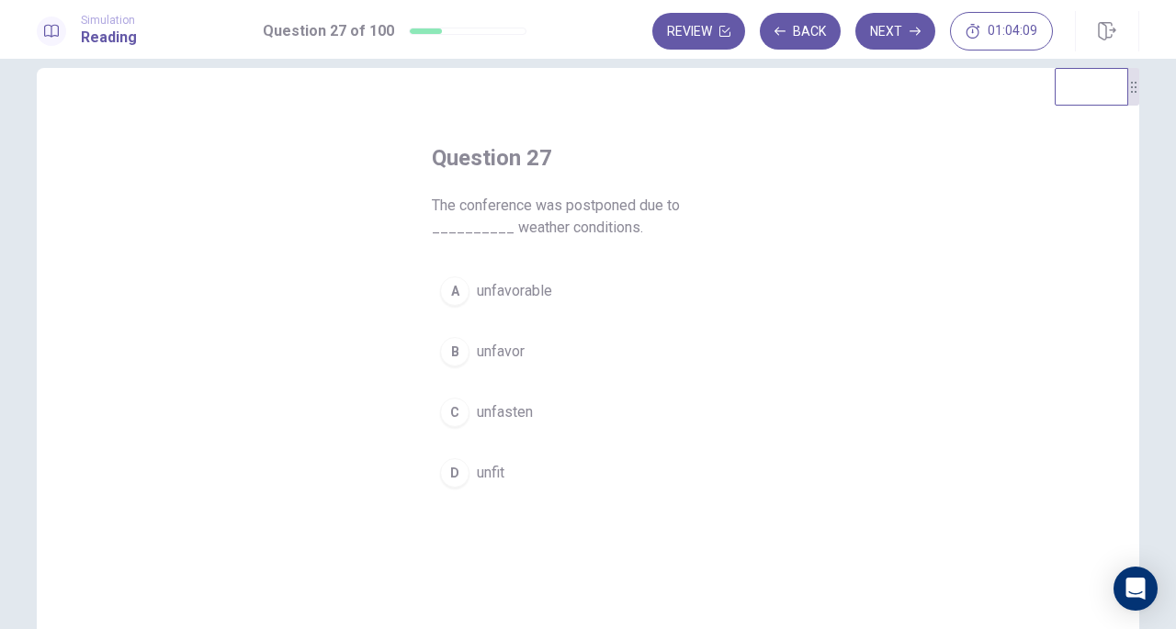
click at [497, 268] on button "A unfavorable" at bounding box center [588, 291] width 312 height 46
click at [891, 21] on button "Next" at bounding box center [895, 31] width 80 height 37
click at [460, 315] on div "A apply B admit C achieve D assume" at bounding box center [588, 382] width 312 height 228
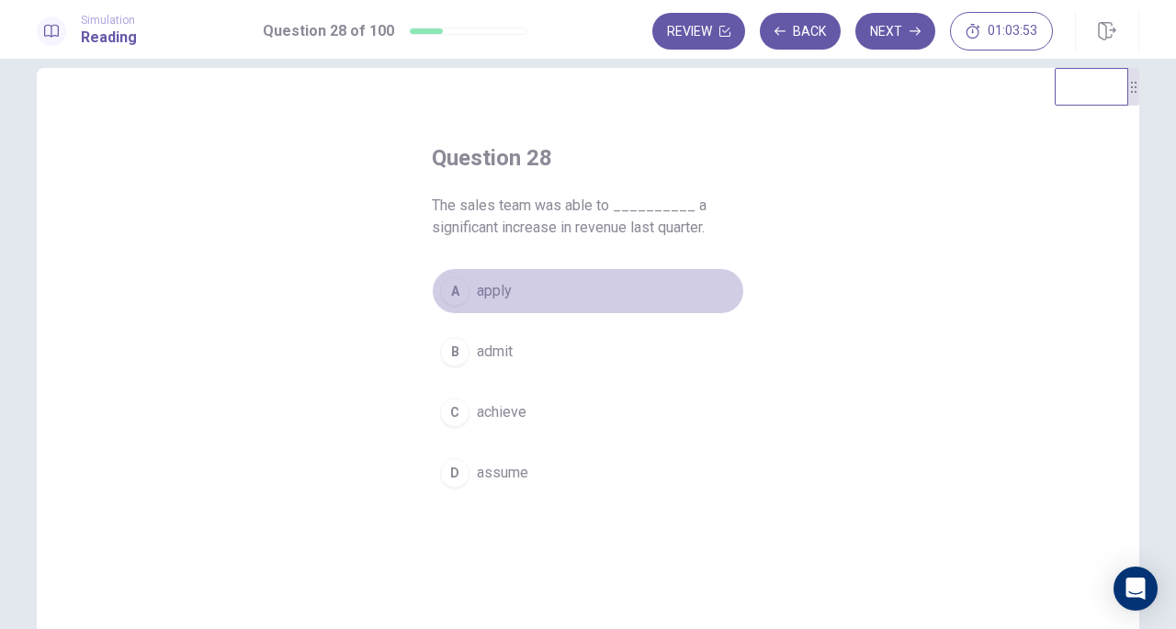
click at [459, 281] on div "A" at bounding box center [454, 291] width 29 height 29
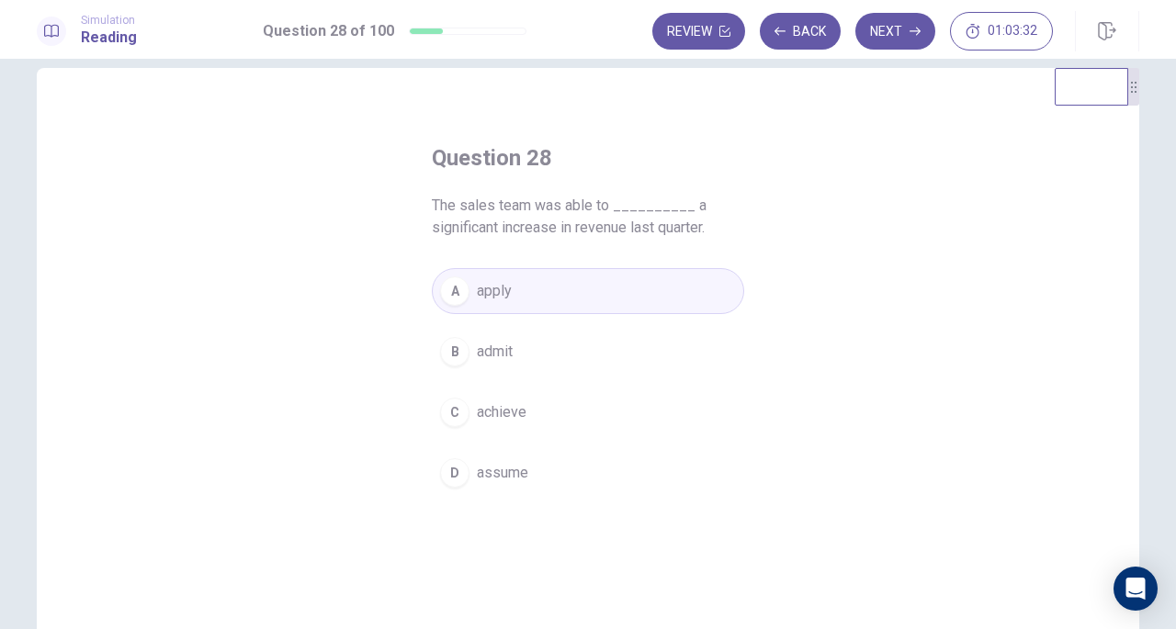
click at [504, 410] on span "achieve" at bounding box center [502, 413] width 50 height 22
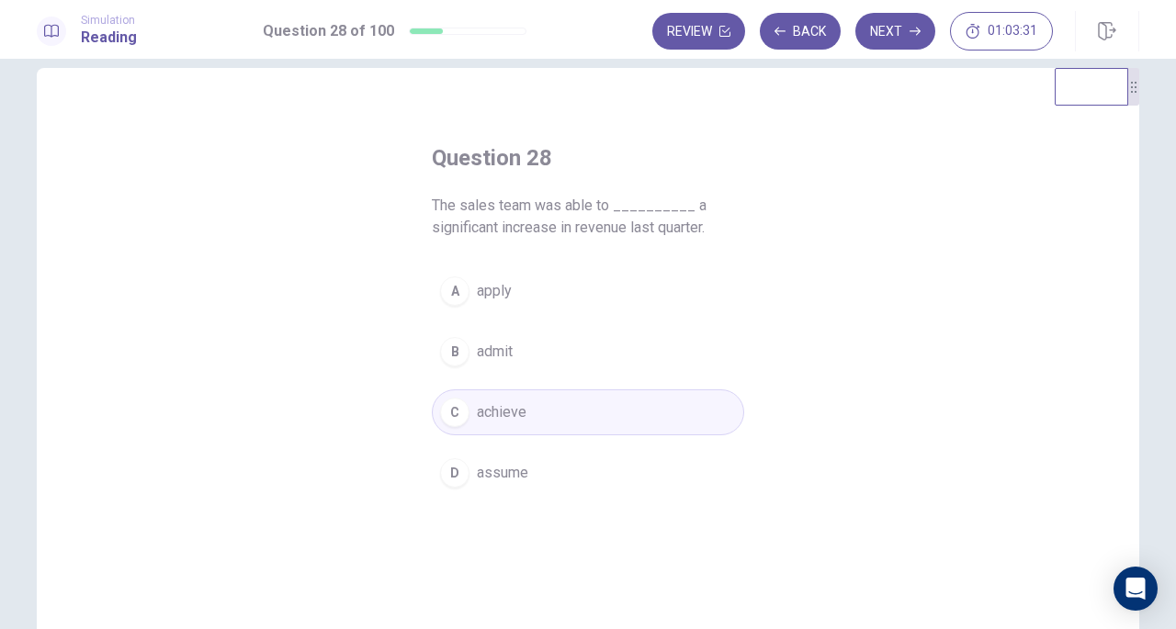
click at [507, 212] on span "The sales team was able to __________ a significant increase in revenue last qu…" at bounding box center [588, 217] width 312 height 44
click at [921, 26] on icon "button" at bounding box center [915, 31] width 11 height 11
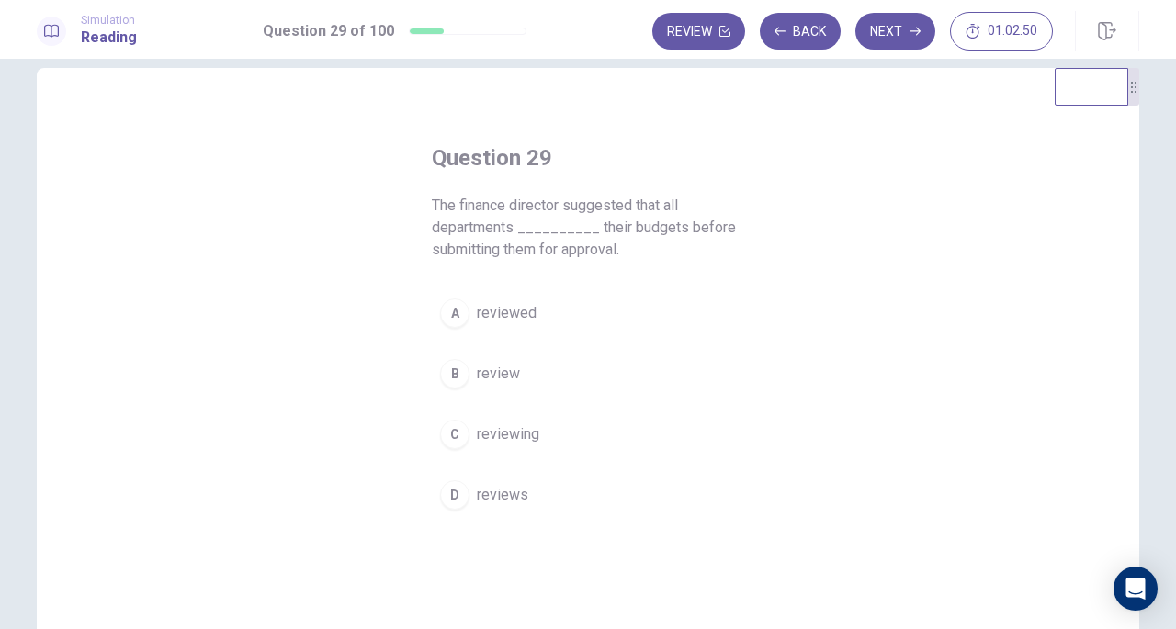
click at [463, 378] on div "B" at bounding box center [454, 373] width 29 height 29
click at [898, 34] on button "Next" at bounding box center [895, 31] width 80 height 37
click at [458, 427] on div "C" at bounding box center [454, 434] width 29 height 29
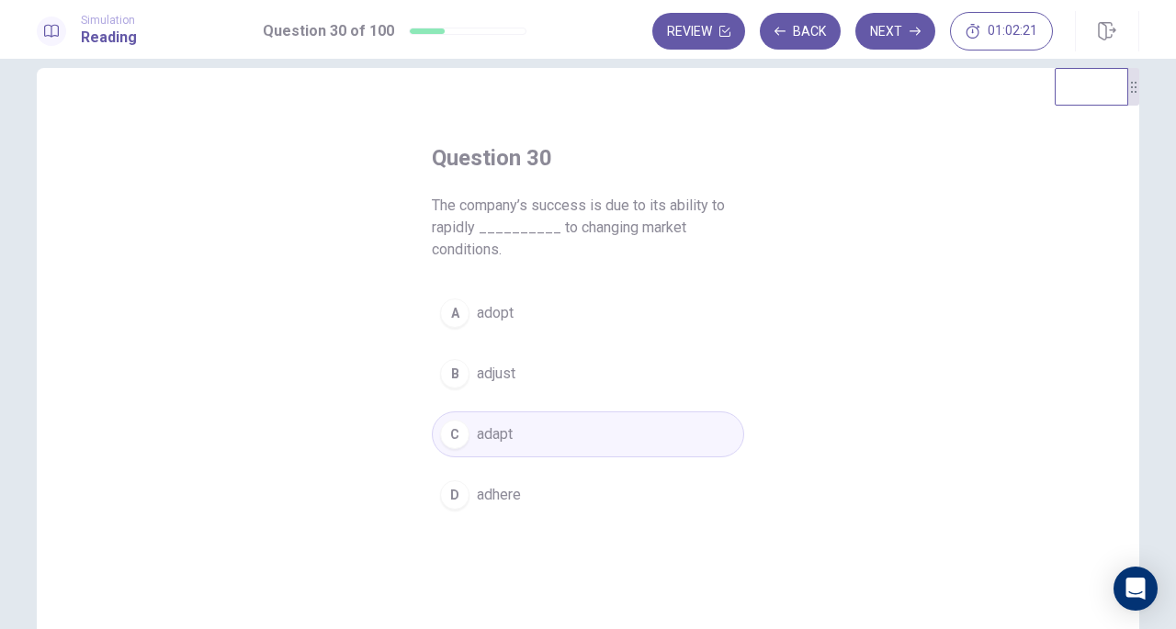
click at [899, 26] on button "Next" at bounding box center [895, 31] width 80 height 37
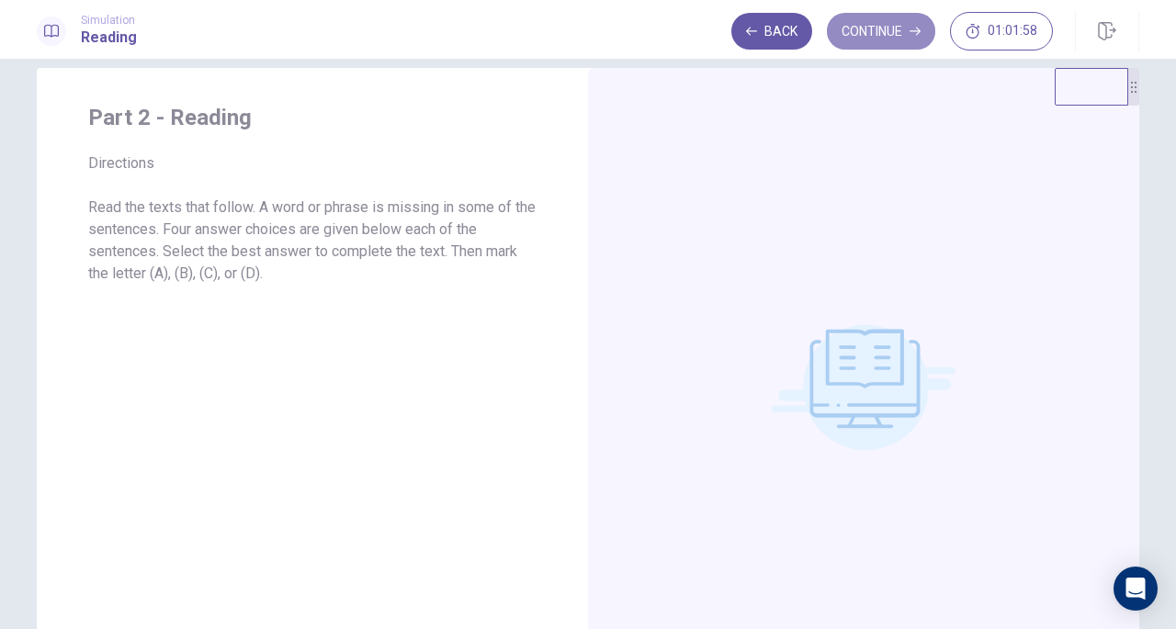
click at [871, 30] on button "Continue" at bounding box center [881, 31] width 108 height 37
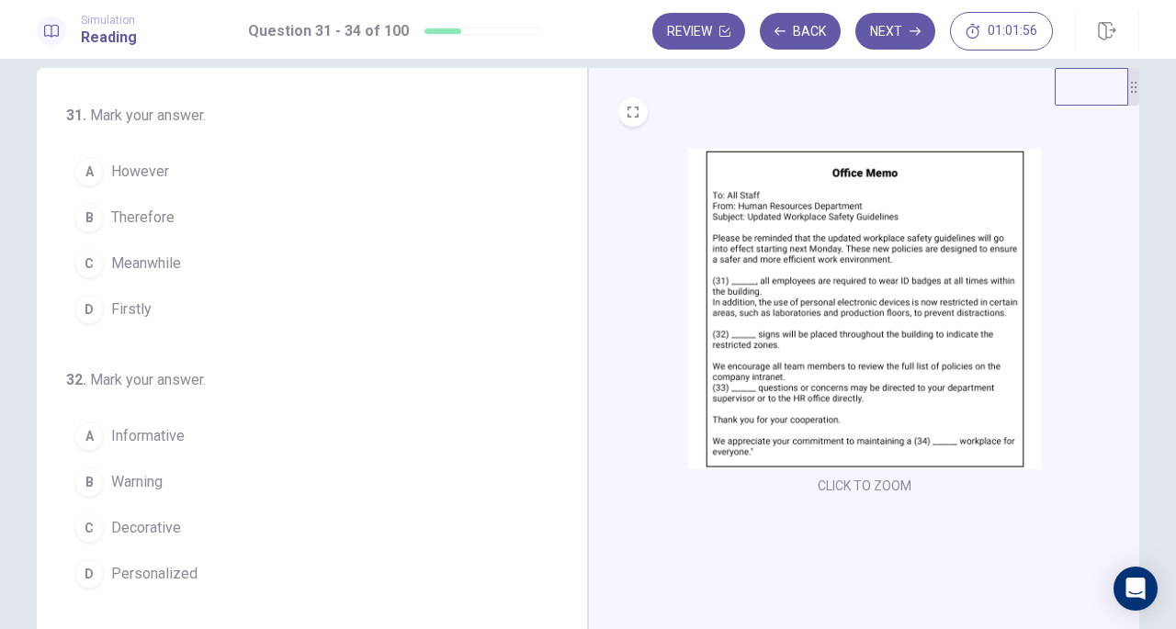
scroll to position [0, 0]
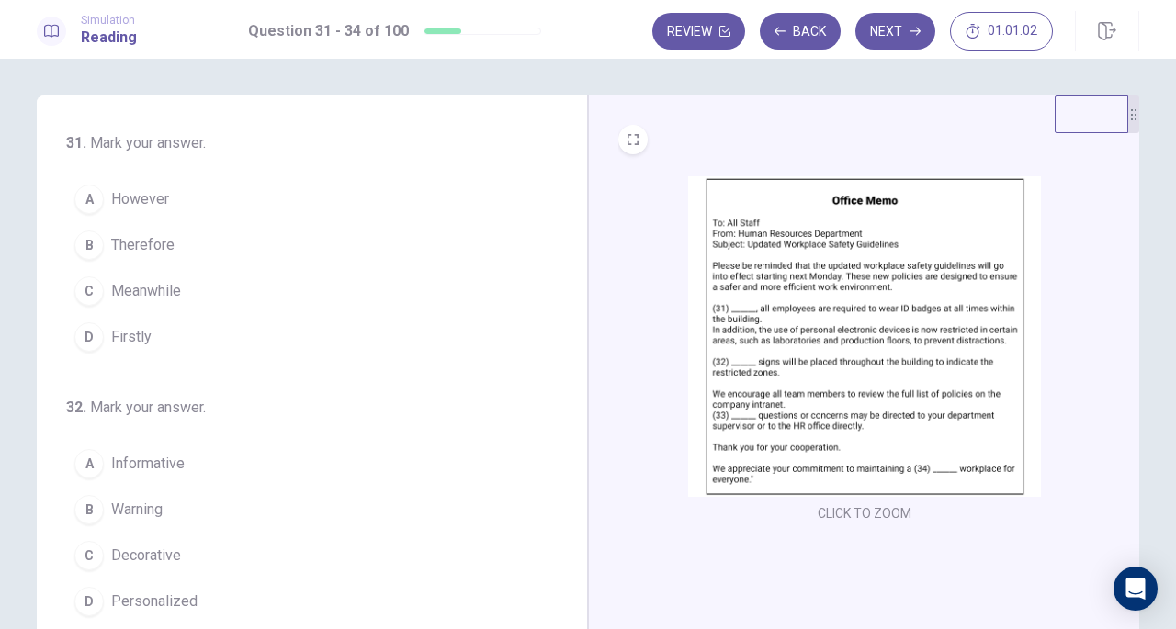
click at [140, 328] on span "Firstly" at bounding box center [131, 337] width 40 height 22
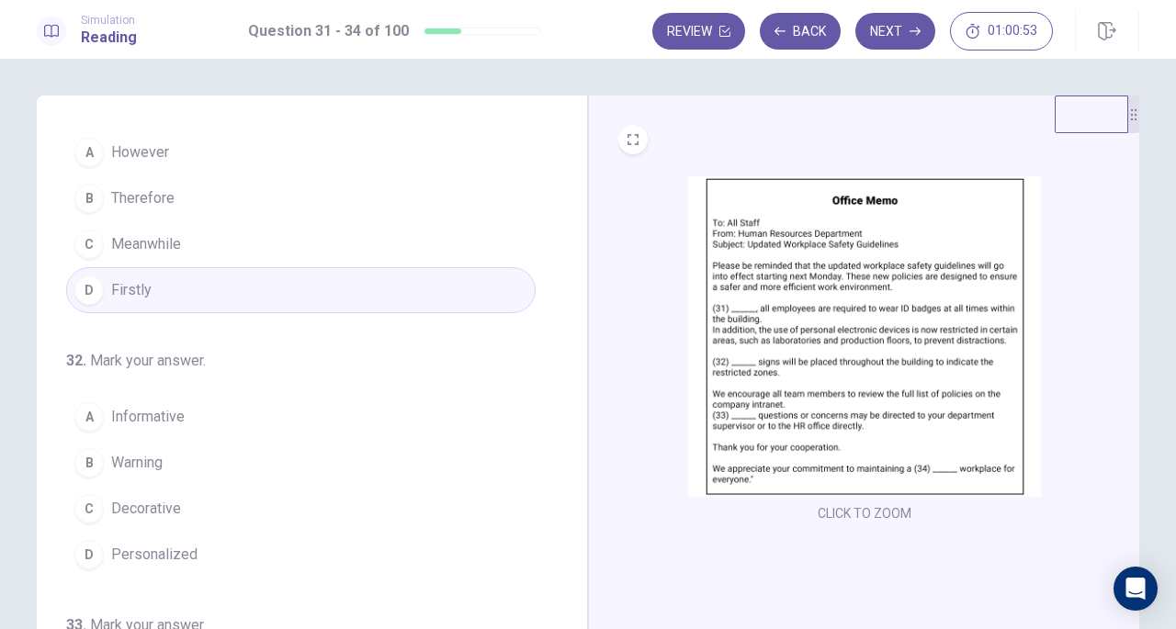
scroll to position [54, 0]
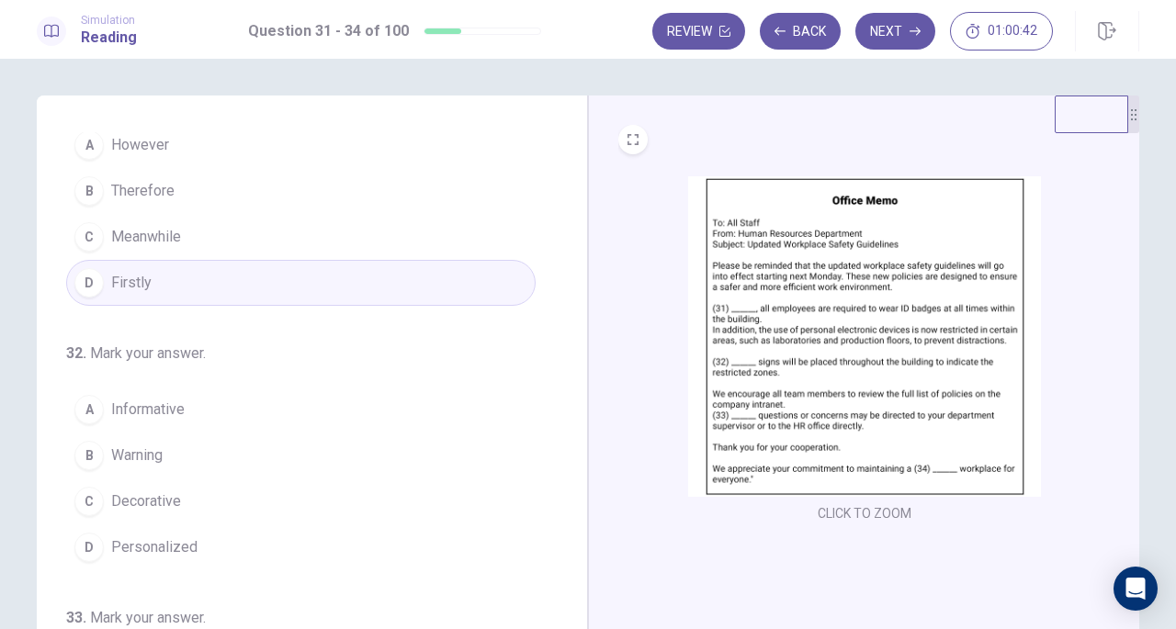
click at [125, 445] on span "Warning" at bounding box center [136, 456] width 51 height 22
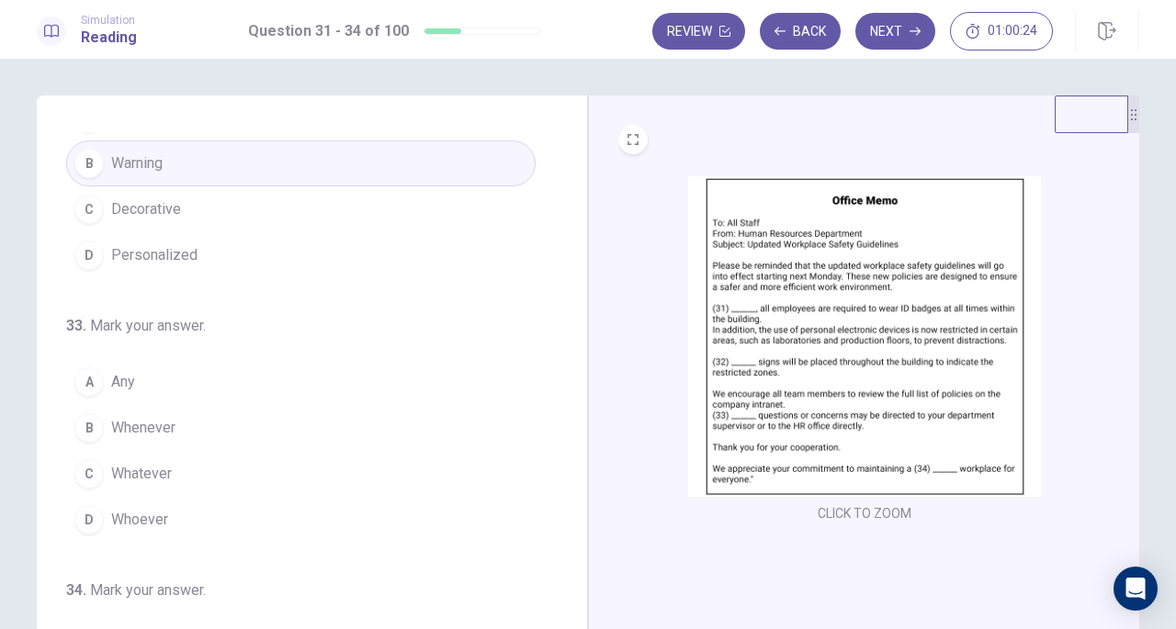
scroll to position [447, 0]
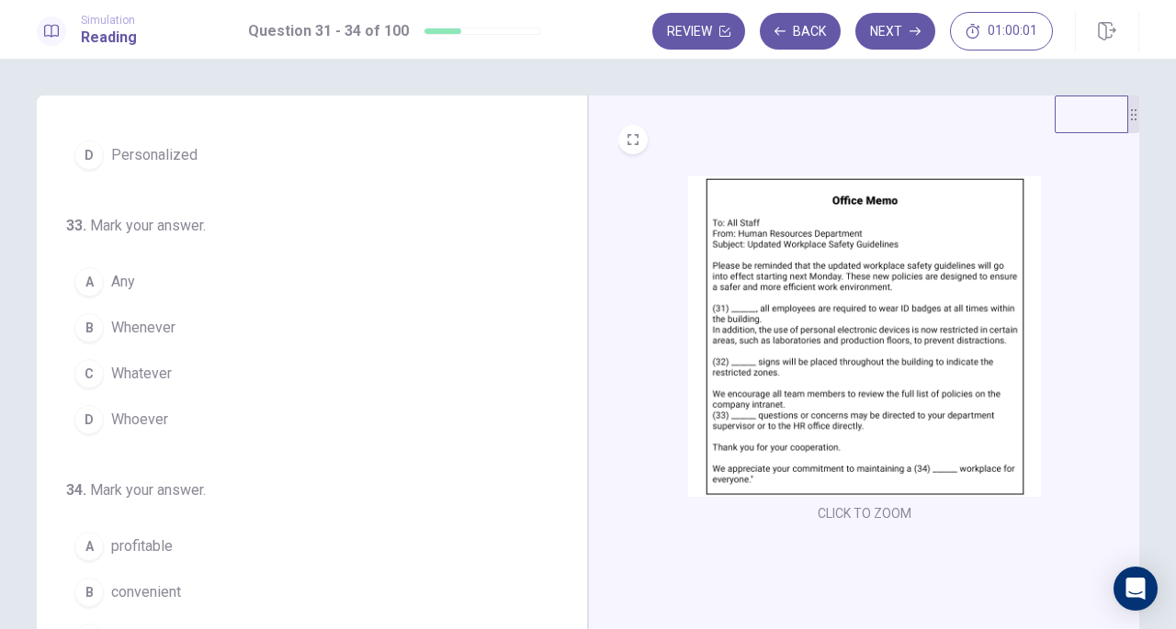
click at [111, 271] on span "Any" at bounding box center [123, 282] width 24 height 22
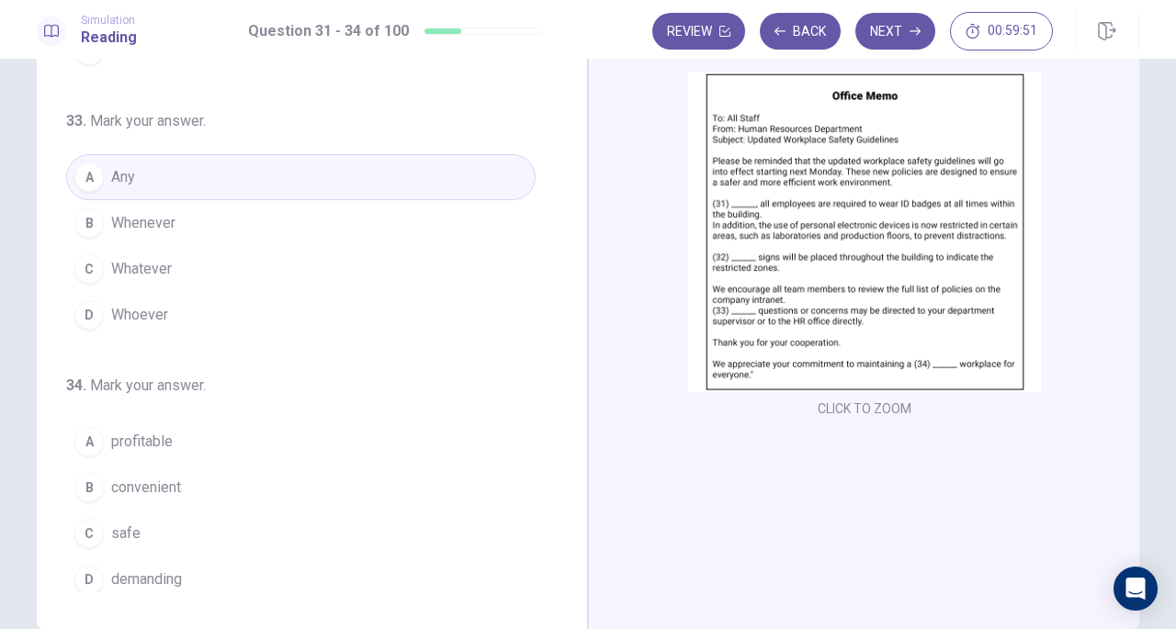
scroll to position [107, 0]
click at [112, 525] on span "safe" at bounding box center [125, 532] width 29 height 22
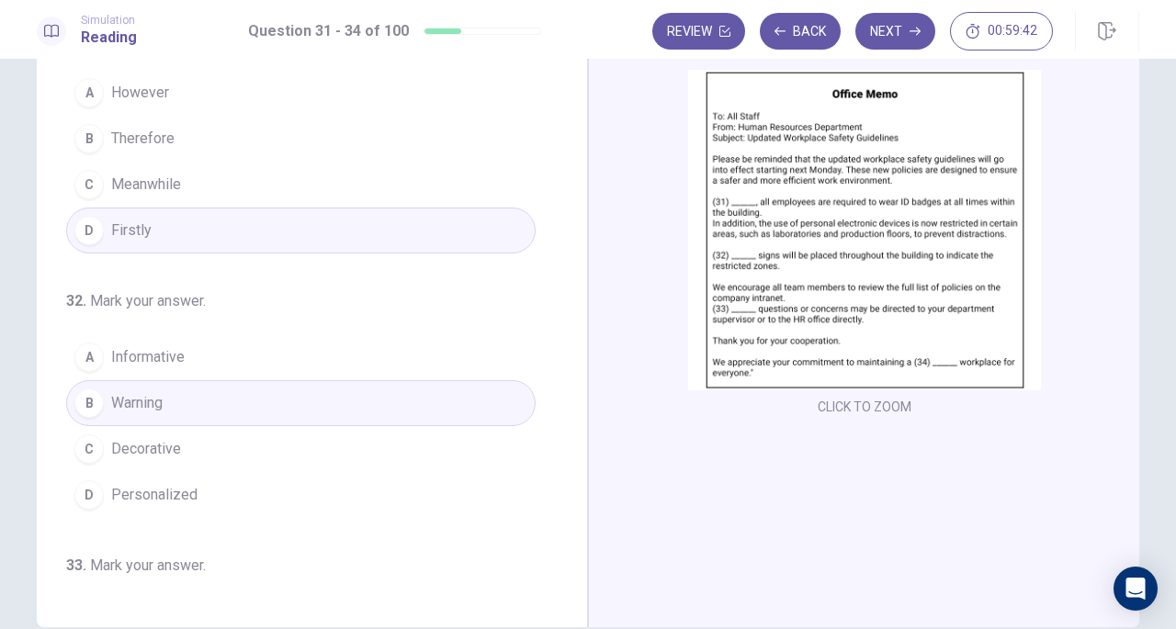
scroll to position [0, 0]
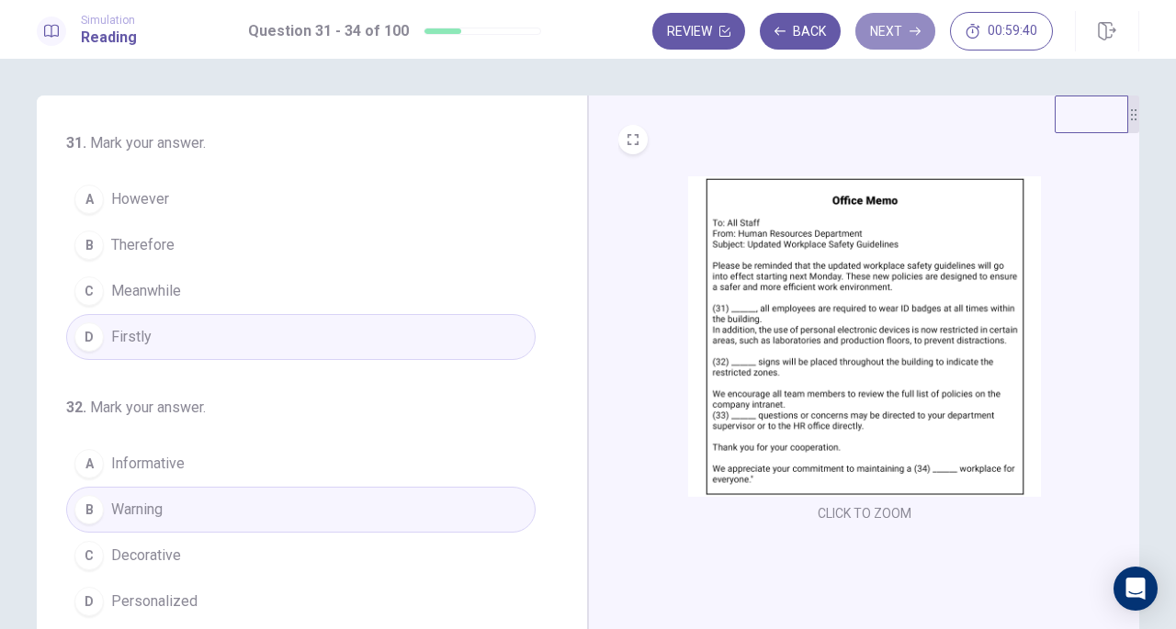
click at [916, 31] on icon "button" at bounding box center [915, 32] width 11 height 8
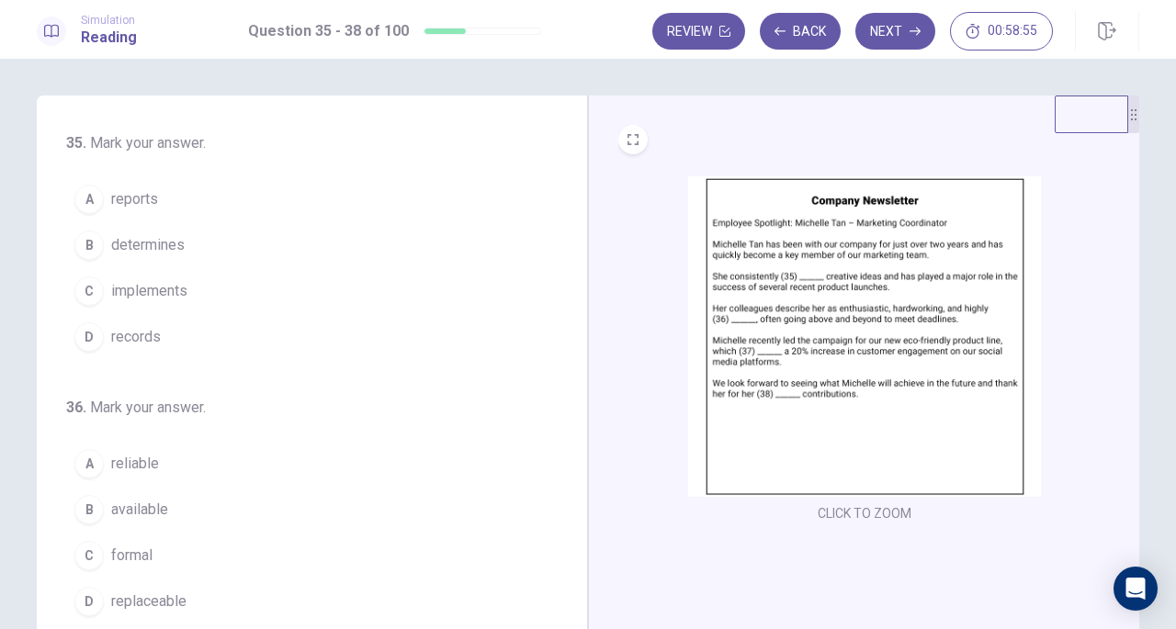
click at [164, 291] on span "implements" at bounding box center [149, 291] width 76 height 22
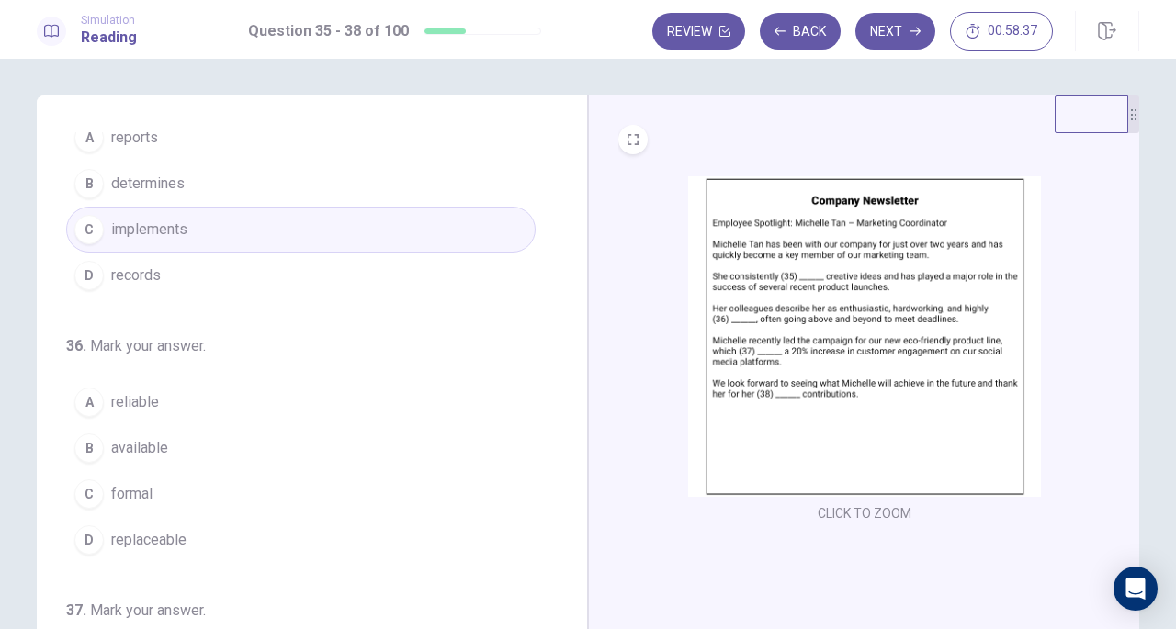
scroll to position [87, 0]
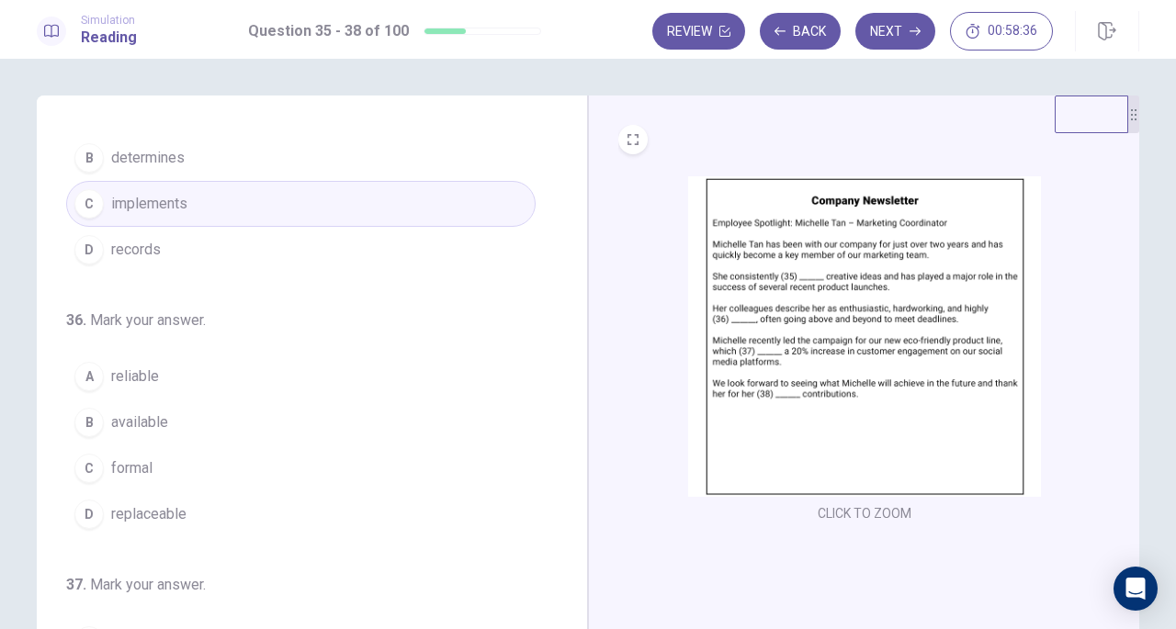
click at [123, 378] on span "reliable" at bounding box center [135, 377] width 48 height 22
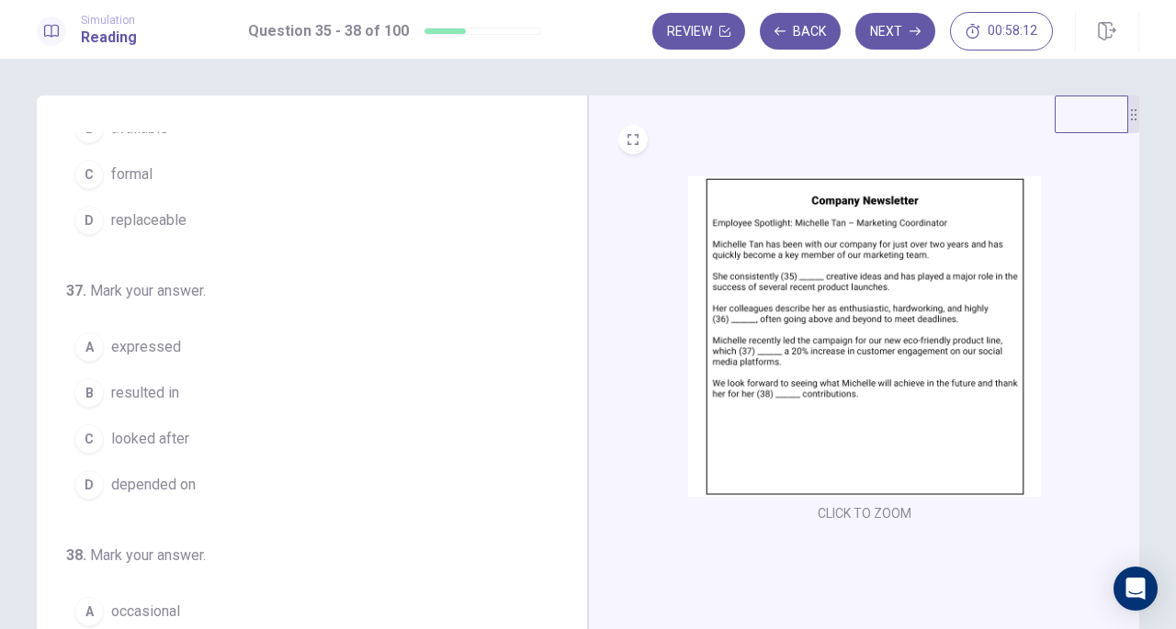
scroll to position [447, 0]
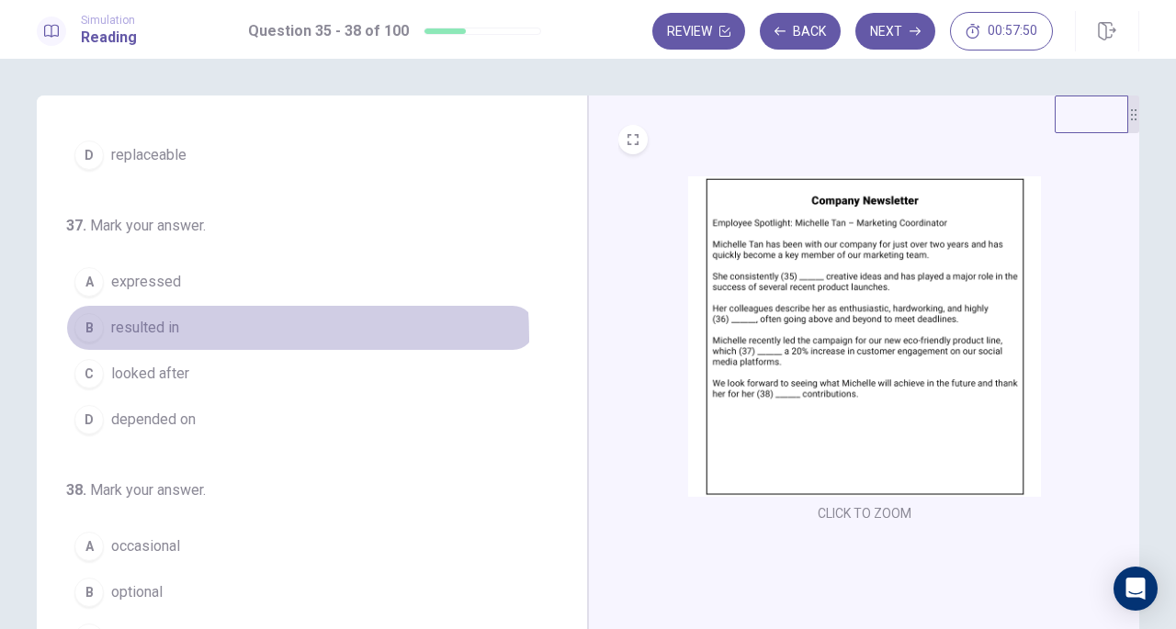
click at [142, 333] on span "resulted in" at bounding box center [145, 328] width 68 height 22
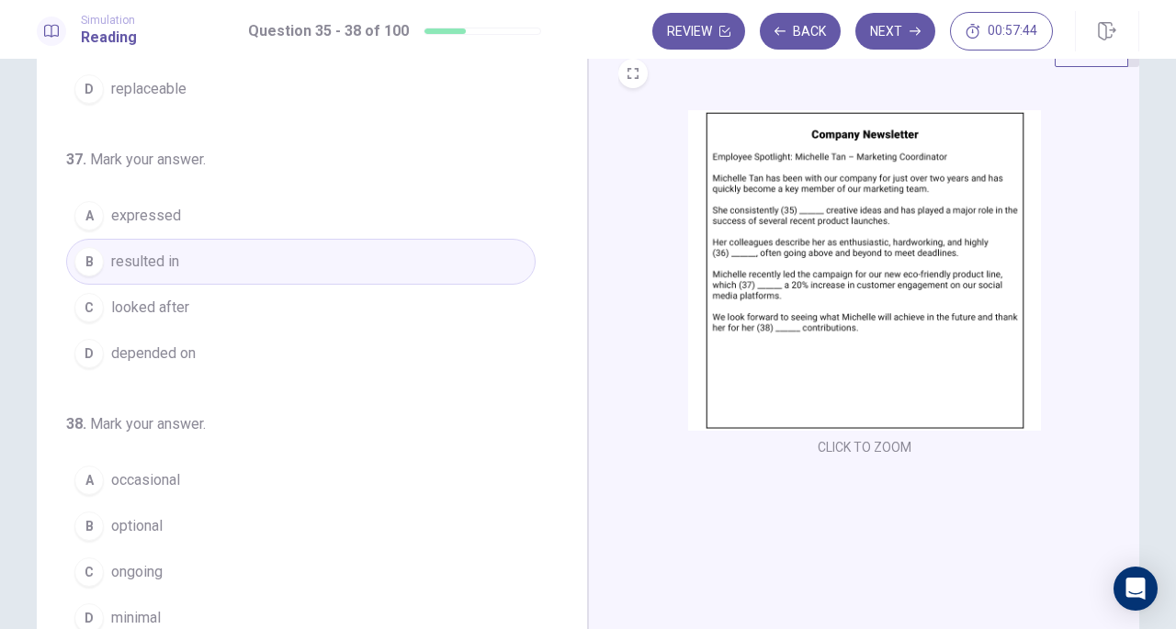
scroll to position [74, 0]
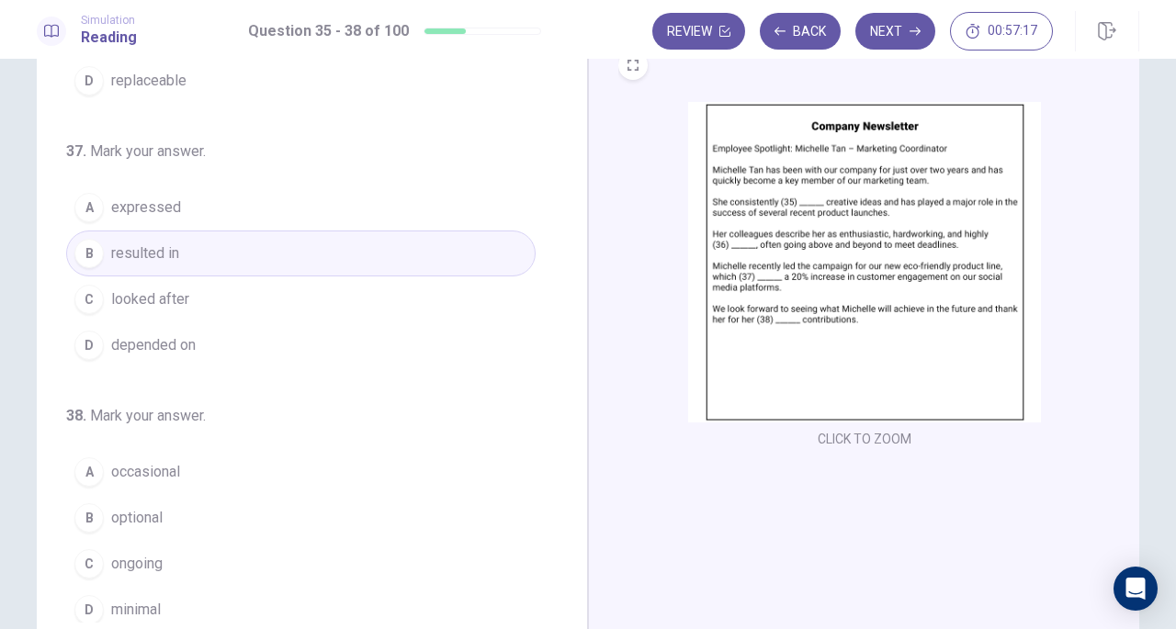
click at [93, 549] on div "C" at bounding box center [88, 563] width 29 height 29
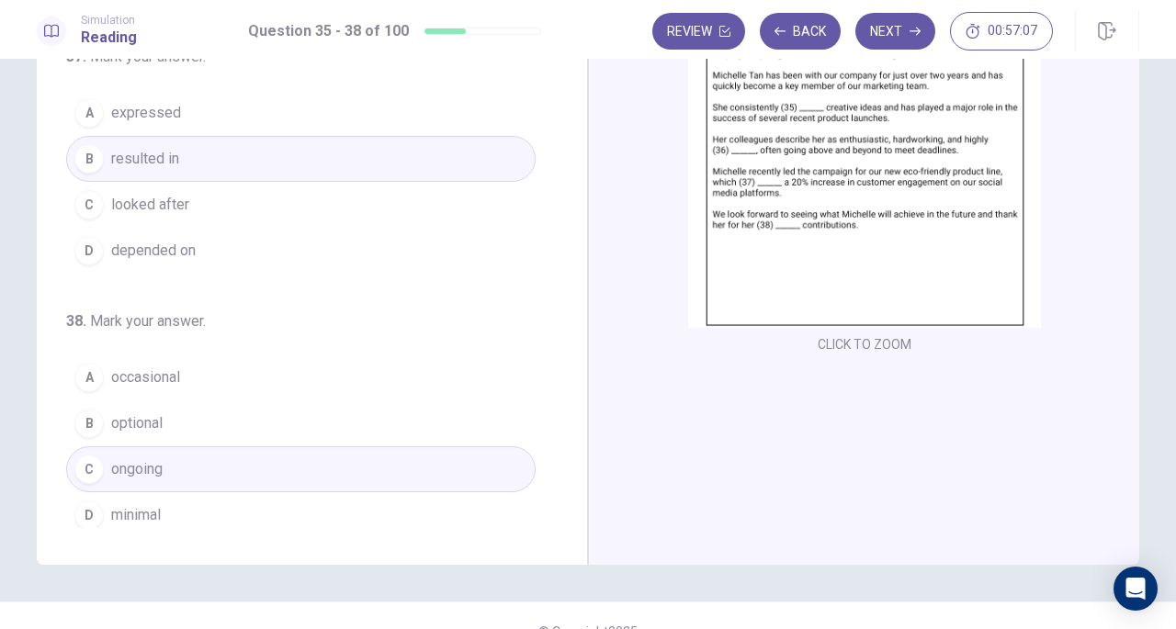
scroll to position [173, 0]
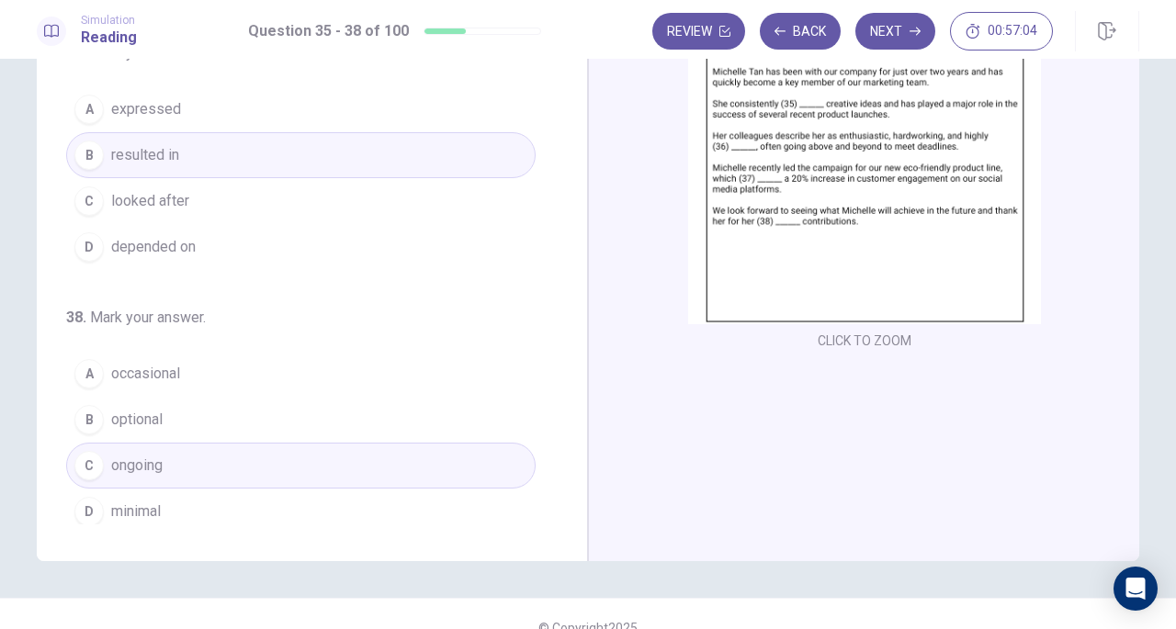
click at [915, 30] on icon "button" at bounding box center [915, 31] width 11 height 11
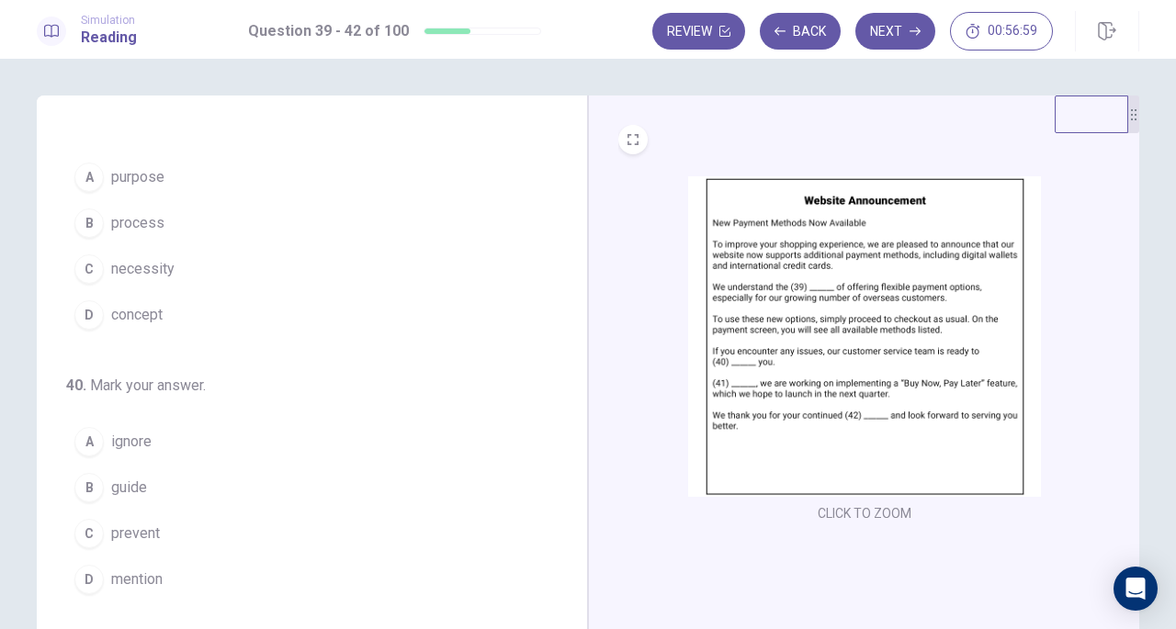
scroll to position [0, 0]
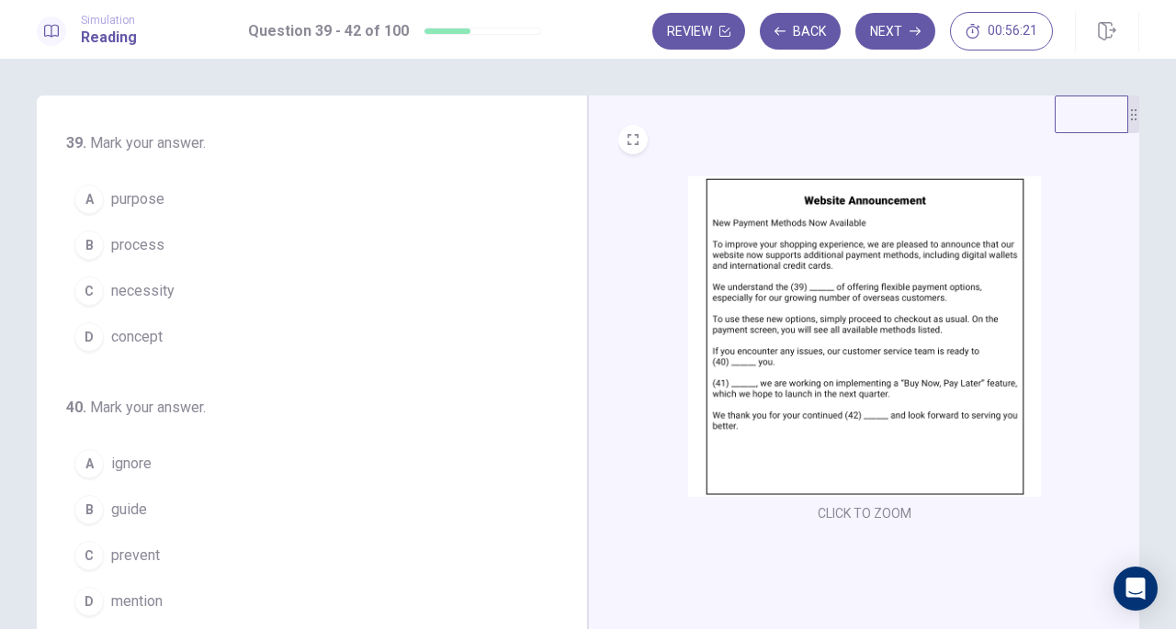
click at [86, 288] on div "C" at bounding box center [88, 291] width 29 height 29
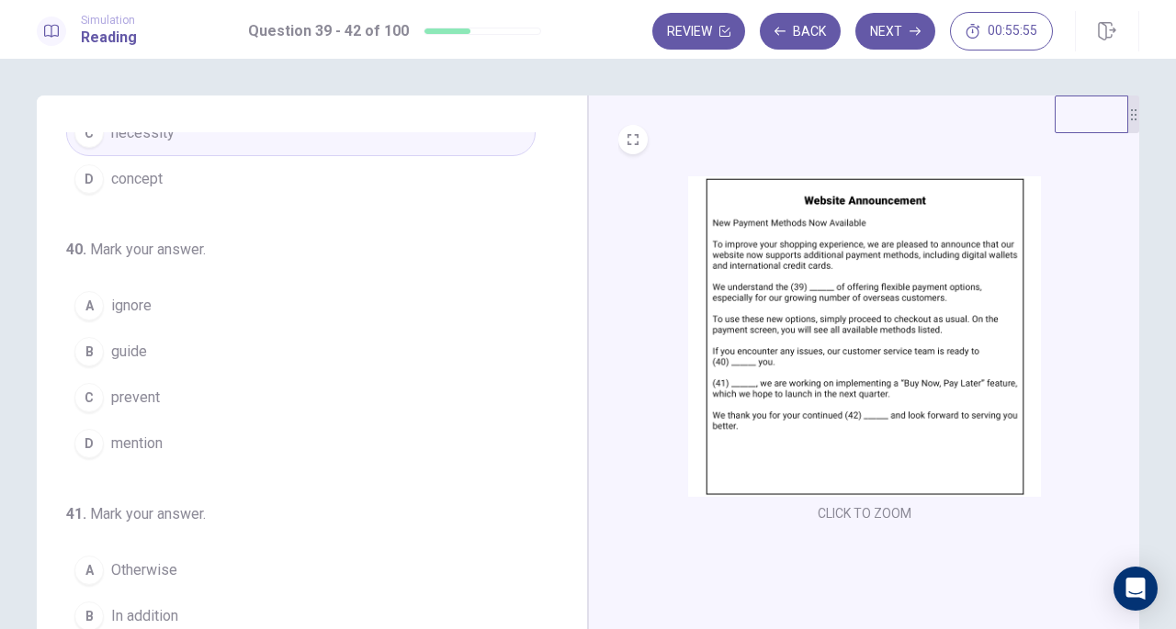
scroll to position [164, 0]
click at [92, 352] on div "B" at bounding box center [88, 346] width 29 height 29
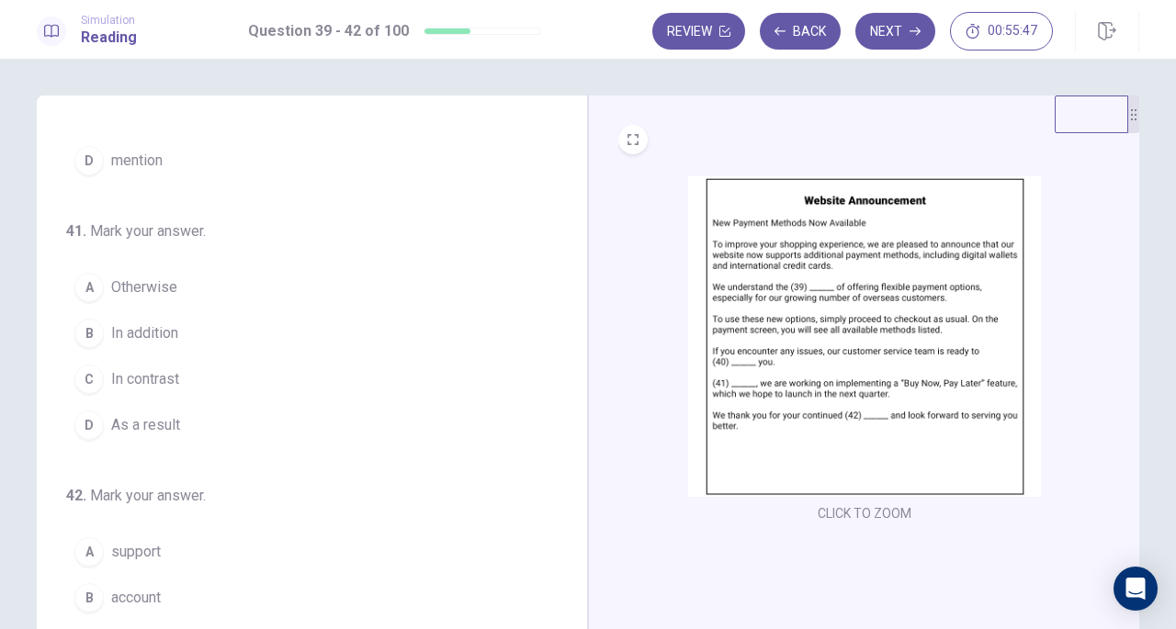
scroll to position [447, 0]
click at [111, 325] on span "In addition" at bounding box center [144, 328] width 67 height 22
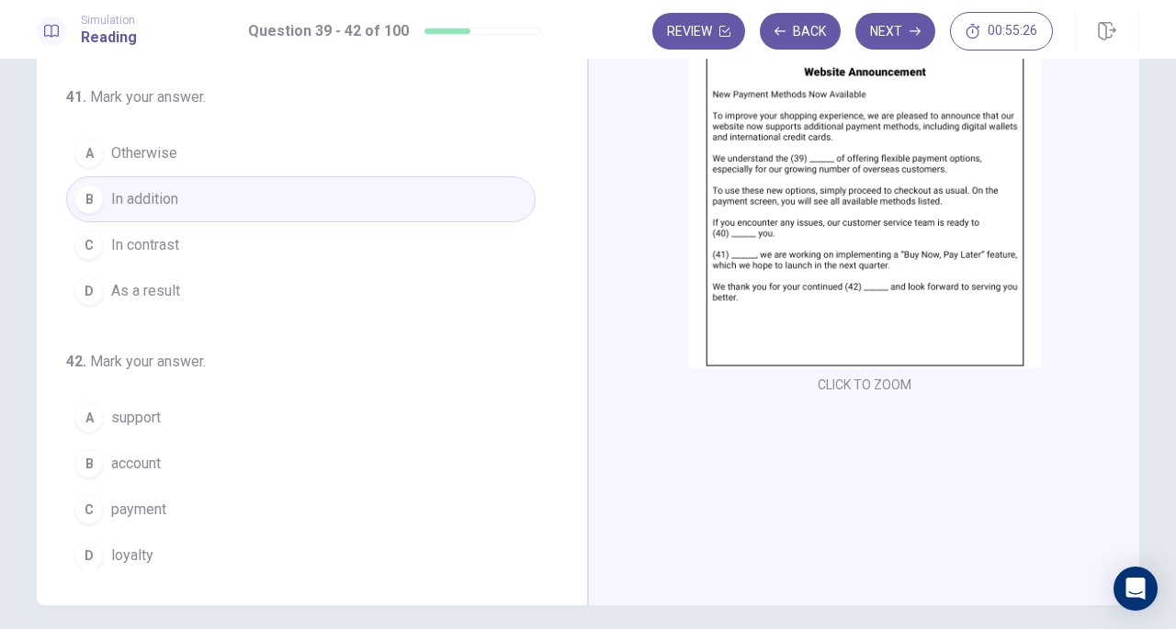
scroll to position [130, 0]
click at [111, 411] on span "support" at bounding box center [136, 417] width 50 height 22
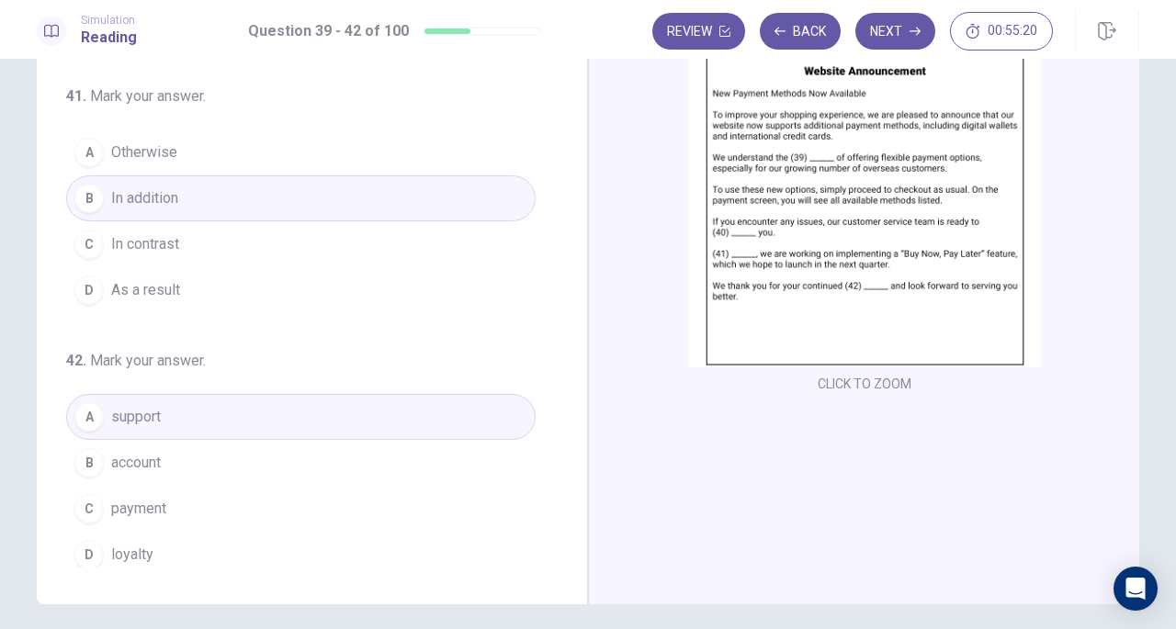
click at [98, 551] on button "D loyalty" at bounding box center [301, 555] width 470 height 46
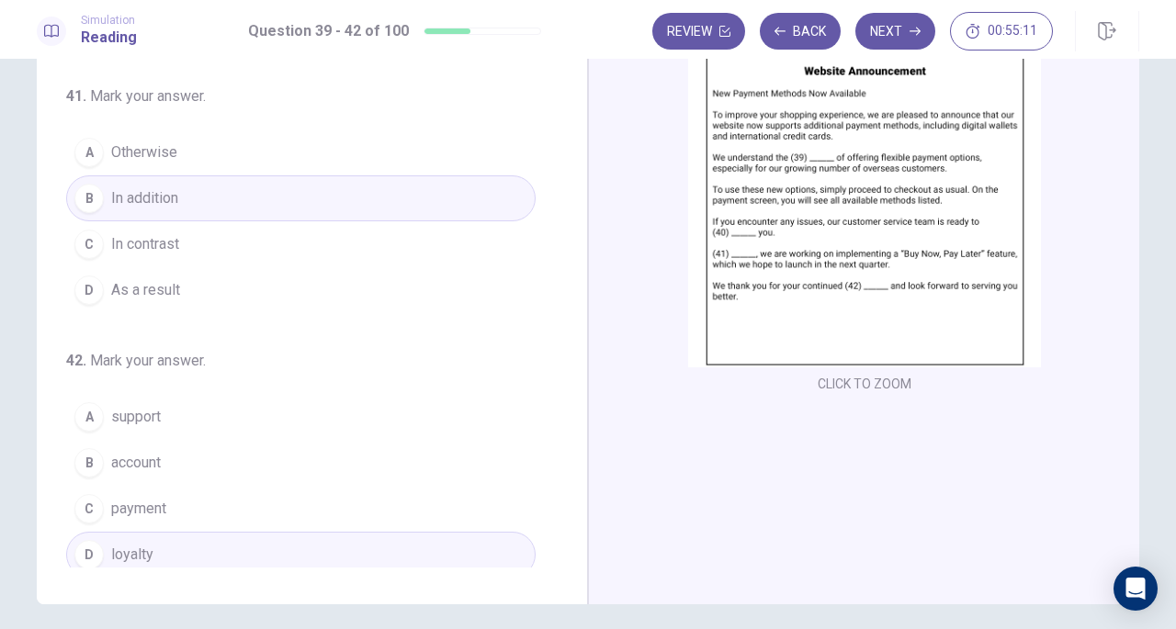
click at [894, 32] on button "Next" at bounding box center [895, 31] width 80 height 37
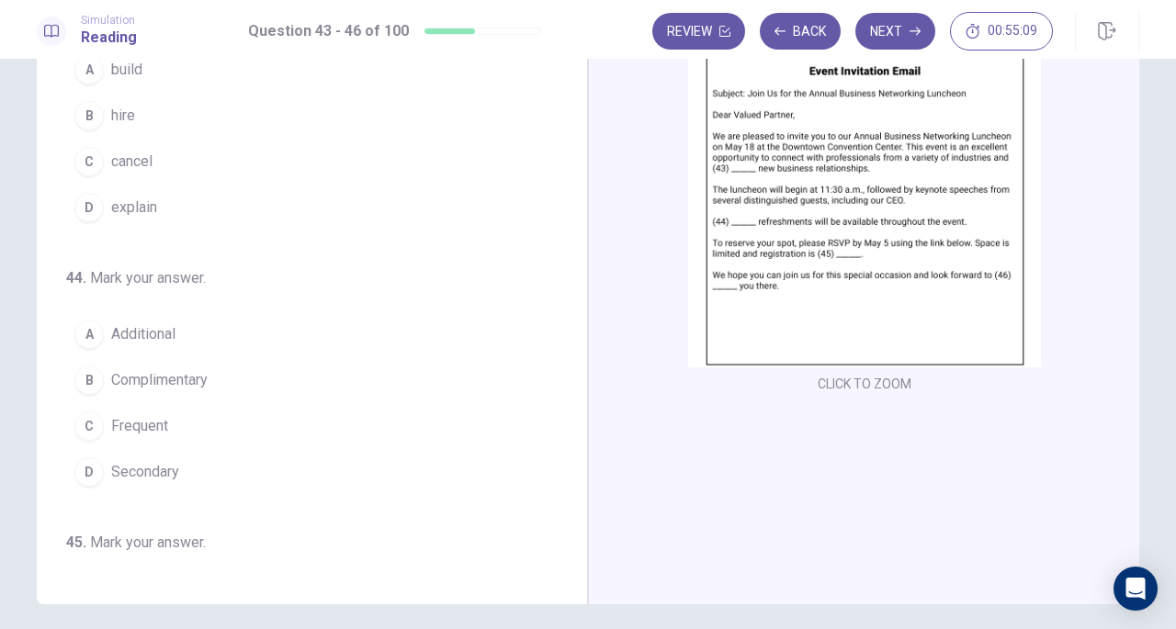
scroll to position [0, 0]
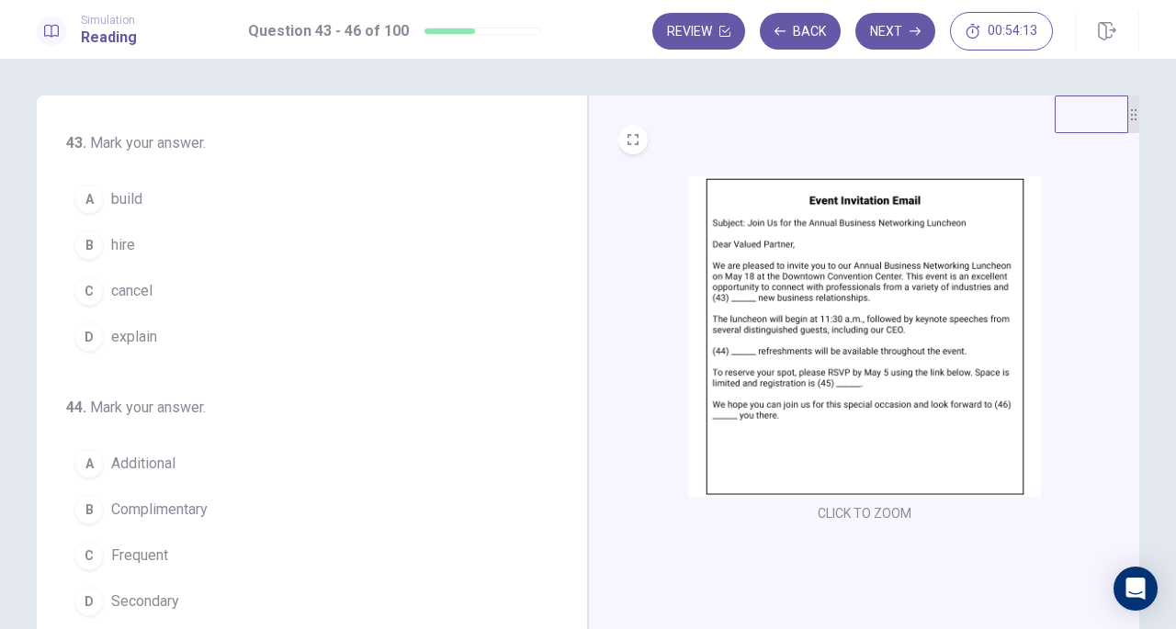
click at [86, 195] on div "A" at bounding box center [88, 199] width 29 height 29
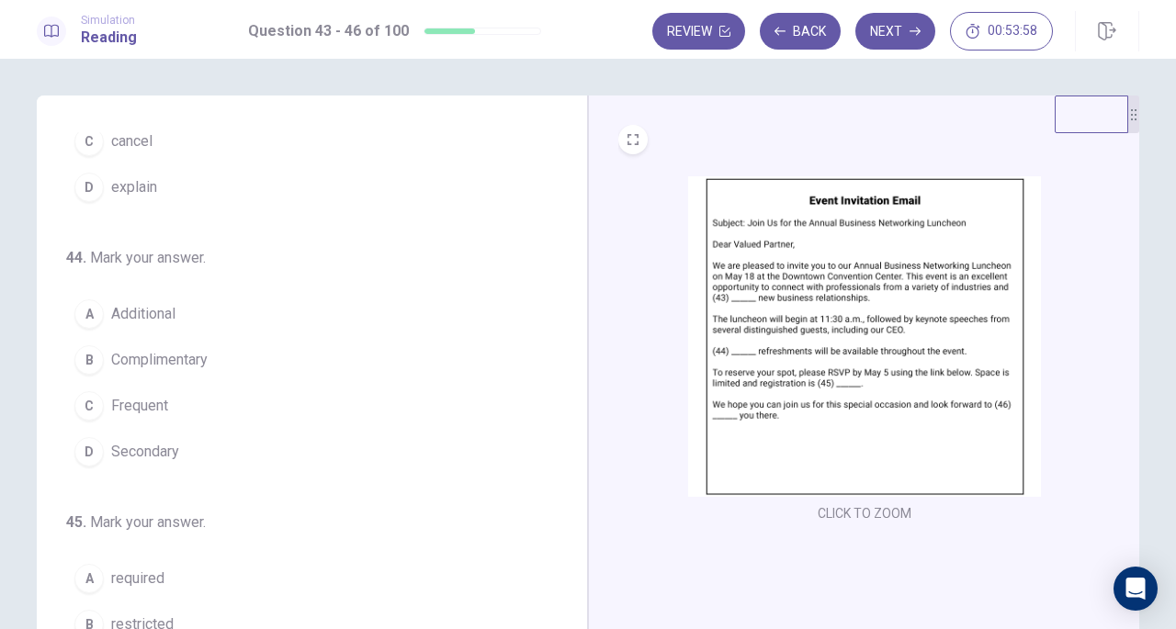
scroll to position [153, 0]
click at [120, 358] on span "Complimentary" at bounding box center [159, 357] width 96 height 22
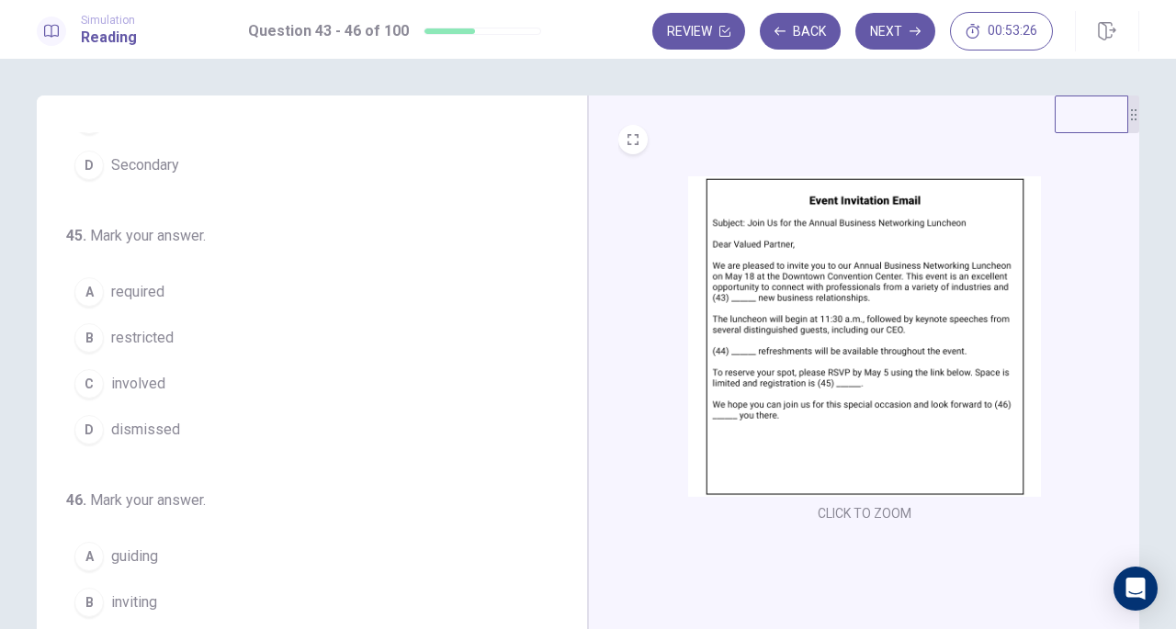
scroll to position [447, 0]
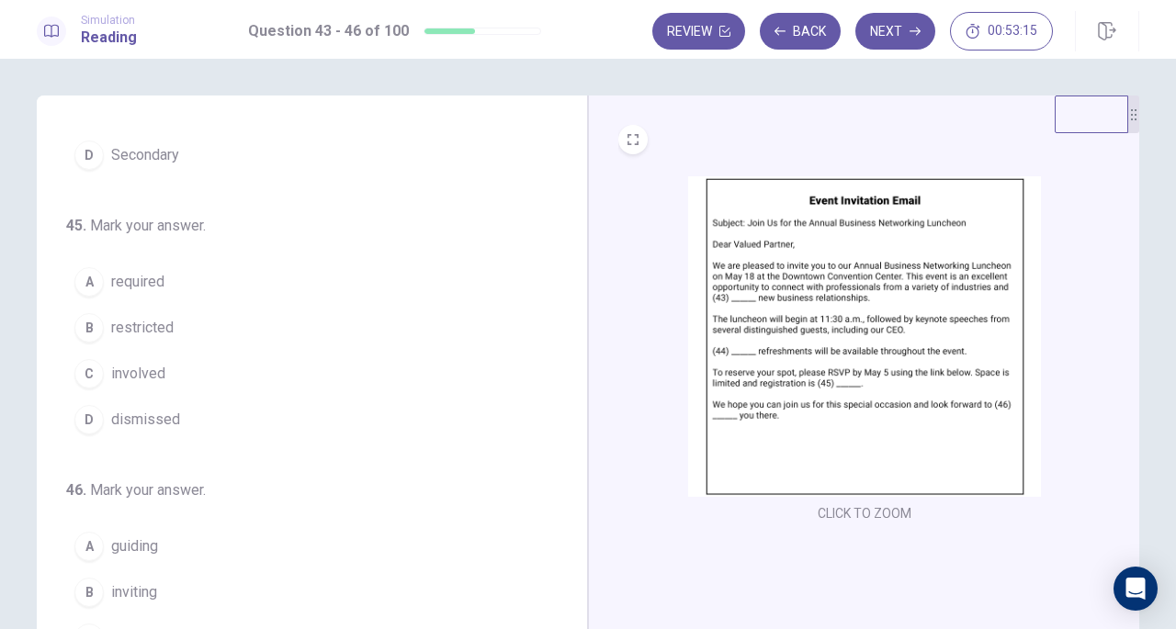
click at [96, 266] on button "A required" at bounding box center [301, 282] width 470 height 46
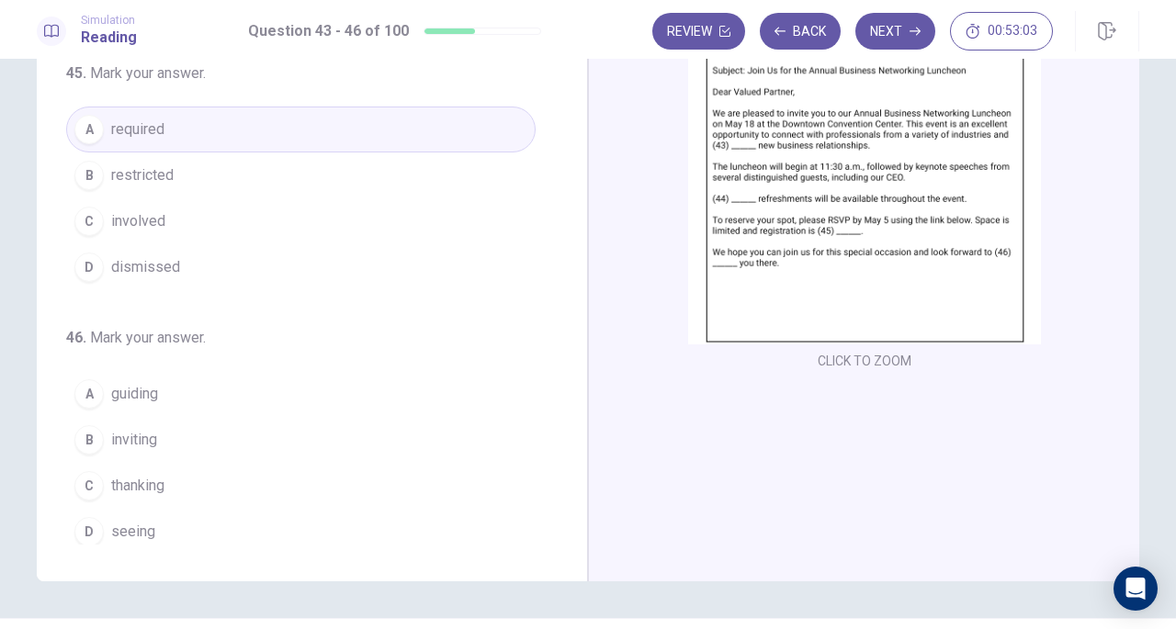
scroll to position [169, 0]
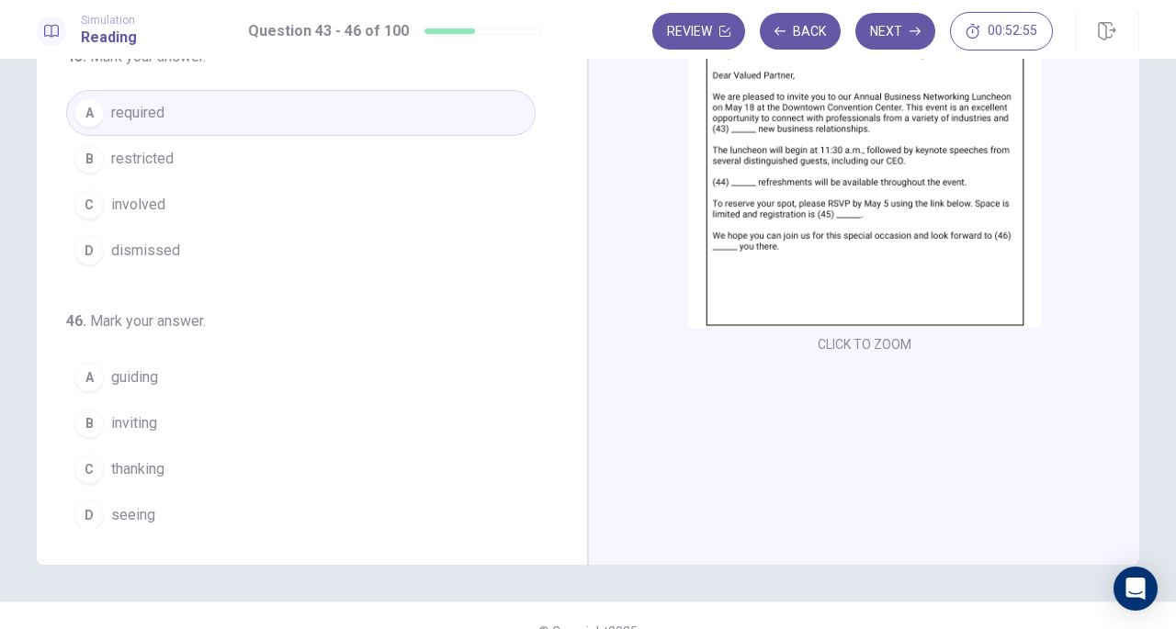
click at [85, 501] on div "D" at bounding box center [88, 515] width 29 height 29
click at [113, 459] on span "thanking" at bounding box center [137, 470] width 53 height 22
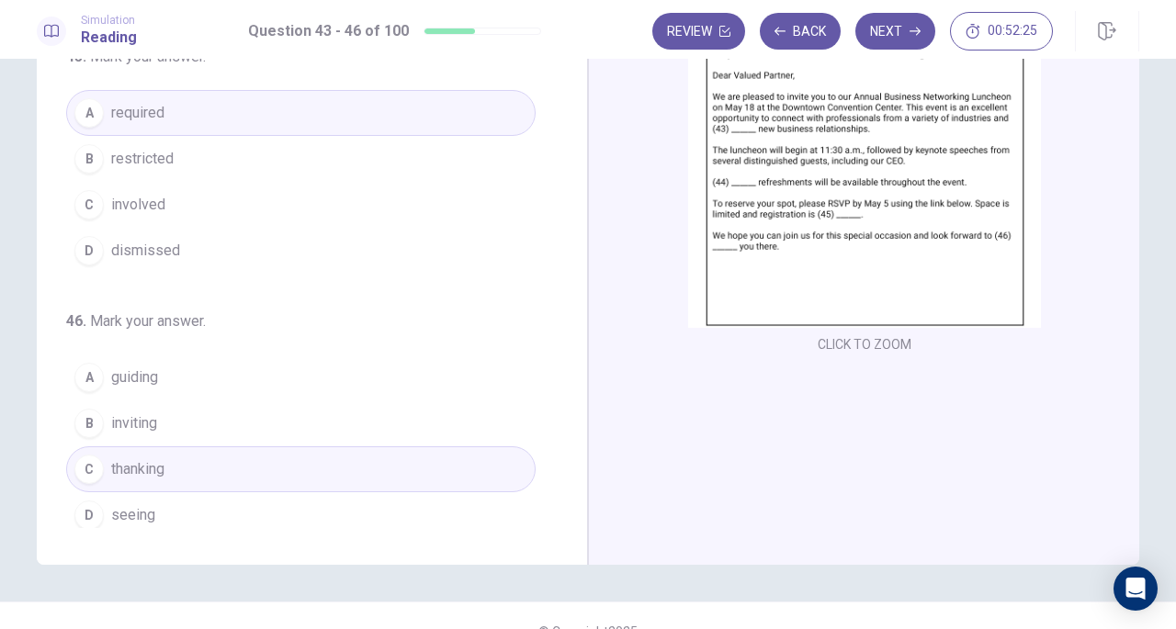
click at [913, 29] on icon "button" at bounding box center [915, 31] width 11 height 11
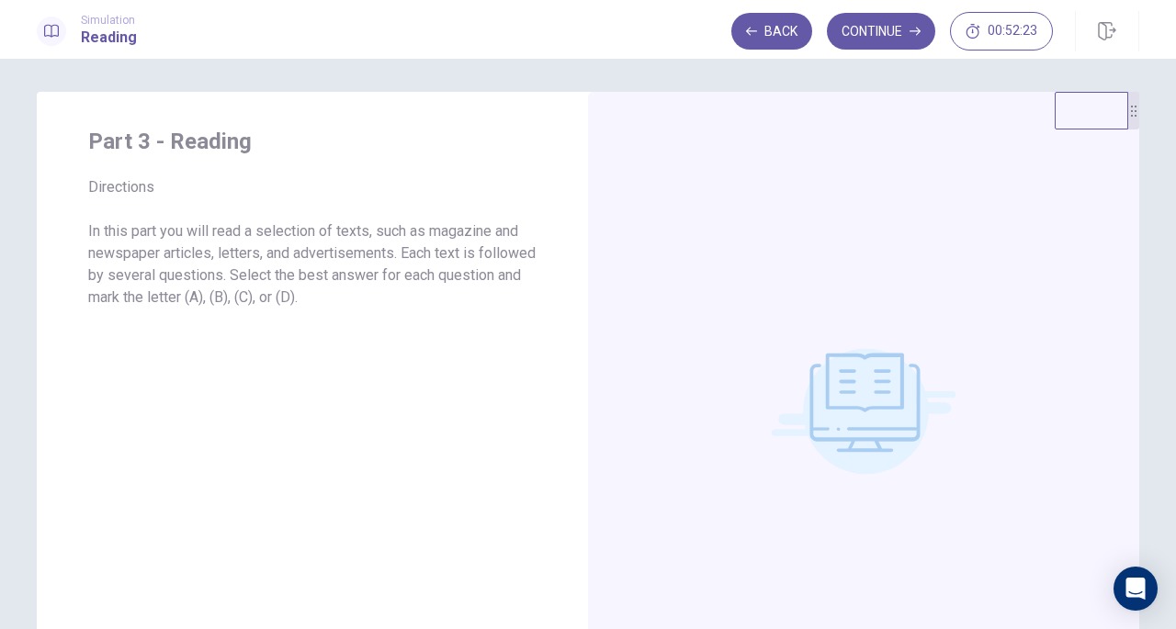
scroll to position [0, 0]
click at [890, 20] on button "Continue" at bounding box center [881, 31] width 108 height 37
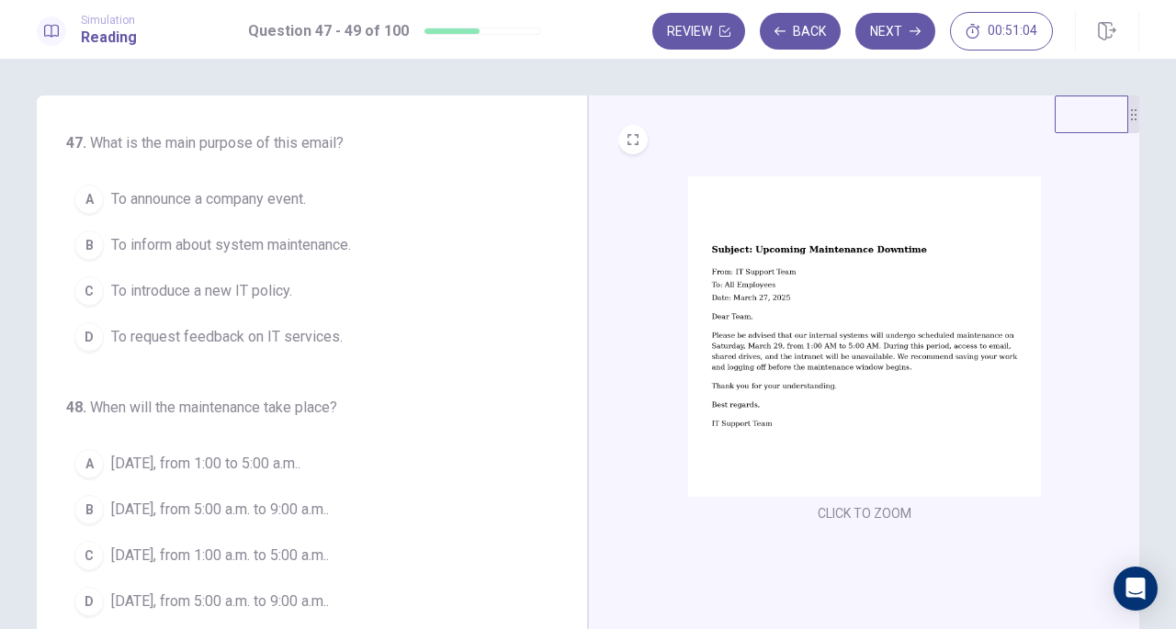
click at [74, 248] on div "B" at bounding box center [88, 245] width 29 height 29
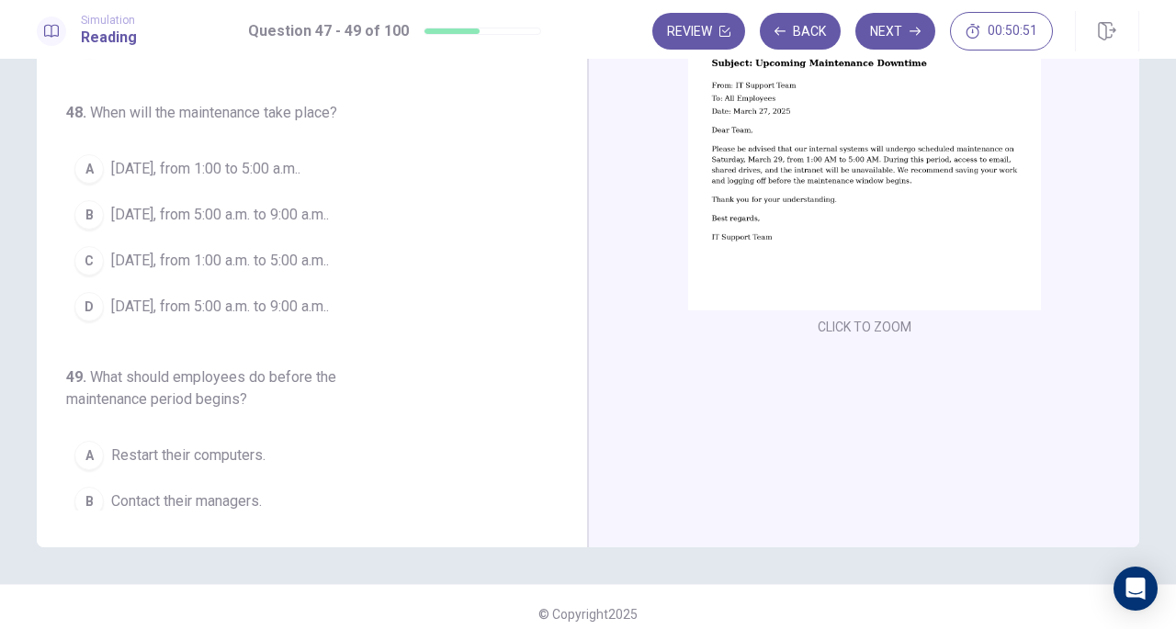
scroll to position [110, 0]
click at [137, 262] on span "[DATE], from 1:00 a.m. to 5:00 a.m.." at bounding box center [220, 259] width 218 height 22
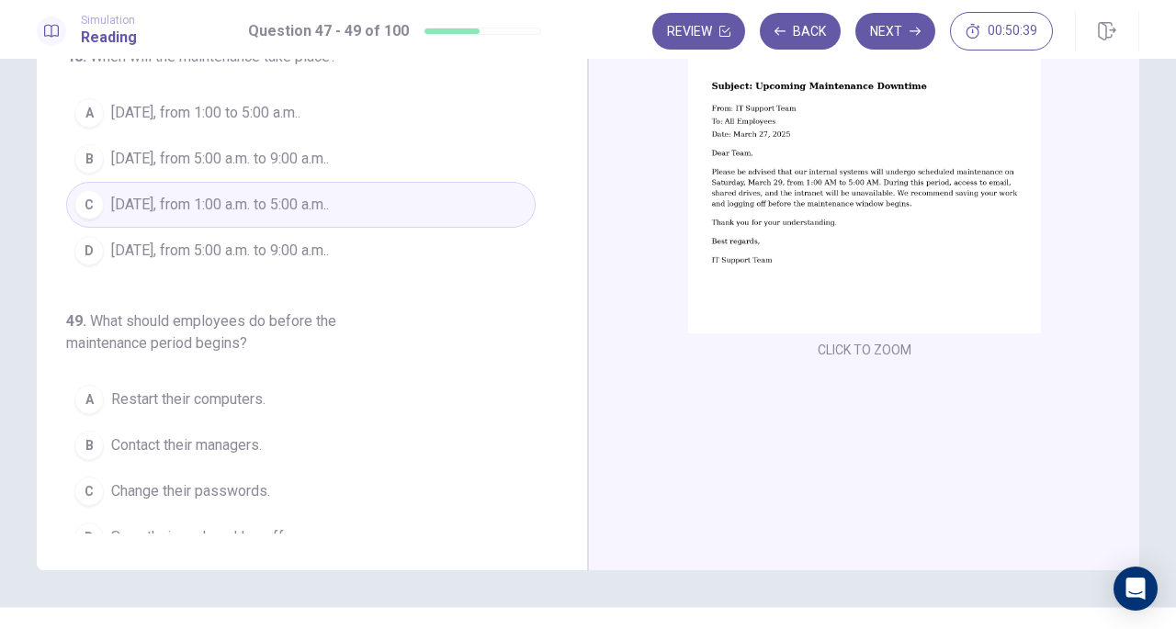
scroll to position [206, 0]
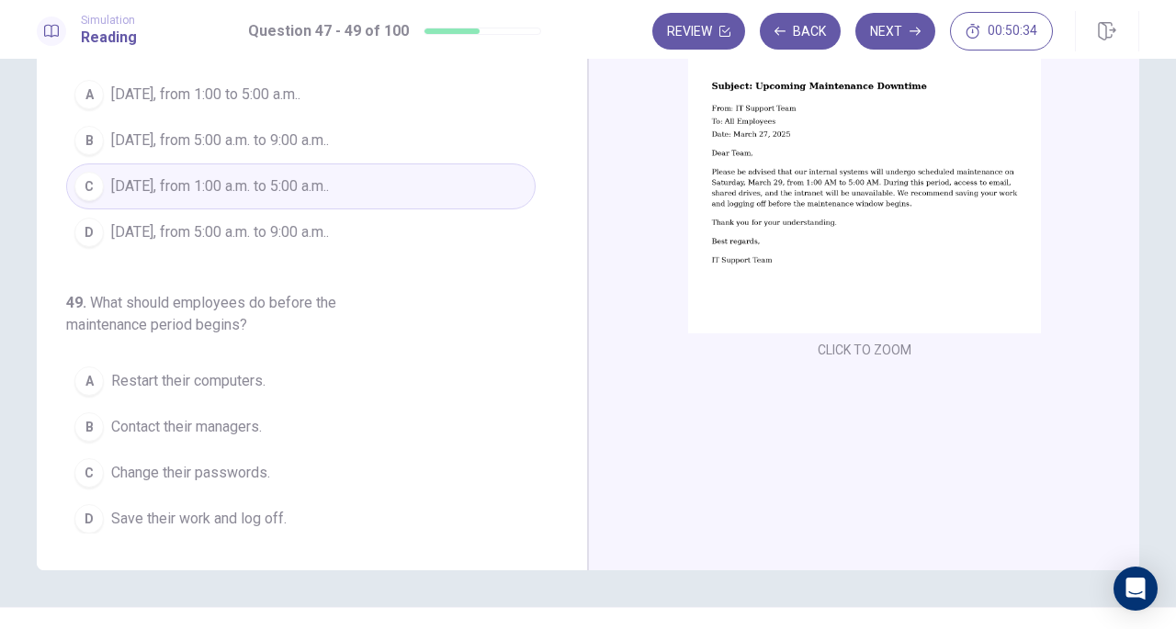
click at [94, 511] on div "D" at bounding box center [88, 518] width 29 height 29
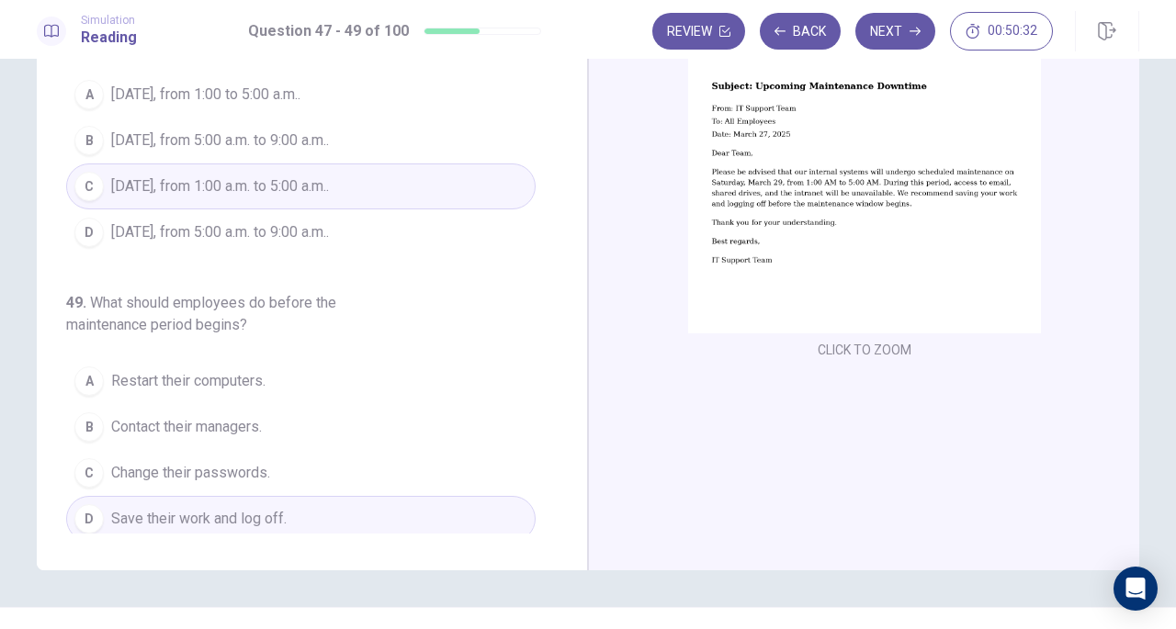
scroll to position [0, 0]
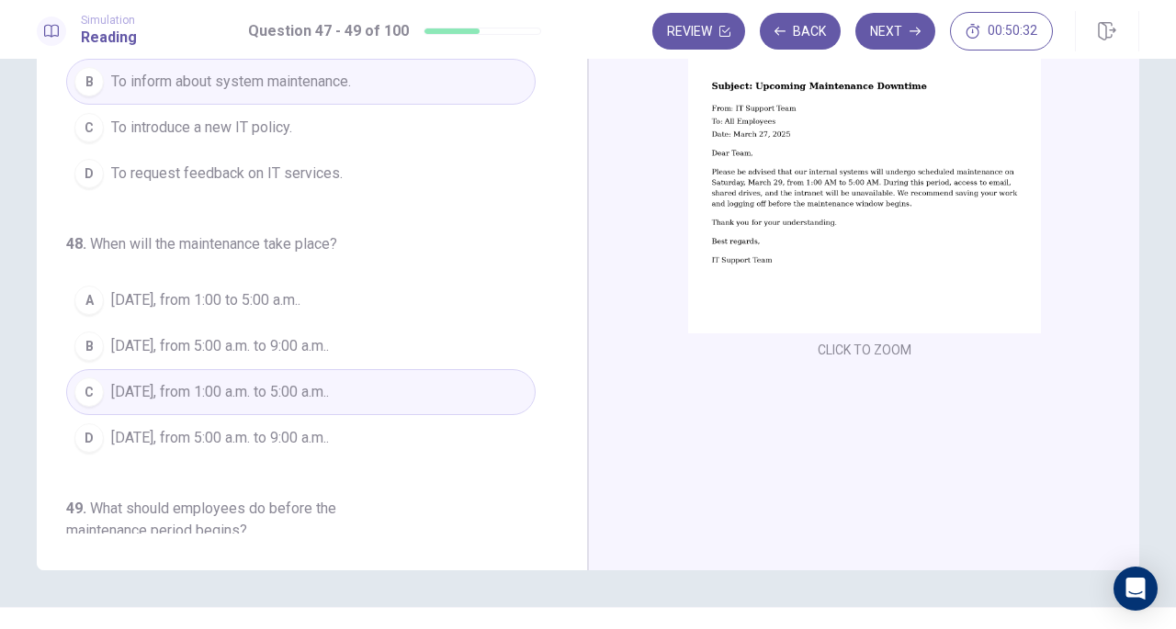
click at [895, 22] on button "Next" at bounding box center [895, 31] width 80 height 37
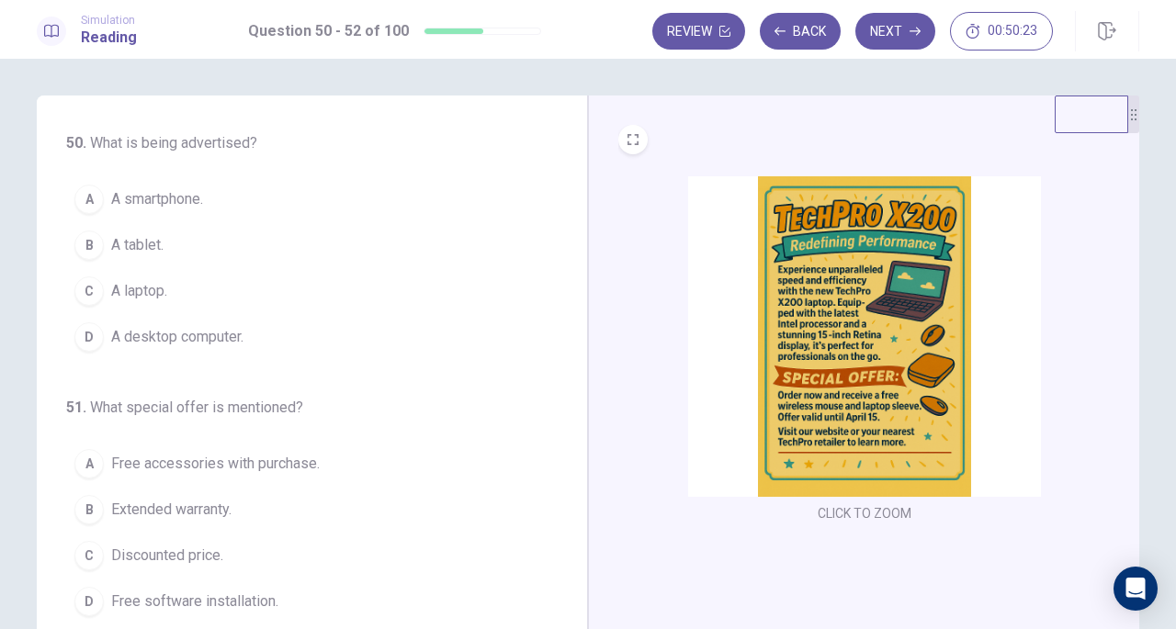
click at [912, 359] on img at bounding box center [864, 336] width 353 height 321
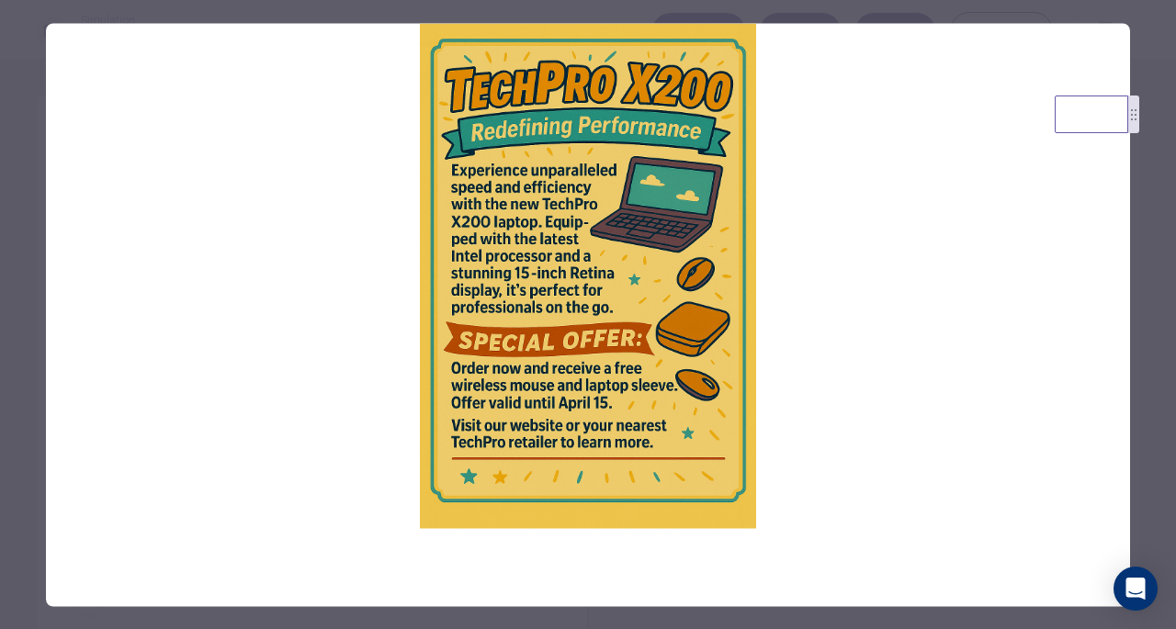
click at [42, 154] on div at bounding box center [588, 314] width 1176 height 629
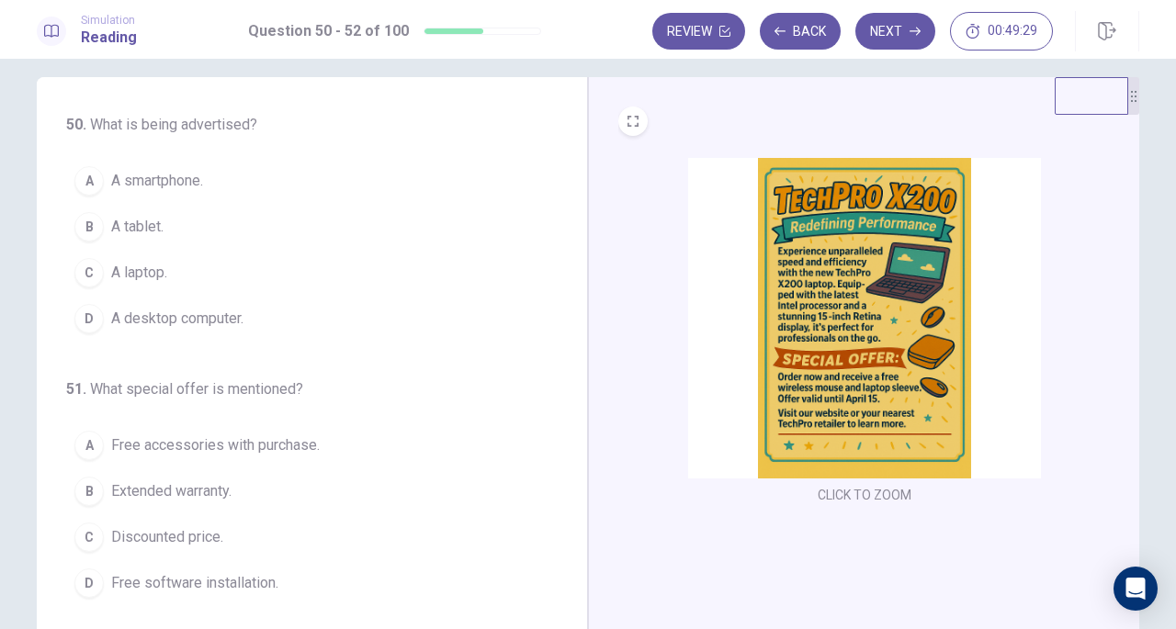
scroll to position [19, 0]
click at [74, 269] on div "C" at bounding box center [88, 271] width 29 height 29
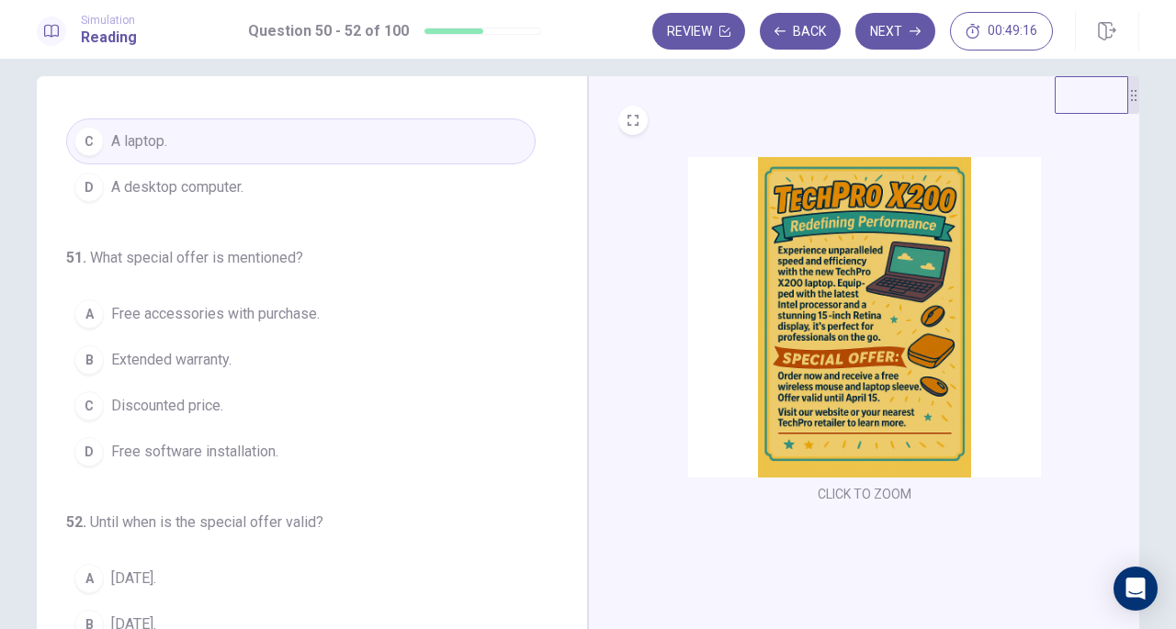
scroll to position [135, 0]
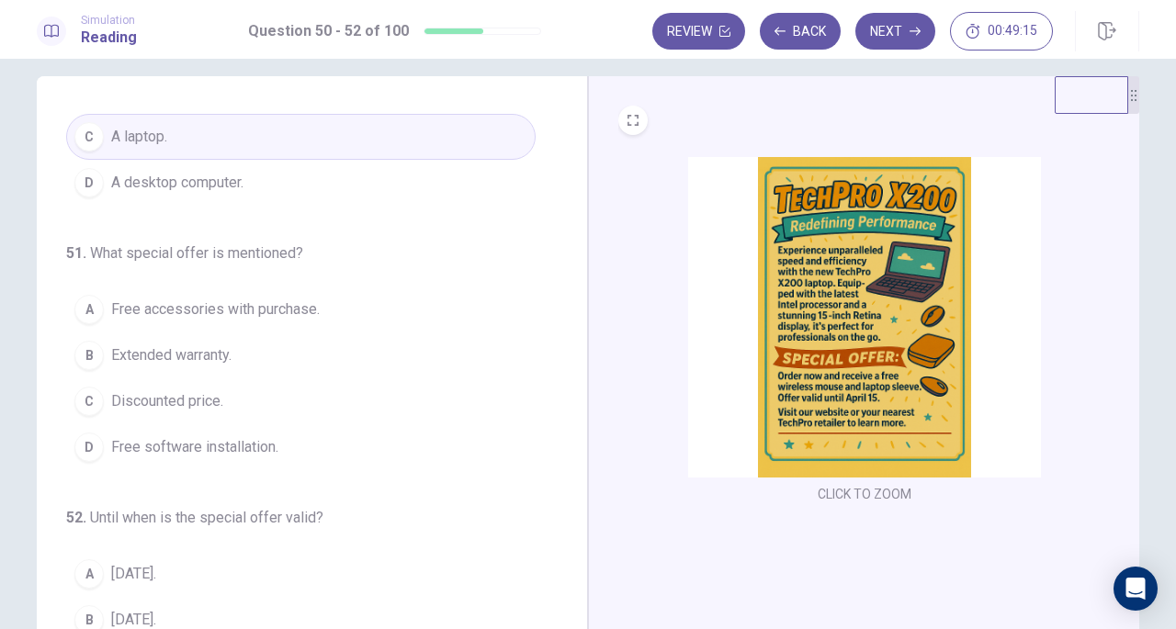
click at [112, 306] on span "Free accessories with purchase." at bounding box center [215, 310] width 209 height 22
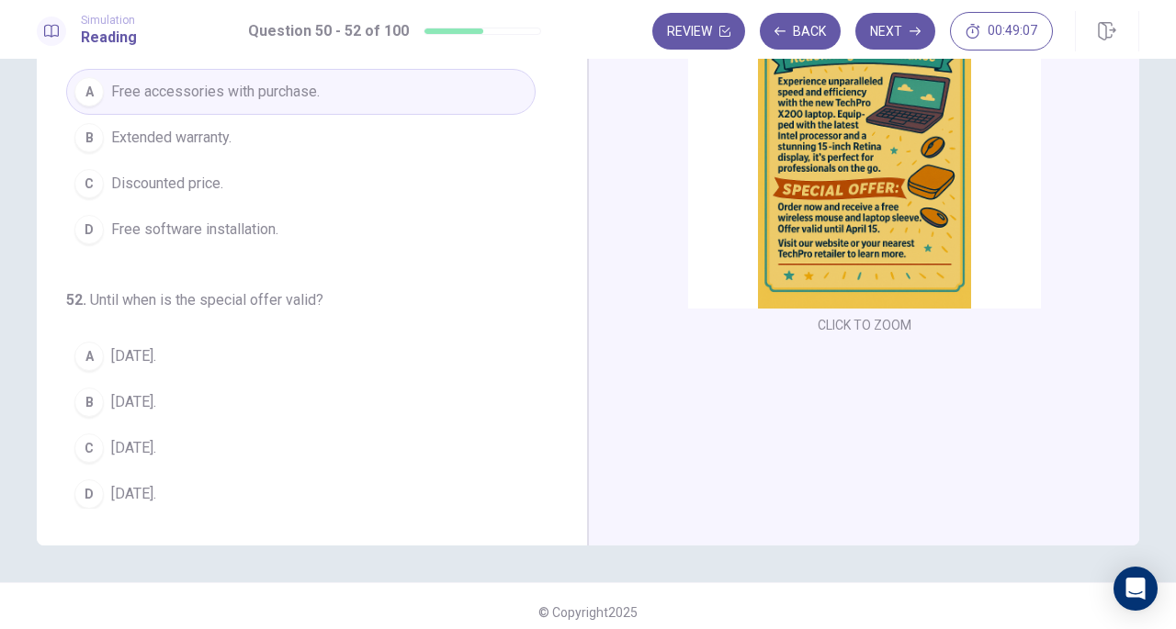
scroll to position [189, 0]
click at [79, 433] on div "C" at bounding box center [88, 447] width 29 height 29
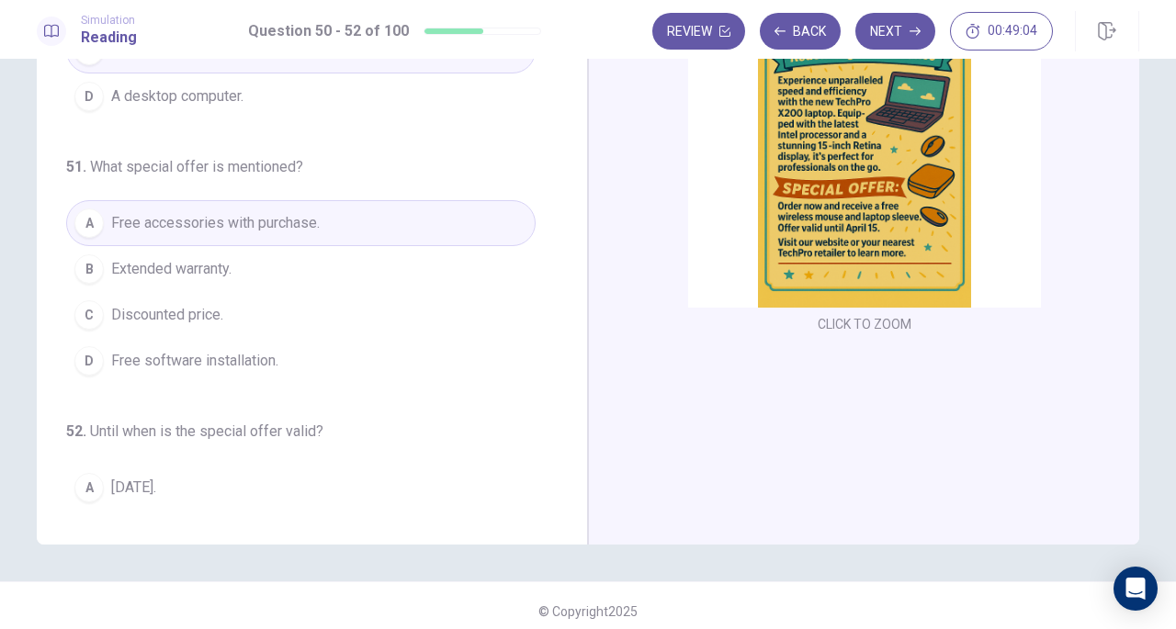
scroll to position [0, 0]
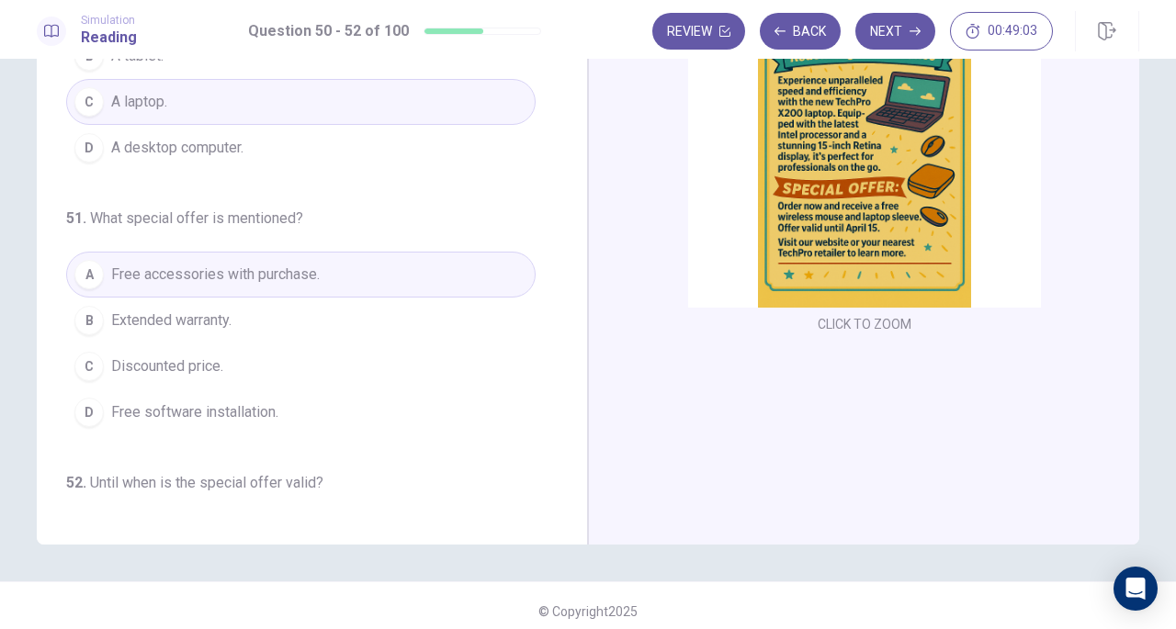
click at [919, 29] on icon "button" at bounding box center [915, 31] width 11 height 11
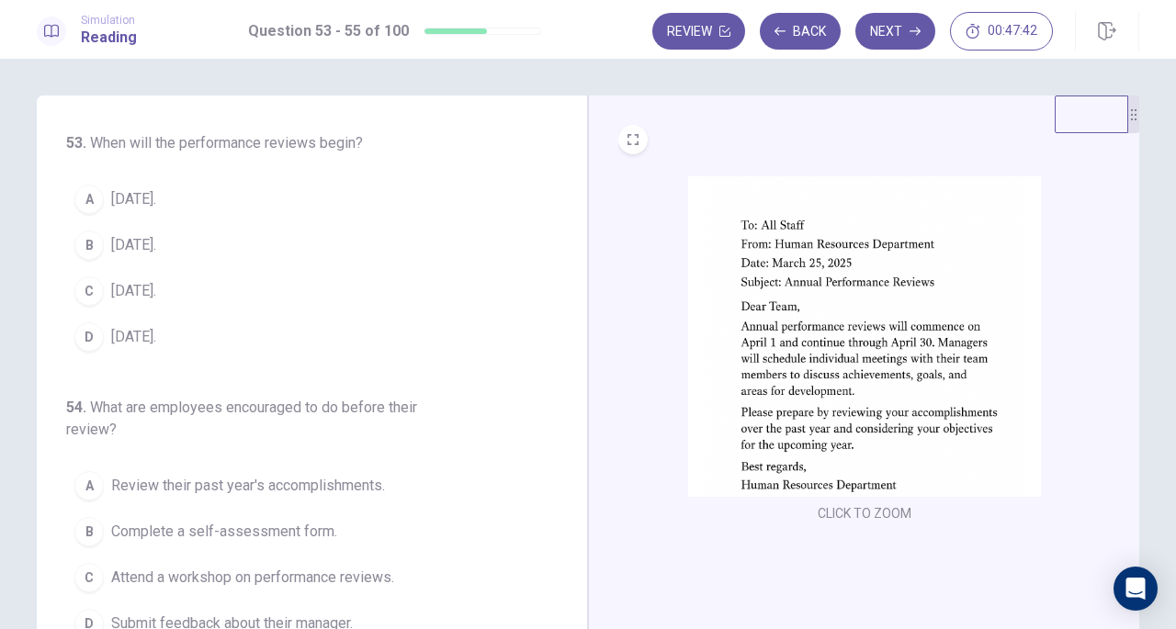
click at [84, 198] on div "A" at bounding box center [88, 199] width 29 height 29
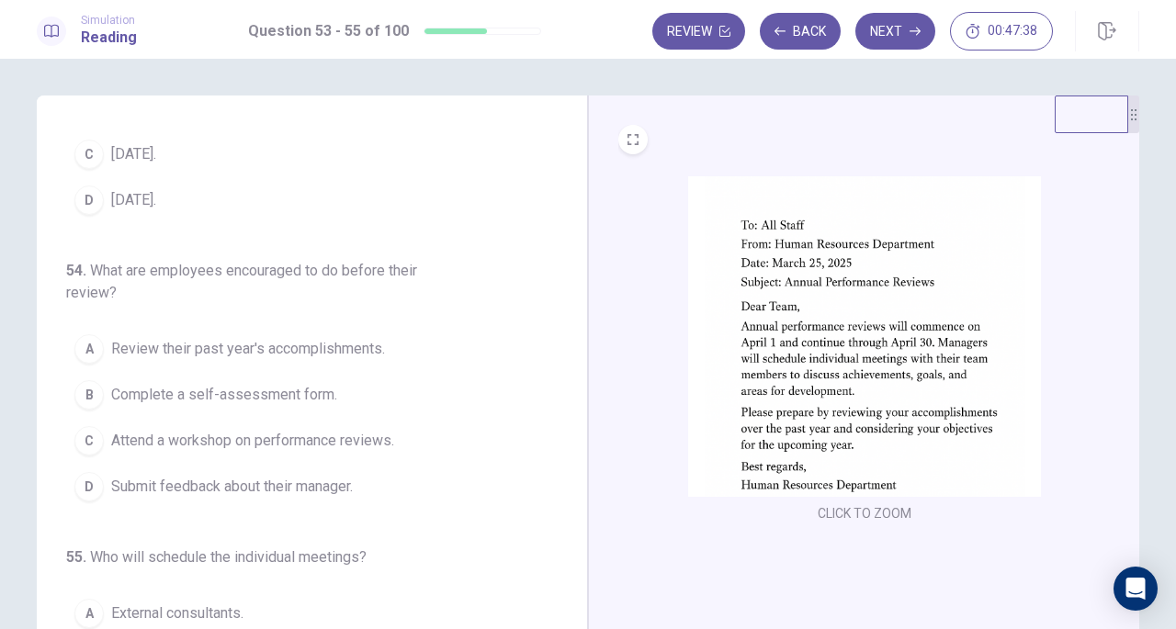
scroll to position [139, 0]
click at [278, 358] on button "A Review their past year's accomplishments." at bounding box center [301, 347] width 470 height 46
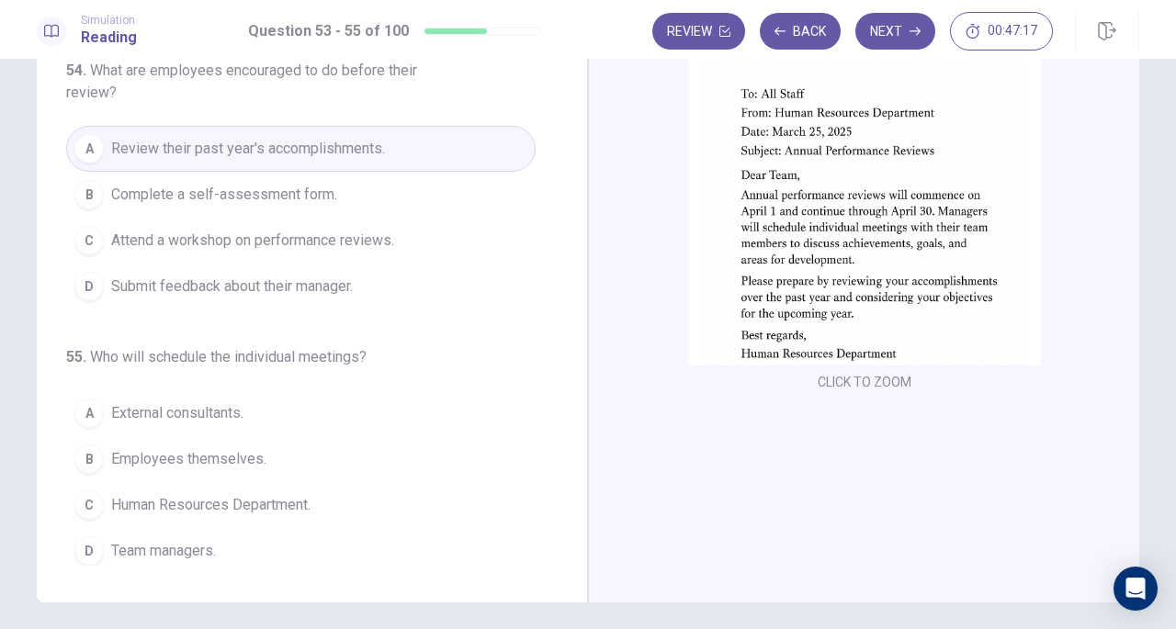
scroll to position [132, 0]
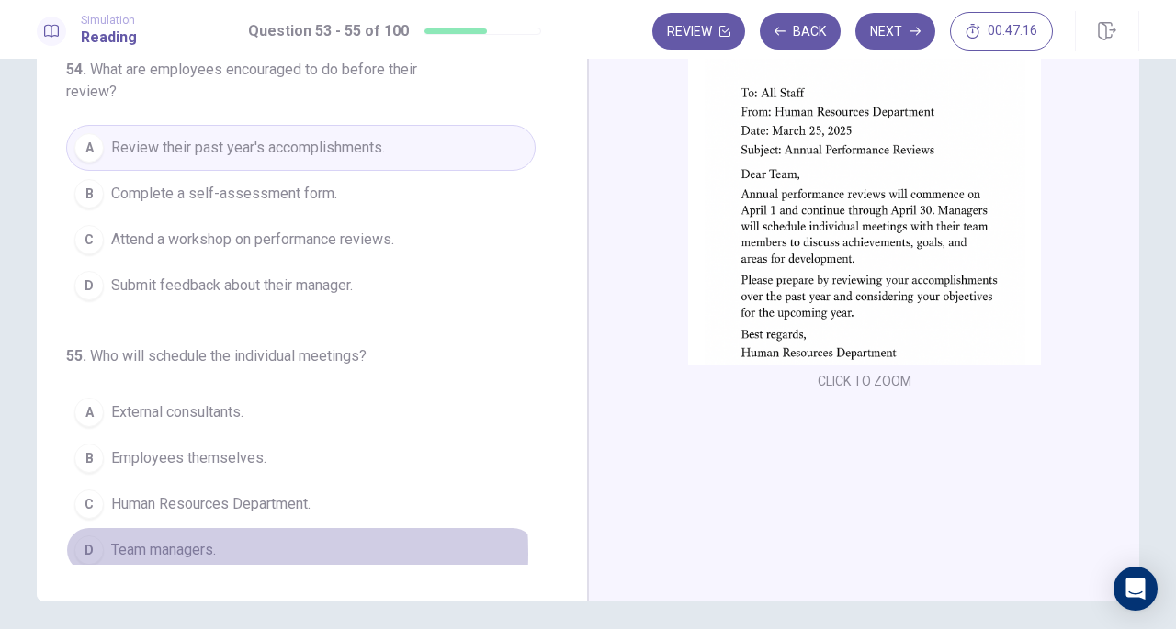
click at [171, 546] on span "Team managers." at bounding box center [163, 550] width 105 height 22
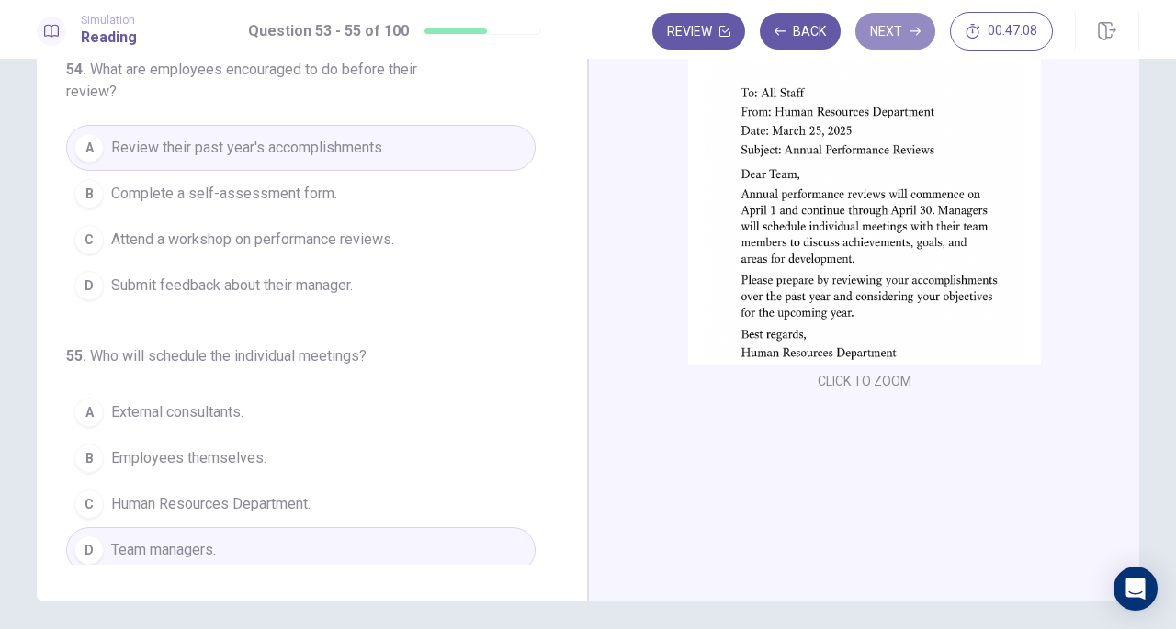
click at [901, 38] on button "Next" at bounding box center [895, 31] width 80 height 37
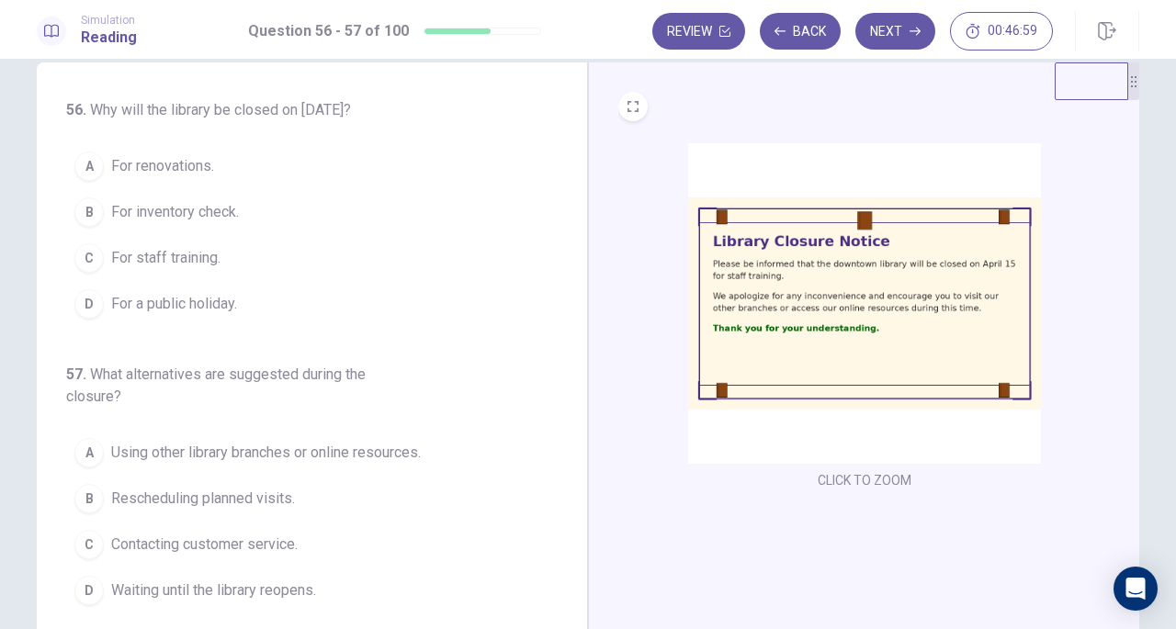
scroll to position [0, 0]
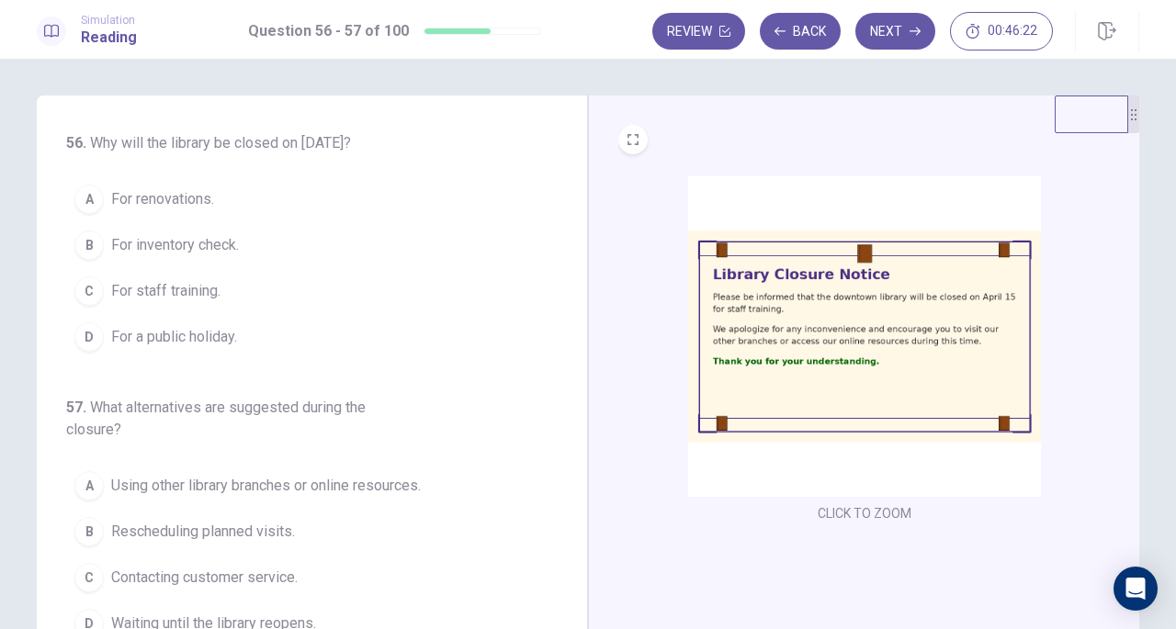
click at [81, 278] on div "C" at bounding box center [88, 291] width 29 height 29
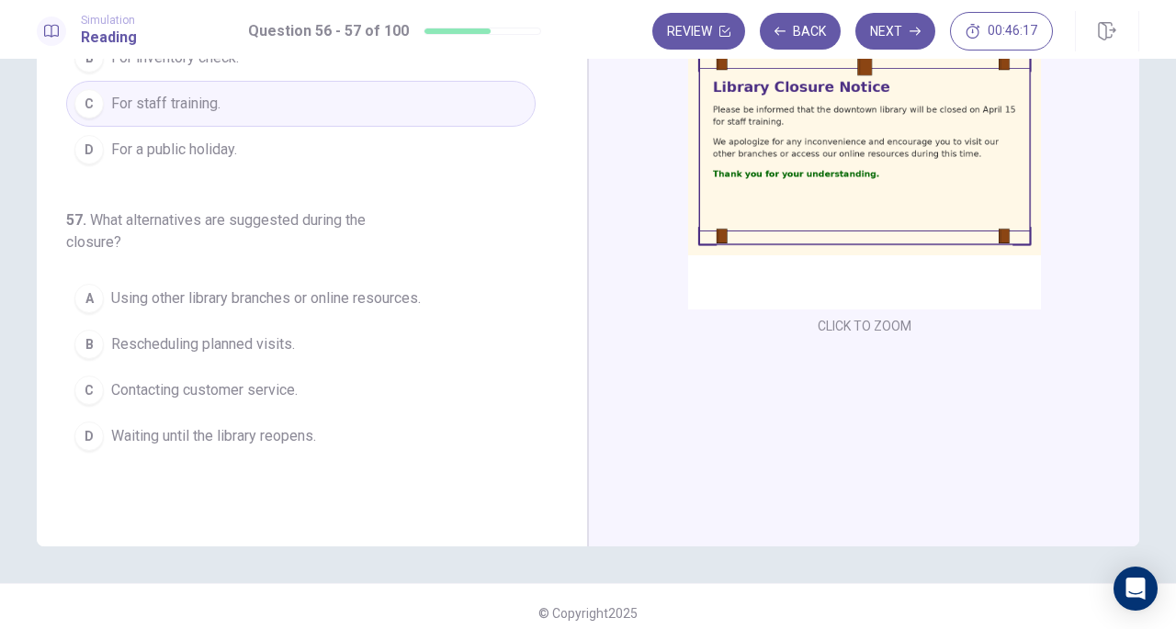
scroll to position [200, 0]
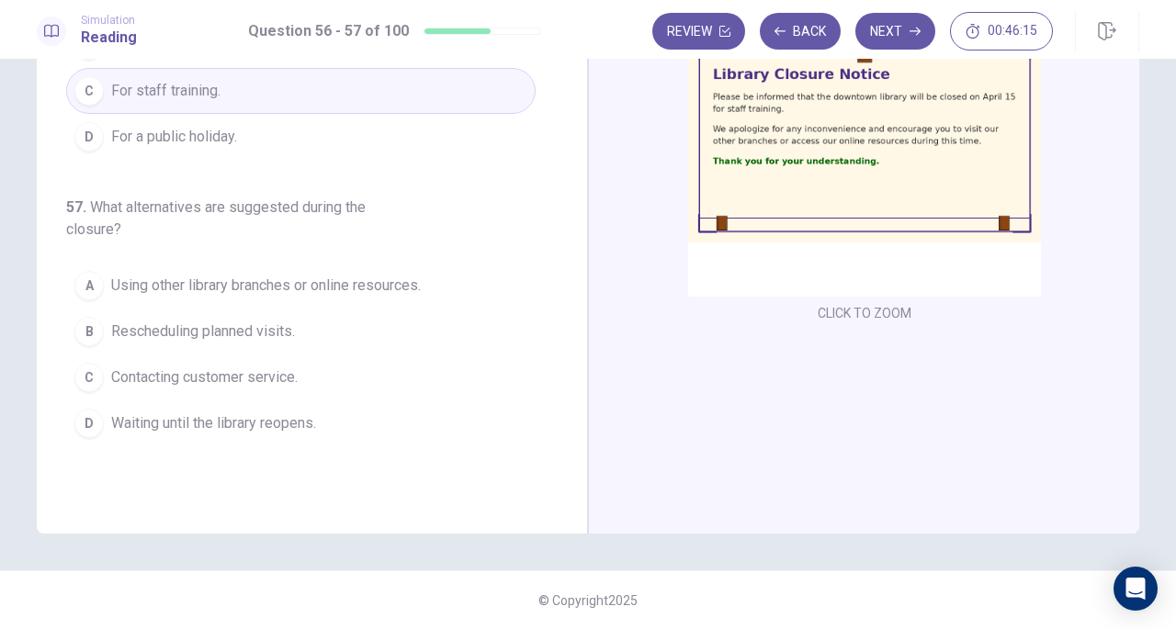
click at [124, 288] on span "Using other library branches or online resources." at bounding box center [266, 286] width 310 height 22
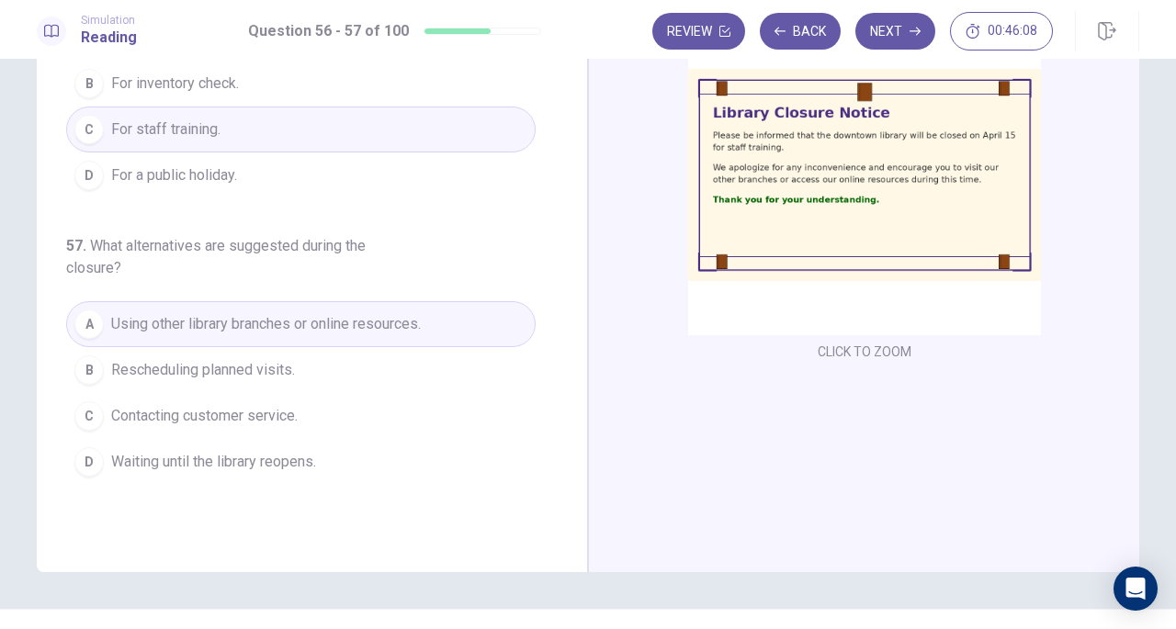
scroll to position [164, 0]
click at [913, 30] on icon "button" at bounding box center [915, 31] width 11 height 11
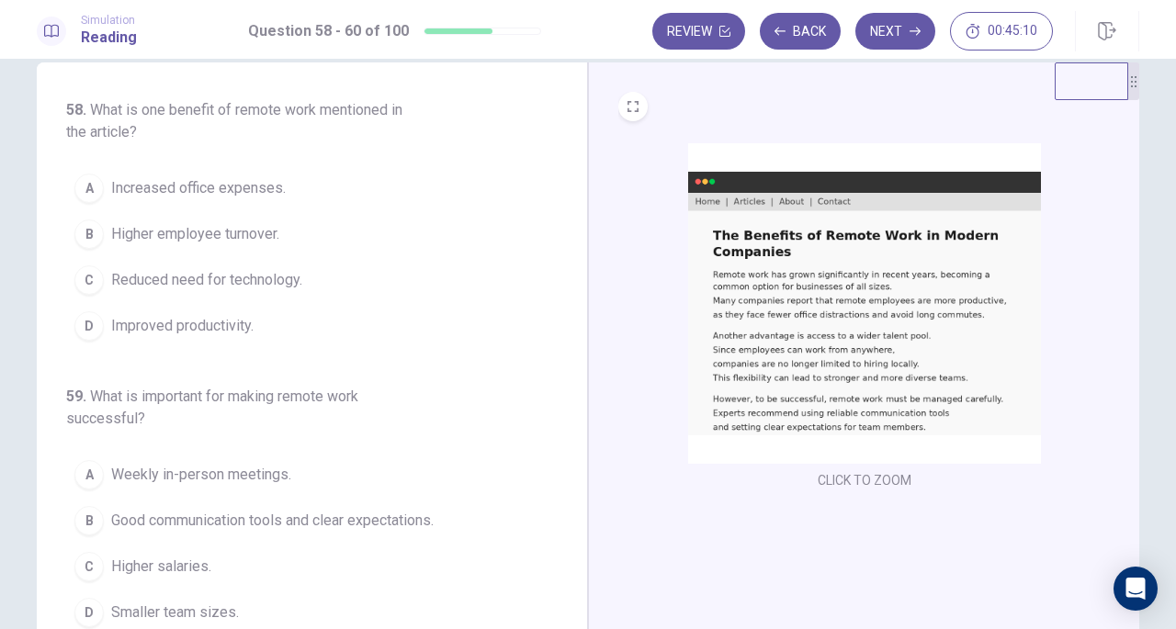
scroll to position [0, 0]
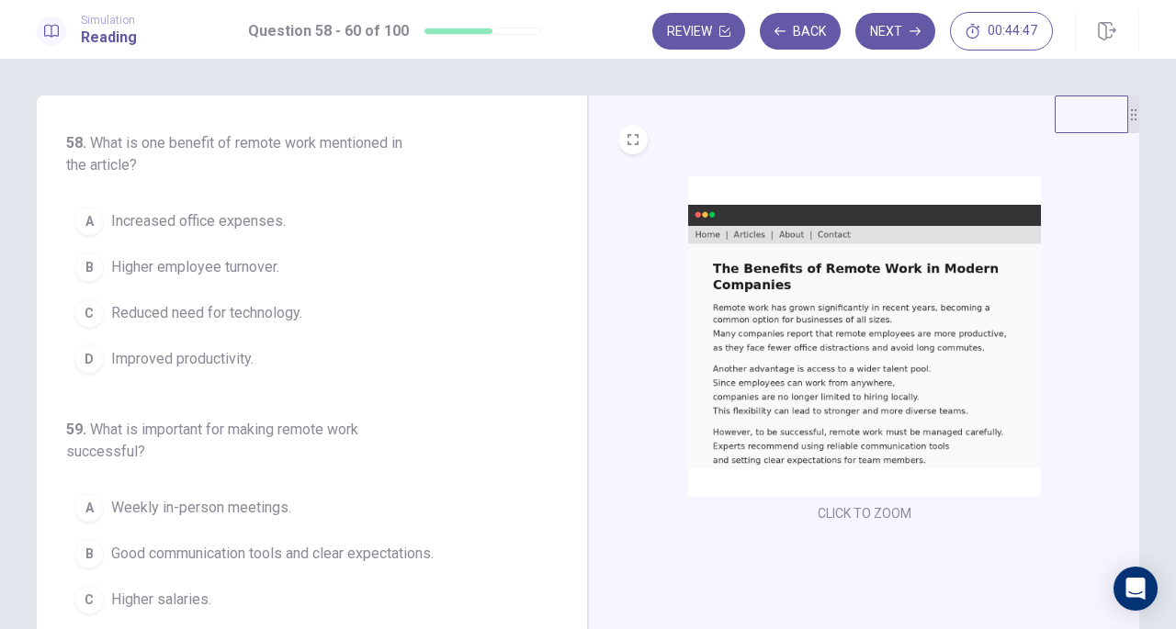
click at [210, 362] on span "Improved productivity." at bounding box center [182, 359] width 142 height 22
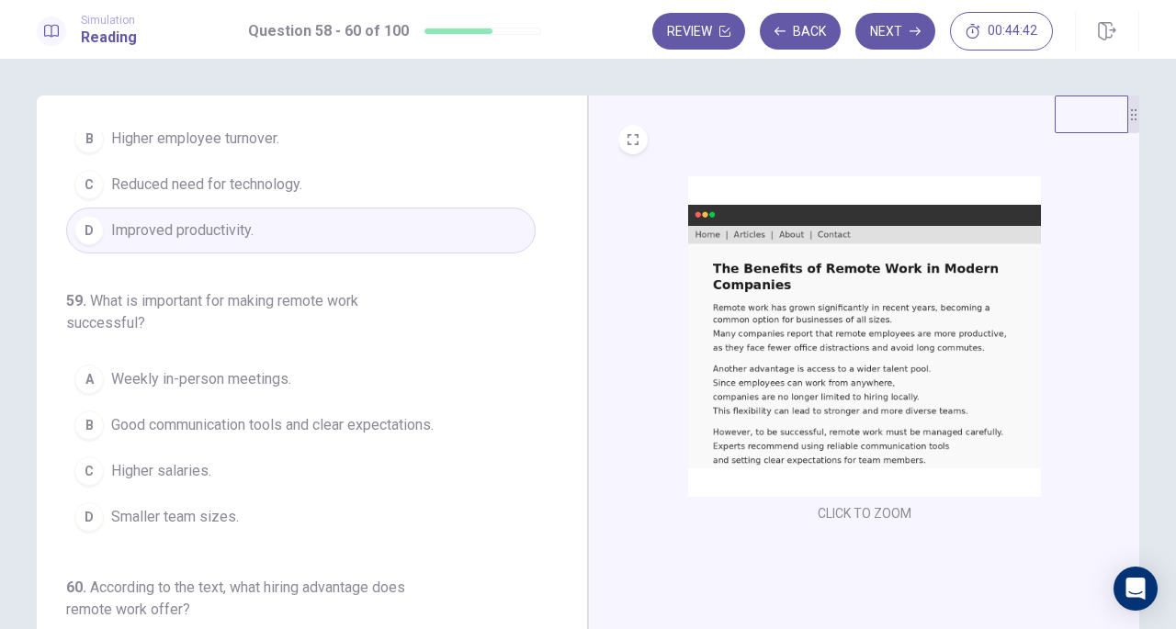
scroll to position [130, 0]
click at [112, 425] on span "Good communication tools and clear expectations." at bounding box center [272, 424] width 323 height 22
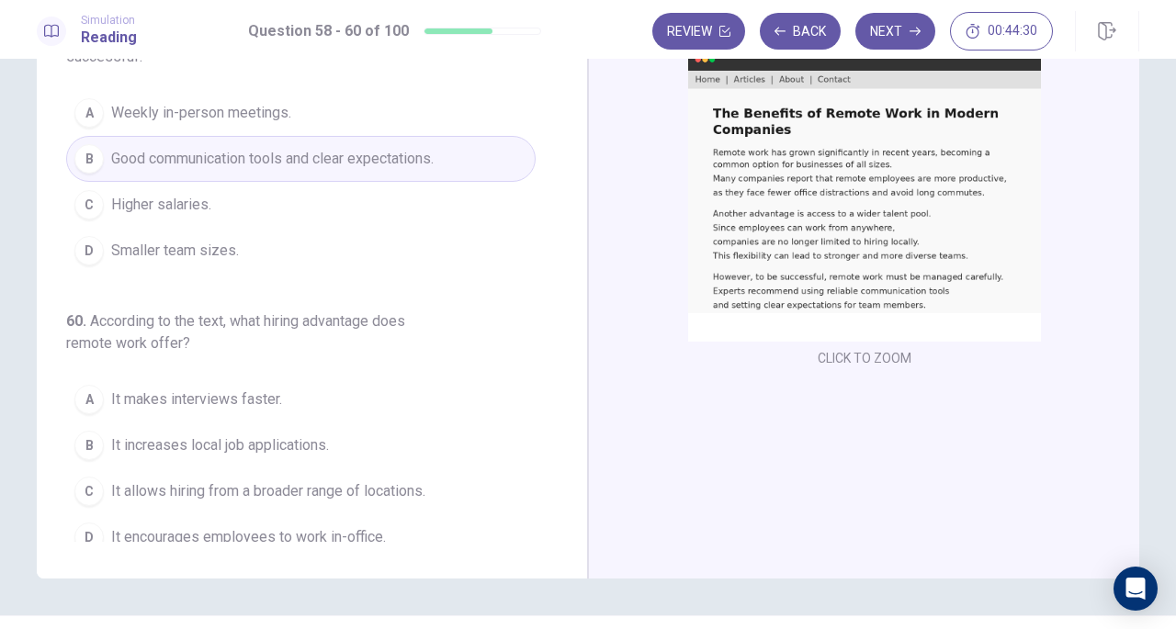
scroll to position [250, 0]
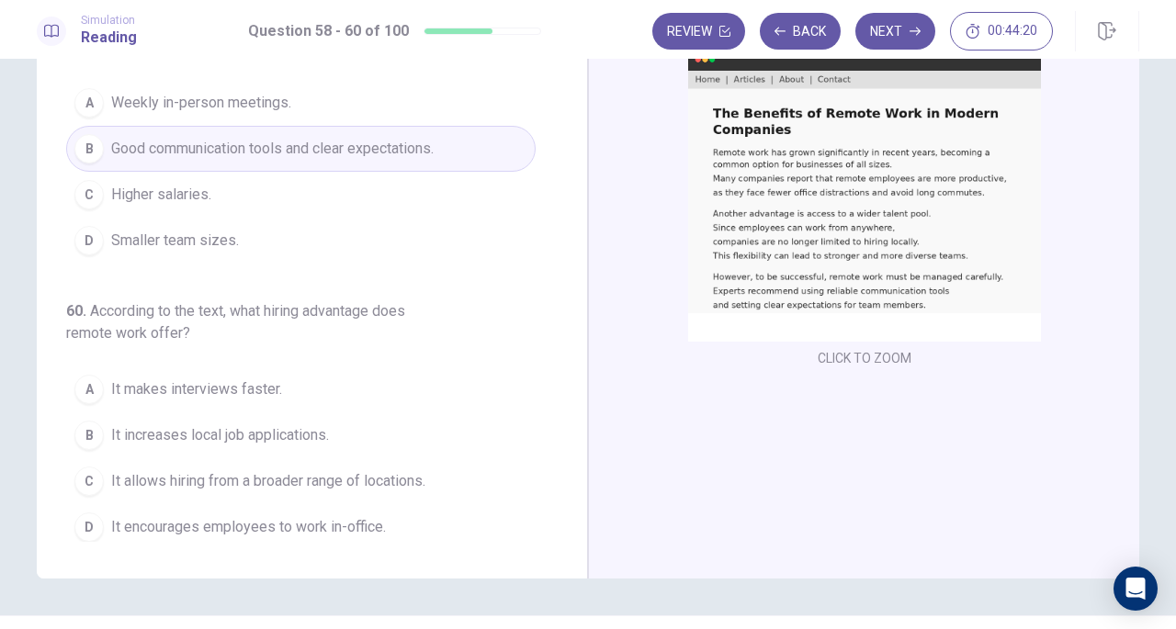
click at [115, 481] on span "It allows hiring from a broader range of locations." at bounding box center [268, 481] width 314 height 22
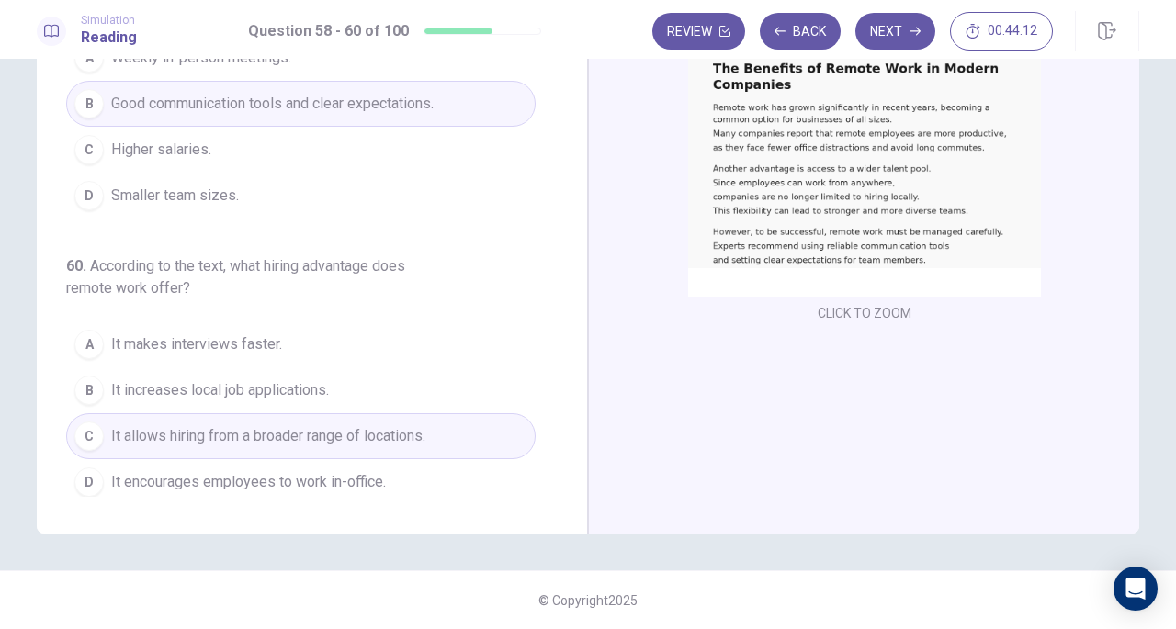
scroll to position [0, 0]
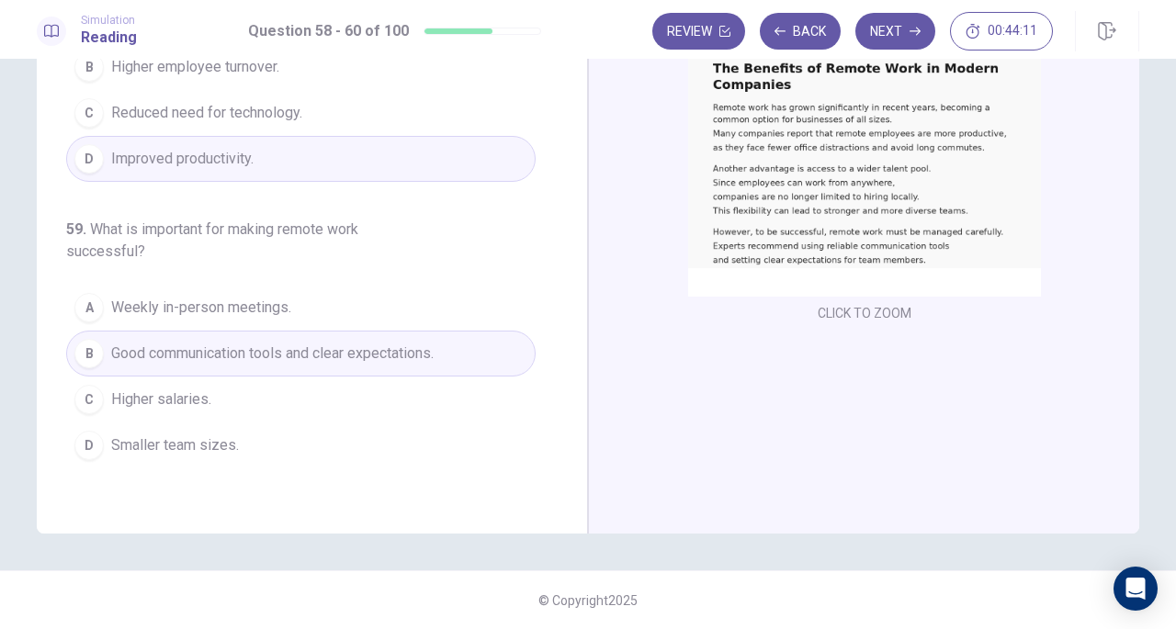
click at [912, 30] on icon "button" at bounding box center [915, 31] width 11 height 11
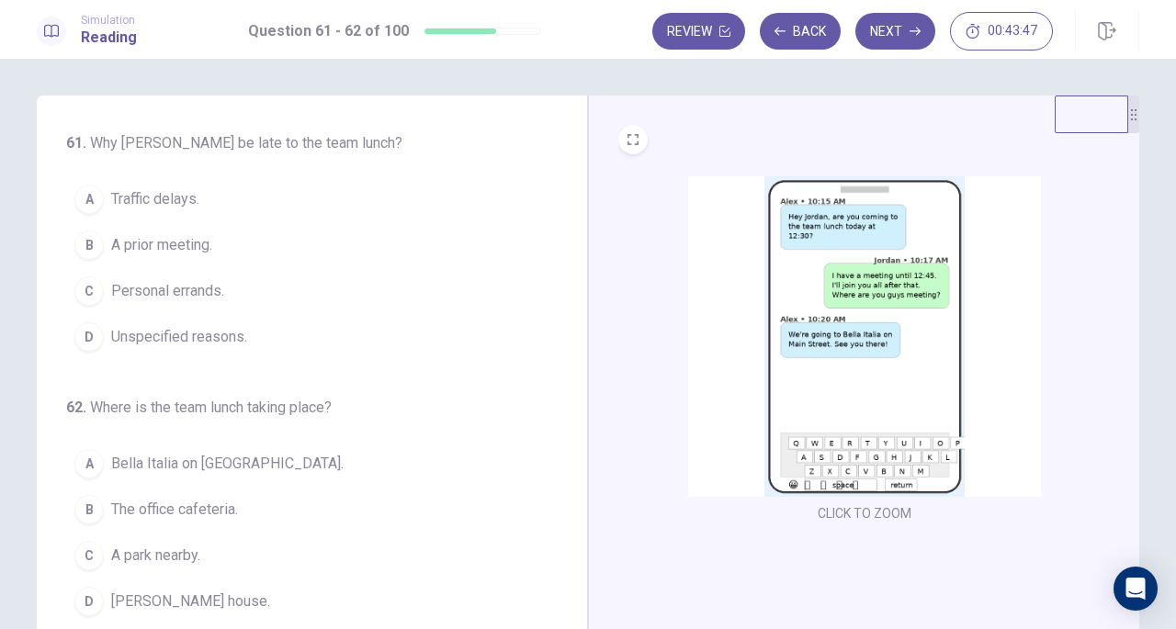
click at [79, 246] on div "B" at bounding box center [88, 245] width 29 height 29
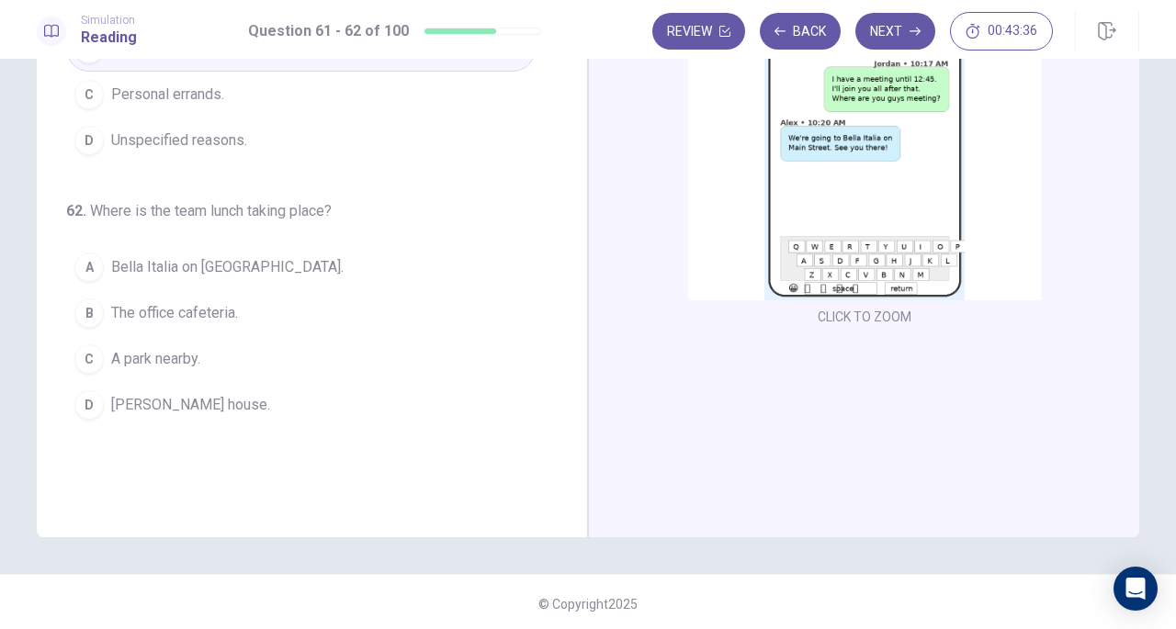
scroll to position [200, 0]
click at [86, 258] on div "A" at bounding box center [88, 263] width 29 height 29
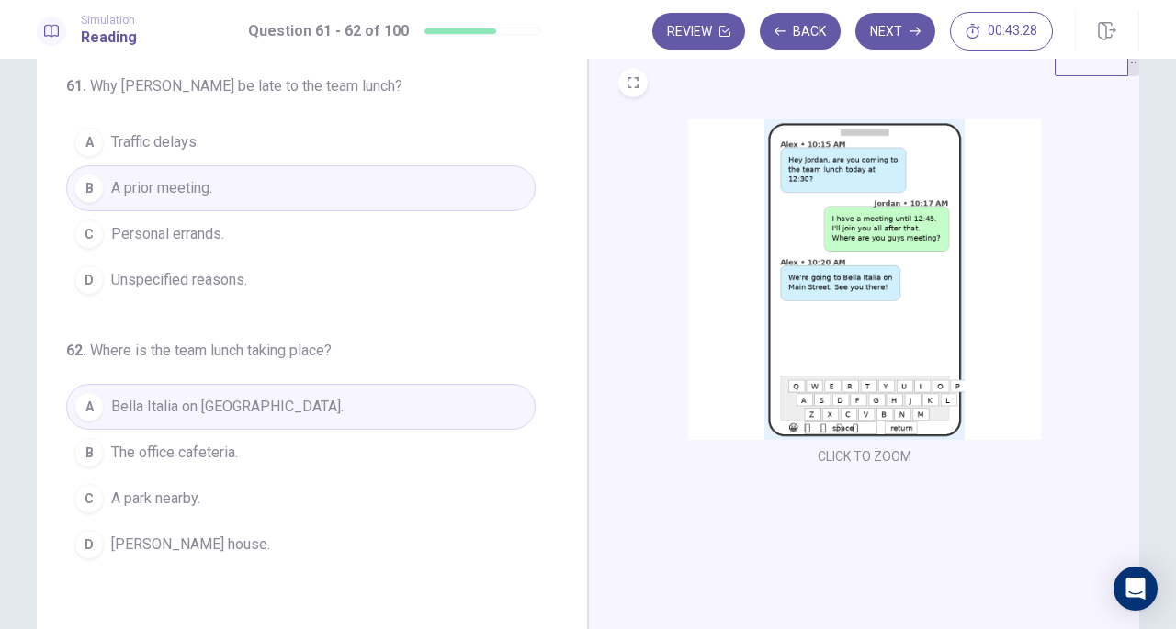
scroll to position [0, 0]
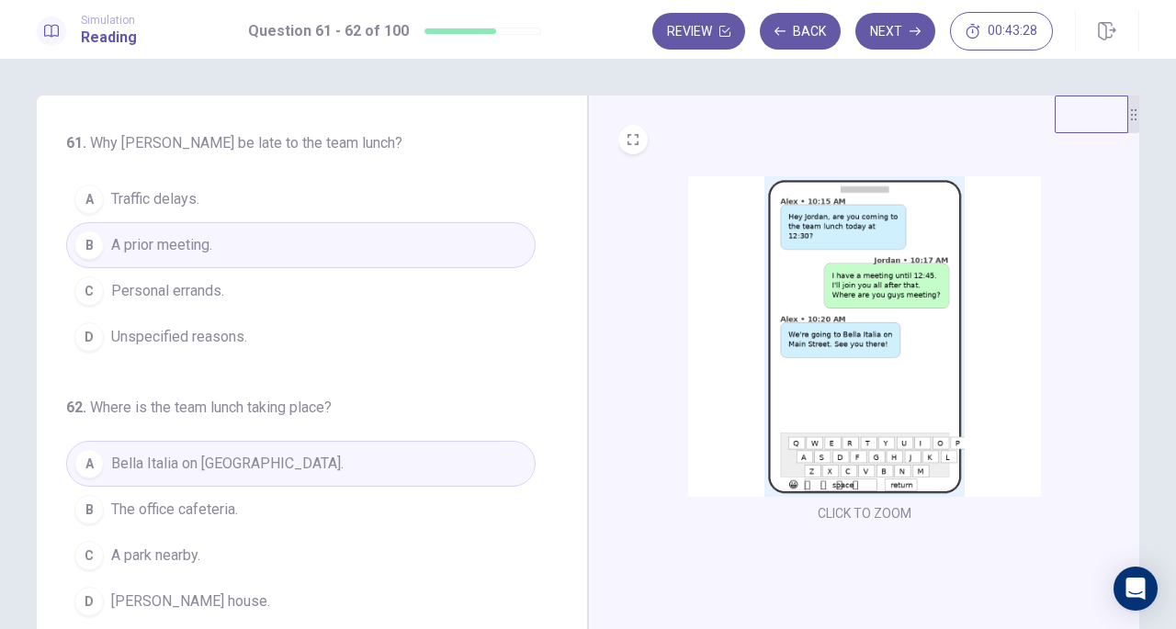
click at [912, 31] on icon "button" at bounding box center [915, 32] width 11 height 8
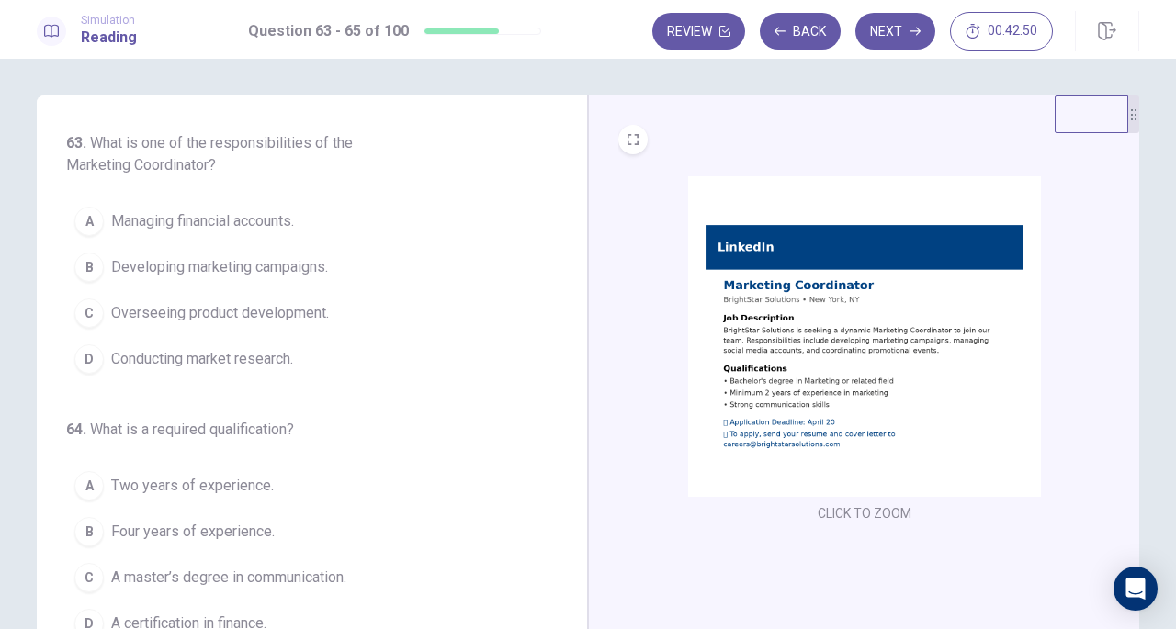
click at [96, 265] on div "B" at bounding box center [88, 267] width 29 height 29
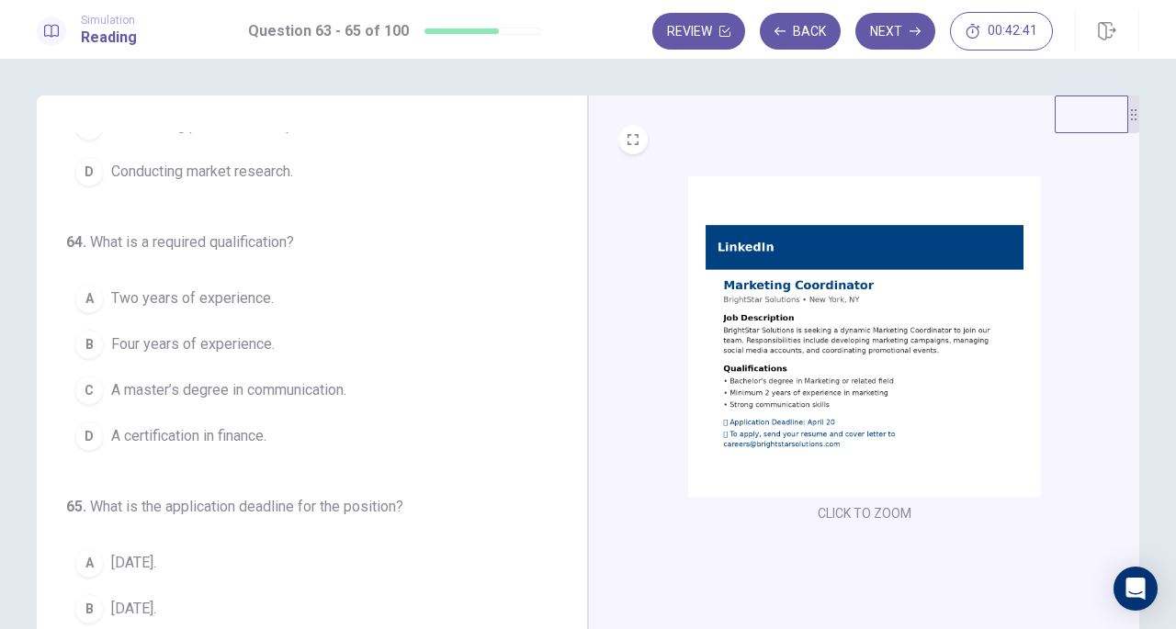
scroll to position [206, 0]
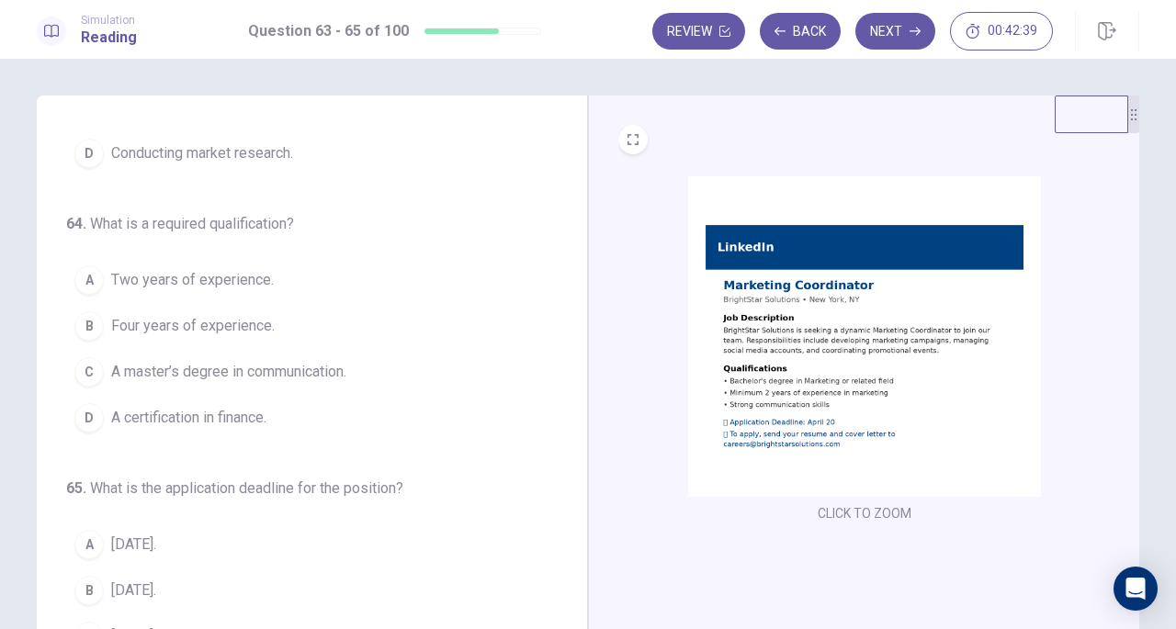
click at [123, 283] on span "Two years of experience." at bounding box center [192, 280] width 163 height 22
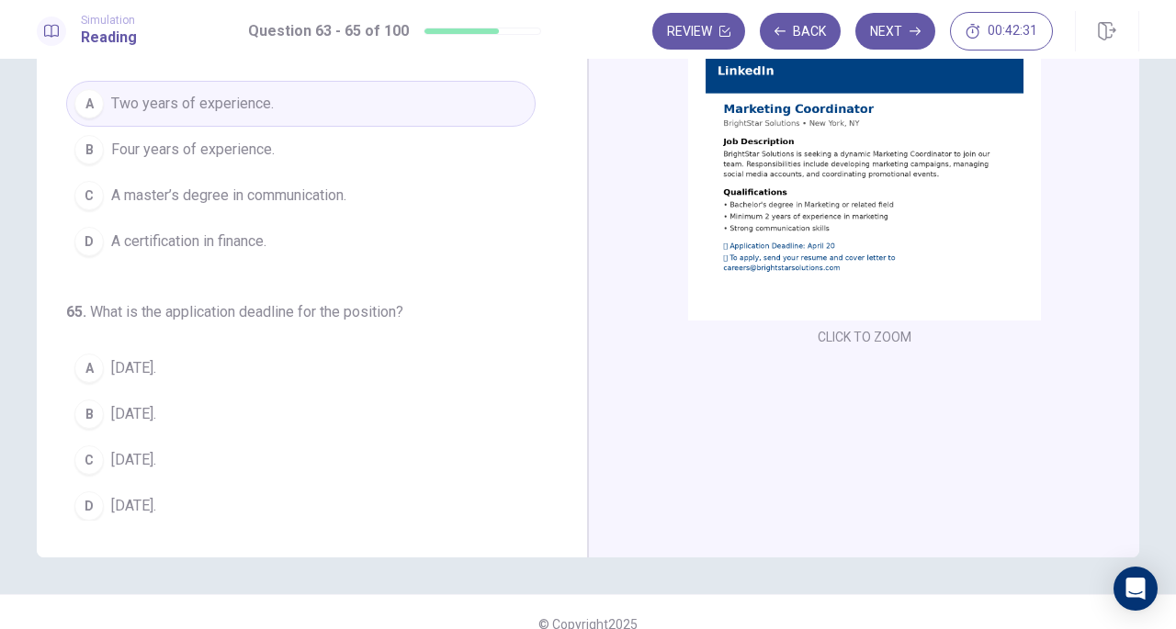
scroll to position [176, 0]
click at [86, 453] on div "C" at bounding box center [88, 460] width 29 height 29
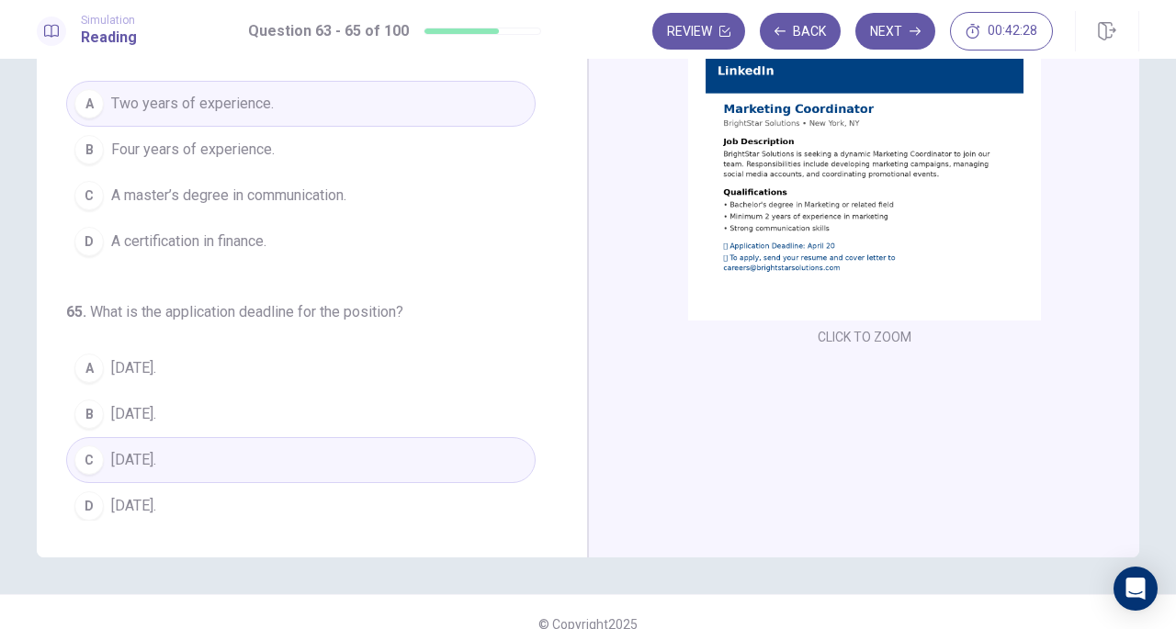
click at [895, 33] on button "Next" at bounding box center [895, 31] width 80 height 37
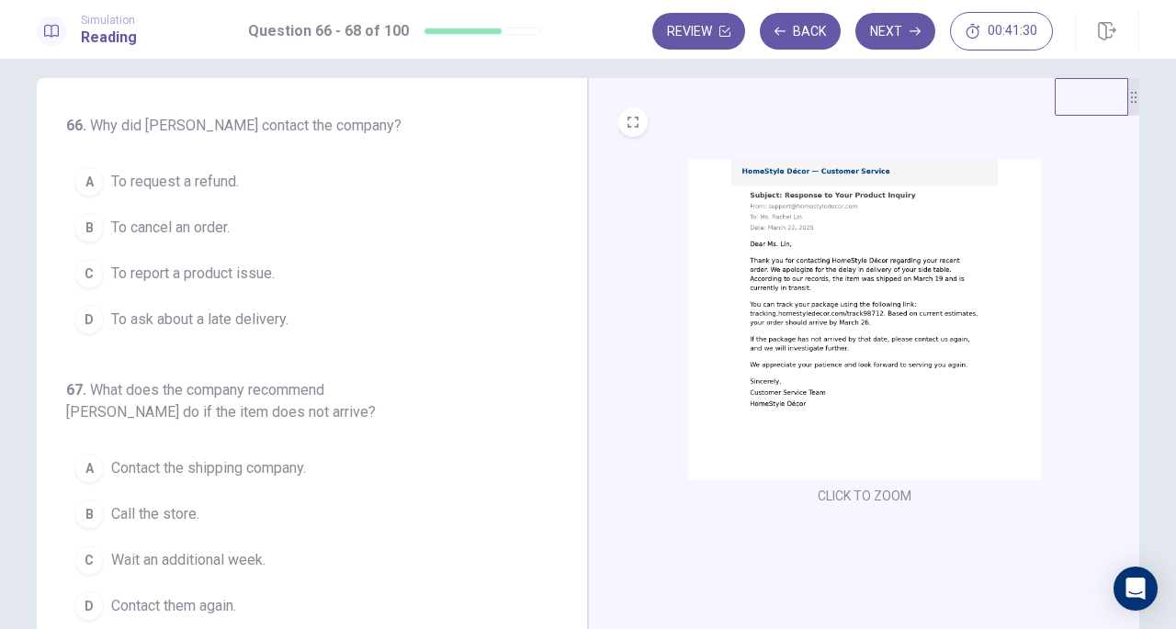
scroll to position [0, 0]
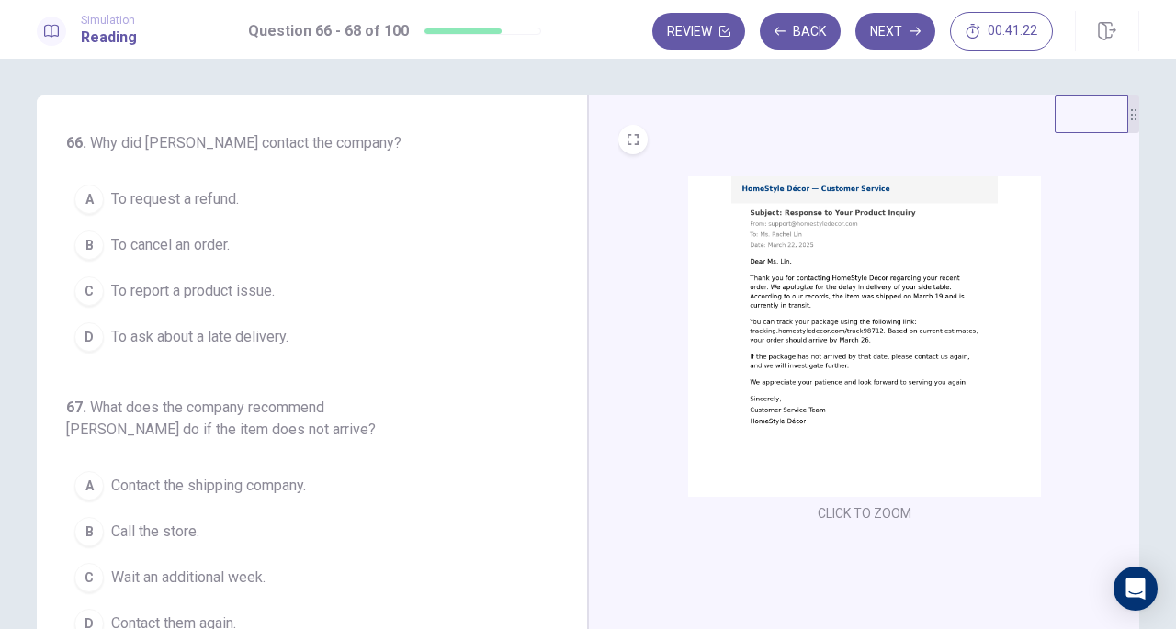
click at [111, 338] on span "To ask about a late delivery." at bounding box center [199, 337] width 177 height 22
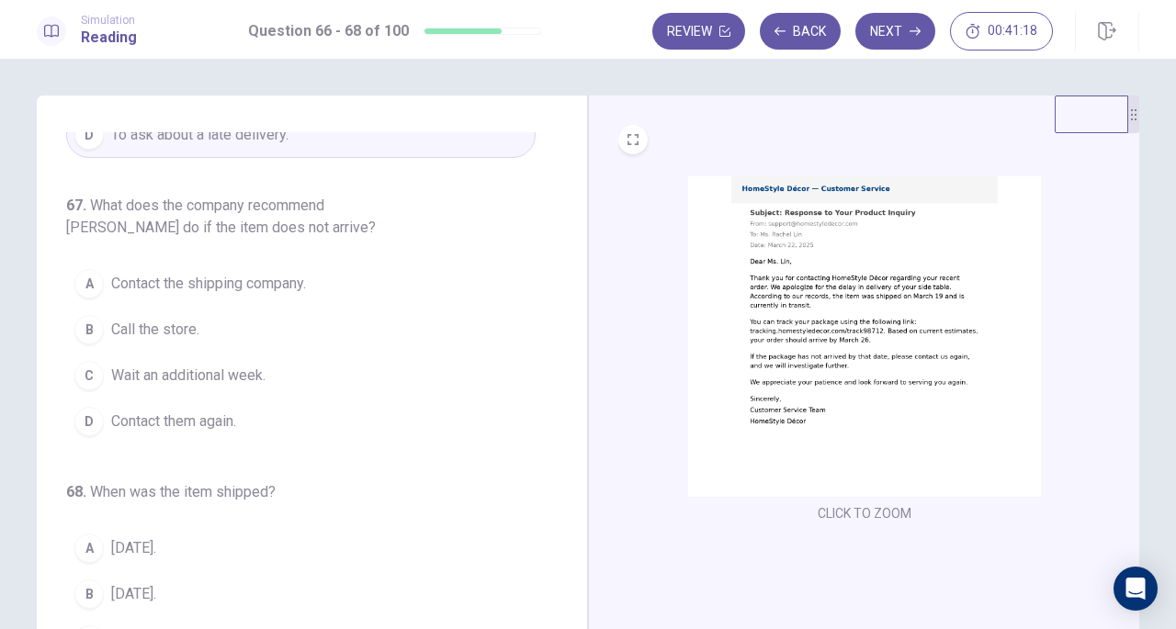
scroll to position [206, 0]
click at [114, 274] on span "Contact the shipping company." at bounding box center [208, 280] width 195 height 22
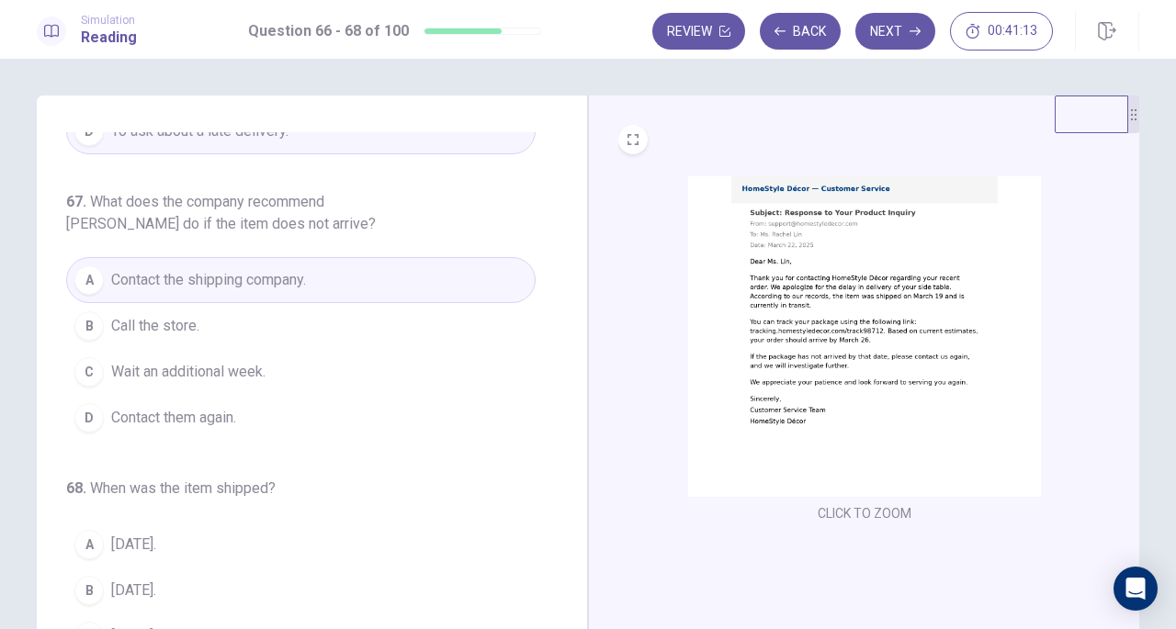
click at [112, 322] on span "Call the store." at bounding box center [155, 326] width 88 height 22
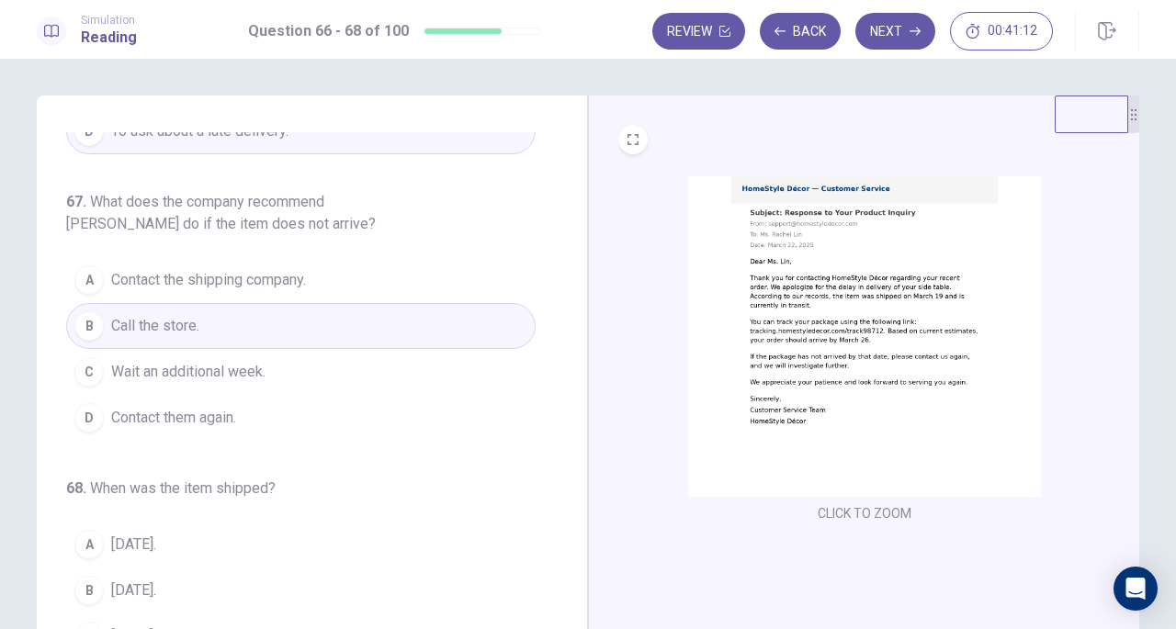
click at [112, 375] on span "Wait an additional week." at bounding box center [188, 372] width 154 height 22
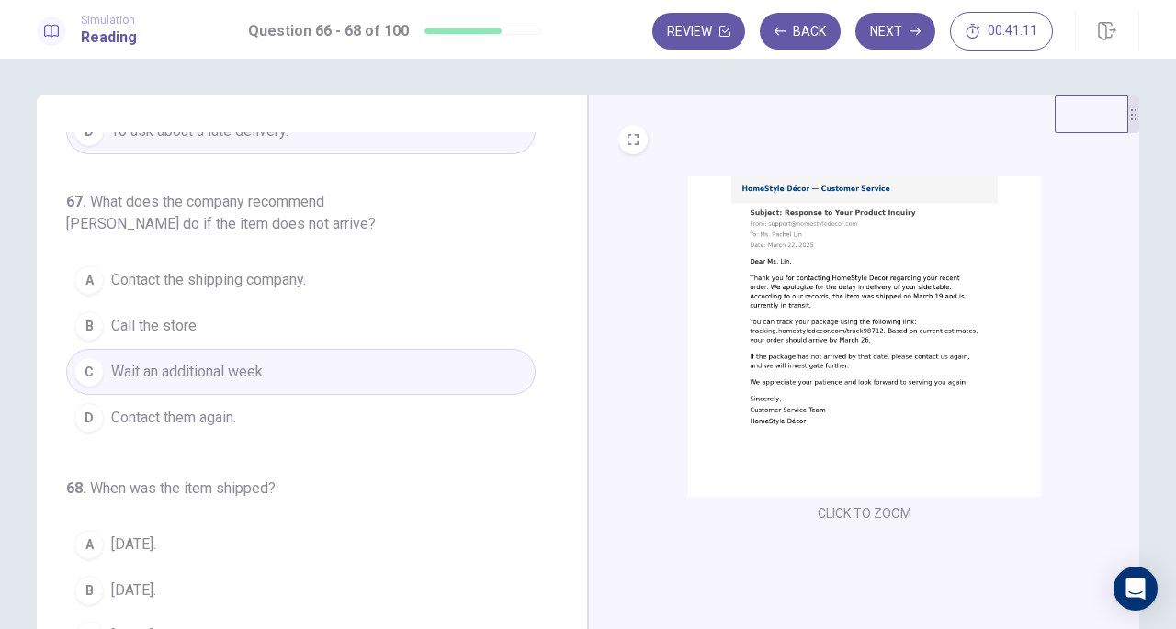
click at [119, 410] on span "Contact them again." at bounding box center [173, 418] width 125 height 22
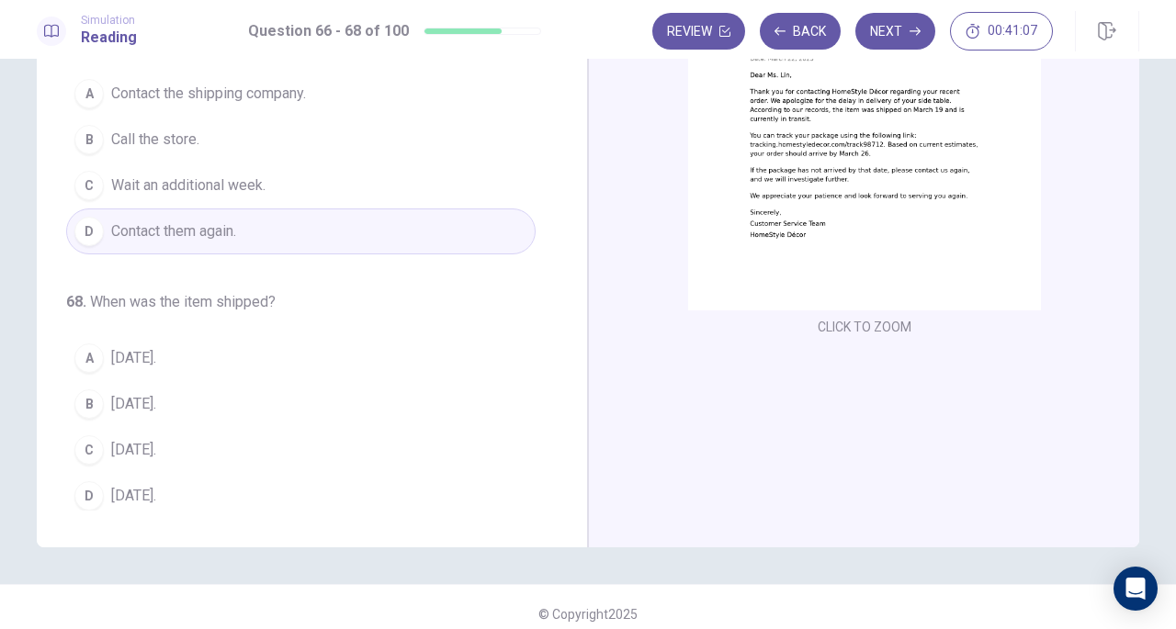
scroll to position [187, 0]
click at [111, 396] on span "[DATE]." at bounding box center [133, 403] width 45 height 22
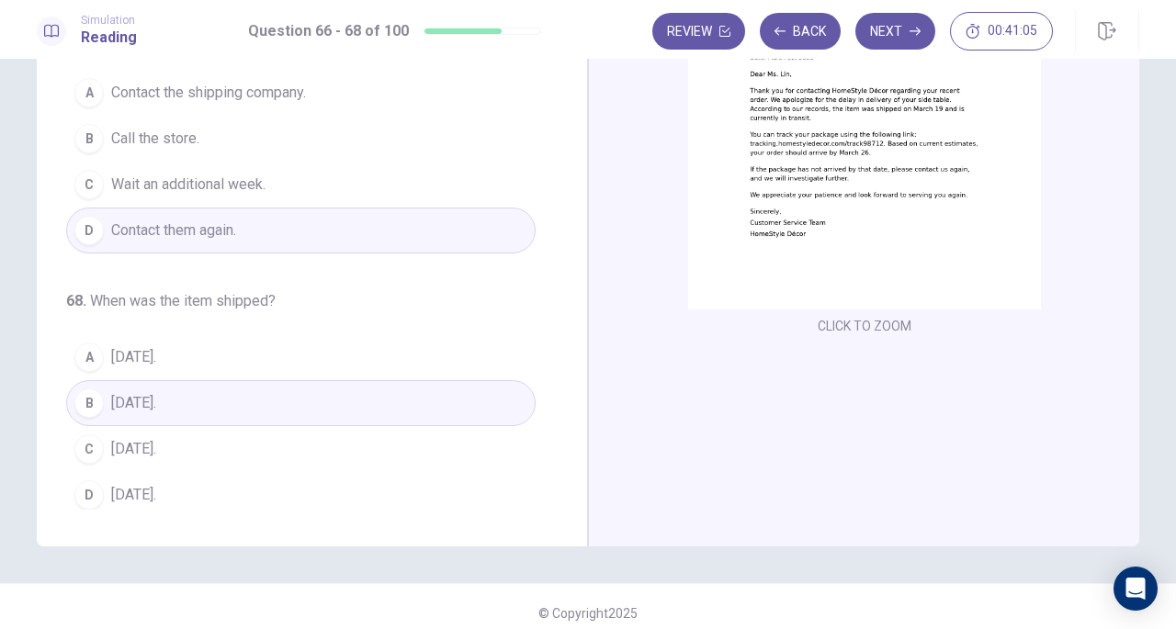
click at [912, 33] on icon "button" at bounding box center [915, 31] width 11 height 11
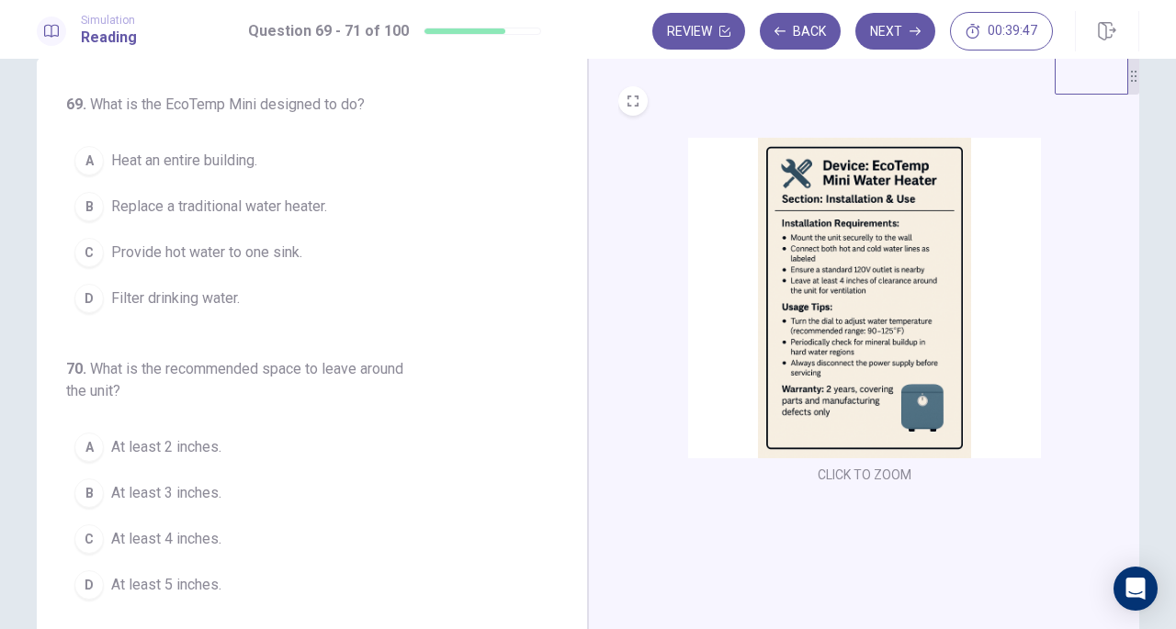
scroll to position [0, 0]
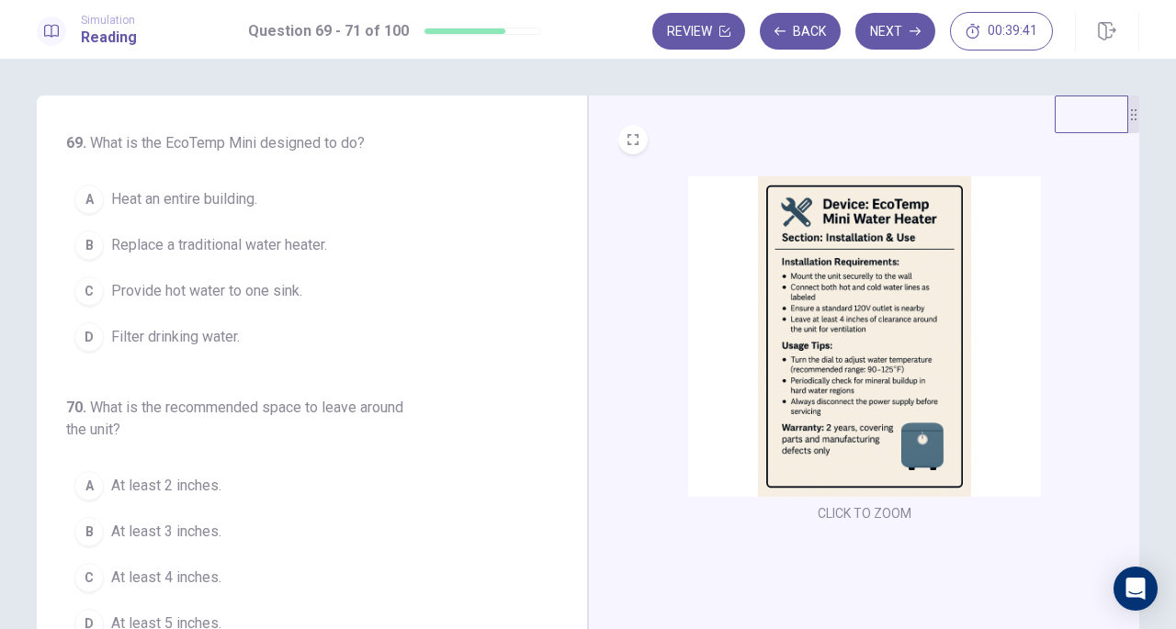
click at [111, 281] on span "Provide hot water to one sink." at bounding box center [206, 291] width 191 height 22
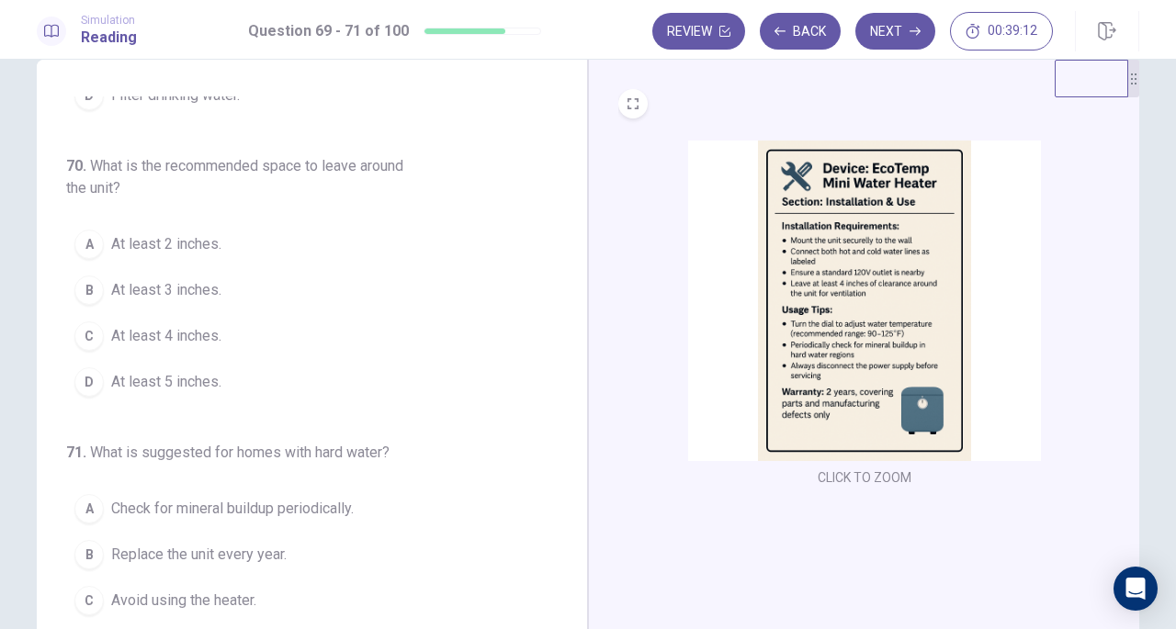
scroll to position [37, 0]
click at [111, 327] on span "At least 4 inches." at bounding box center [166, 335] width 110 height 22
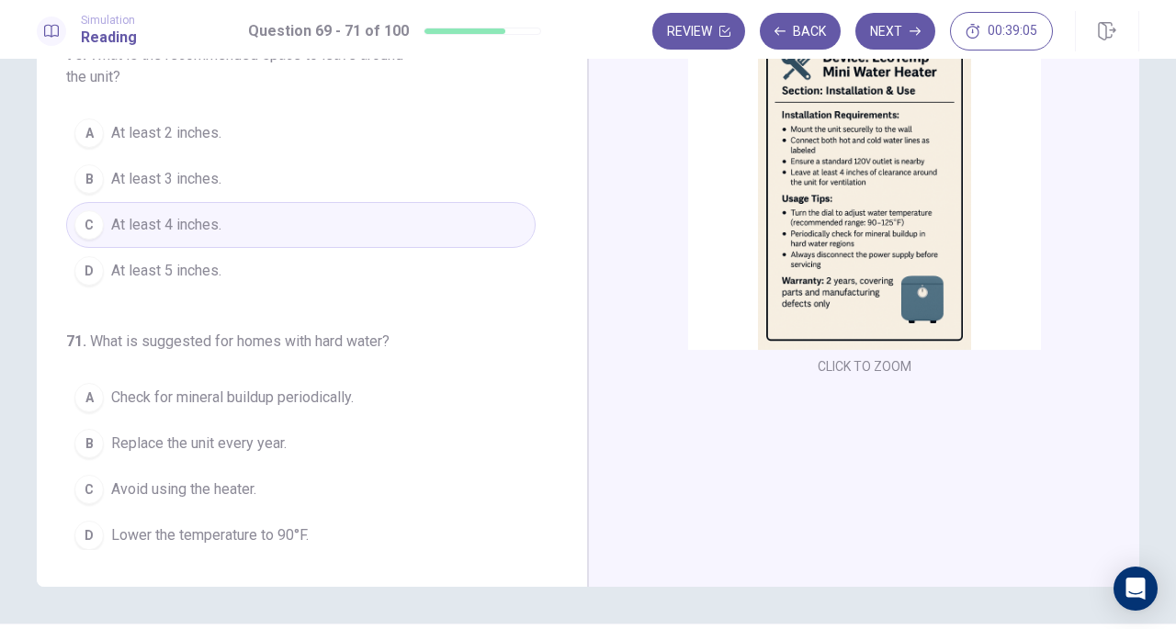
scroll to position [157, 0]
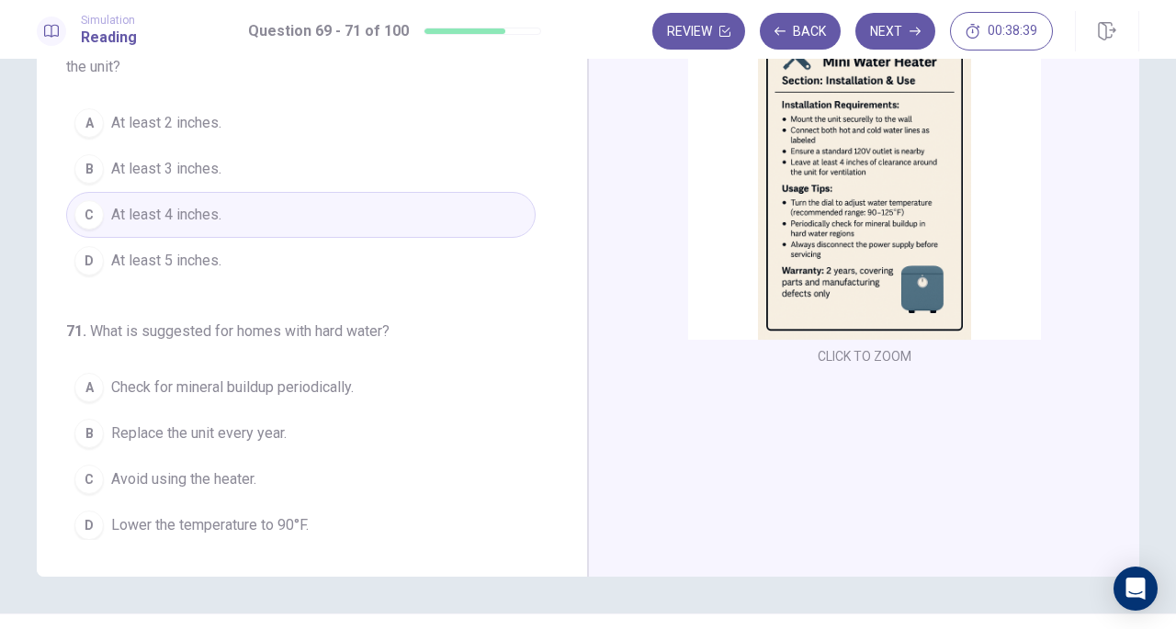
click at [126, 380] on span "Check for mineral buildup periodically." at bounding box center [232, 388] width 243 height 22
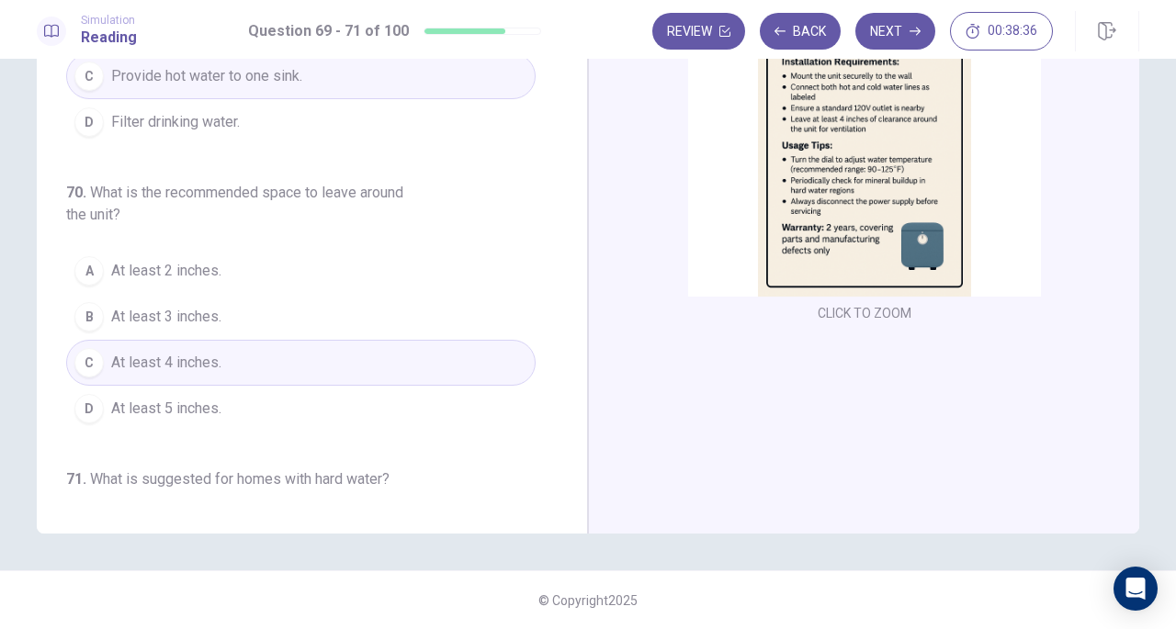
scroll to position [11, 0]
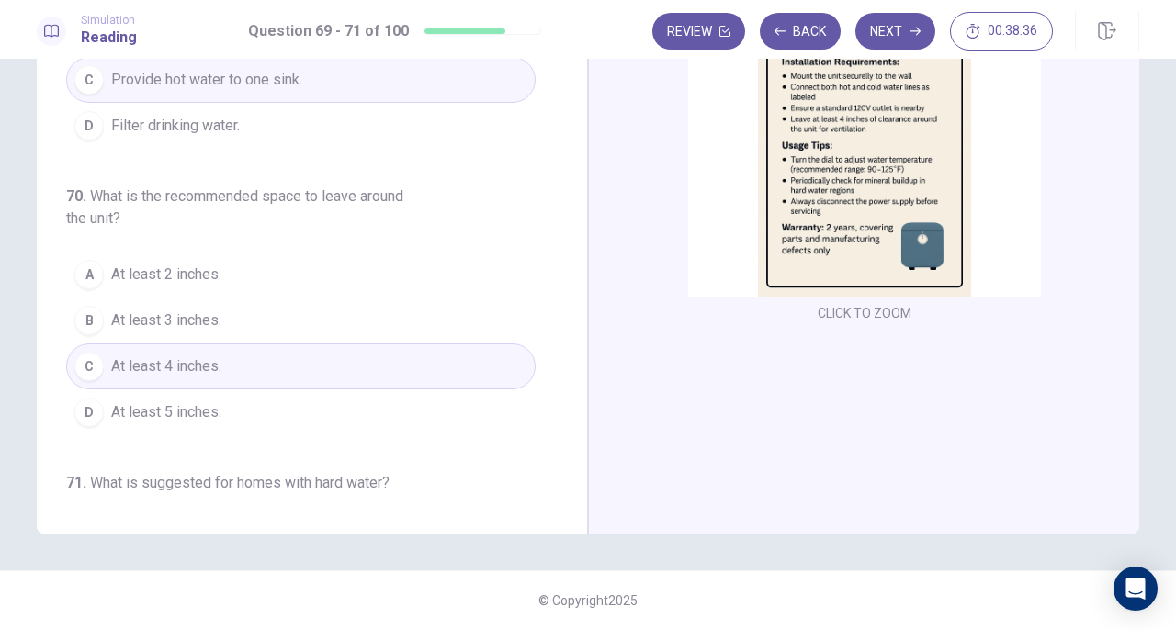
click at [932, 31] on button "Next" at bounding box center [895, 31] width 80 height 37
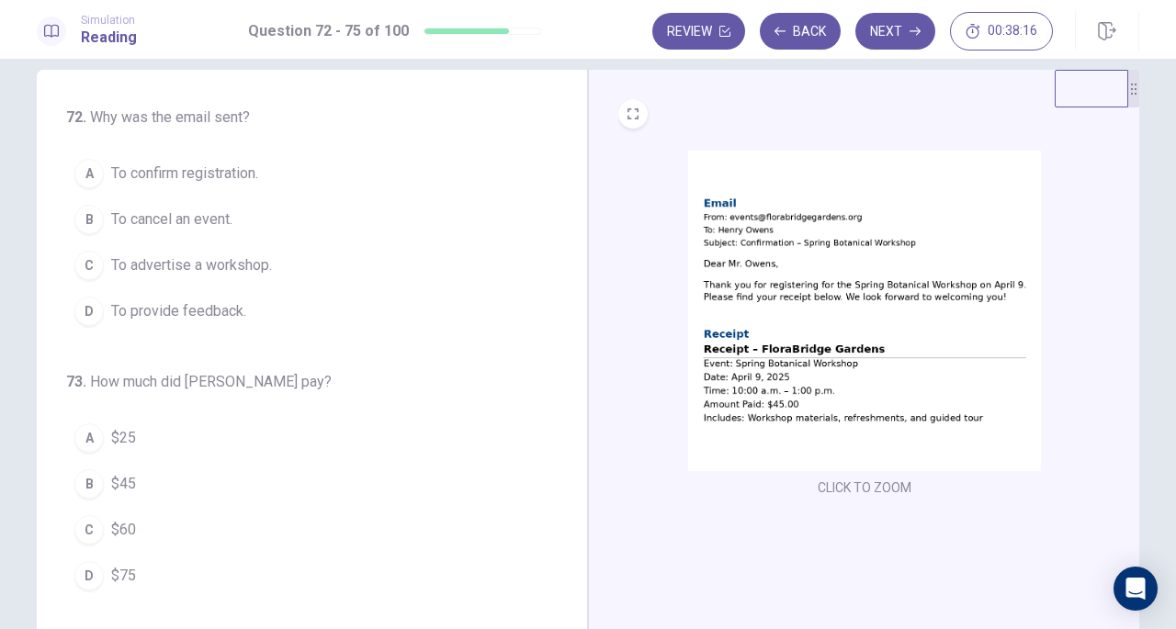
scroll to position [0, 0]
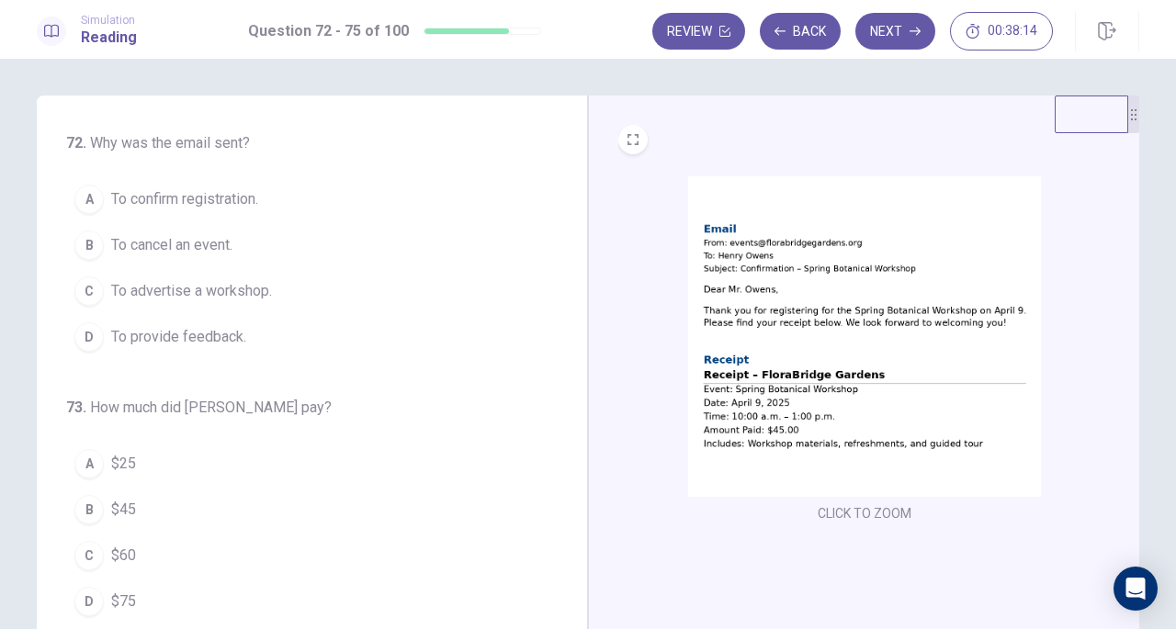
click at [75, 195] on div "A" at bounding box center [88, 199] width 29 height 29
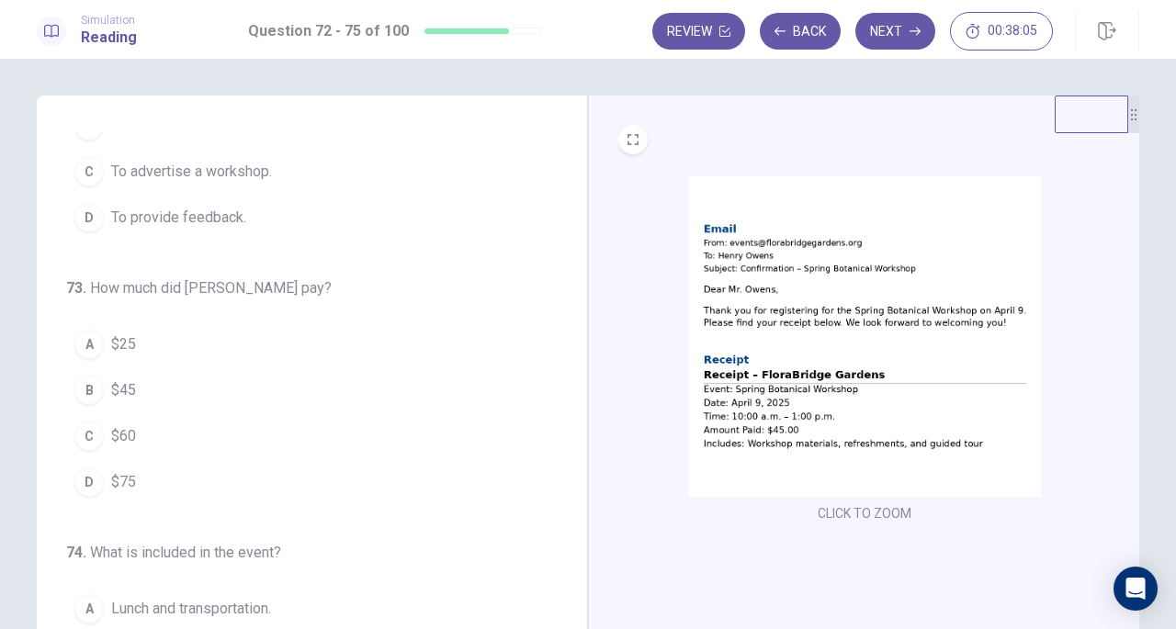
scroll to position [122, 0]
click at [88, 385] on div "B" at bounding box center [88, 387] width 29 height 29
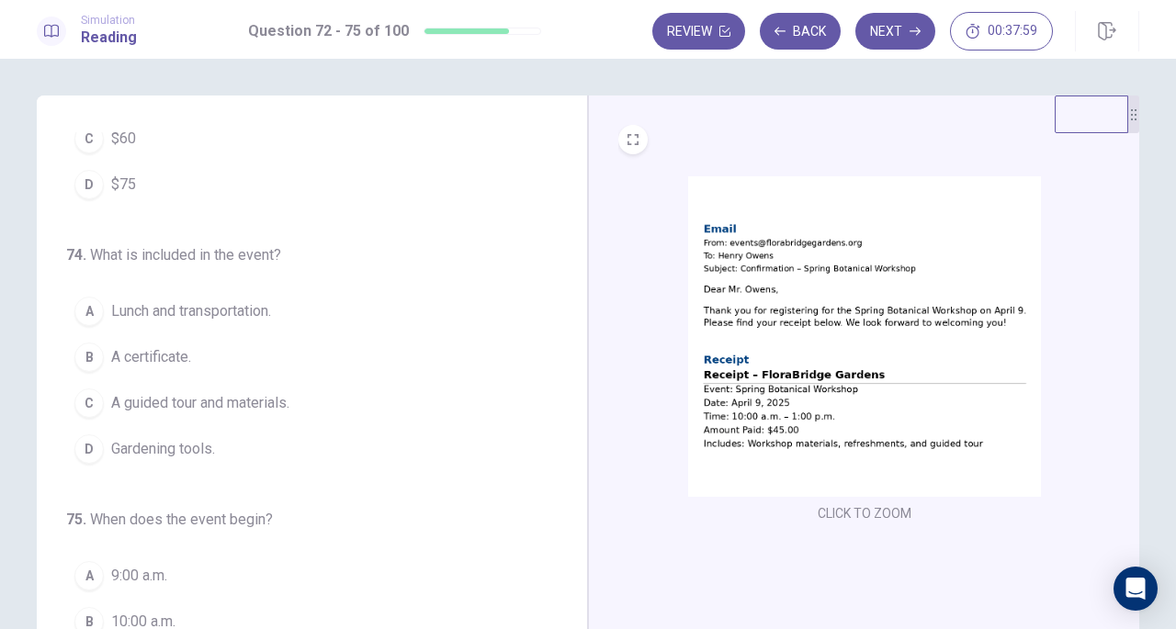
scroll to position [447, 0]
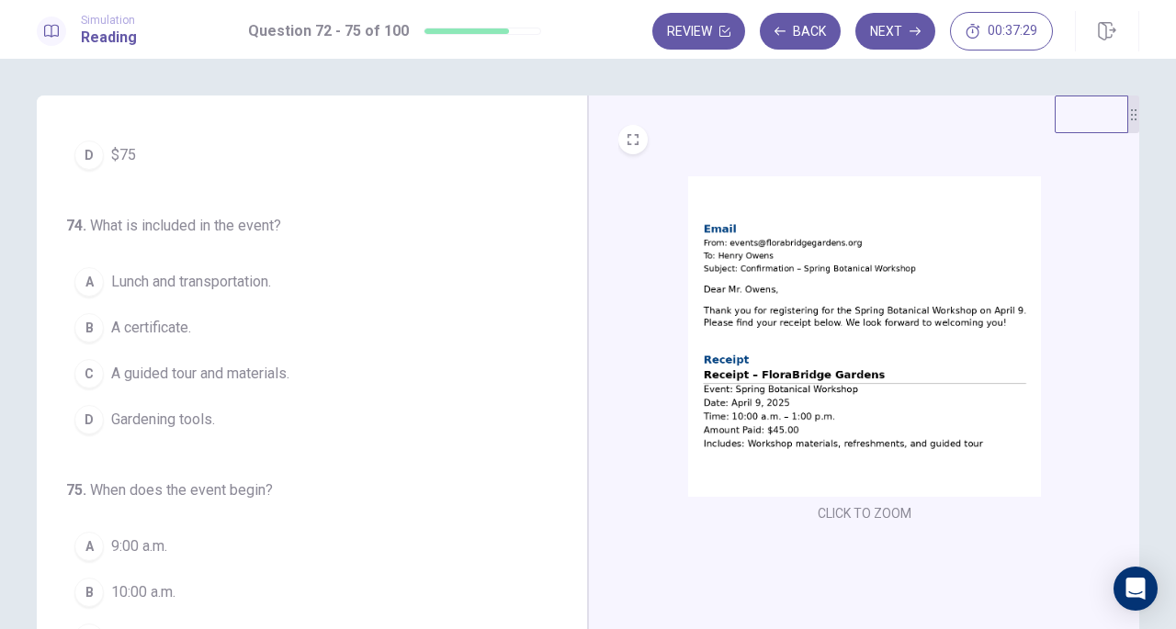
click at [128, 368] on span "A guided tour and materials." at bounding box center [200, 374] width 178 height 22
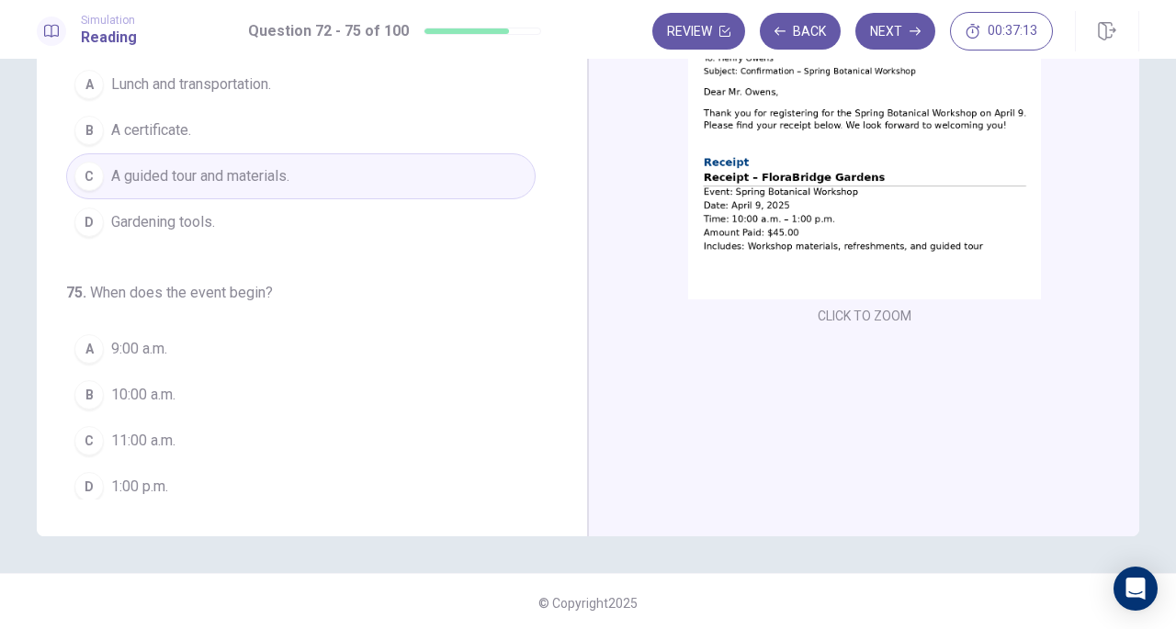
scroll to position [198, 0]
click at [74, 379] on div "B" at bounding box center [88, 393] width 29 height 29
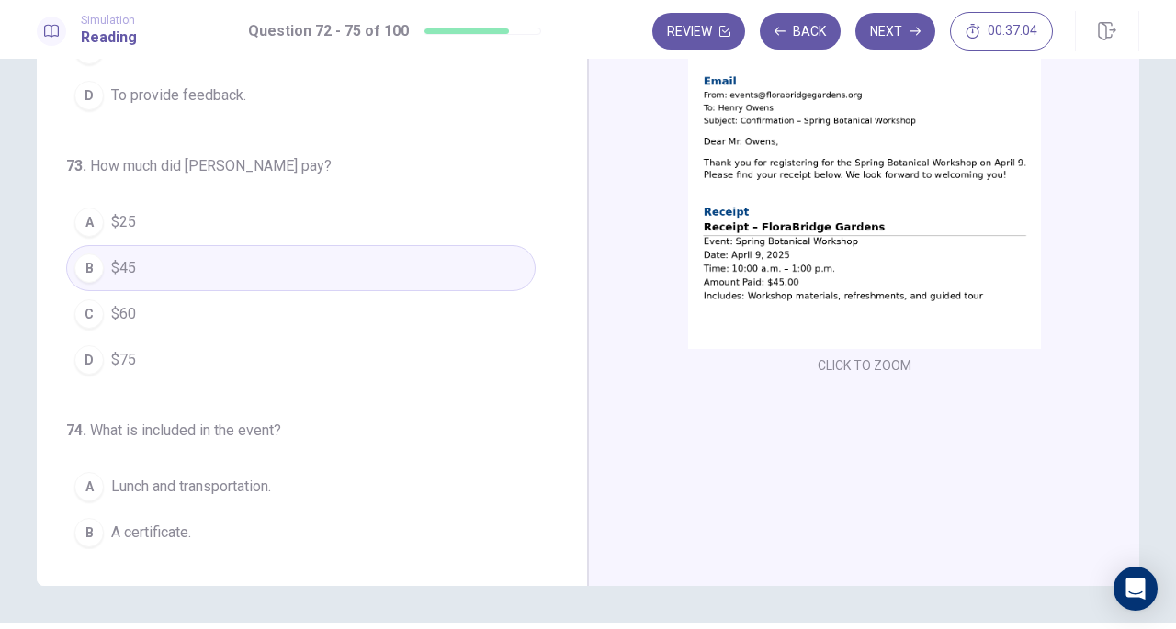
scroll to position [147, 0]
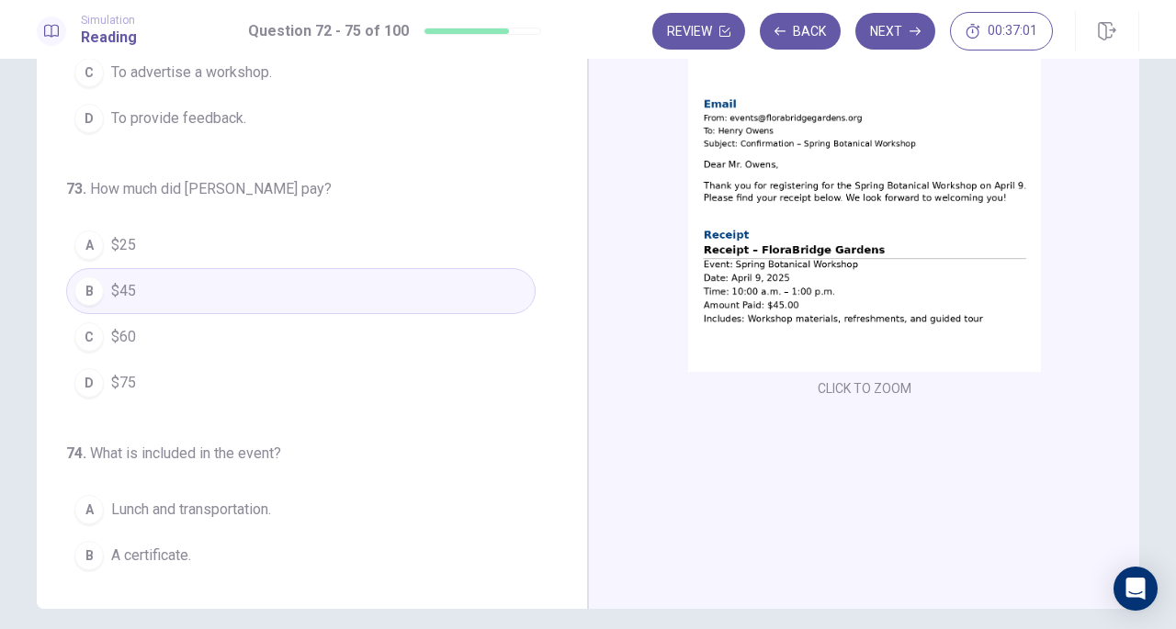
click at [914, 31] on icon "button" at bounding box center [915, 32] width 11 height 8
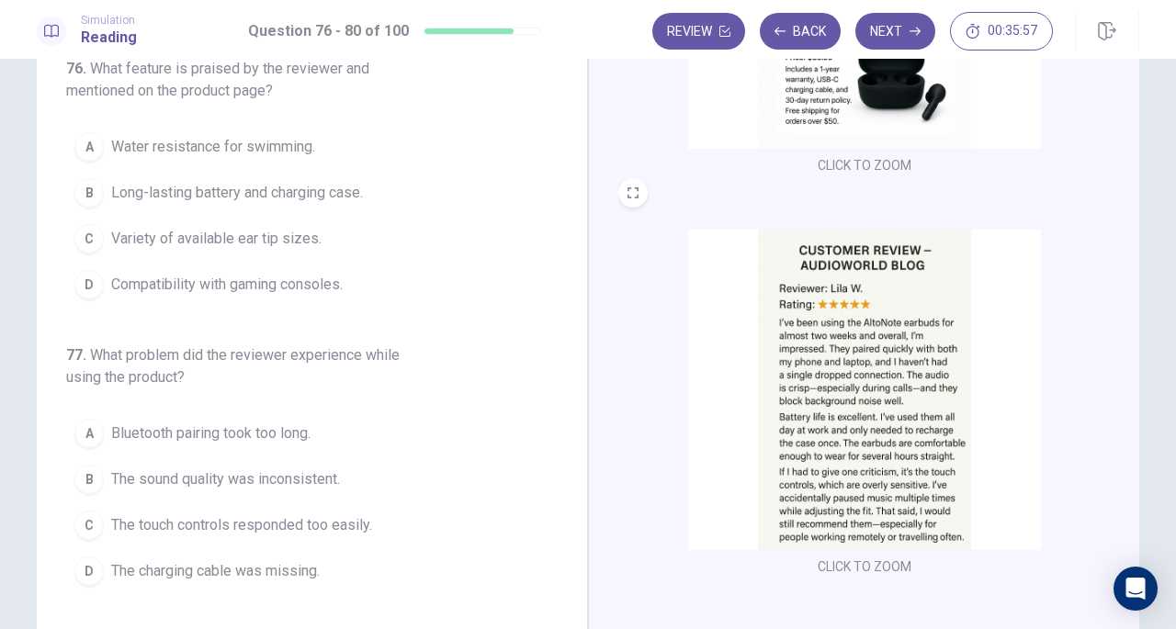
scroll to position [0, 0]
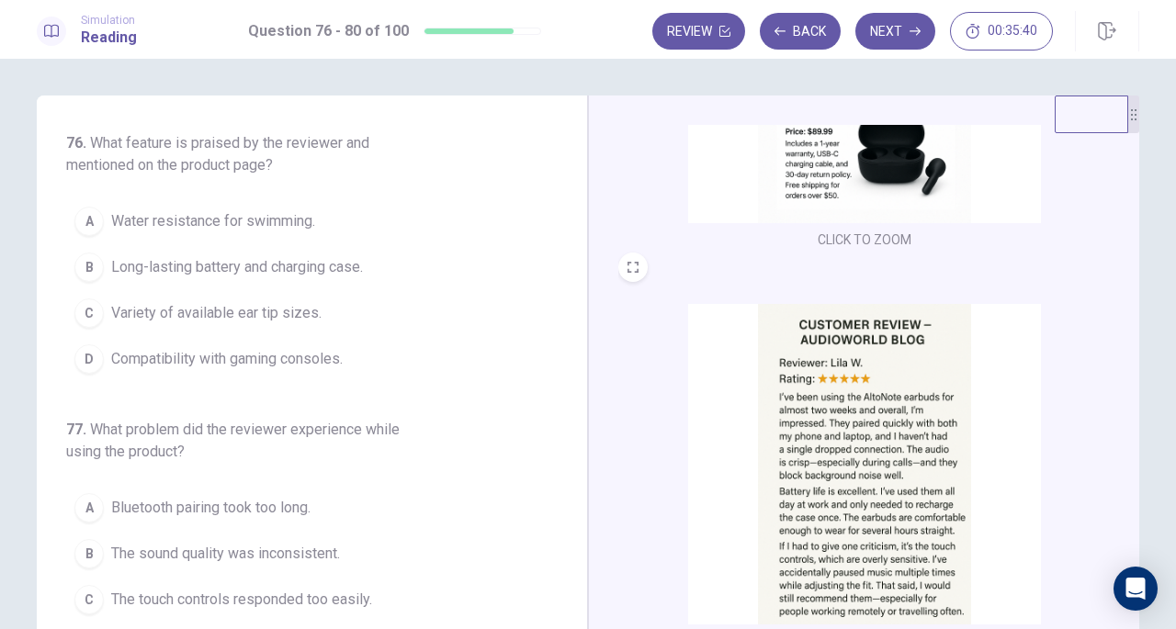
click at [111, 276] on span "Long-lasting battery and charging case." at bounding box center [237, 267] width 252 height 22
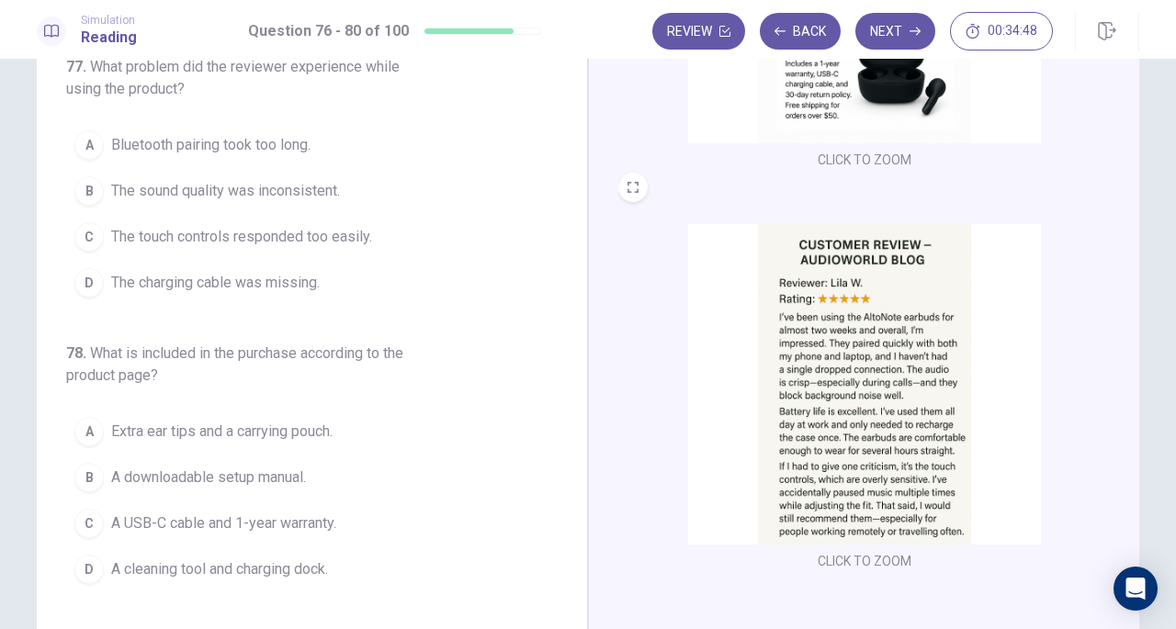
scroll to position [285, 0]
click at [127, 204] on button "B The sound quality was inconsistent." at bounding box center [301, 189] width 470 height 46
click at [130, 224] on span "The touch controls responded too easily." at bounding box center [241, 235] width 261 height 22
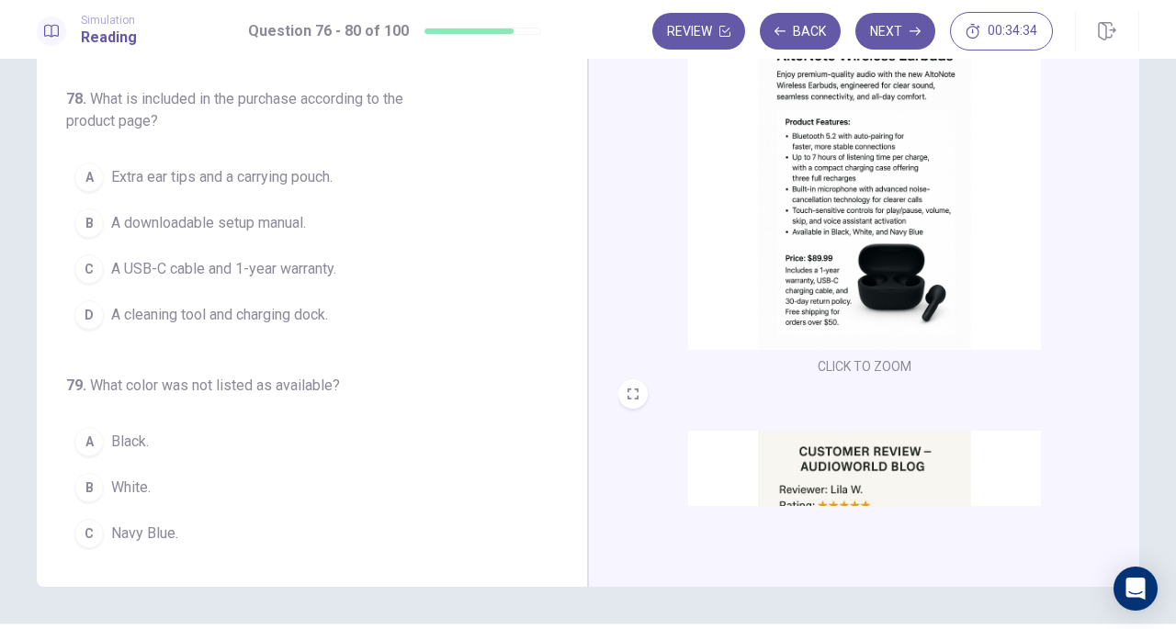
scroll to position [144, 0]
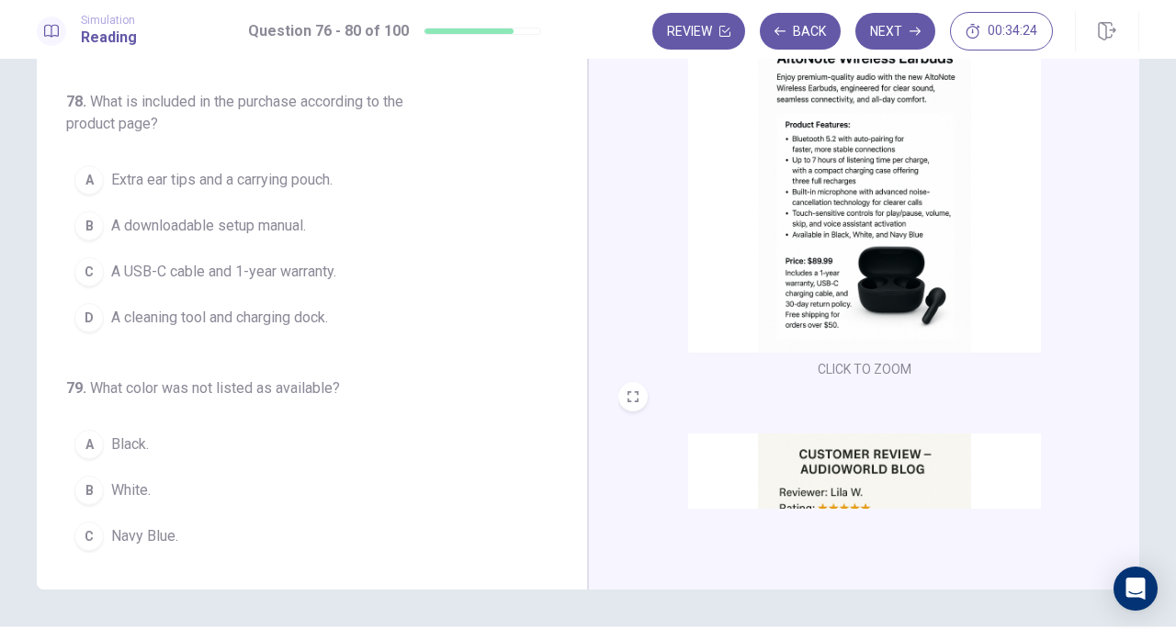
click at [134, 261] on span "A USB-C cable and 1-year warranty." at bounding box center [223, 272] width 225 height 22
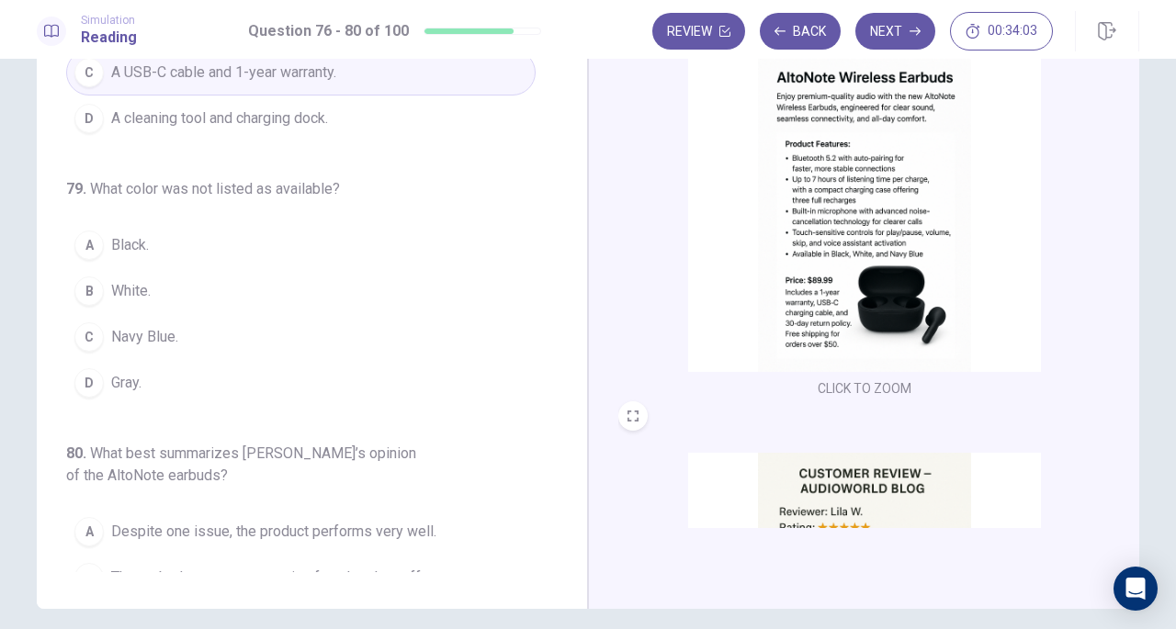
scroll to position [124, 0]
click at [111, 373] on span "Gray." at bounding box center [126, 384] width 30 height 22
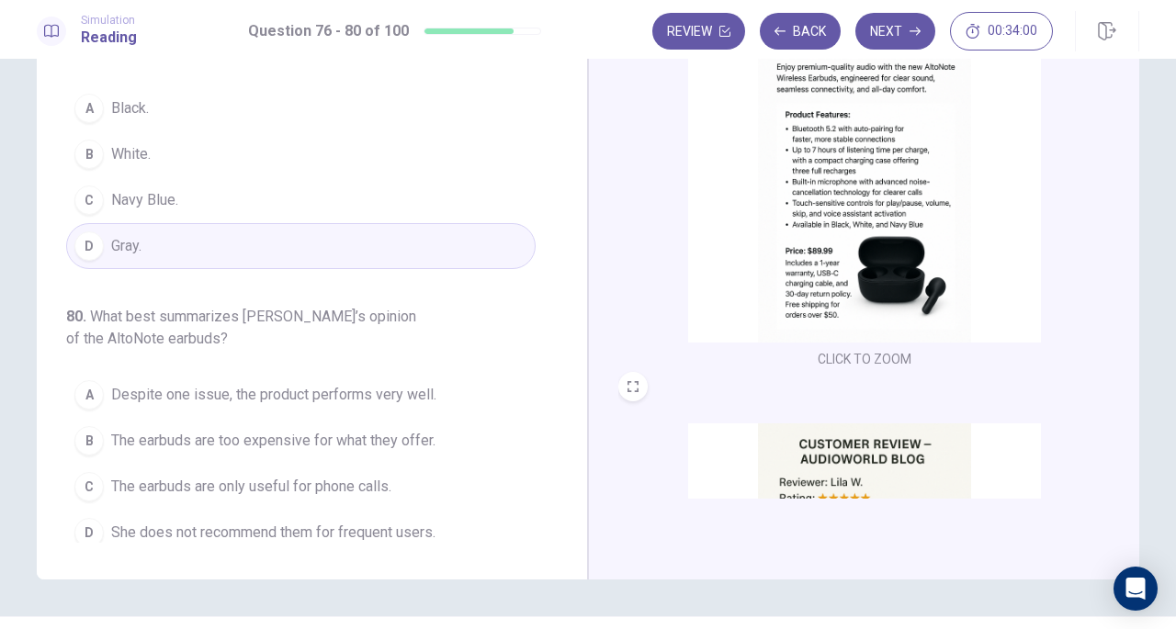
scroll to position [200, 0]
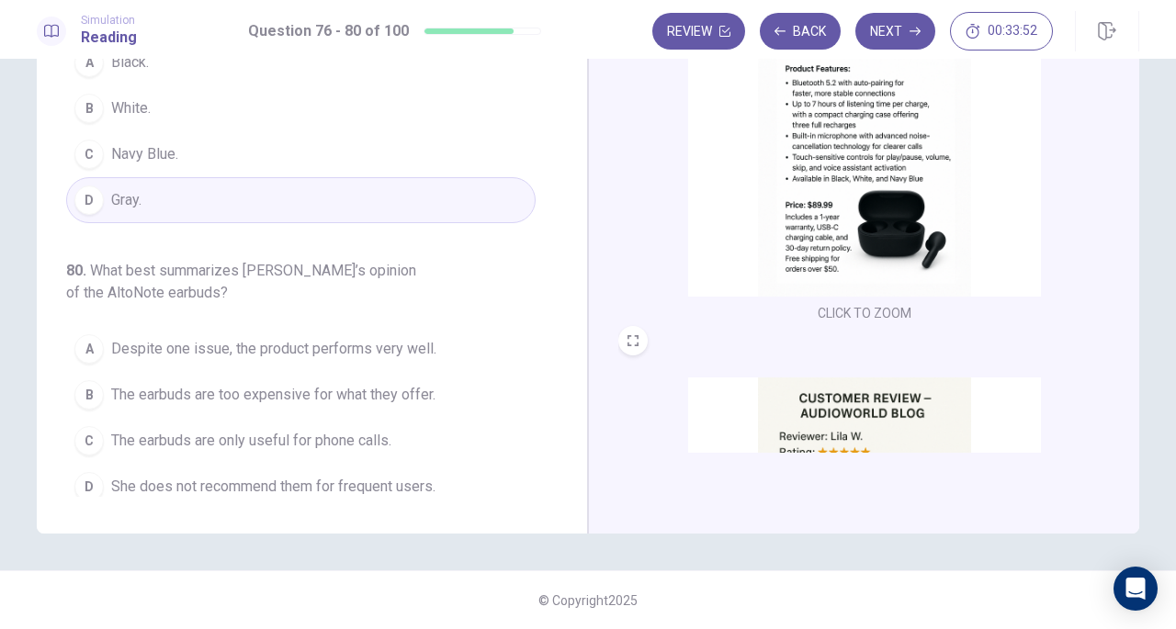
click at [120, 338] on span "Despite one issue, the product performs very well." at bounding box center [273, 349] width 325 height 22
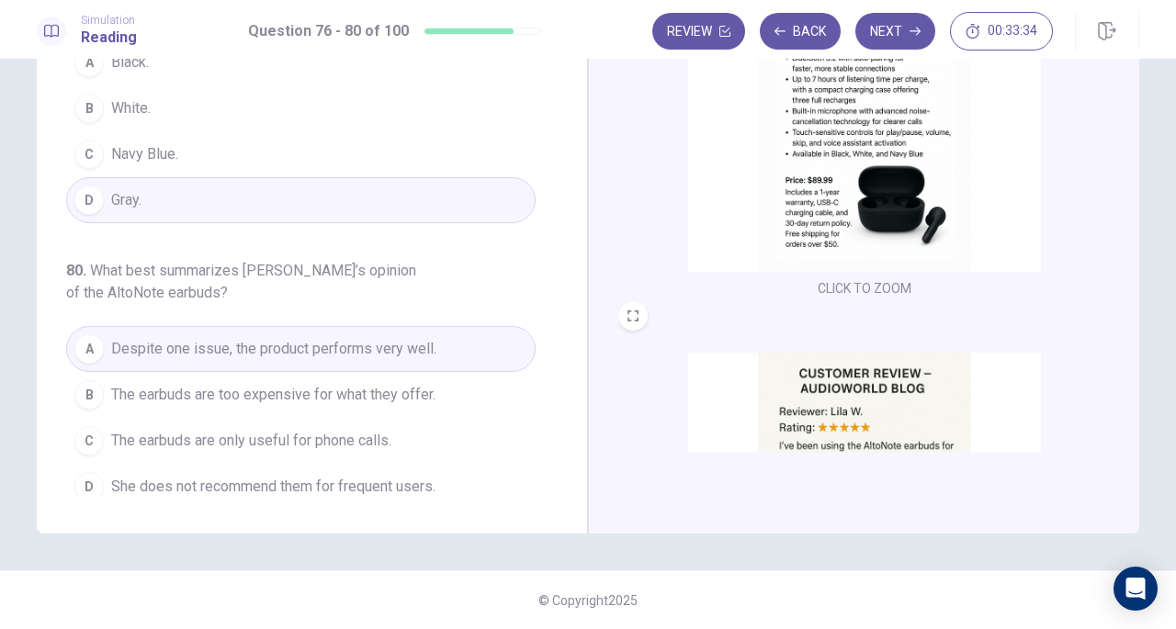
scroll to position [0, 0]
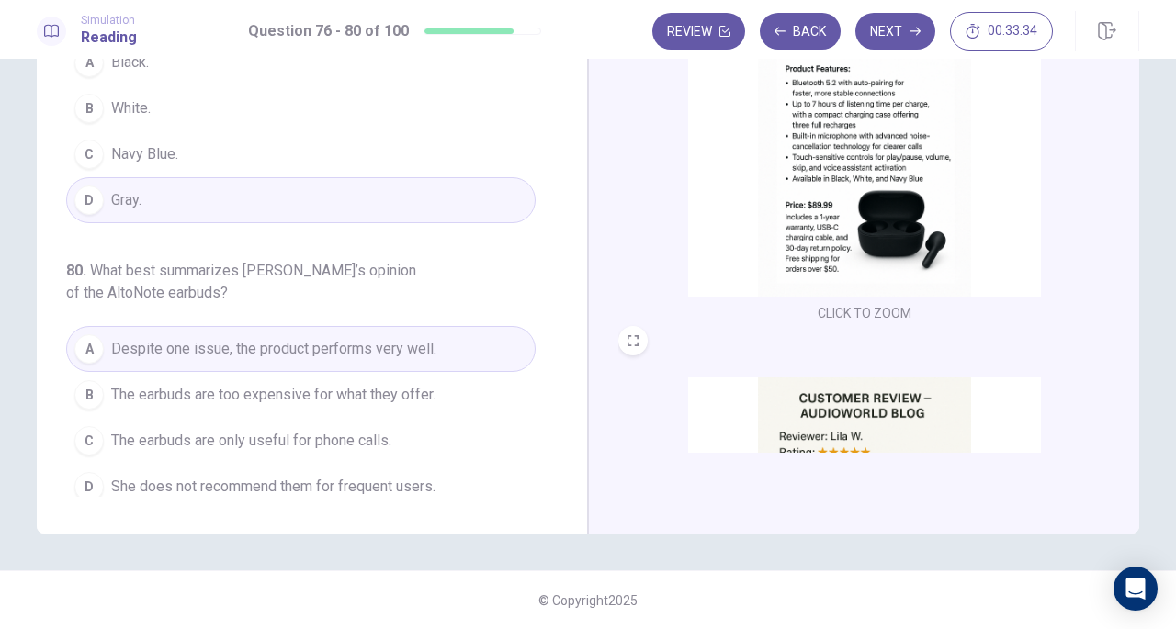
click at [899, 28] on button "Next" at bounding box center [895, 31] width 80 height 37
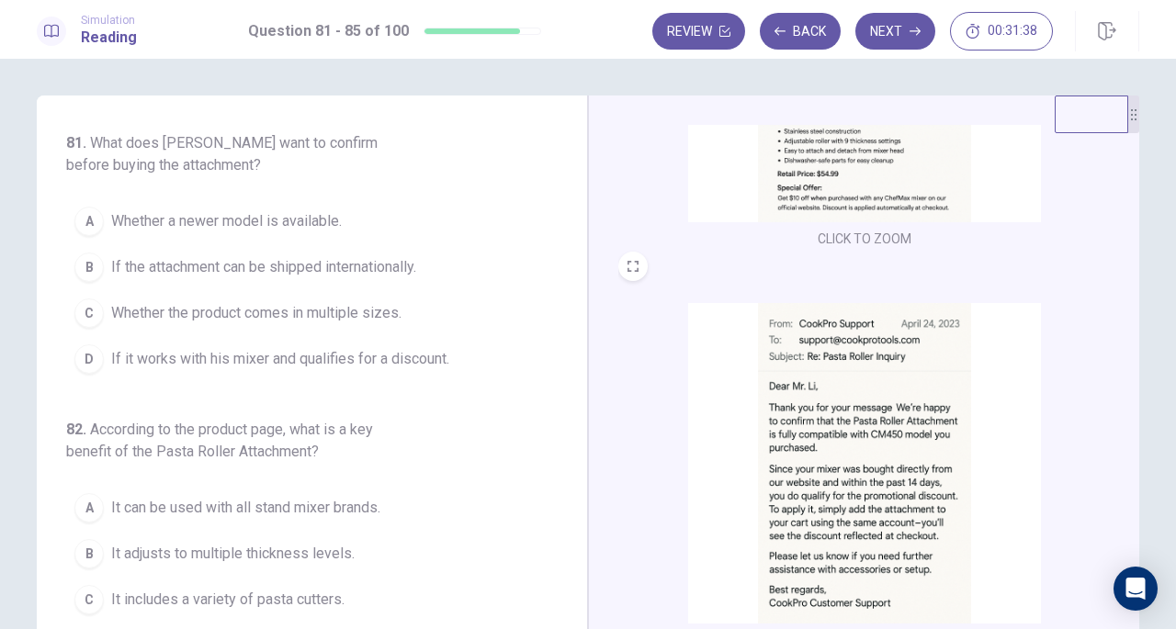
click at [118, 358] on span "If it works with his mixer and qualifies for a discount." at bounding box center [280, 359] width 338 height 22
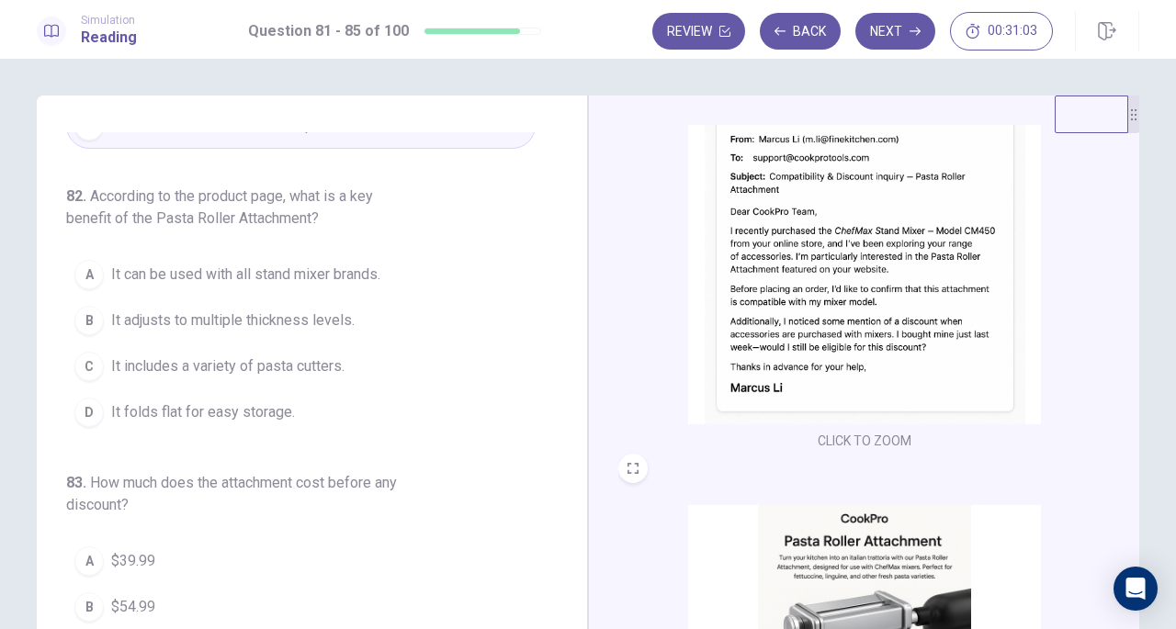
scroll to position [63, 0]
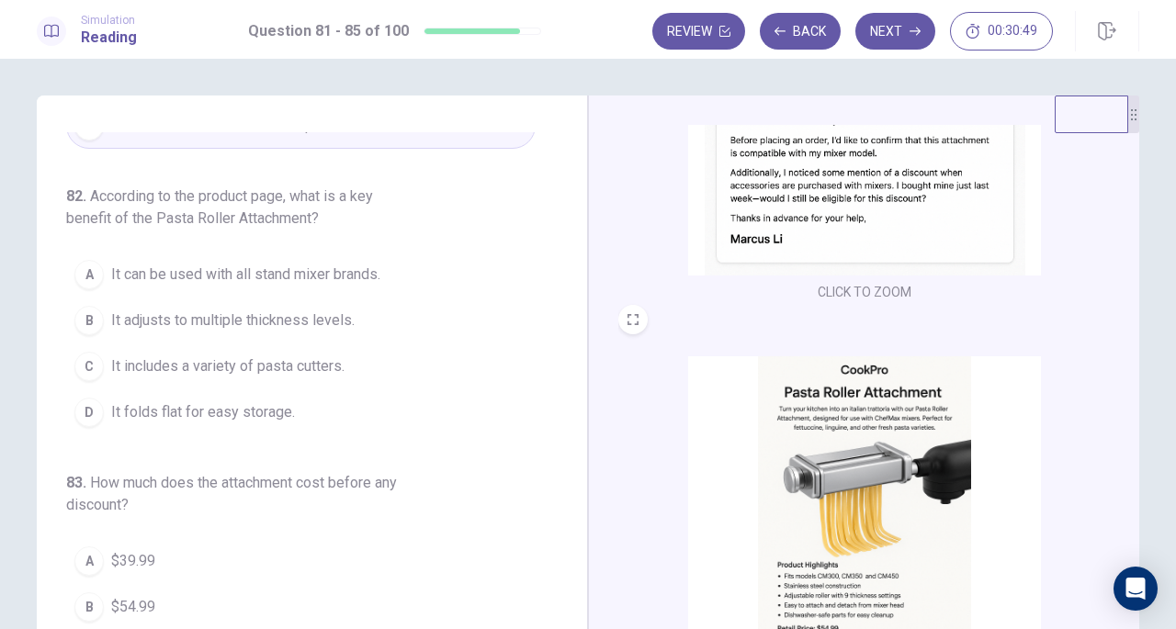
click at [66, 103] on button "D If it works with his mixer and qualifies for a discount." at bounding box center [301, 126] width 470 height 46
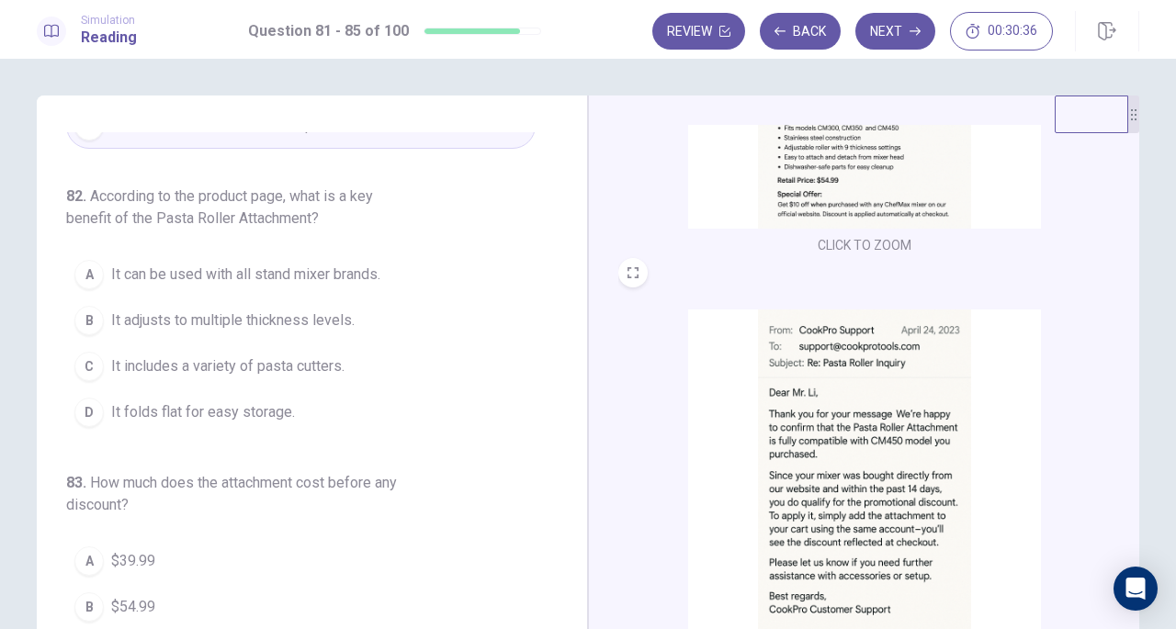
scroll to position [676, 0]
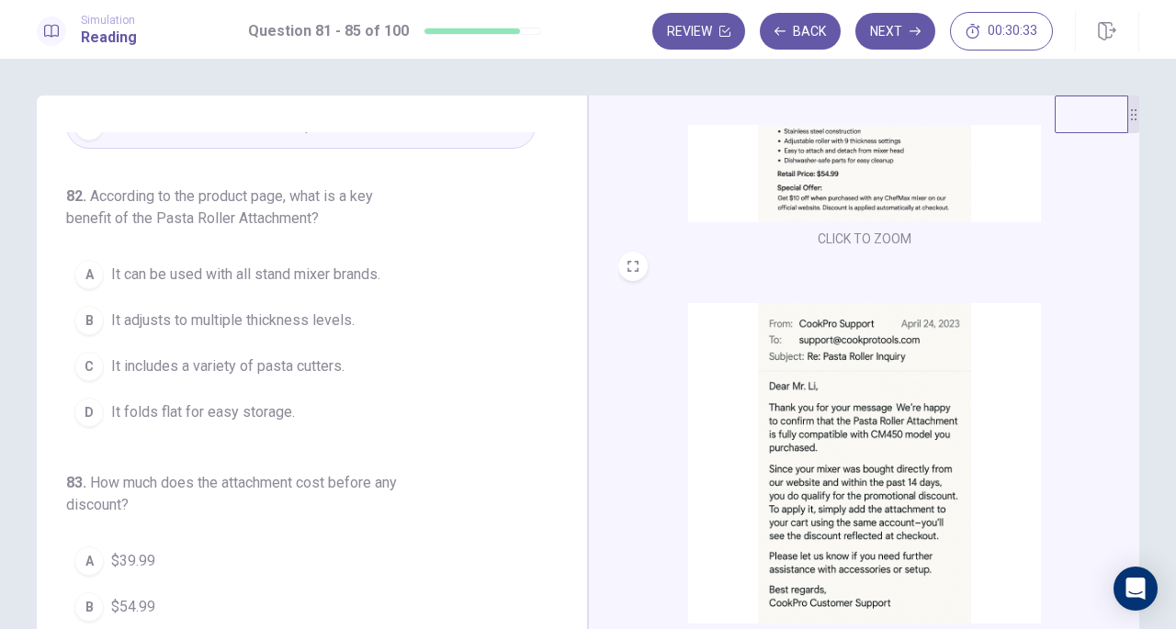
click at [111, 312] on span "It adjusts to multiple thickness levels." at bounding box center [233, 321] width 244 height 22
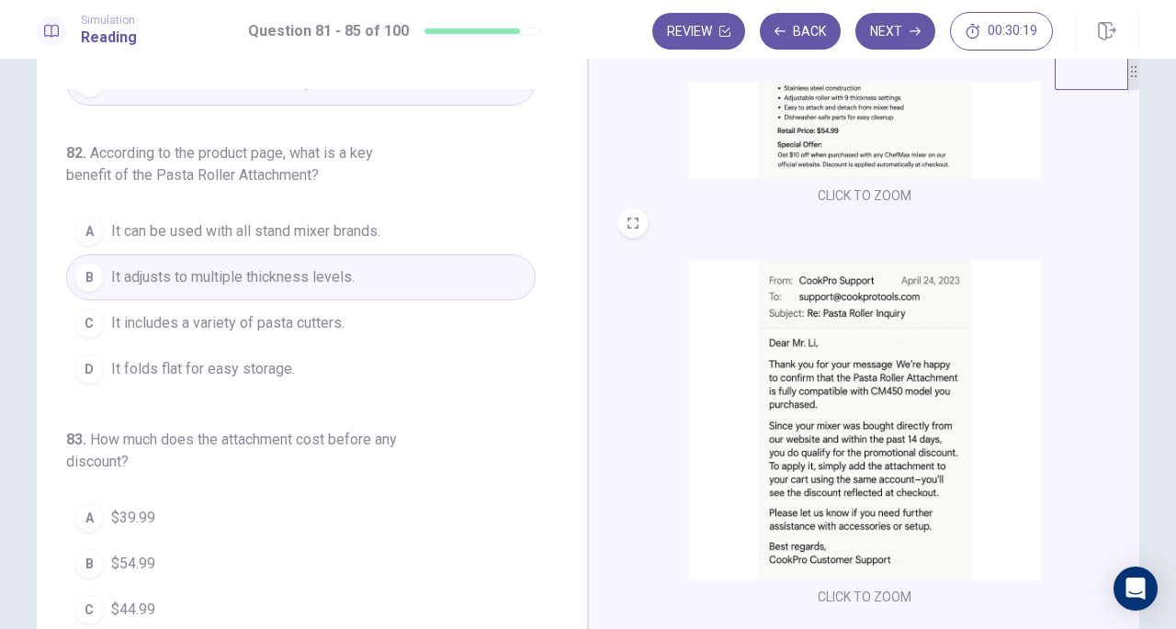
scroll to position [0, 0]
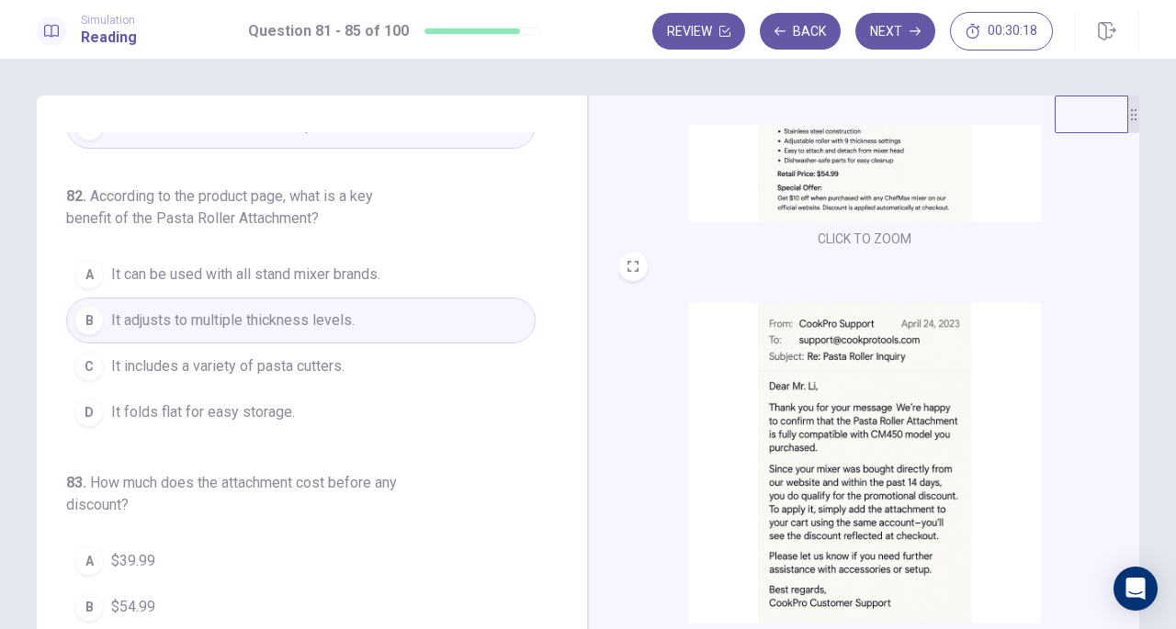
click at [111, 356] on span "It includes a variety of pasta cutters." at bounding box center [227, 367] width 233 height 22
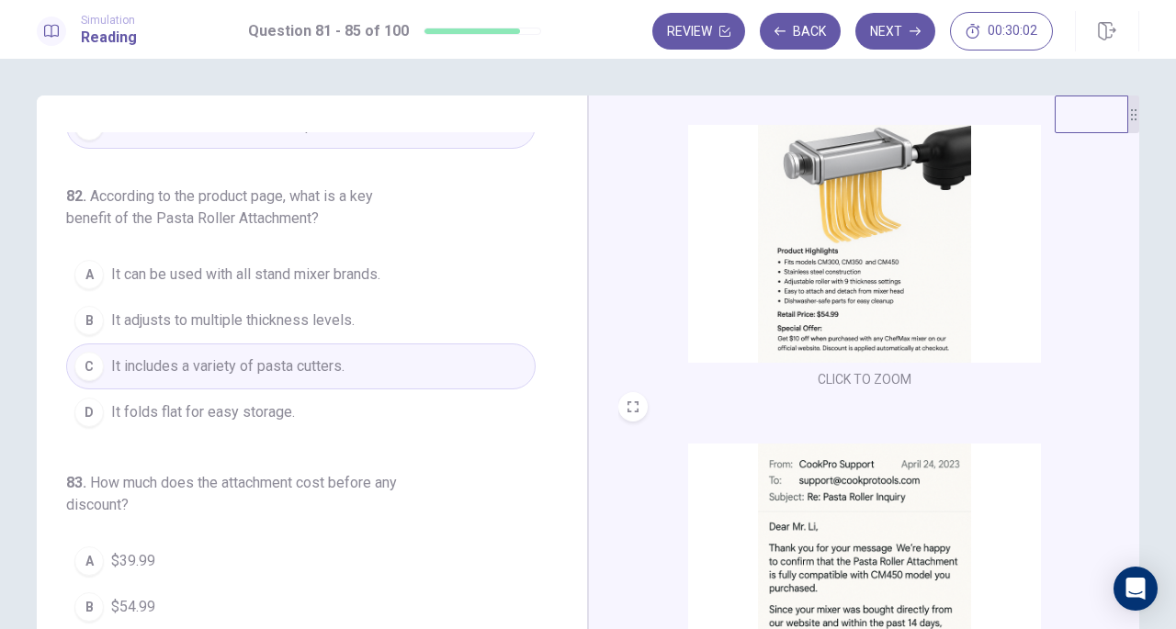
scroll to position [538, 0]
click at [111, 314] on span "It adjusts to multiple thickness levels." at bounding box center [233, 321] width 244 height 22
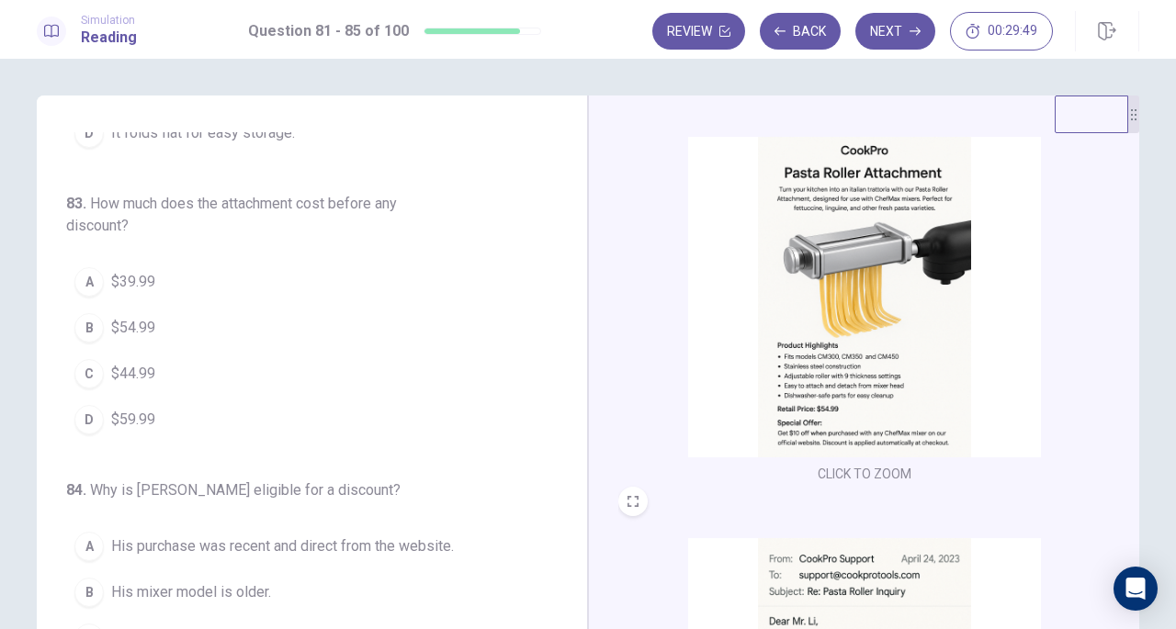
scroll to position [461, 0]
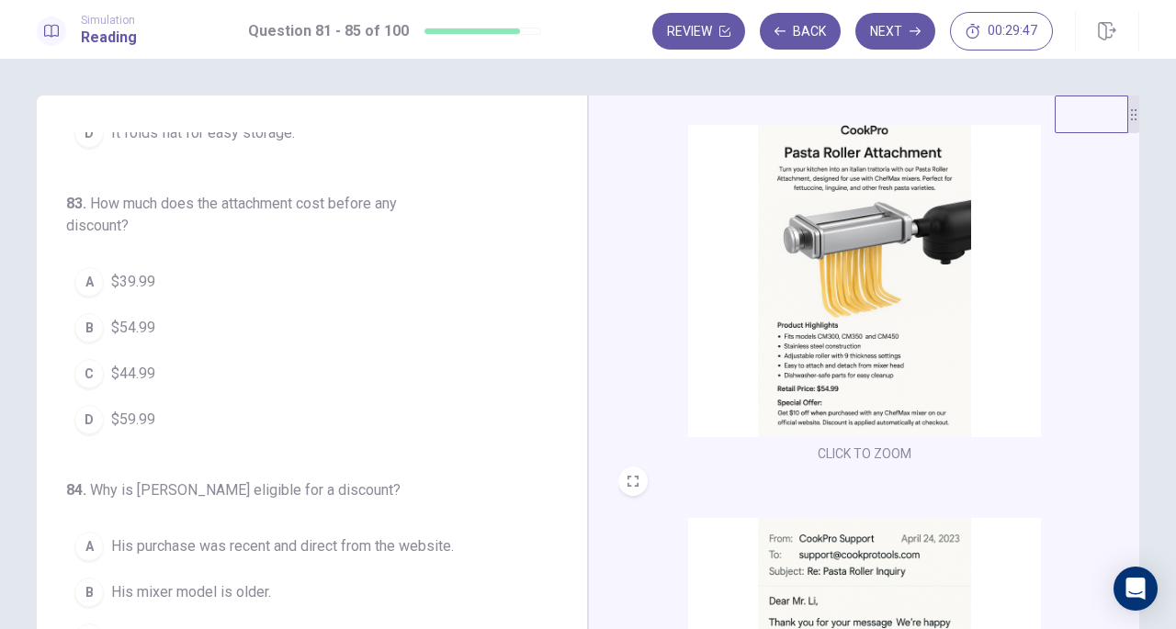
click at [86, 313] on div "B" at bounding box center [88, 327] width 29 height 29
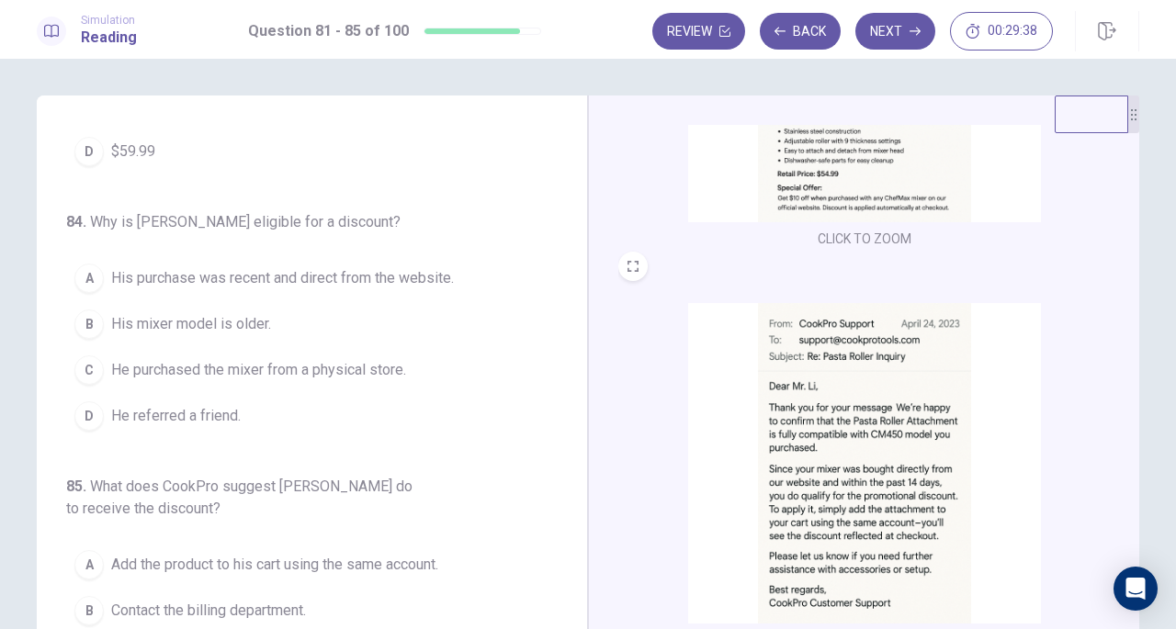
scroll to position [797, 0]
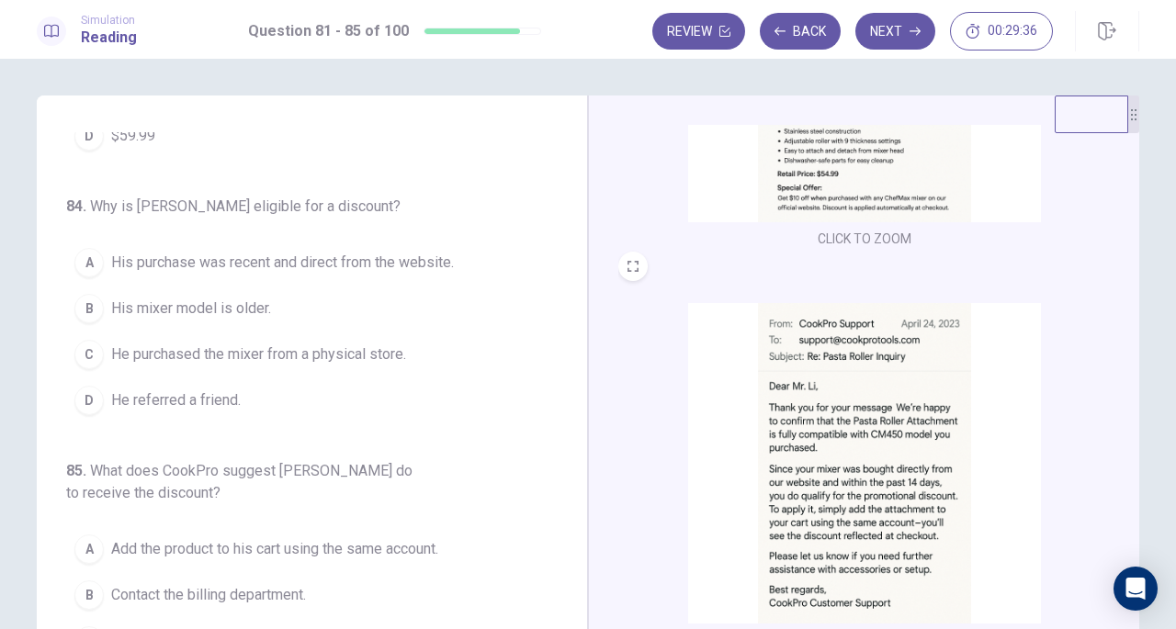
click at [94, 266] on div "A" at bounding box center [88, 262] width 29 height 29
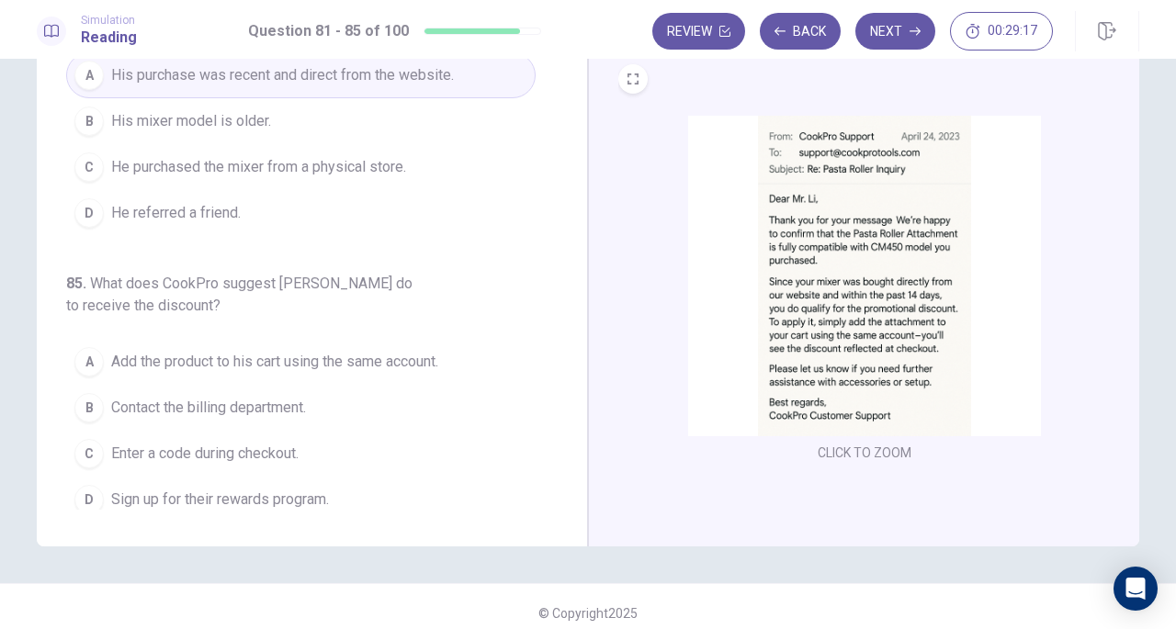
scroll to position [200, 0]
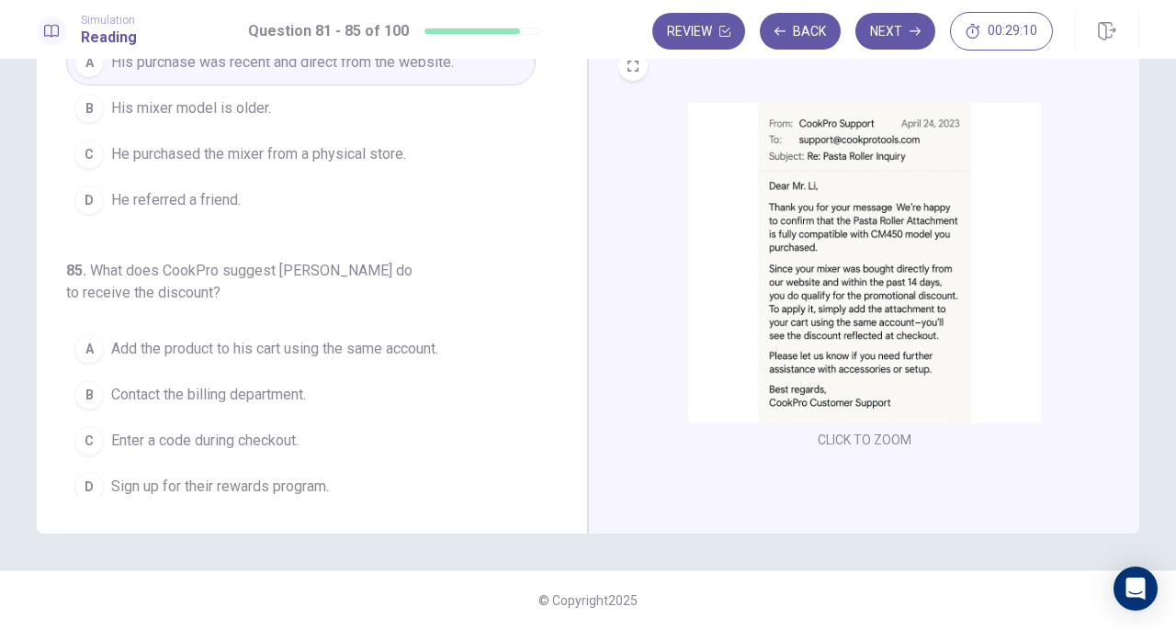
click at [408, 338] on span "Add the product to his cart using the same account." at bounding box center [274, 349] width 327 height 22
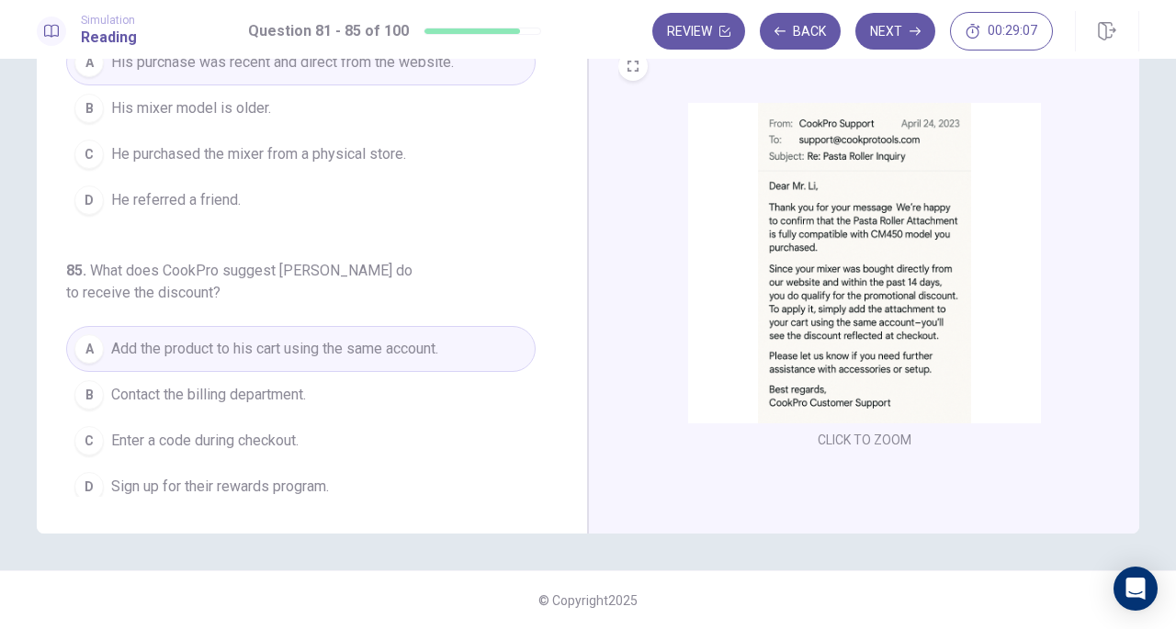
click at [879, 27] on button "Next" at bounding box center [895, 31] width 80 height 37
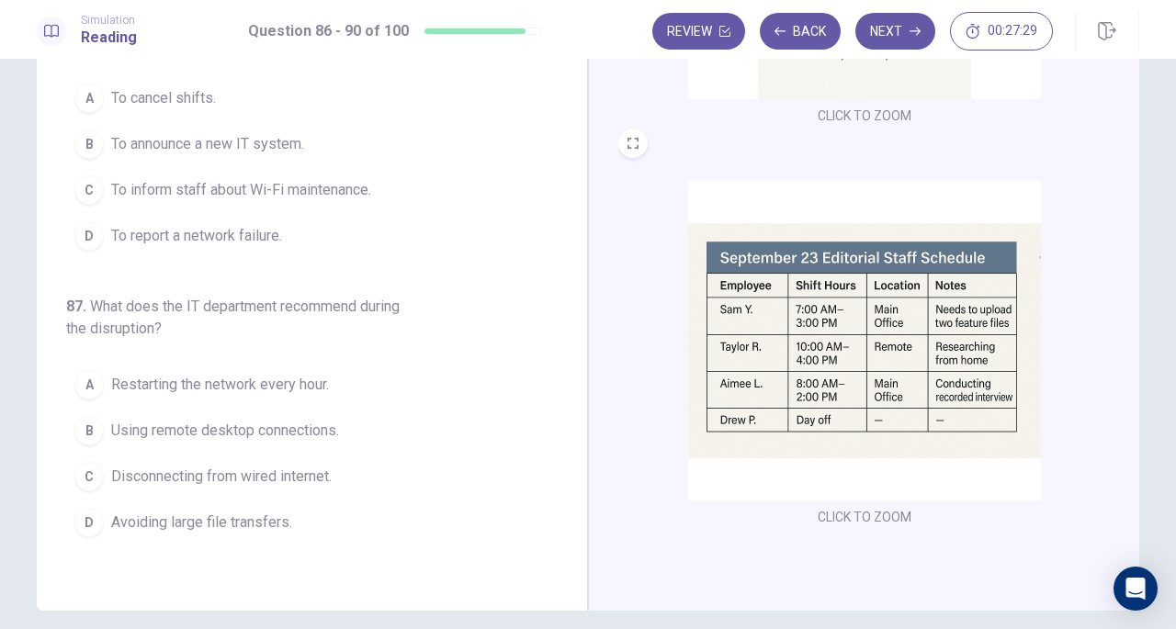
scroll to position [0, 0]
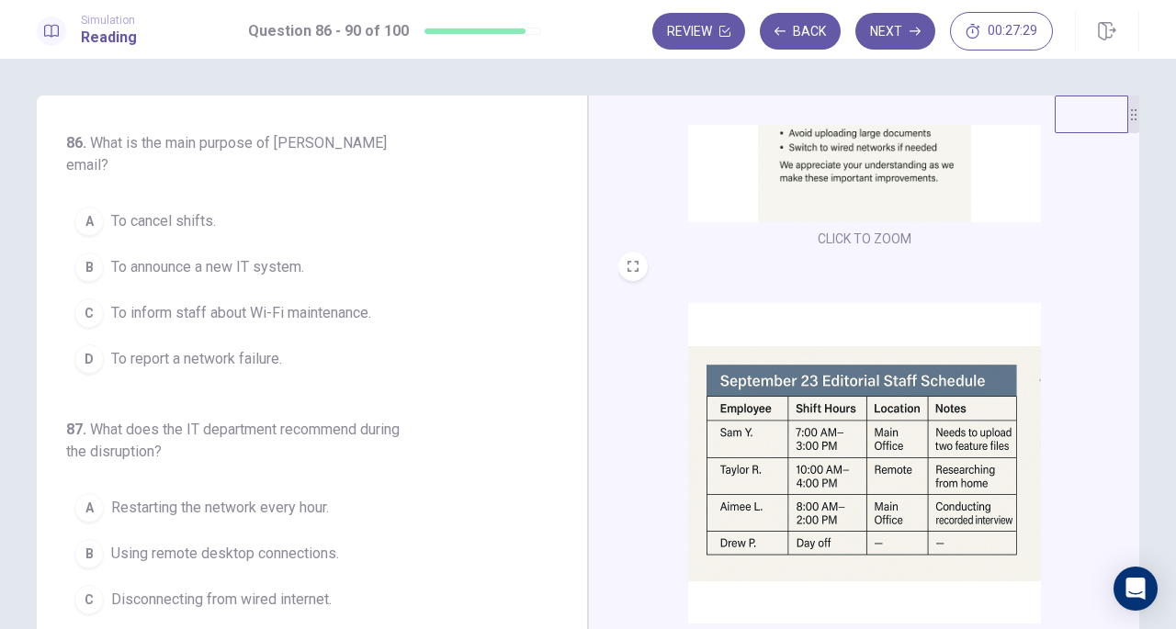
click at [128, 485] on button "A Restarting the network every hour." at bounding box center [301, 508] width 470 height 46
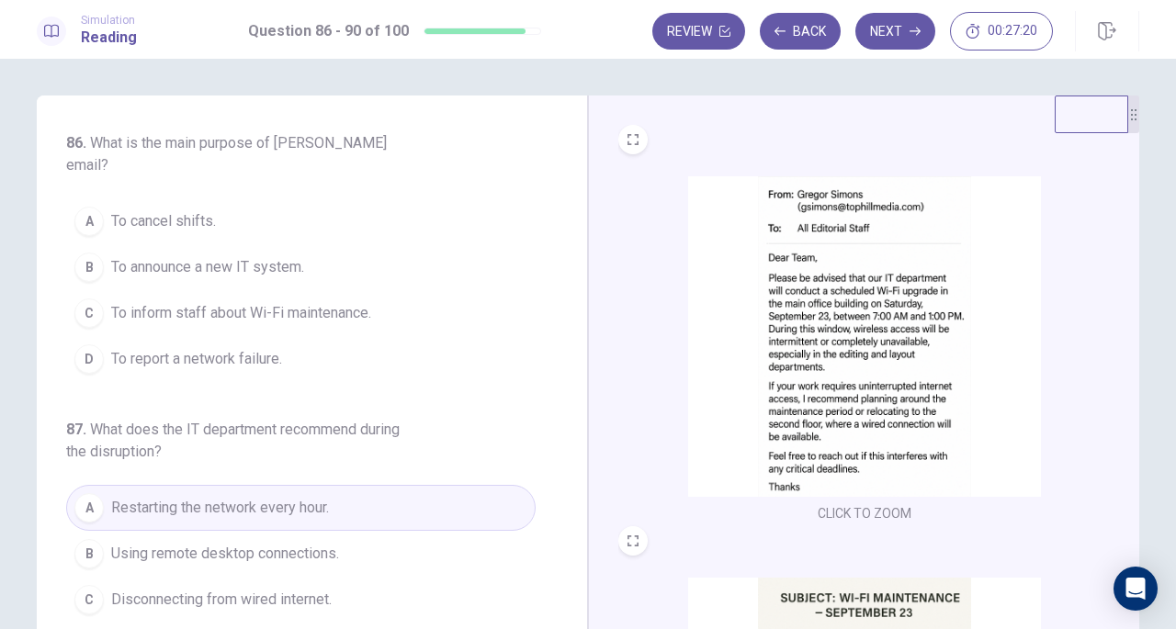
click at [115, 302] on span "To inform staff about Wi-Fi maintenance." at bounding box center [241, 313] width 260 height 22
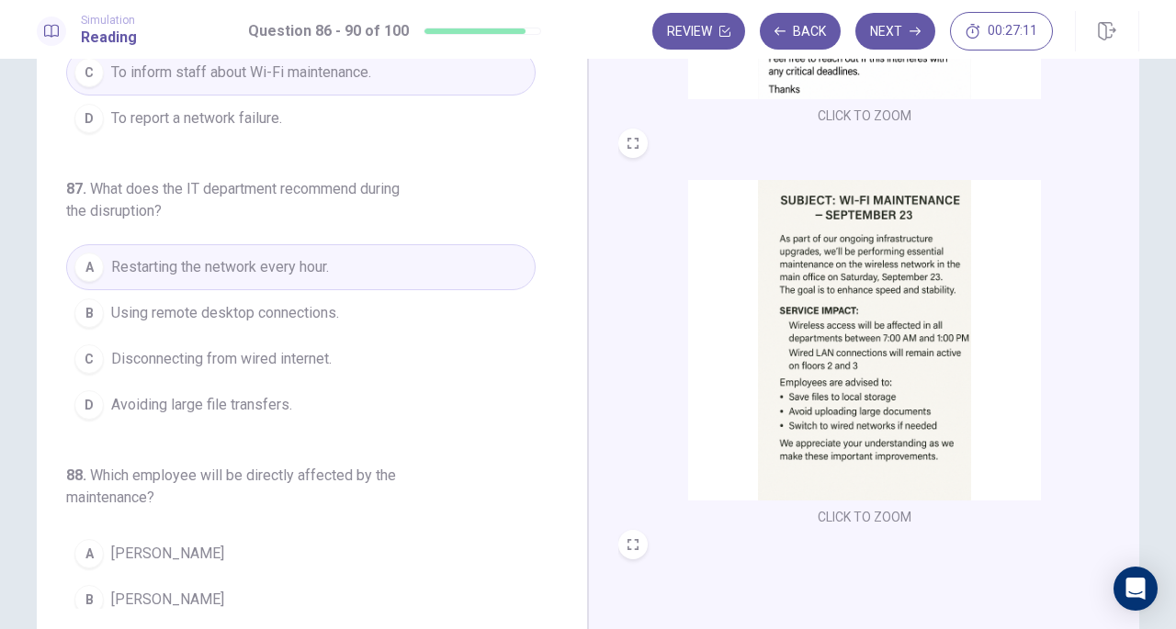
scroll to position [311, 0]
click at [138, 394] on span "Avoiding large file transfers." at bounding box center [201, 405] width 181 height 22
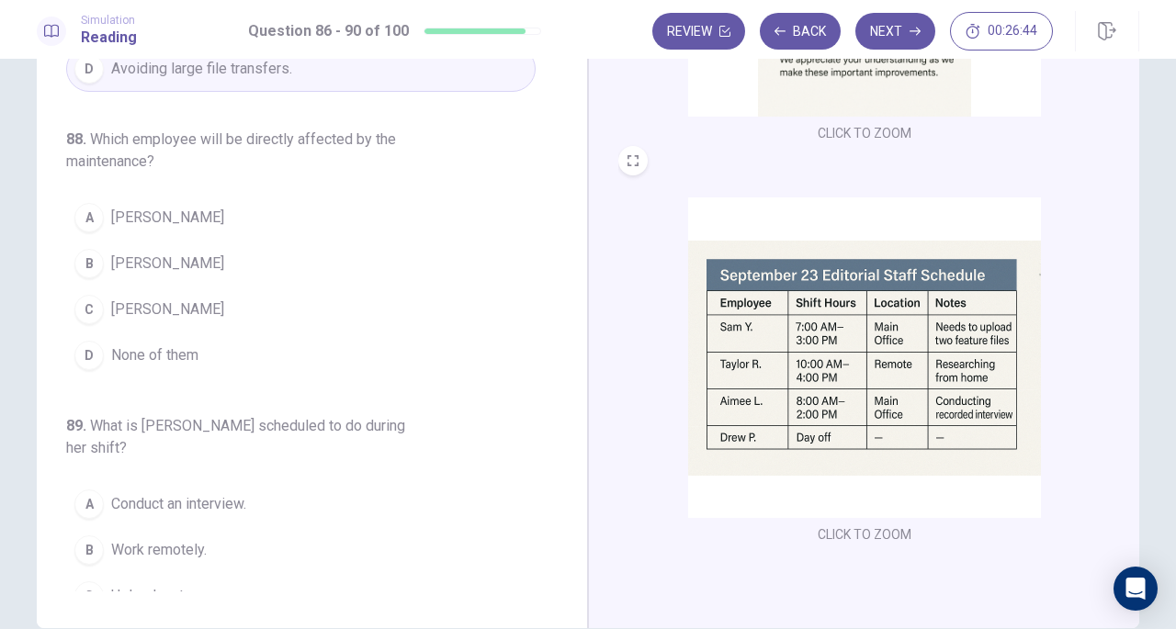
scroll to position [107, 0]
click at [83, 294] on div "C" at bounding box center [88, 308] width 29 height 29
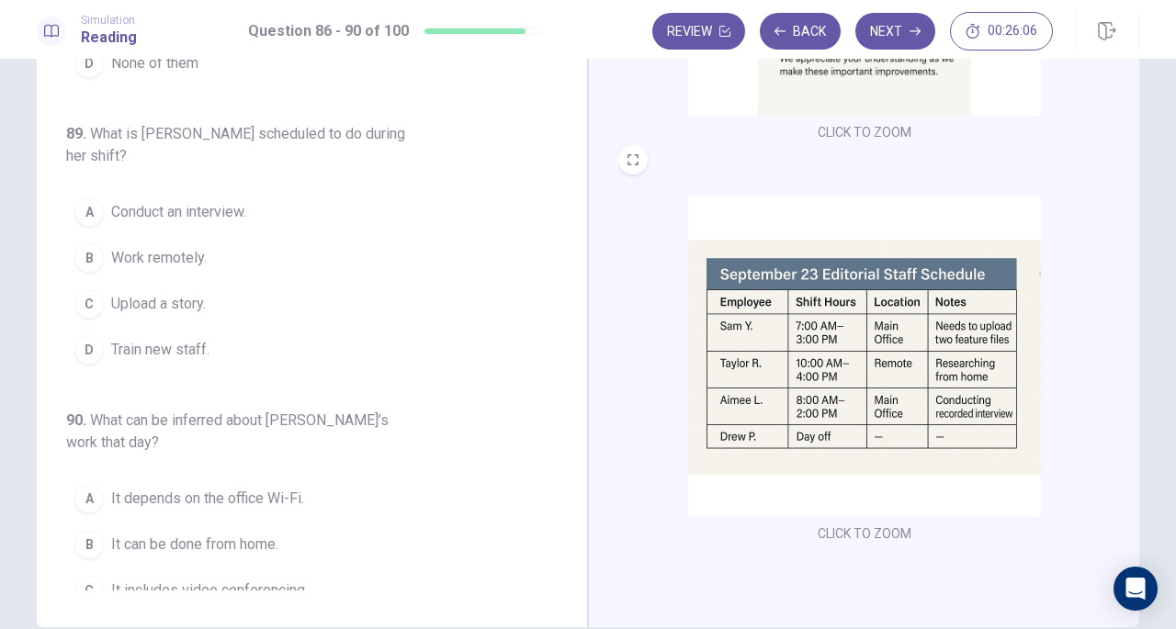
scroll to position [763, 0]
click at [96, 198] on div "A" at bounding box center [88, 212] width 29 height 29
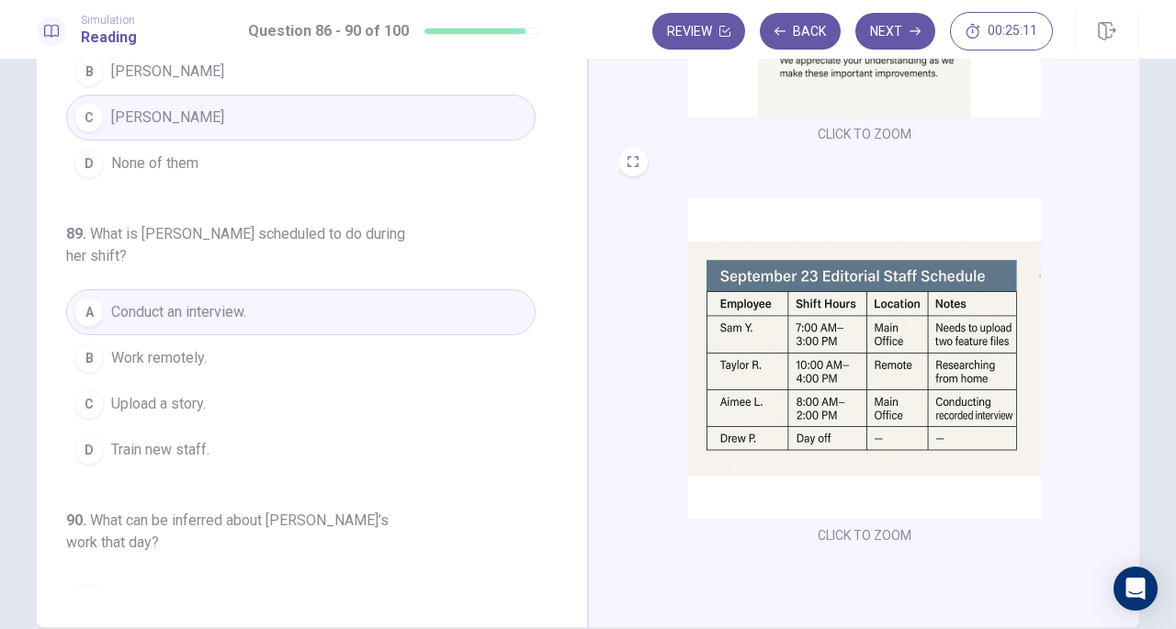
scroll to position [676, 0]
click at [254, 167] on div "86 . What is the main purpose of [PERSON_NAME] email? A To cancel shifts. B To …" at bounding box center [319, 308] width 506 height 565
click at [224, 150] on button "D None of them" at bounding box center [301, 164] width 470 height 46
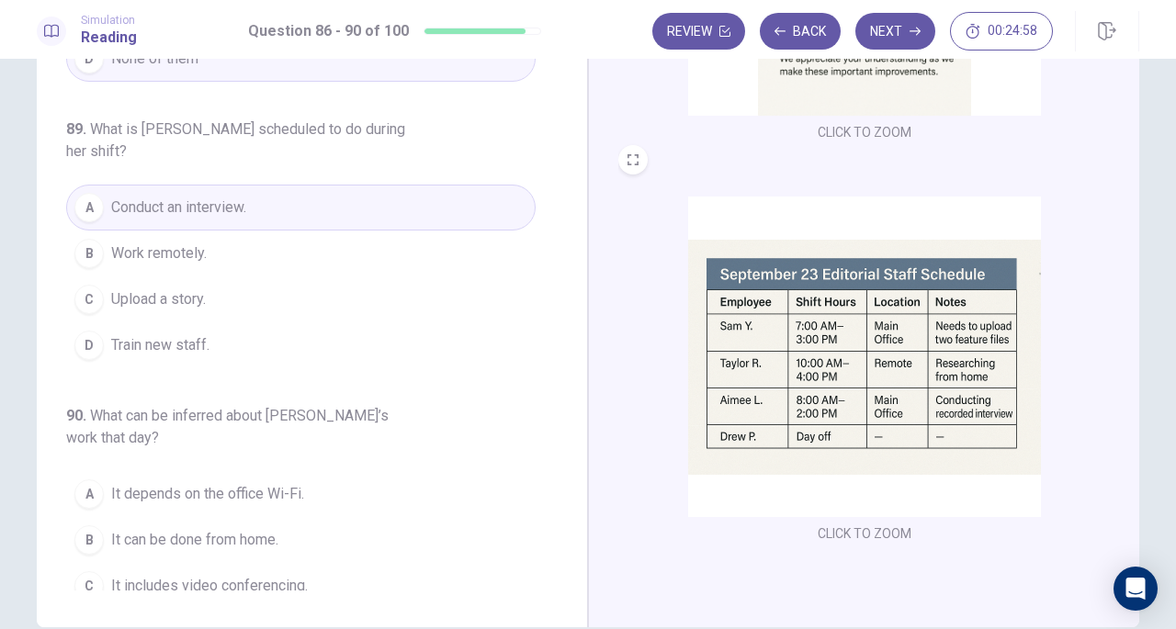
scroll to position [775, 0]
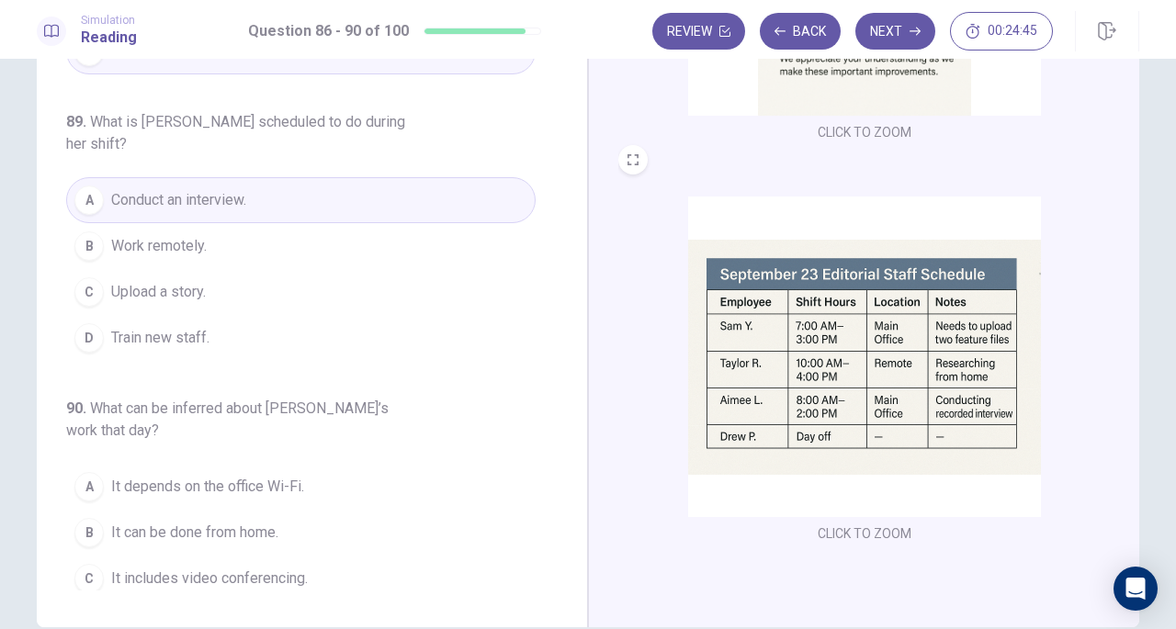
click at [126, 522] on span "It can be done from home." at bounding box center [194, 533] width 167 height 22
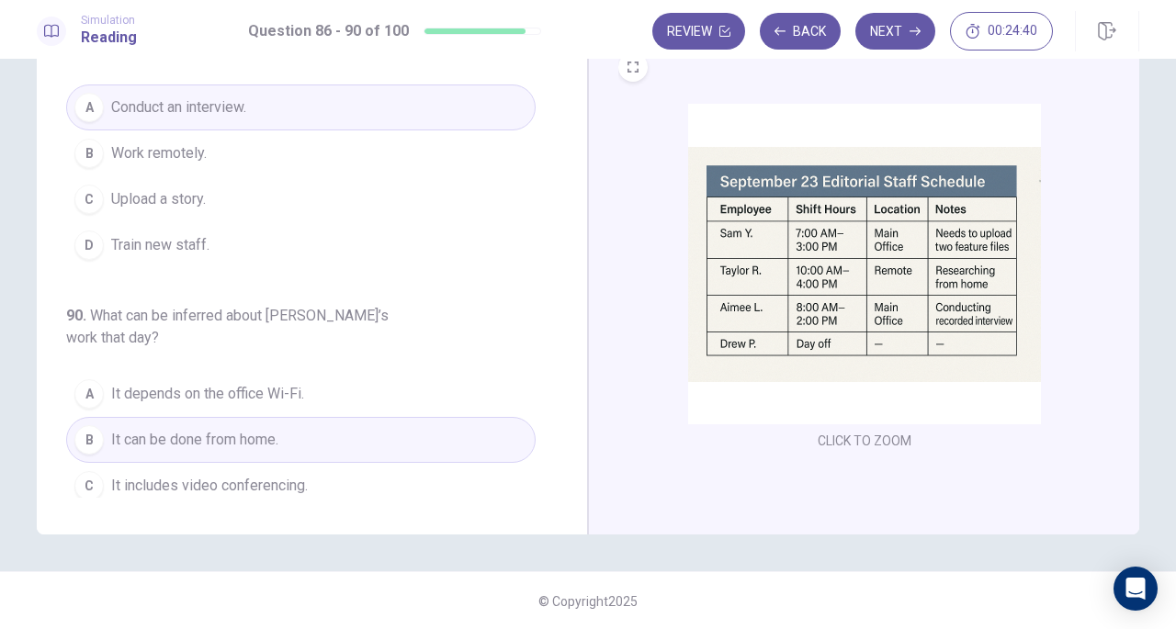
scroll to position [200, 0]
click at [891, 35] on button "Next" at bounding box center [895, 31] width 80 height 37
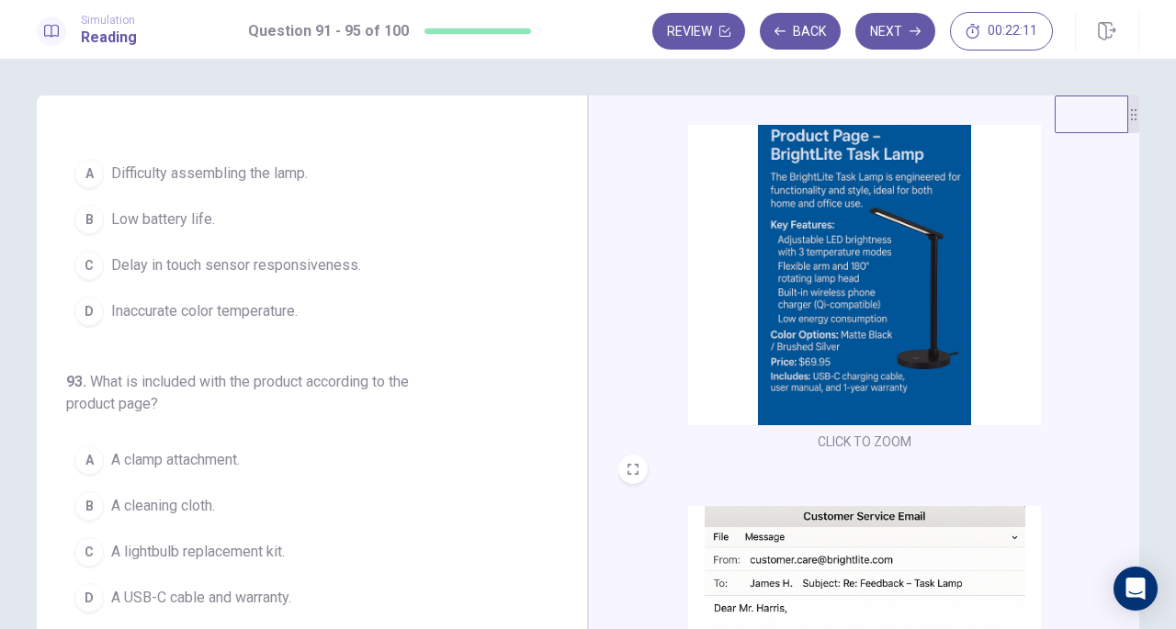
scroll to position [313, 0]
click at [113, 255] on span "Delay in touch sensor responsiveness." at bounding box center [236, 265] width 250 height 22
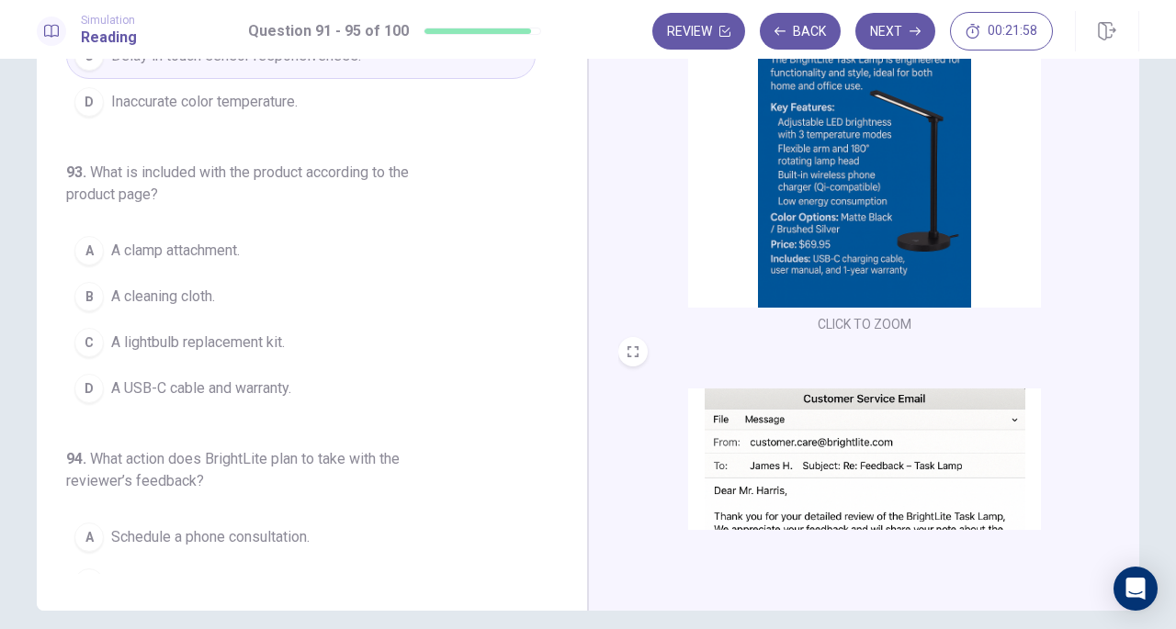
scroll to position [66, 0]
click at [115, 384] on span "A USB-C cable and warranty." at bounding box center [201, 389] width 180 height 22
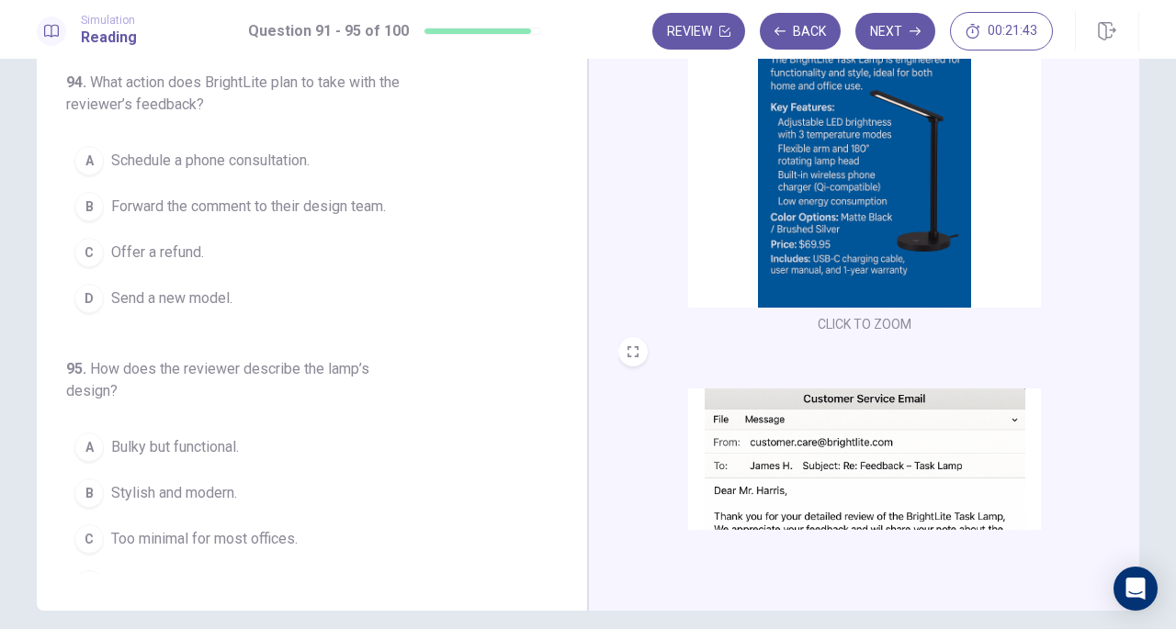
scroll to position [781, 0]
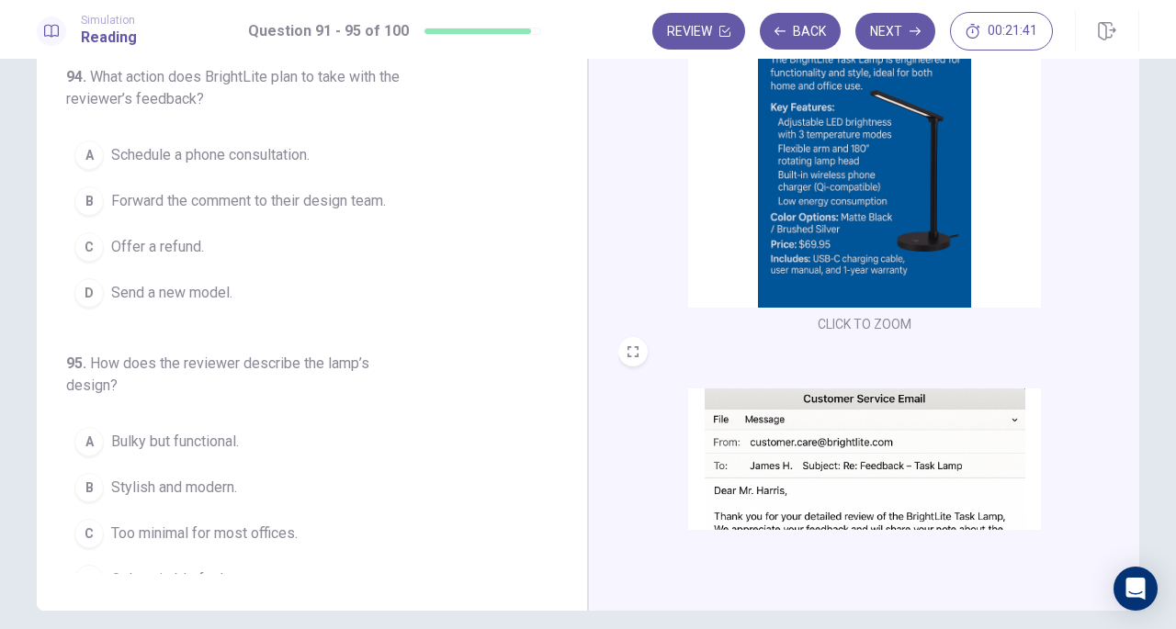
click at [111, 190] on span "Forward the comment to their design team." at bounding box center [248, 201] width 275 height 22
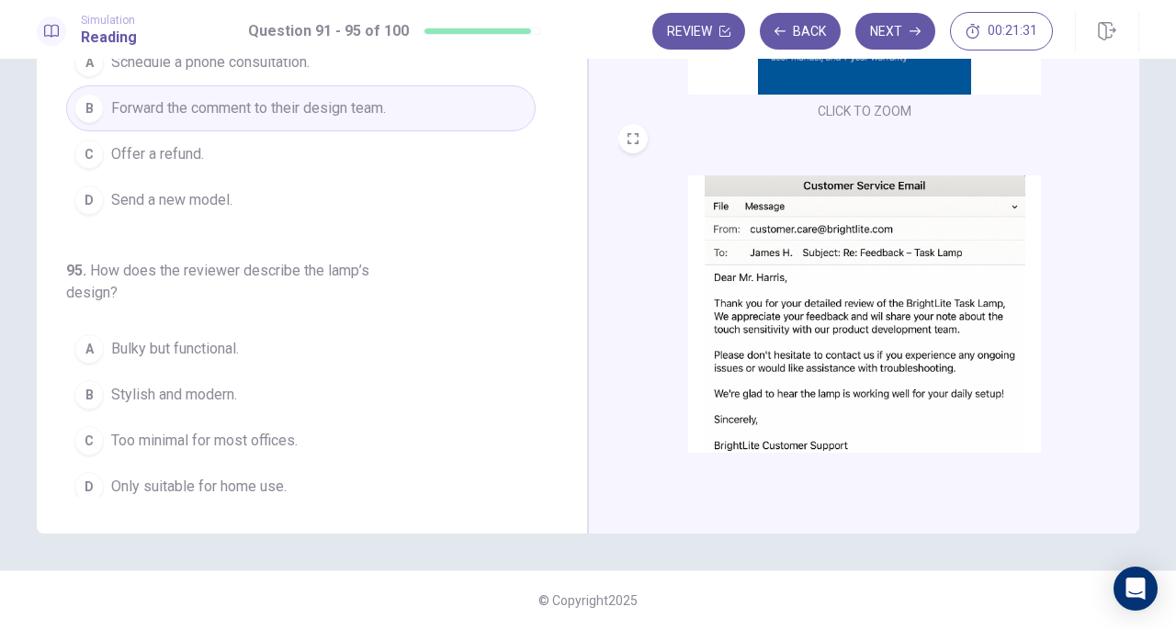
scroll to position [274, 0]
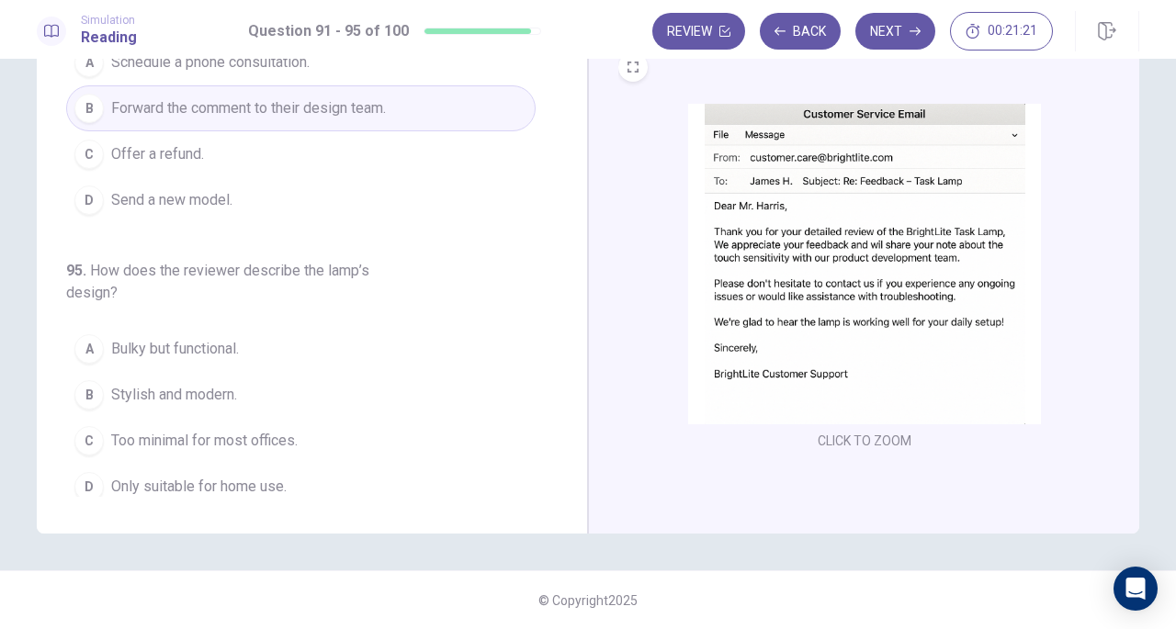
click at [111, 338] on span "Bulky but functional." at bounding box center [175, 349] width 128 height 22
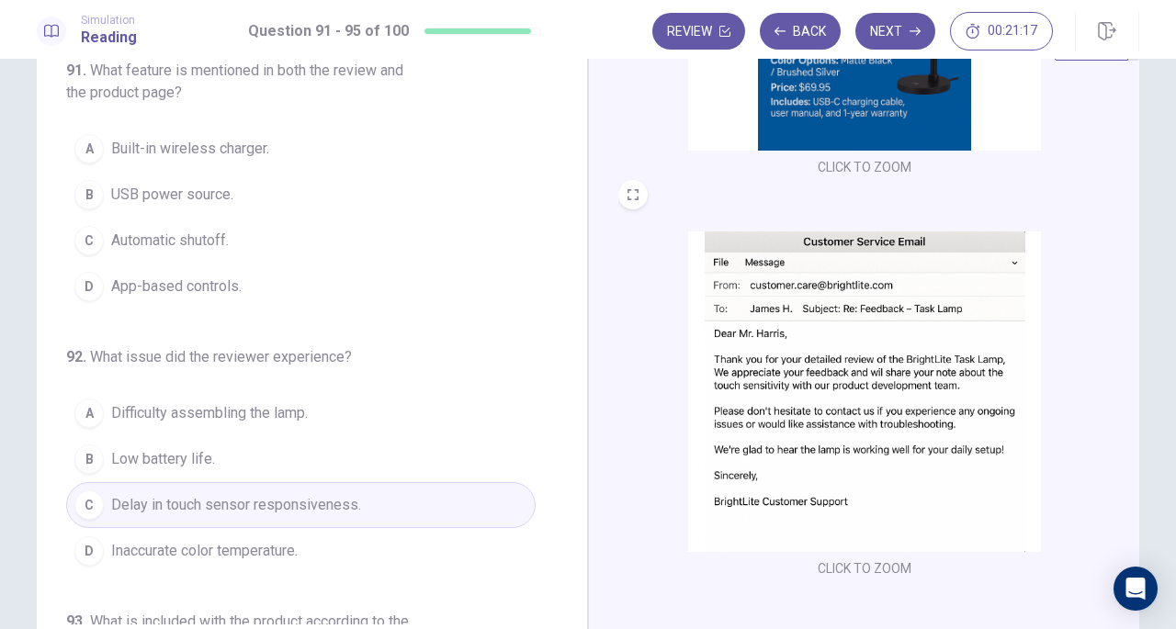
scroll to position [64, 0]
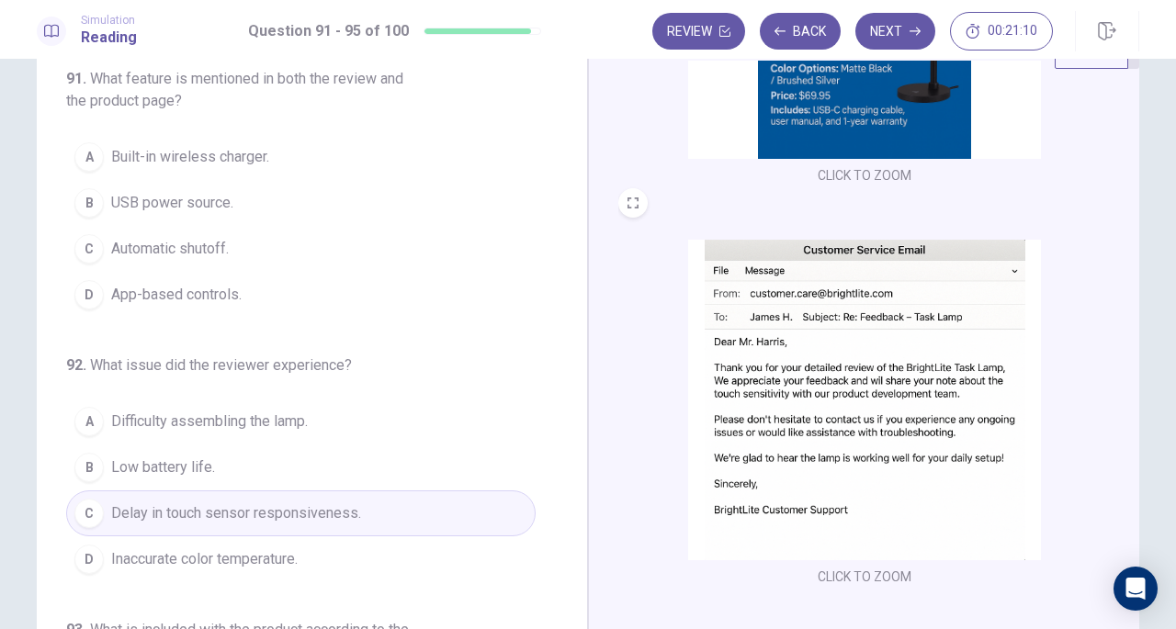
click at [111, 154] on span "Built-in wireless charger." at bounding box center [190, 157] width 158 height 22
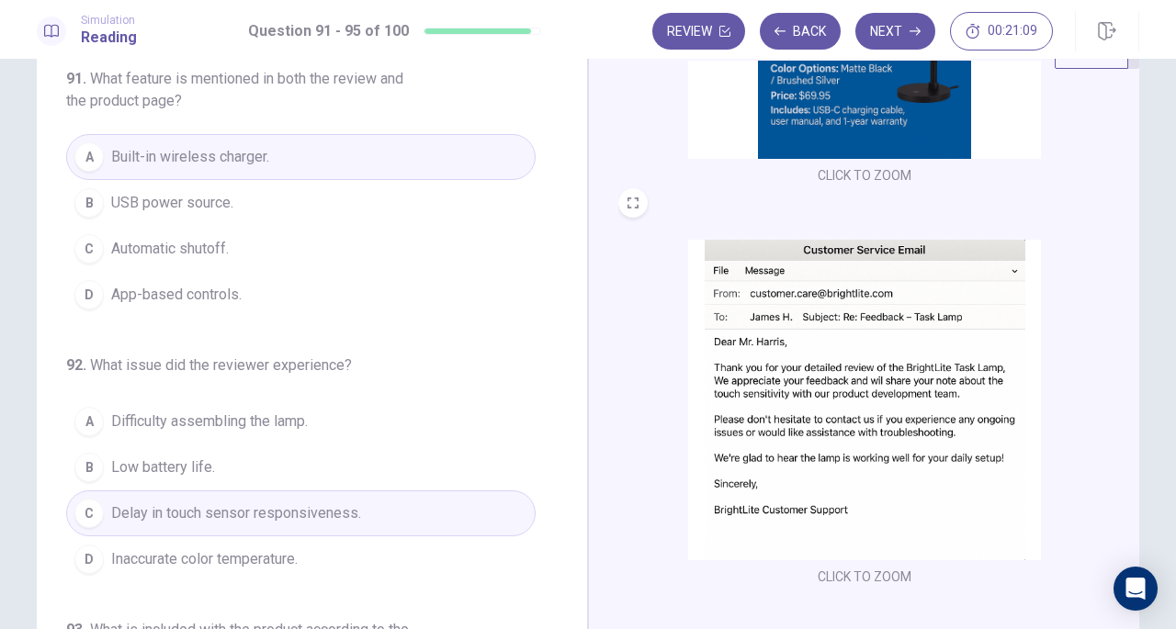
click at [116, 204] on span "USB power source." at bounding box center [172, 203] width 122 height 22
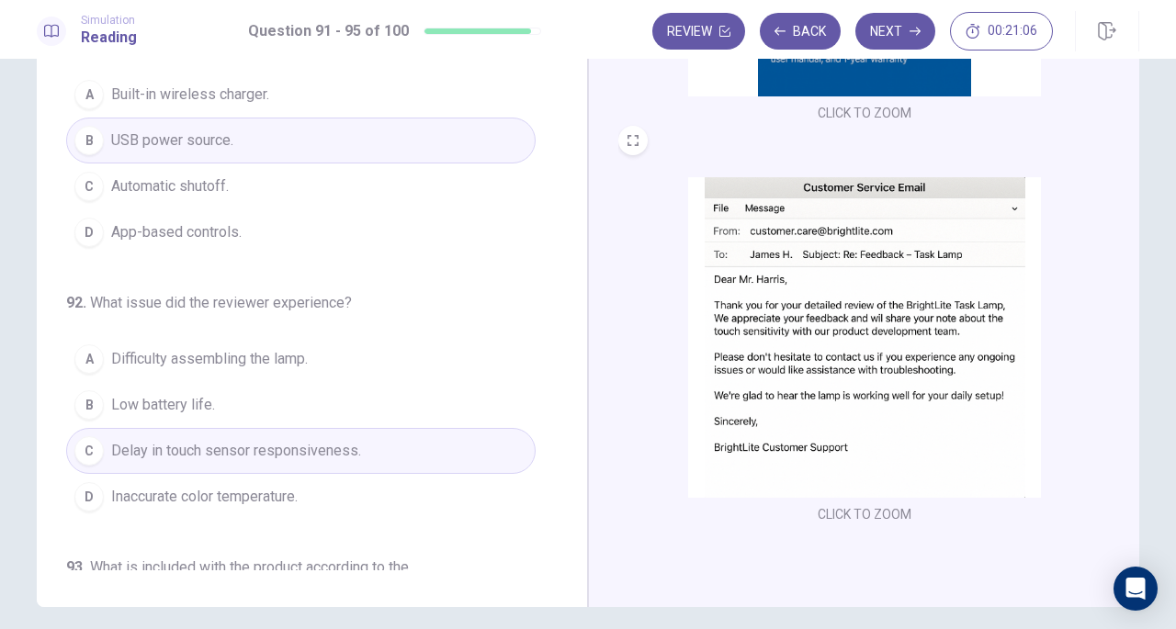
scroll to position [200, 0]
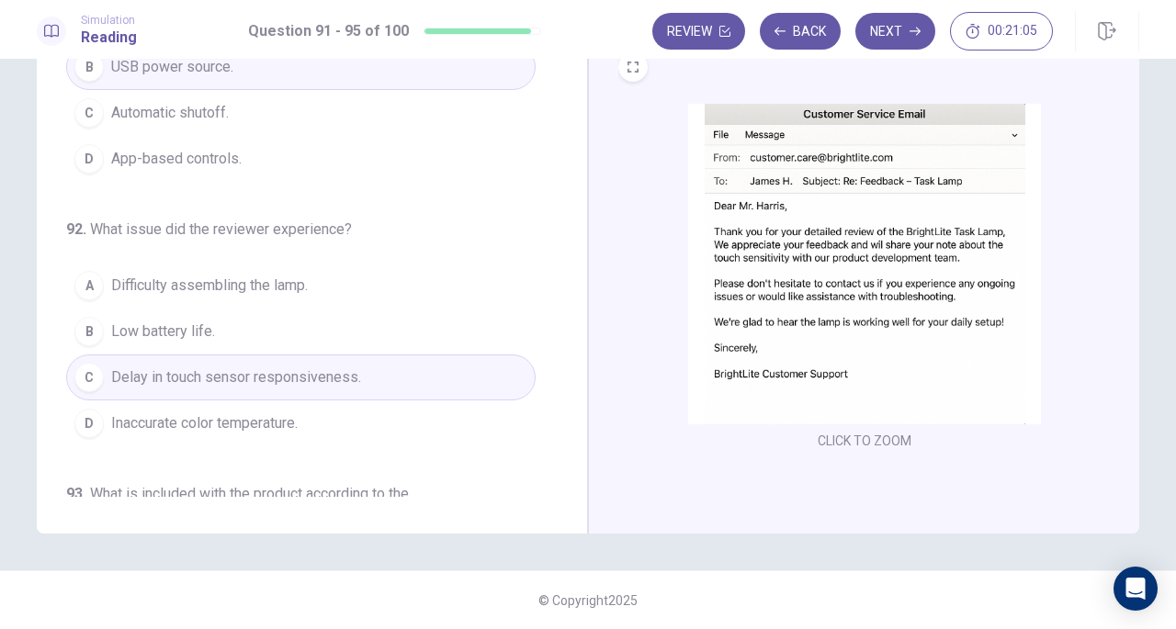
click at [914, 29] on icon "button" at bounding box center [915, 31] width 11 height 11
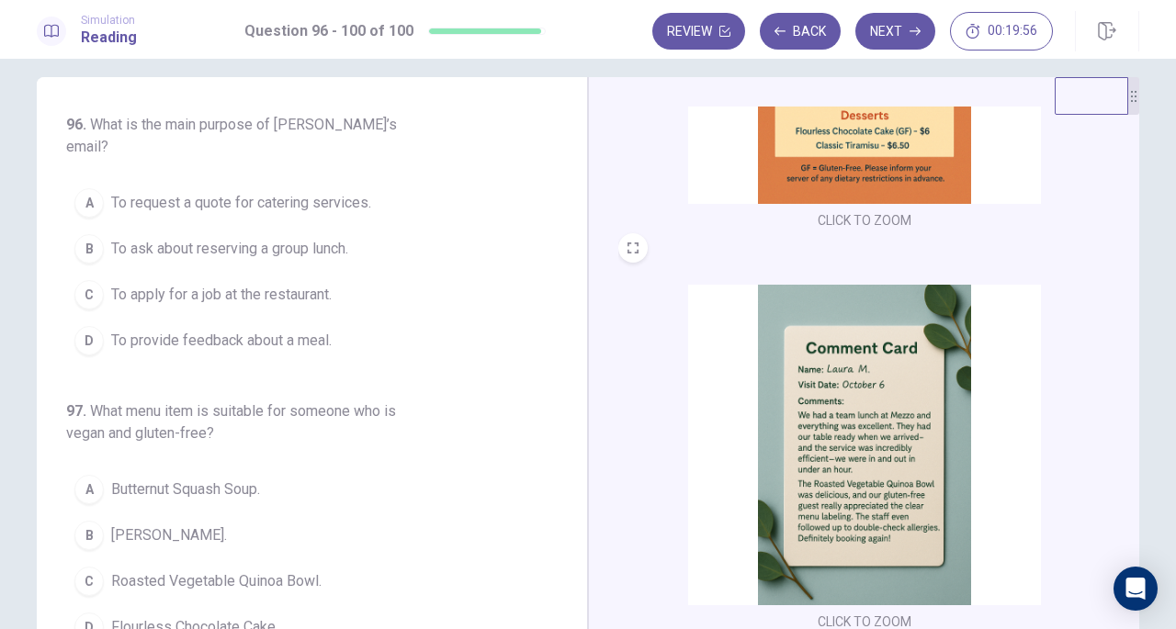
scroll to position [0, 0]
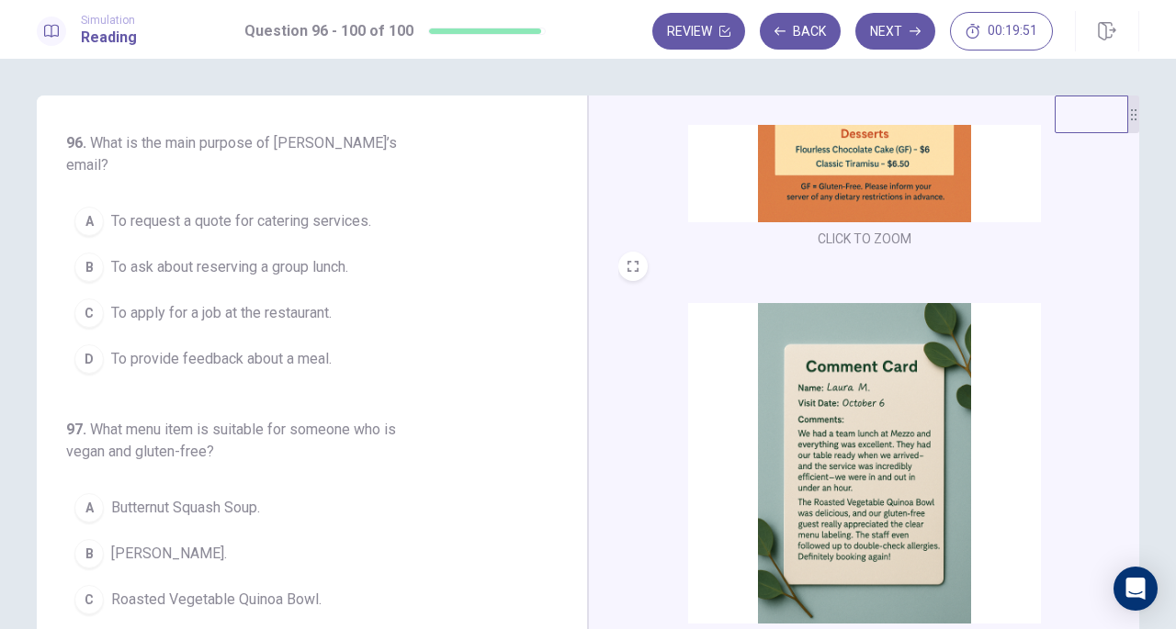
click at [121, 256] on span "To ask about reserving a group lunch." at bounding box center [229, 267] width 237 height 22
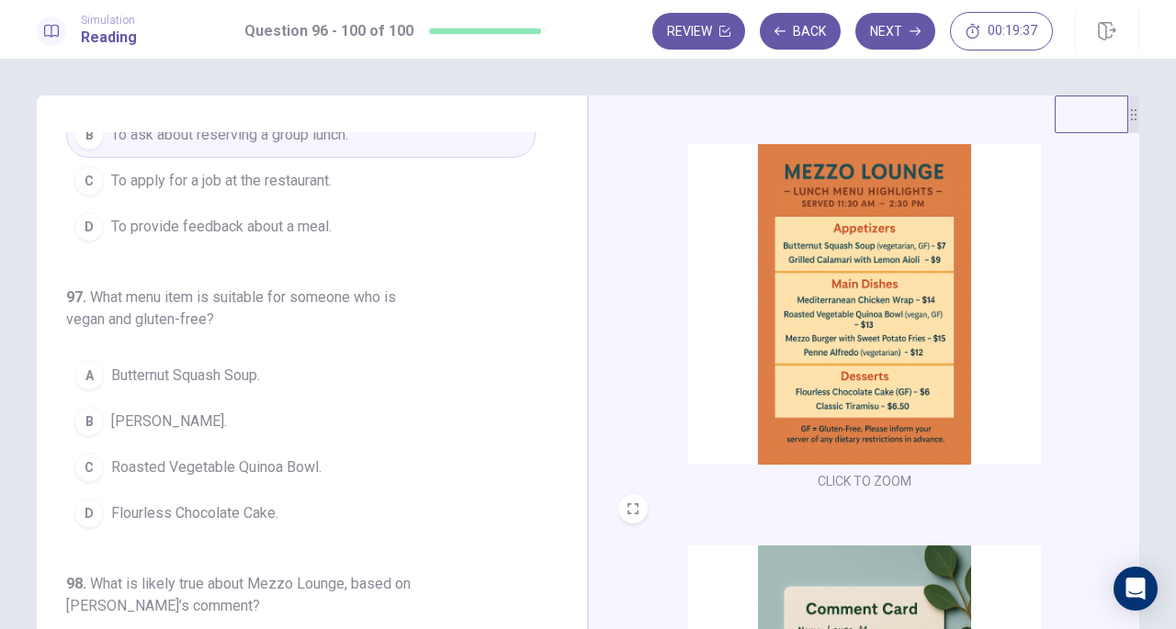
scroll to position [434, 0]
click at [84, 453] on div "C" at bounding box center [88, 467] width 29 height 29
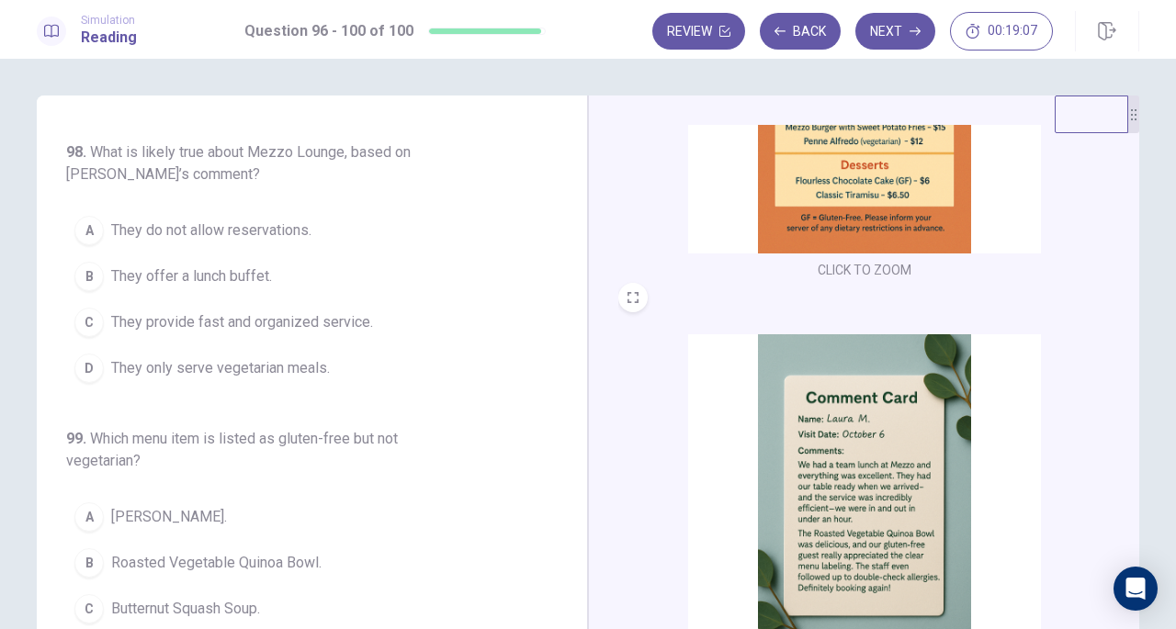
scroll to position [676, 0]
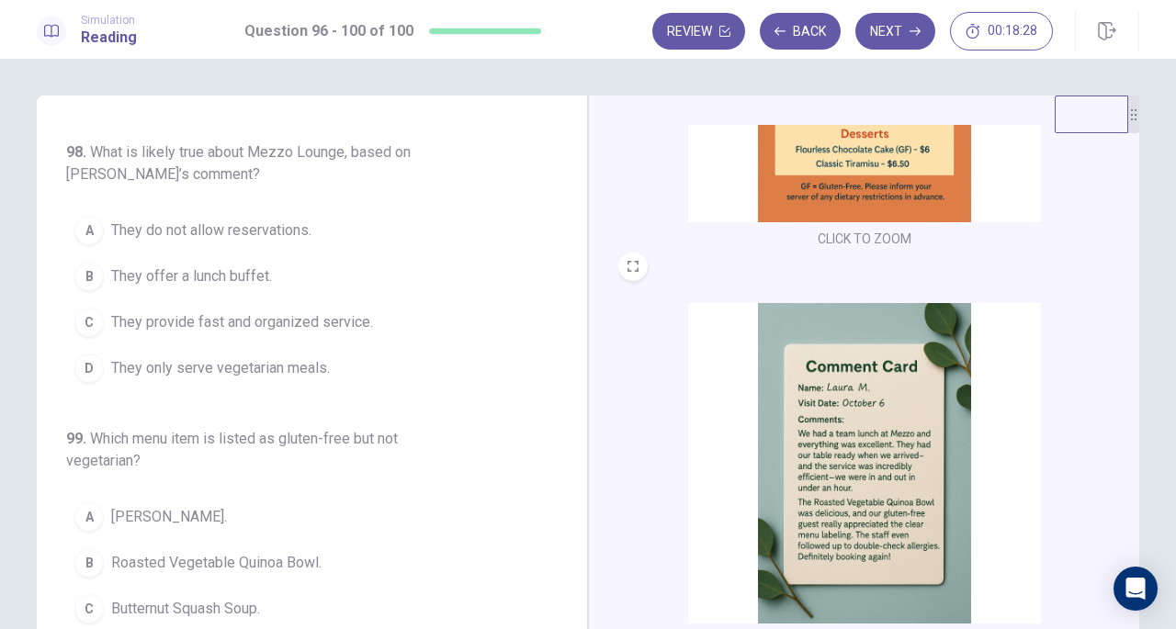
click at [121, 312] on span "They provide fast and organized service." at bounding box center [242, 323] width 262 height 22
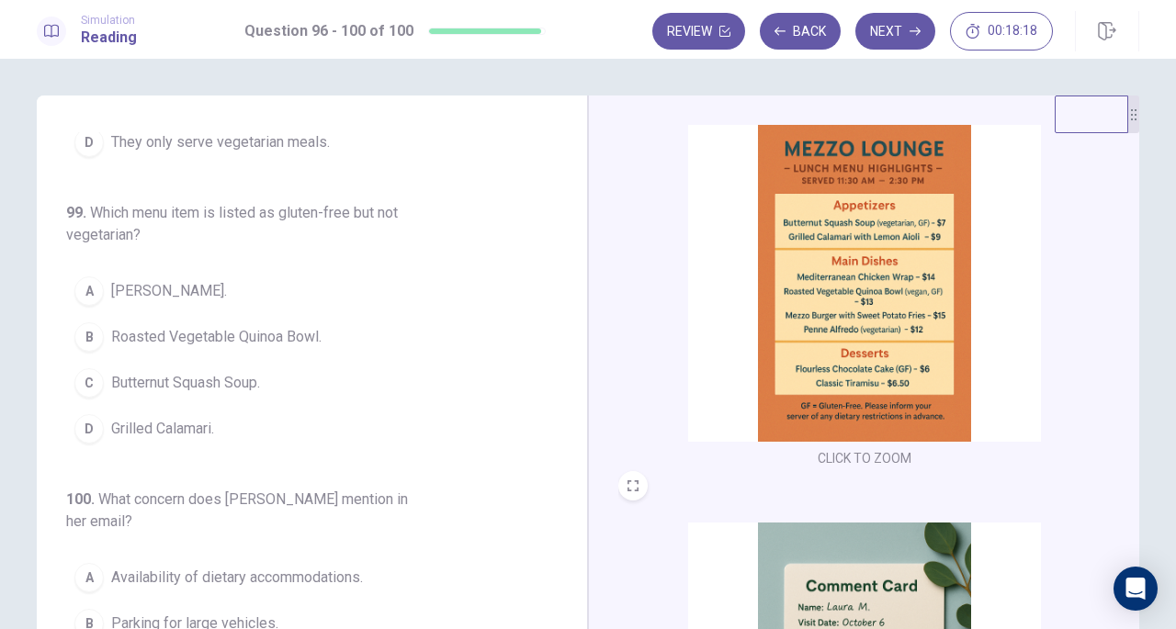
scroll to position [444, 0]
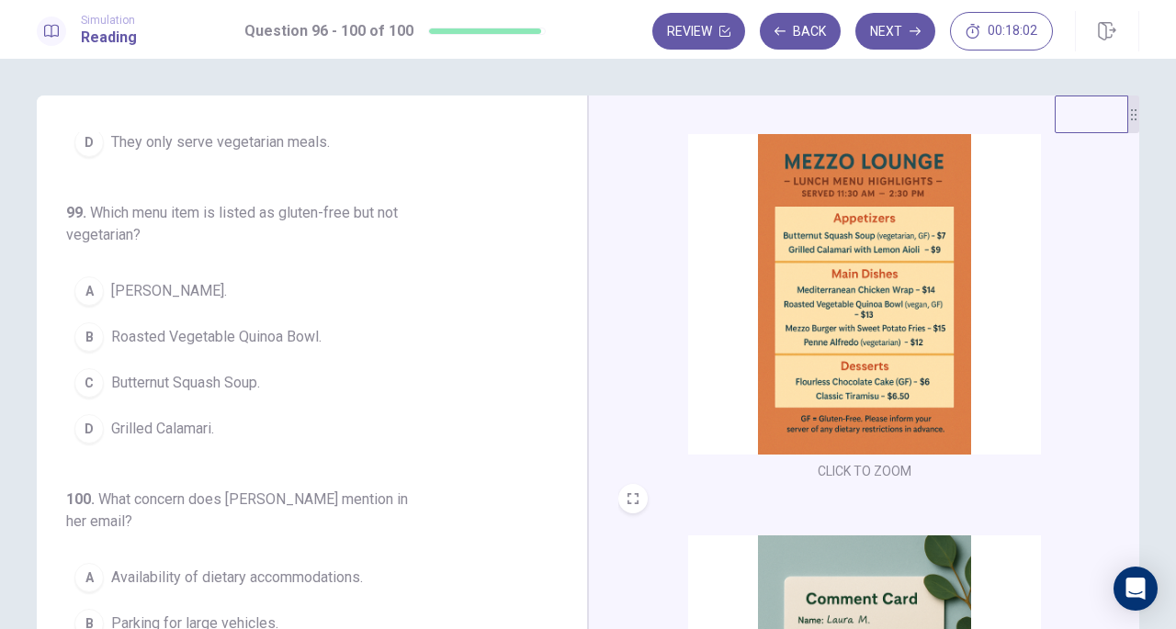
click at [116, 326] on span "Roasted Vegetable Quinoa Bowl." at bounding box center [216, 337] width 210 height 22
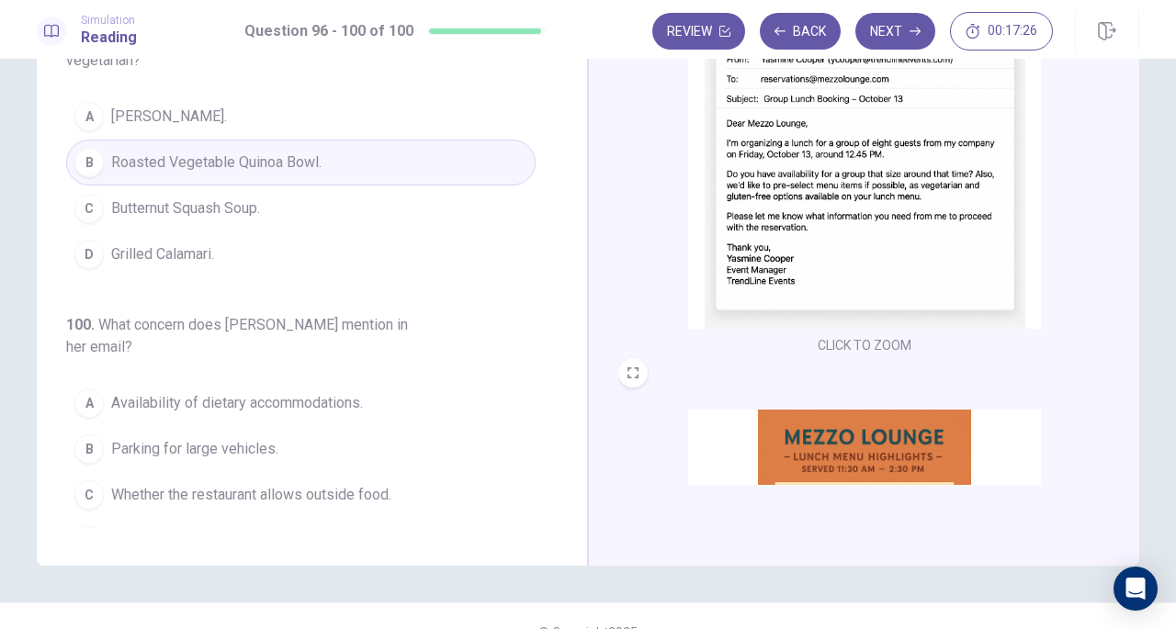
scroll to position [167, 0]
click at [345, 393] on span "Availability of dietary accommodations." at bounding box center [237, 404] width 252 height 22
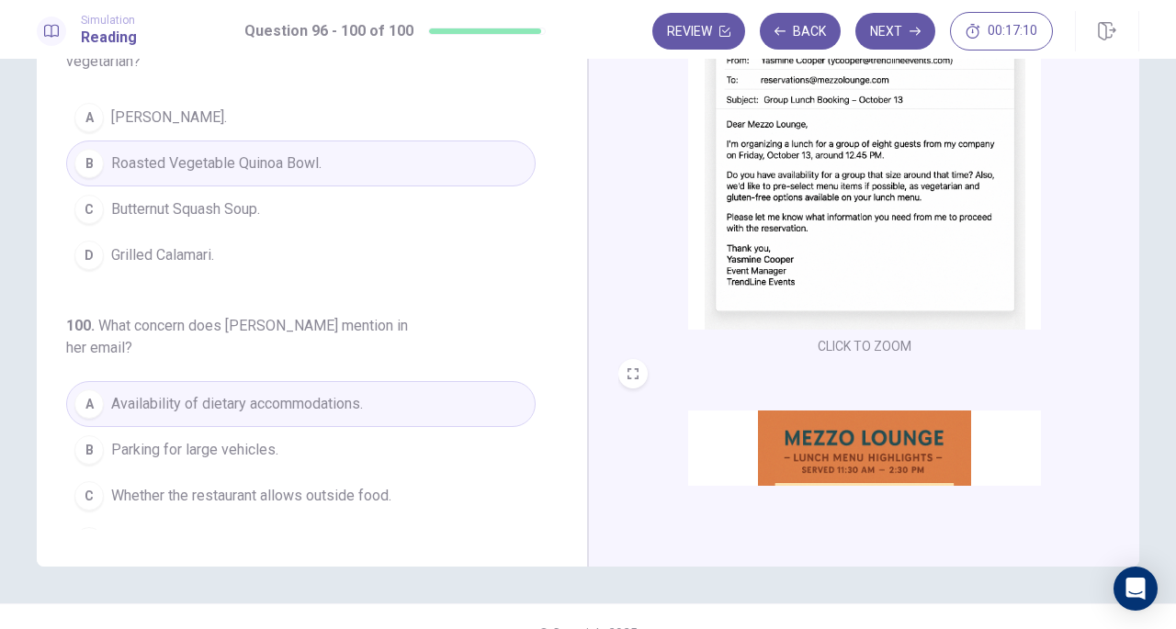
click at [916, 31] on icon "button" at bounding box center [915, 32] width 11 height 8
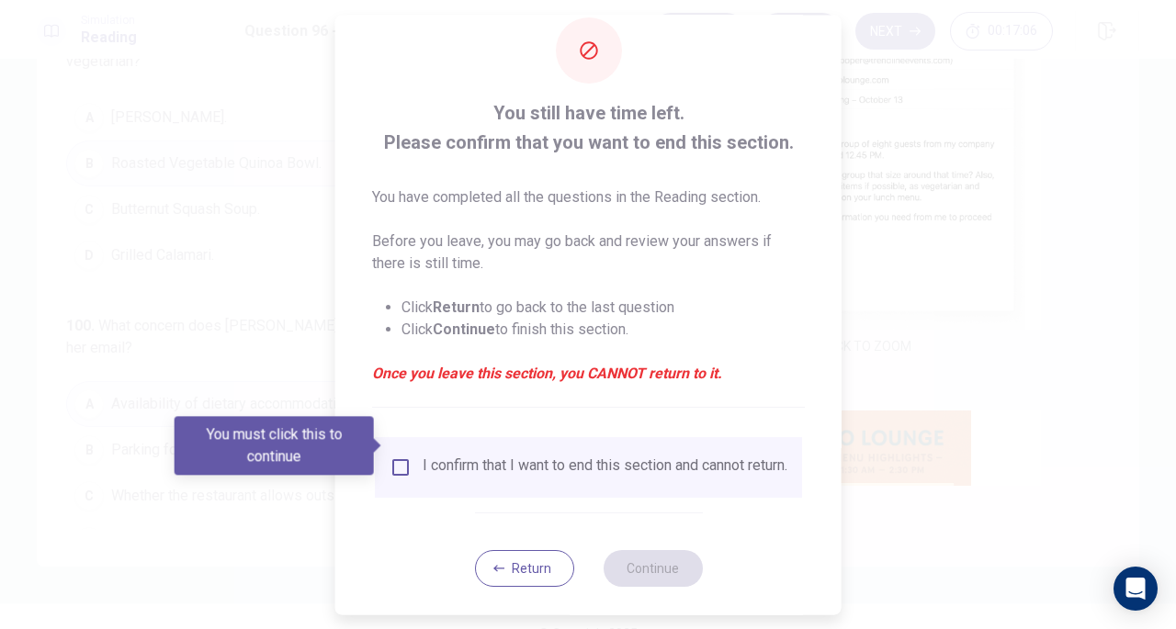
scroll to position [55, 0]
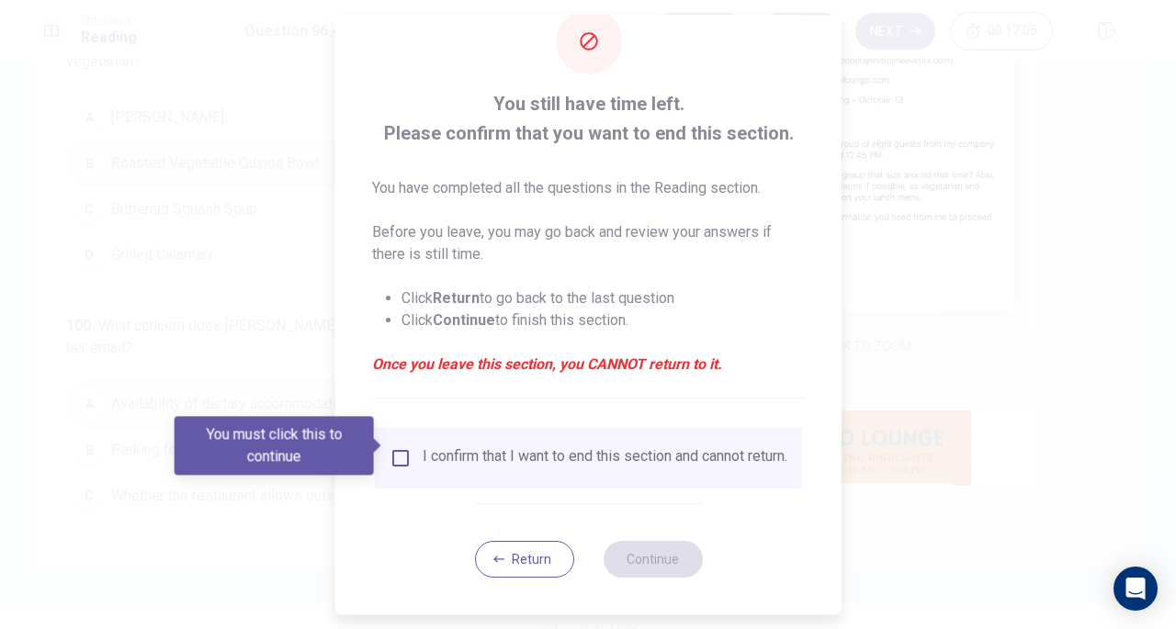
click at [651, 447] on div "I confirm that I want to end this section and cannot return." at bounding box center [605, 458] width 365 height 22
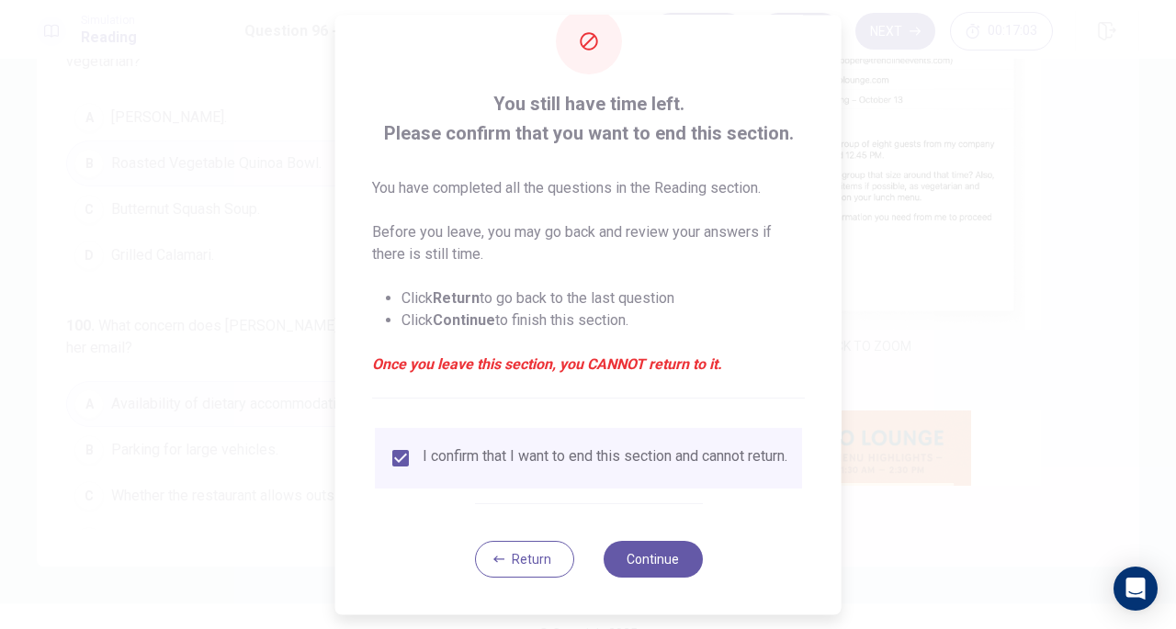
click at [652, 553] on button "Continue" at bounding box center [652, 559] width 99 height 37
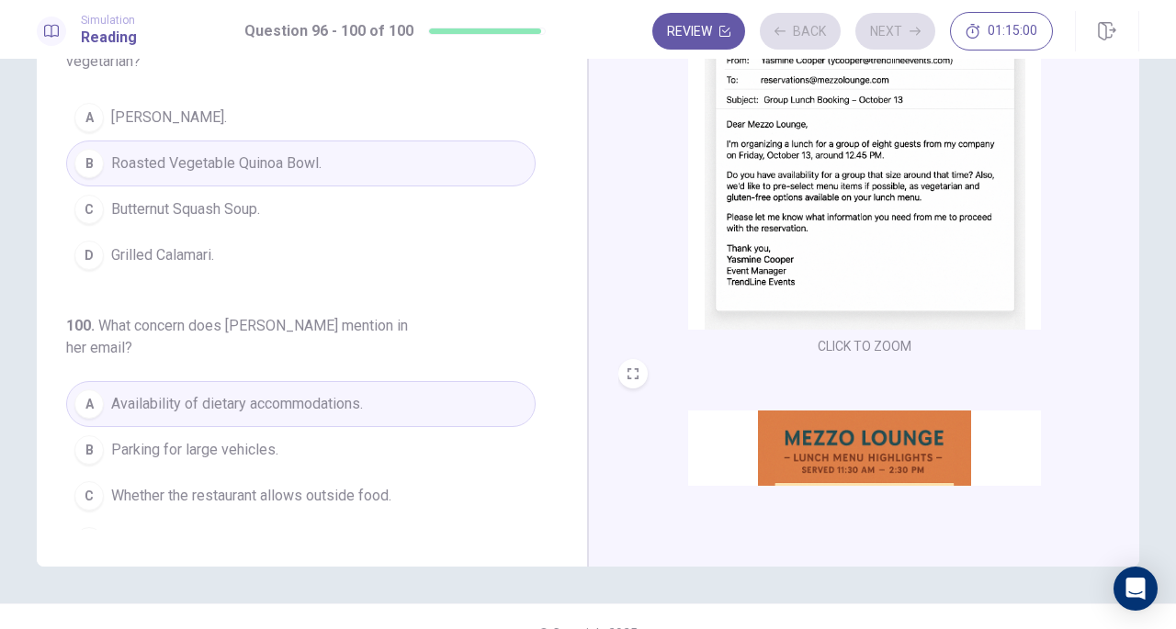
scroll to position [39, 0]
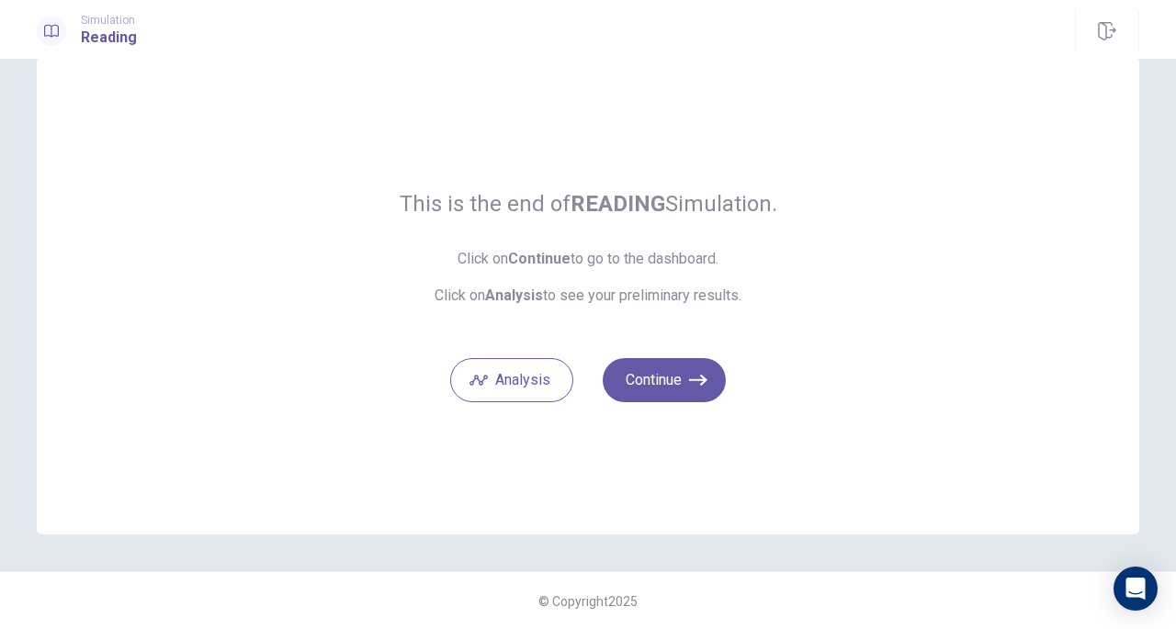
click at [673, 384] on button "Continue" at bounding box center [664, 380] width 123 height 44
